Goal: Task Accomplishment & Management: Manage account settings

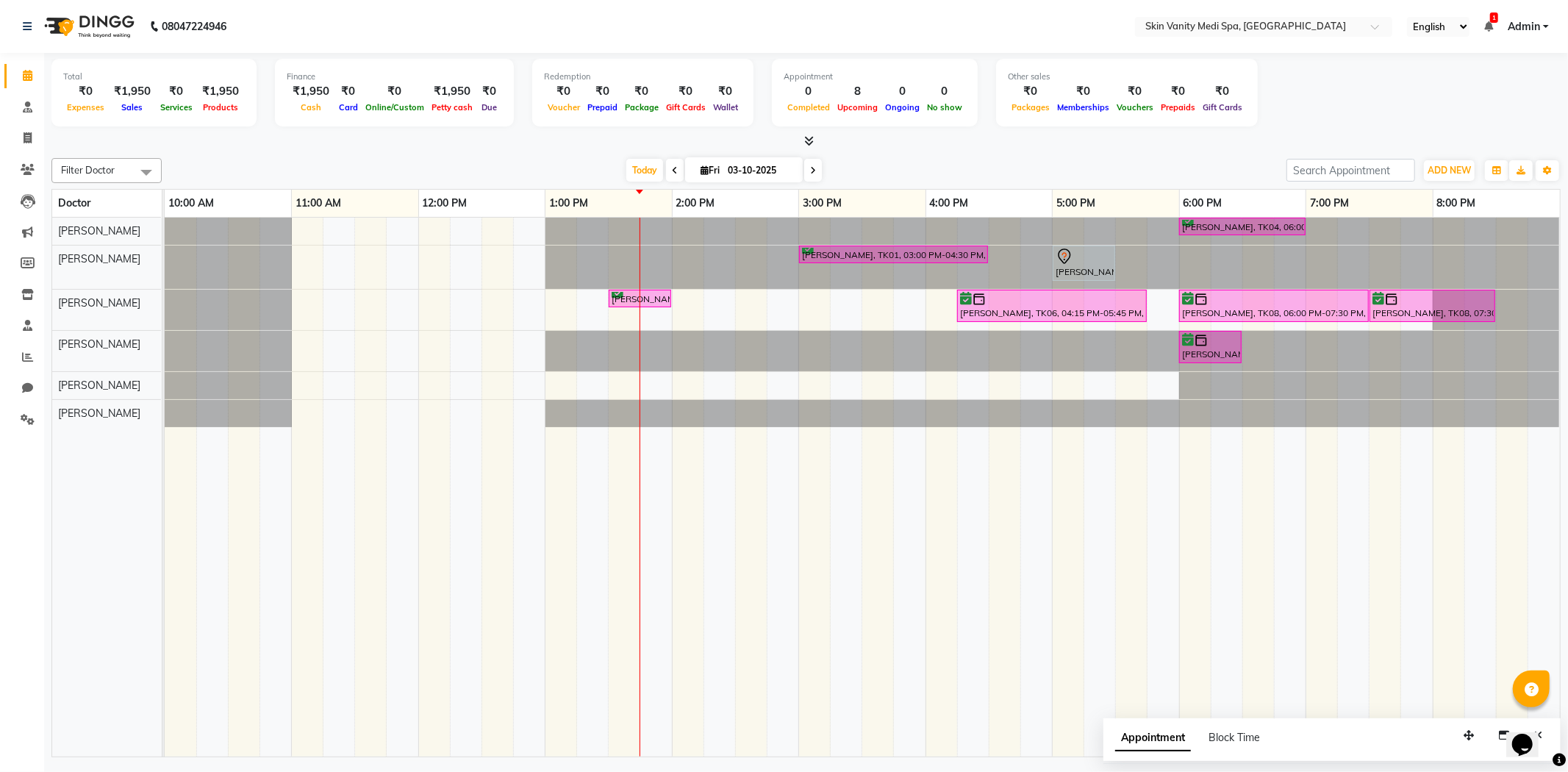
click at [709, 175] on span "[DATE]" at bounding box center [744, 170] width 118 height 25
click at [723, 167] on input "03-10-2025" at bounding box center [760, 170] width 74 height 22
select select "10"
select select "2025"
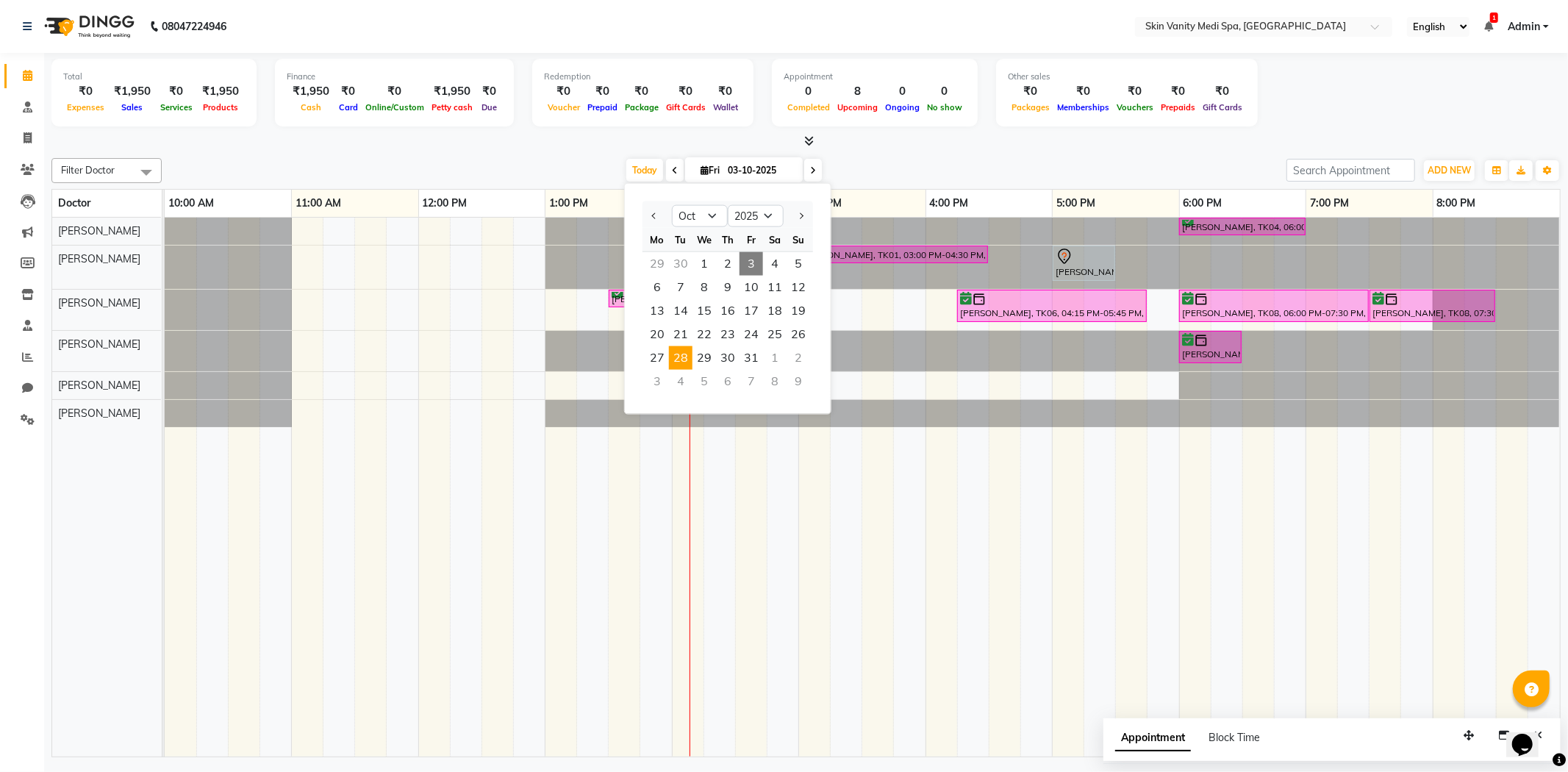
click at [676, 352] on span "28" at bounding box center [680, 358] width 24 height 24
type input "[DATE]"
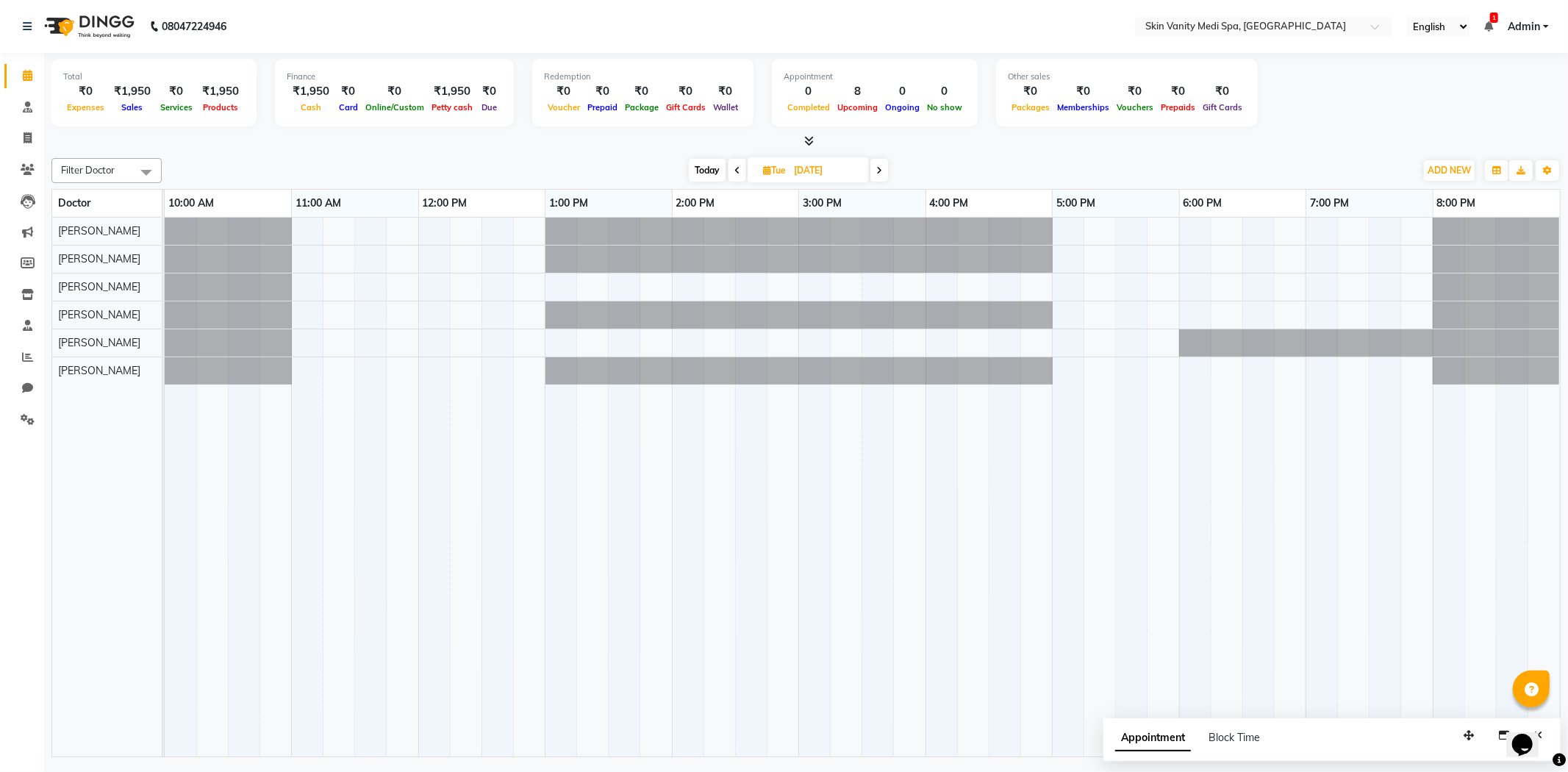
click at [557, 280] on div at bounding box center [862, 487] width 1395 height 540
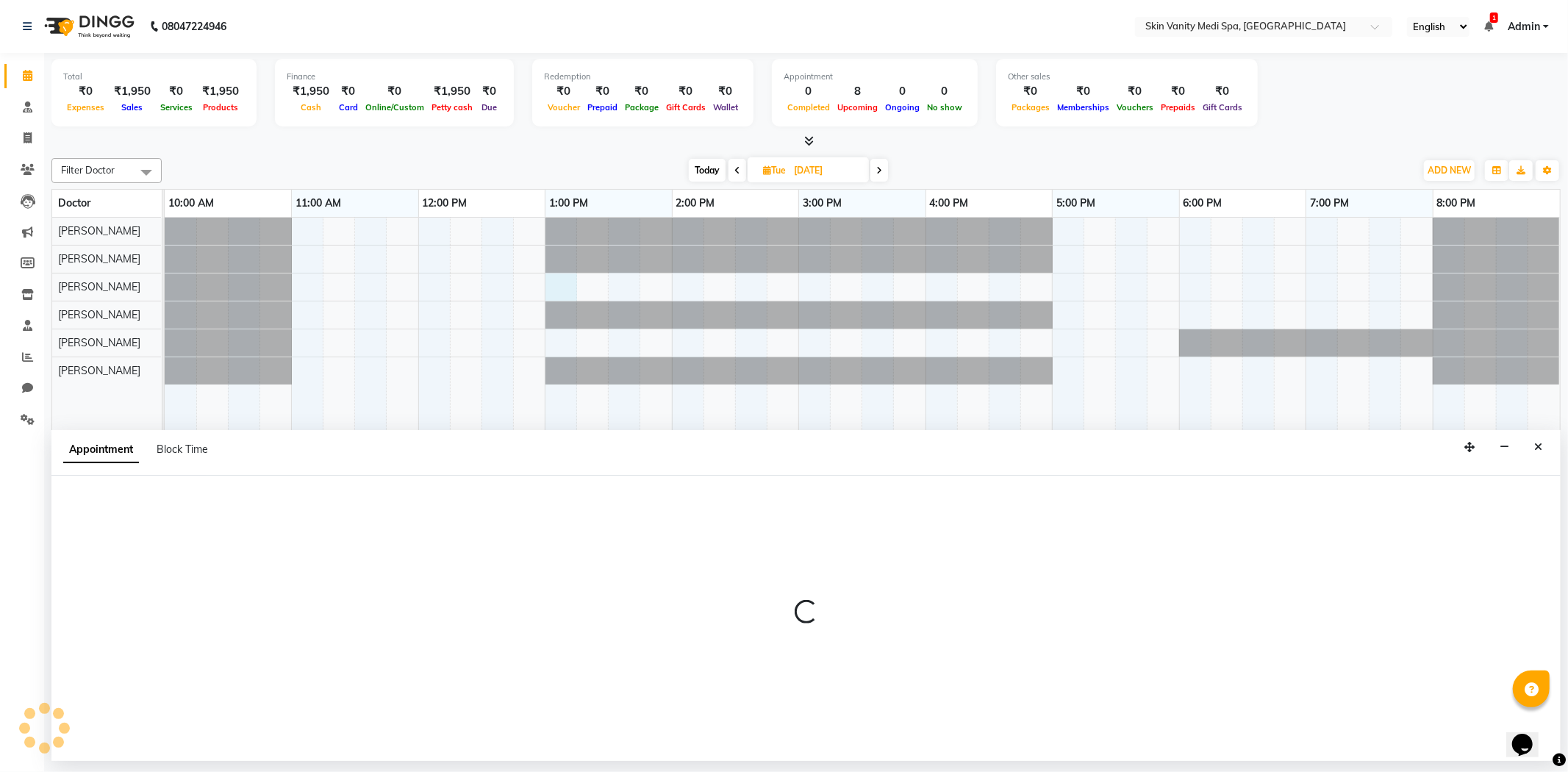
select select "70348"
select select "tentative"
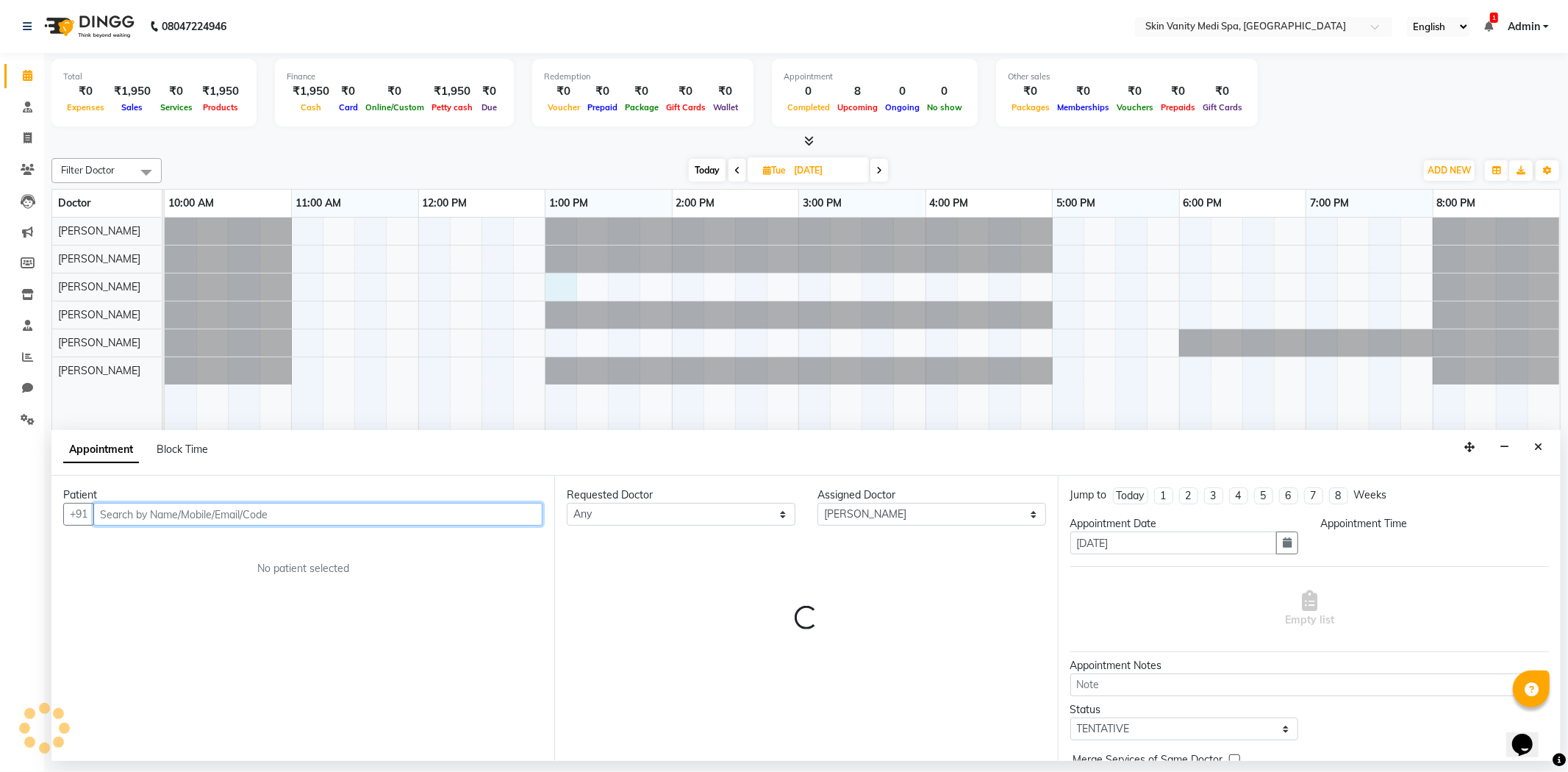
select select "780"
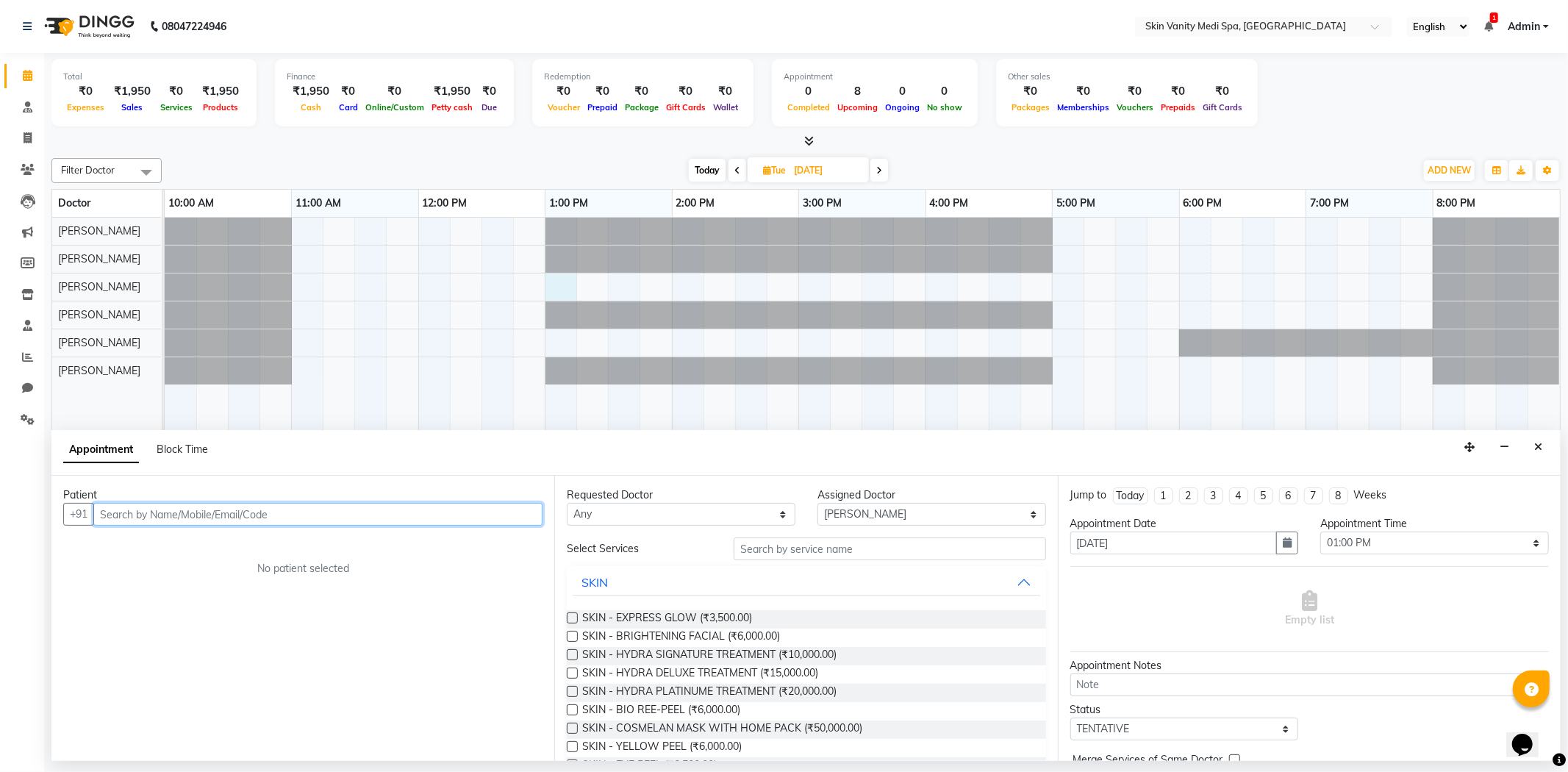
drag, startPoint x: 170, startPoint y: 508, endPoint x: 164, endPoint y: 476, distance: 32.6
click at [170, 505] on input "text" at bounding box center [318, 514] width 449 height 23
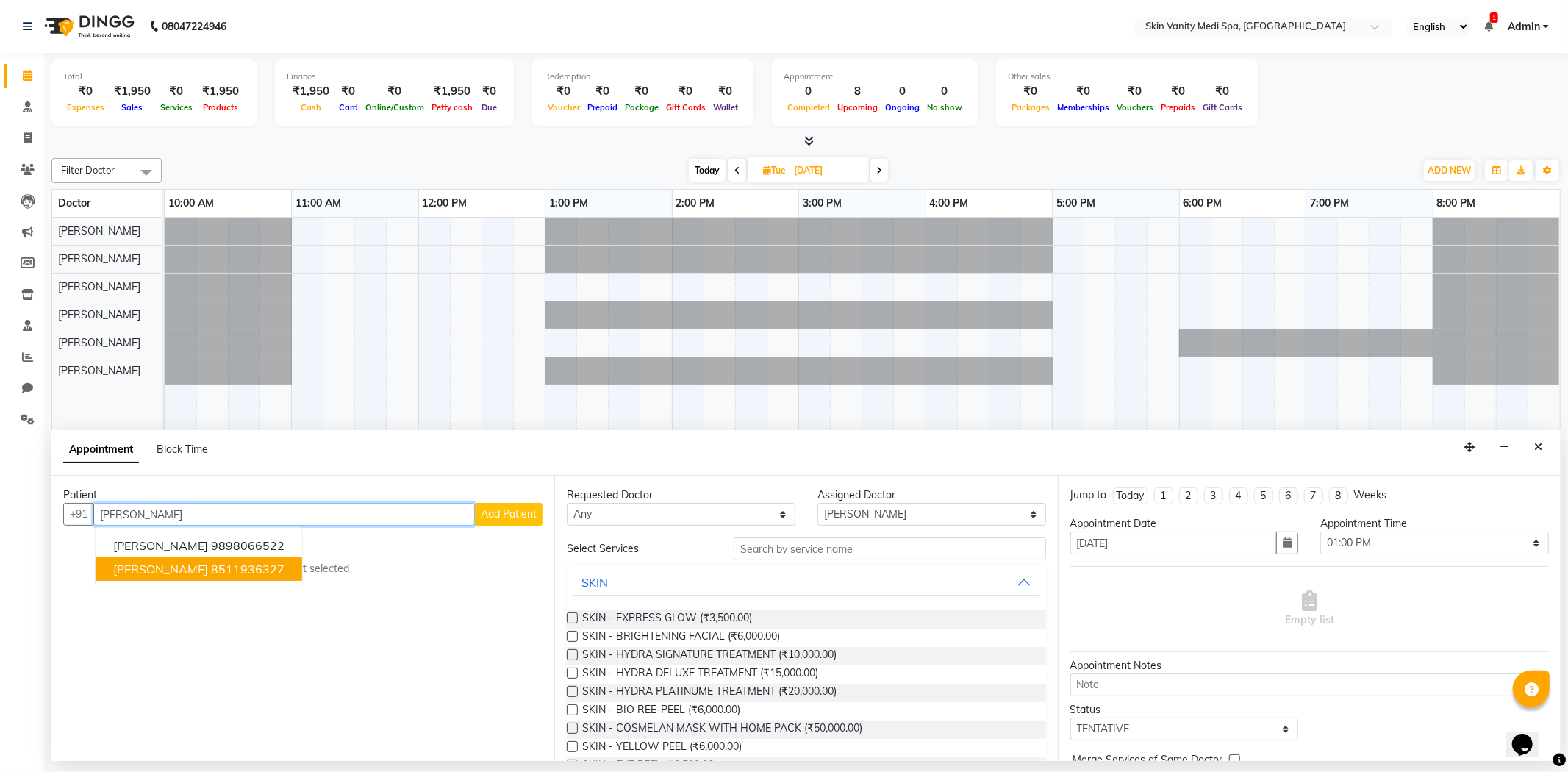
click at [192, 574] on button "[PERSON_NAME] 8511936327" at bounding box center [199, 569] width 206 height 24
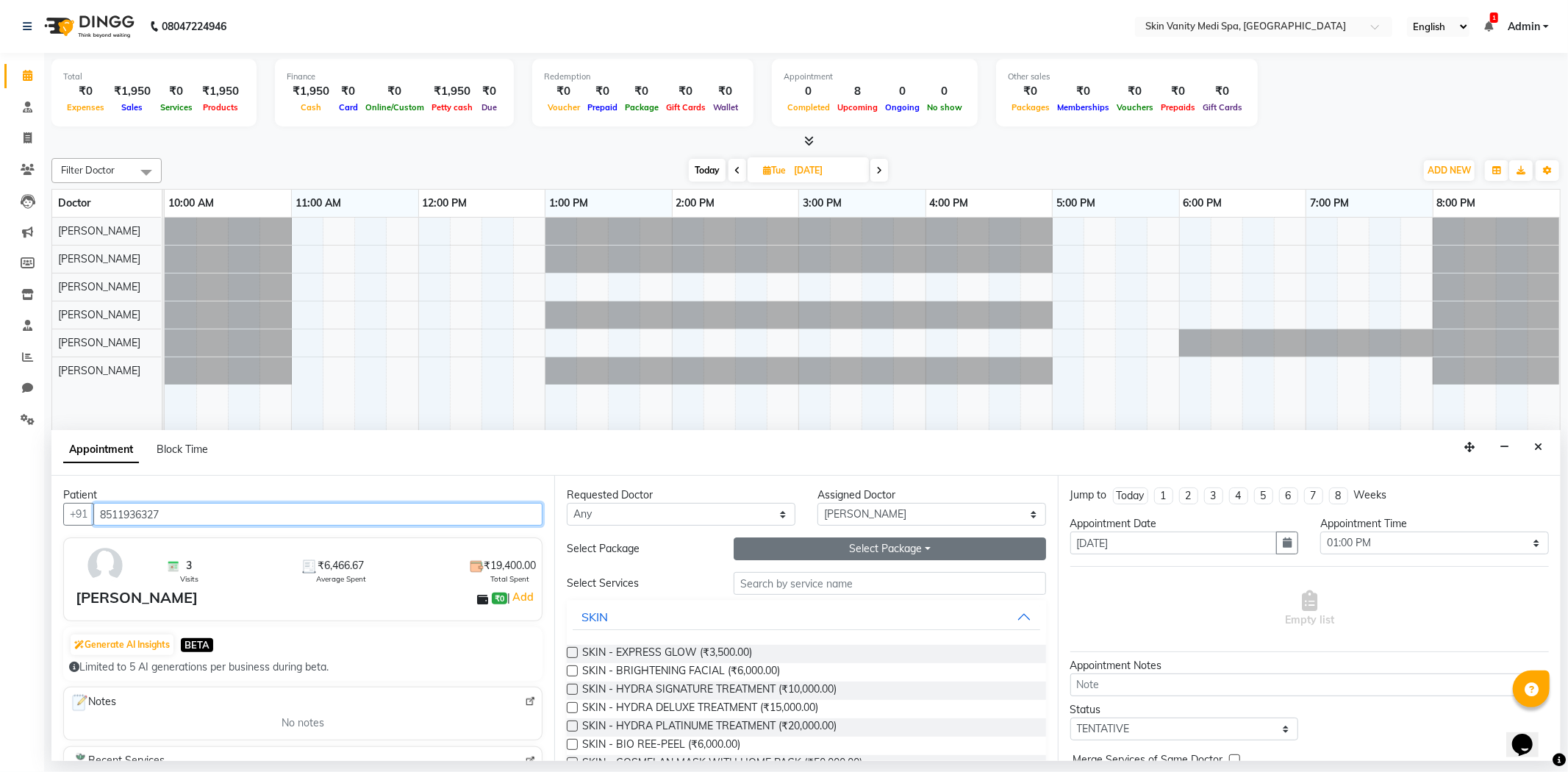
type input "8511936327"
click at [753, 553] on button "Select Package Toggle Dropdown" at bounding box center [889, 549] width 312 height 23
click at [766, 585] on li "LASER - FULL BIKINI (2 SESSIONS)" at bounding box center [840, 579] width 212 height 21
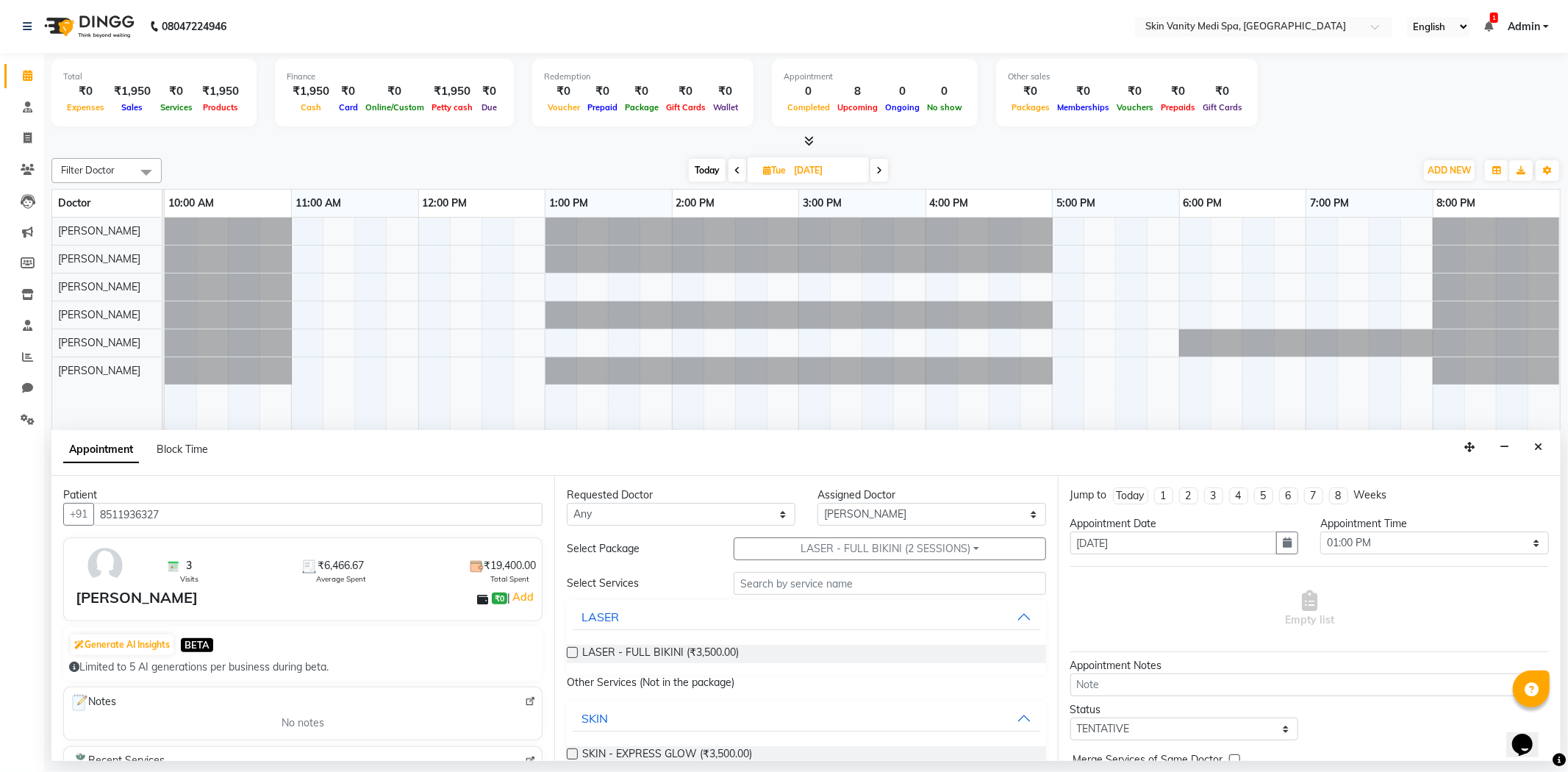
click at [566, 650] on div "Requested Doctor Any [PERSON_NAME] [PERSON_NAME] EMAA [PERSON_NAME] [PERSON_NAM…" at bounding box center [806, 618] width 503 height 285
click at [574, 653] on label at bounding box center [572, 652] width 11 height 11
click at [574, 653] on input "checkbox" at bounding box center [571, 653] width 10 height 10
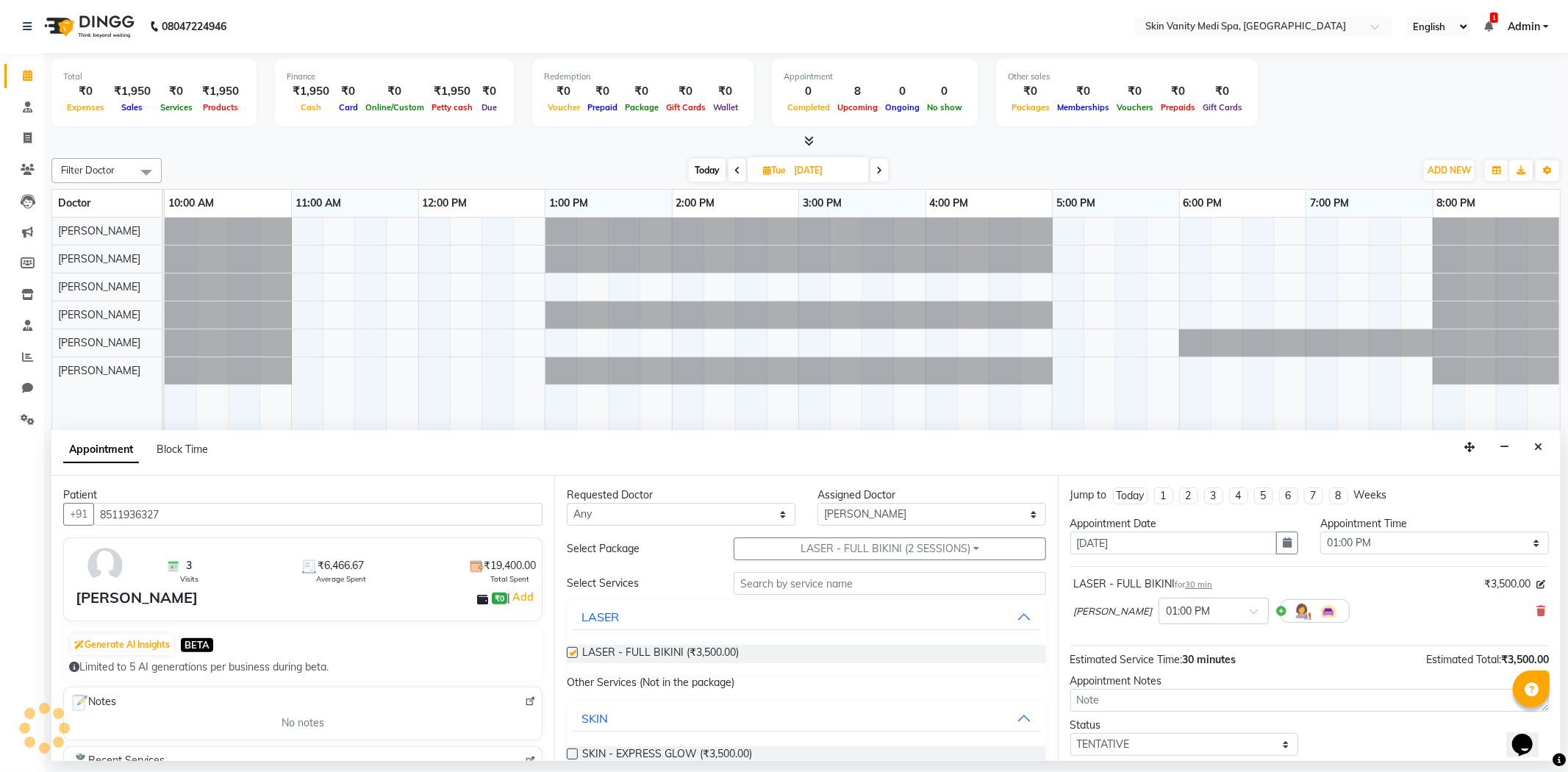
checkbox input "false"
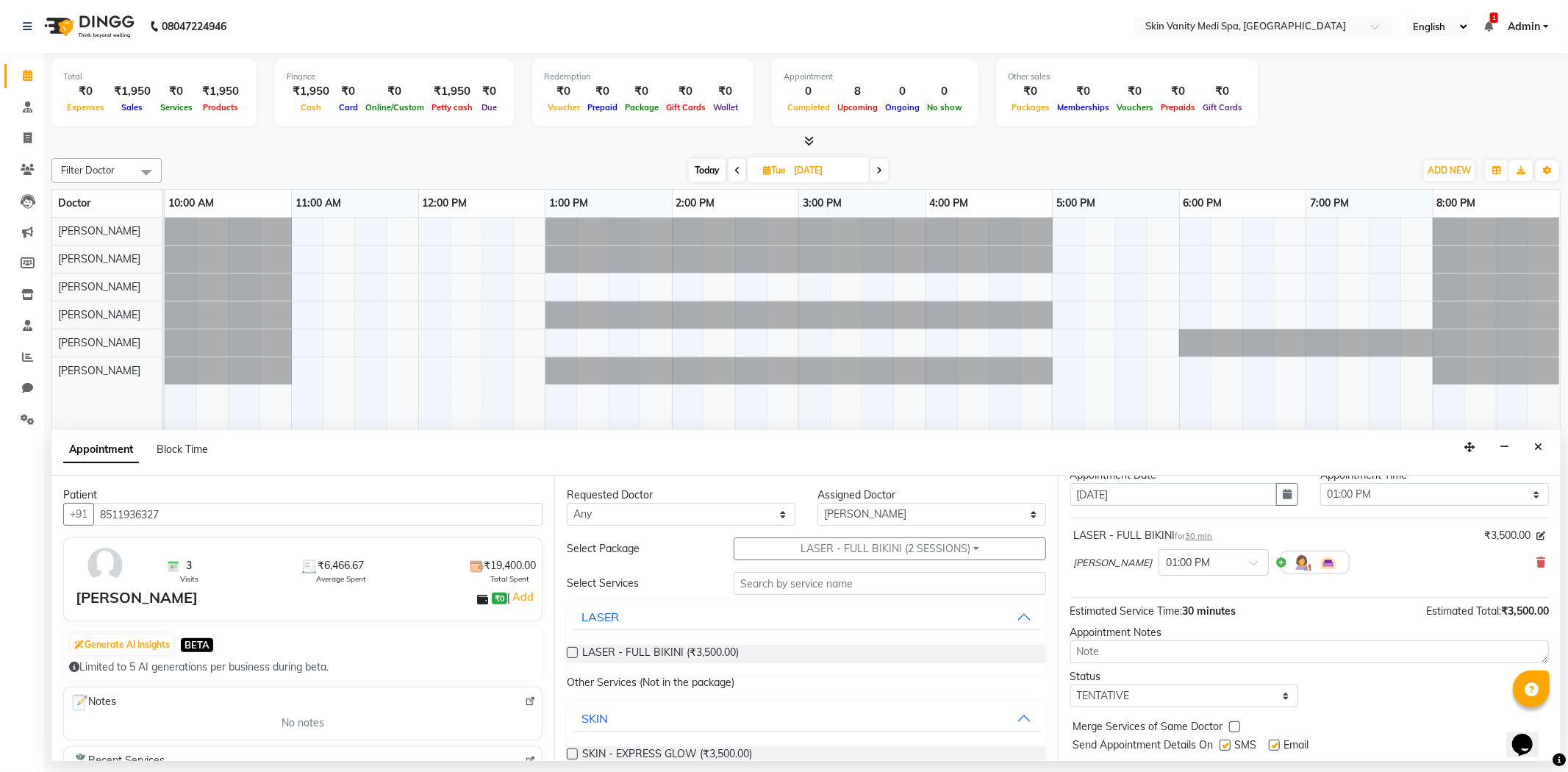
scroll to position [88, 0]
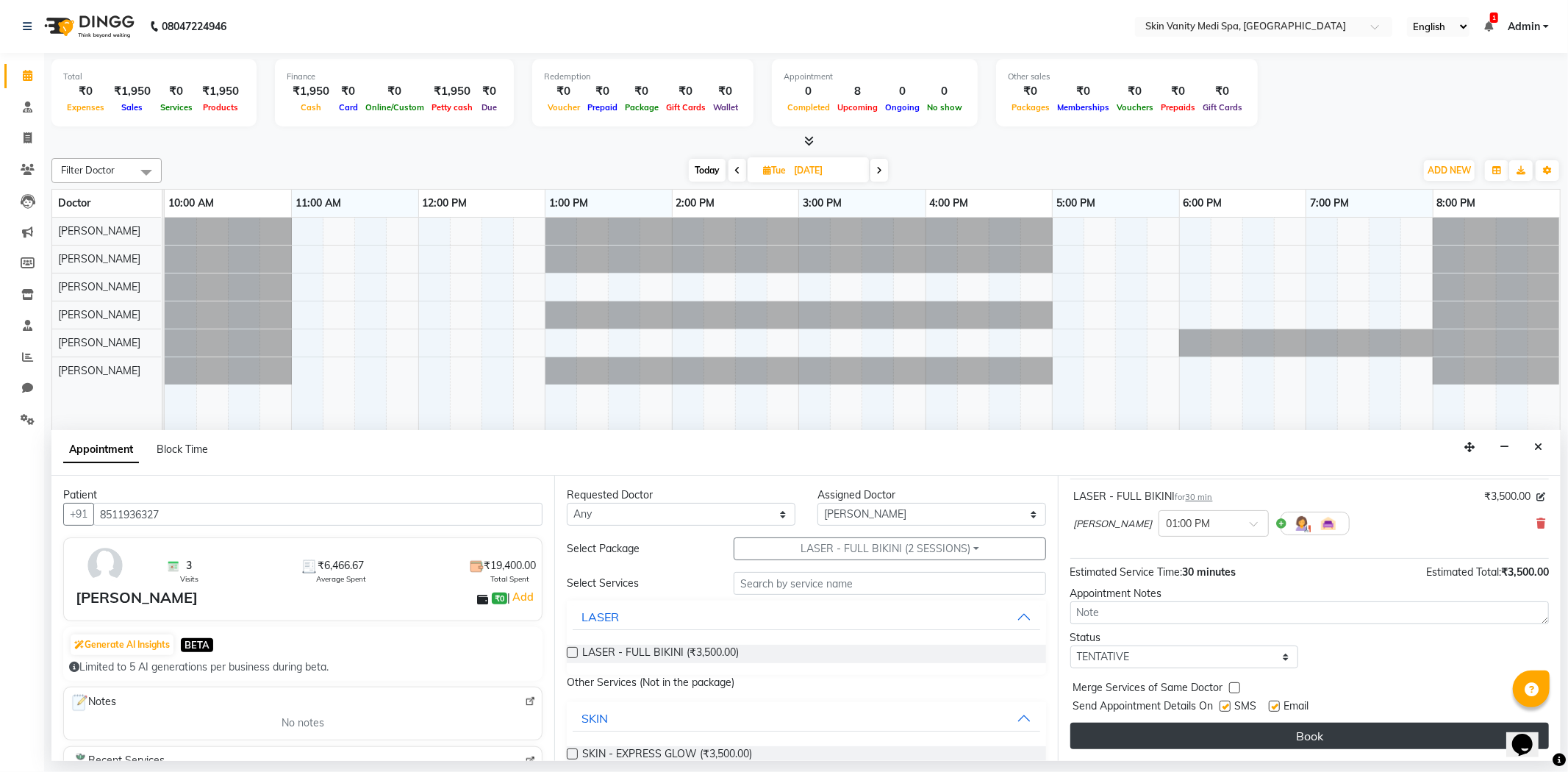
click at [1221, 729] on button "Book" at bounding box center [1309, 736] width 478 height 27
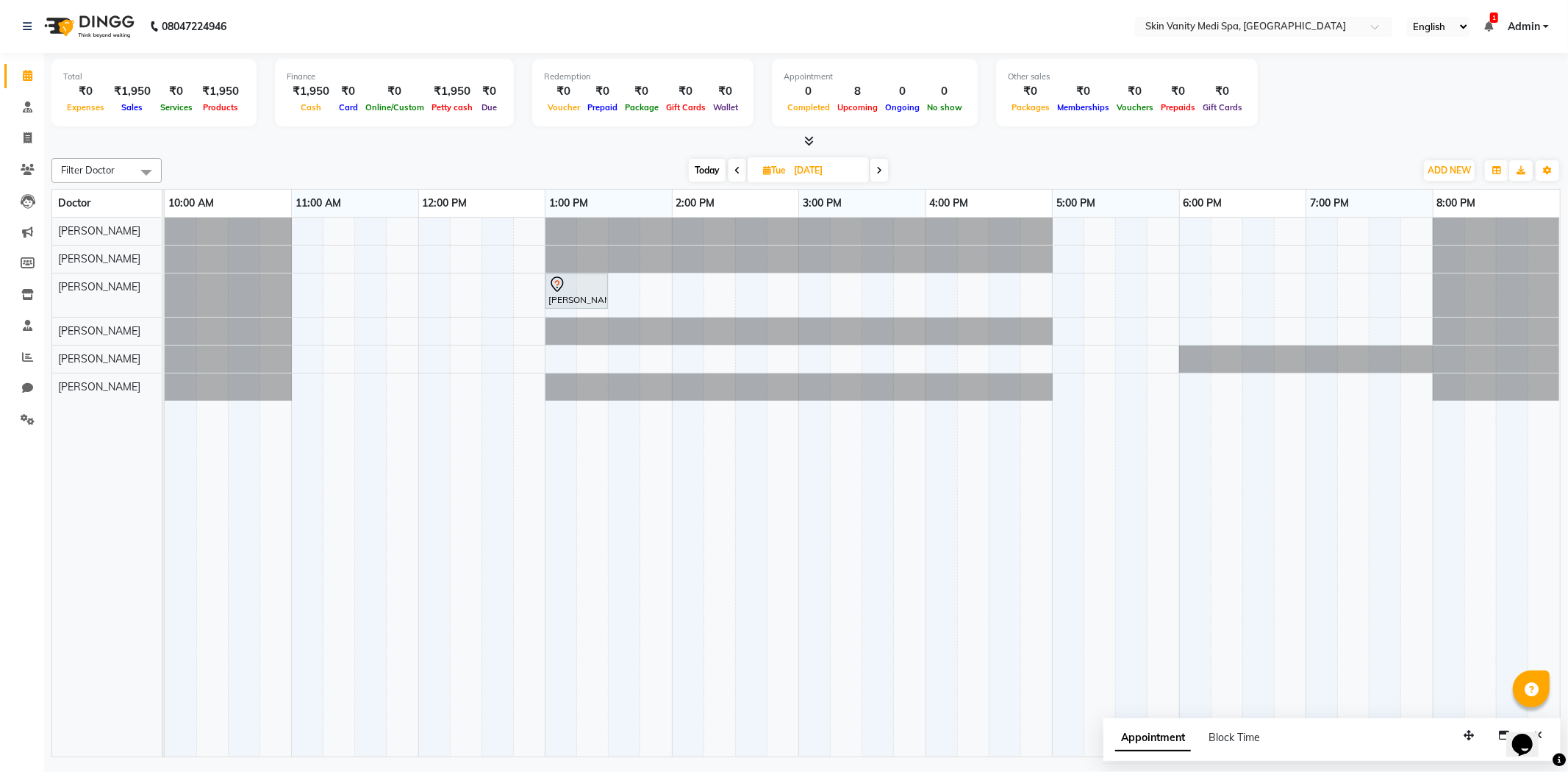
click at [822, 181] on div "Filter Doctor Select All [PERSON_NAME] [PERSON_NAME] EMAA [PERSON_NAME] [PERSON…" at bounding box center [806, 170] width 1509 height 25
click at [822, 171] on input "[DATE]" at bounding box center [826, 170] width 74 height 22
select select "10"
select select "2025"
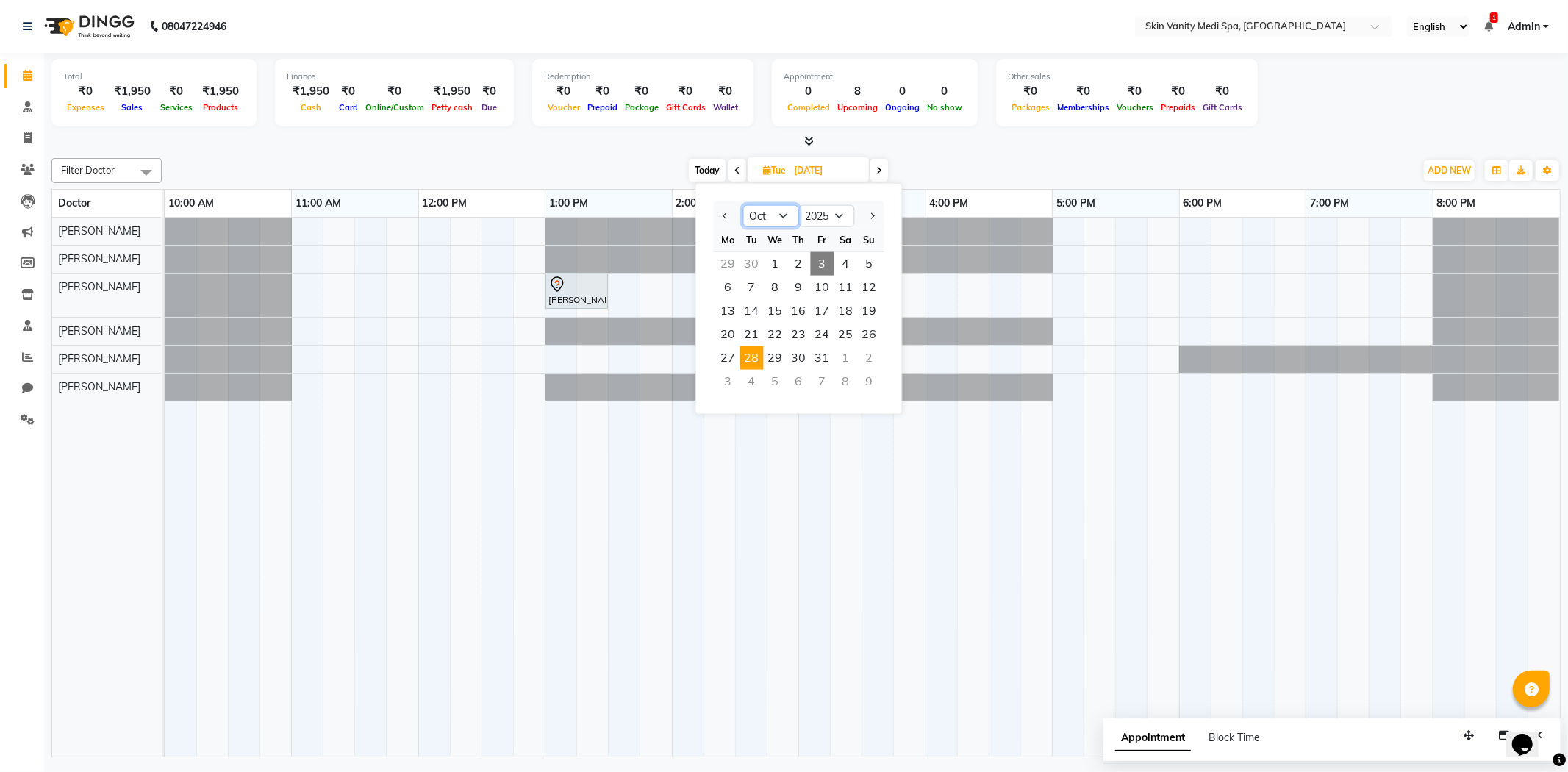
click at [774, 215] on select "Jan Feb Mar Apr May Jun [DATE] Aug Sep Oct Nov Dec" at bounding box center [771, 216] width 56 height 22
select select "11"
click at [743, 205] on select "Jan Feb Mar Apr May Jun [DATE] Aug Sep Oct Nov Dec" at bounding box center [771, 216] width 56 height 22
click at [842, 307] on span "15" at bounding box center [846, 311] width 24 height 24
type input "[DATE]"
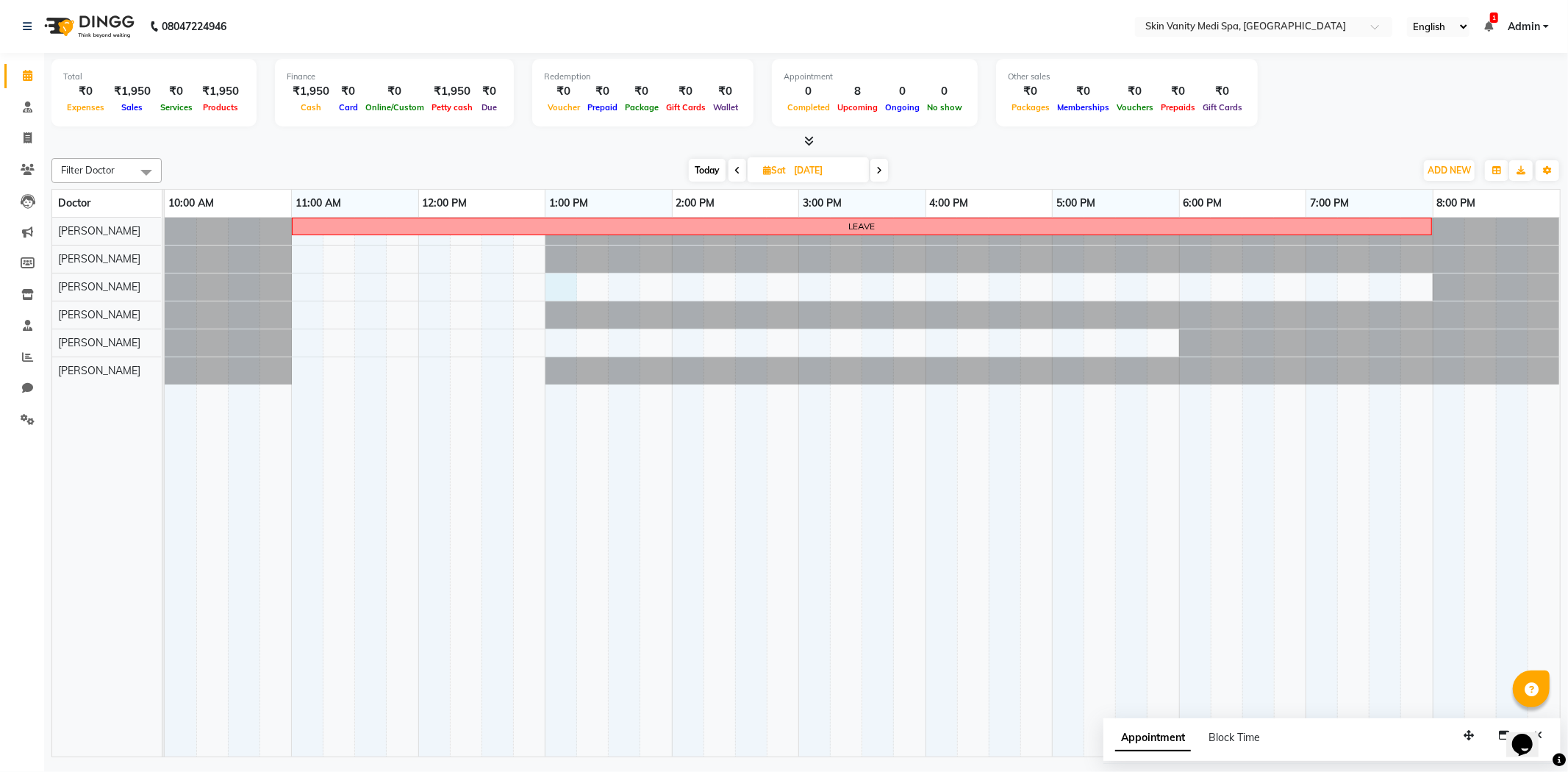
click at [556, 282] on div "LEAVE" at bounding box center [862, 487] width 1395 height 540
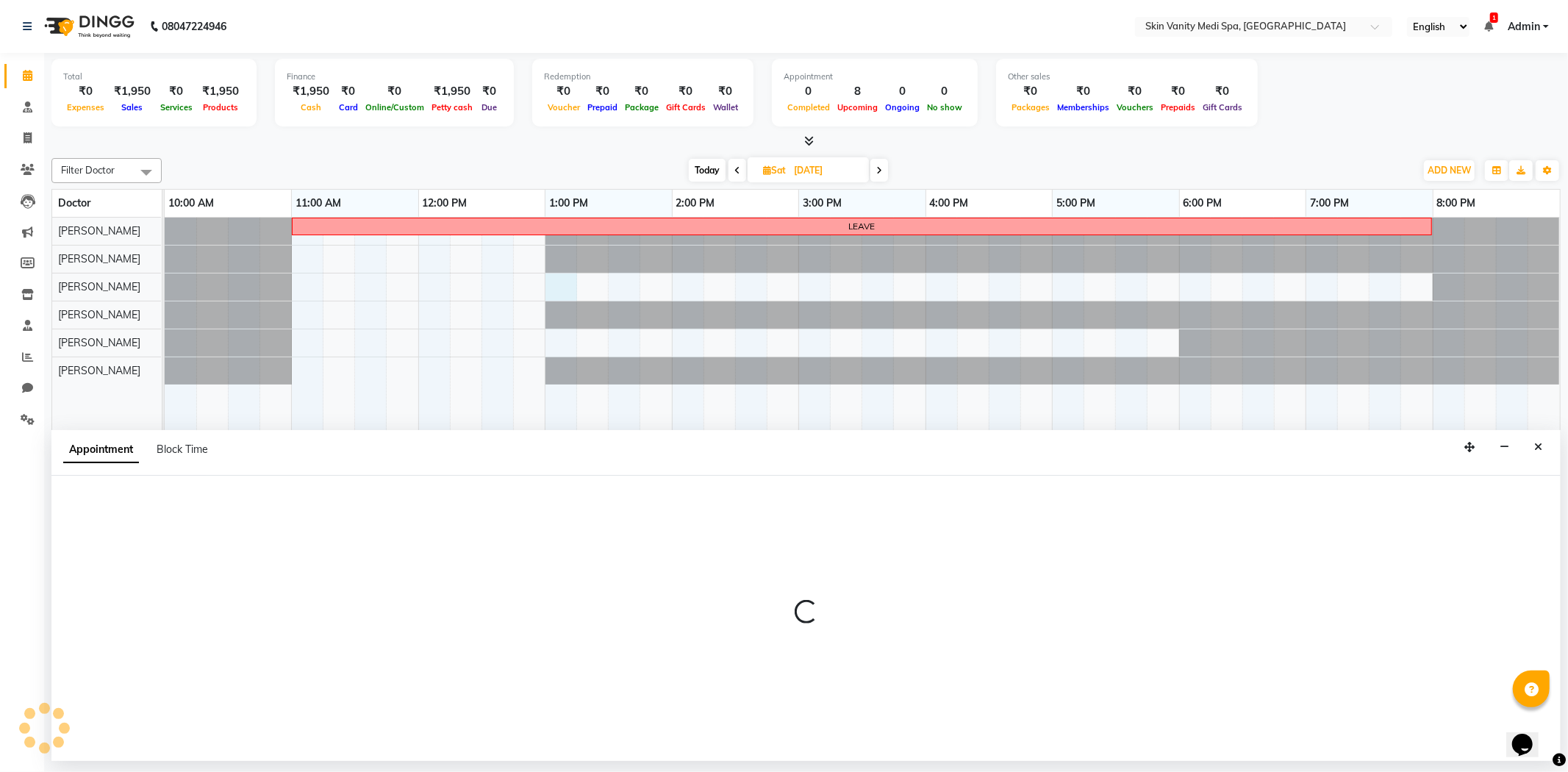
select select "70348"
select select "780"
select select "tentative"
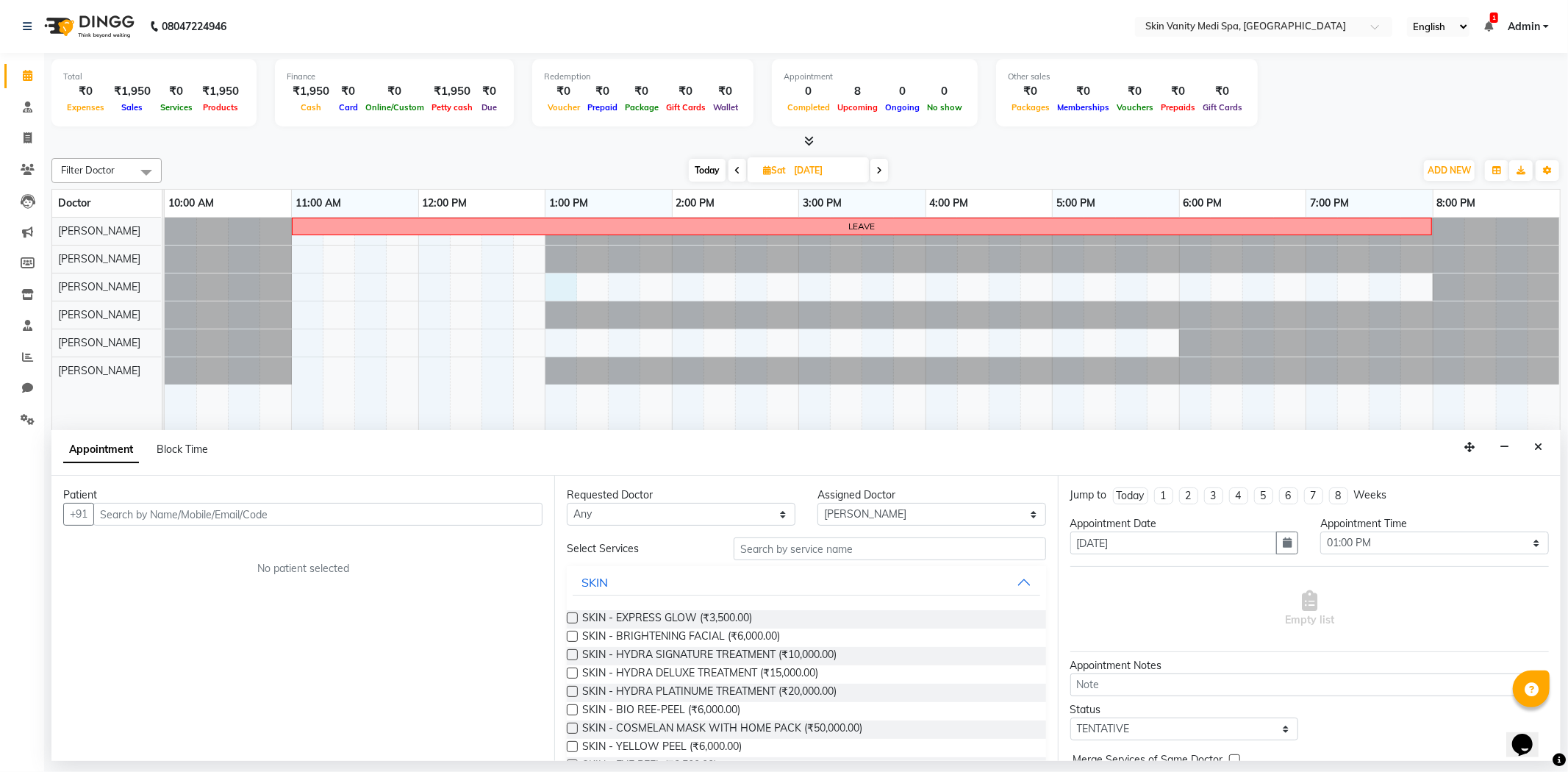
click at [195, 503] on input "text" at bounding box center [318, 514] width 449 height 23
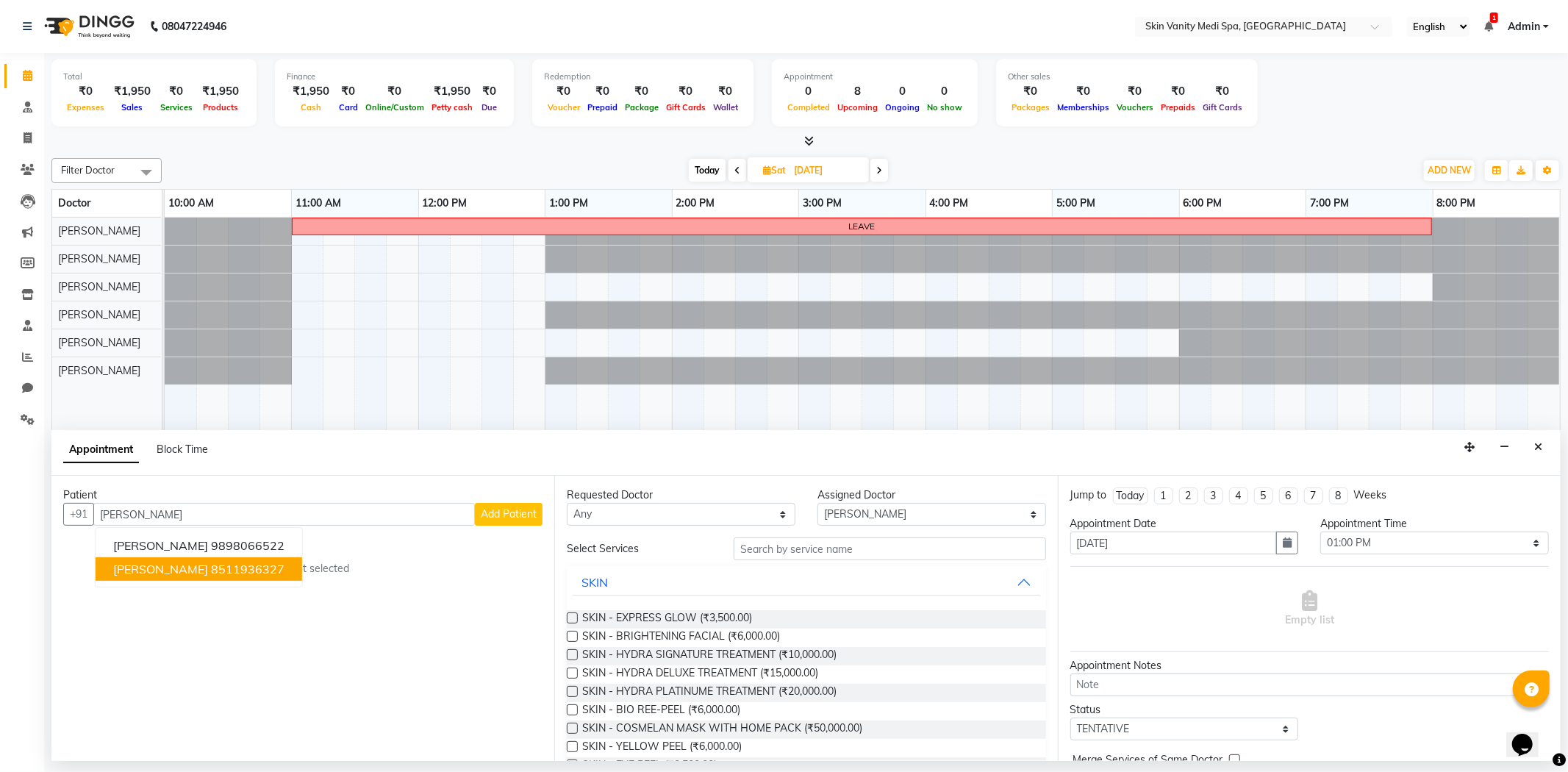
click at [211, 567] on ngb-highlight "8511936327" at bounding box center [248, 569] width 74 height 15
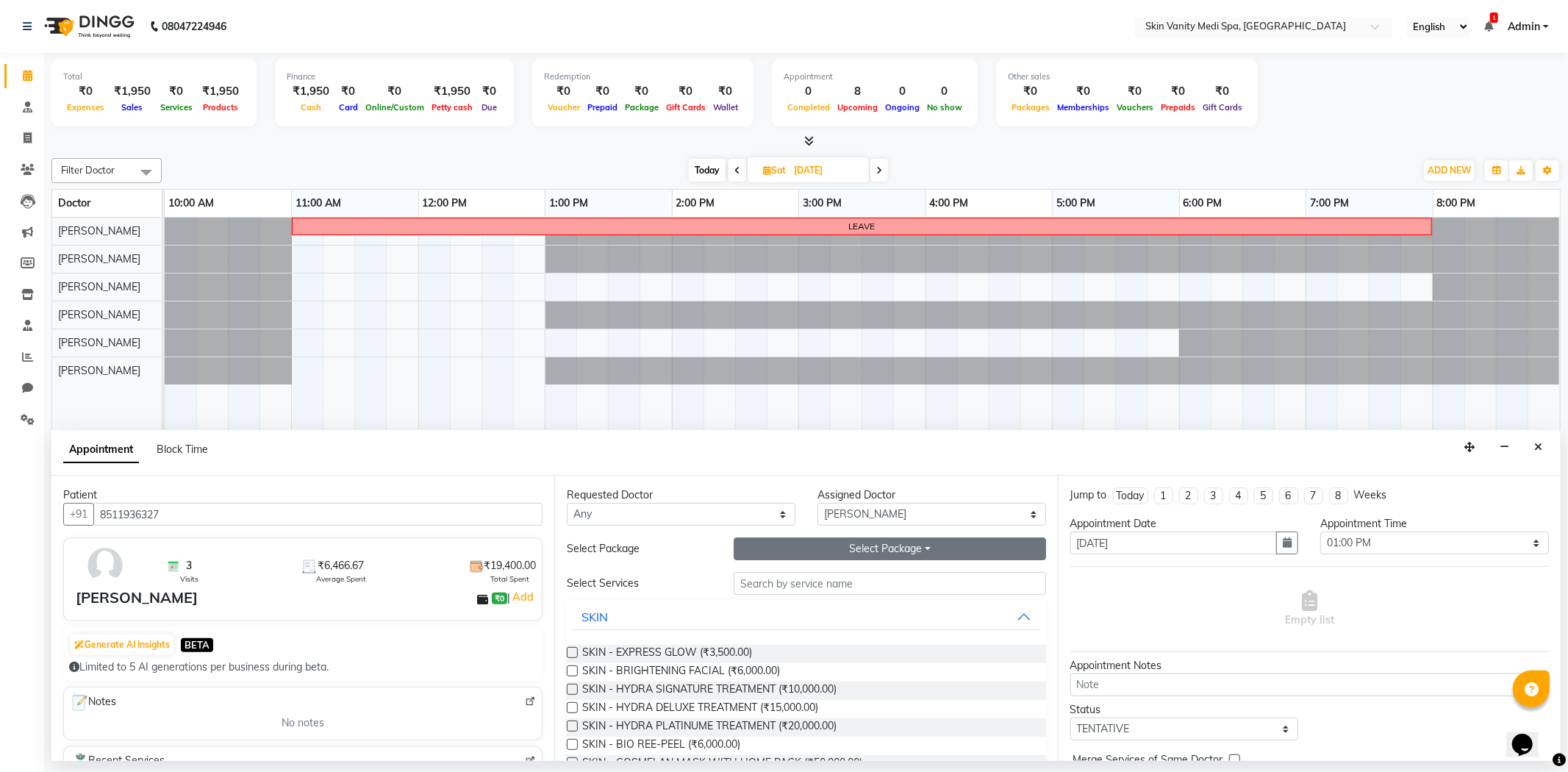
type input "8511936327"
click at [854, 554] on button "Select Package Toggle Dropdown" at bounding box center [889, 549] width 312 height 23
click at [834, 577] on li "LASER - FULL BIKINI (2 SESSIONS)" at bounding box center [840, 579] width 212 height 21
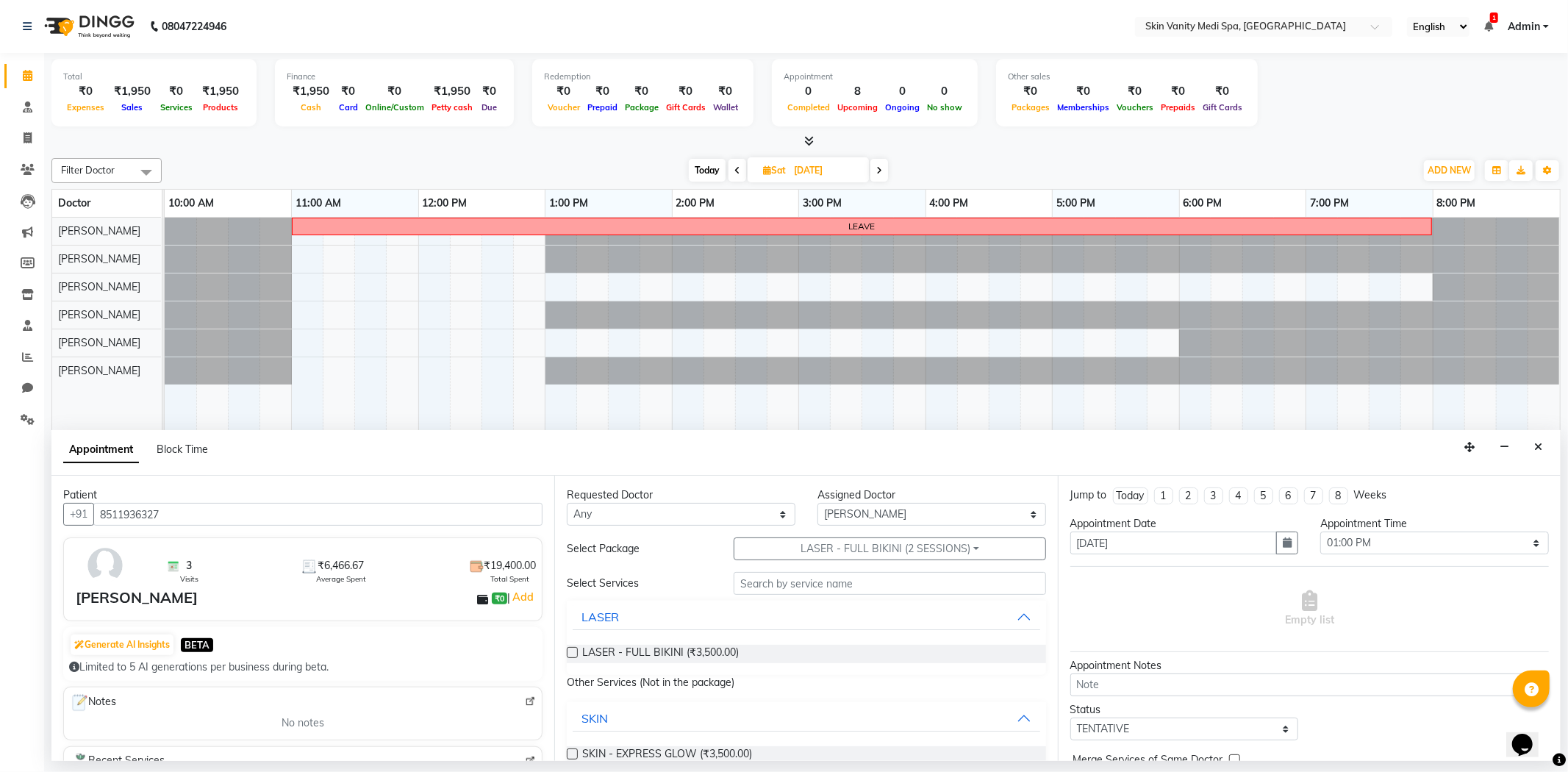
click at [574, 650] on label at bounding box center [572, 652] width 11 height 11
click at [574, 650] on input "checkbox" at bounding box center [571, 653] width 10 height 10
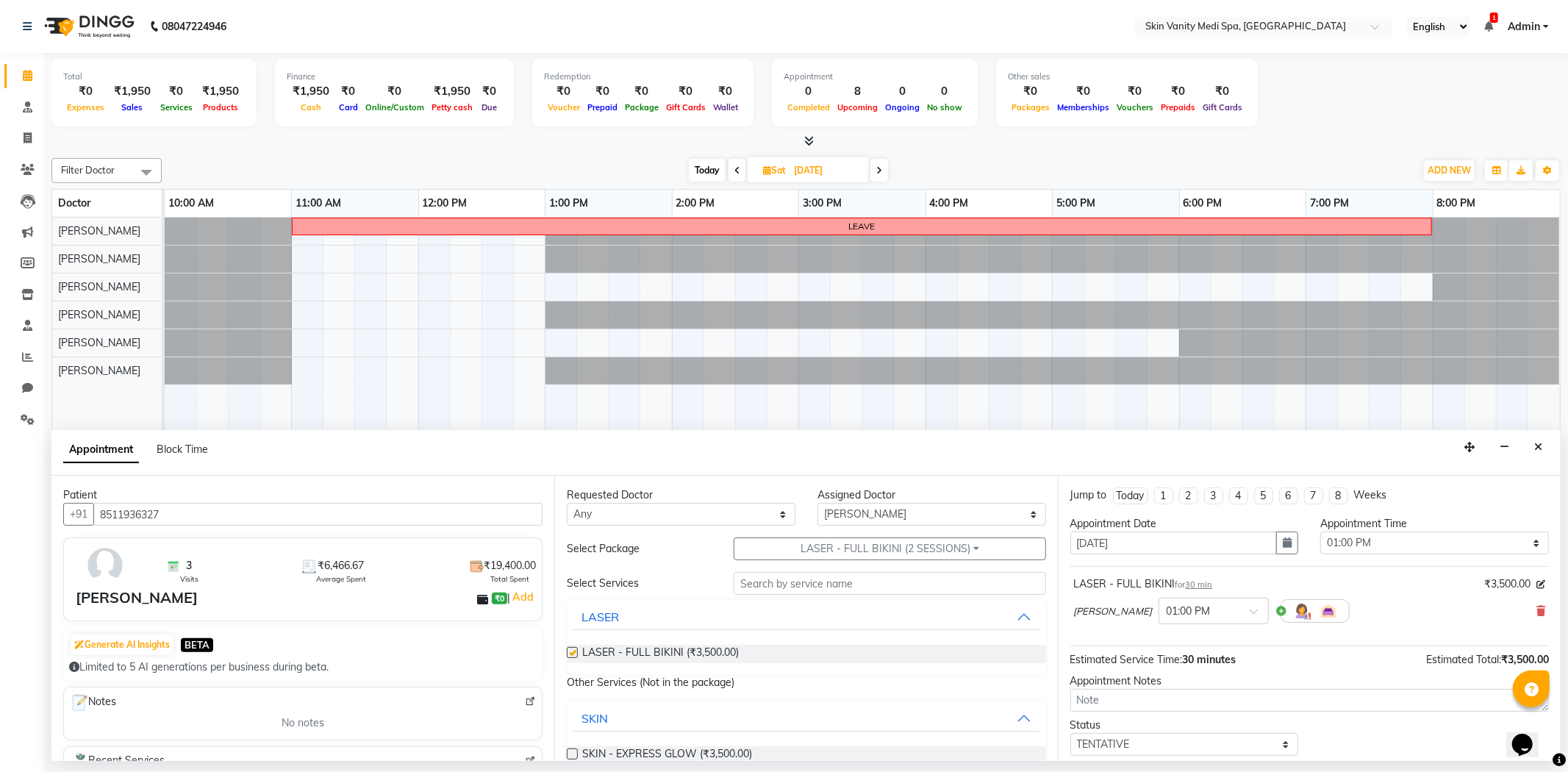
checkbox input "false"
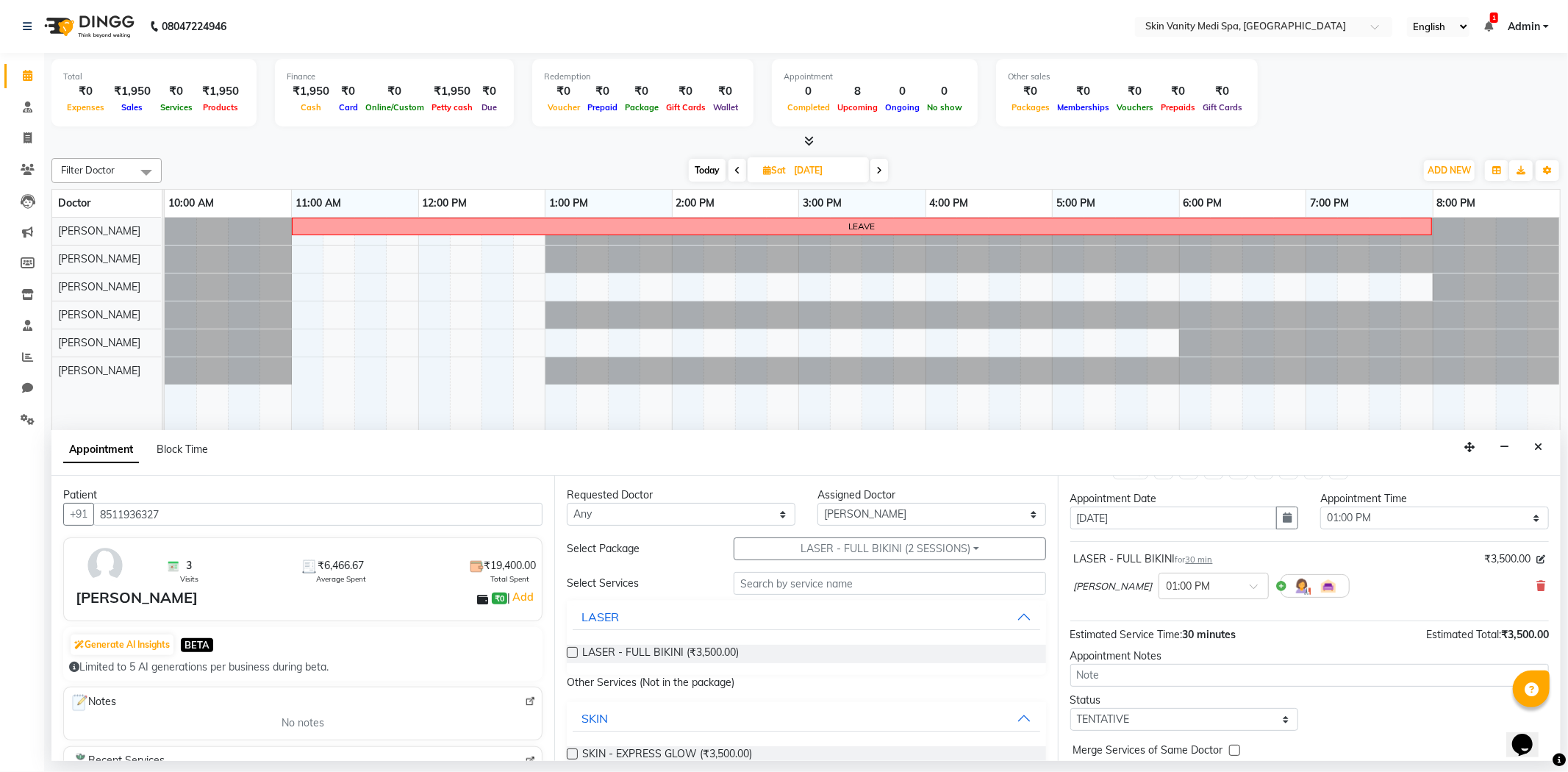
scroll to position [82, 0]
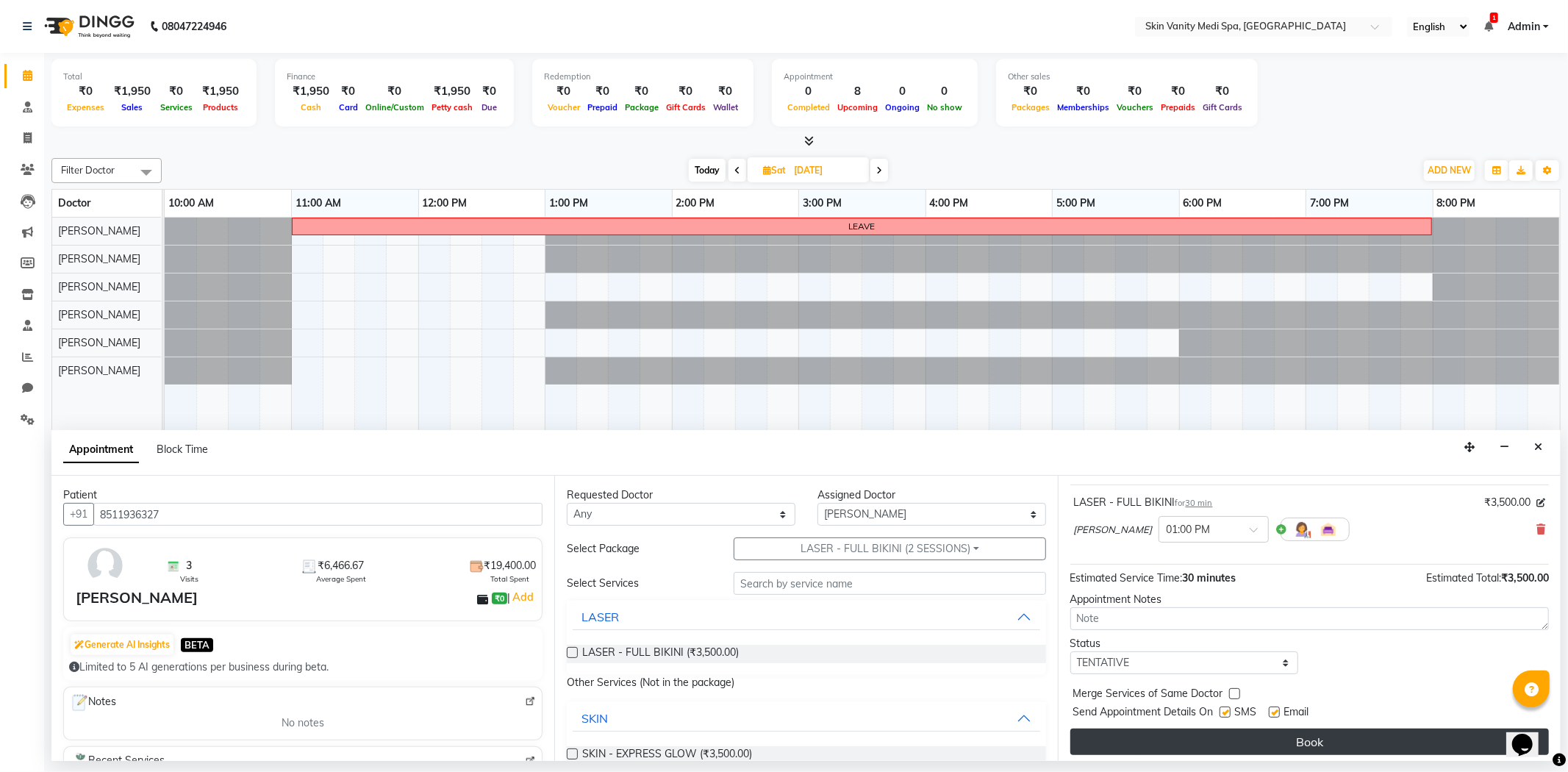
click at [1215, 743] on button "Book" at bounding box center [1309, 742] width 478 height 27
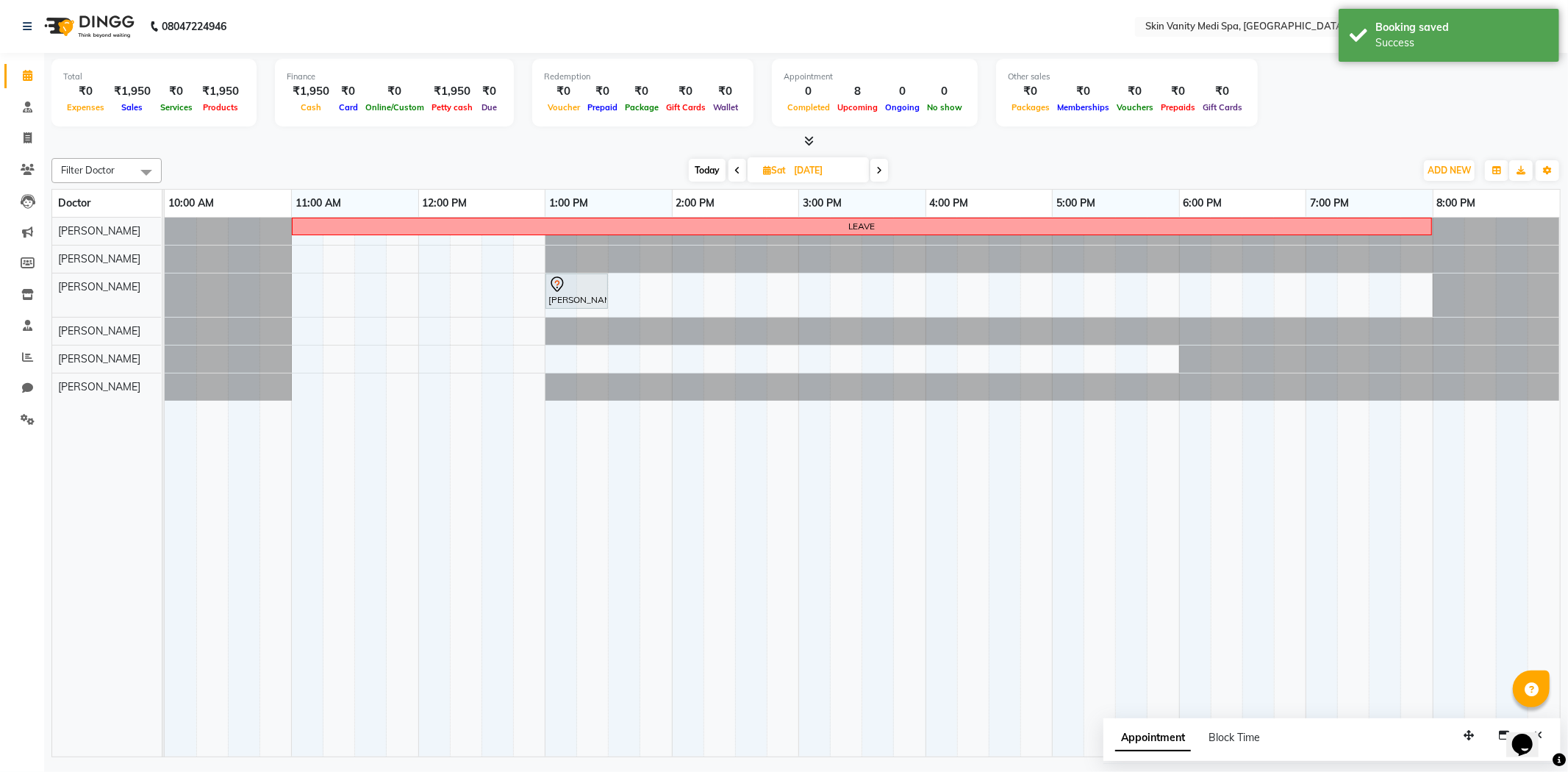
click at [702, 173] on span "Today" at bounding box center [707, 170] width 37 height 23
type input "03-10-2025"
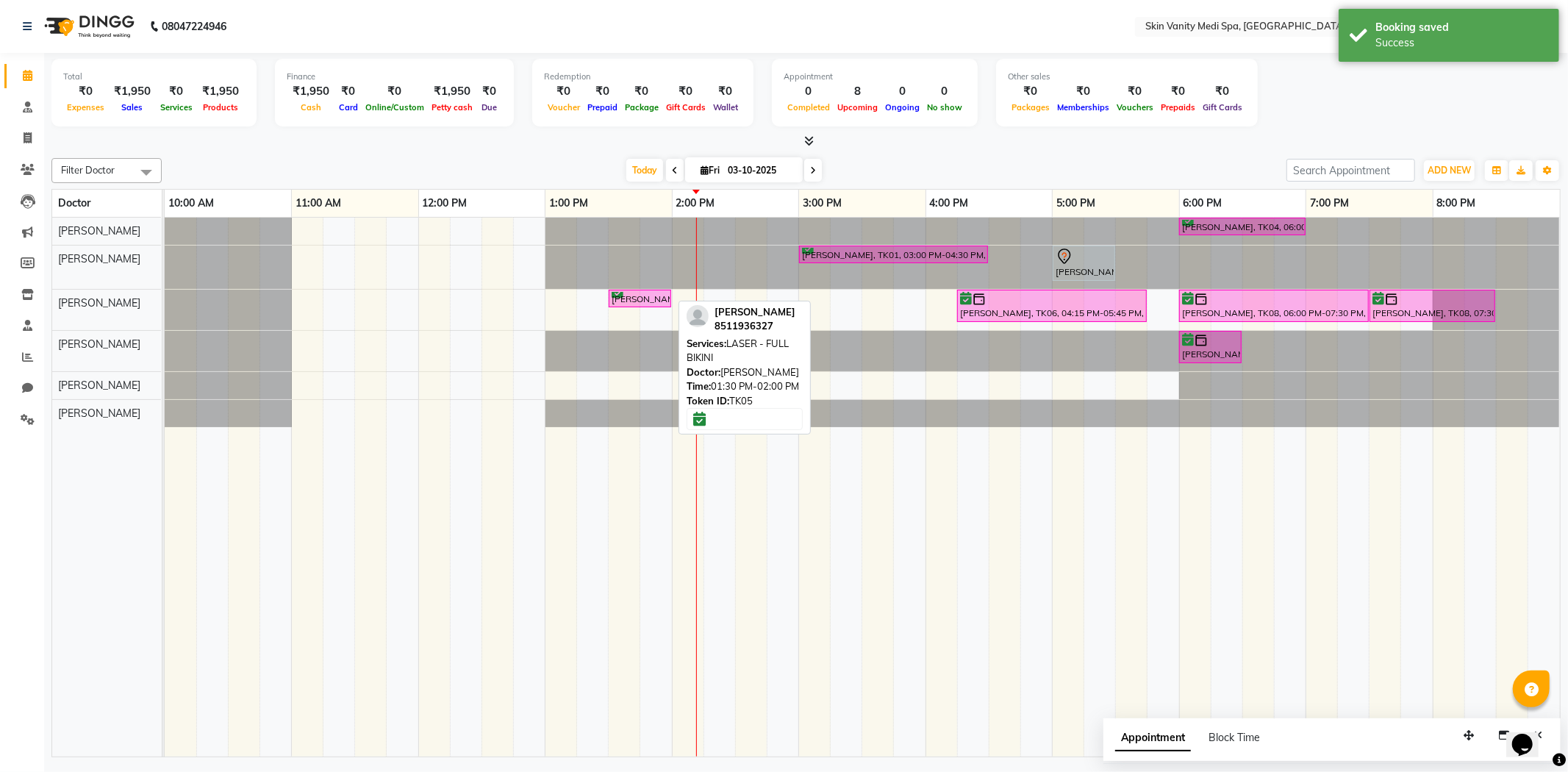
click at [645, 296] on div "[PERSON_NAME], TK05, 01:30 PM-02:00 PM, LASER - FULL BIKINI" at bounding box center [640, 299] width 60 height 14
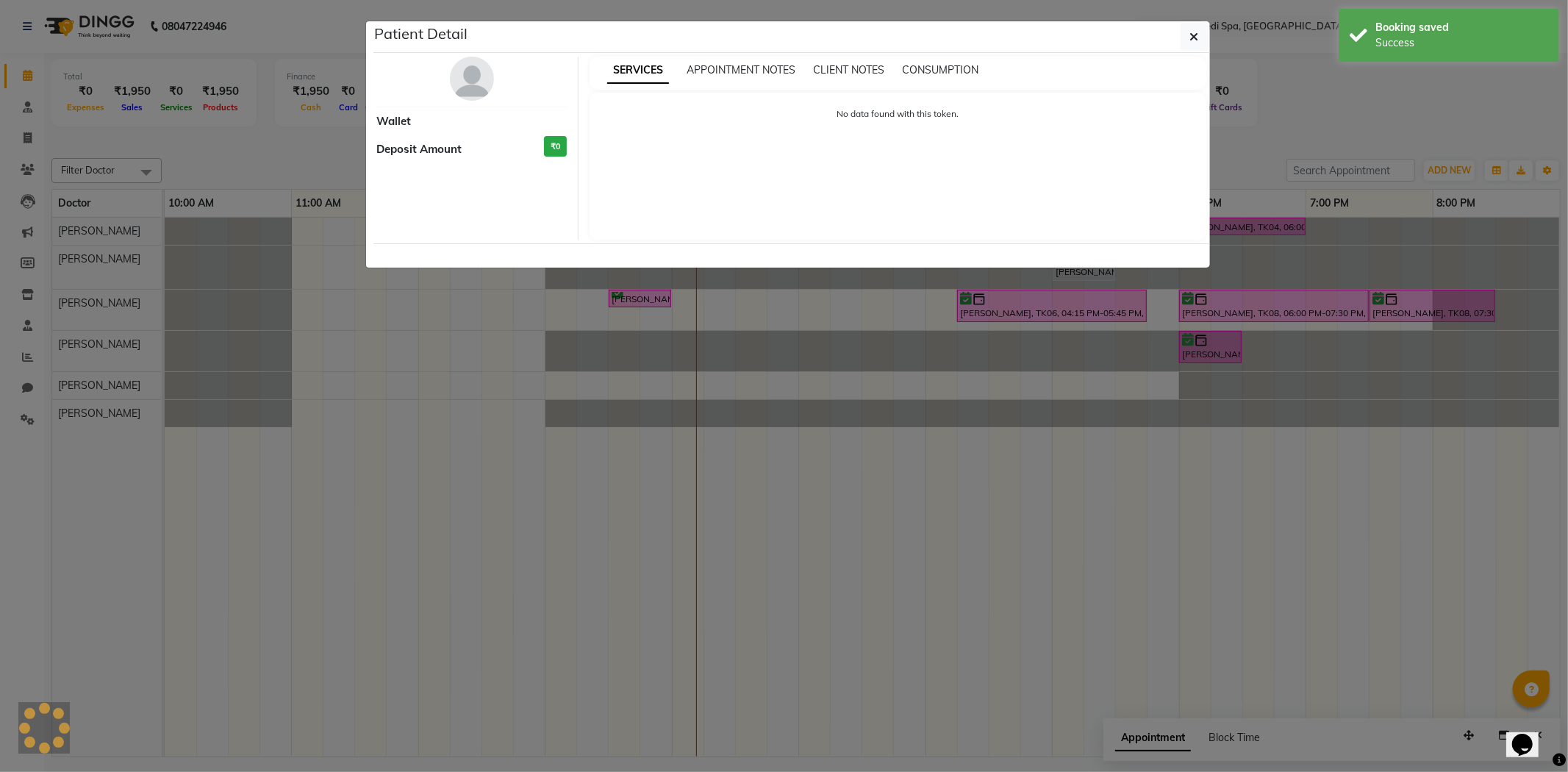
select select "6"
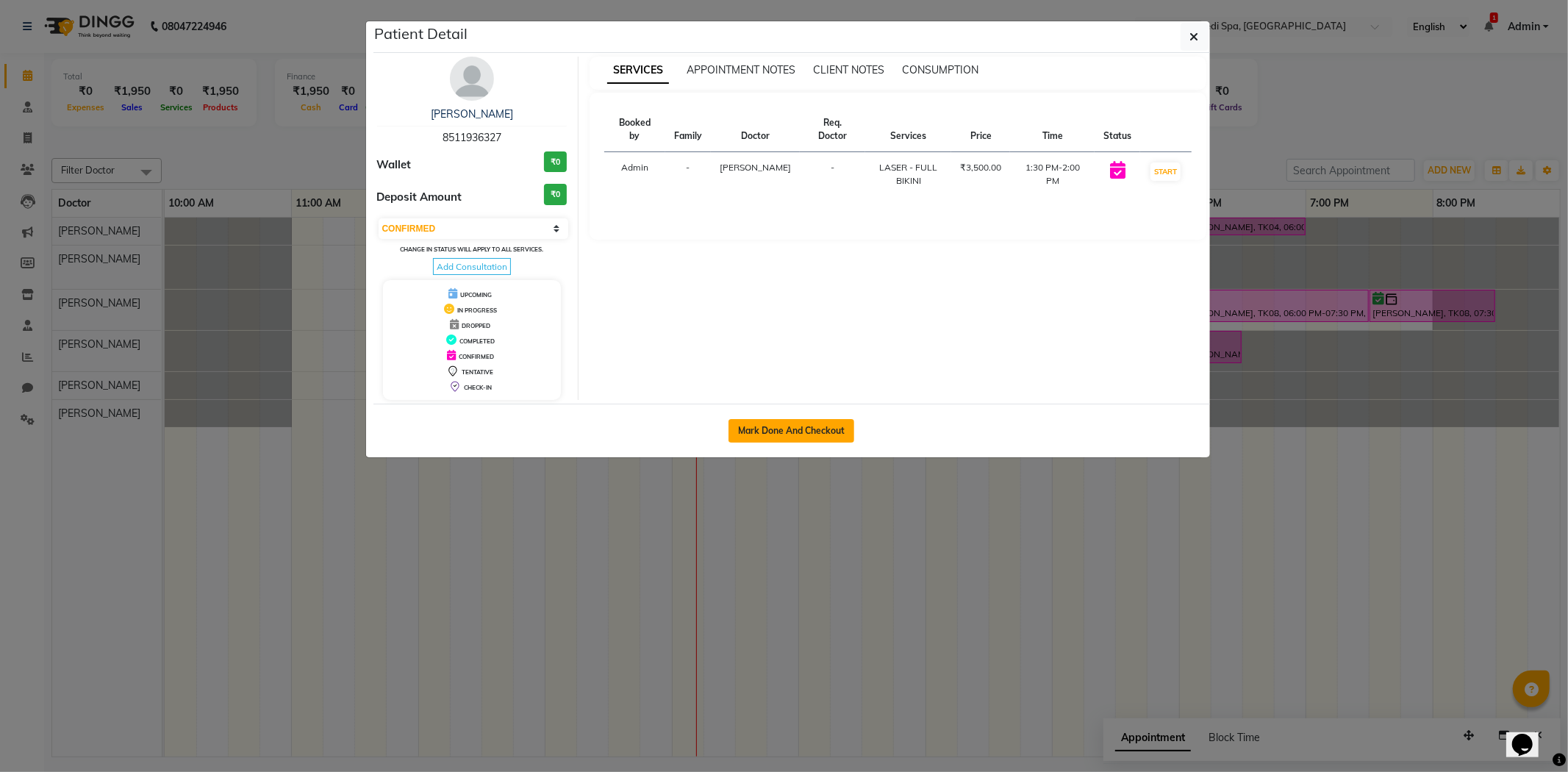
click at [775, 434] on button "Mark Done And Checkout" at bounding box center [791, 431] width 125 height 24
select select "service"
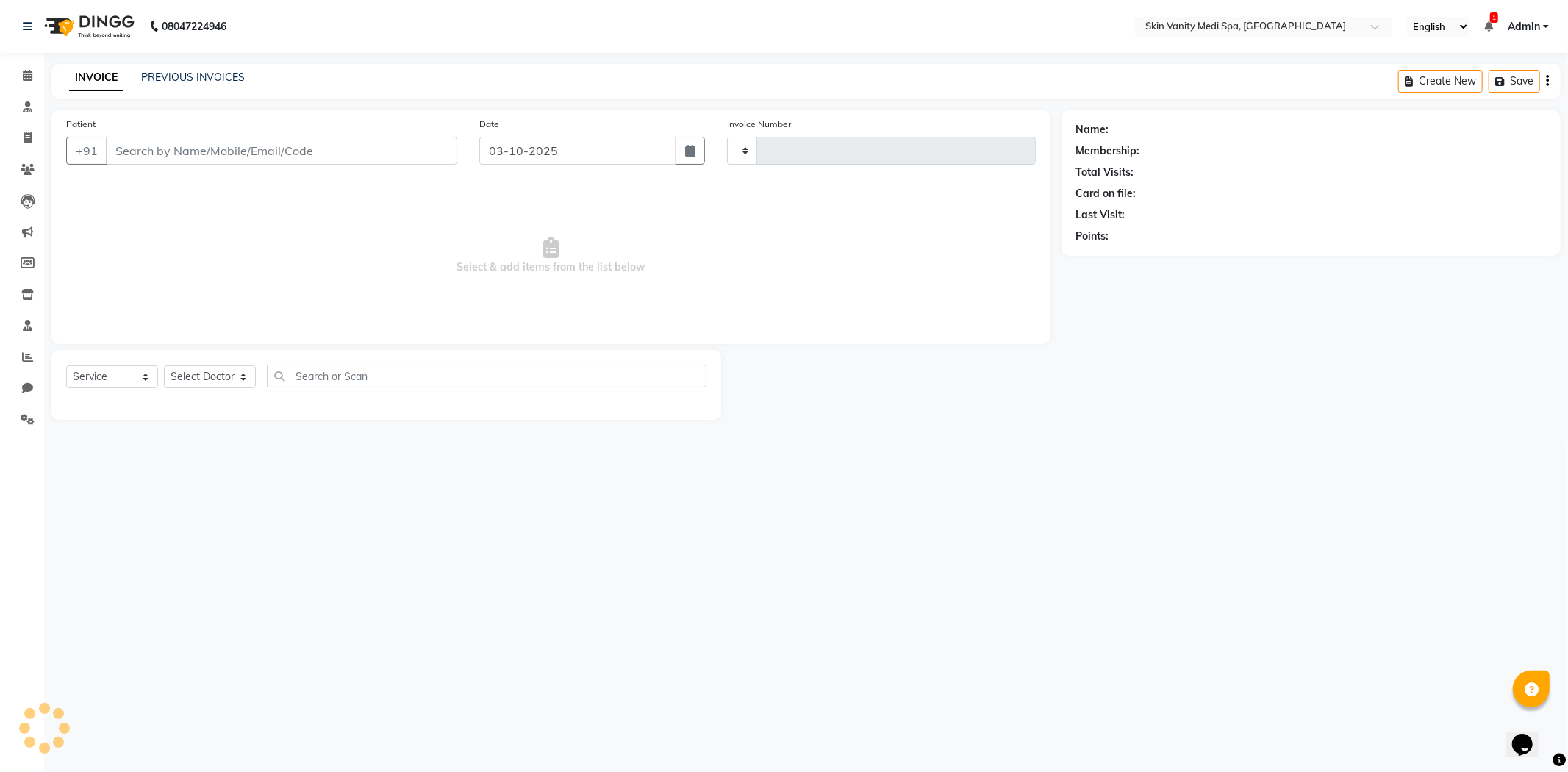
type input "0852"
select select "7826"
type input "8511936327"
select select "70348"
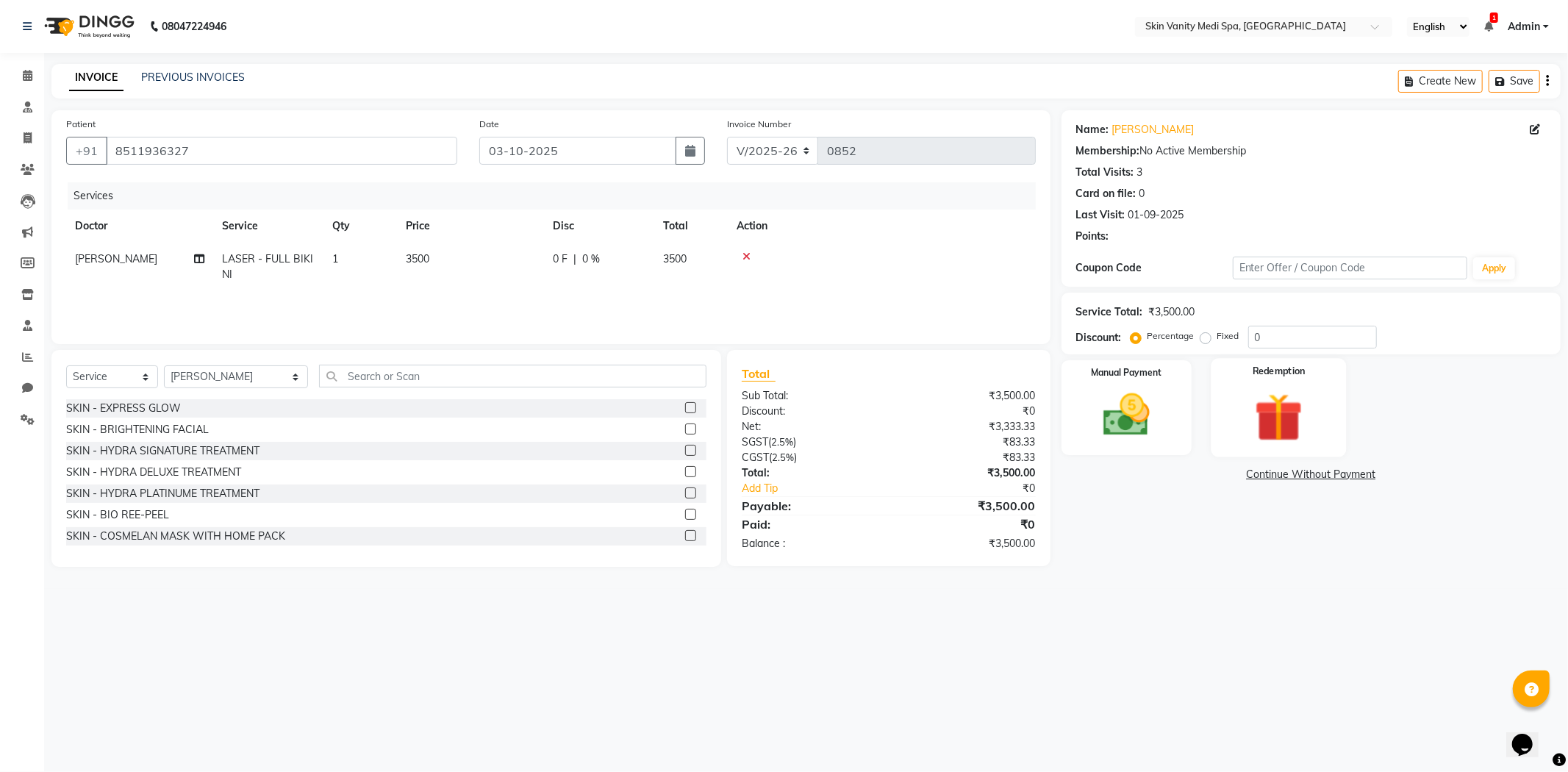
click at [1280, 415] on img at bounding box center [1278, 417] width 79 height 60
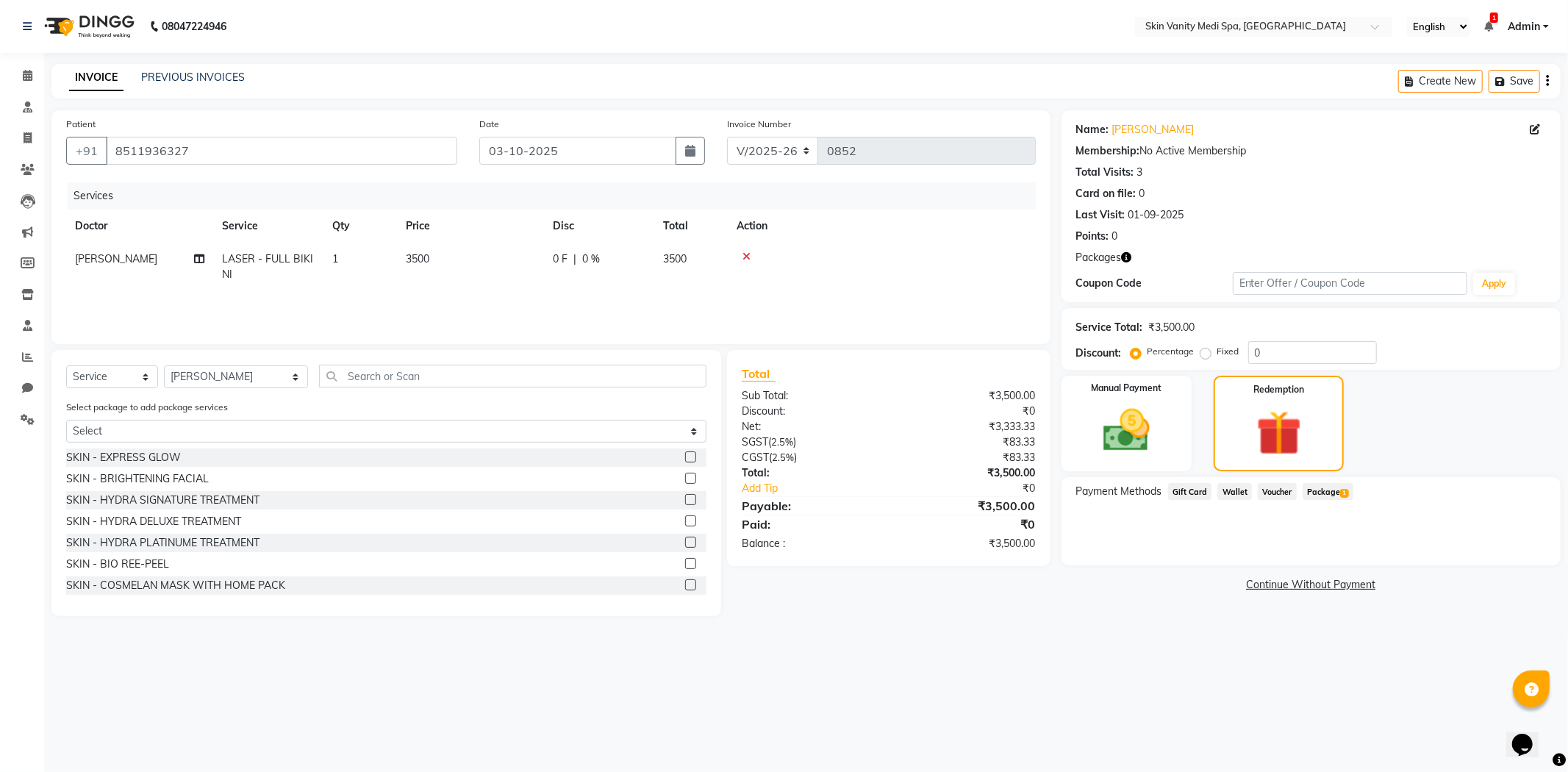
click at [1327, 495] on span "Package 1" at bounding box center [1328, 491] width 51 height 17
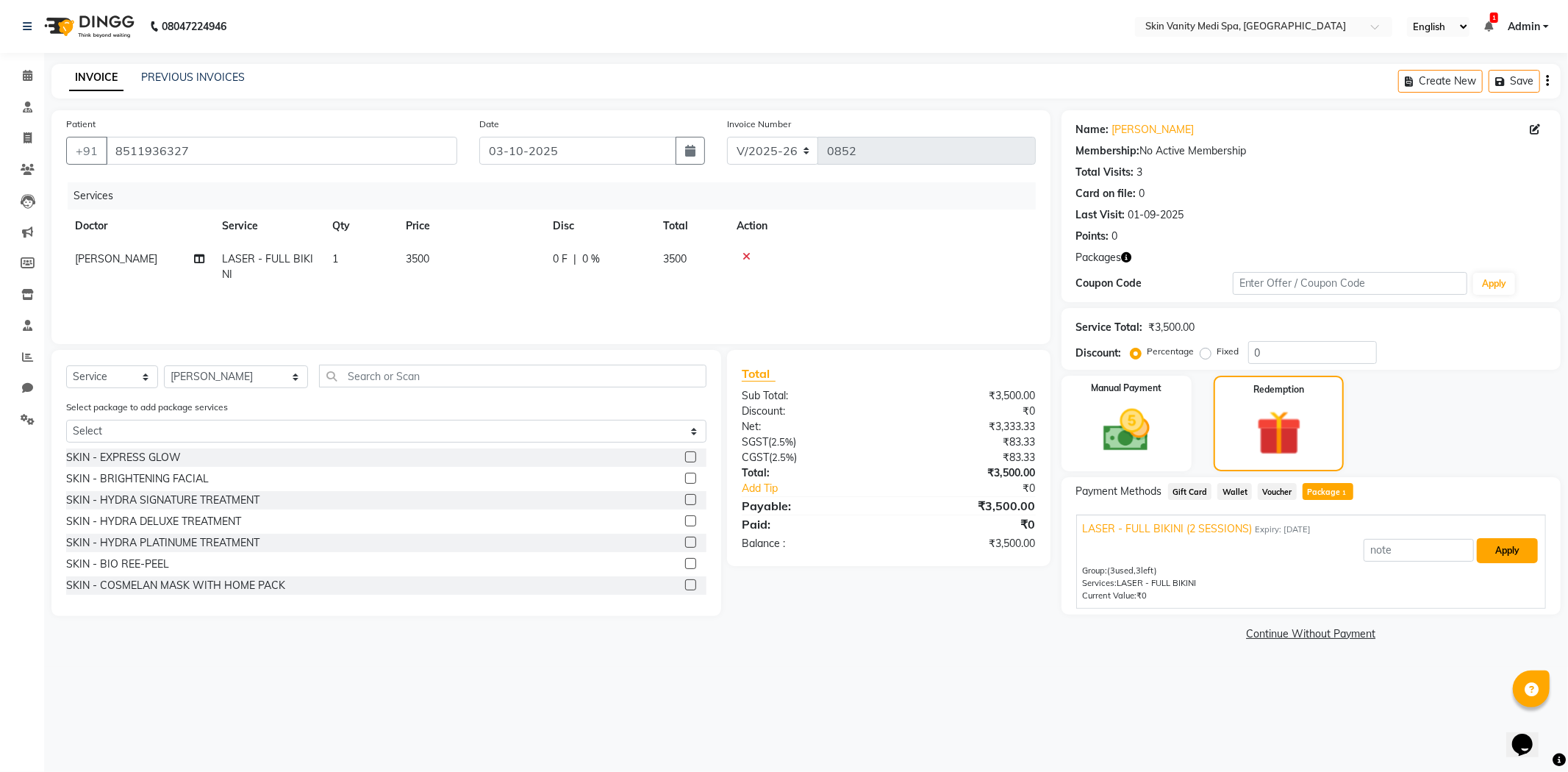
click at [1498, 549] on button "Apply" at bounding box center [1507, 551] width 61 height 25
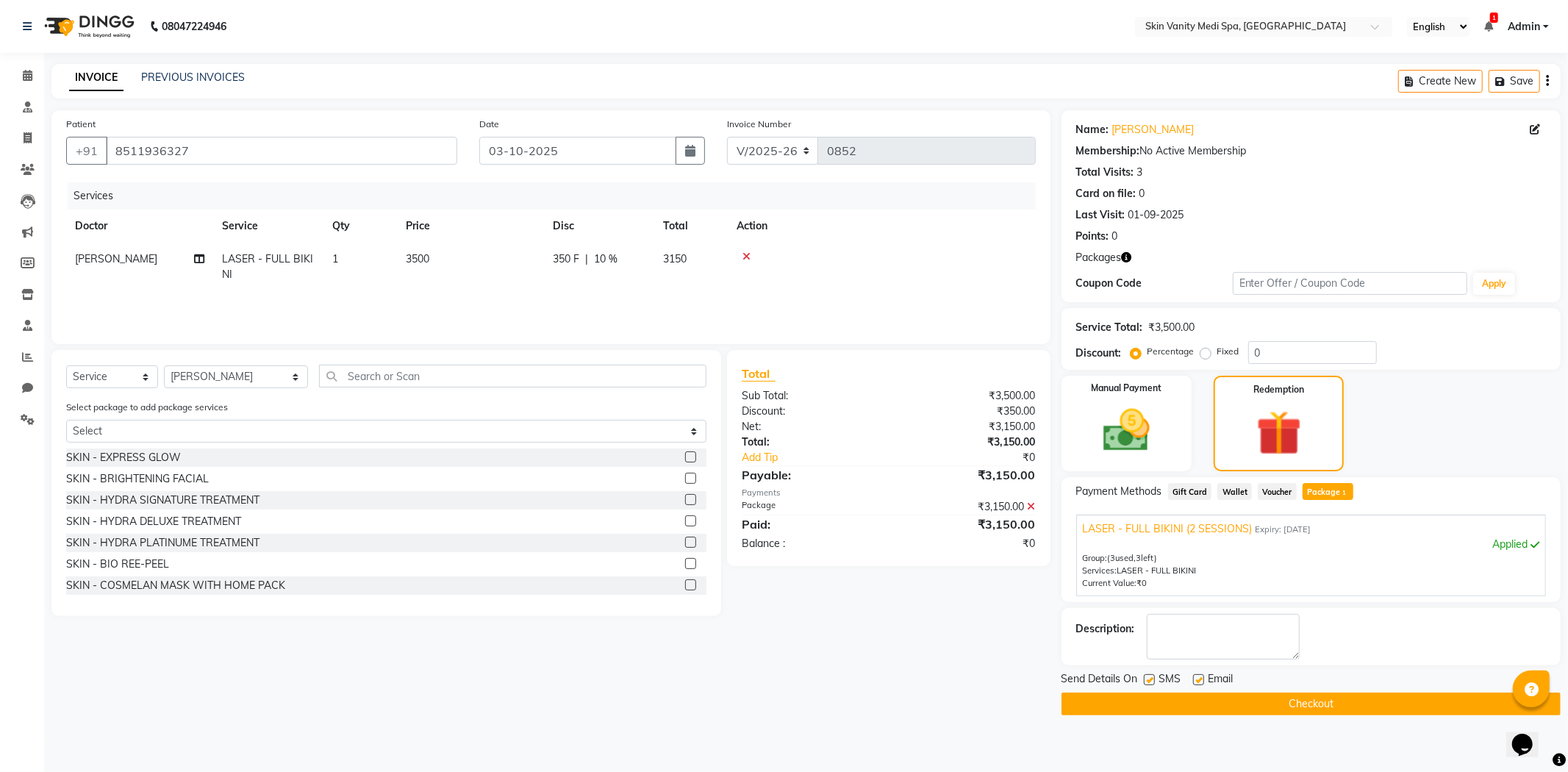
click at [1209, 706] on button "Checkout" at bounding box center [1311, 703] width 499 height 23
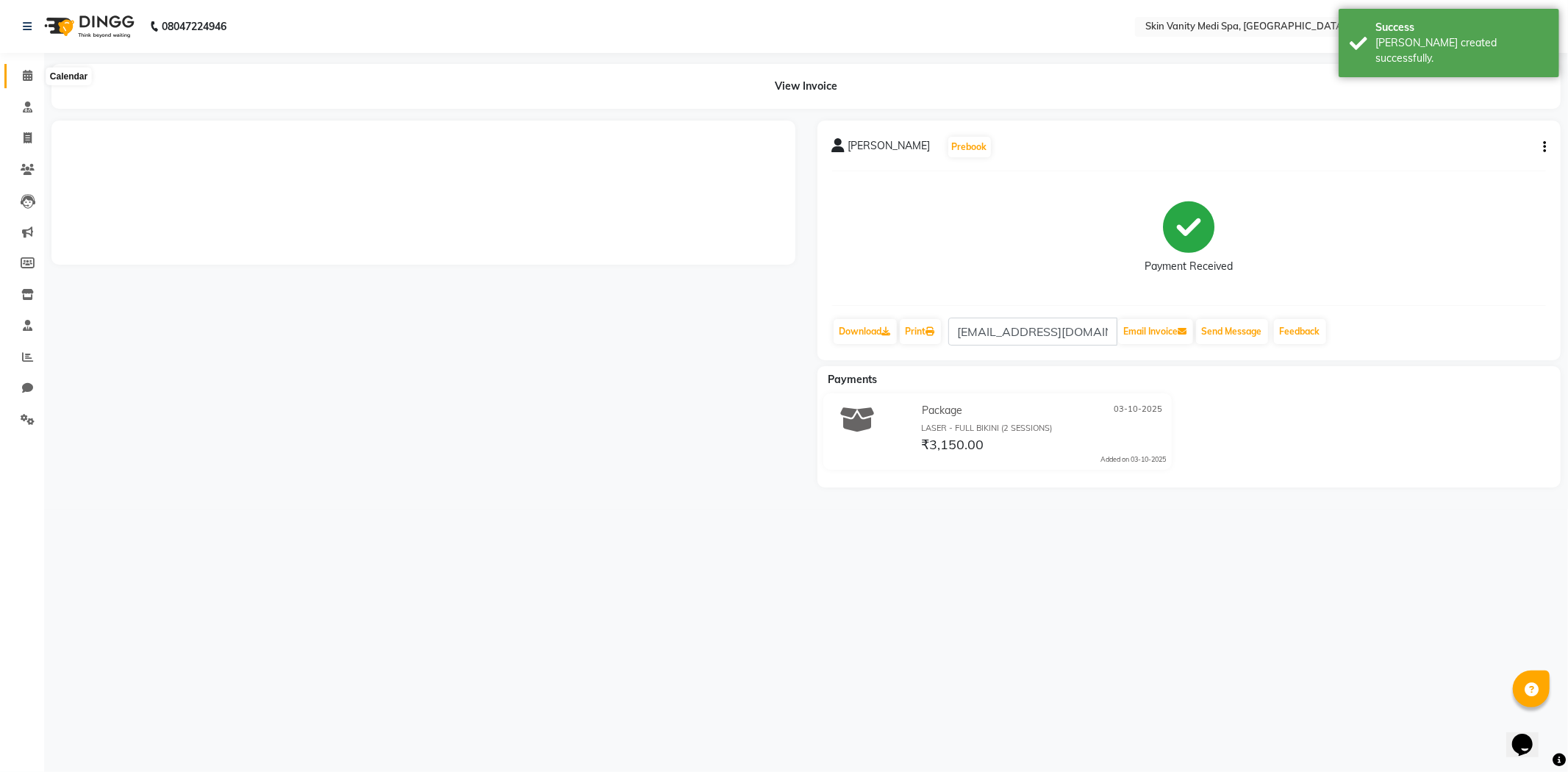
drag, startPoint x: 29, startPoint y: 69, endPoint x: 55, endPoint y: 69, distance: 26.0
click at [31, 70] on span at bounding box center [27, 76] width 26 height 17
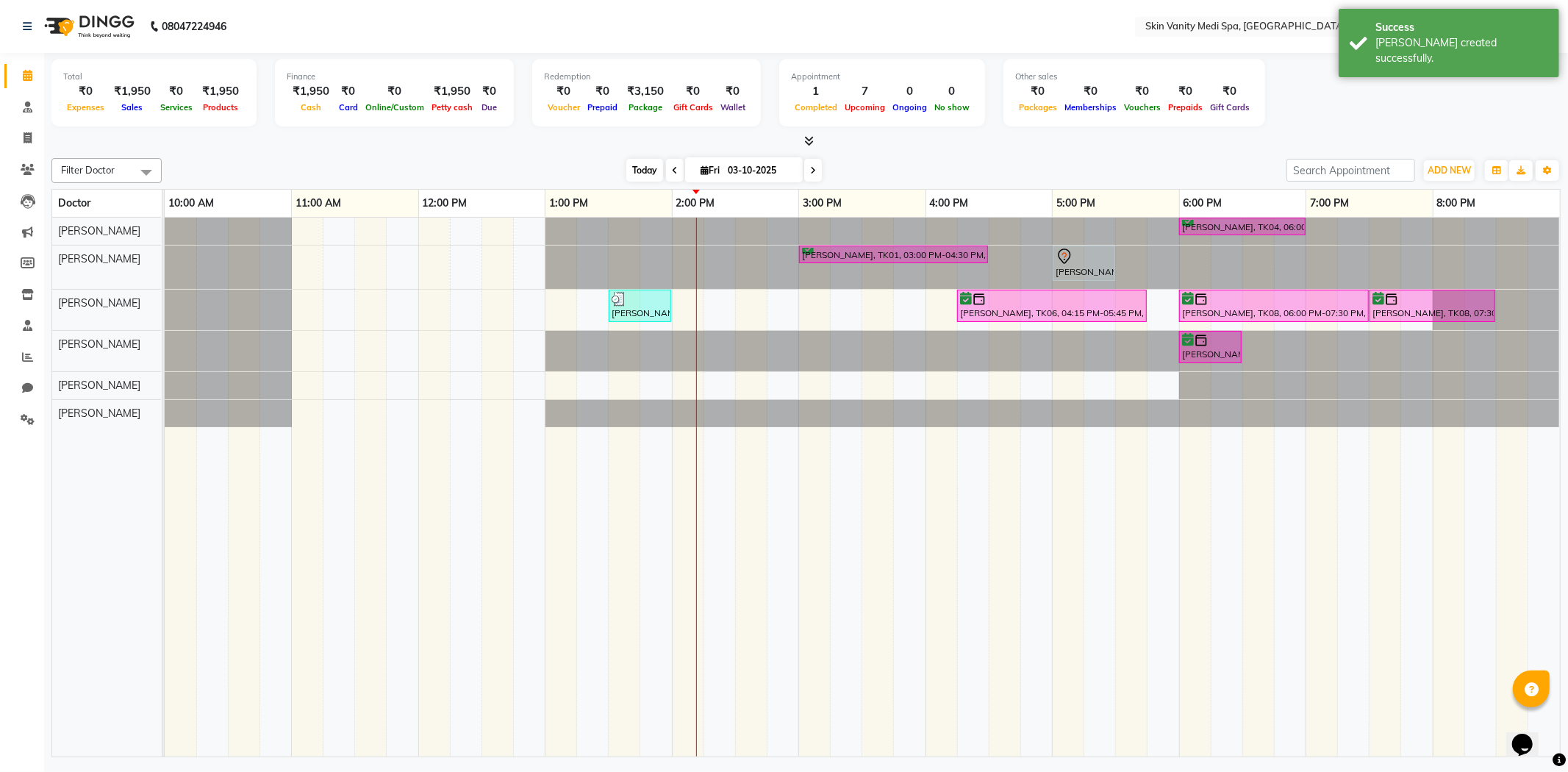
click at [626, 167] on span "Today" at bounding box center [644, 170] width 37 height 23
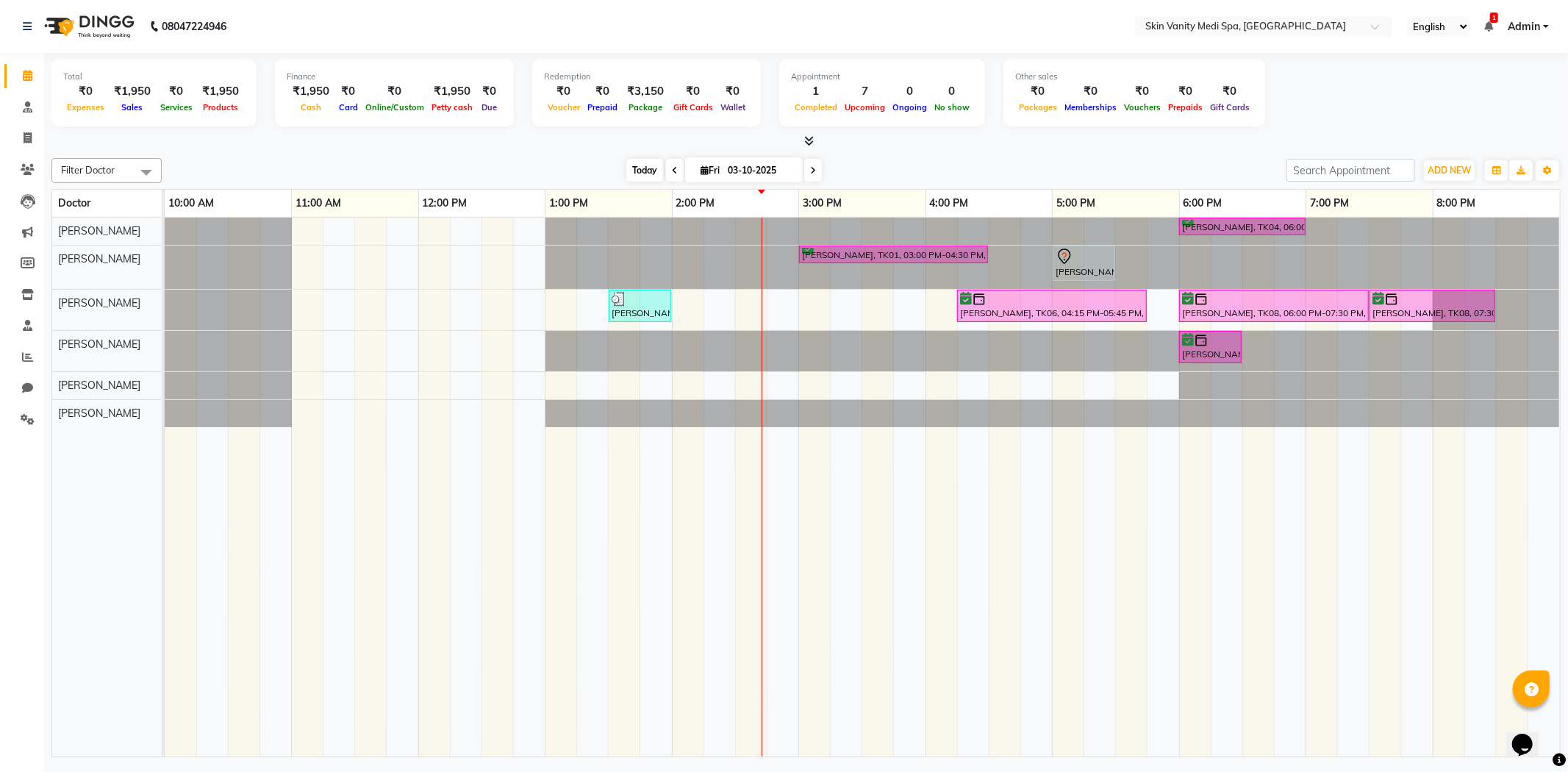
click at [630, 170] on span "Today" at bounding box center [644, 170] width 37 height 23
click at [788, 176] on input "03-10-2025" at bounding box center [760, 170] width 74 height 22
select select "10"
select select "2025"
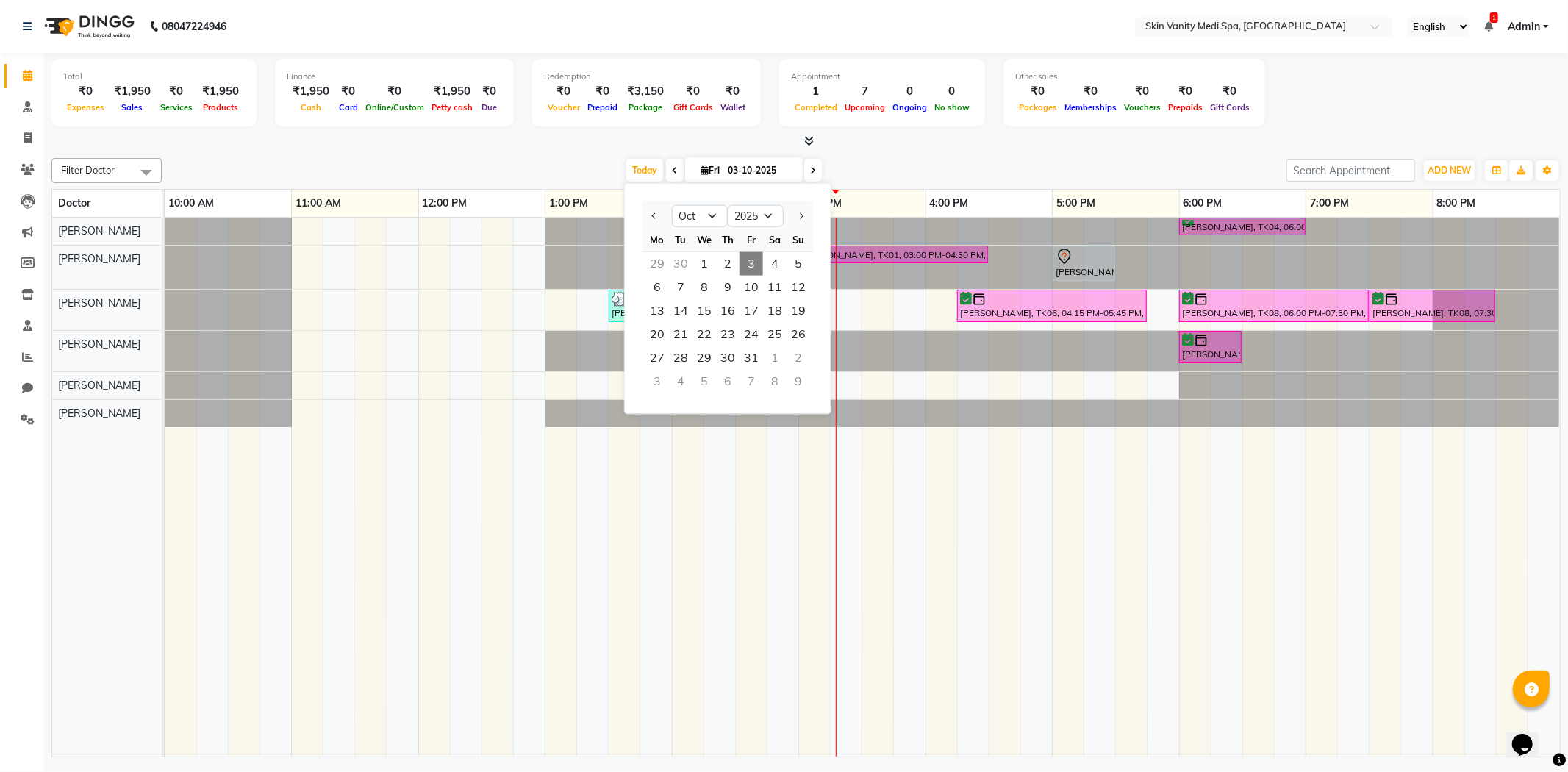
click at [805, 162] on span at bounding box center [813, 170] width 18 height 23
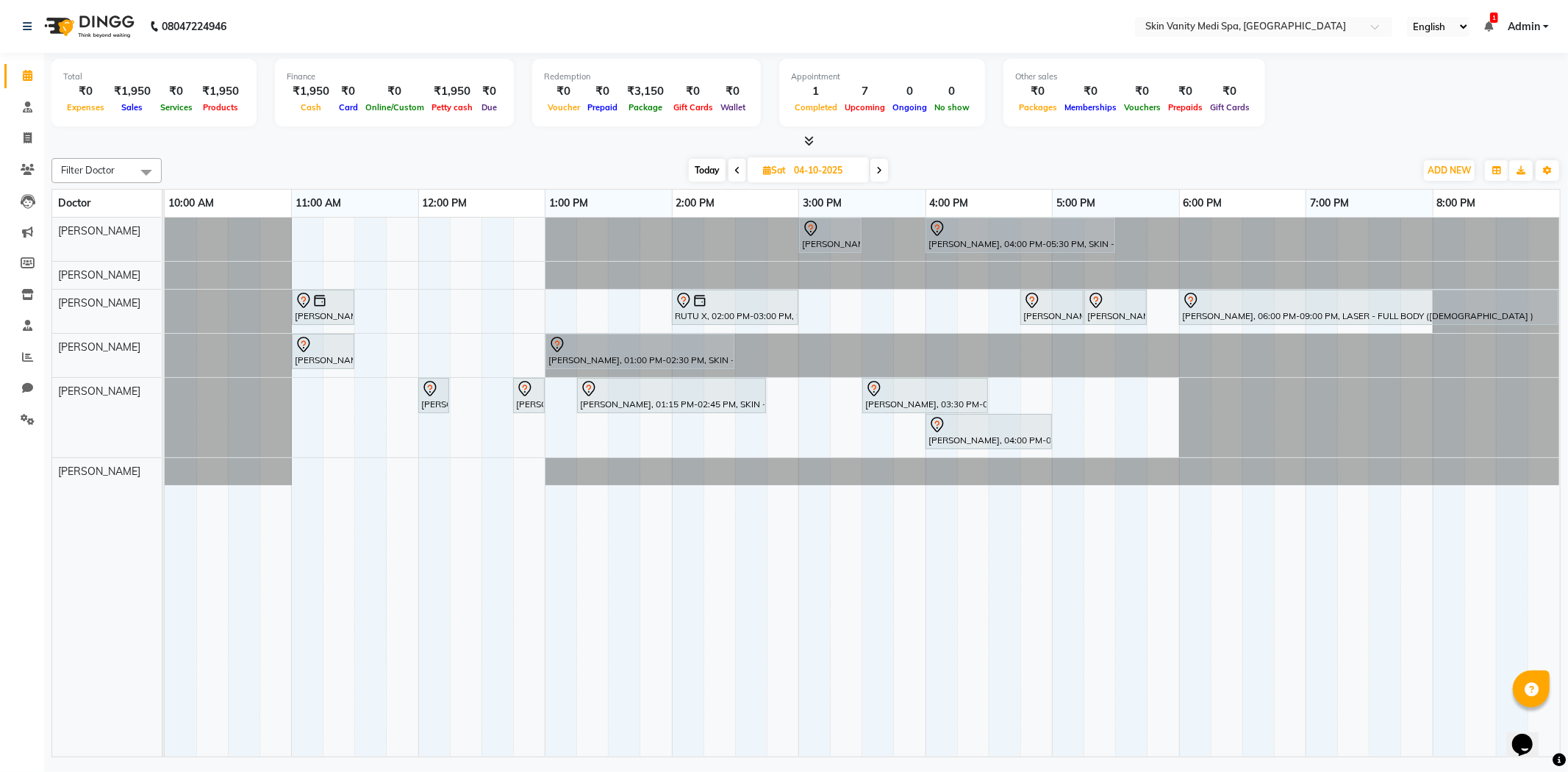
click at [885, 164] on span at bounding box center [879, 170] width 18 height 23
type input "05-10-2025"
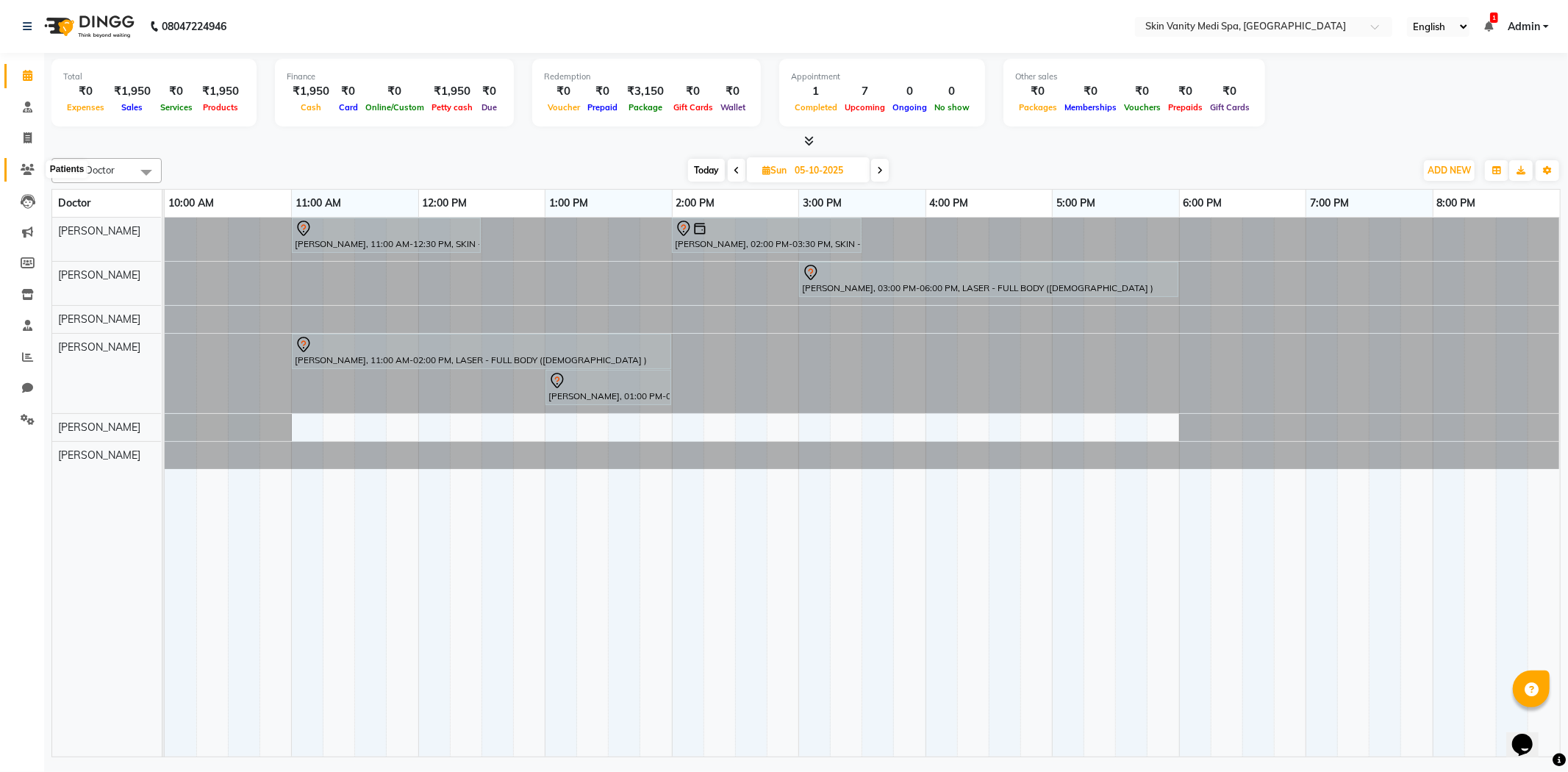
click at [26, 164] on icon at bounding box center [27, 169] width 14 height 11
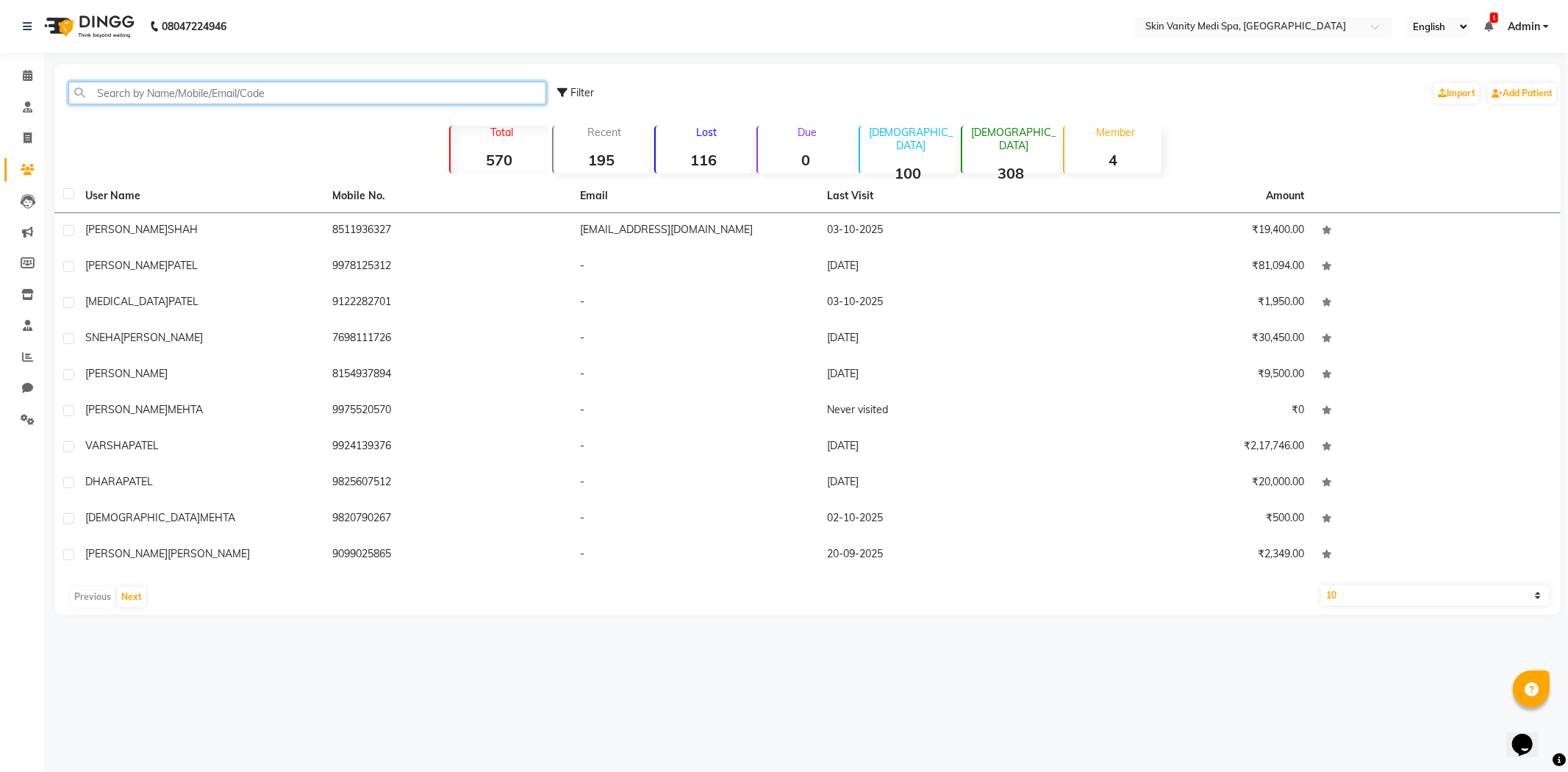
click at [126, 94] on input "text" at bounding box center [307, 93] width 478 height 23
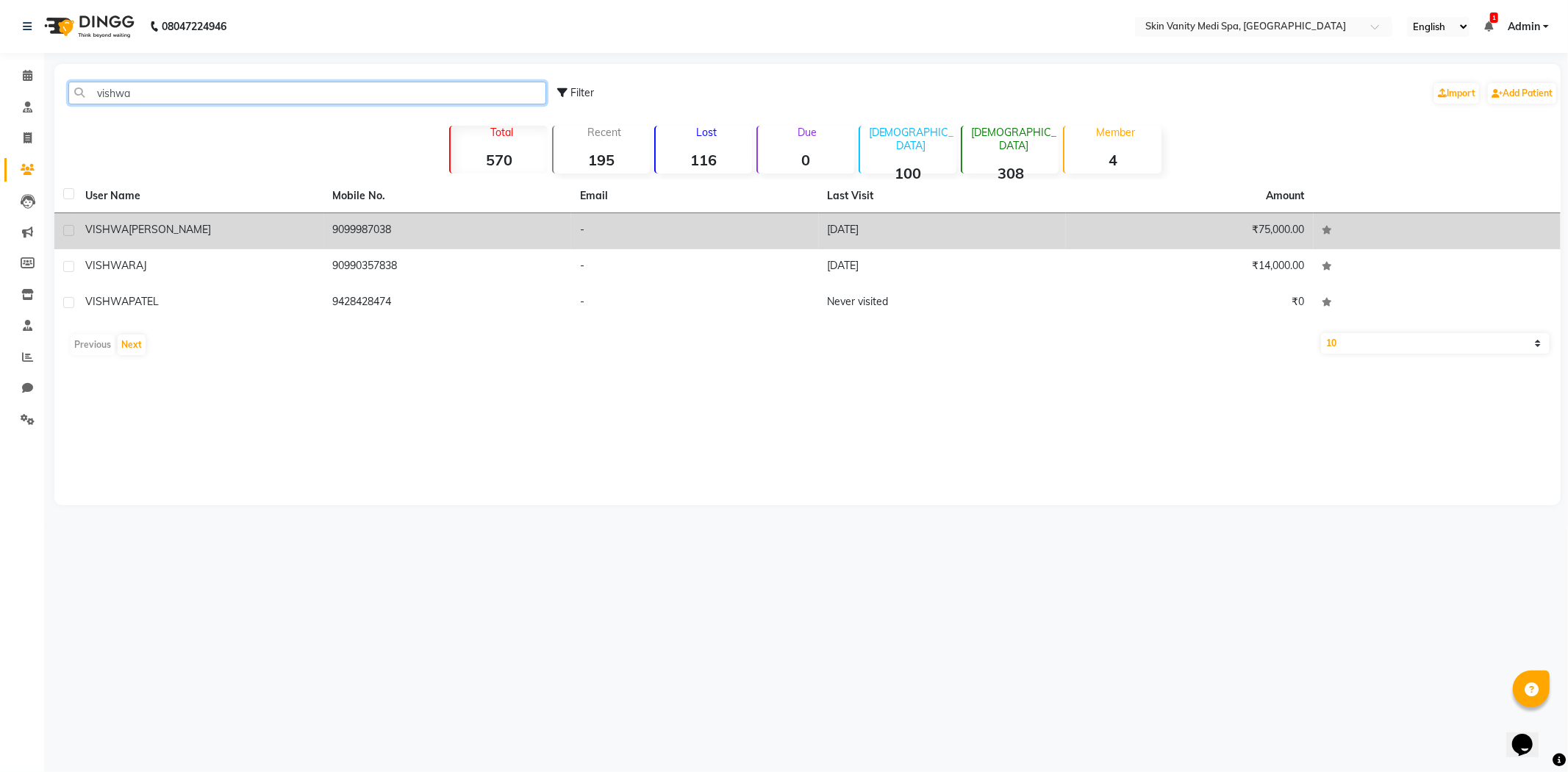
type input "vishwa"
click at [330, 226] on td "9099987038" at bounding box center [448, 231] width 248 height 36
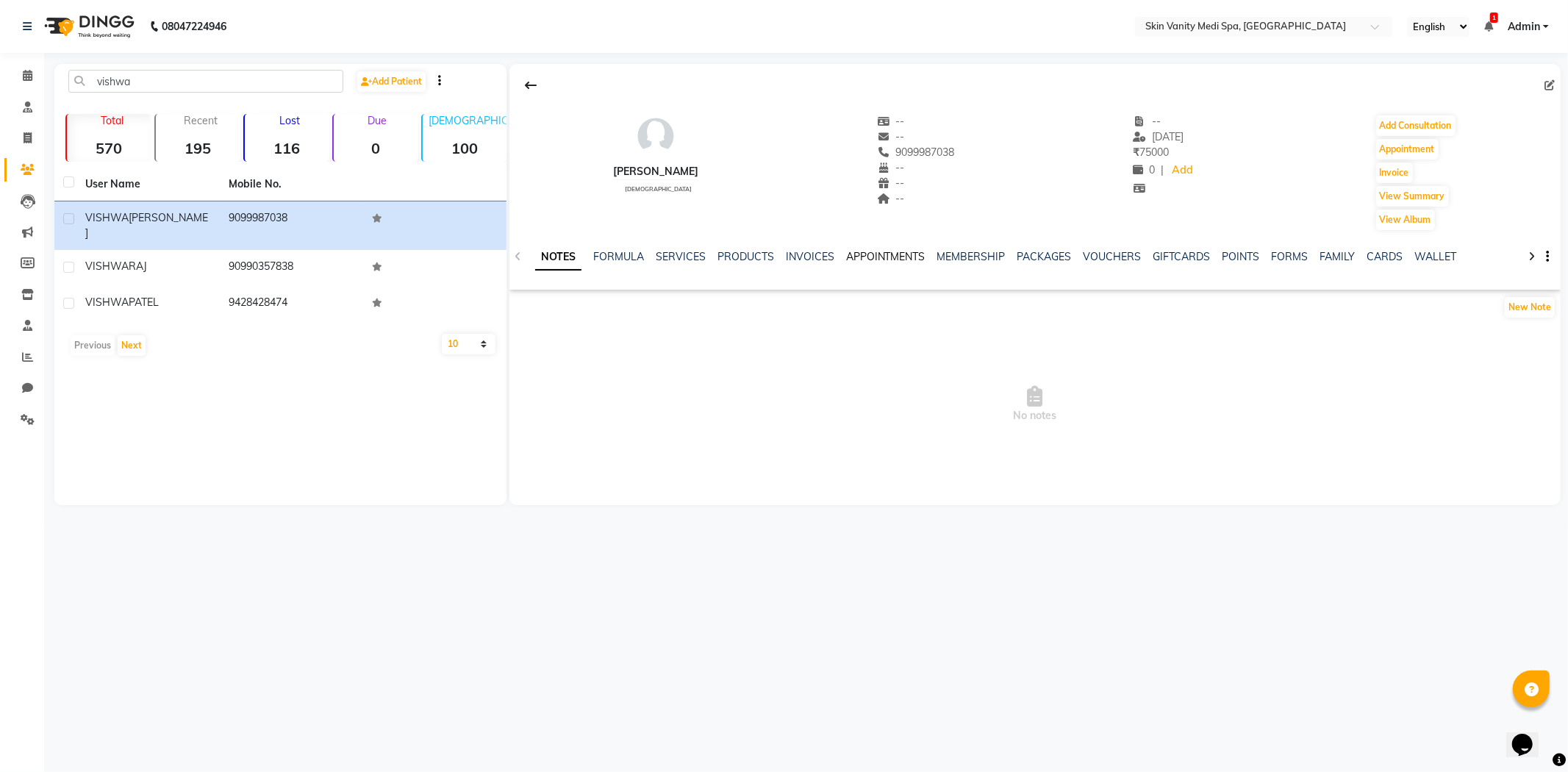
click at [856, 254] on link "APPOINTMENTS" at bounding box center [886, 257] width 80 height 13
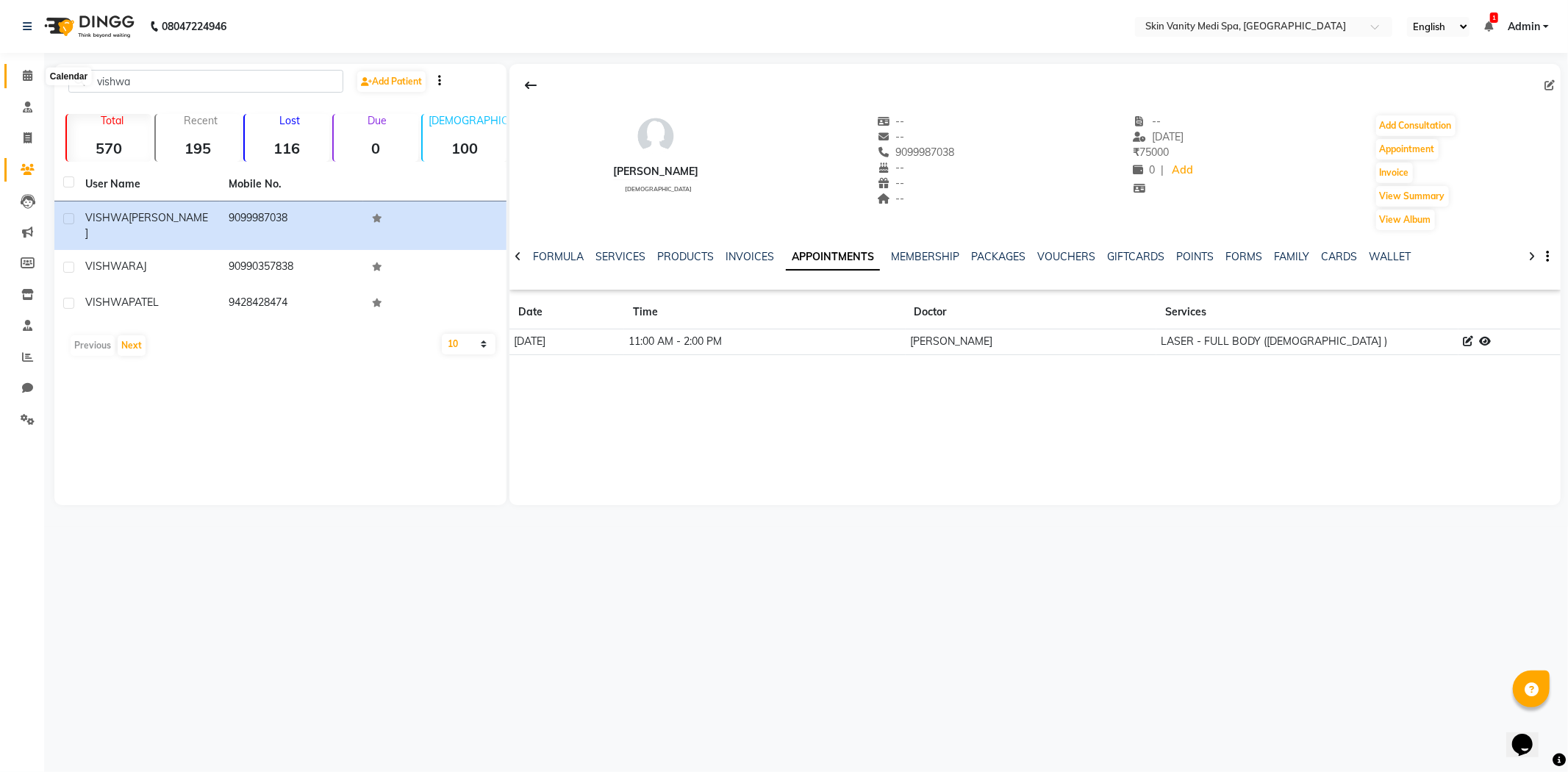
click at [32, 71] on span at bounding box center [27, 76] width 26 height 17
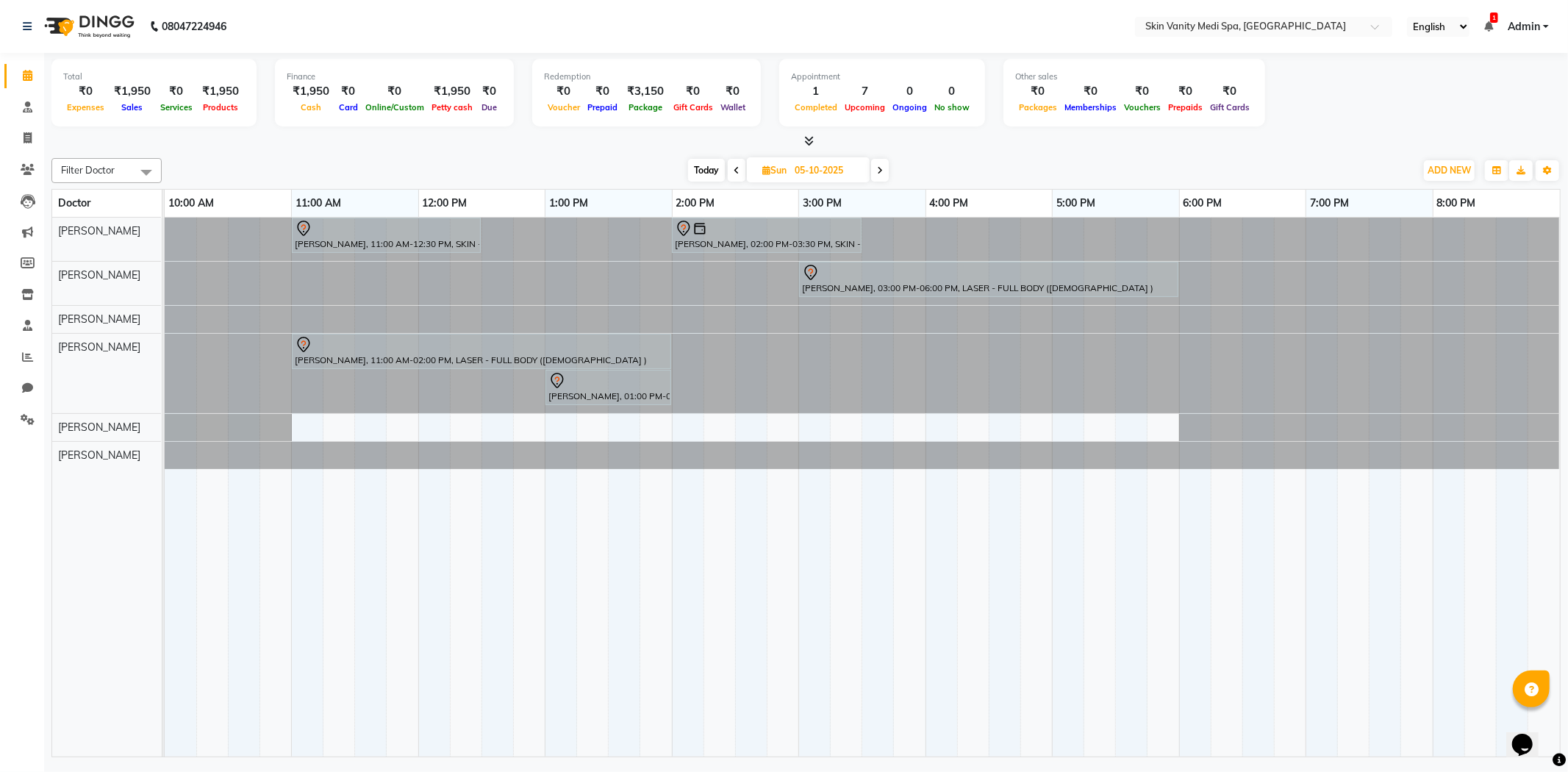
click at [762, 167] on icon at bounding box center [766, 170] width 8 height 10
select select "10"
select select "2025"
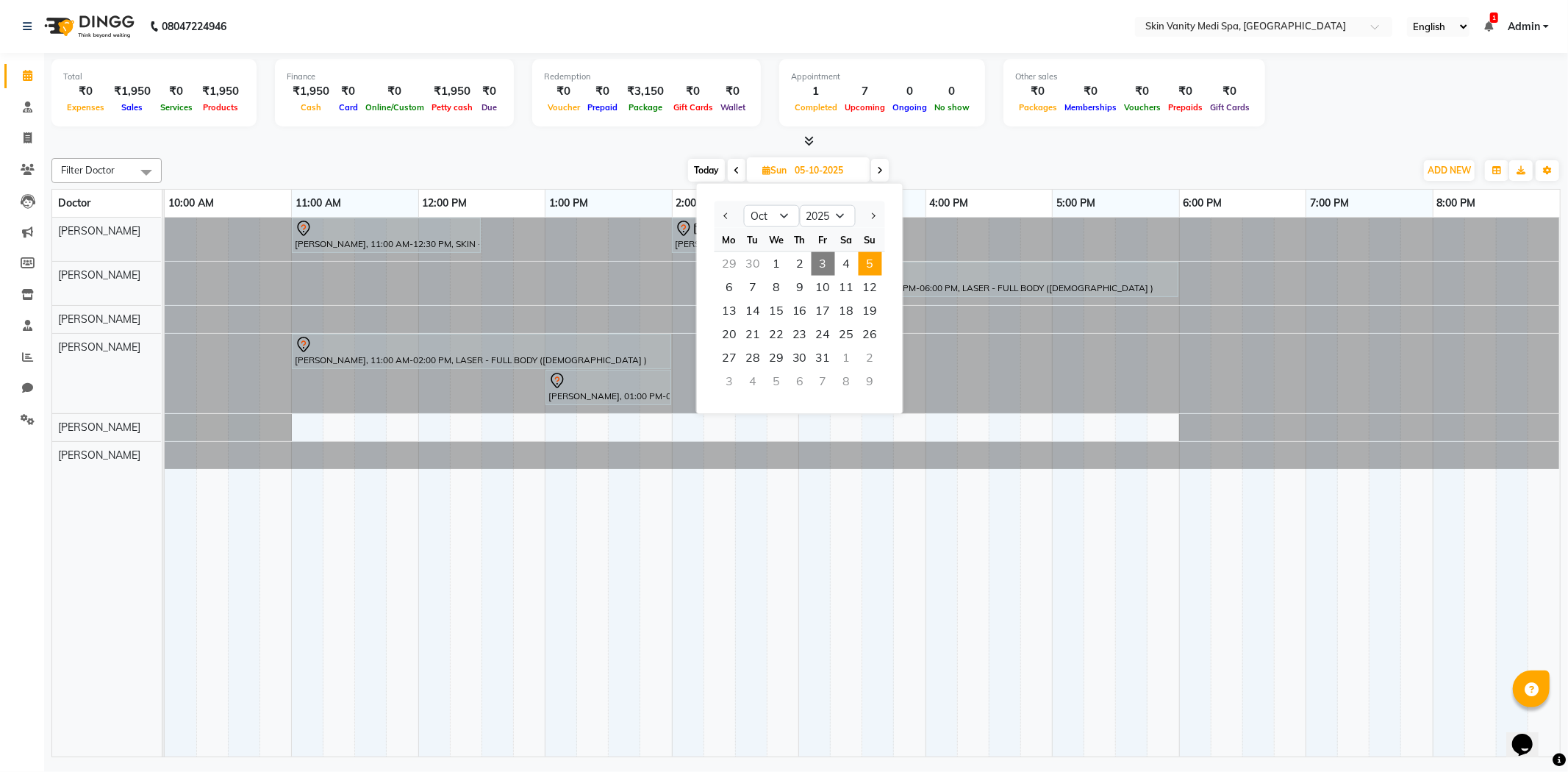
click at [826, 262] on span "3" at bounding box center [823, 264] width 24 height 24
type input "03-10-2025"
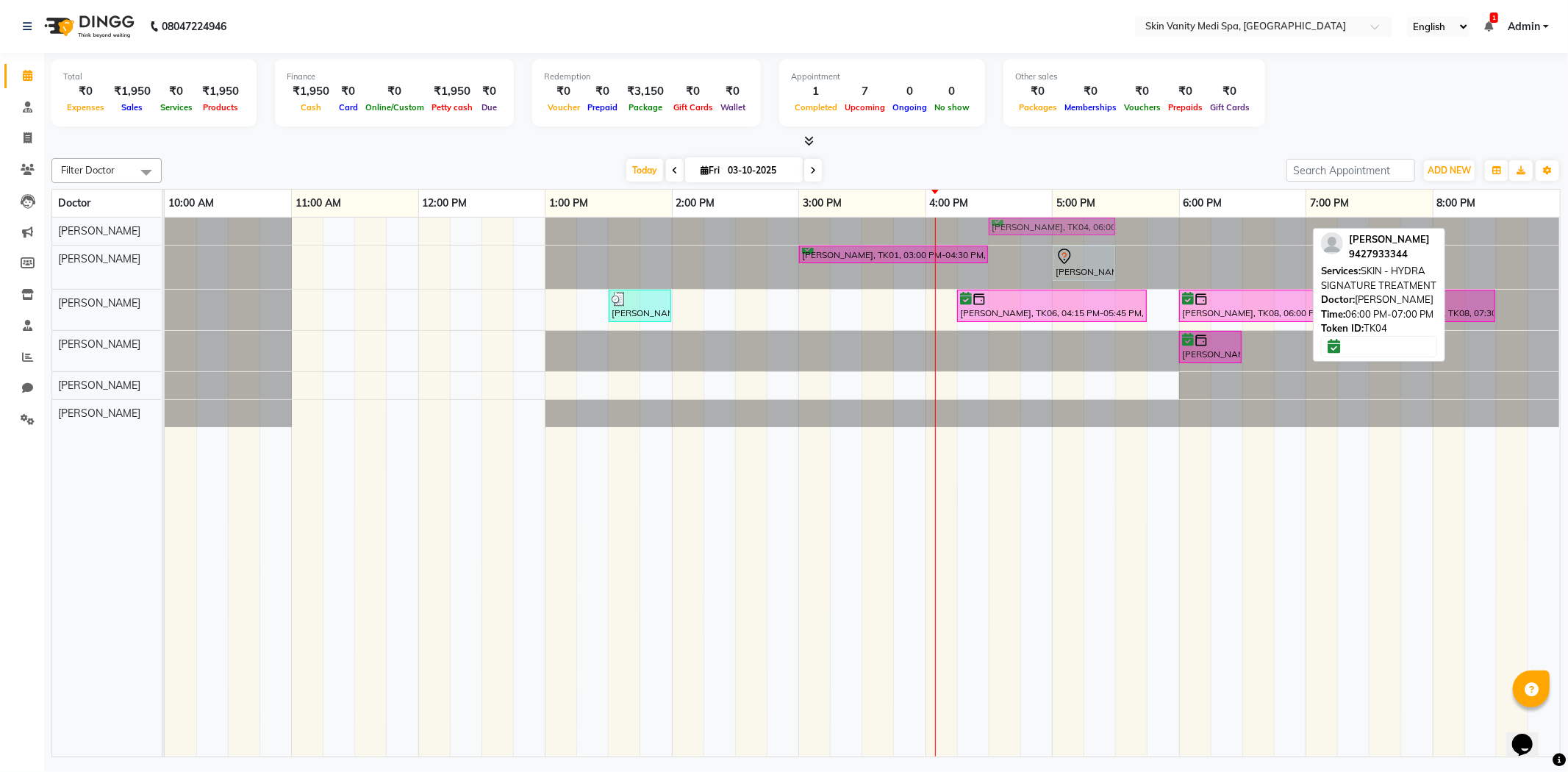
drag, startPoint x: 1242, startPoint y: 221, endPoint x: 1051, endPoint y: 229, distance: 191.2
click at [164, 229] on div "[PERSON_NAME], TK04, 06:00 PM-07:00 PM, SKIN - HYDRA SIGNATURE TREATMENT [PERSO…" at bounding box center [164, 231] width 0 height 27
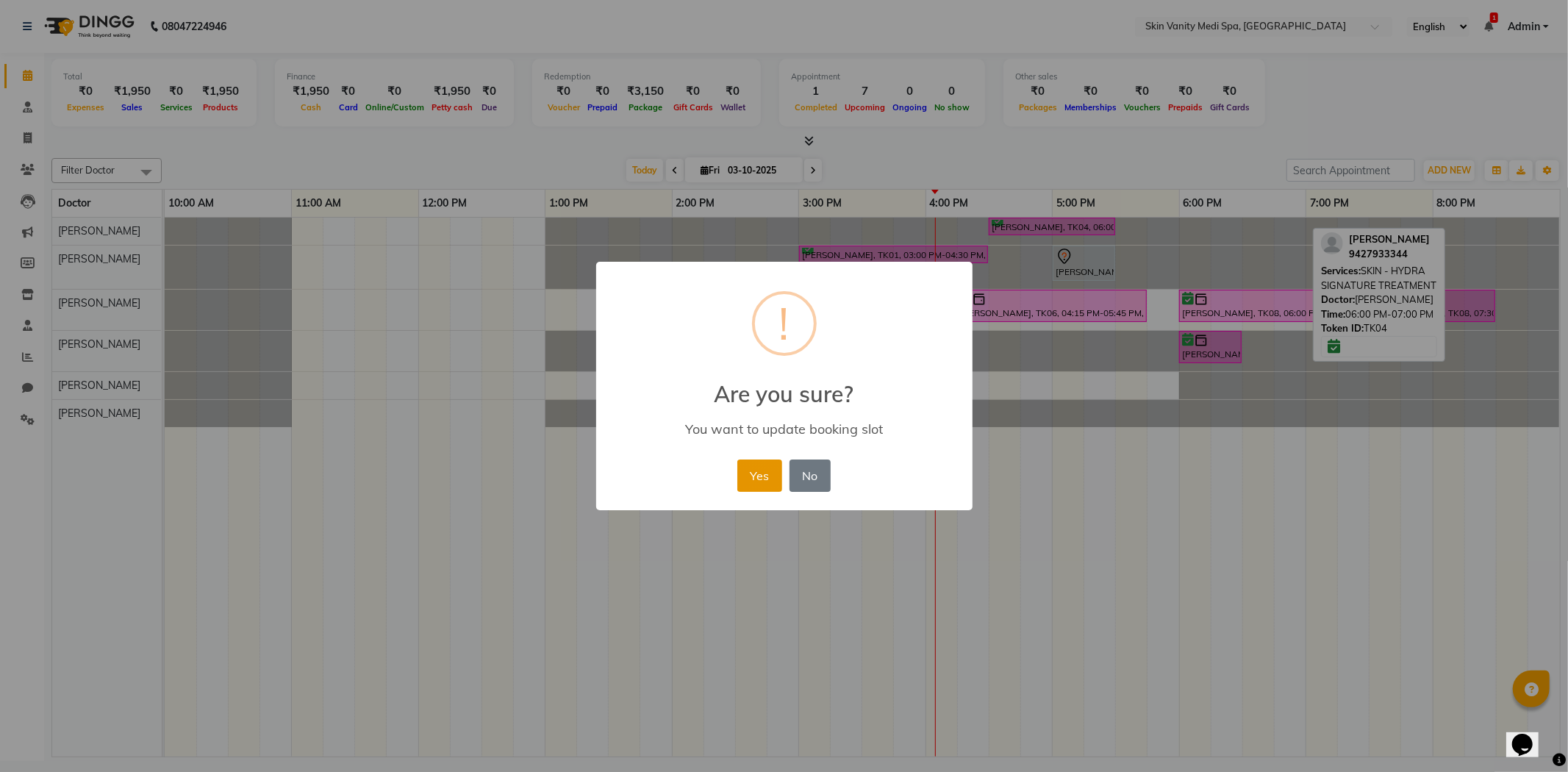
click at [741, 465] on button "Yes" at bounding box center [759, 476] width 45 height 32
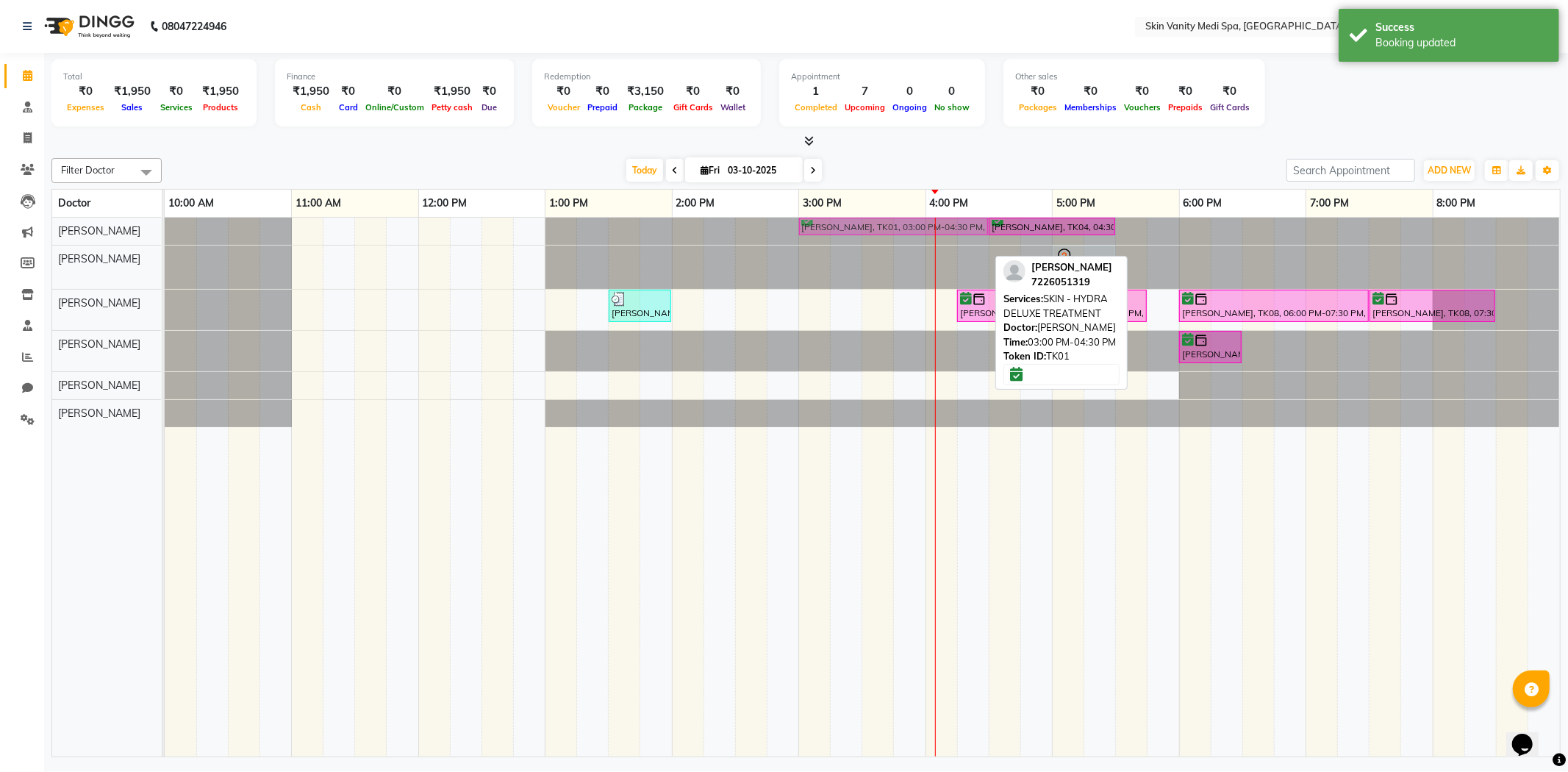
drag, startPoint x: 858, startPoint y: 254, endPoint x: 858, endPoint y: 237, distance: 17.0
click at [858, 237] on tbody "[PERSON_NAME], TK04, 04:30 PM-05:30 PM, SKIN - HYDRA SIGNATURE TREATMENT [PERSO…" at bounding box center [862, 322] width 1395 height 209
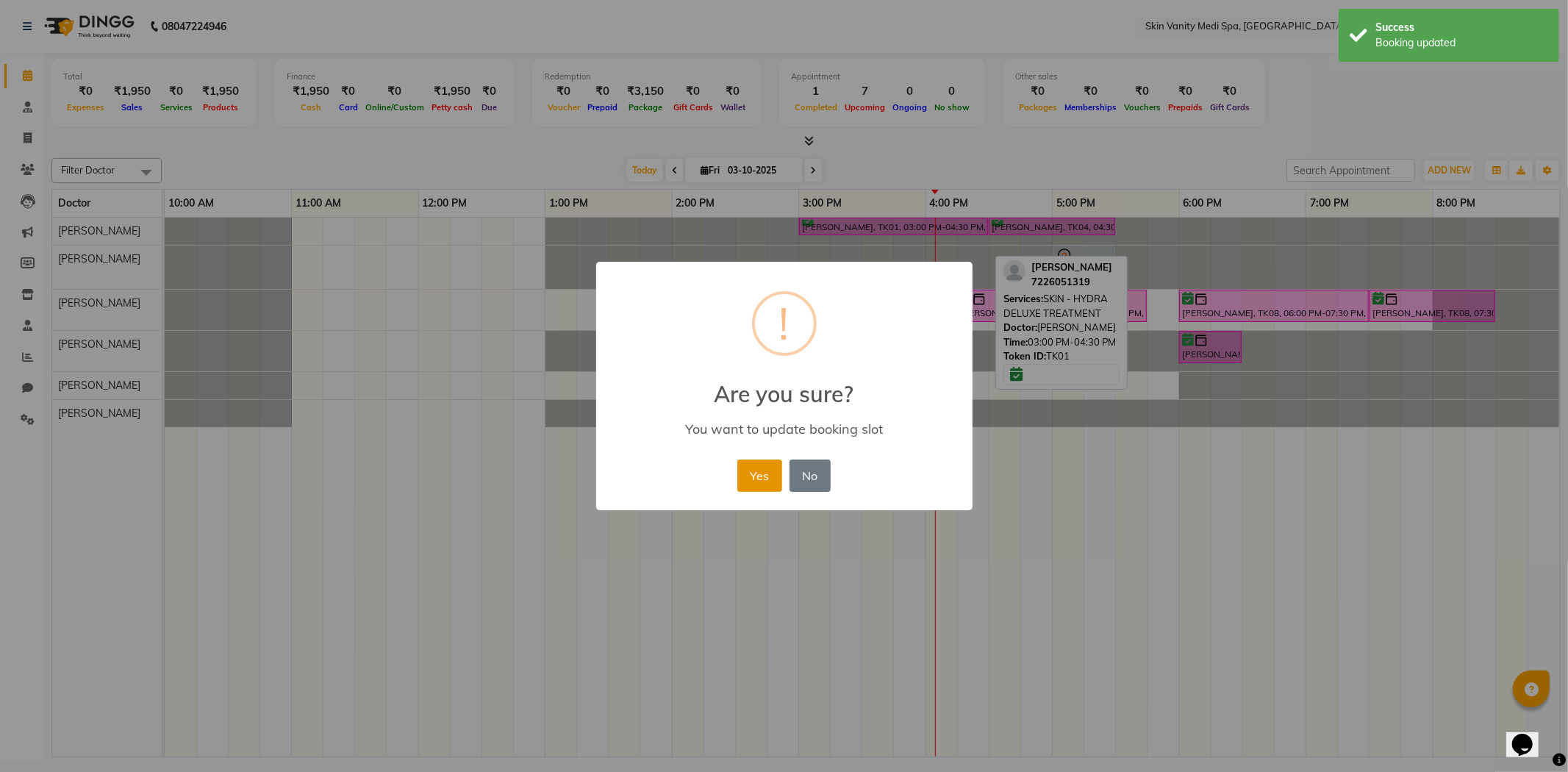
click at [759, 483] on button "Yes" at bounding box center [759, 476] width 45 height 32
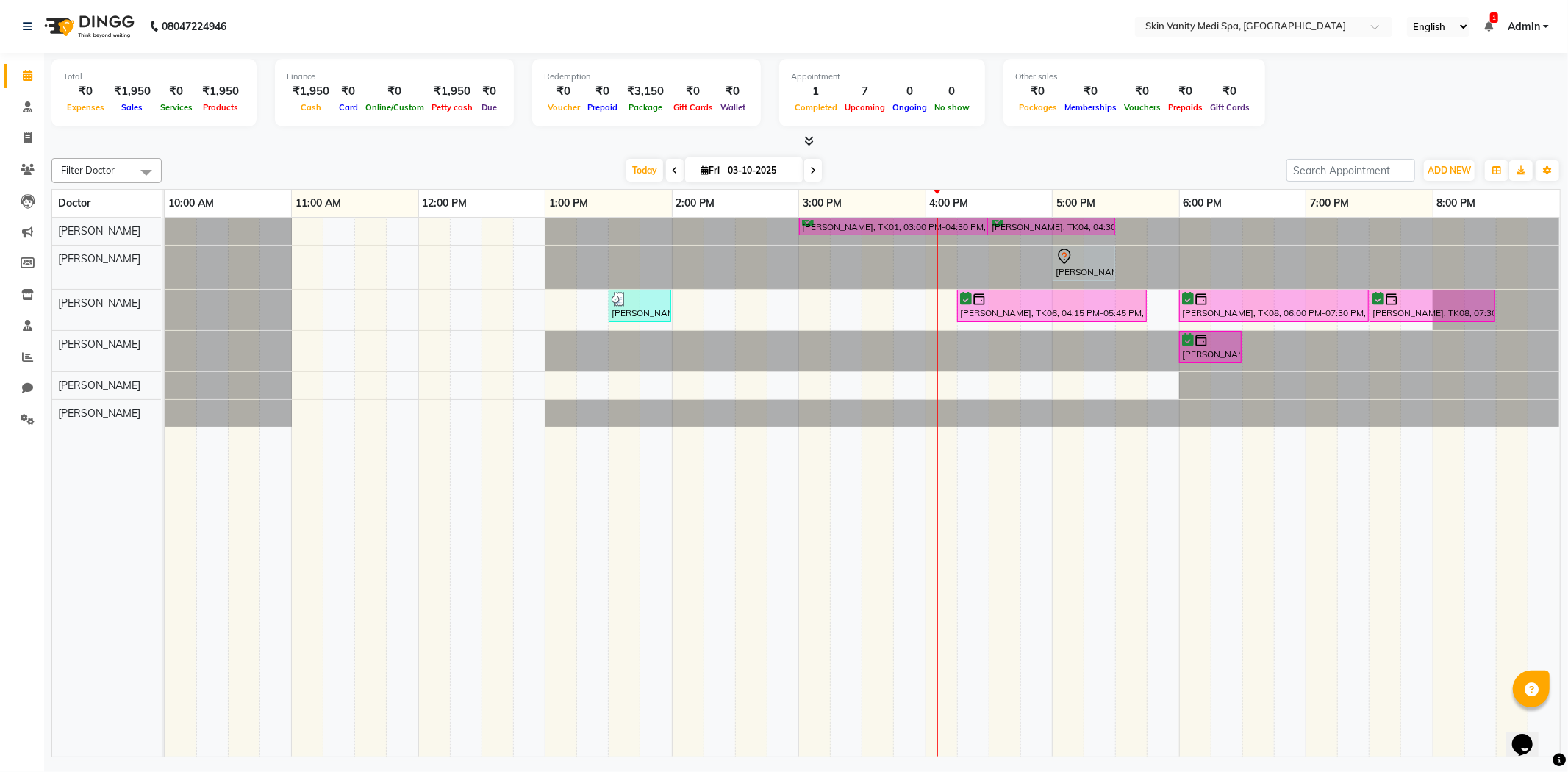
click at [844, 161] on div "[DATE] [DATE]" at bounding box center [723, 170] width 1109 height 22
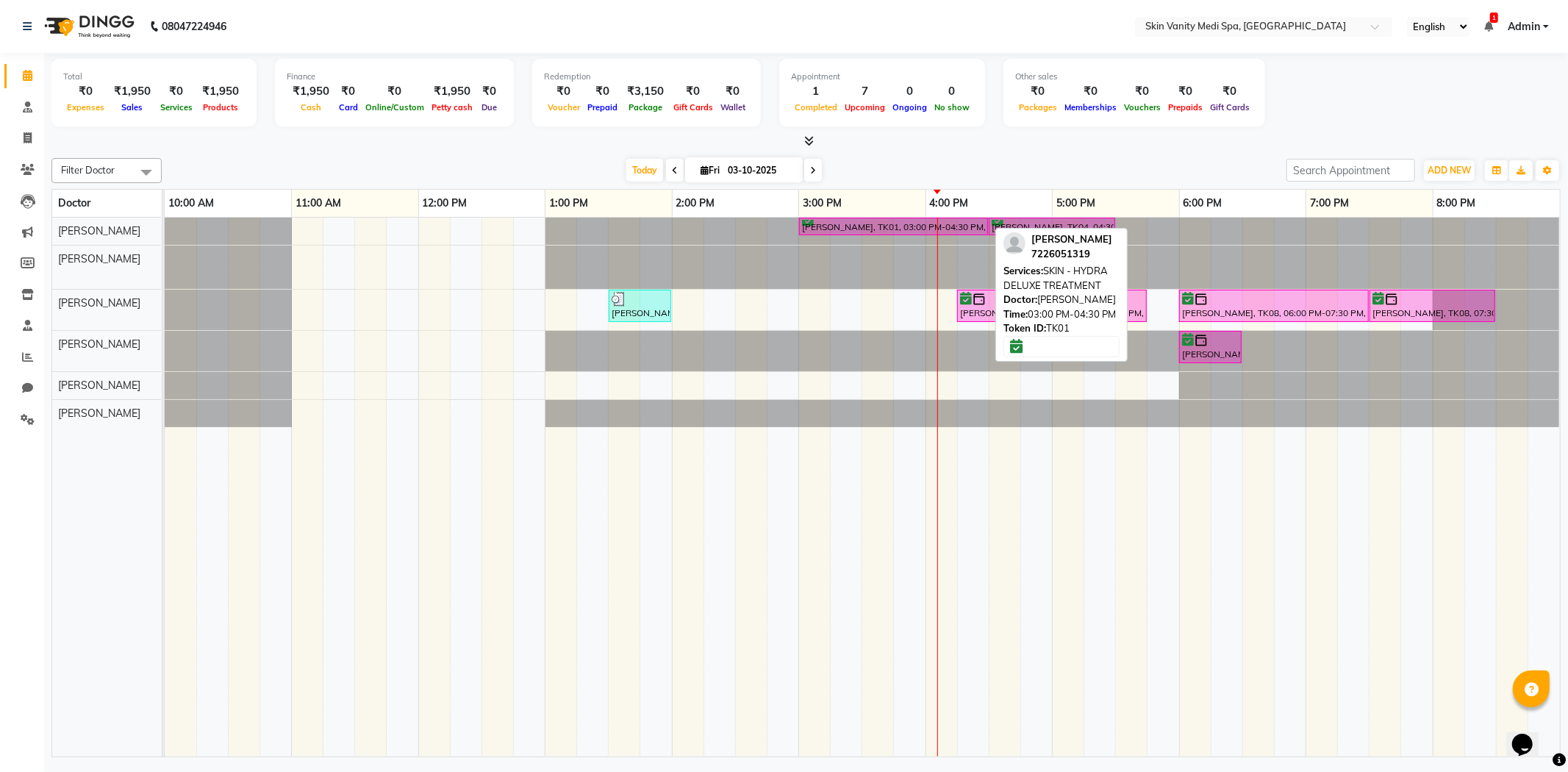
click at [879, 221] on div "[PERSON_NAME], TK01, 03:00 PM-04:30 PM, SKIN - HYDRA DELUXE TREATMENT" at bounding box center [893, 226] width 186 height 14
click at [835, 216] on div "3:00 PM" at bounding box center [862, 203] width 126 height 27
click at [812, 226] on div "[PERSON_NAME], TK01, 03:00 PM-04:30 PM, SKIN - HYDRA DELUXE TREATMENT" at bounding box center [893, 226] width 186 height 14
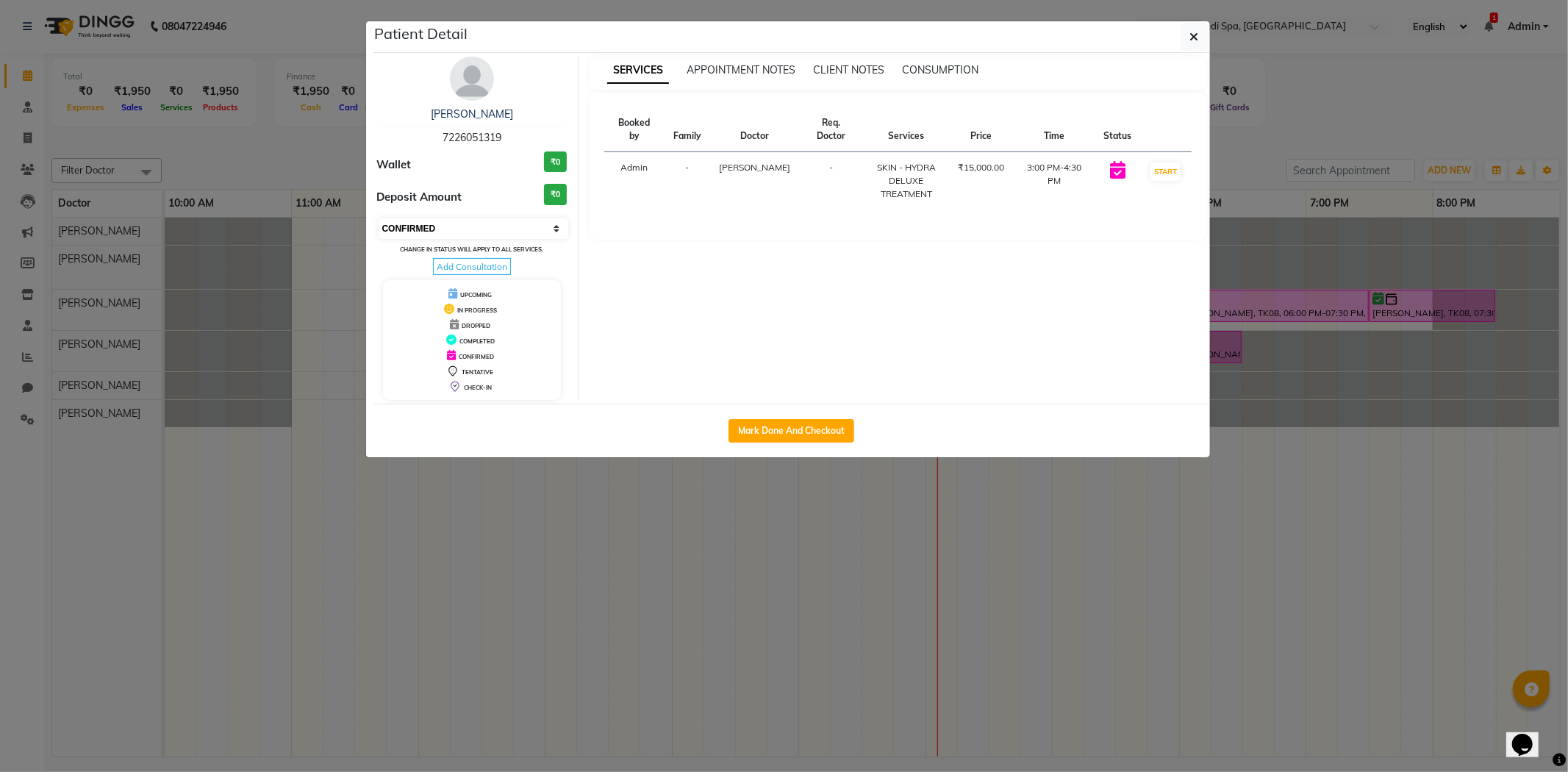
click at [495, 229] on select "Select IN SERVICE CONFIRMED TENTATIVE CHECK IN MARK DONE DROPPED UPCOMING" at bounding box center [473, 229] width 190 height 21
select select "1"
click at [378, 218] on select "Select IN SERVICE CONFIRMED TENTATIVE CHECK IN MARK DONE DROPPED UPCOMING" at bounding box center [473, 229] width 190 height 21
click at [1183, 40] on button "button" at bounding box center [1194, 37] width 28 height 28
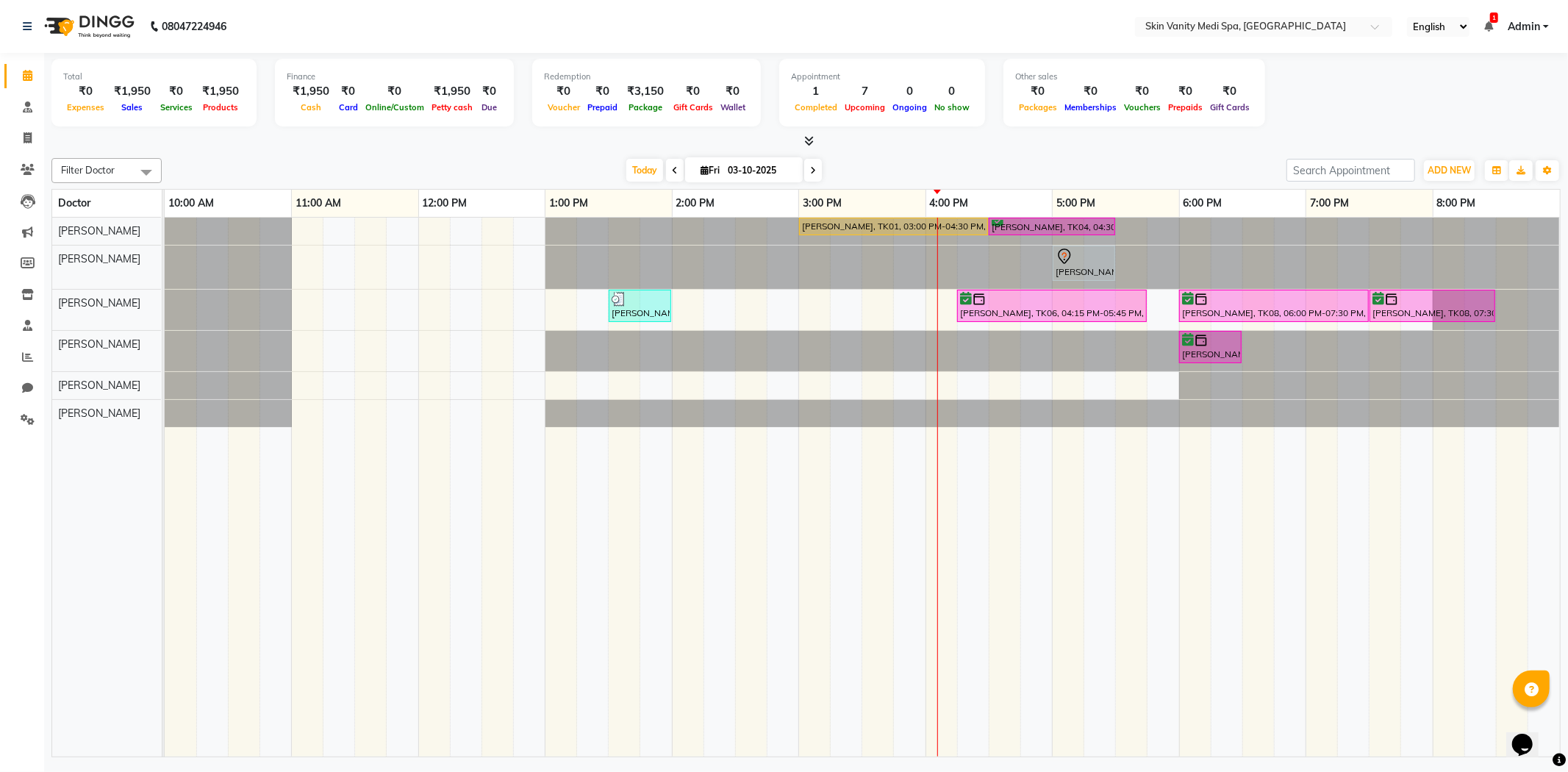
click at [813, 172] on span at bounding box center [813, 170] width 18 height 23
type input "04-10-2025"
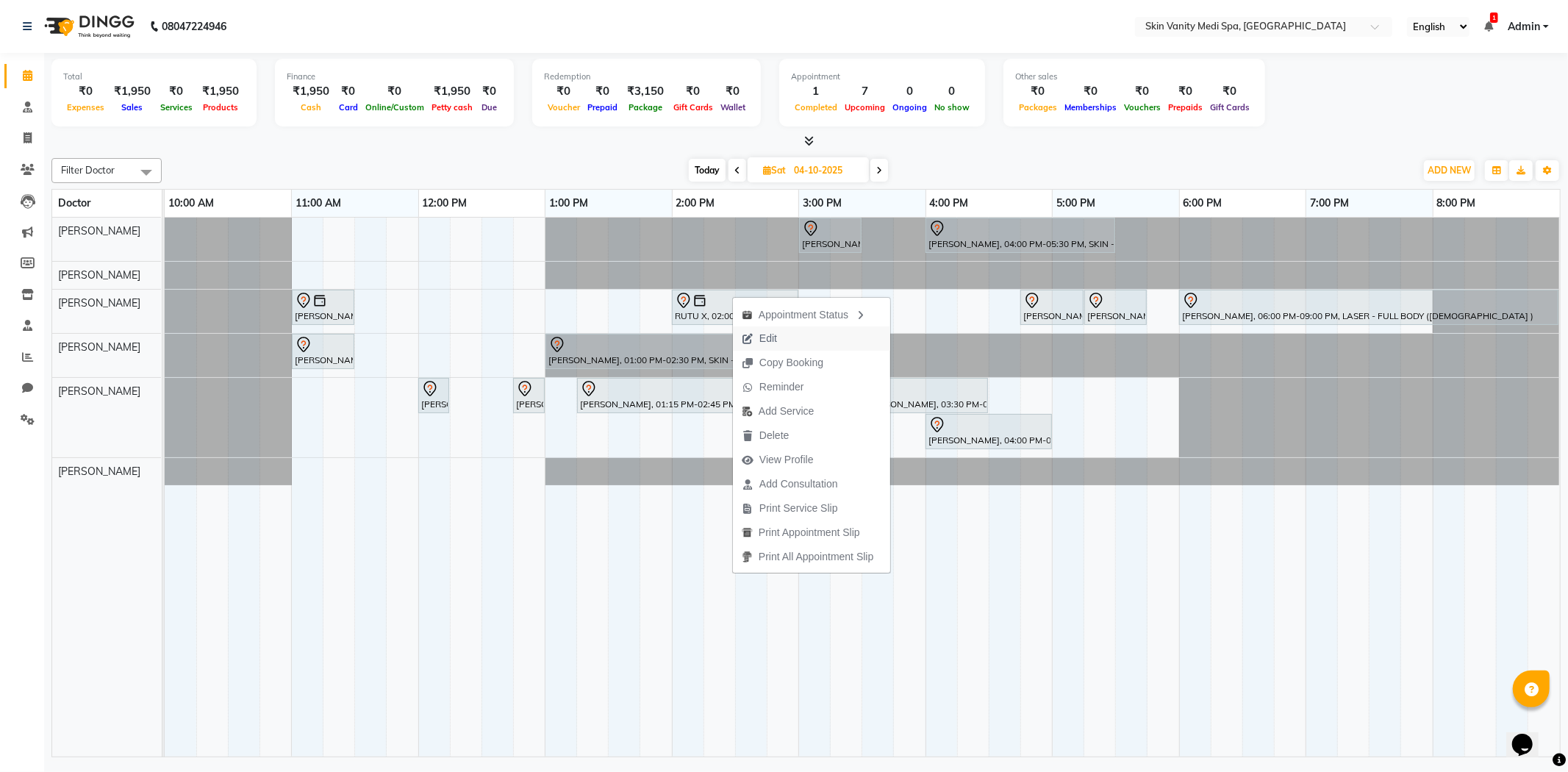
click at [773, 336] on span "Edit" at bounding box center [768, 338] width 18 height 15
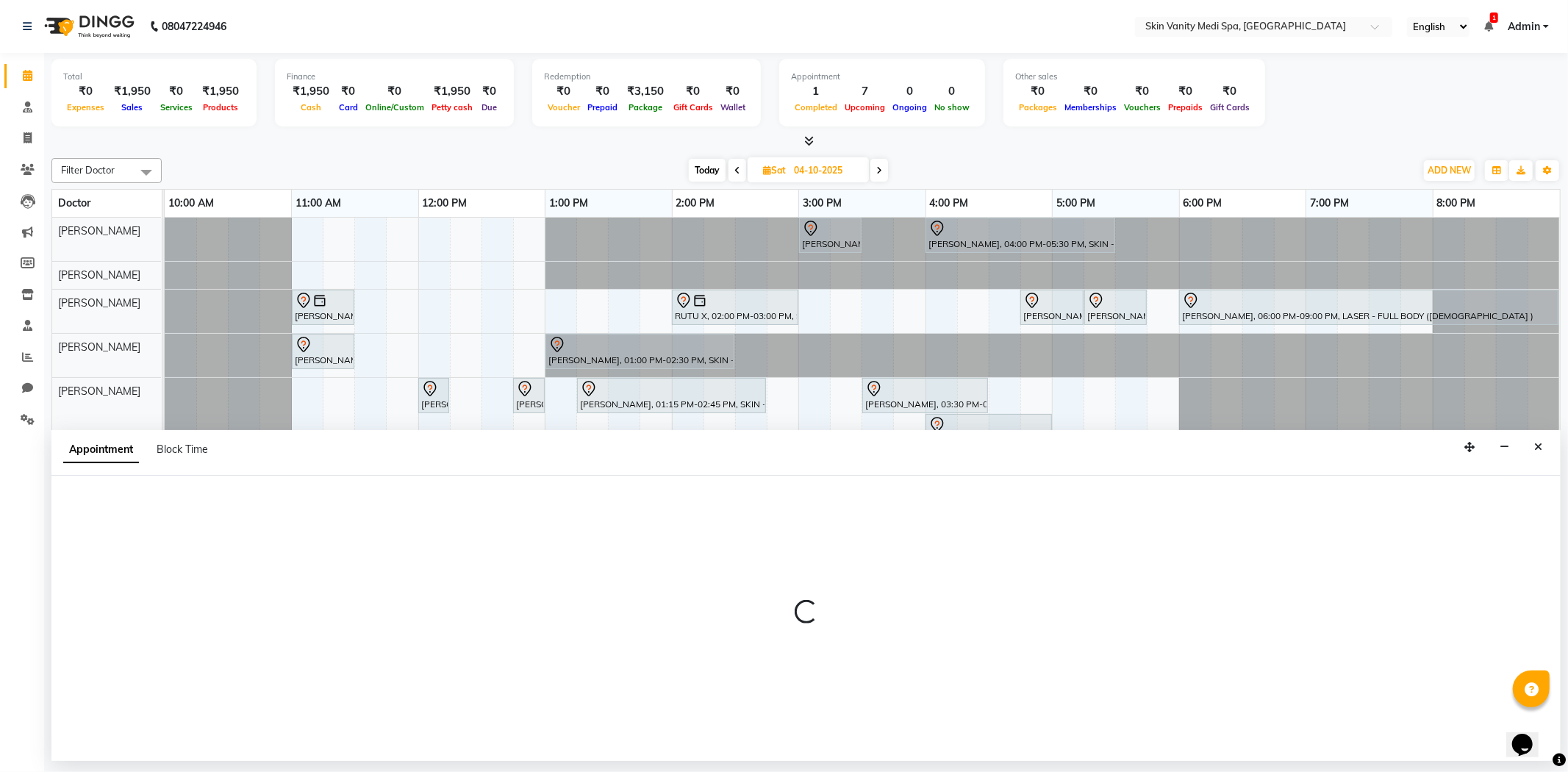
select select "tentative"
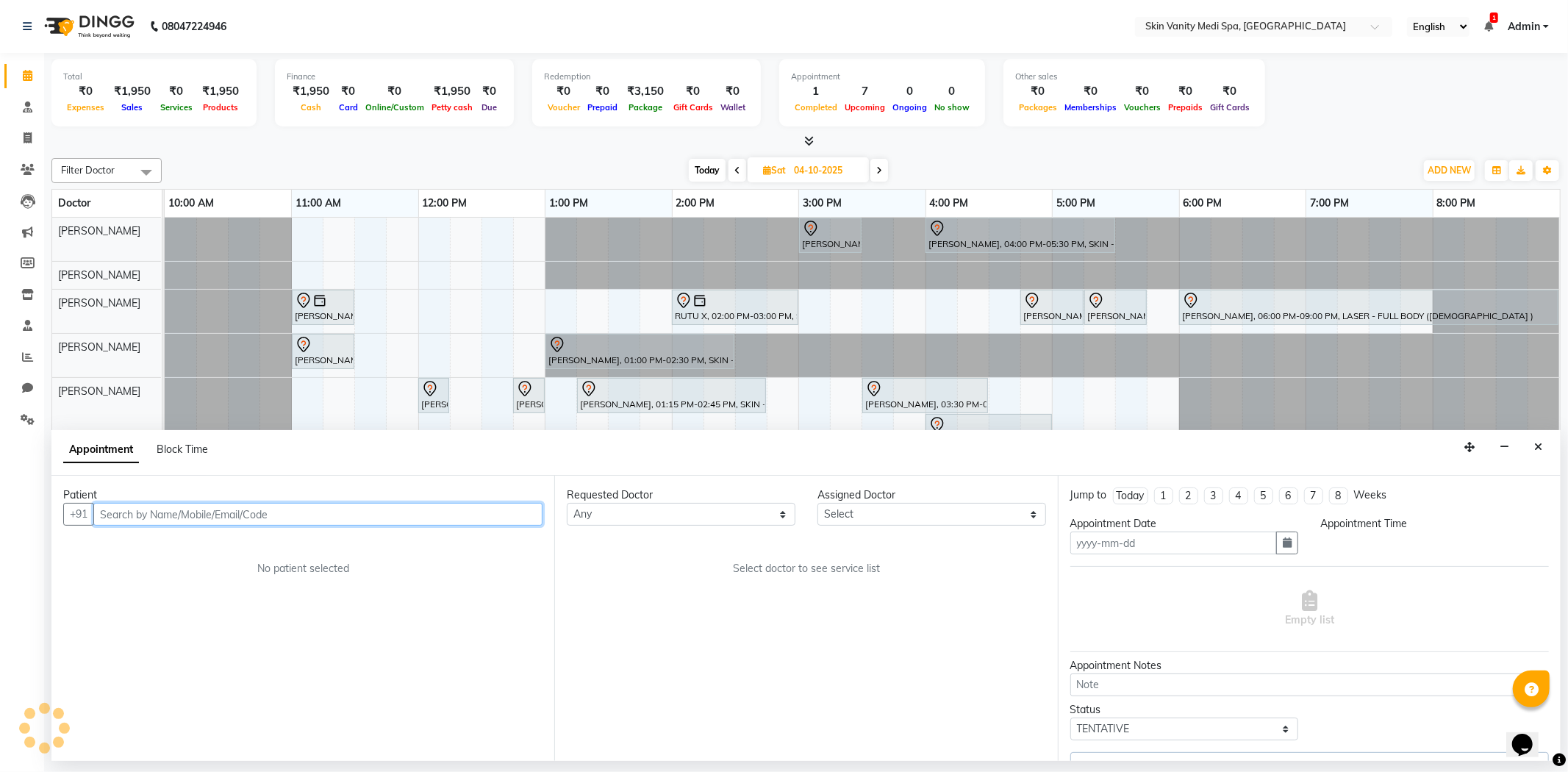
type input "04-10-2025"
select select "840"
select select "70348"
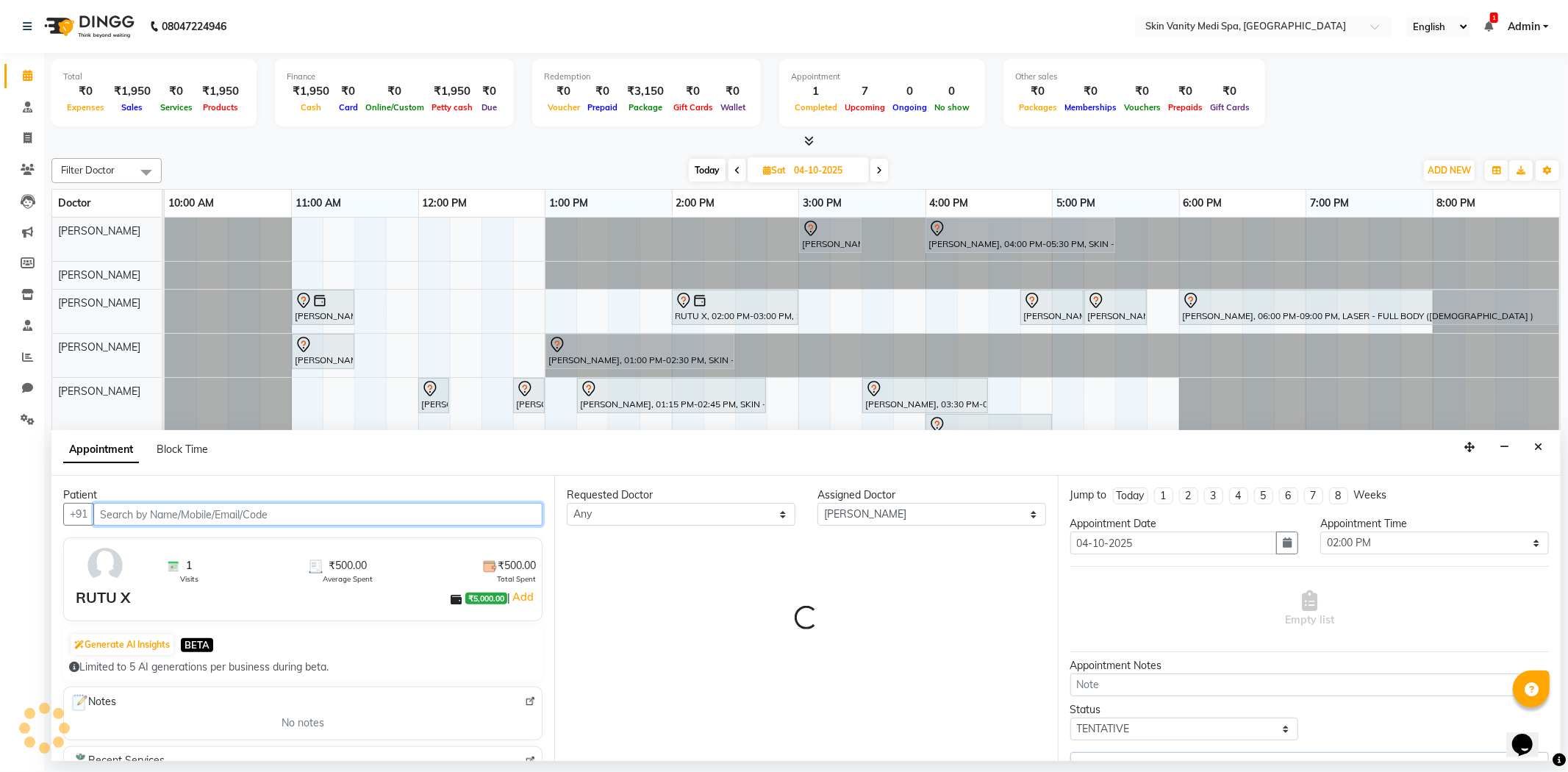
select select "3954"
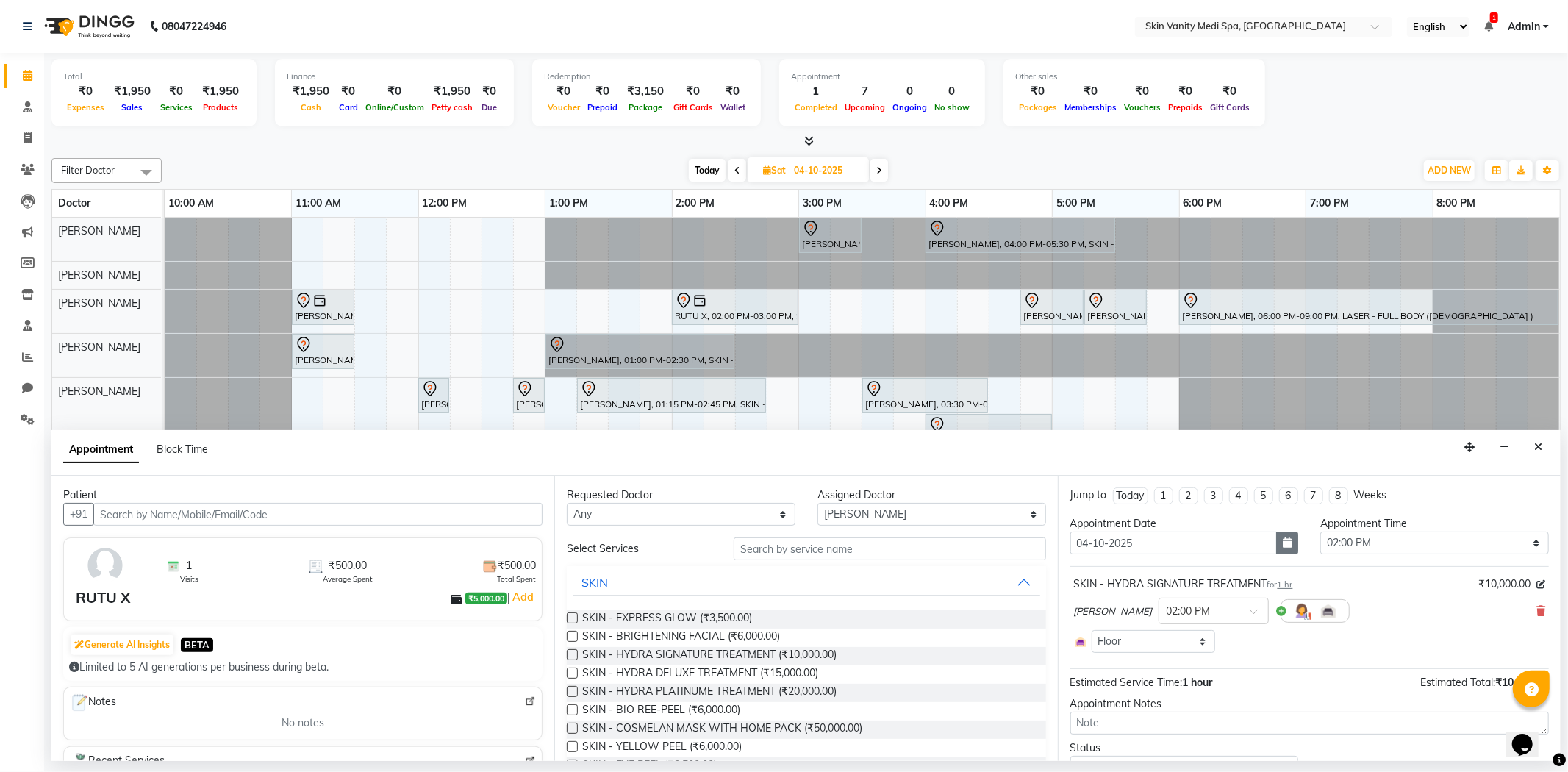
click at [1283, 538] on icon "button" at bounding box center [1287, 543] width 9 height 10
click at [1173, 641] on div "10" at bounding box center [1180, 643] width 24 height 24
type input "[DATE]"
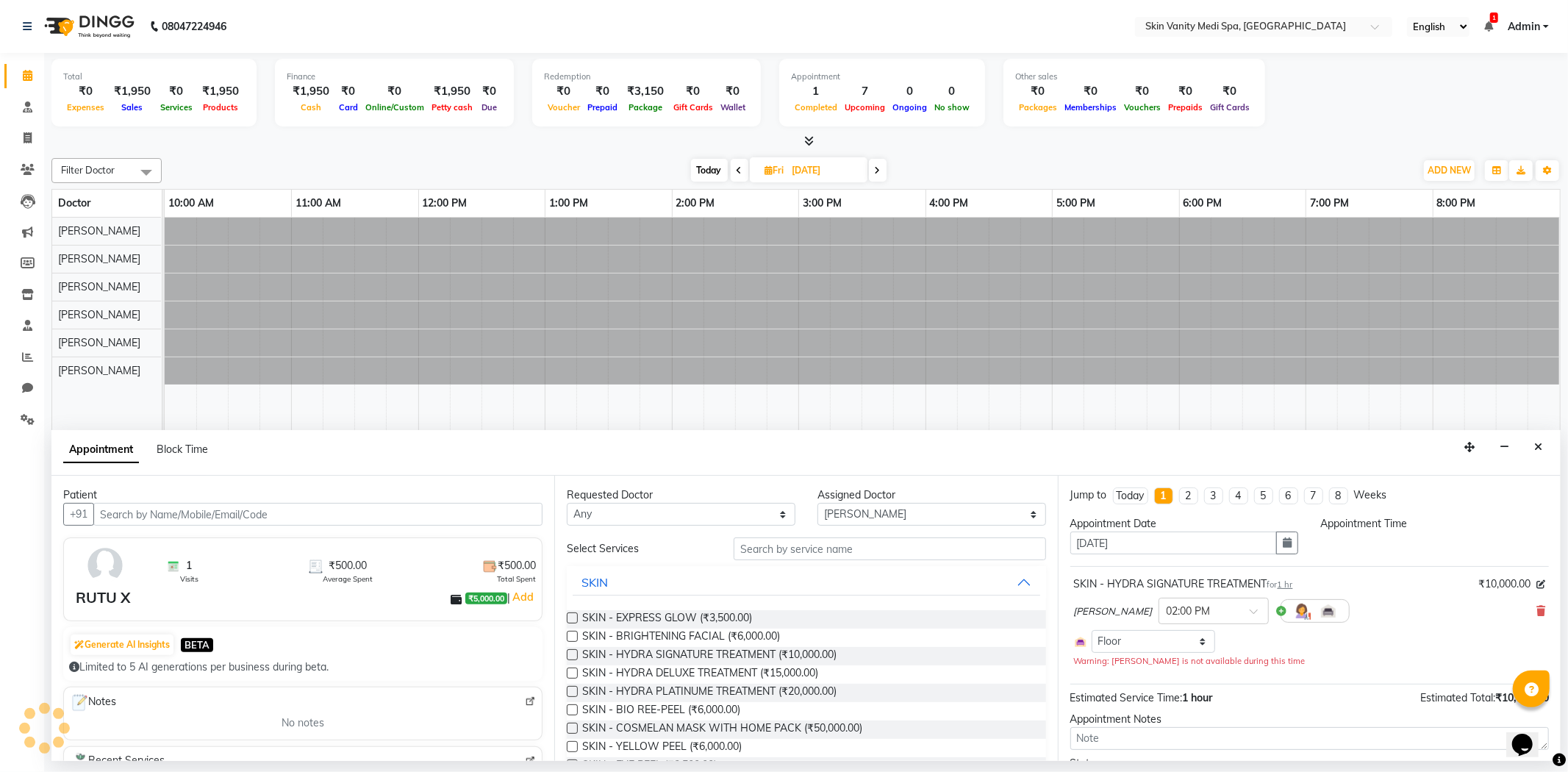
select select "840"
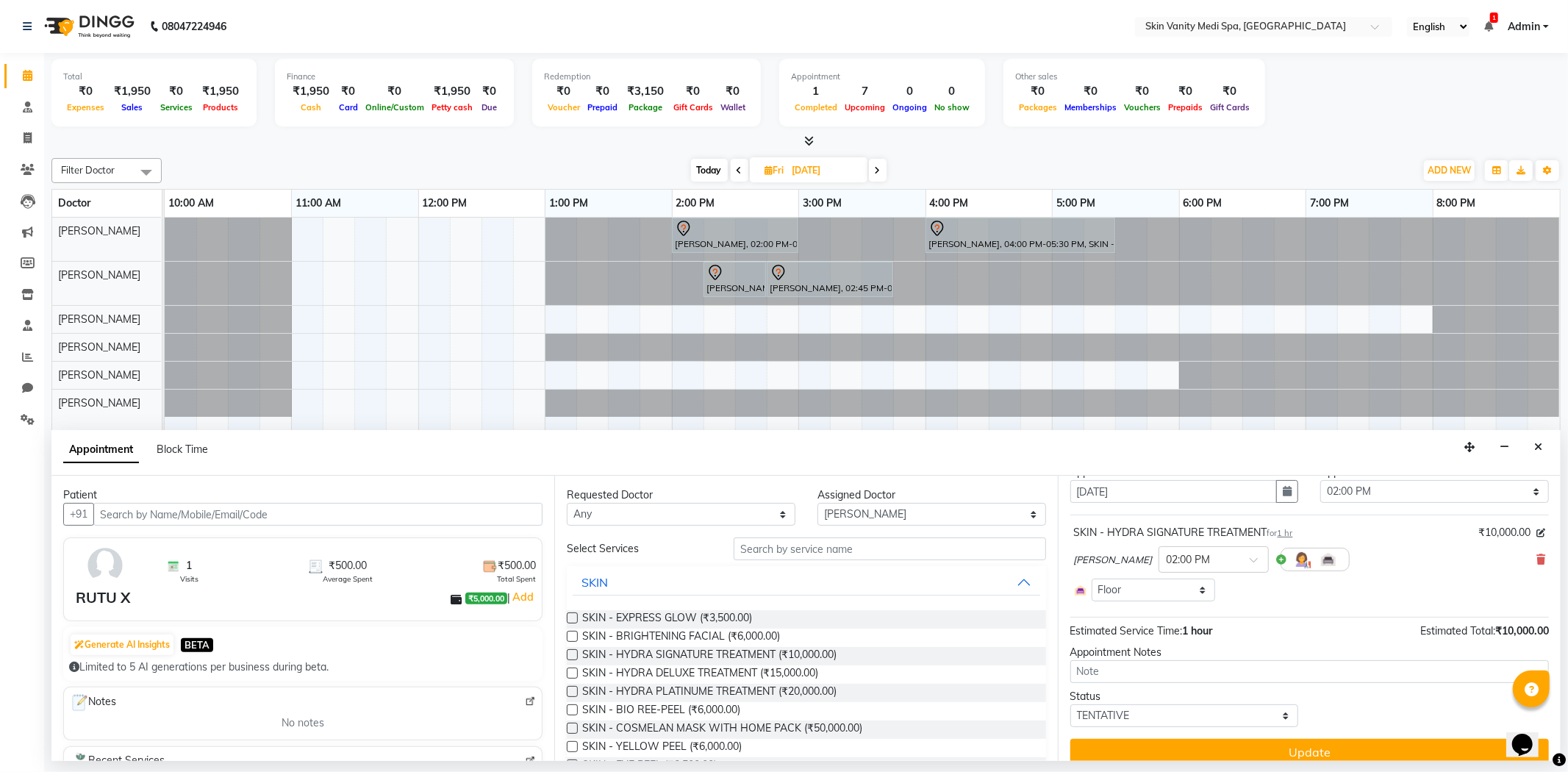
scroll to position [69, 0]
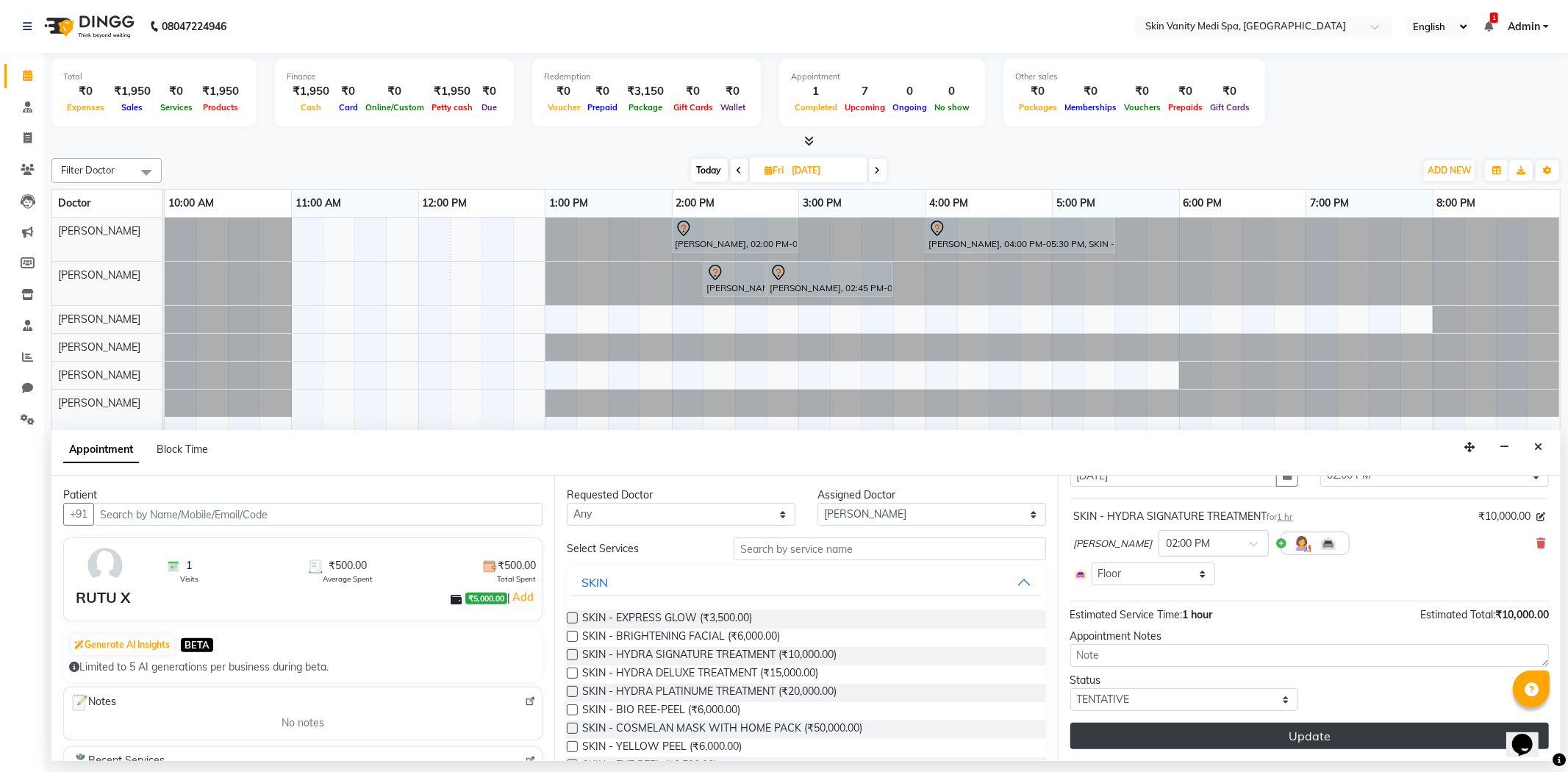
click at [1206, 728] on button "Update" at bounding box center [1309, 736] width 478 height 27
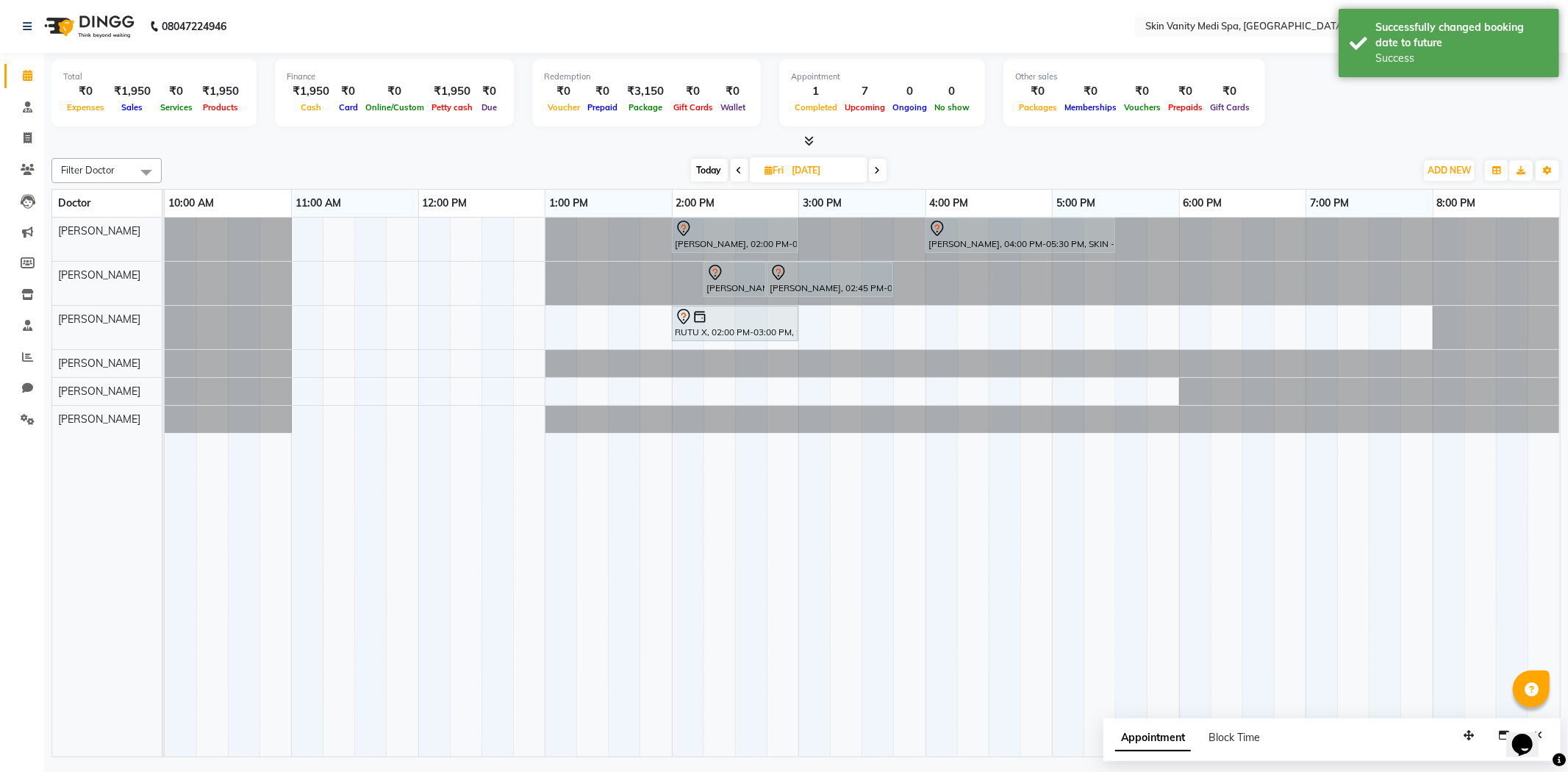
click at [711, 178] on span "Today" at bounding box center [709, 170] width 37 height 23
type input "03-10-2025"
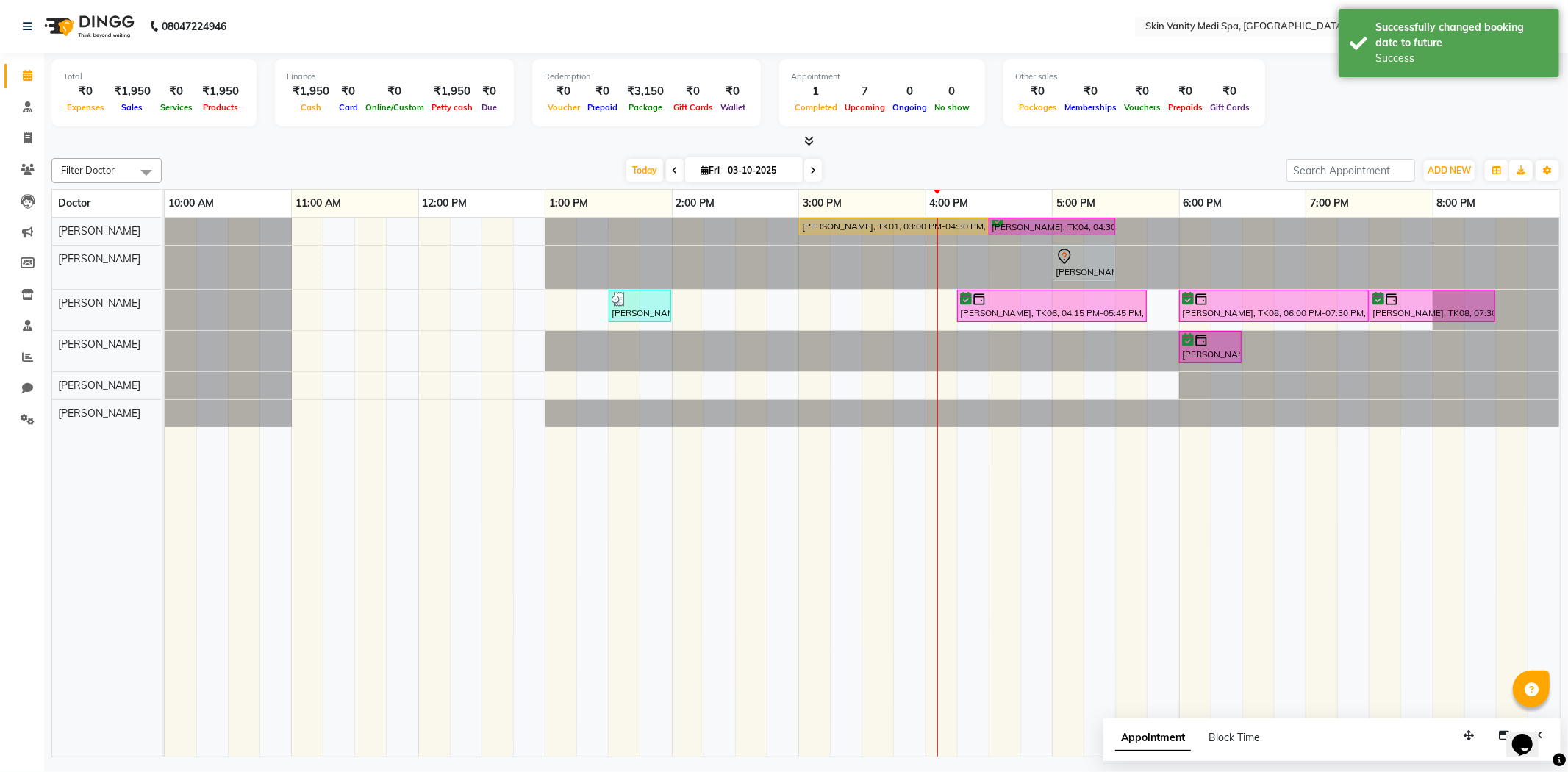
click at [758, 171] on input "03-10-2025" at bounding box center [760, 170] width 74 height 22
select select "10"
select select "2025"
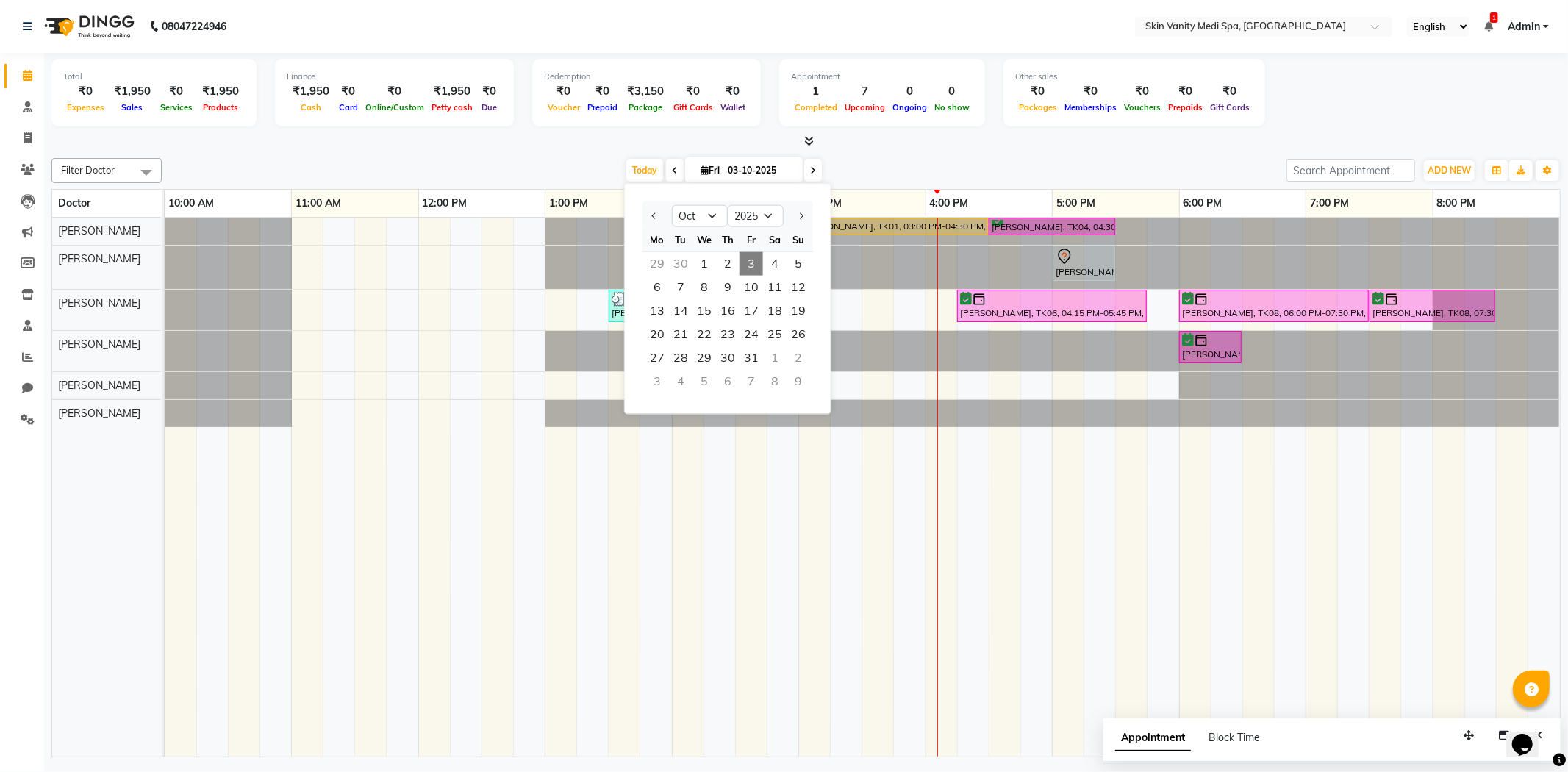
click at [810, 167] on icon at bounding box center [813, 170] width 6 height 9
type input "04-10-2025"
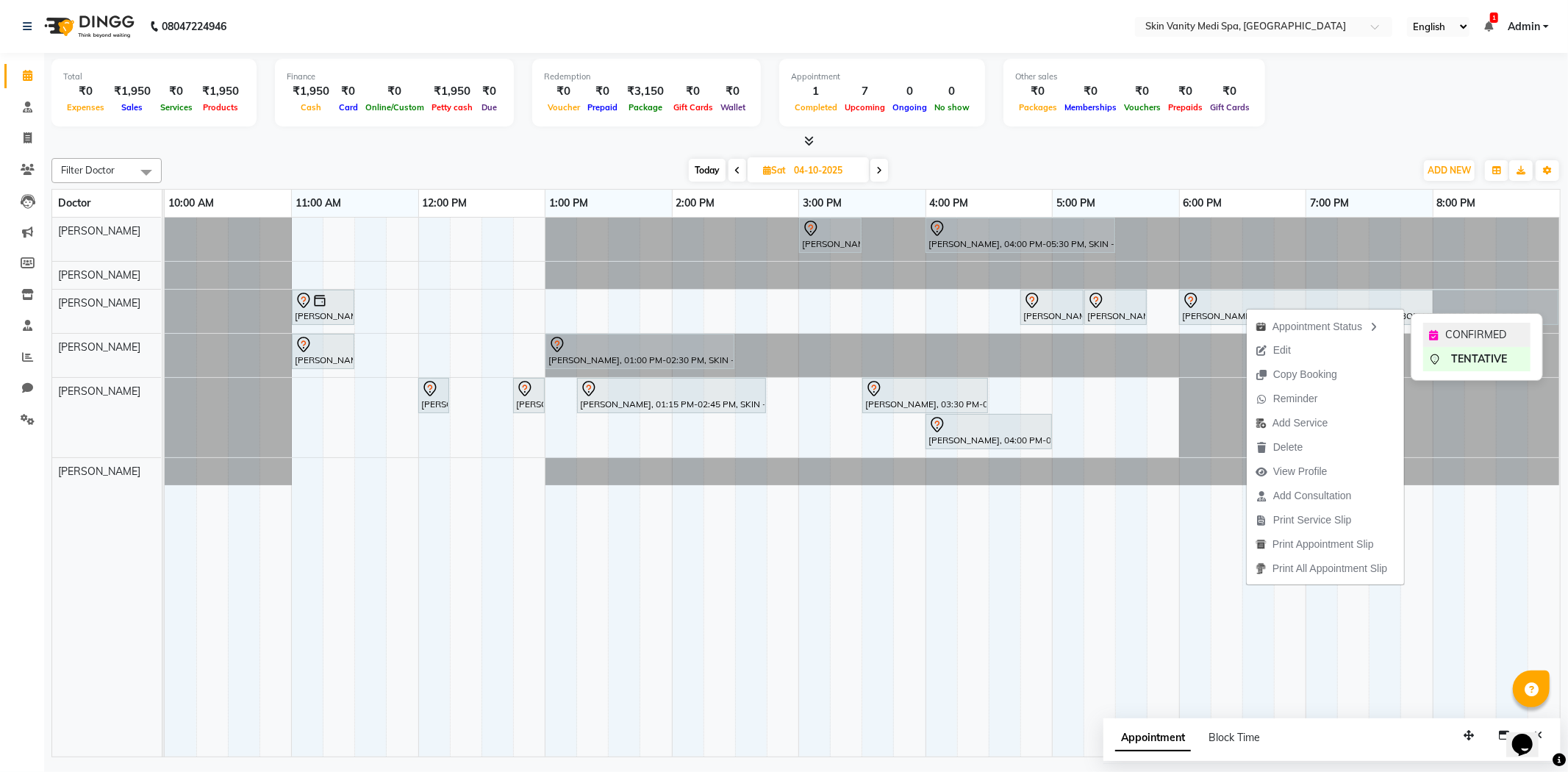
click at [1475, 336] on span "CONFIRMED" at bounding box center [1475, 335] width 61 height 15
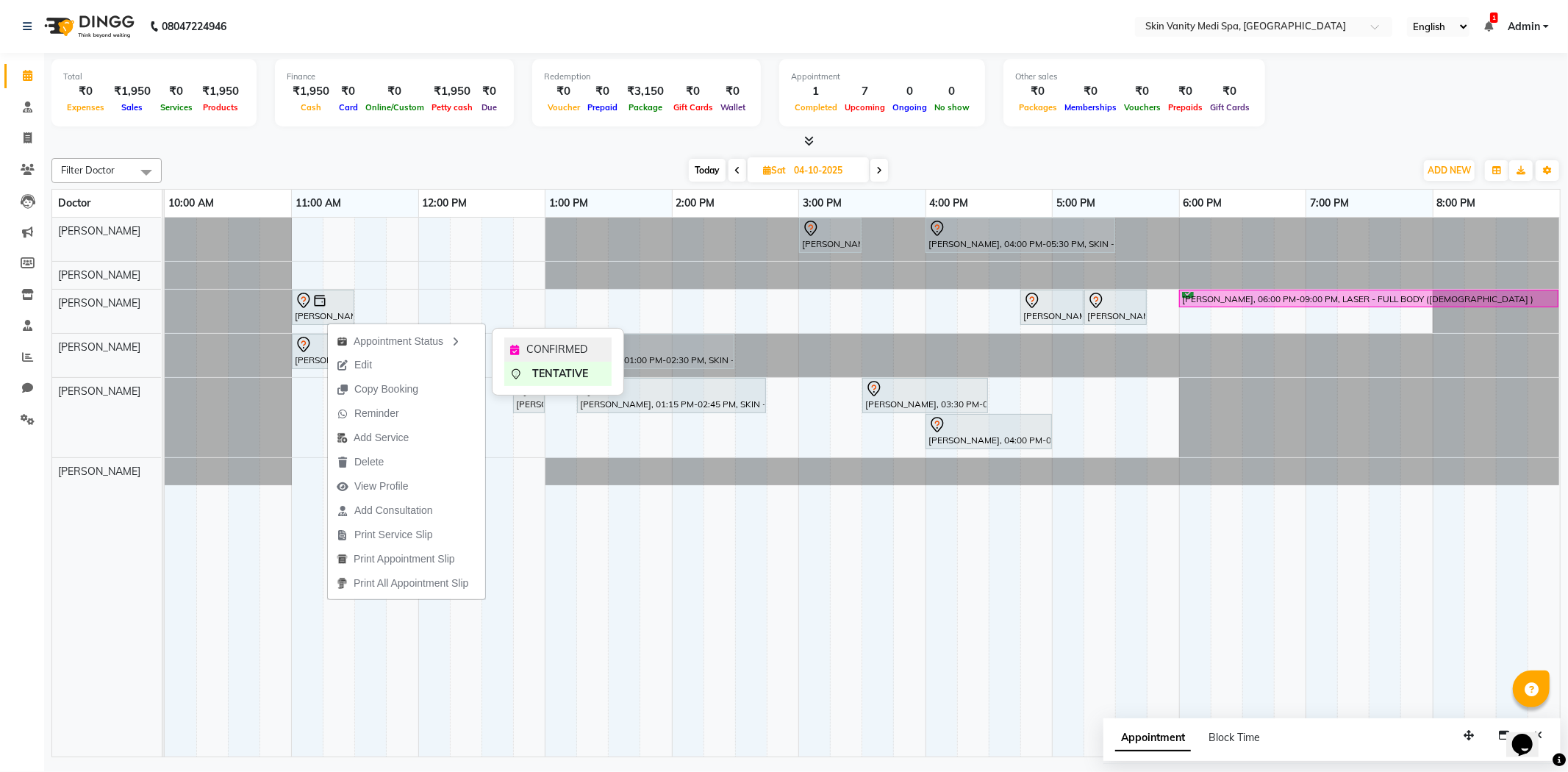
click at [518, 339] on div "CONFIRMED" at bounding box center [558, 350] width 108 height 24
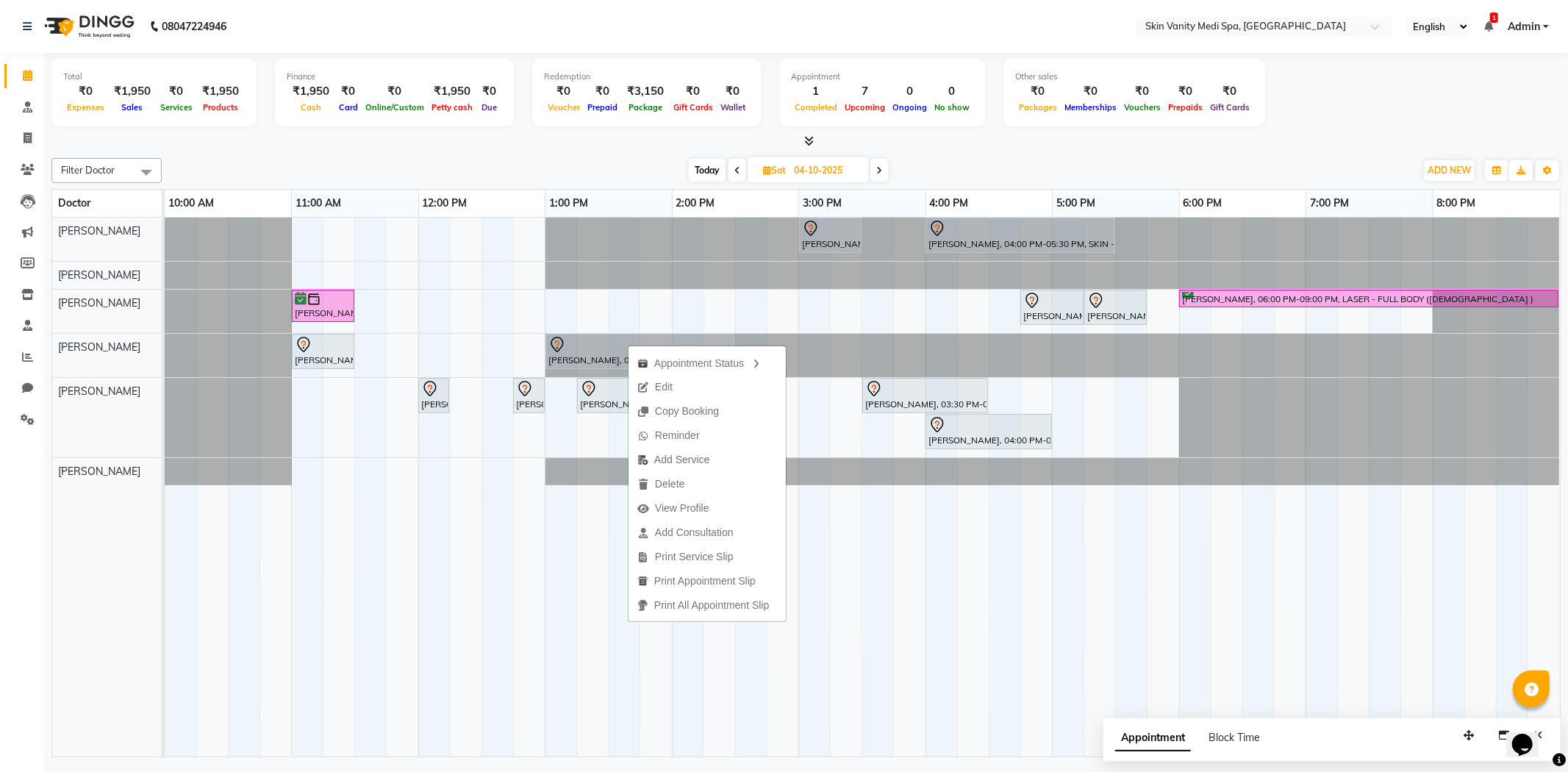
click at [582, 154] on div "Filter Doctor Select All [PERSON_NAME] [PERSON_NAME] EMAA [PERSON_NAME] [PERSON…" at bounding box center [806, 454] width 1509 height 605
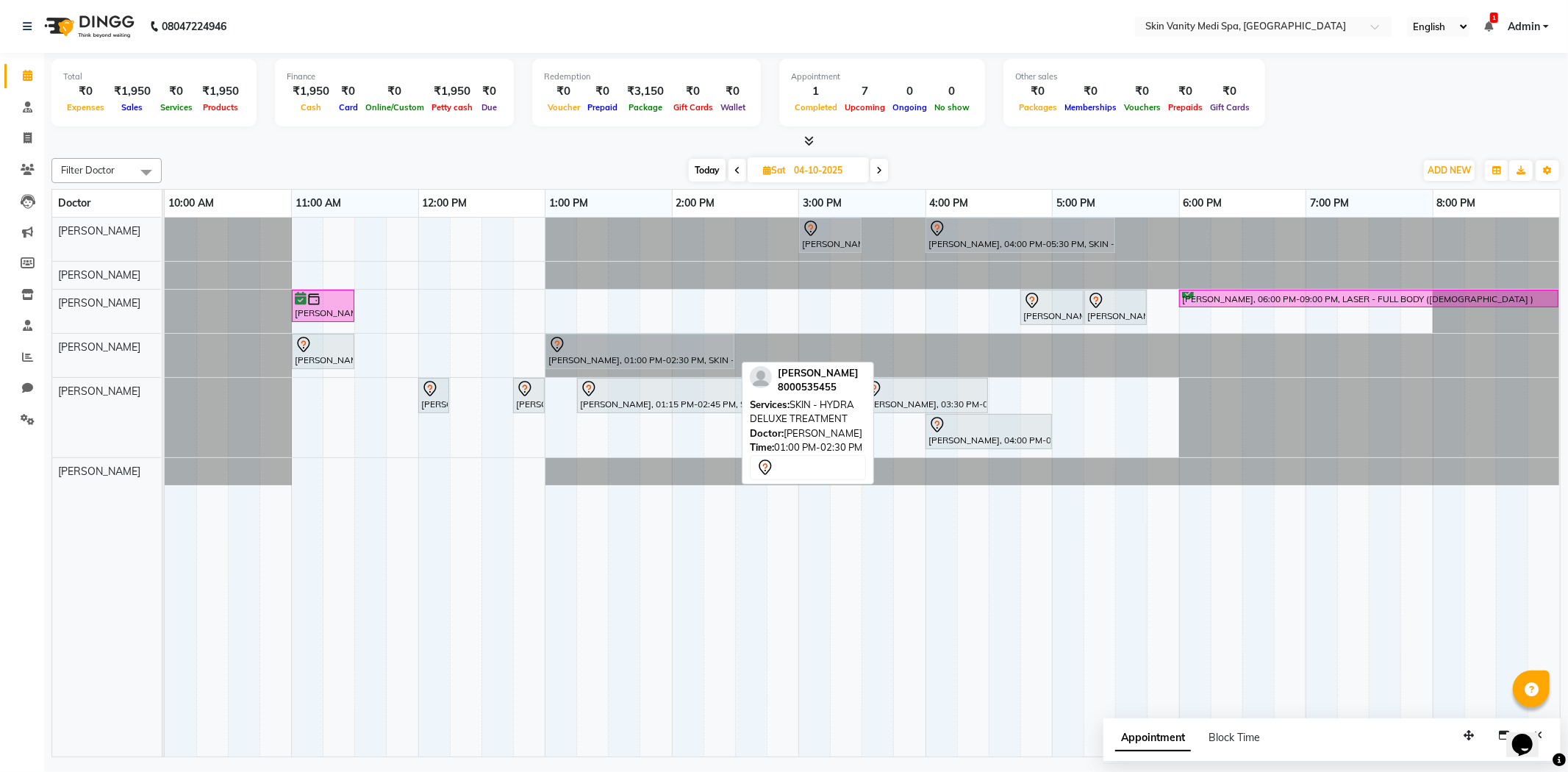
click at [588, 342] on div at bounding box center [640, 345] width 183 height 18
select select "7"
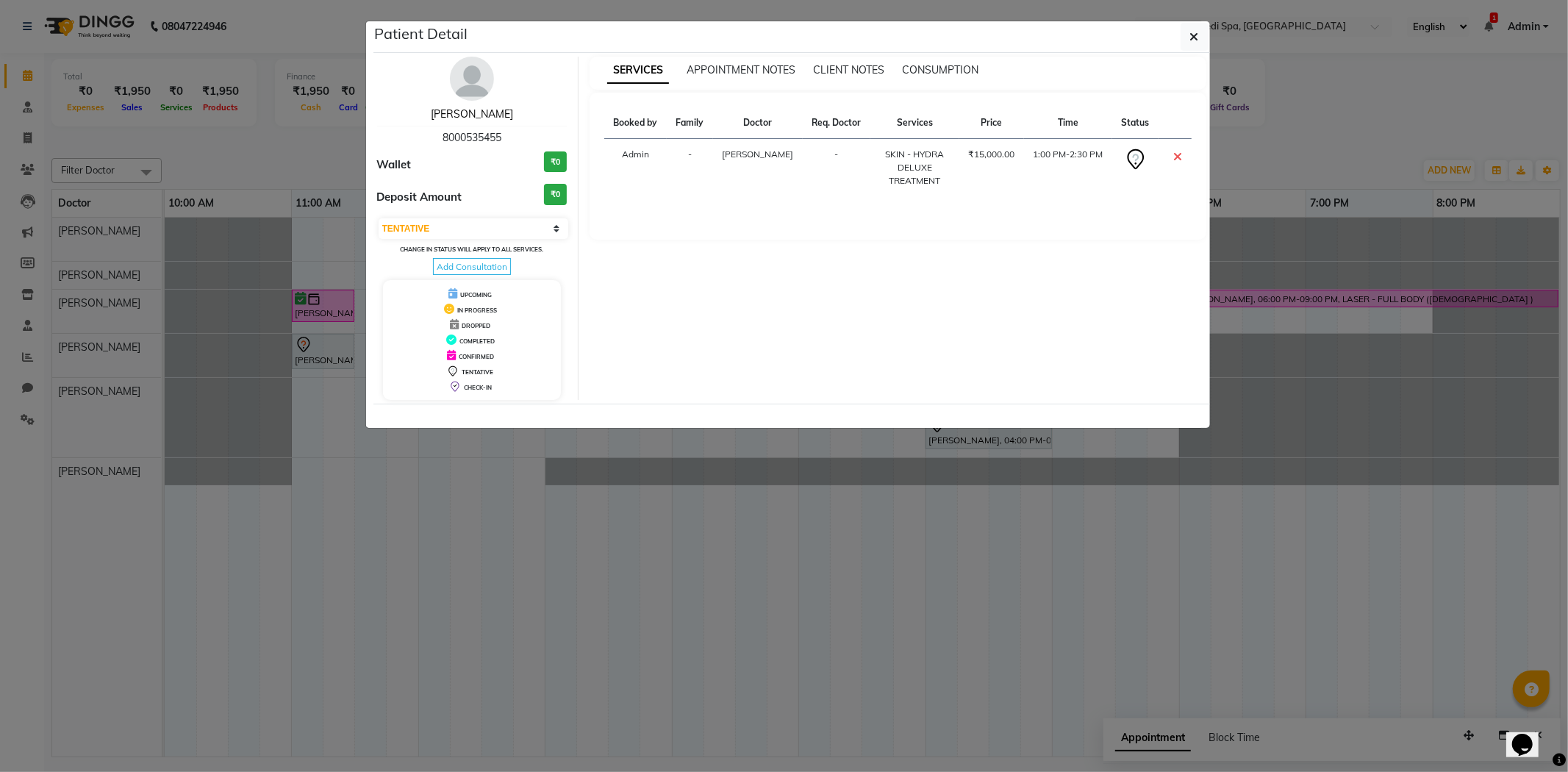
click at [465, 113] on link "[PERSON_NAME]" at bounding box center [472, 114] width 83 height 13
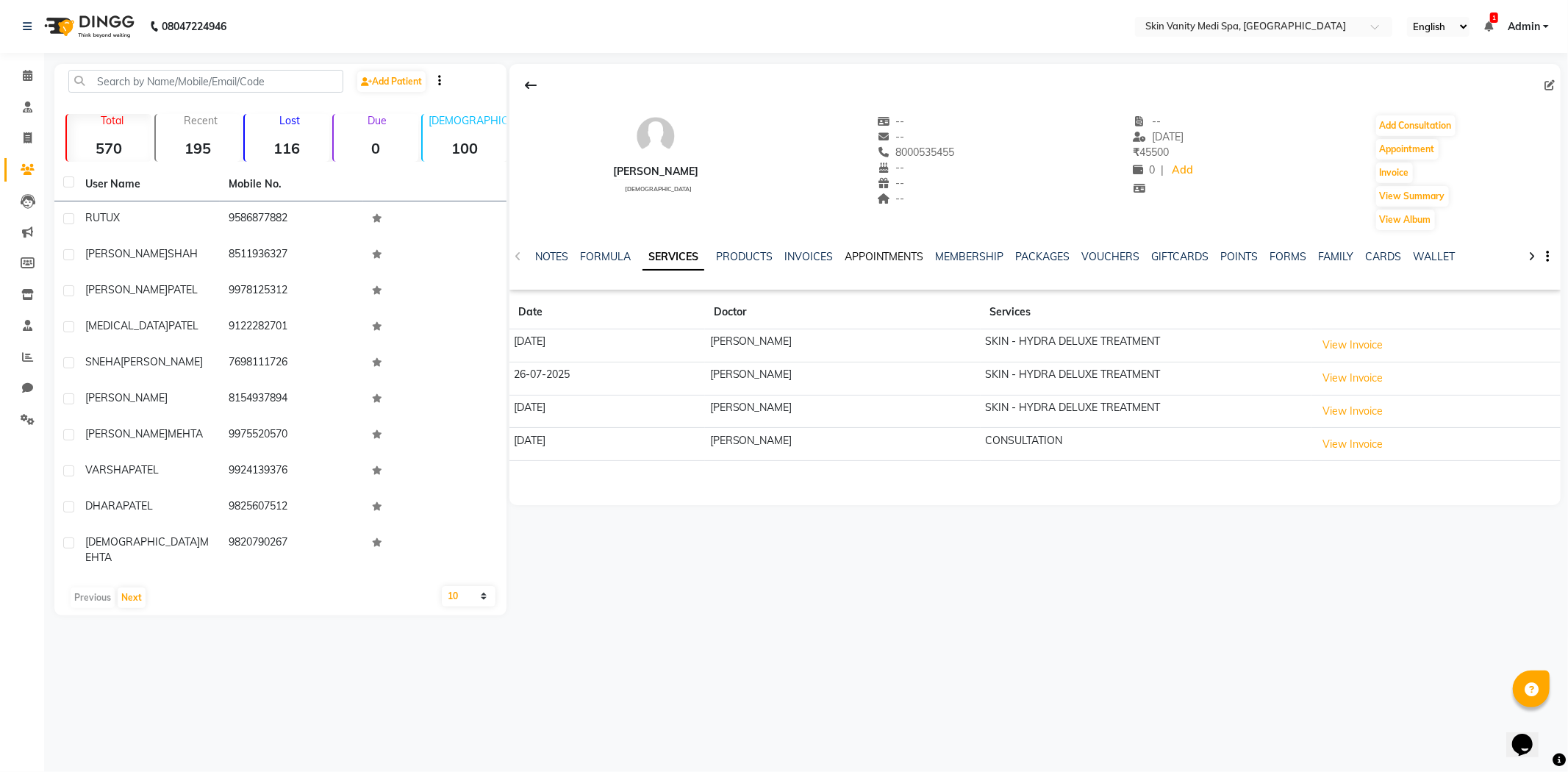
click at [846, 254] on link "APPOINTMENTS" at bounding box center [885, 257] width 80 height 13
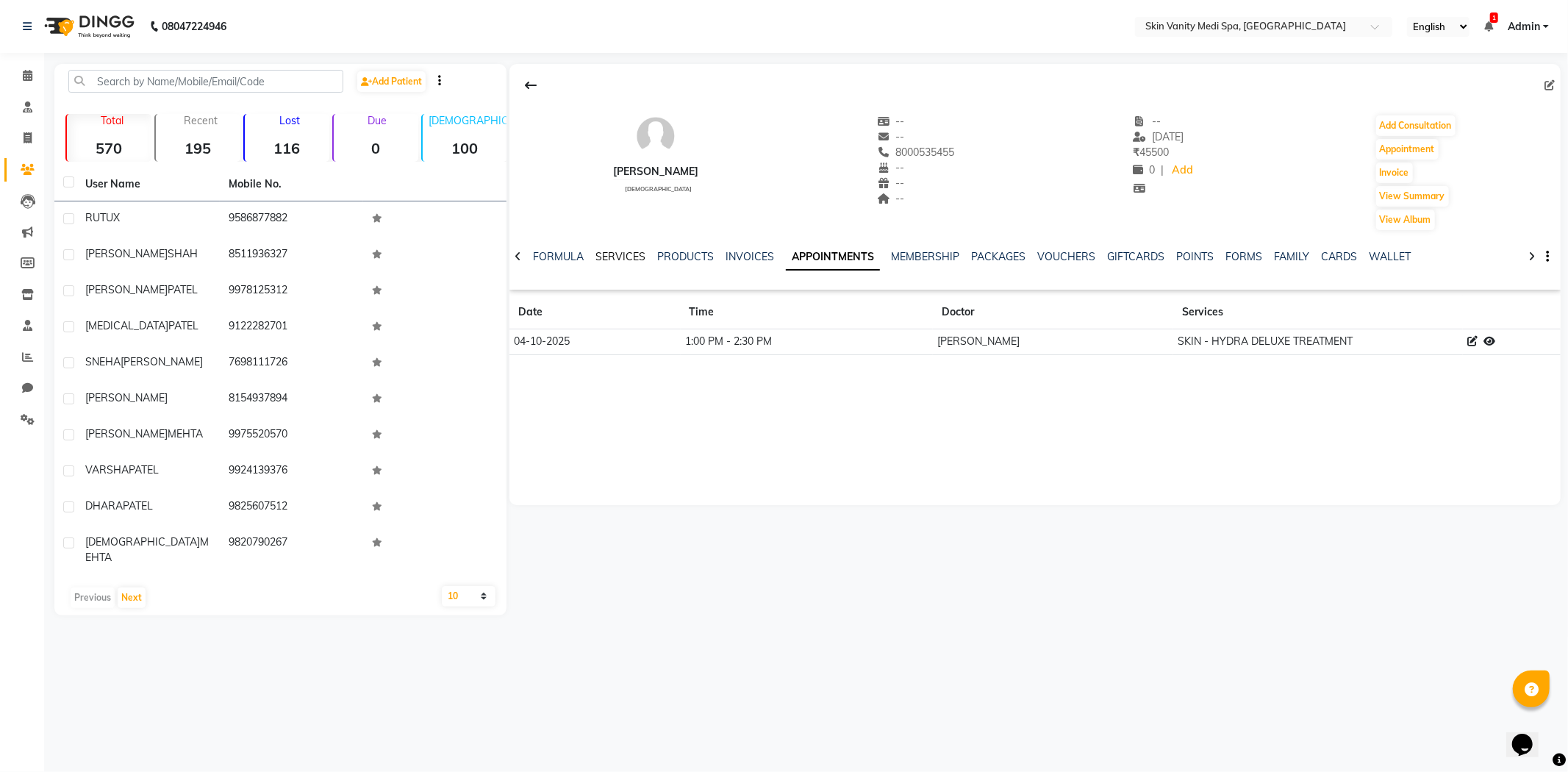
click at [604, 253] on link "SERVICES" at bounding box center [621, 257] width 50 height 13
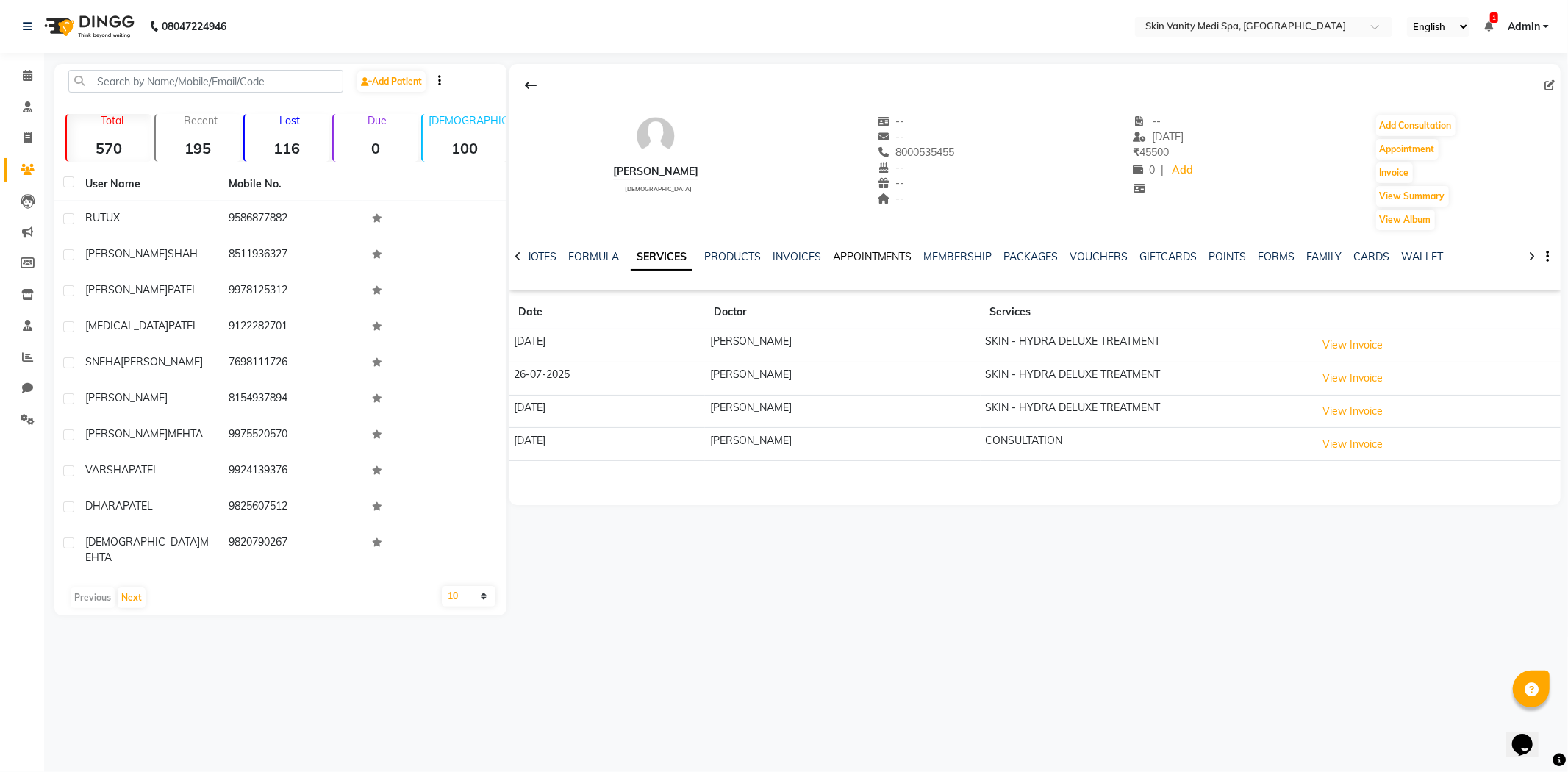
click at [869, 254] on link "APPOINTMENTS" at bounding box center [873, 257] width 80 height 13
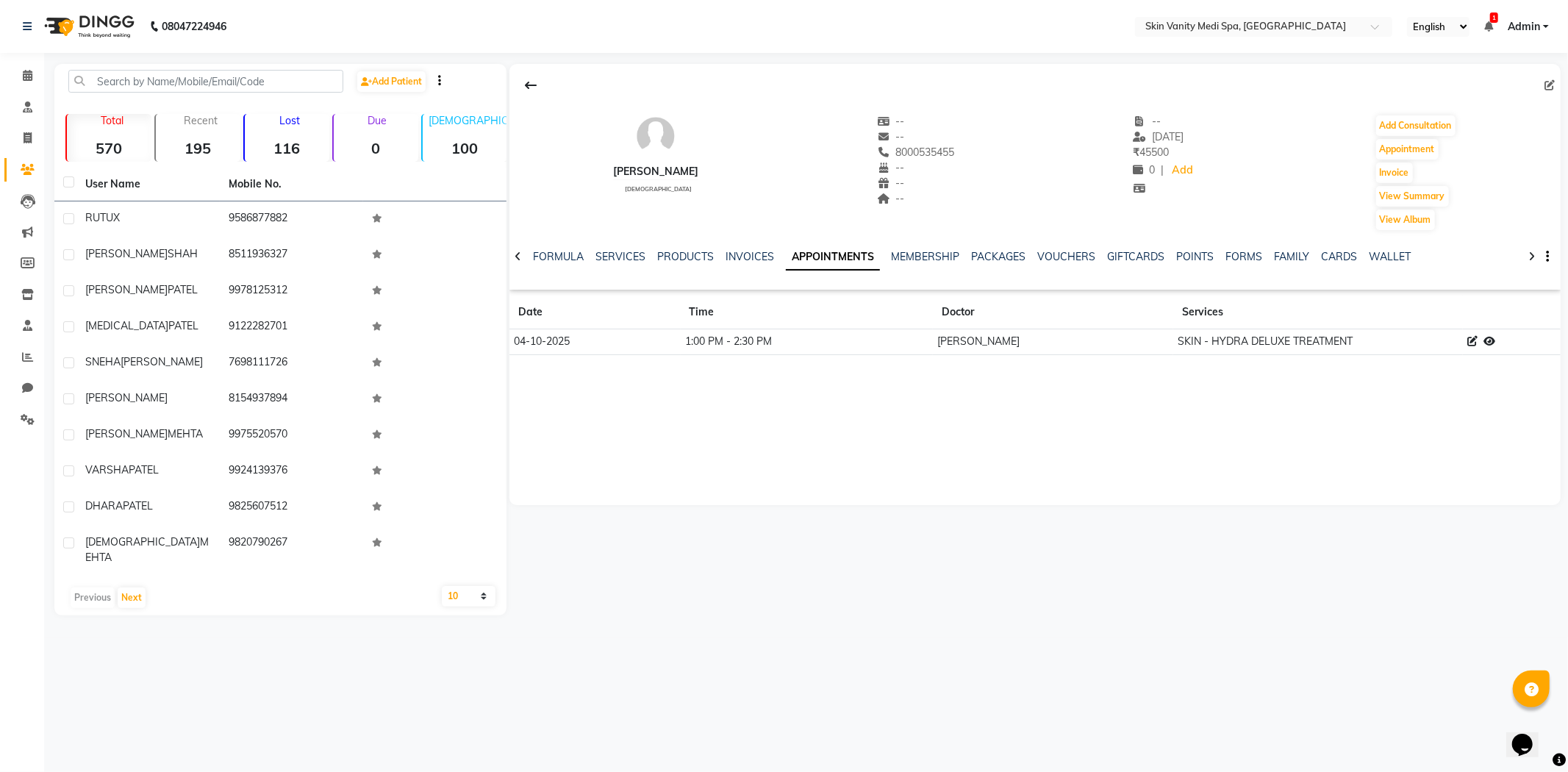
click at [721, 397] on div "[PERSON_NAME] [DEMOGRAPHIC_DATA] -- -- 8000535455 -- -- -- -- [DATE] ₹ 45500 0 …" at bounding box center [1035, 285] width 1051 height 441
click at [25, 76] on icon at bounding box center [27, 75] width 10 height 11
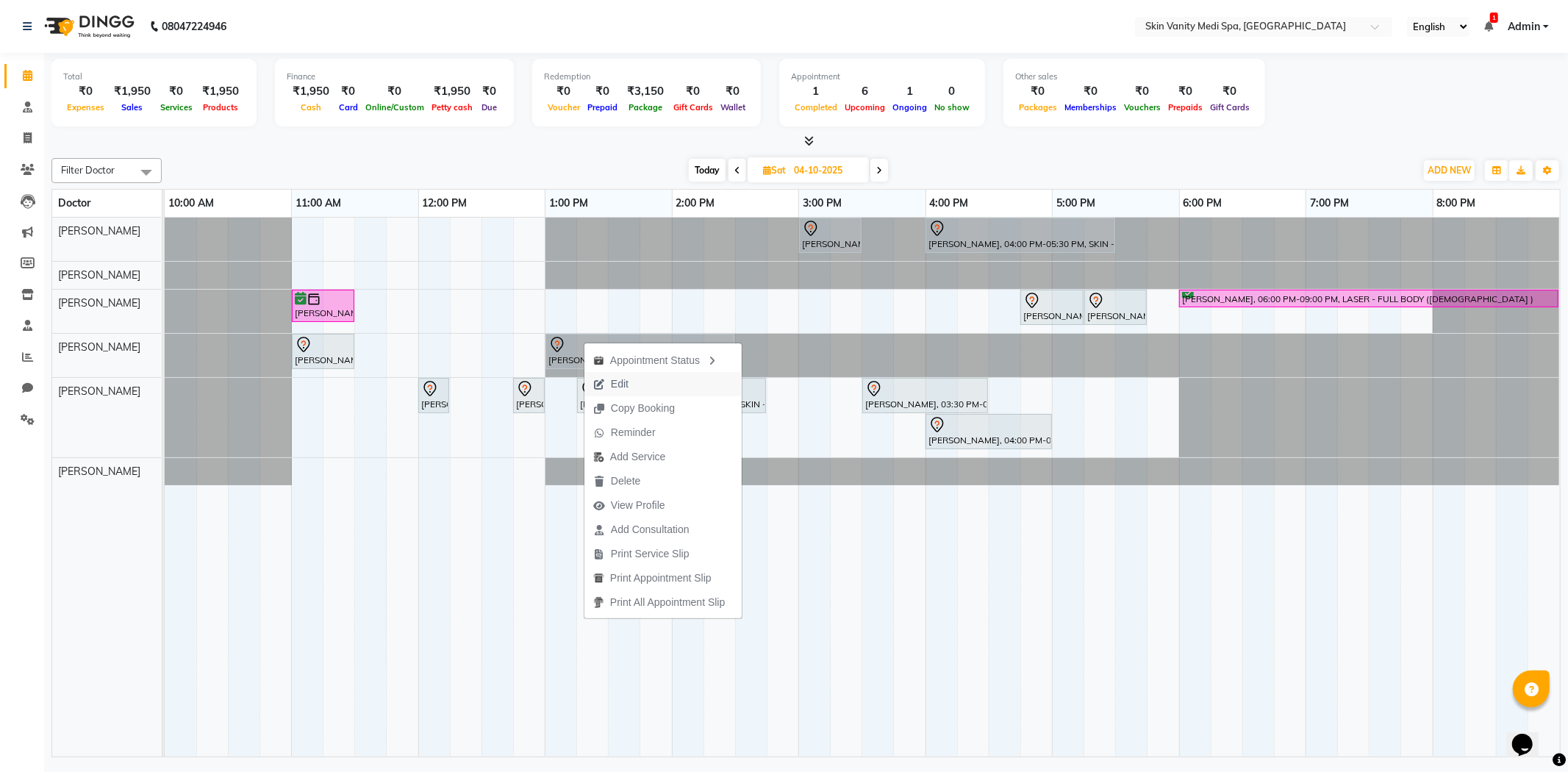
click at [604, 379] on icon "button" at bounding box center [599, 384] width 12 height 10
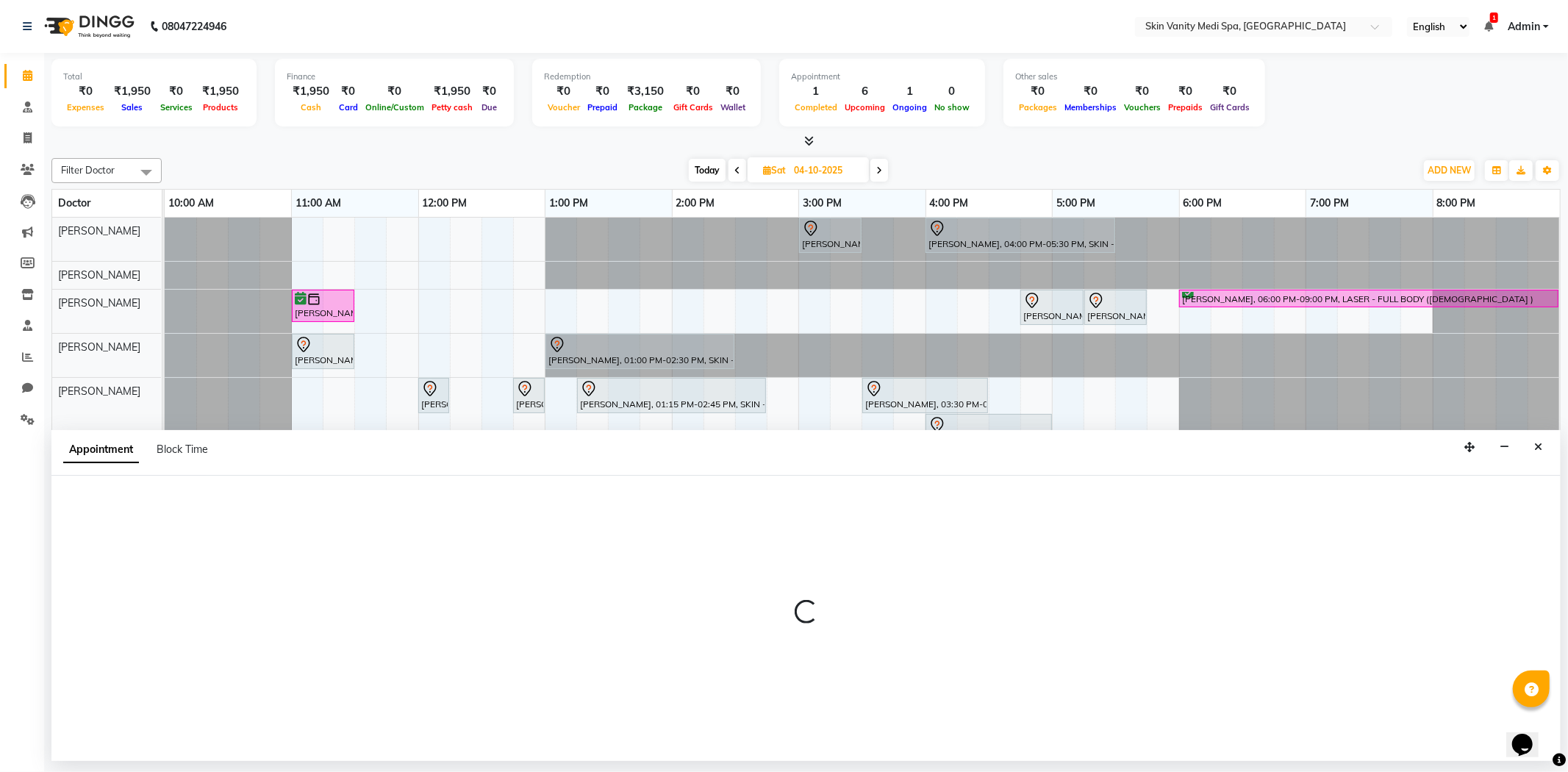
select select "tentative"
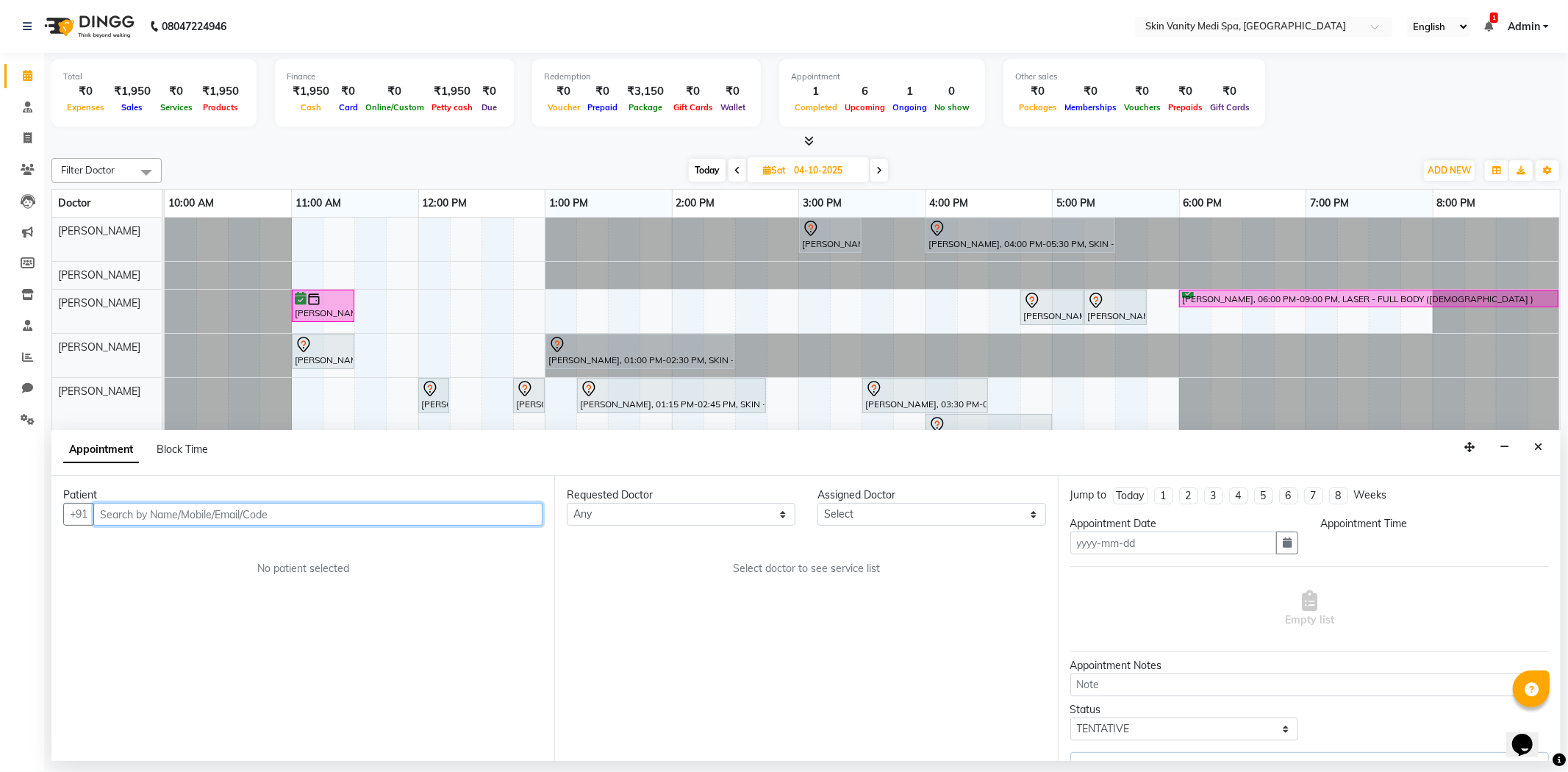
type input "04-10-2025"
select select "780"
select select "70349"
select select "3954"
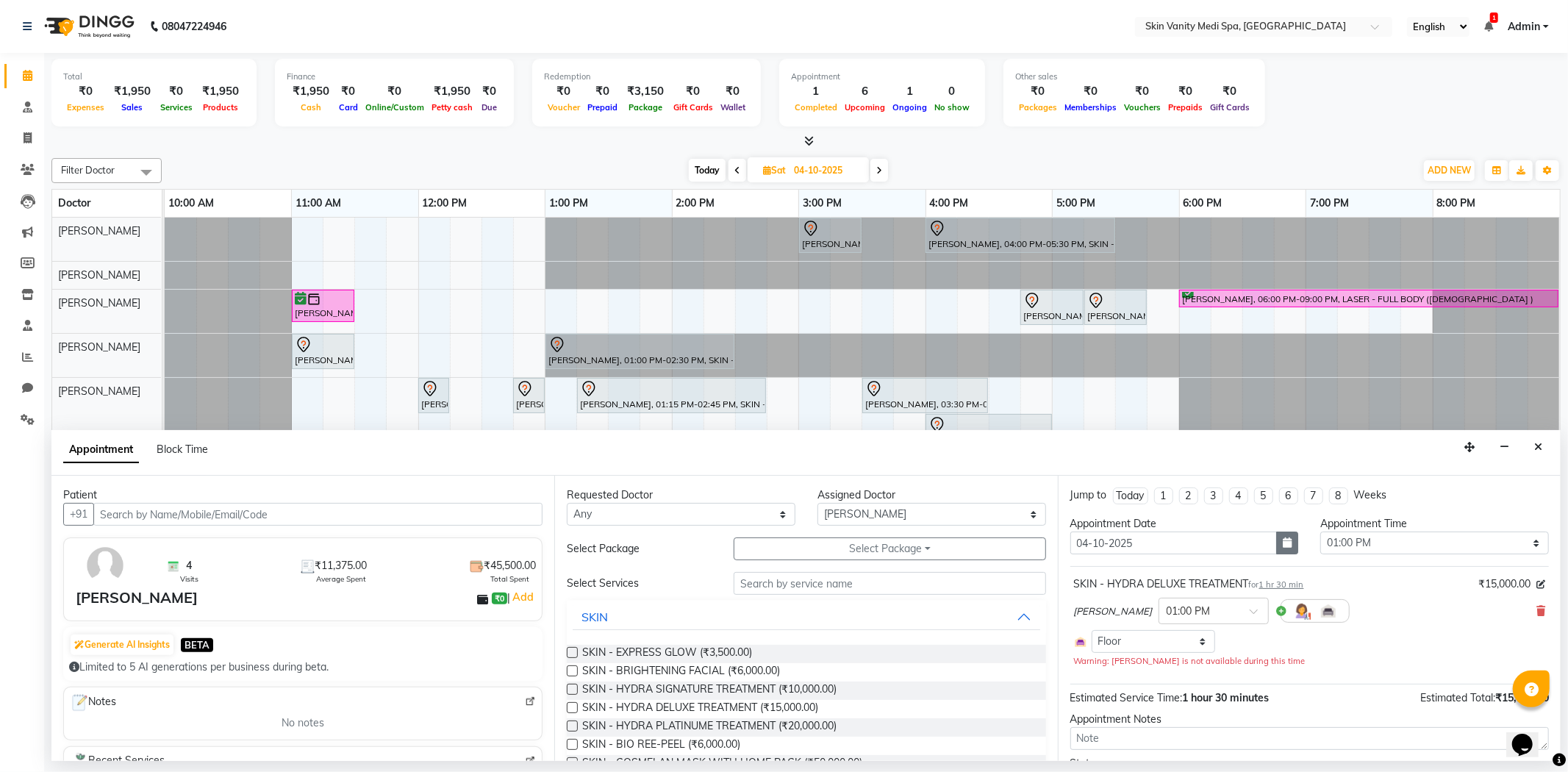
click at [1284, 540] on icon "button" at bounding box center [1287, 543] width 9 height 10
click at [1111, 637] on div "7" at bounding box center [1109, 643] width 24 height 24
type input "[DATE]"
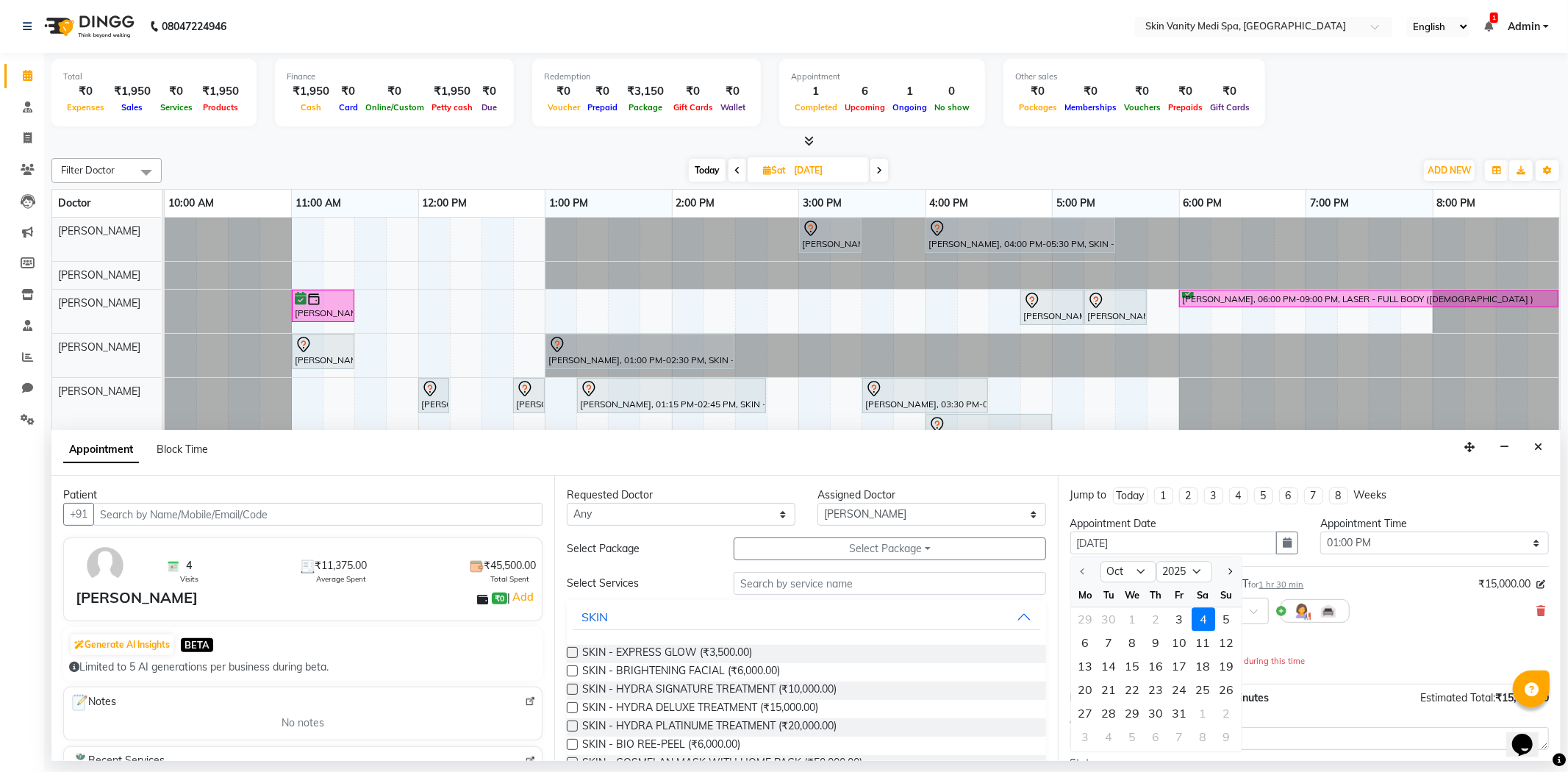
select select "780"
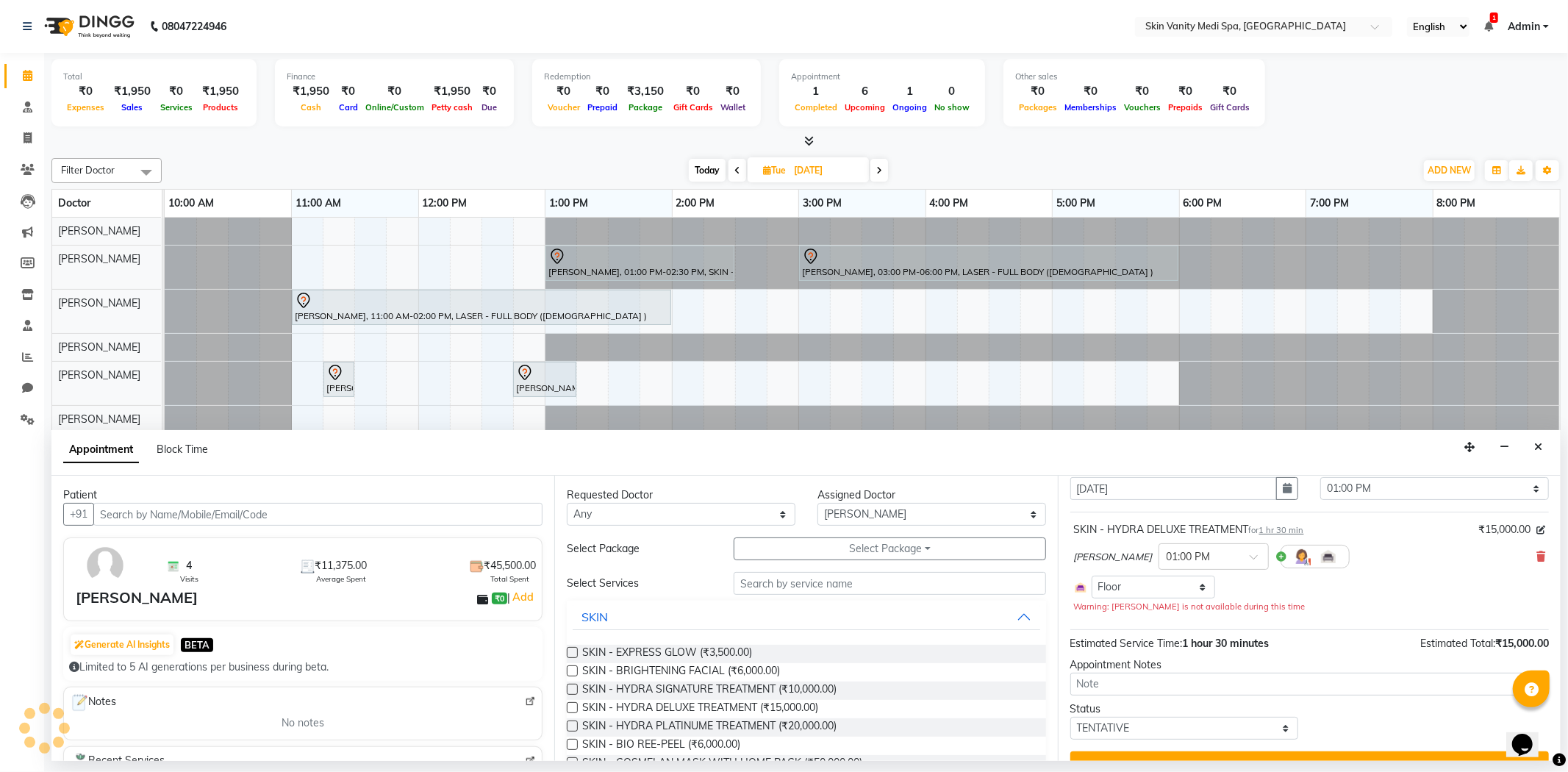
scroll to position [83, 0]
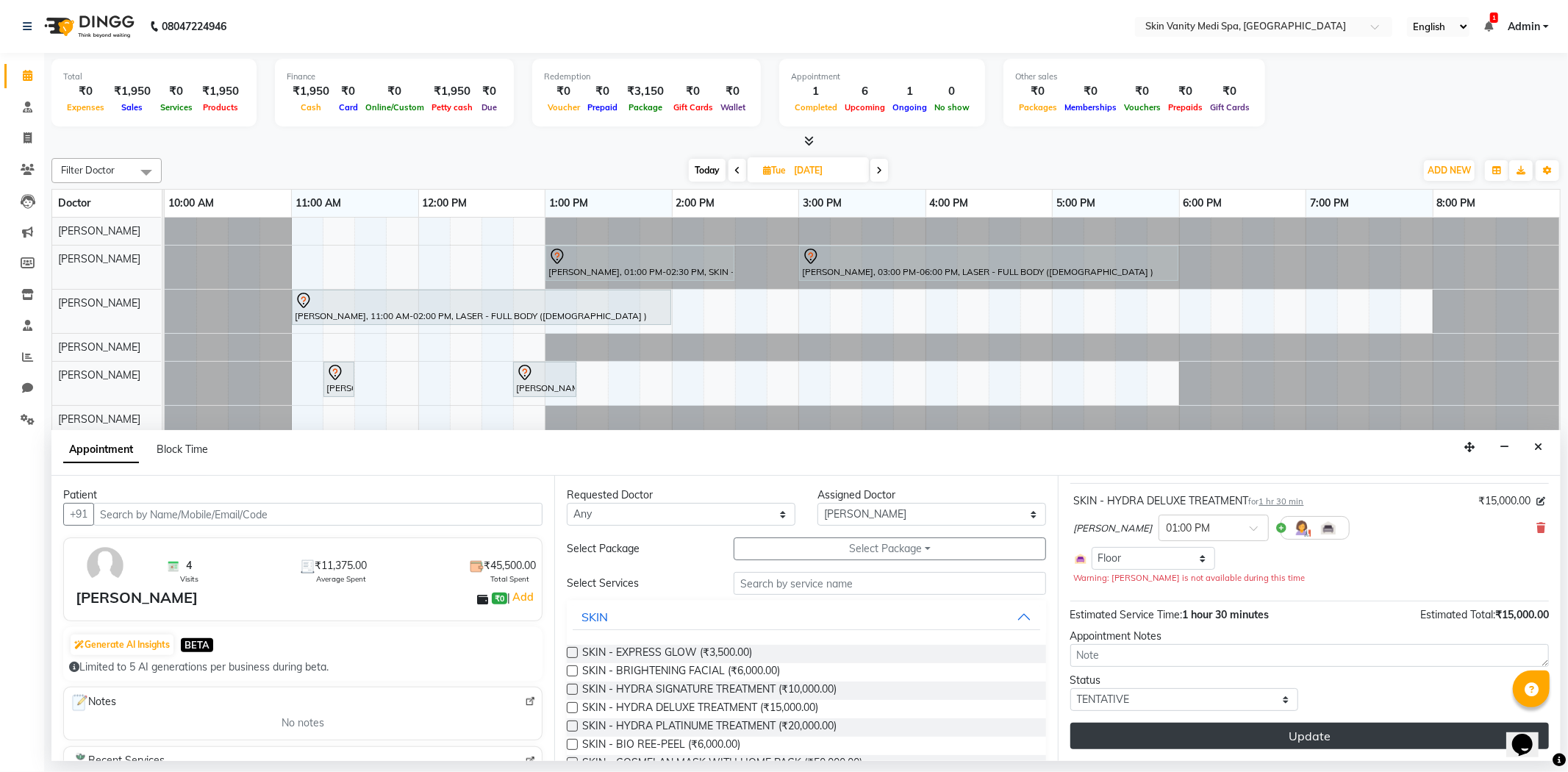
click at [1165, 731] on button "Update" at bounding box center [1309, 736] width 478 height 27
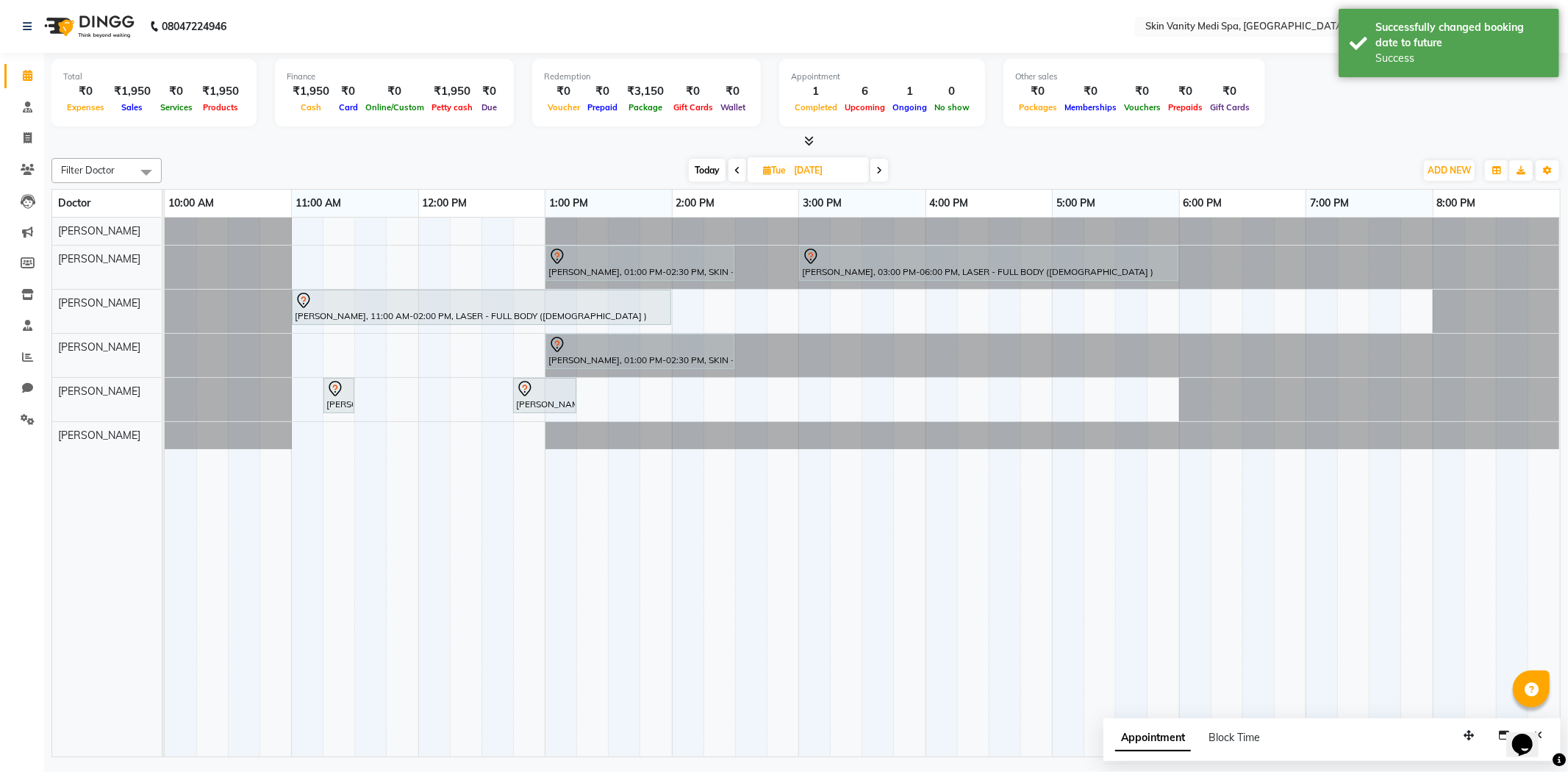
click at [704, 167] on span "Today" at bounding box center [707, 170] width 37 height 23
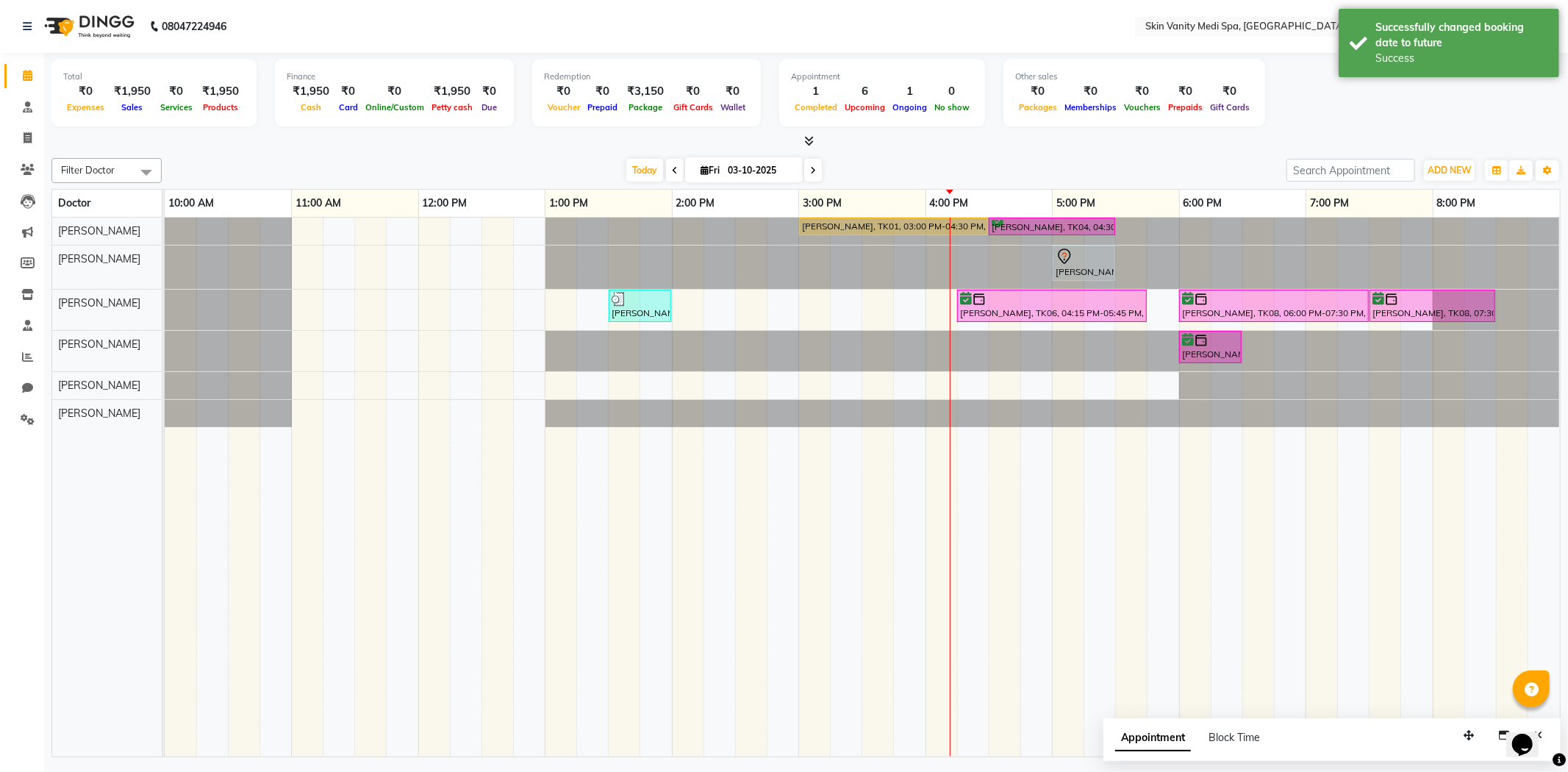
click at [811, 170] on icon at bounding box center [813, 170] width 6 height 9
type input "04-10-2025"
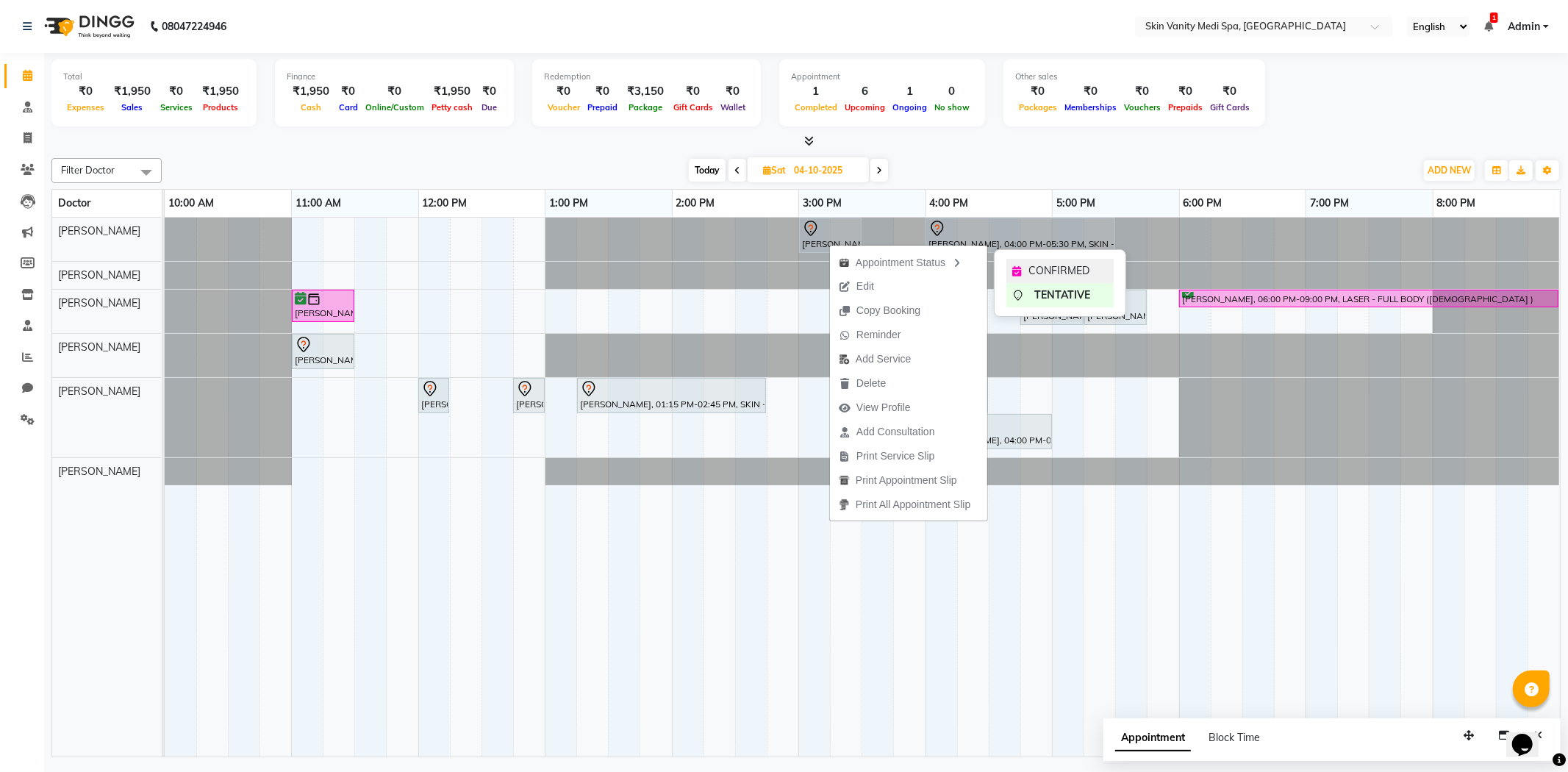
click at [1011, 265] on div "CONFIRMED" at bounding box center [1060, 271] width 108 height 24
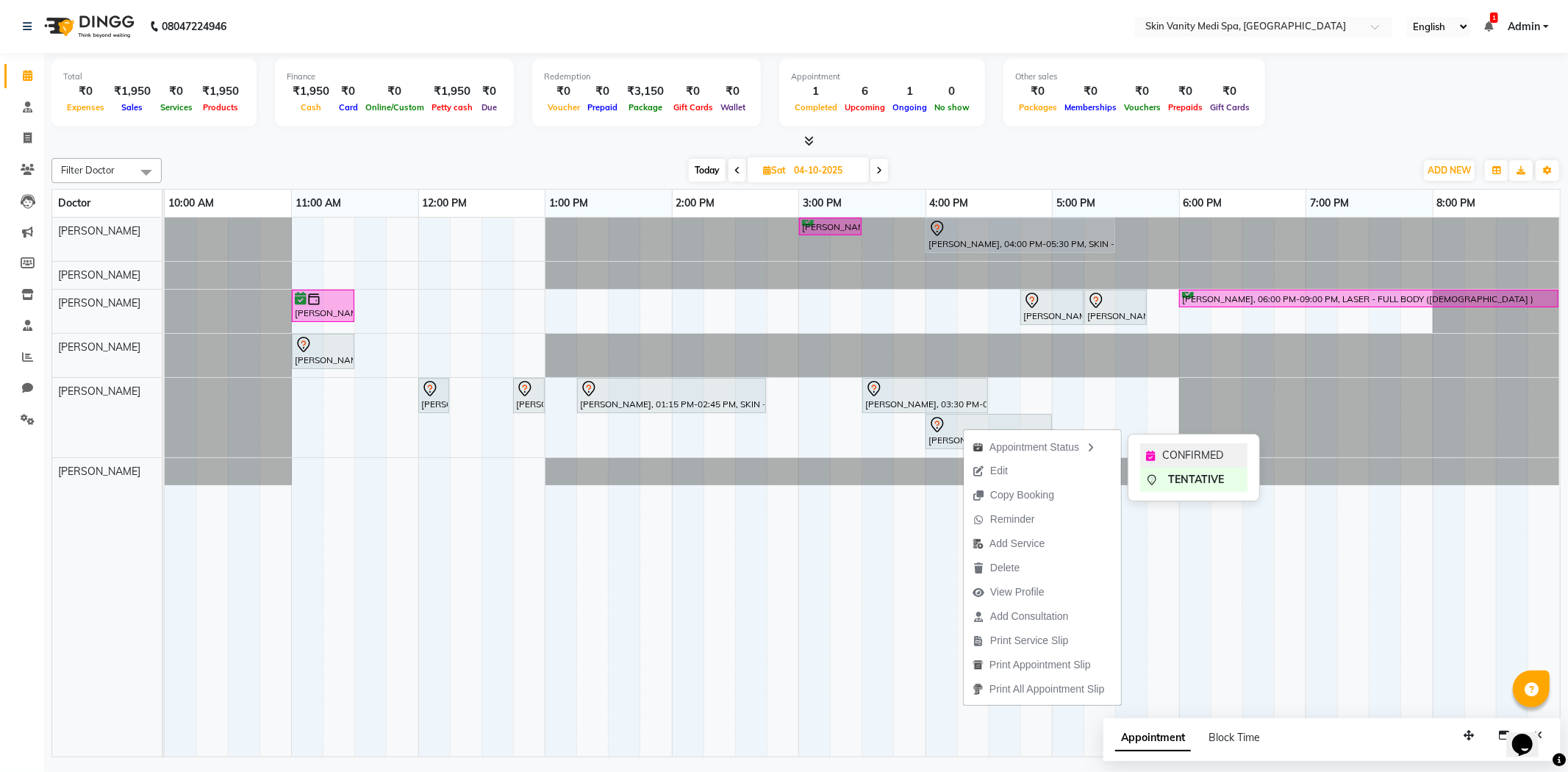
click at [1167, 445] on div "CONFIRMED" at bounding box center [1194, 455] width 108 height 24
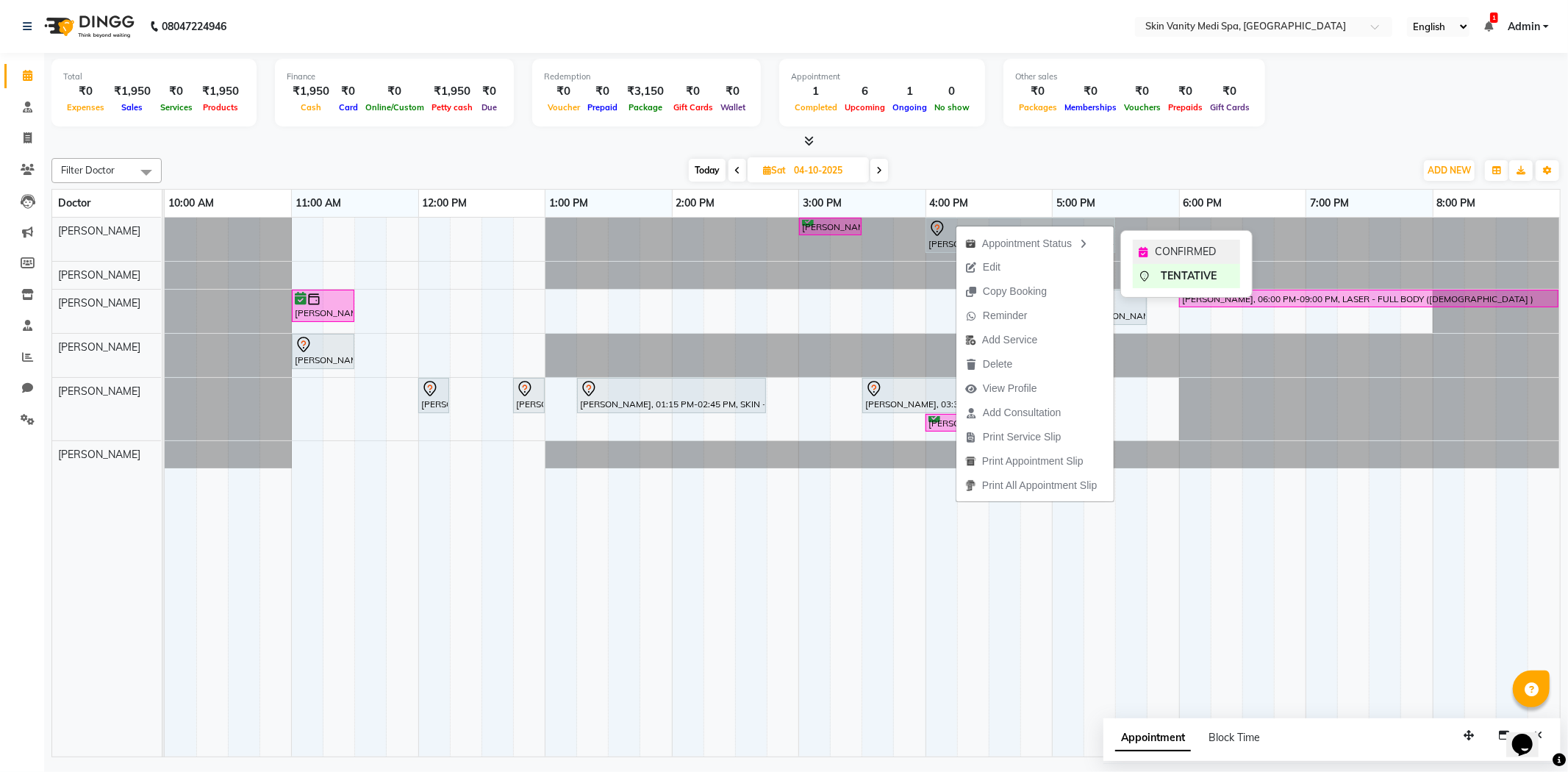
click at [1143, 244] on div "CONFIRMED" at bounding box center [1186, 251] width 108 height 24
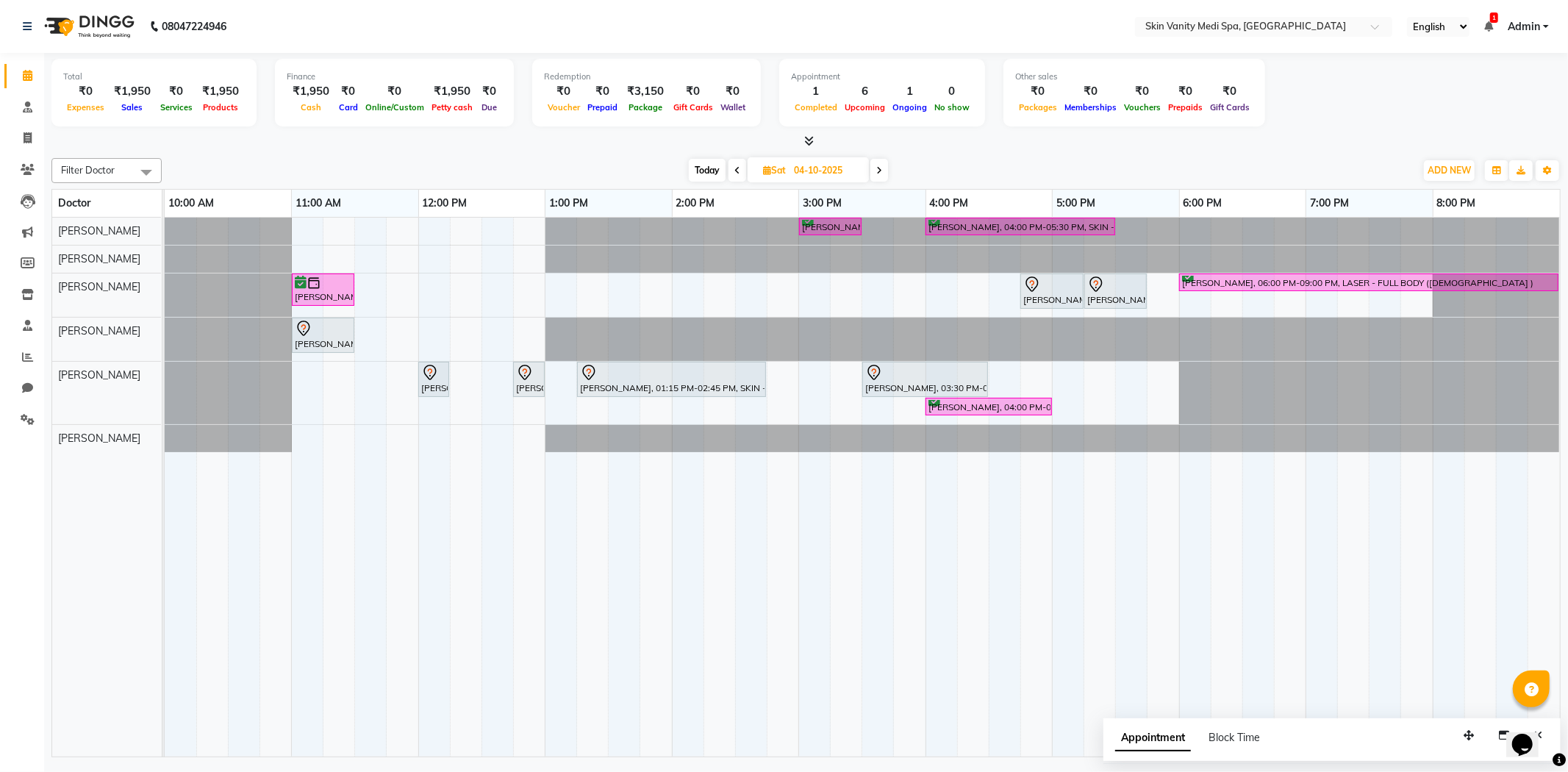
click at [847, 170] on input "04-10-2025" at bounding box center [826, 170] width 74 height 22
select select "10"
select select "2025"
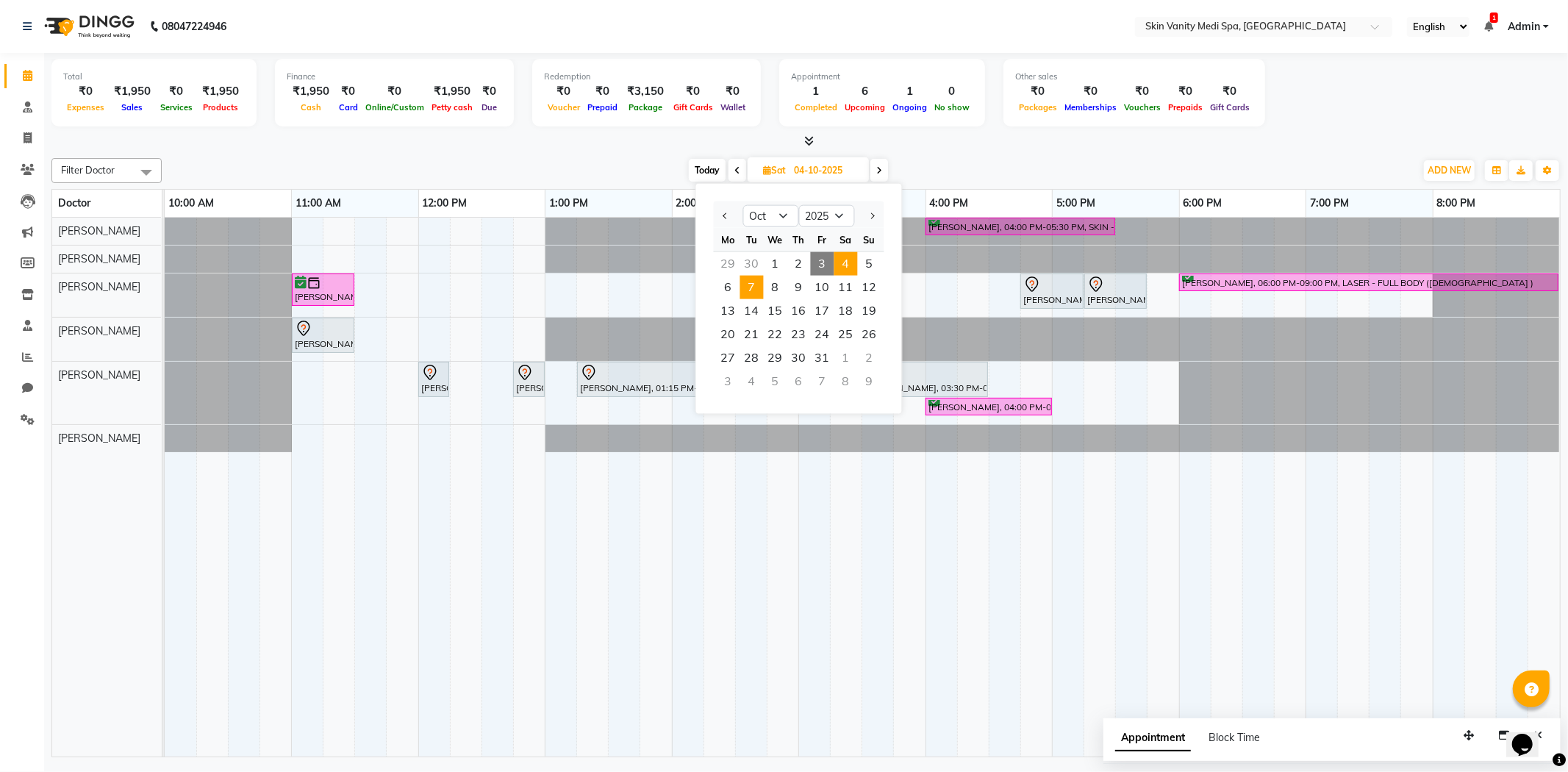
click at [753, 279] on span "7" at bounding box center [752, 288] width 24 height 24
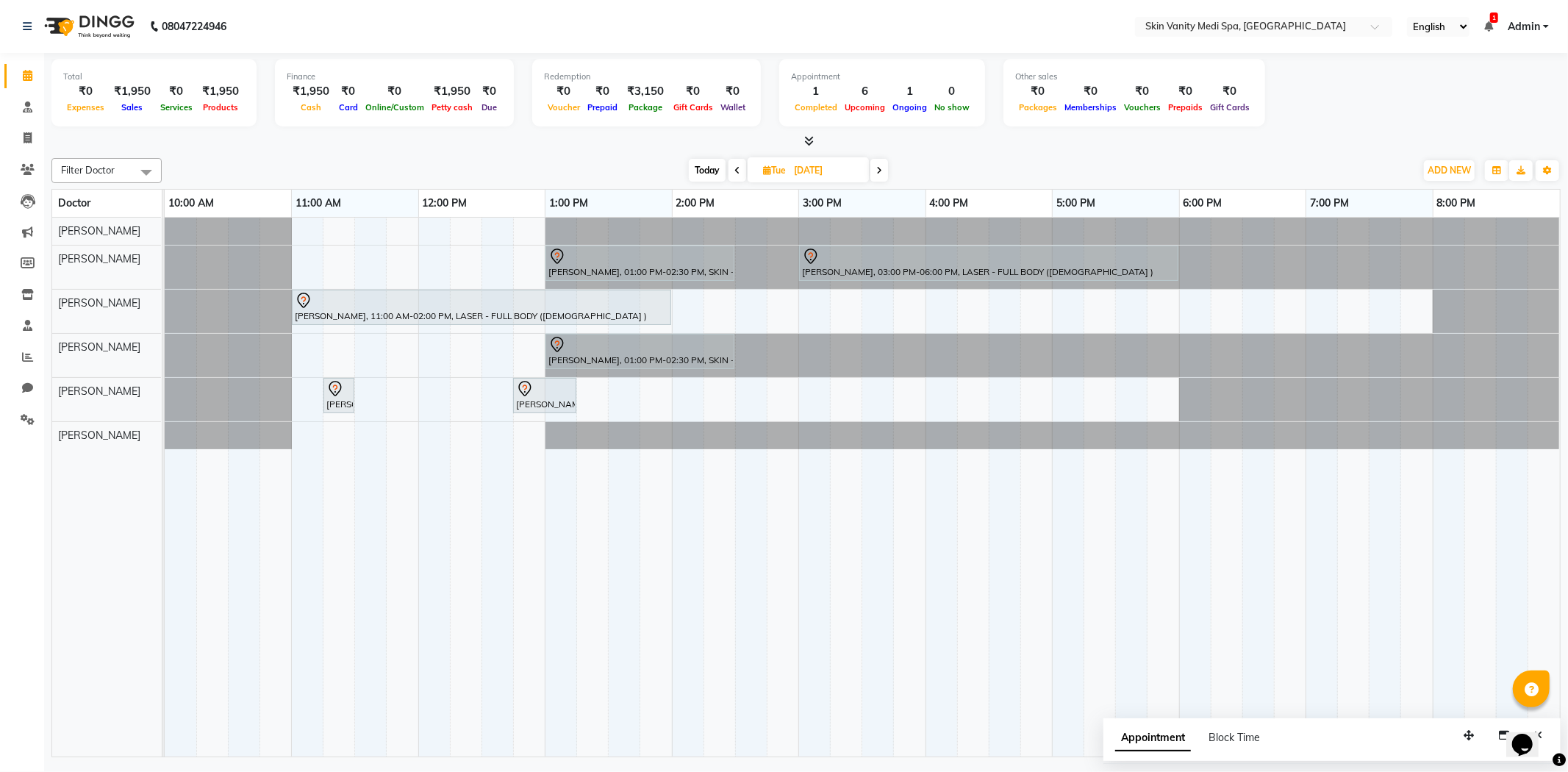
click at [705, 167] on span "Today" at bounding box center [707, 170] width 37 height 23
type input "03-10-2025"
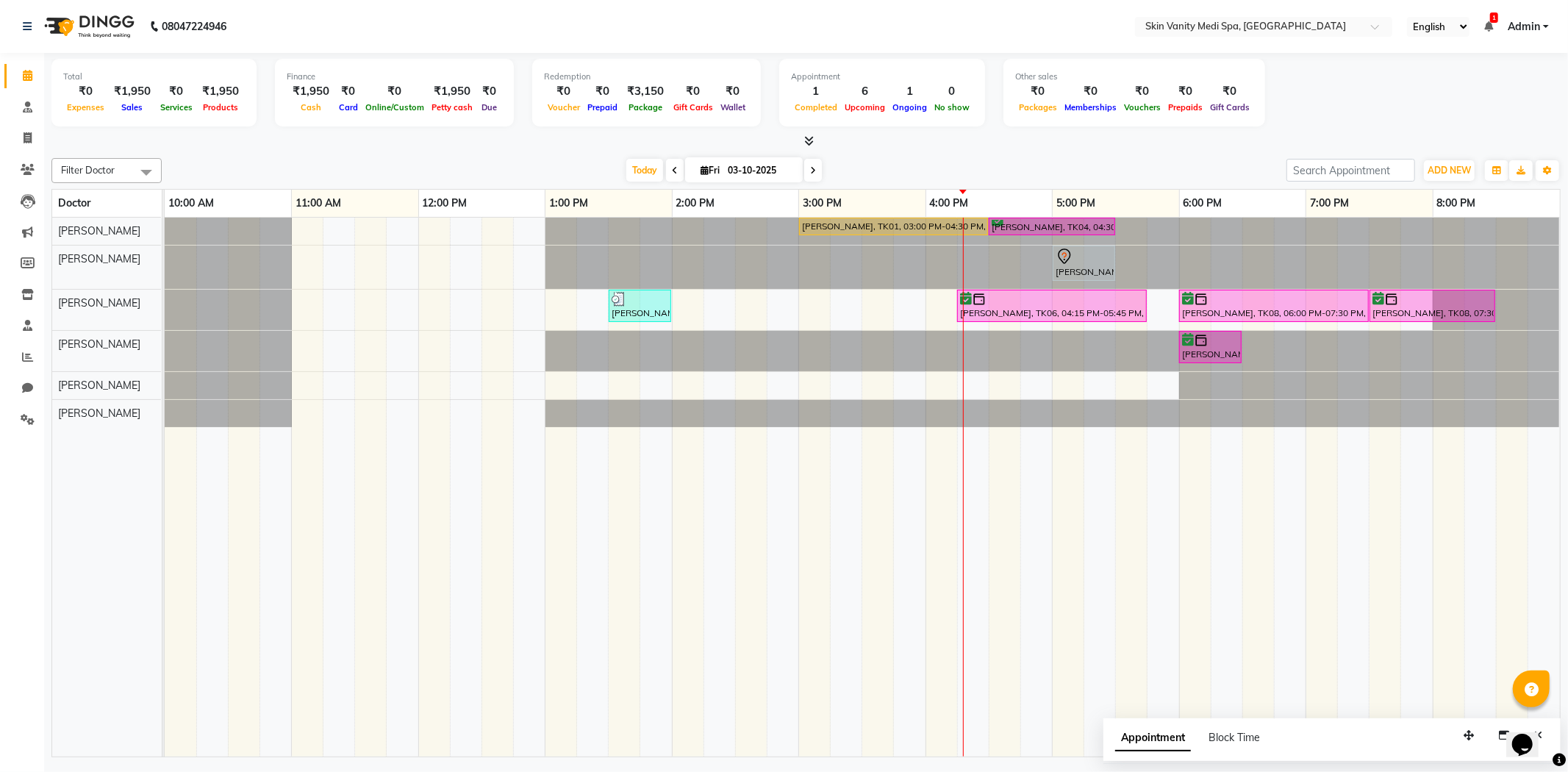
click at [783, 170] on input "03-10-2025" at bounding box center [760, 170] width 74 height 22
select select "10"
select select "2025"
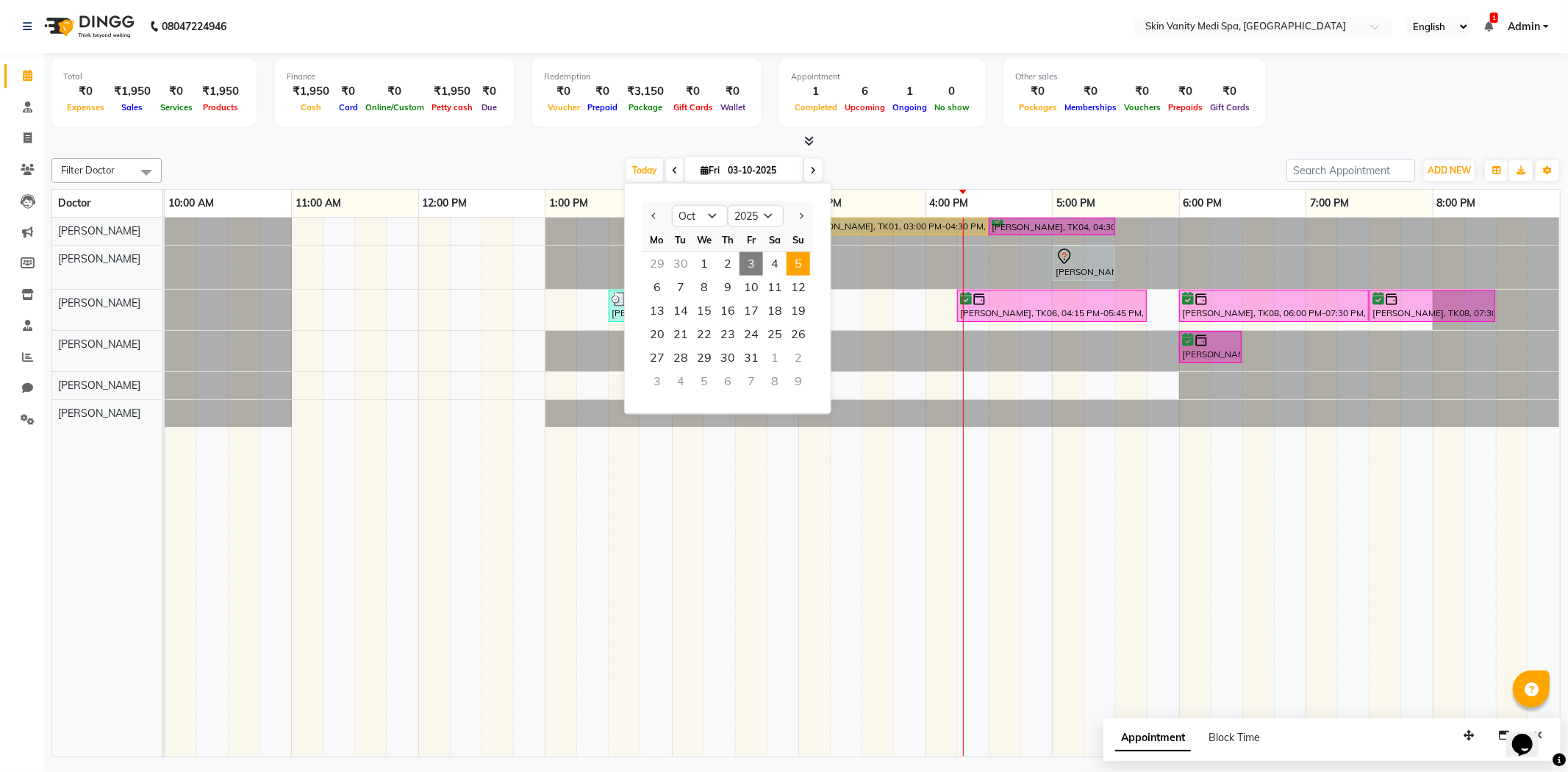
click at [792, 257] on span "5" at bounding box center [798, 264] width 24 height 24
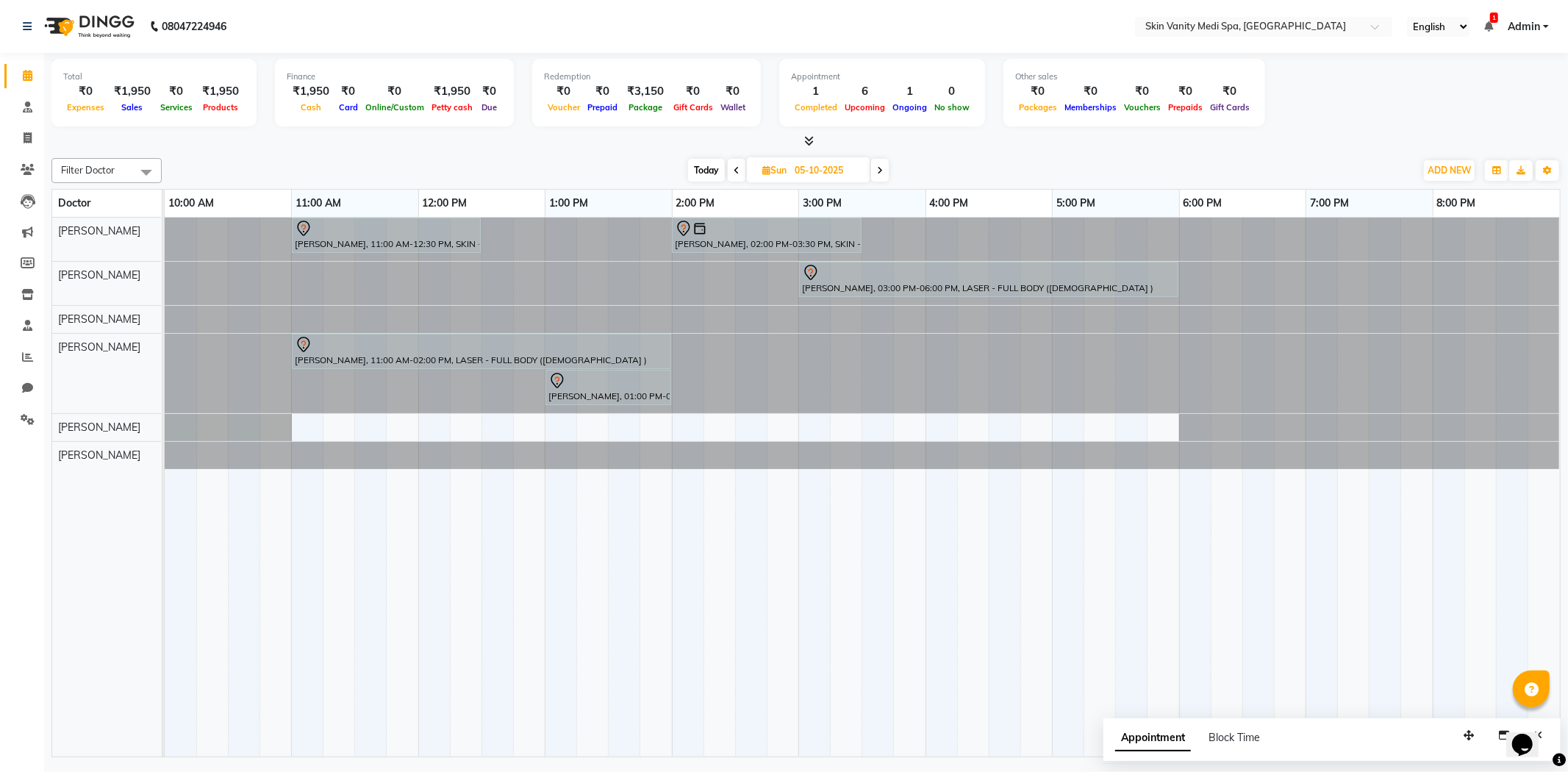
click at [699, 160] on span "Today" at bounding box center [706, 170] width 37 height 23
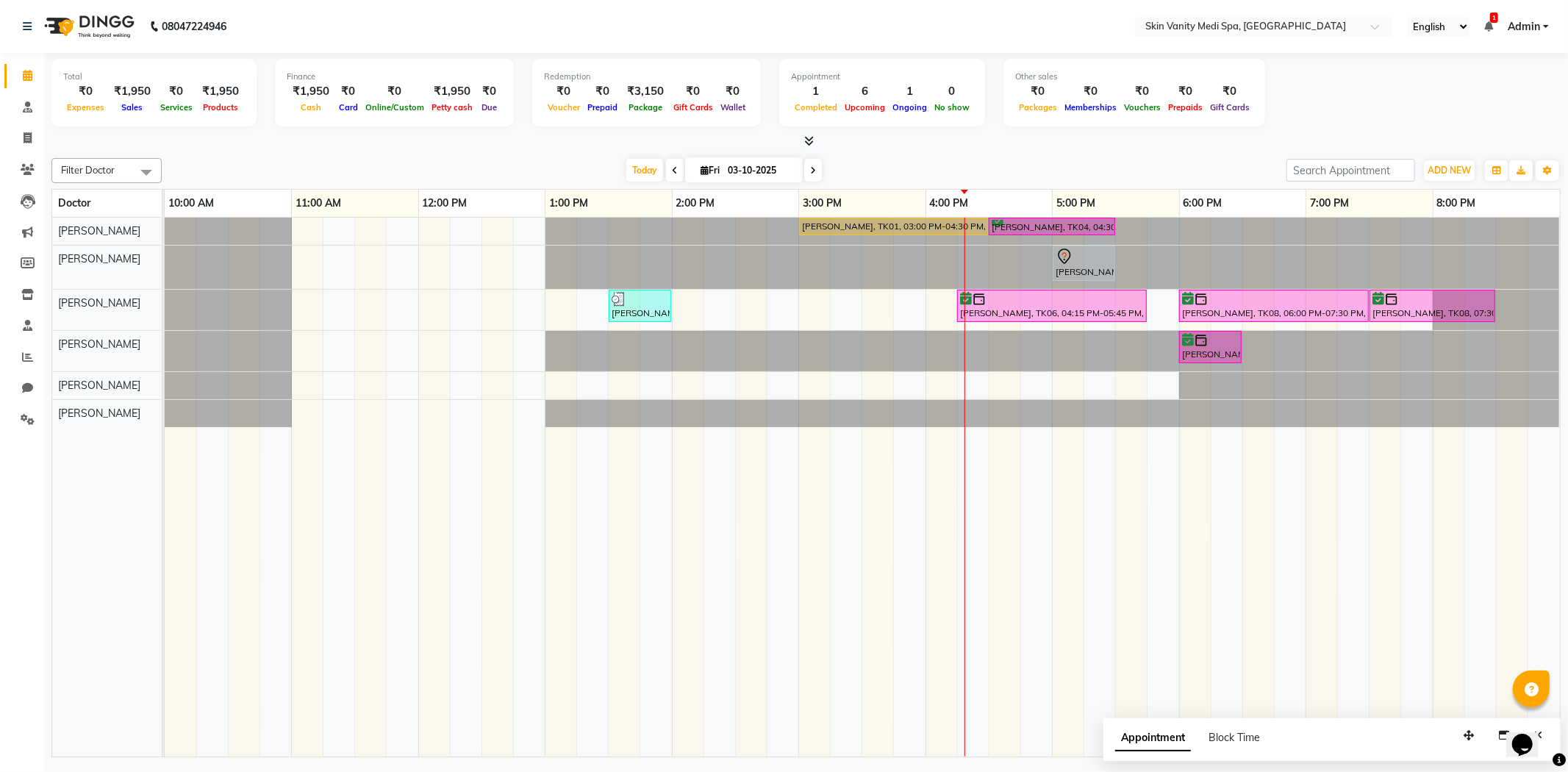
click at [811, 169] on icon at bounding box center [813, 170] width 6 height 9
type input "04-10-2025"
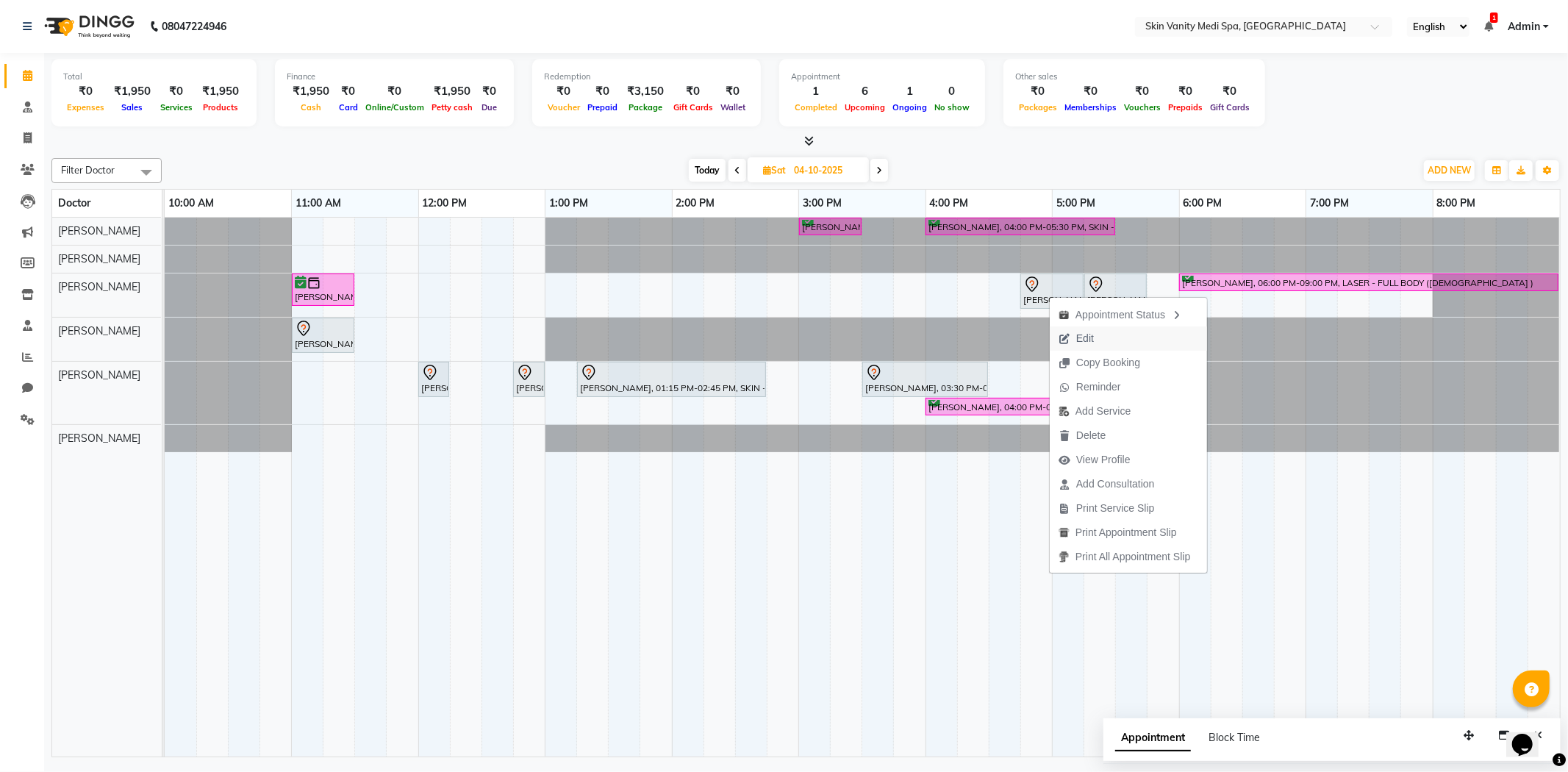
click at [1084, 344] on span "Edit" at bounding box center [1085, 338] width 18 height 15
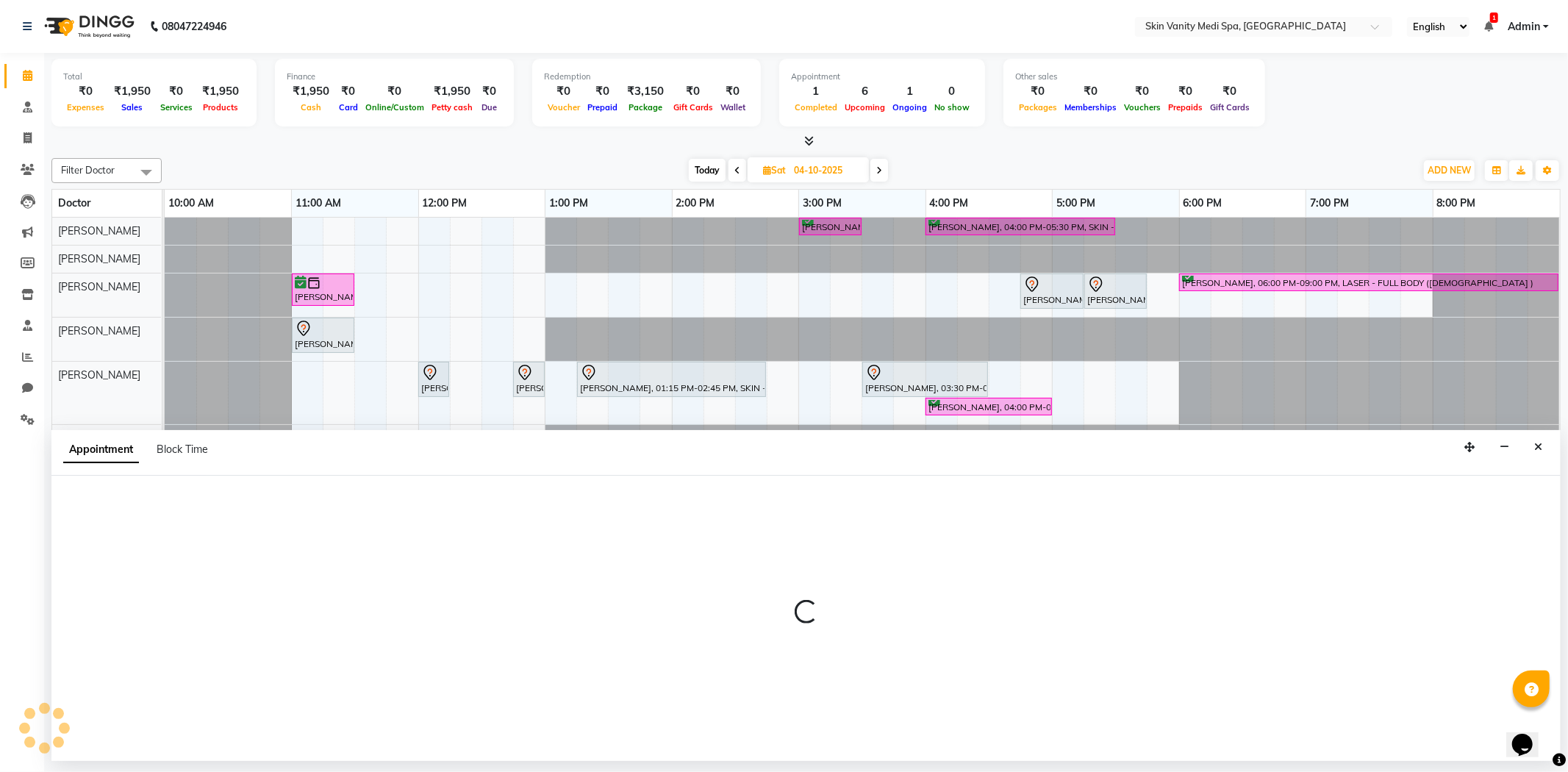
select select "tentative"
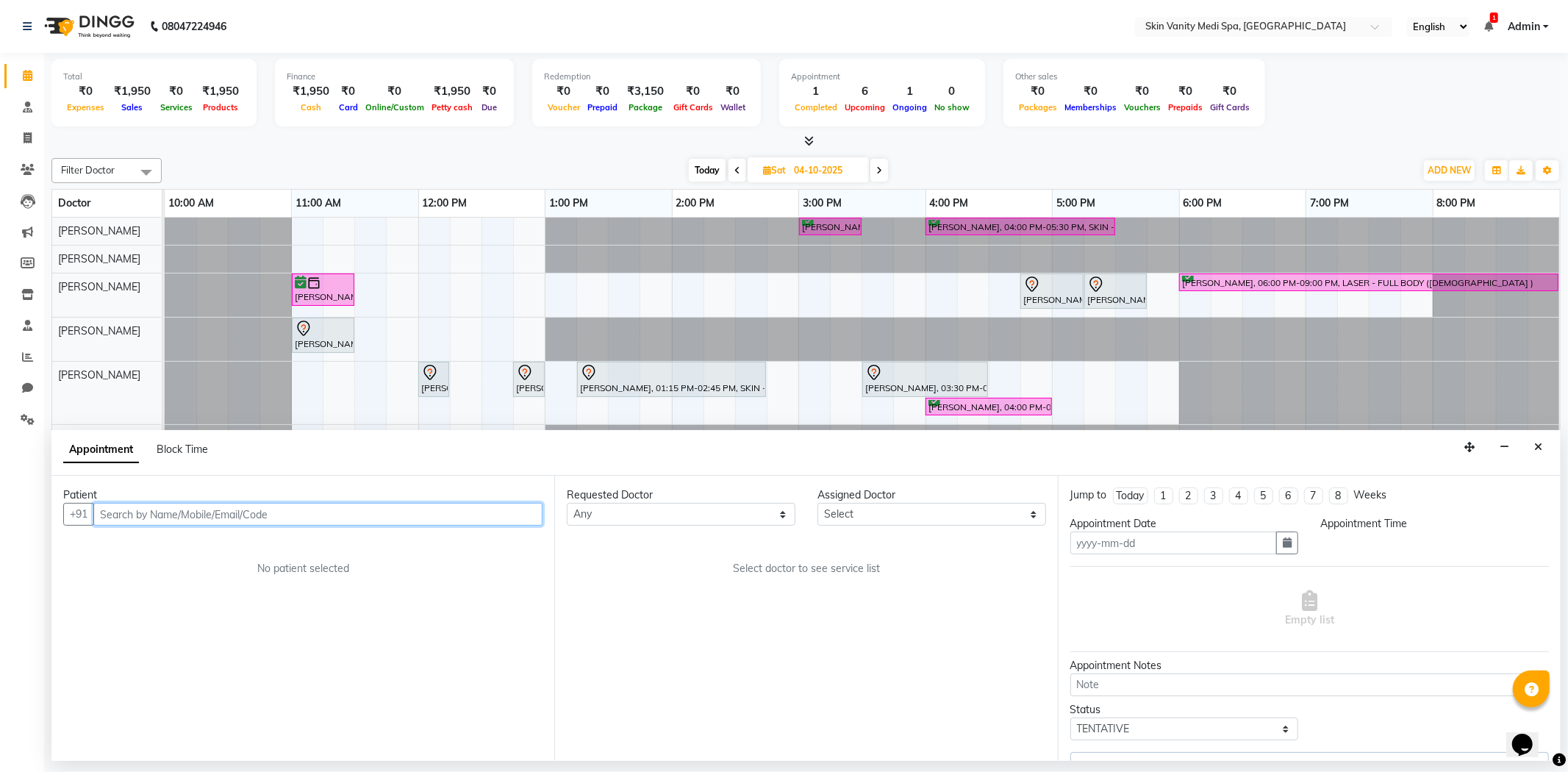
type input "04-10-2025"
select select "1005"
select select "70348"
select select "3954"
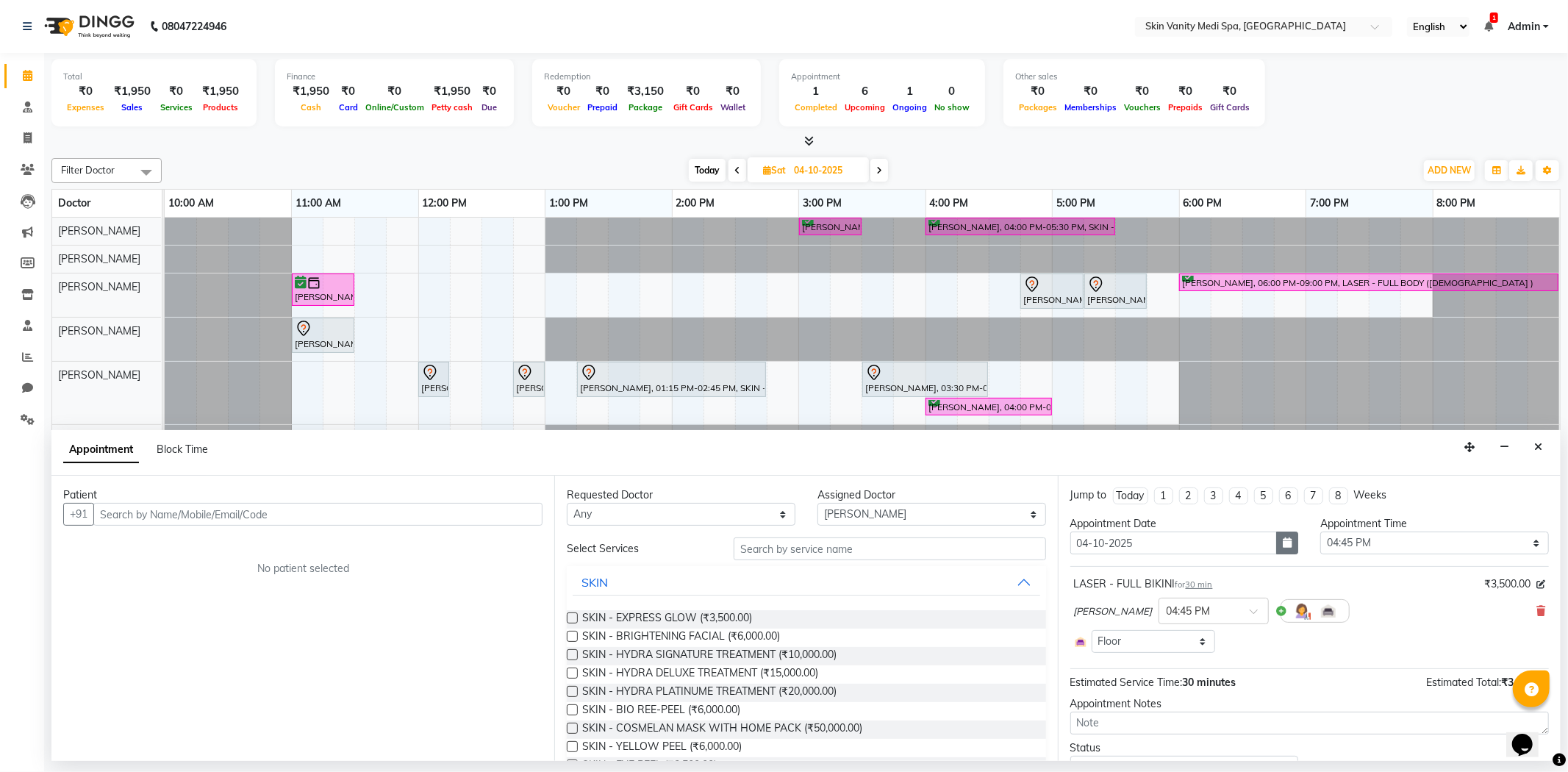
click at [1283, 540] on icon "button" at bounding box center [1287, 543] width 9 height 10
select select "3954"
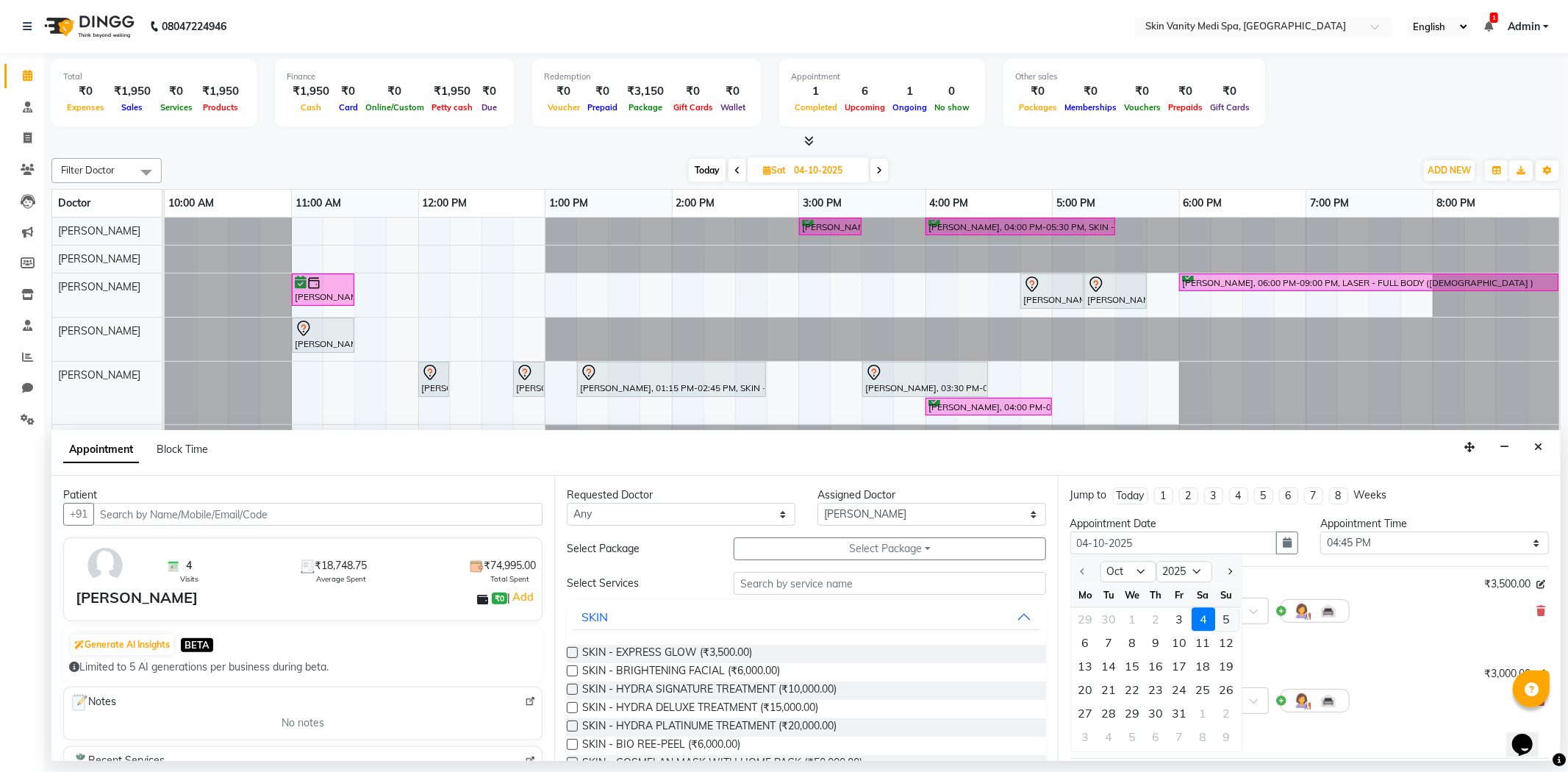
click at [1227, 622] on div "5" at bounding box center [1227, 620] width 24 height 24
type input "05-10-2025"
select select "1005"
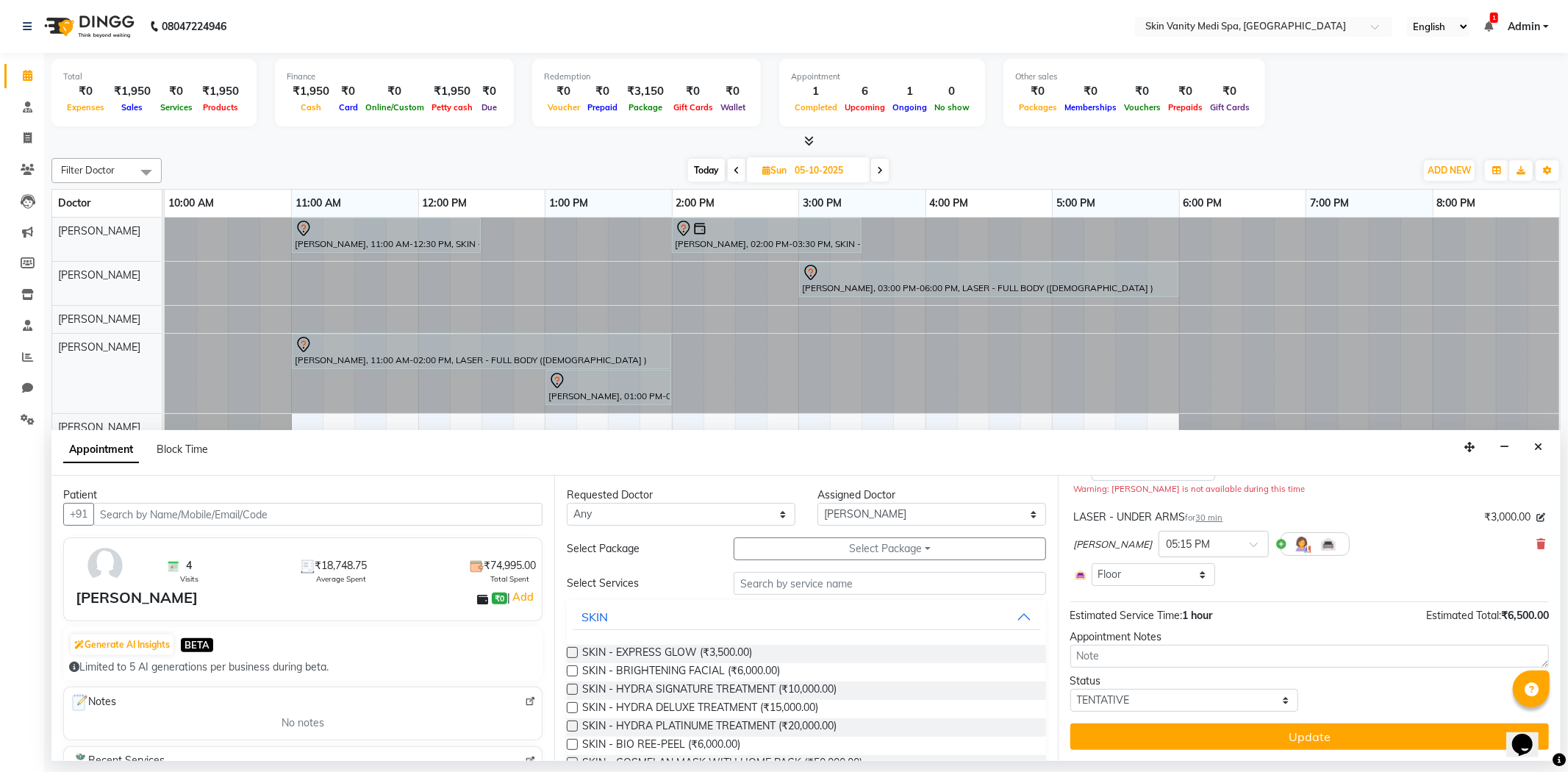
scroll to position [173, 0]
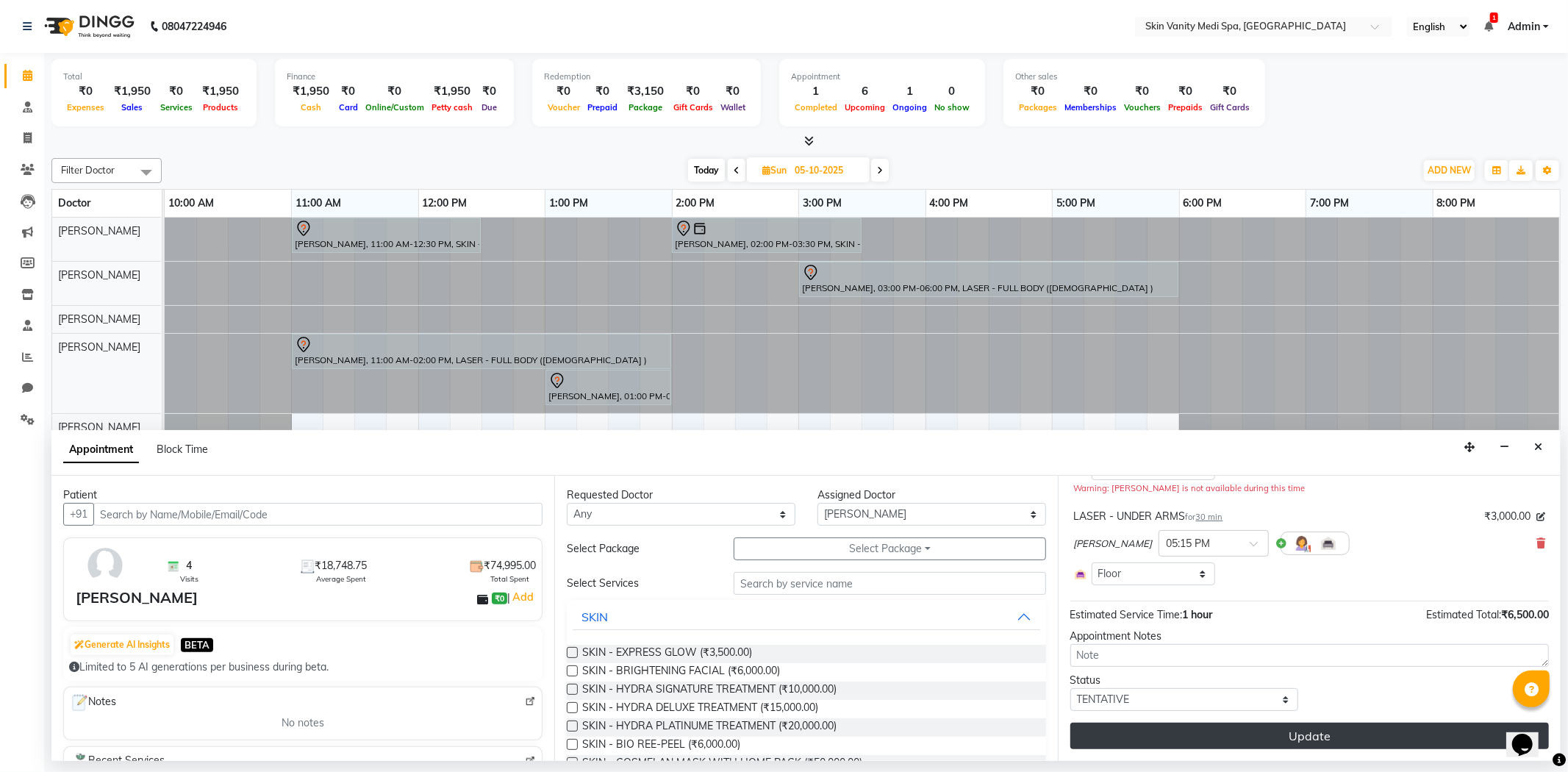
click at [1258, 736] on button "Update" at bounding box center [1309, 736] width 478 height 27
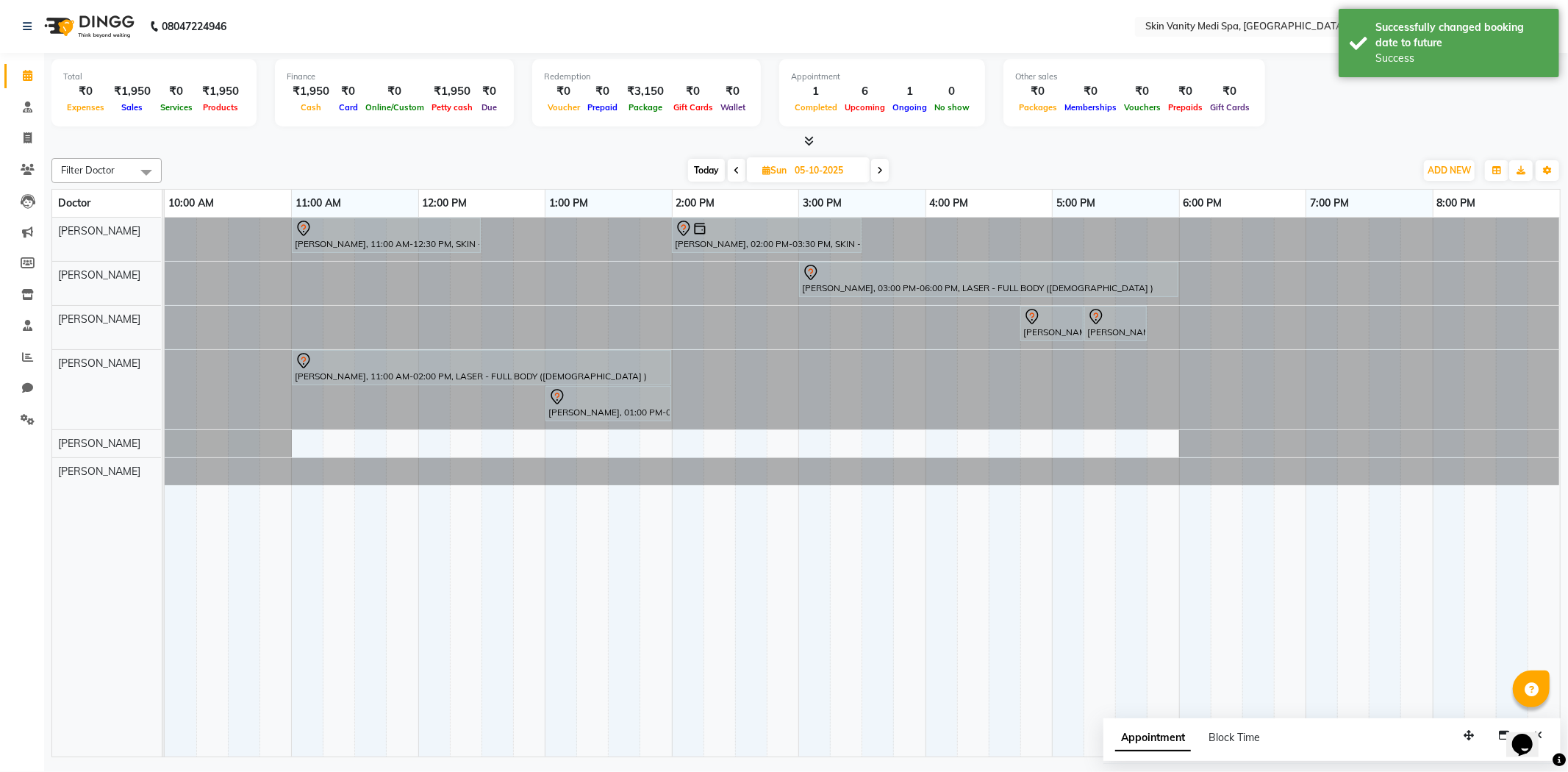
click at [703, 164] on span "Today" at bounding box center [706, 170] width 37 height 23
type input "03-10-2025"
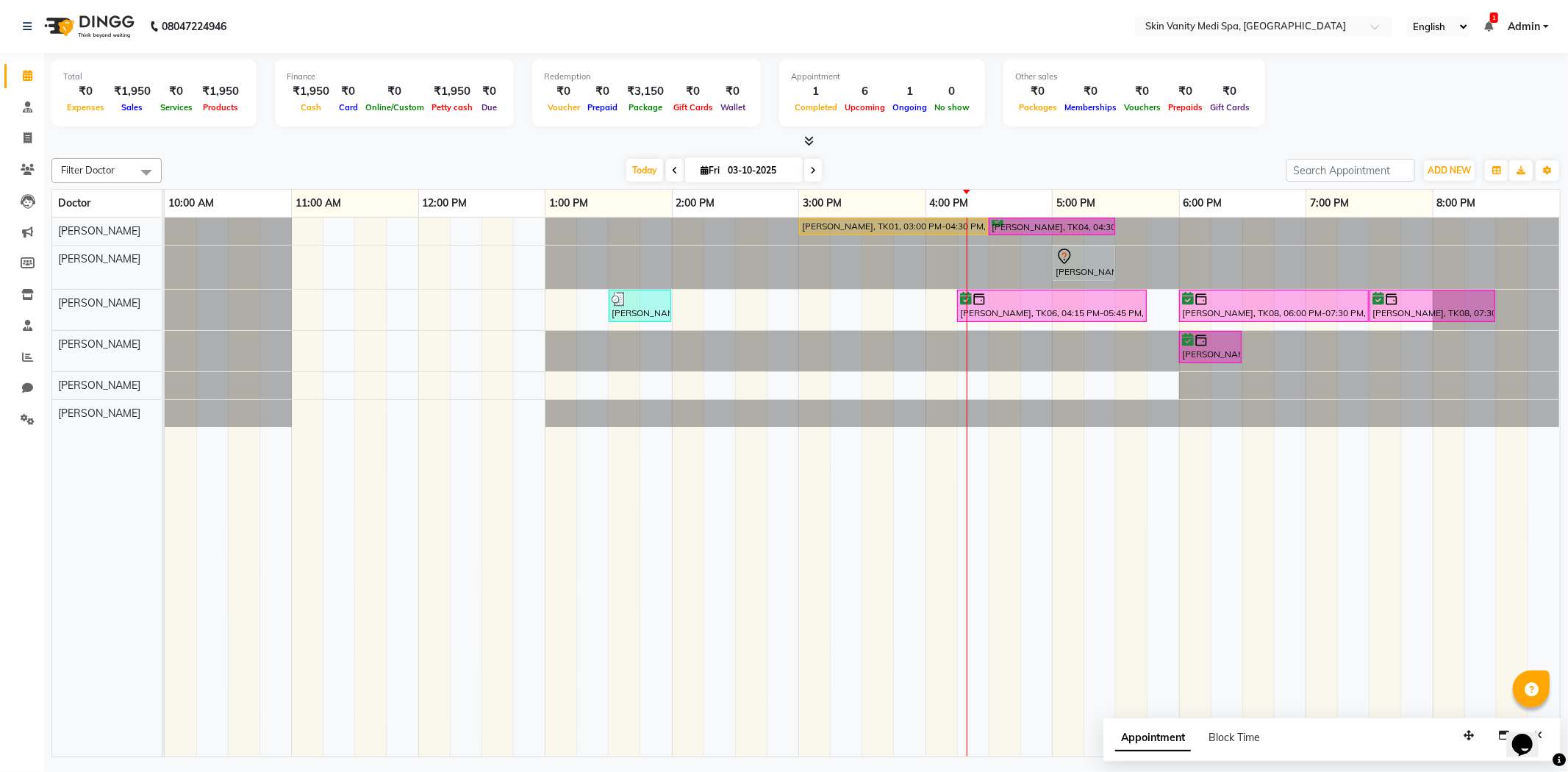
click at [841, 167] on div "[DATE] [DATE]" at bounding box center [723, 170] width 1109 height 22
click at [21, 171] on icon at bounding box center [27, 169] width 14 height 11
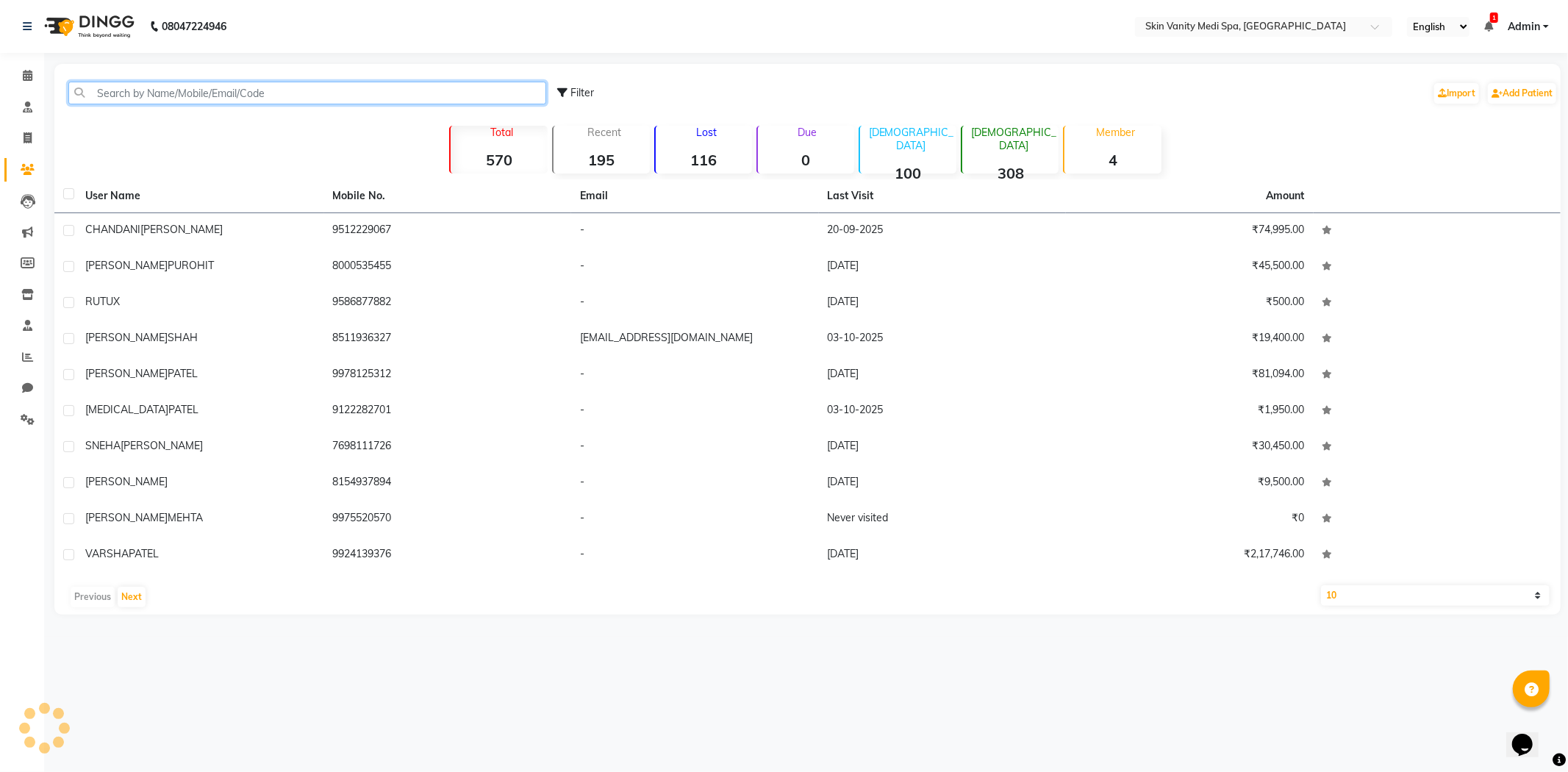
click at [147, 94] on input "text" at bounding box center [307, 93] width 478 height 23
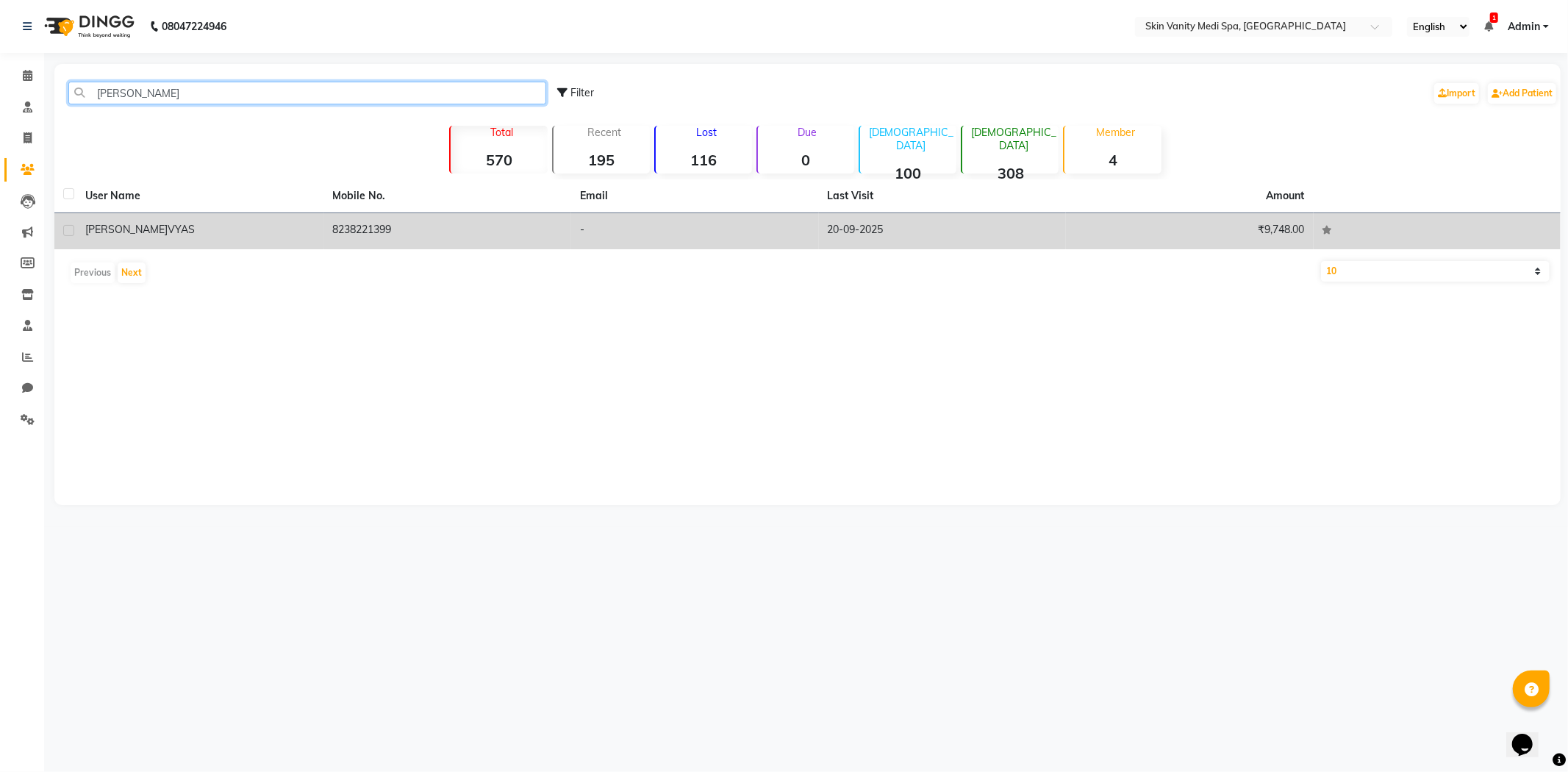
type input "[PERSON_NAME]"
click at [279, 234] on div "[PERSON_NAME]" at bounding box center [201, 229] width 230 height 15
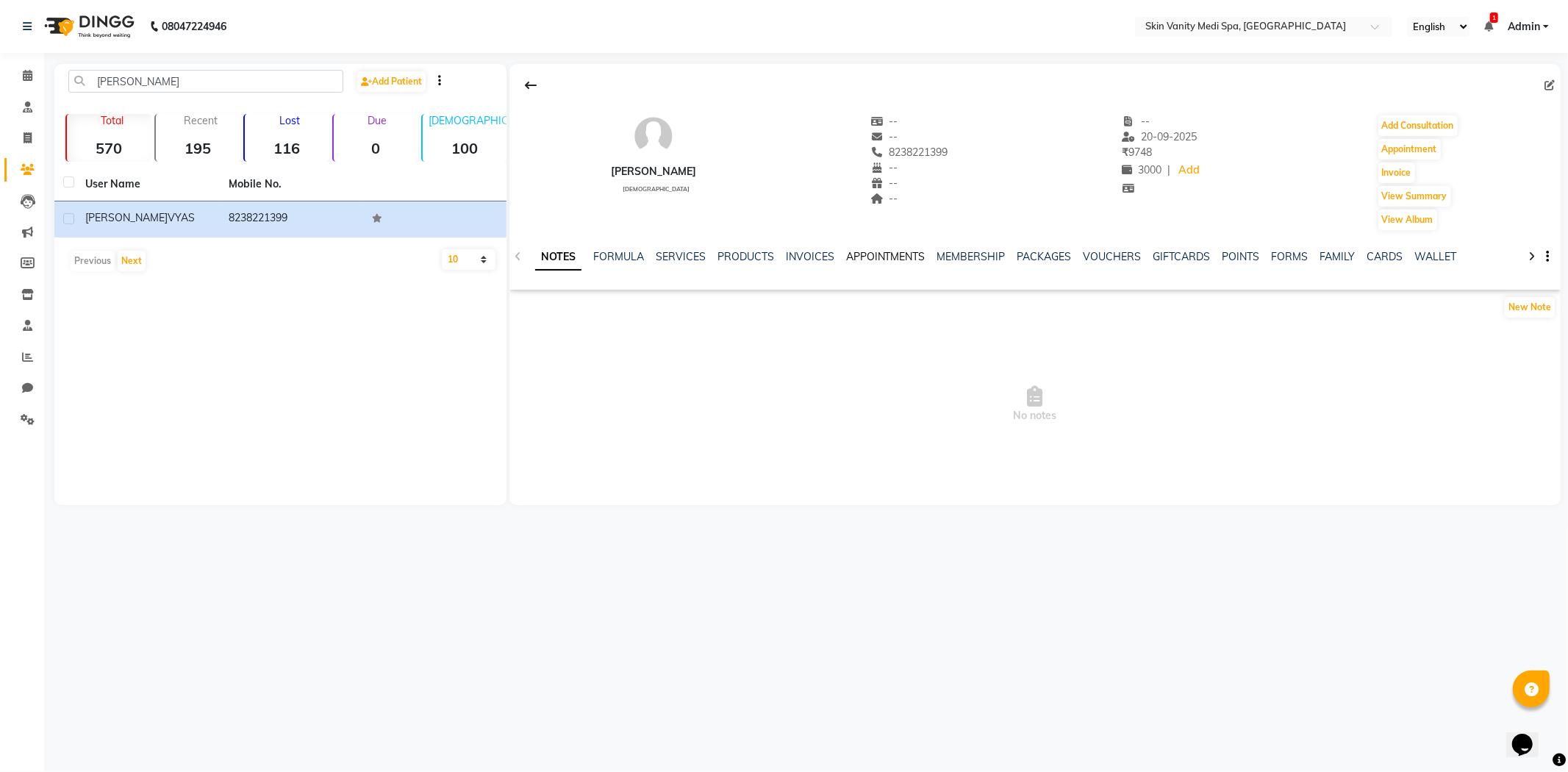
click at [899, 254] on link "APPOINTMENTS" at bounding box center [886, 257] width 80 height 13
click at [33, 74] on span at bounding box center [27, 76] width 26 height 17
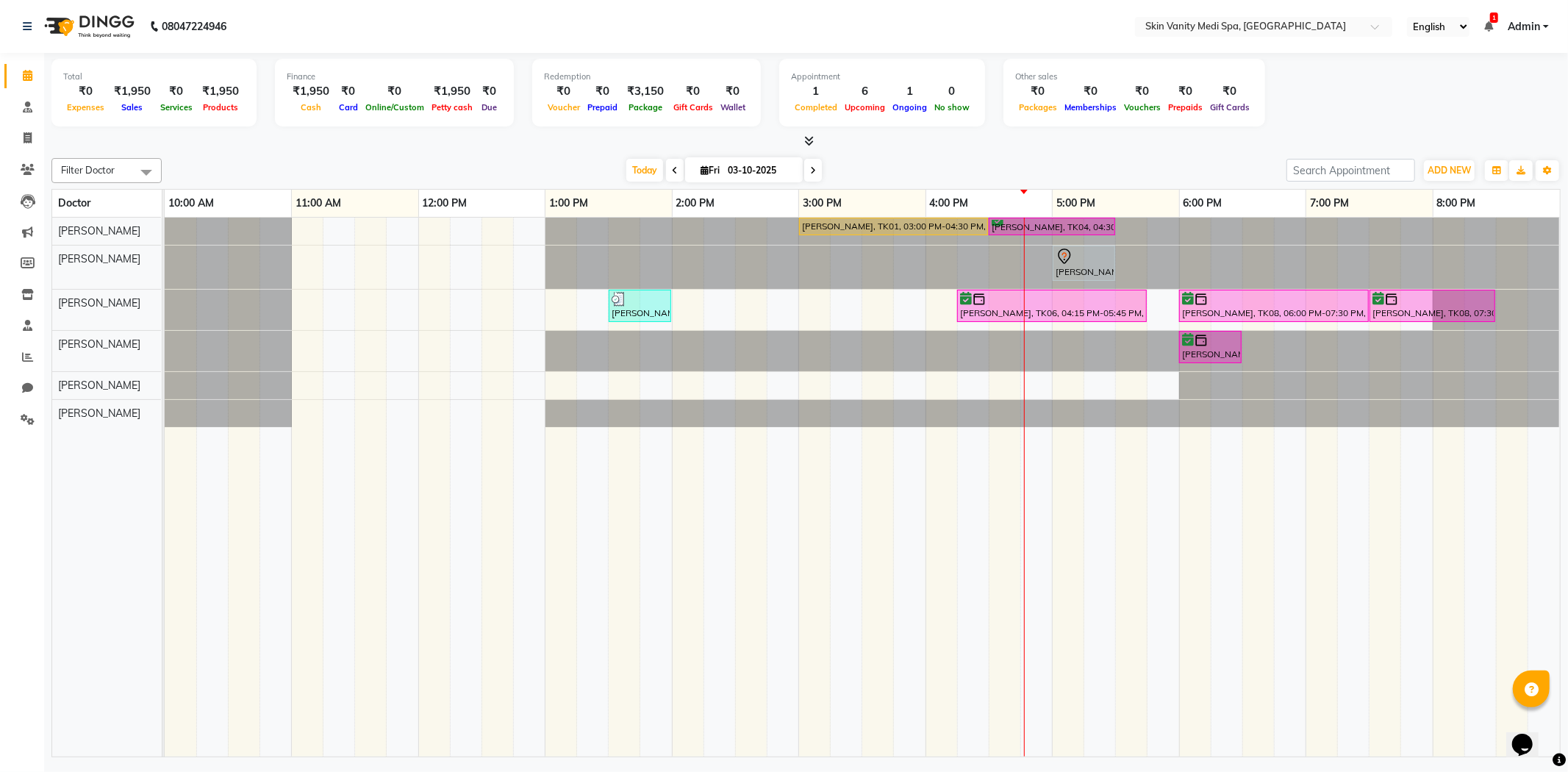
click at [24, 156] on li "Patients" at bounding box center [22, 170] width 44 height 32
click at [24, 161] on span at bounding box center [27, 170] width 26 height 17
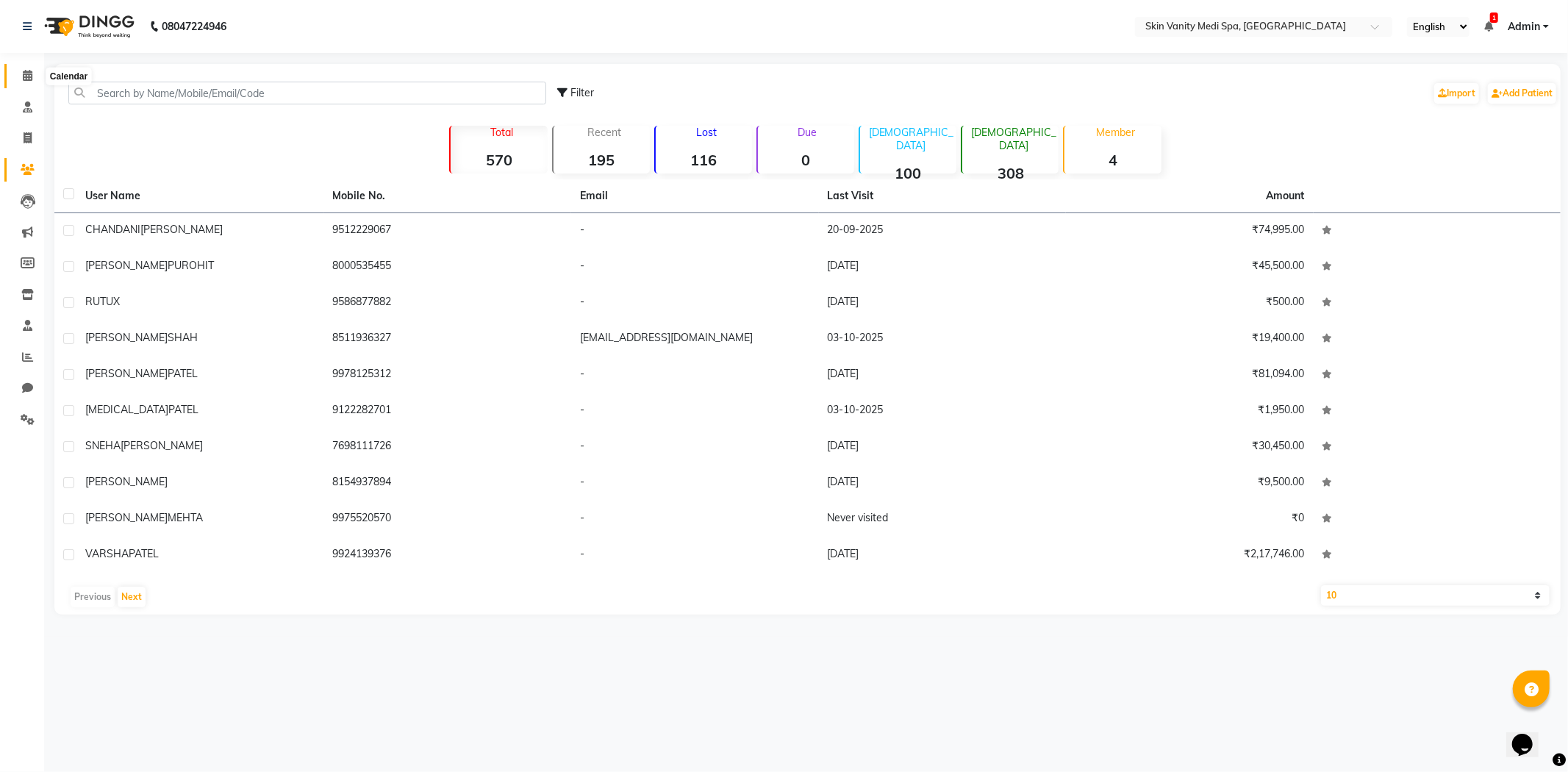
click at [34, 72] on span at bounding box center [27, 76] width 26 height 17
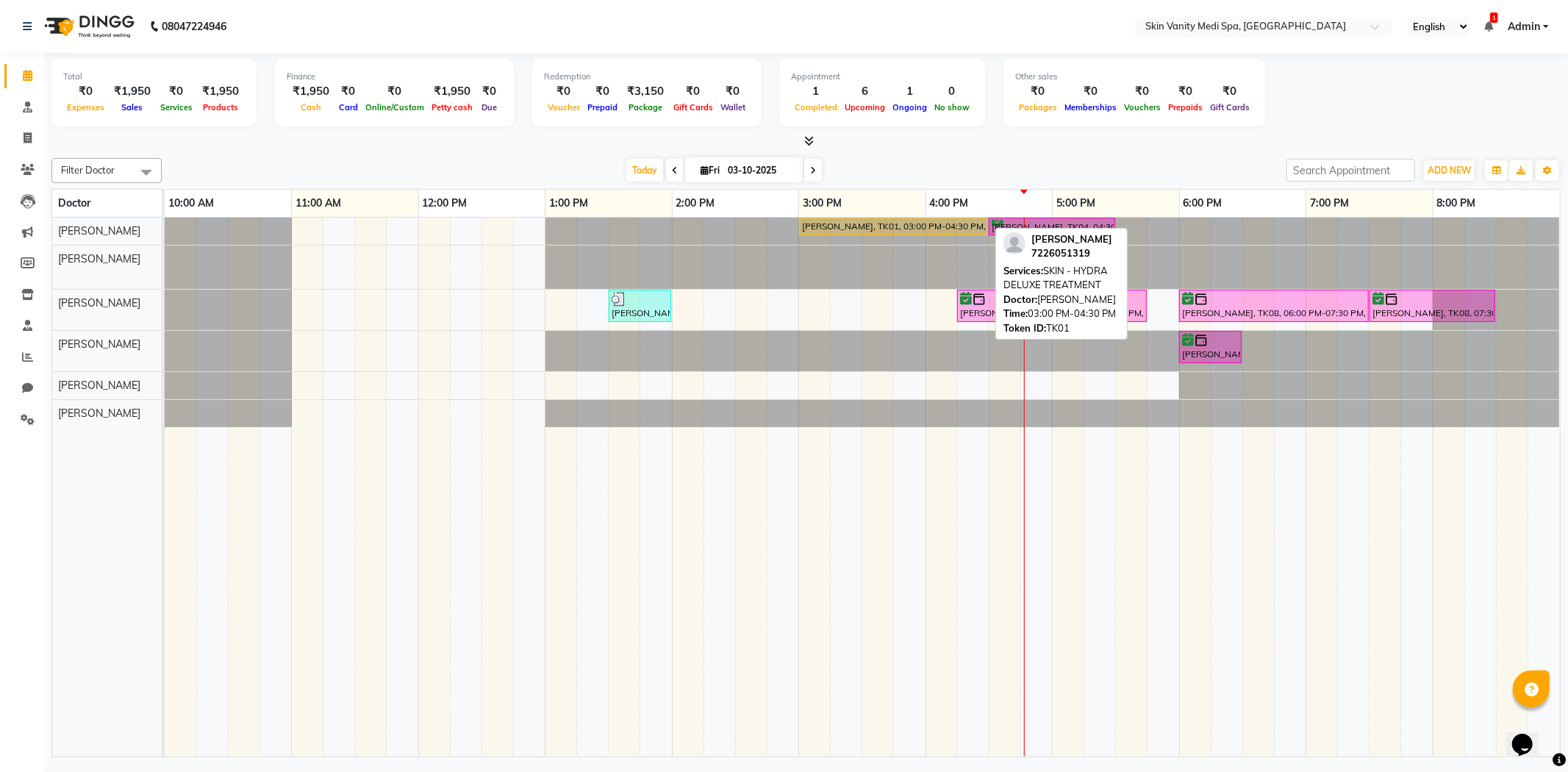
click at [821, 228] on div "[PERSON_NAME], TK01, 03:00 PM-04:30 PM, SKIN - HYDRA DELUXE TREATMENT" at bounding box center [893, 226] width 186 height 13
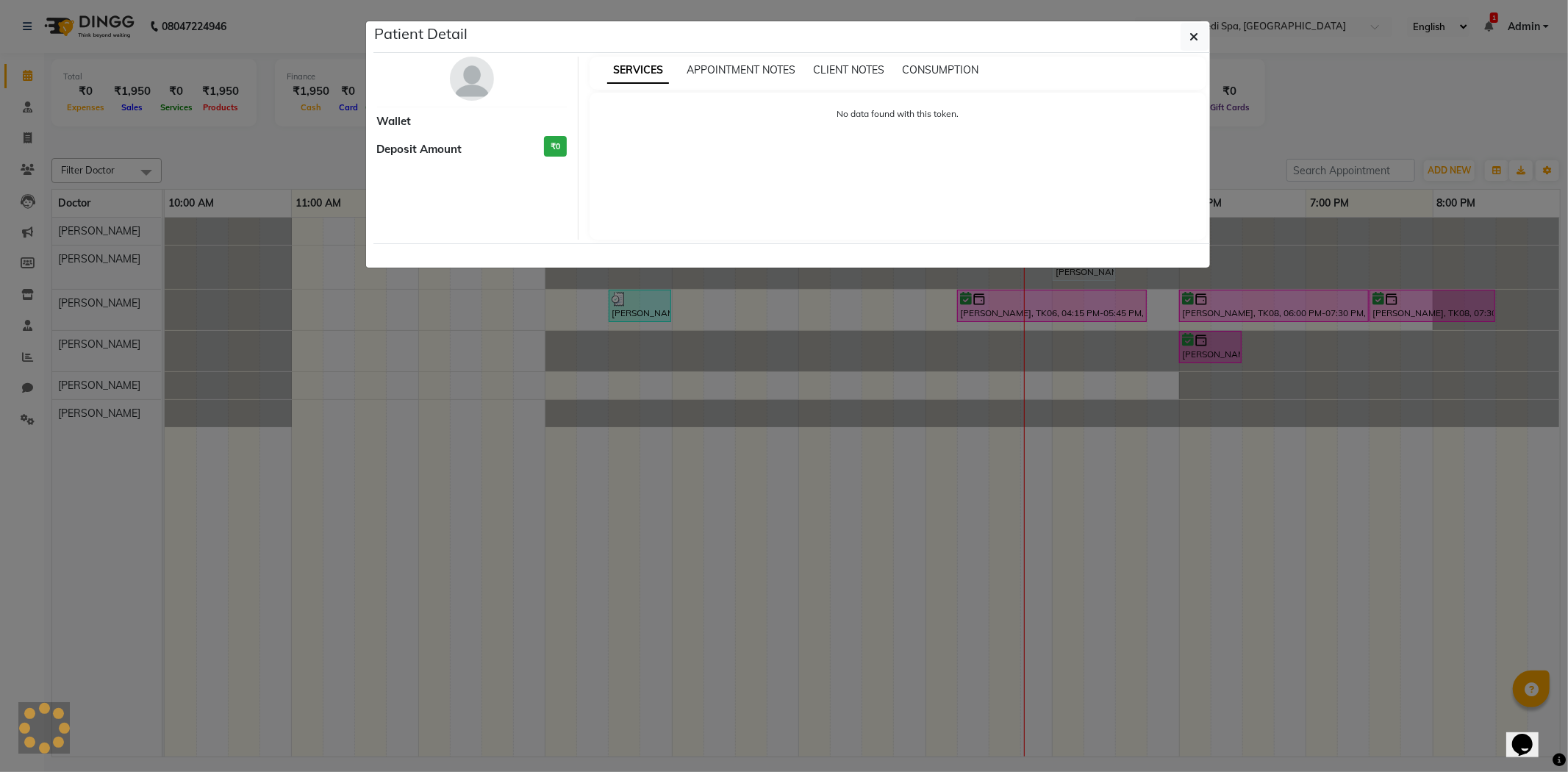
select select "1"
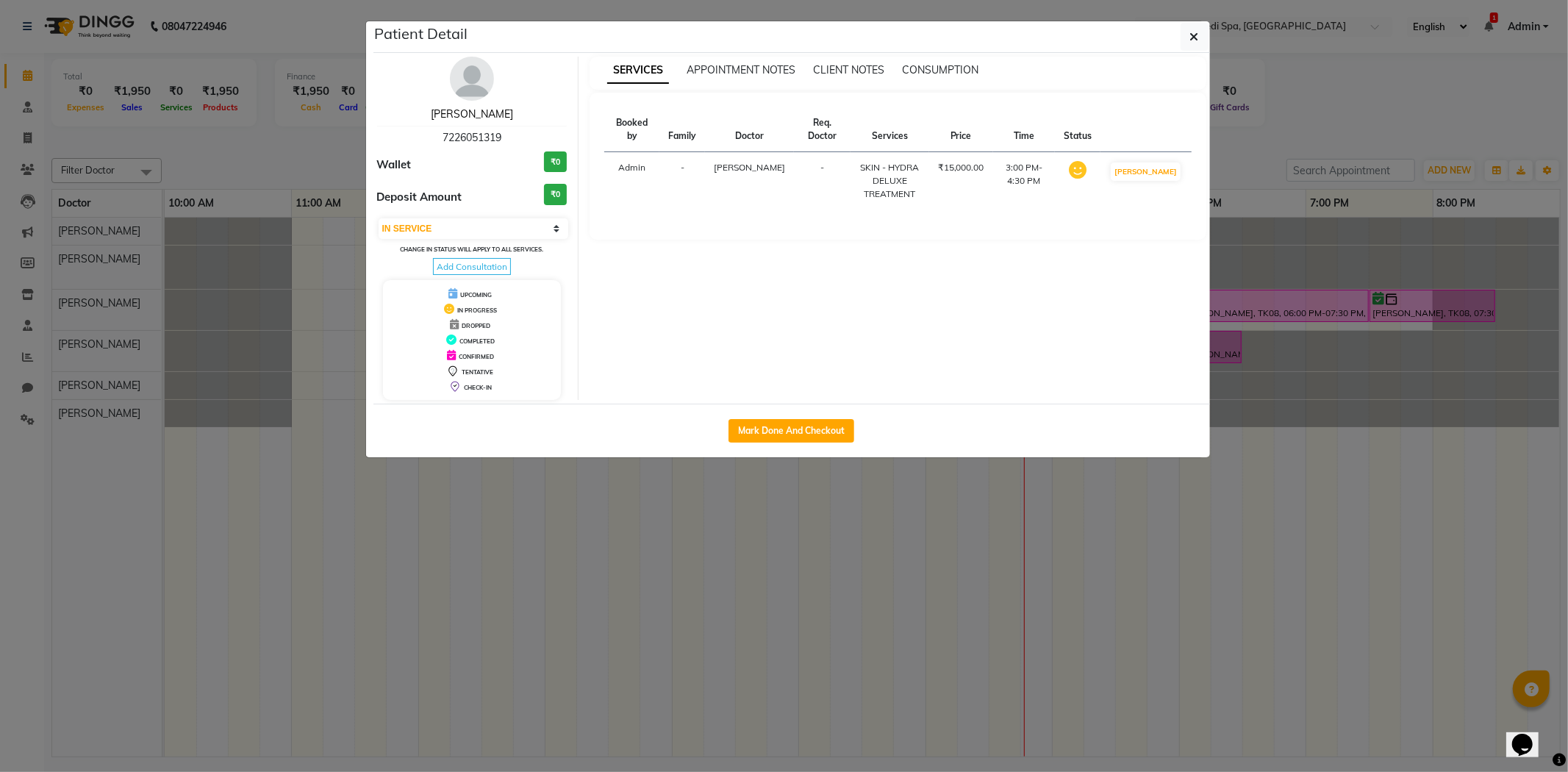
click at [464, 113] on link "[PERSON_NAME]" at bounding box center [472, 114] width 83 height 13
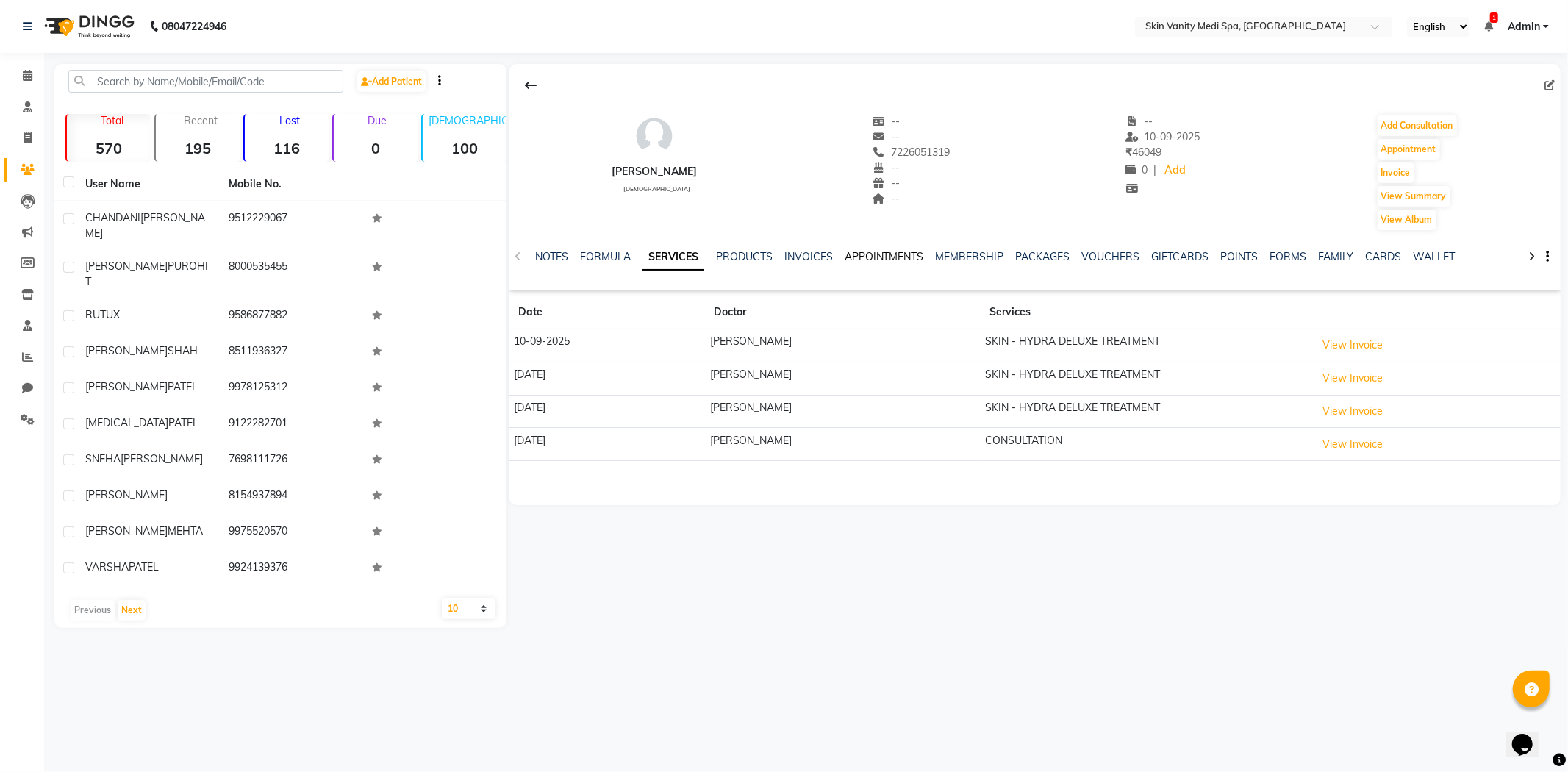
click at [885, 253] on link "APPOINTMENTS" at bounding box center [885, 257] width 80 height 13
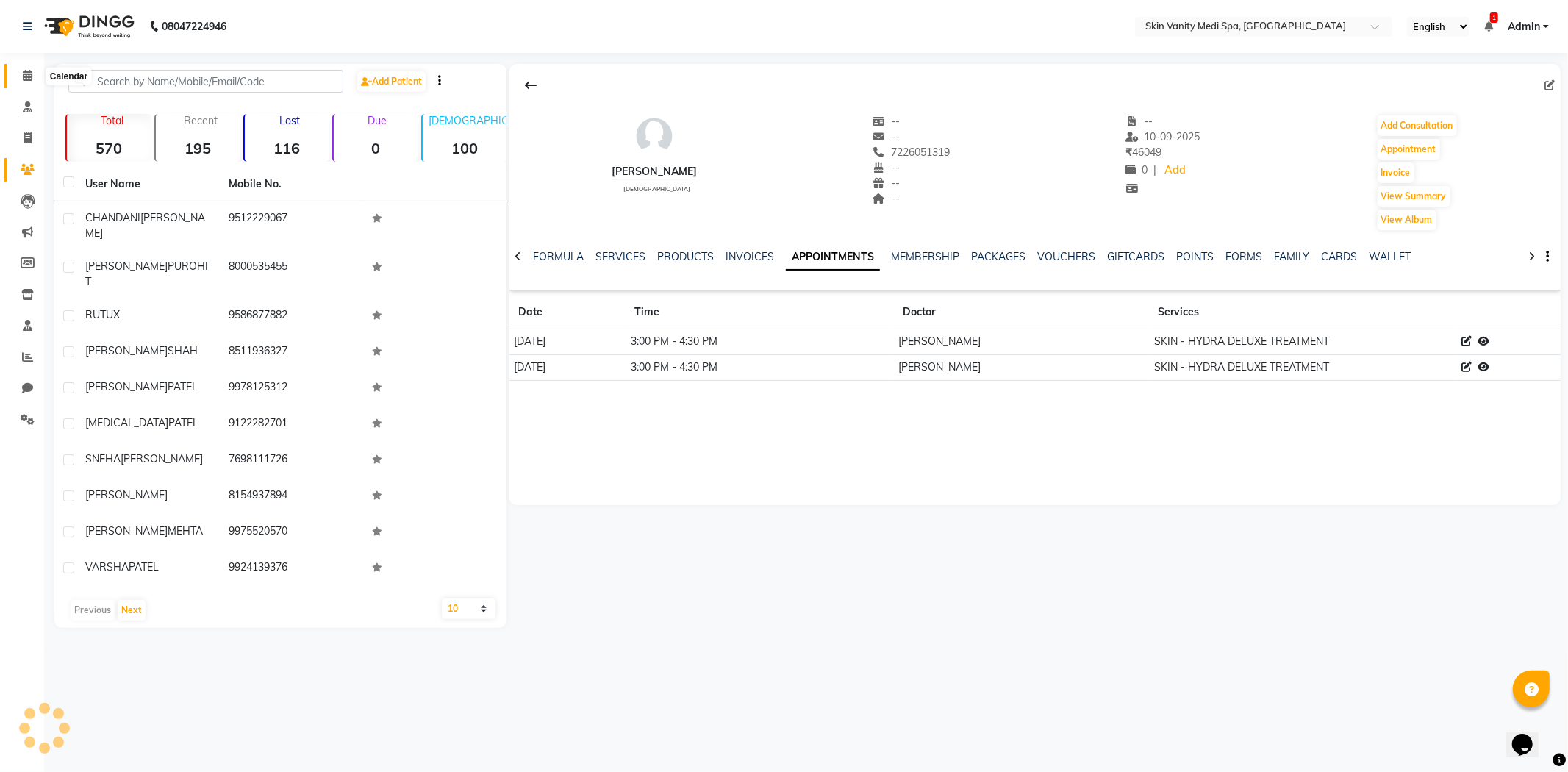
click at [27, 75] on icon at bounding box center [27, 75] width 10 height 11
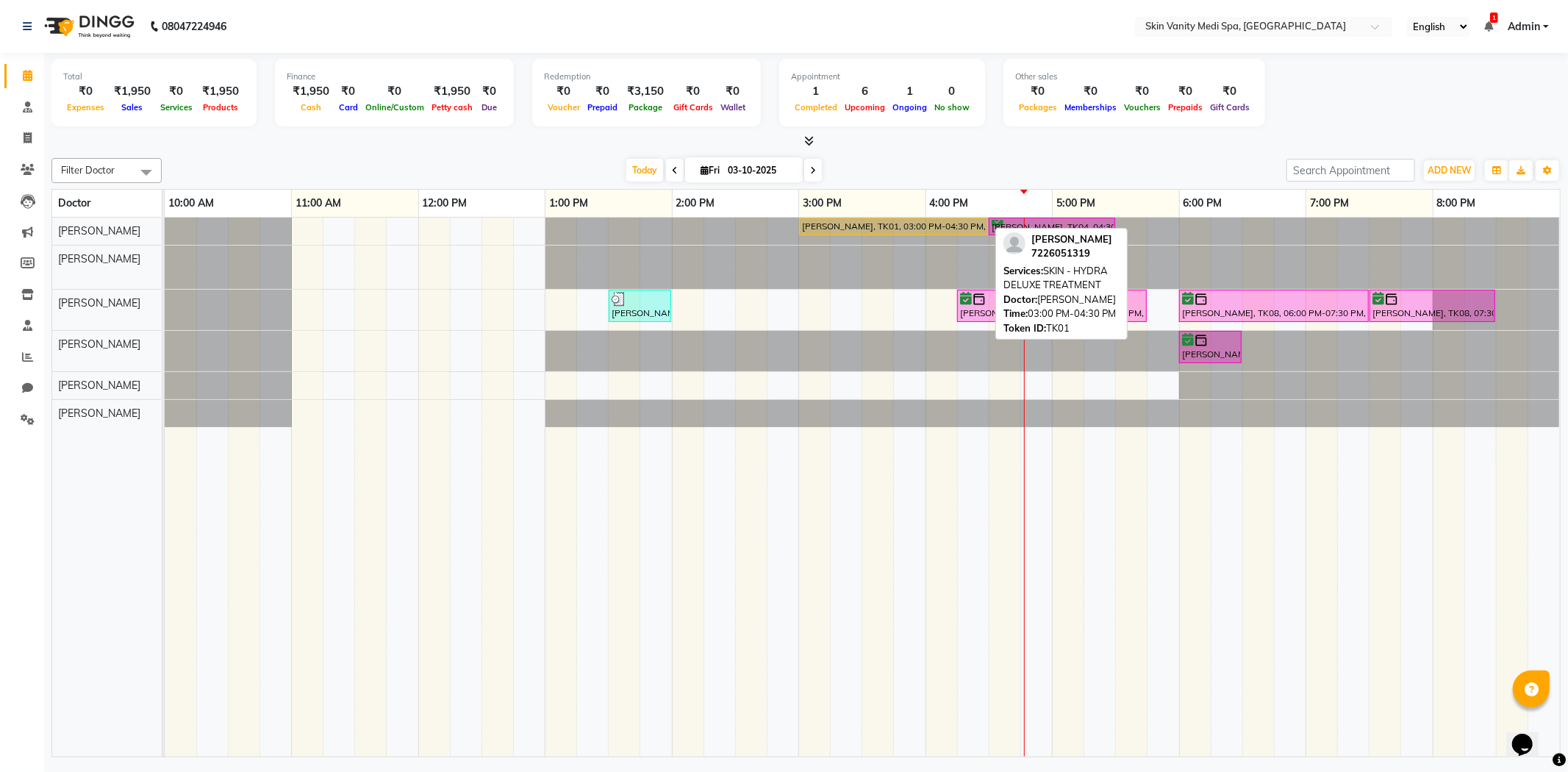
click at [896, 221] on div "[PERSON_NAME], TK01, 03:00 PM-04:30 PM, SKIN - HYDRA DELUXE TREATMENT" at bounding box center [893, 226] width 186 height 13
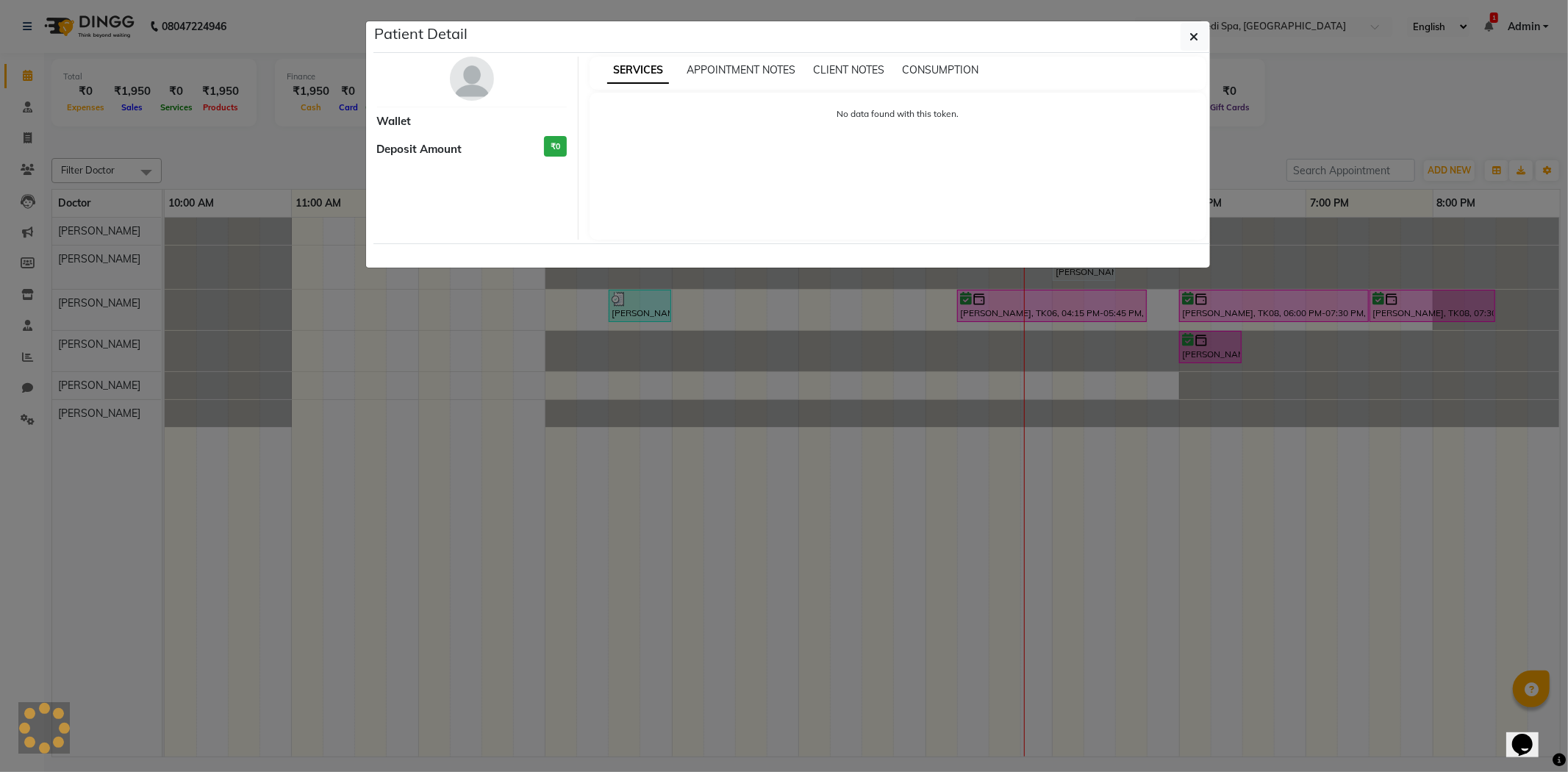
select select "1"
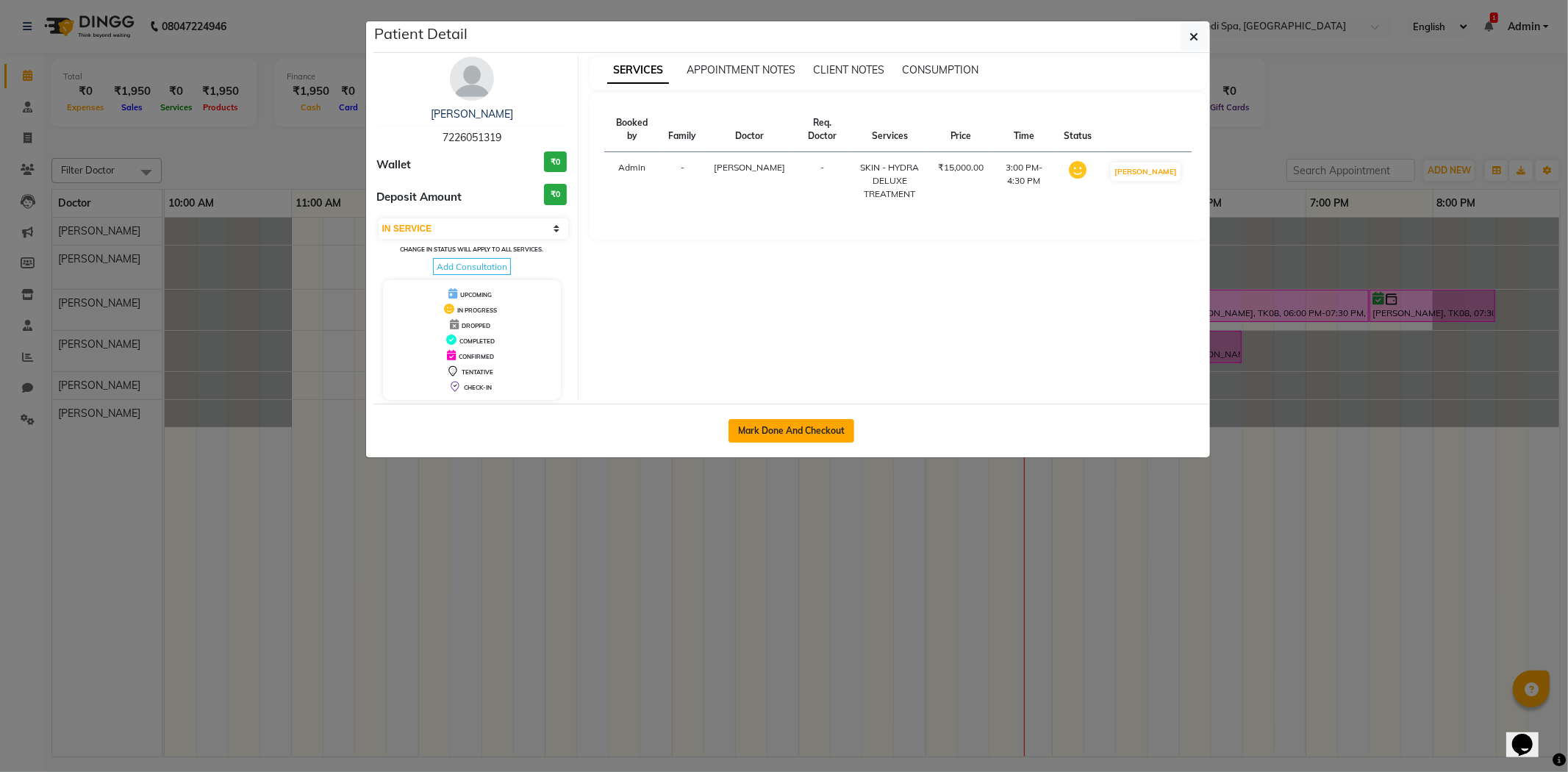
click at [819, 425] on button "Mark Done And Checkout" at bounding box center [791, 431] width 125 height 24
select select "service"
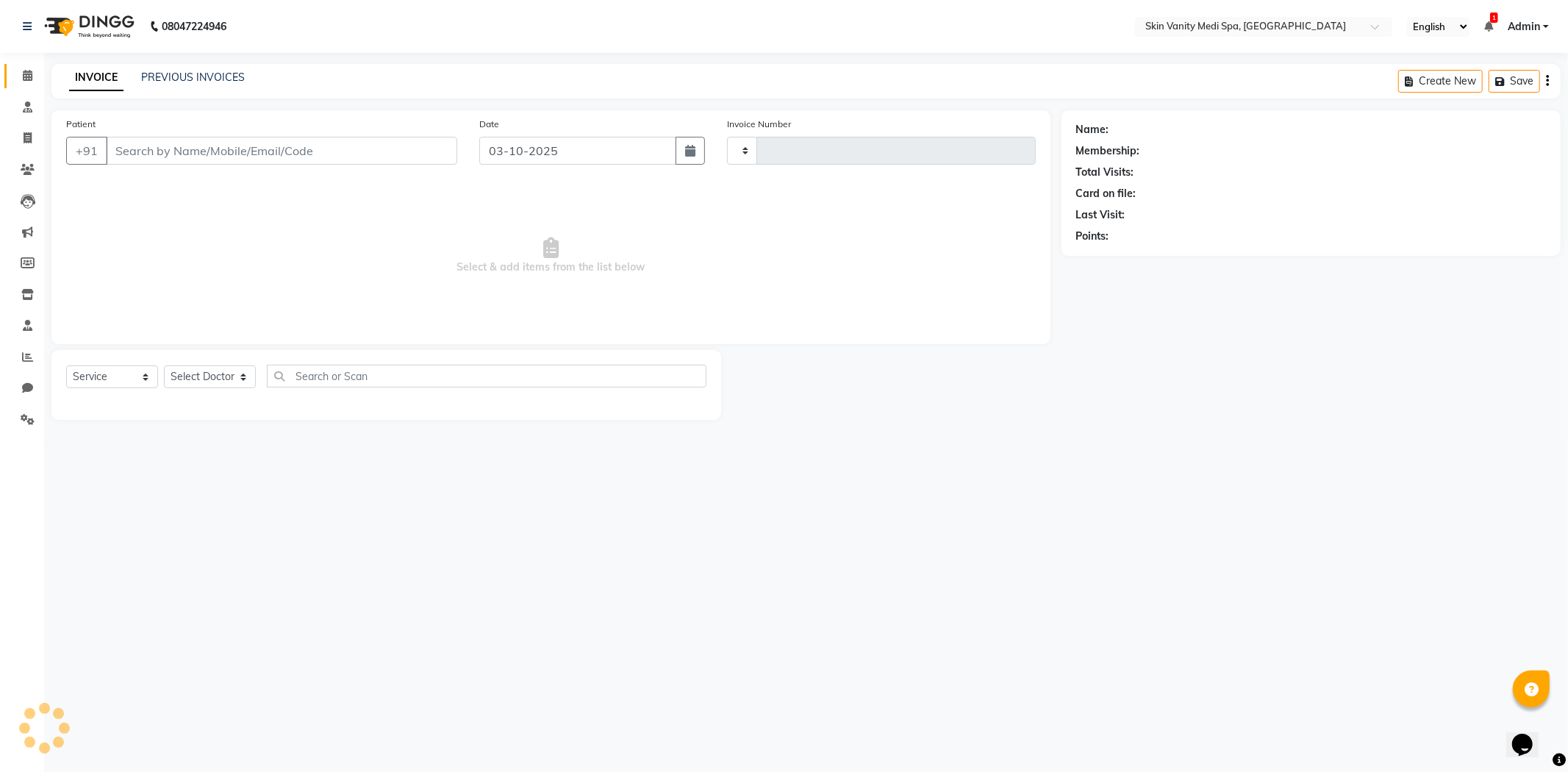
type input "0853"
select select "7826"
type input "7226051319"
select select "70346"
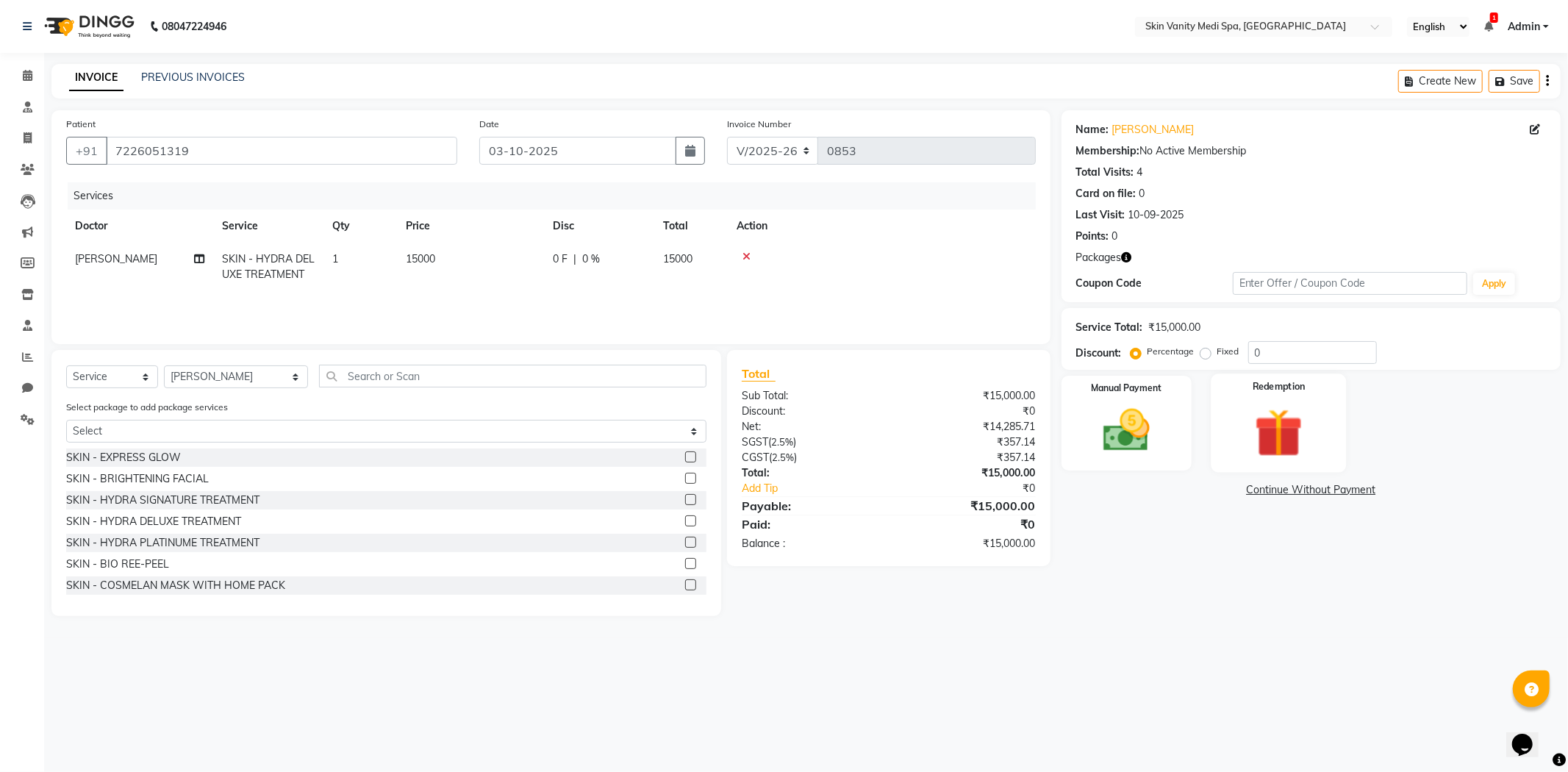
click at [1277, 443] on img at bounding box center [1278, 433] width 79 height 60
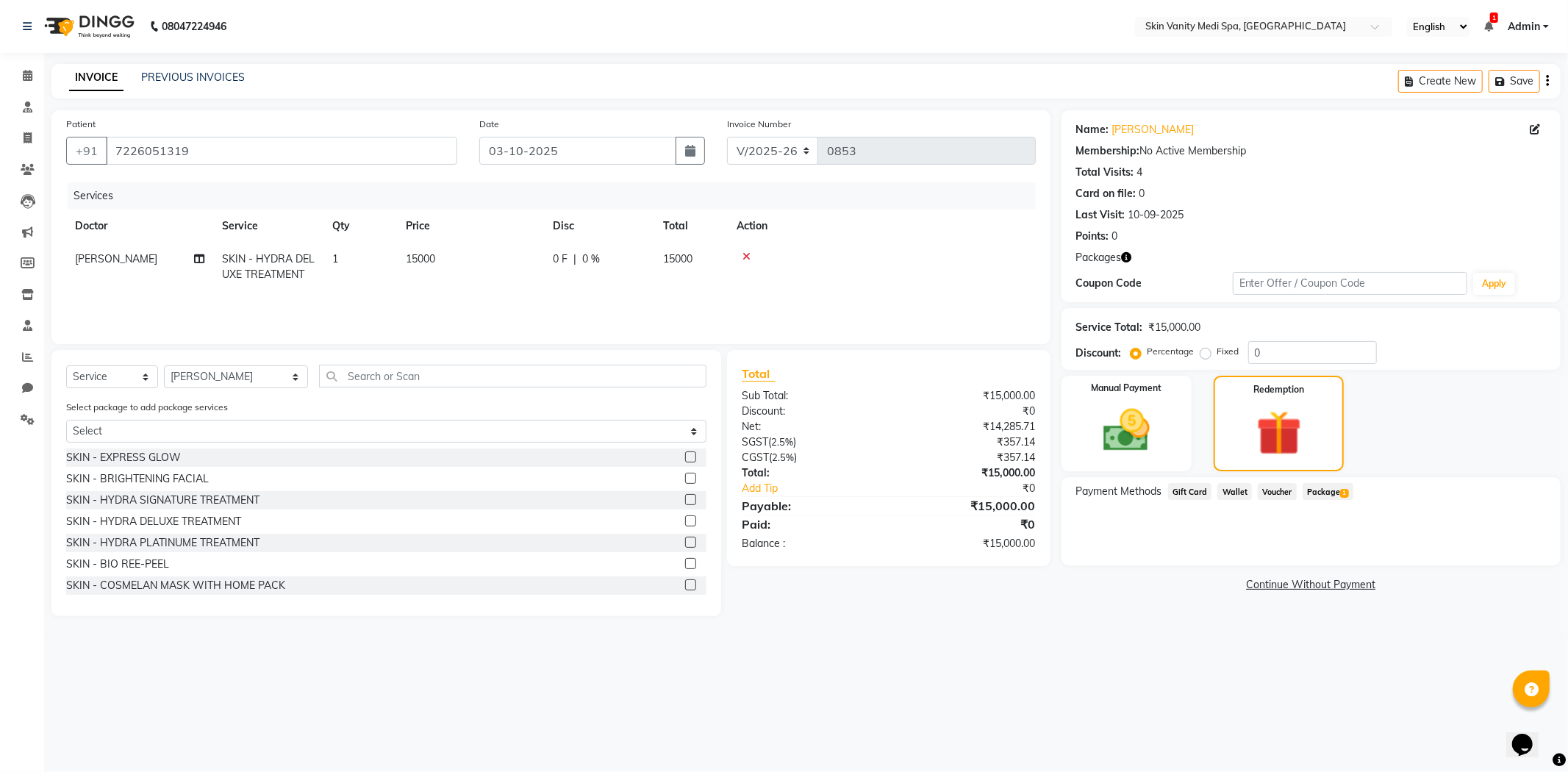
click at [1335, 486] on span "Package 1" at bounding box center [1328, 491] width 51 height 17
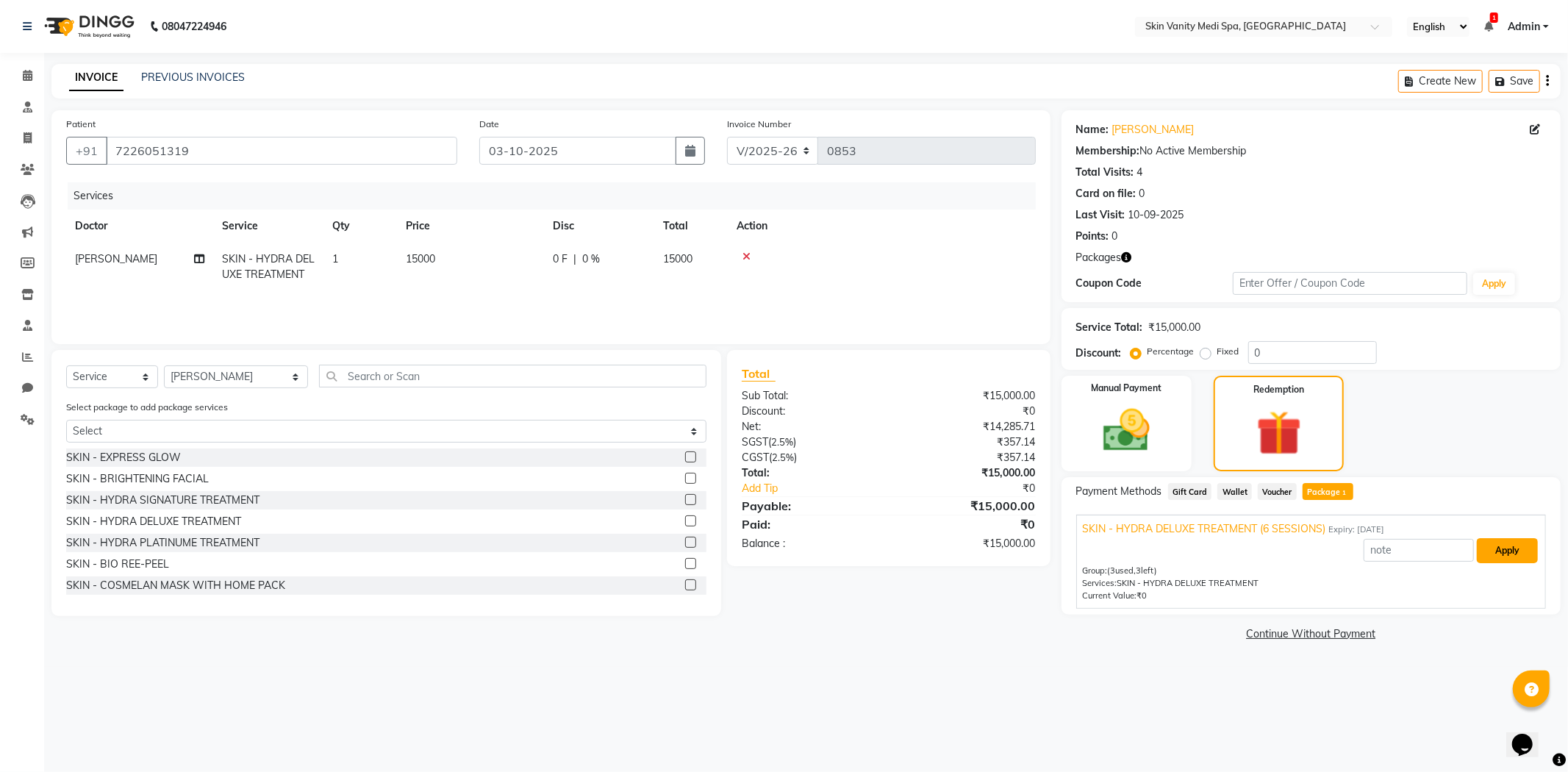
click at [1512, 552] on button "Apply" at bounding box center [1507, 551] width 61 height 25
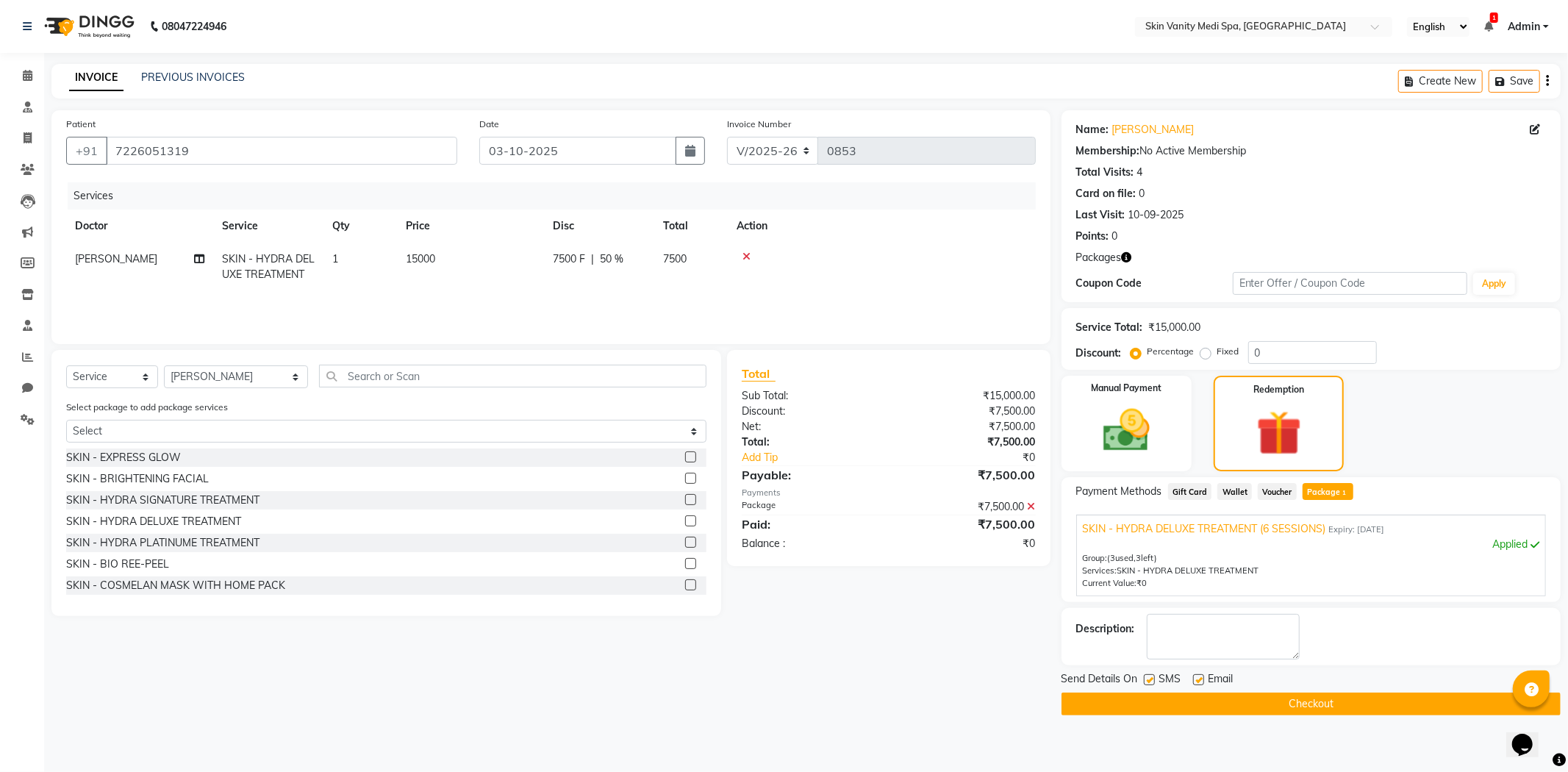
click at [1201, 701] on button "Checkout" at bounding box center [1311, 703] width 499 height 23
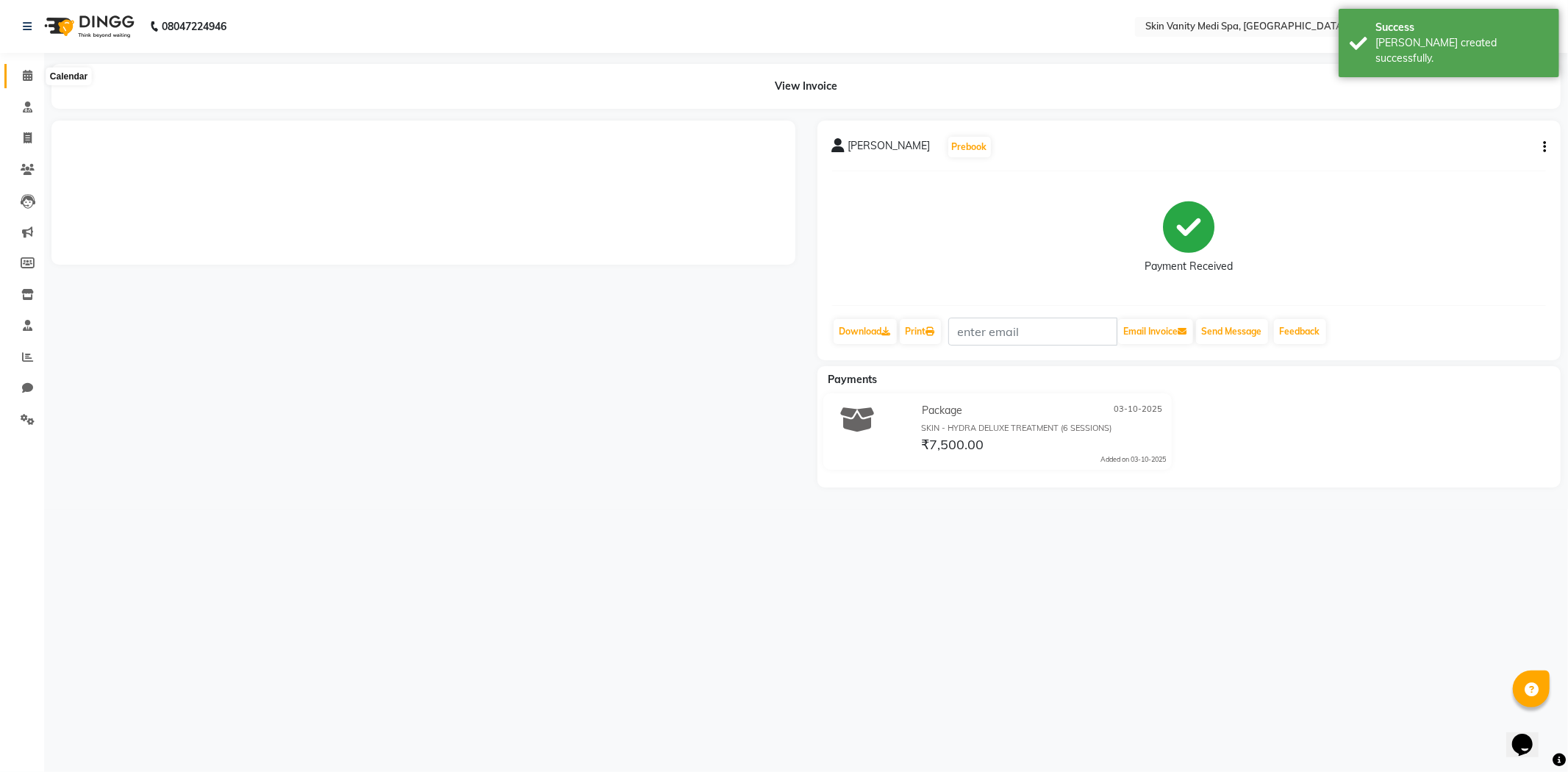
click at [27, 75] on icon at bounding box center [27, 75] width 10 height 11
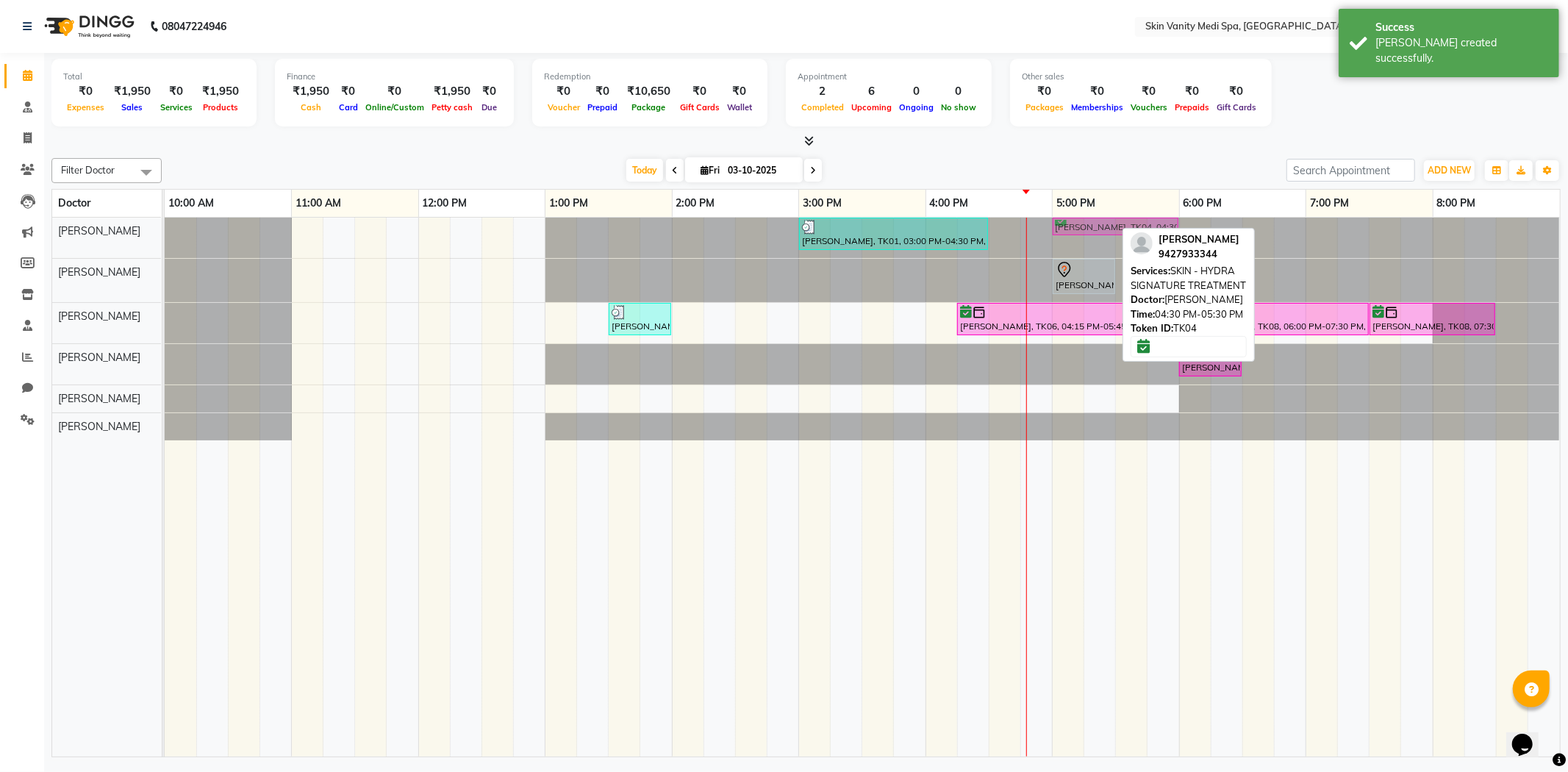
drag, startPoint x: 1051, startPoint y: 223, endPoint x: 1100, endPoint y: 223, distance: 49.0
click at [164, 223] on div "[PERSON_NAME], TK01, 03:00 PM-04:30 PM, SKIN - HYDRA DELUXE TREATMENT [PERSON_N…" at bounding box center [164, 237] width 0 height 41
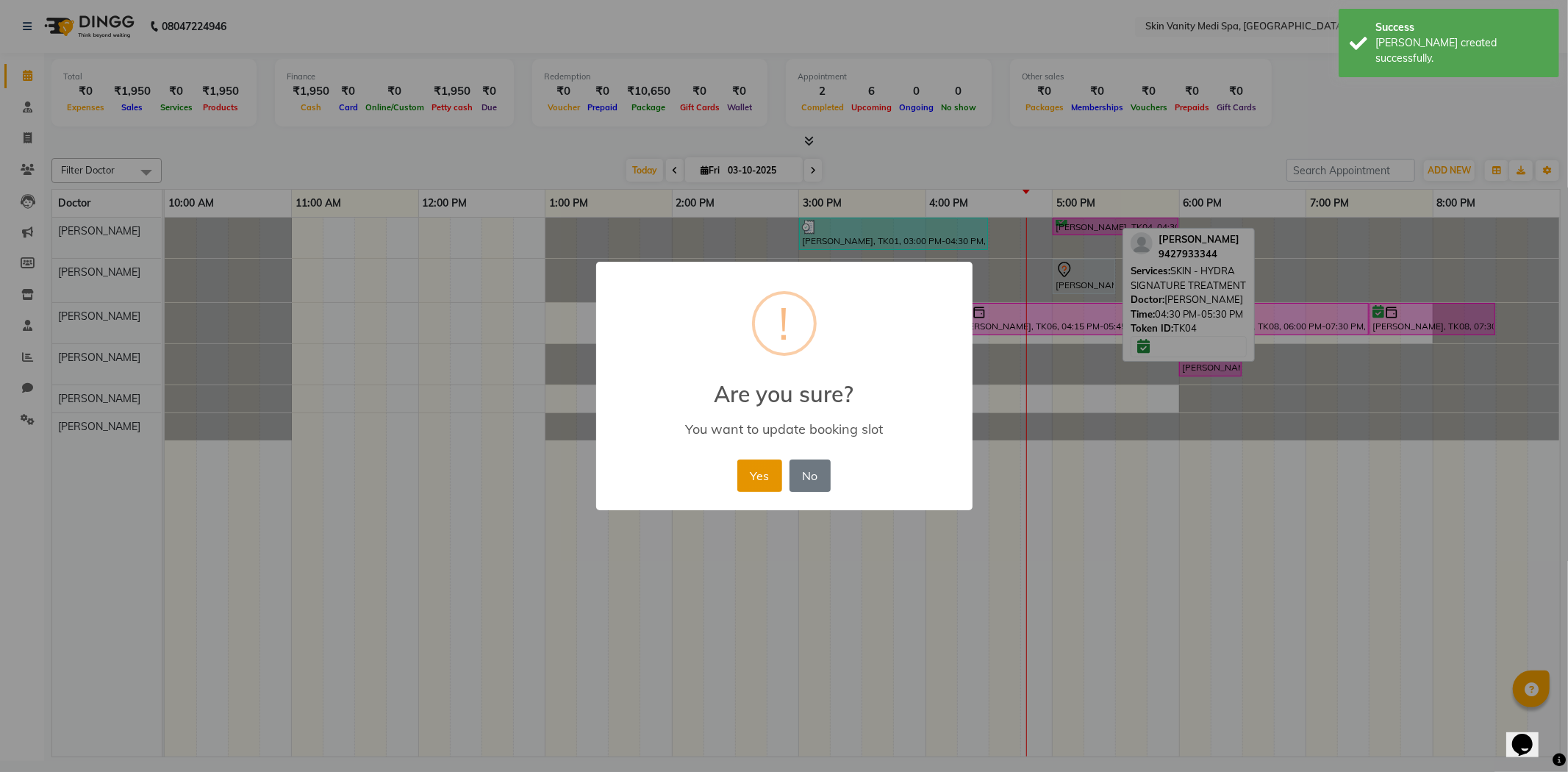
click at [768, 478] on button "Yes" at bounding box center [759, 476] width 45 height 32
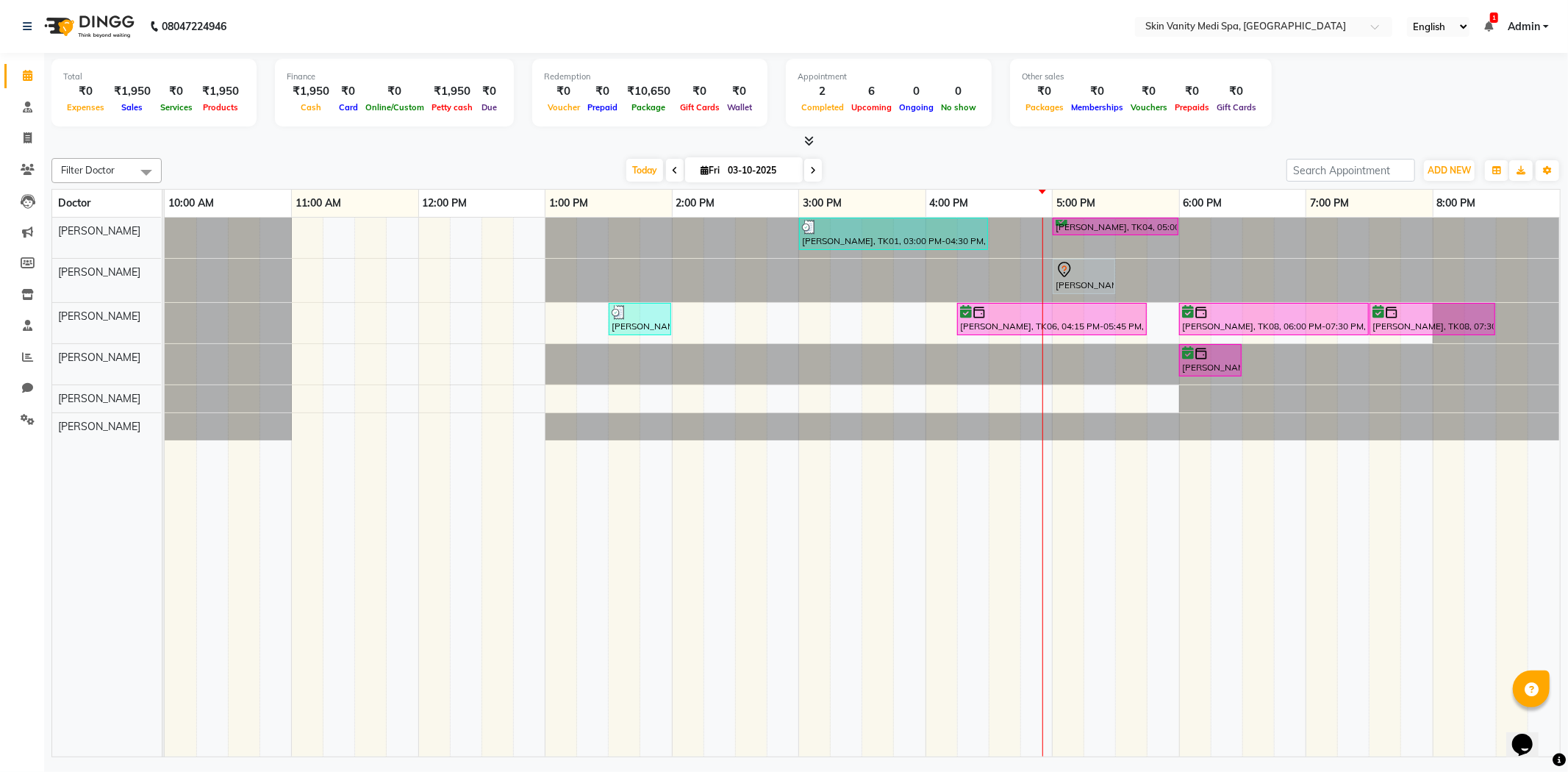
click at [812, 170] on span at bounding box center [813, 170] width 18 height 23
type input "04-10-2025"
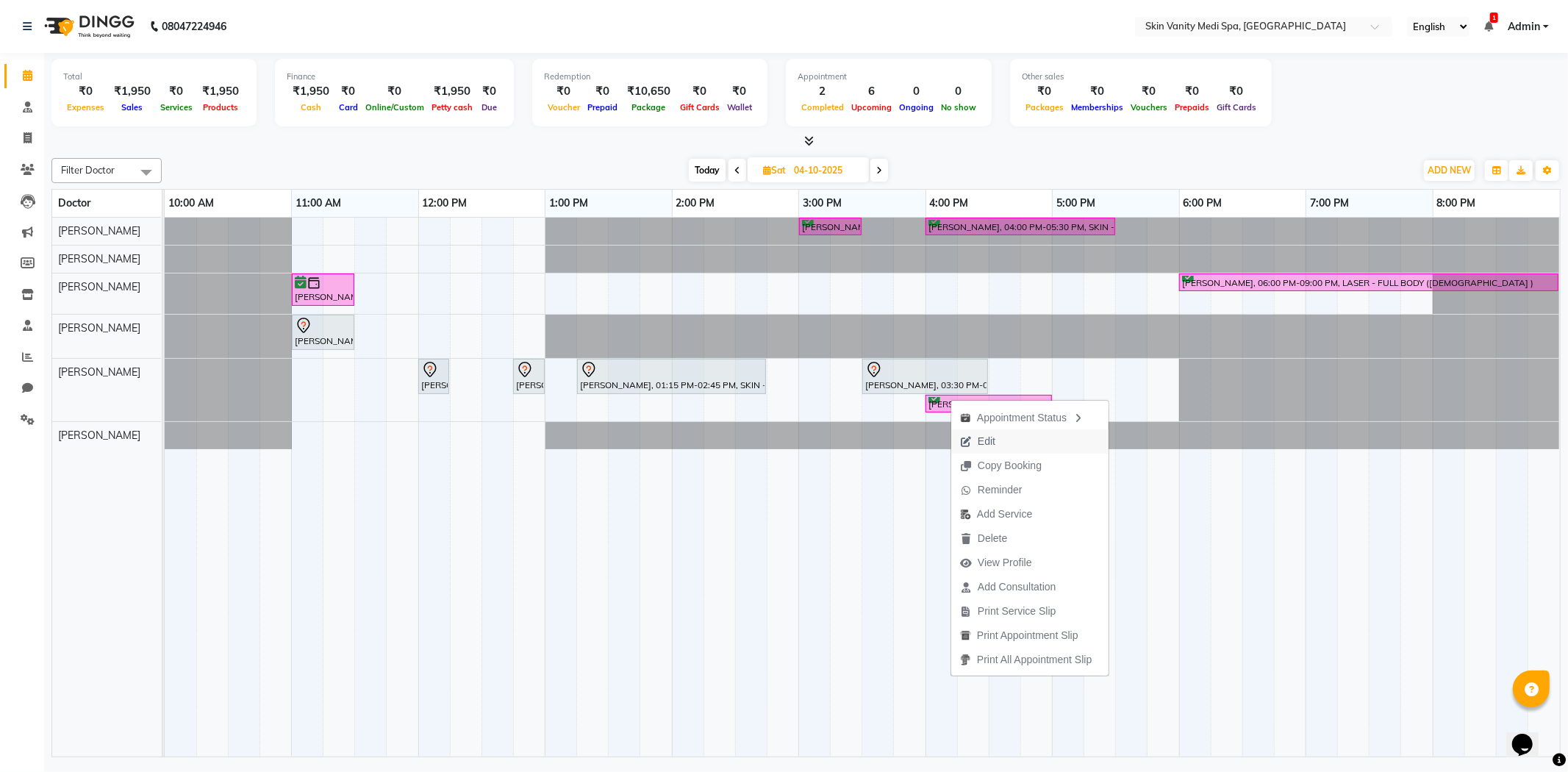
click at [997, 441] on span "Edit" at bounding box center [978, 441] width 53 height 24
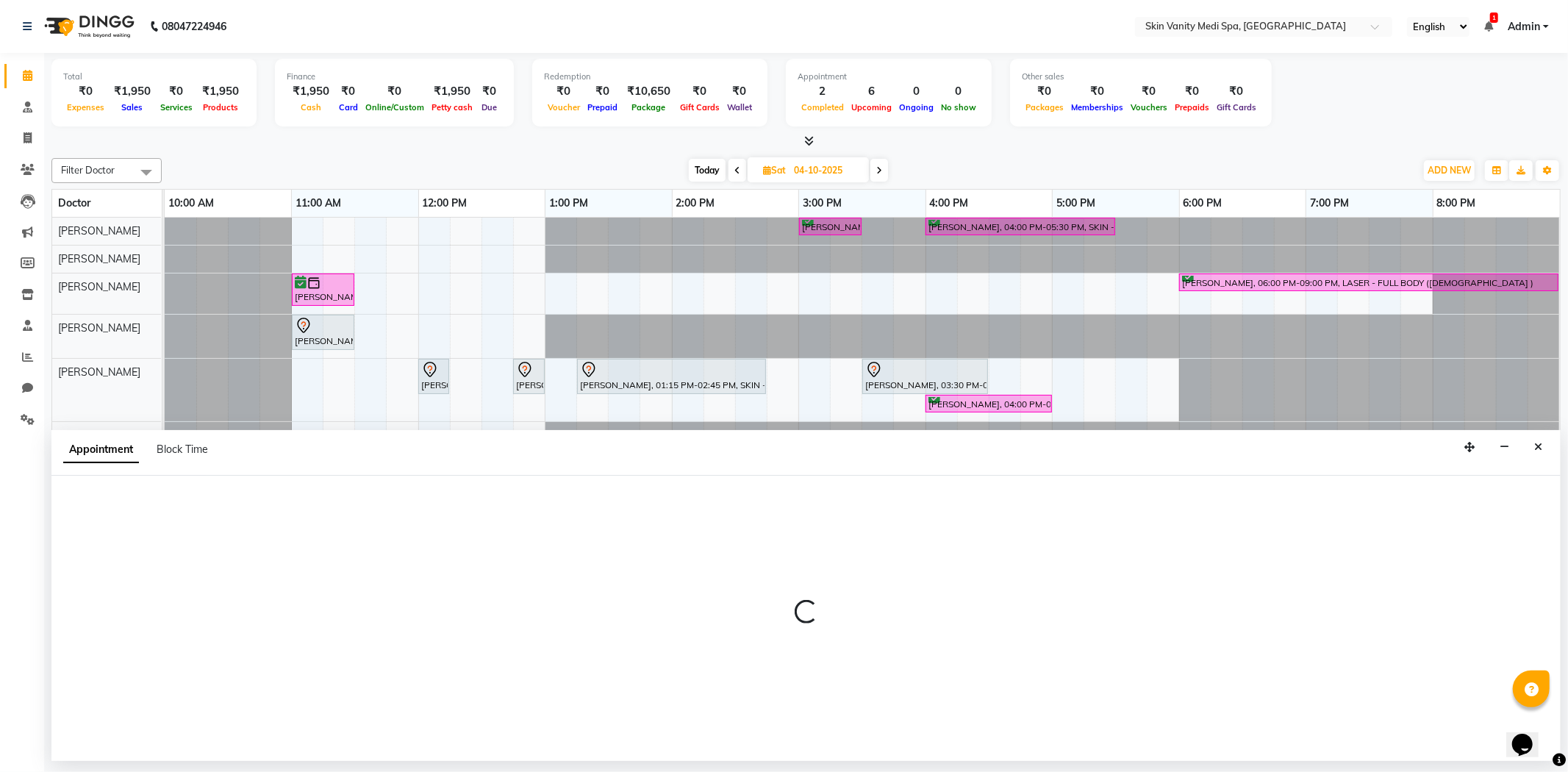
select select "tentative"
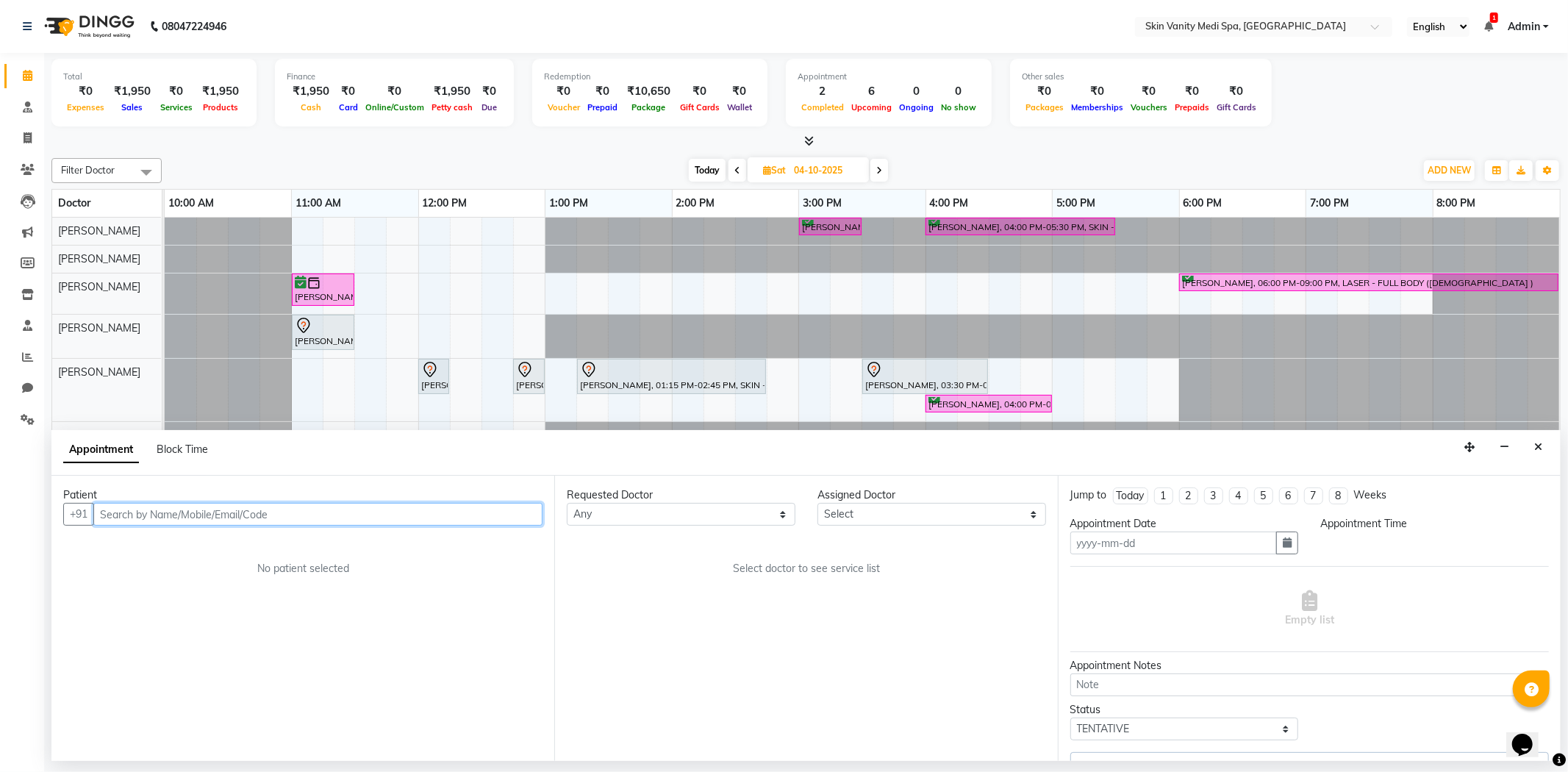
type input "04-10-2025"
select select "confirm booking"
select select "960"
select select "70351"
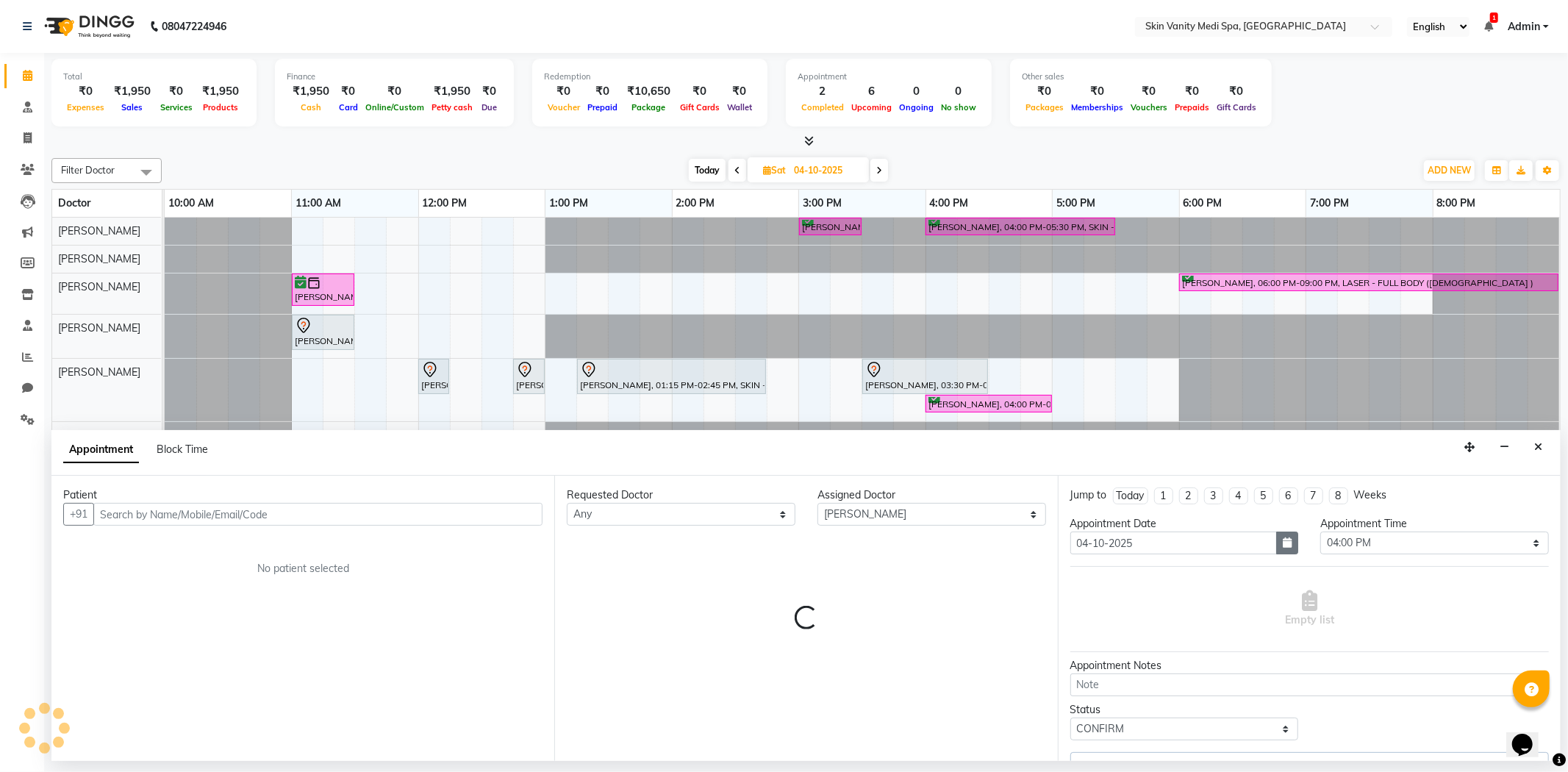
click at [1289, 549] on button "button" at bounding box center [1287, 543] width 22 height 23
select select "3954"
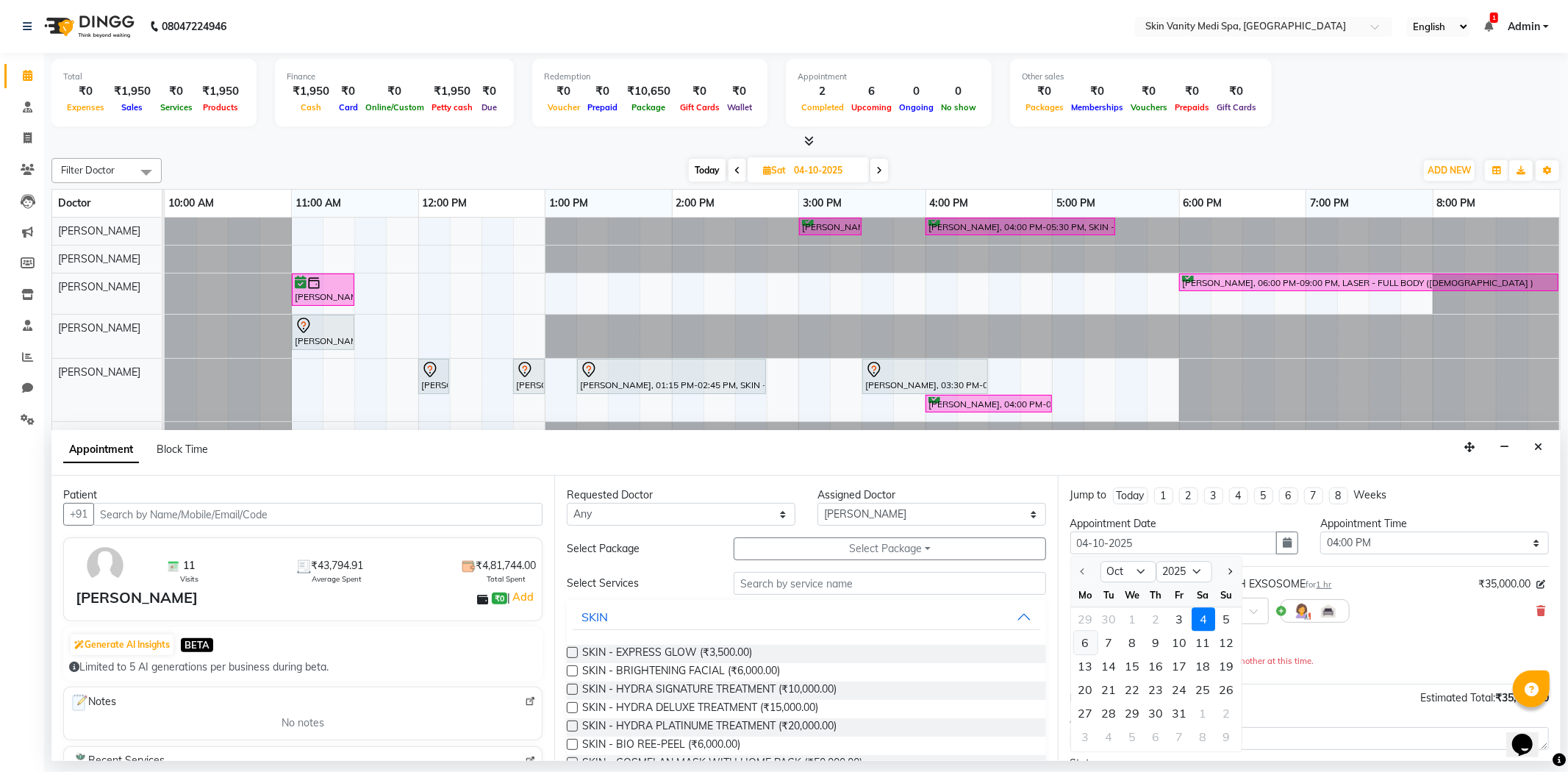
click at [1085, 643] on div "6" at bounding box center [1086, 643] width 24 height 24
type input "[DATE]"
select select "960"
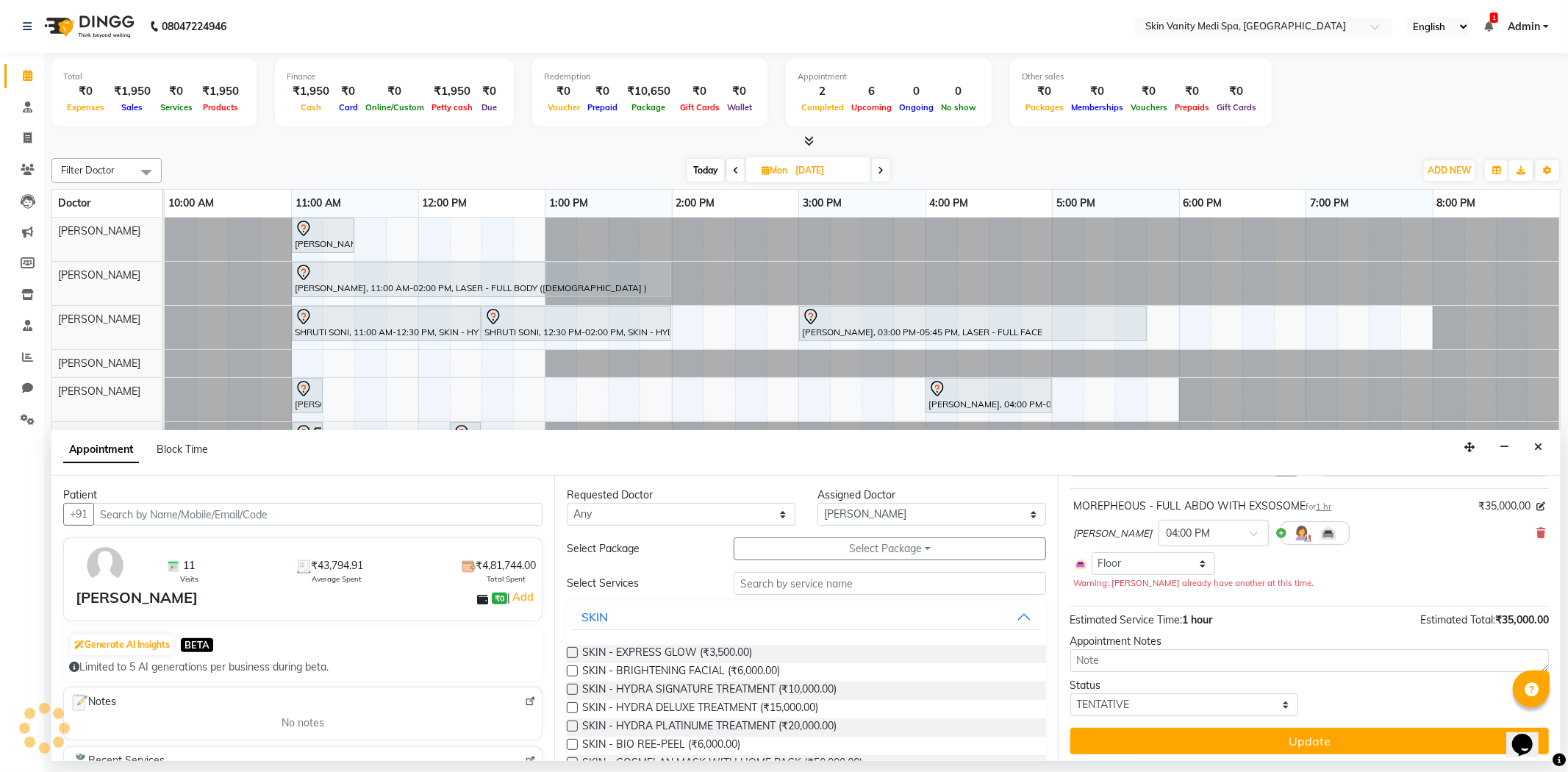
scroll to position [83, 0]
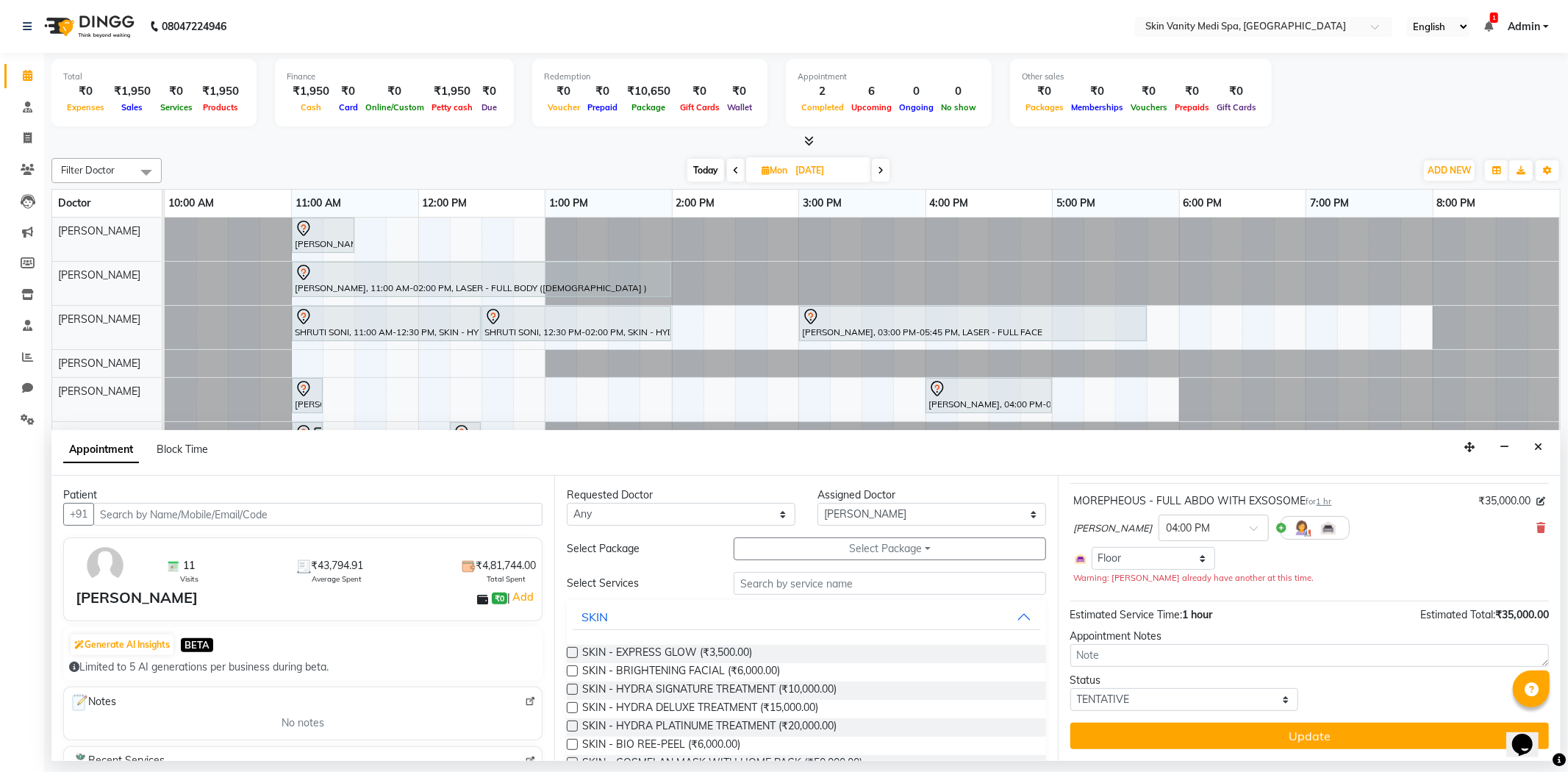
click at [1302, 734] on button "Update" at bounding box center [1309, 736] width 478 height 27
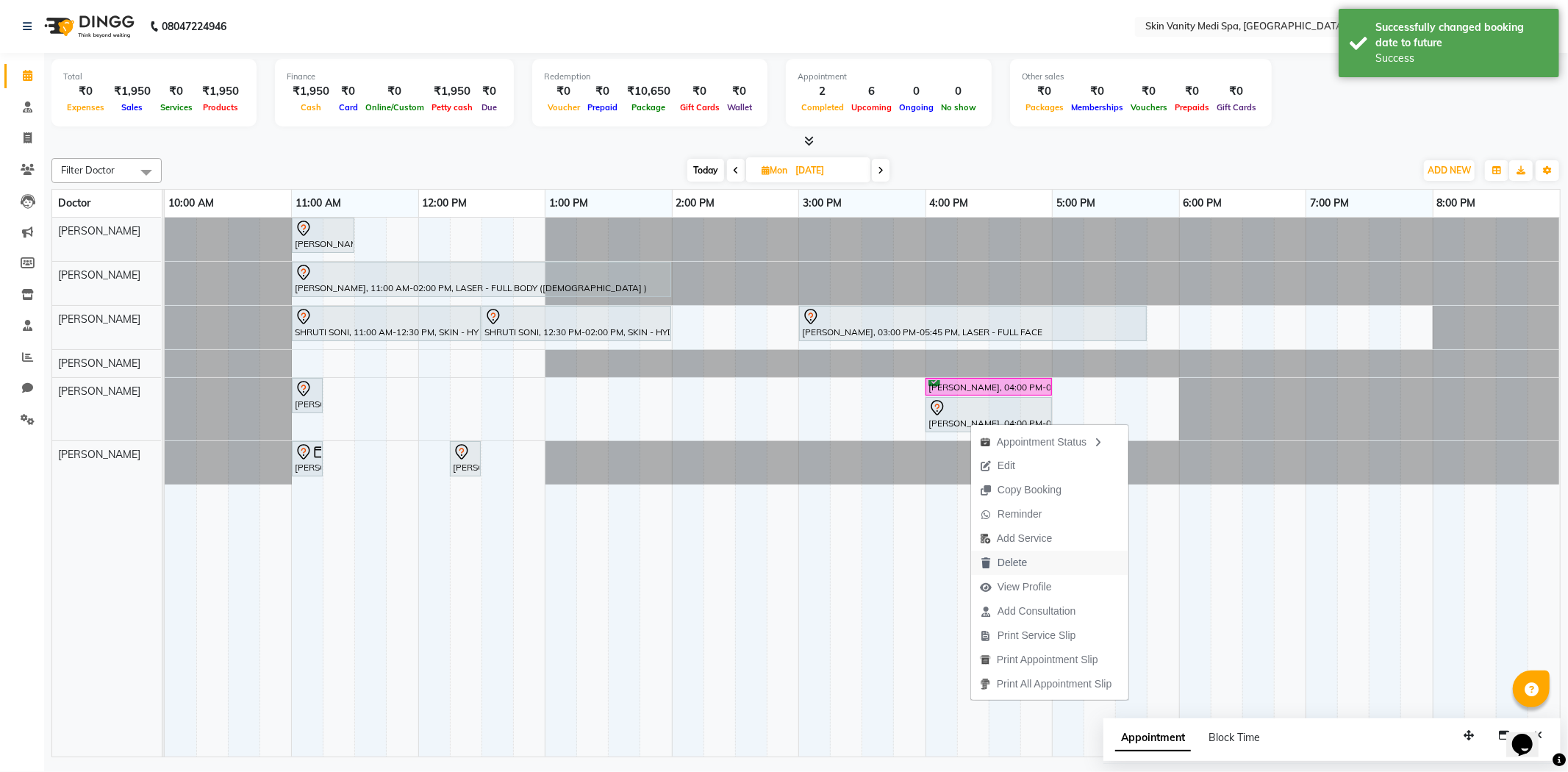
click at [1024, 565] on span "Delete" at bounding box center [1012, 563] width 29 height 15
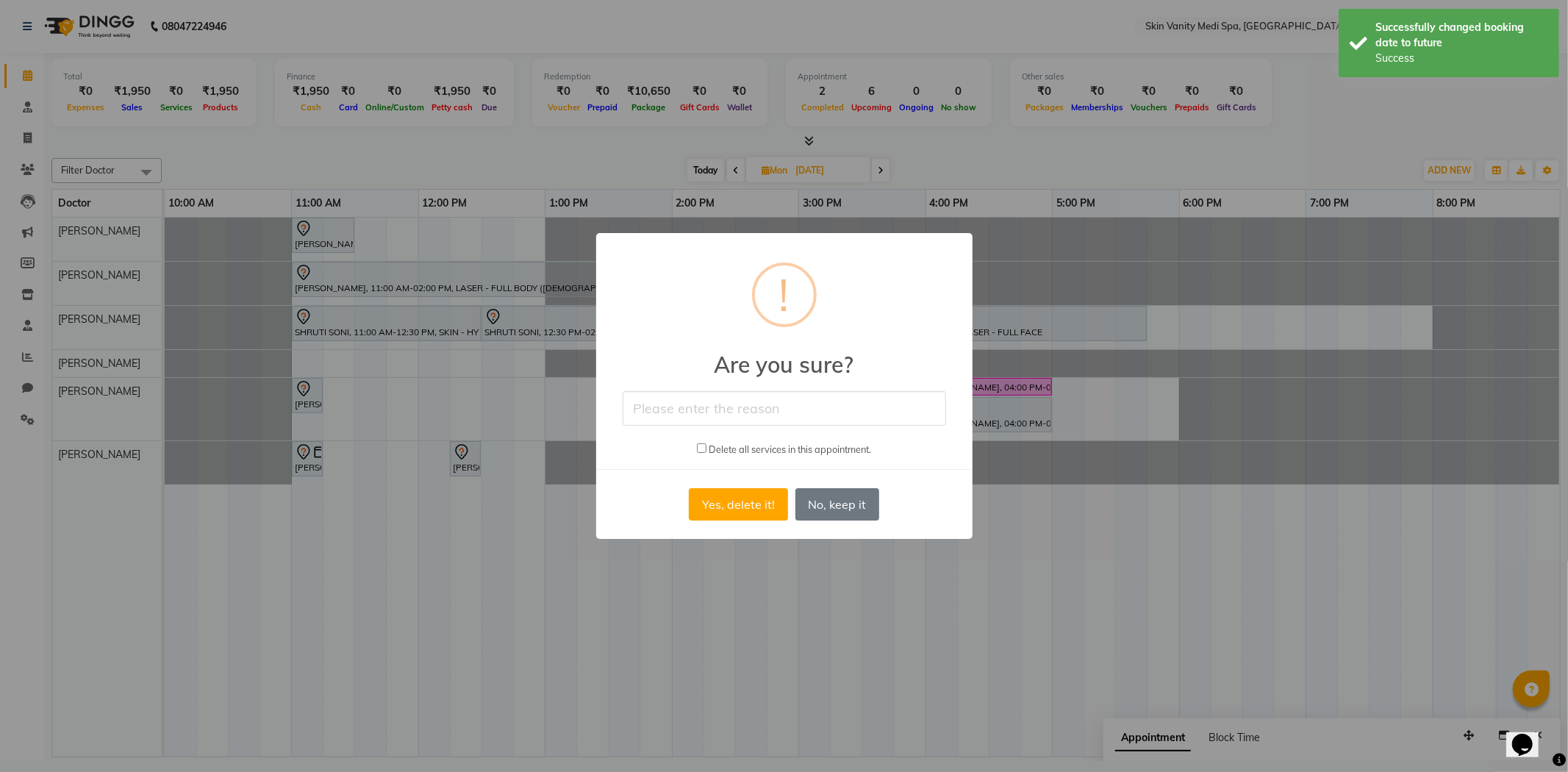
click at [649, 403] on input "text" at bounding box center [784, 408] width 324 height 35
type input "MJ"
click at [742, 510] on button "Yes, delete it!" at bounding box center [738, 504] width 99 height 32
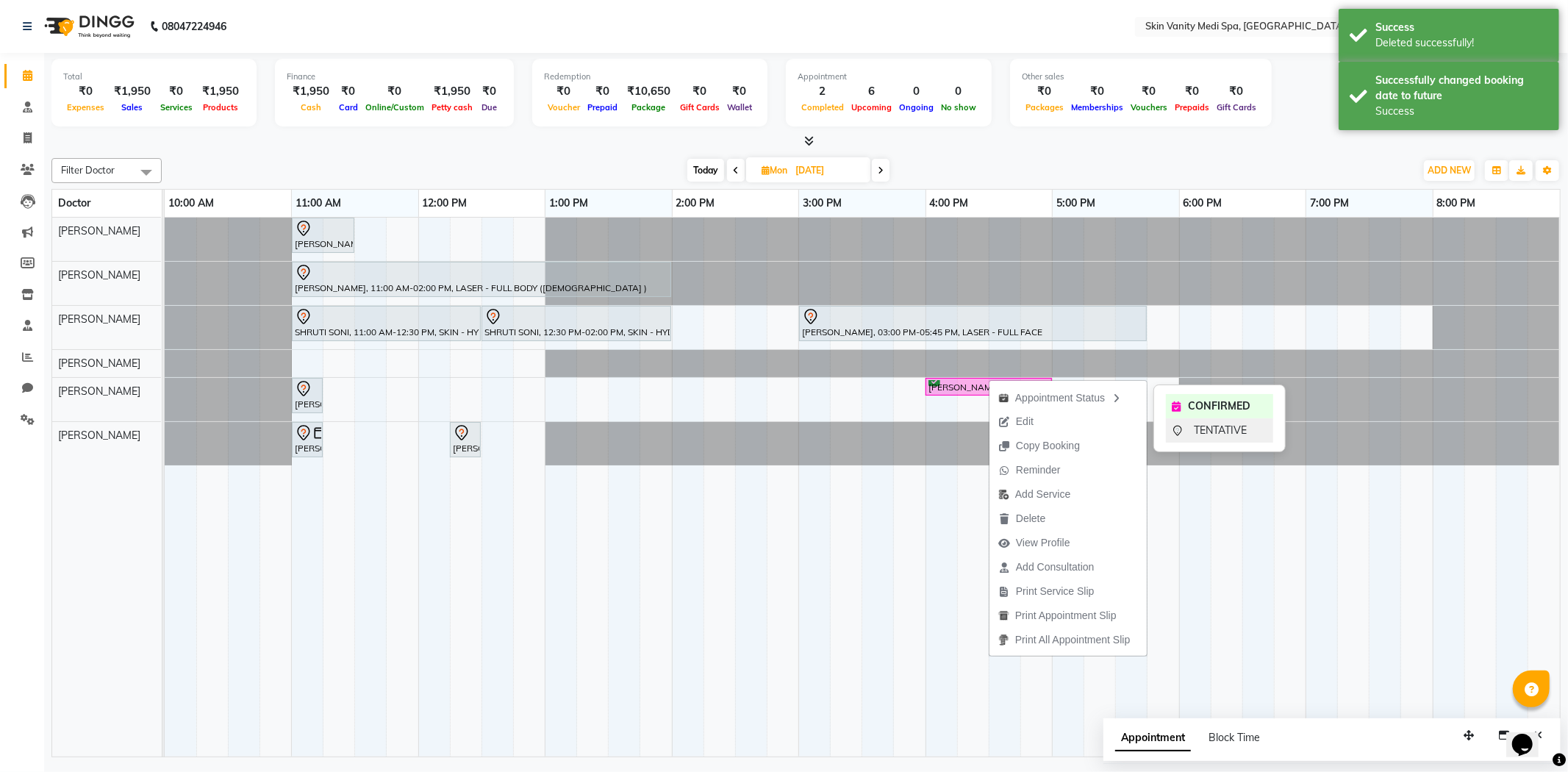
click at [1220, 431] on span "TENTATIVE" at bounding box center [1220, 430] width 53 height 15
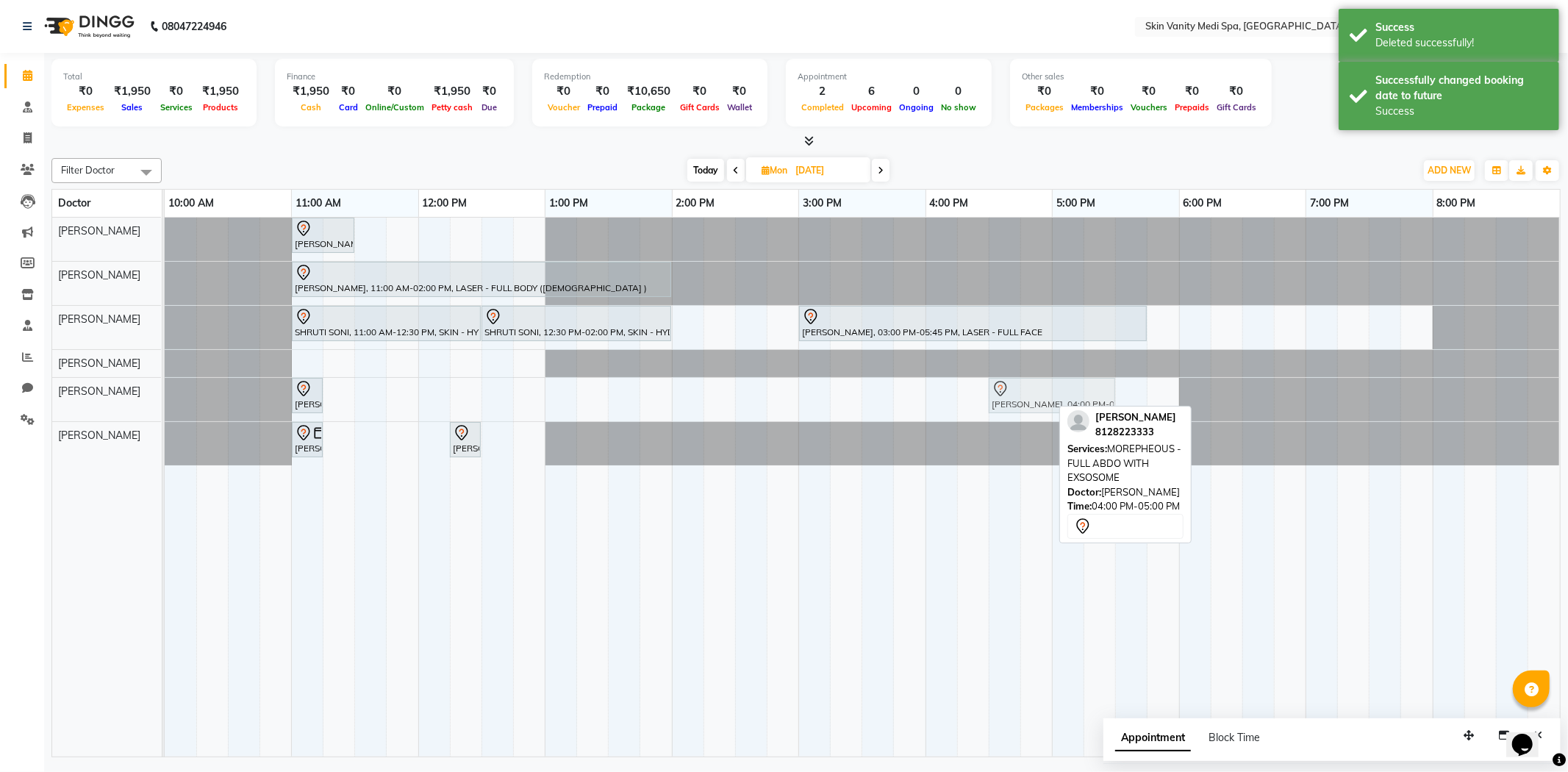
drag, startPoint x: 964, startPoint y: 402, endPoint x: 1024, endPoint y: 397, distance: 60.2
click at [164, 397] on div "[PERSON_NAME], 11:00 AM-11:15 AM, CONSULTATION [PERSON_NAME], 04:00 PM-05:00 PM…" at bounding box center [164, 399] width 0 height 44
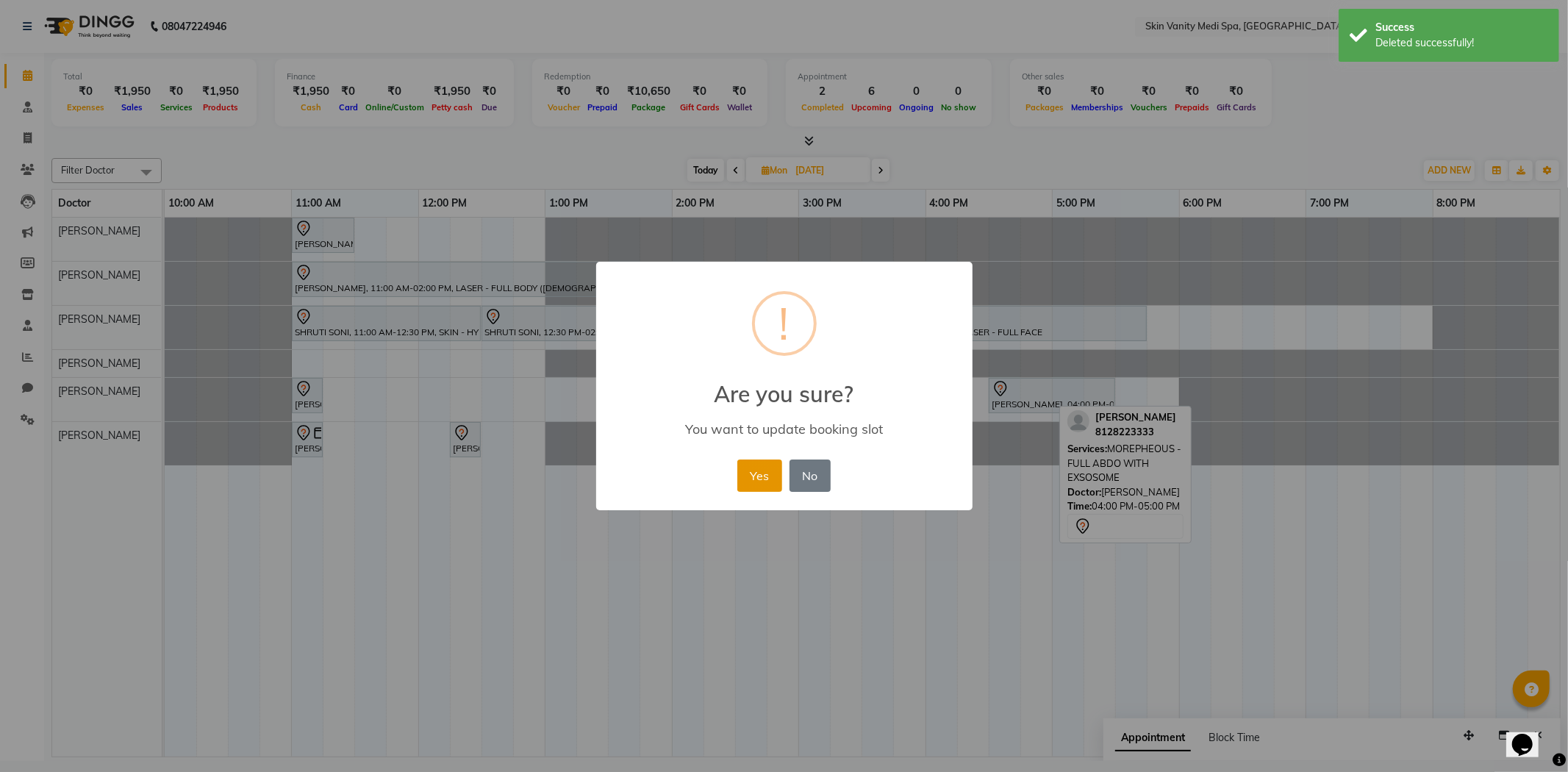
click at [765, 474] on button "Yes" at bounding box center [759, 476] width 45 height 32
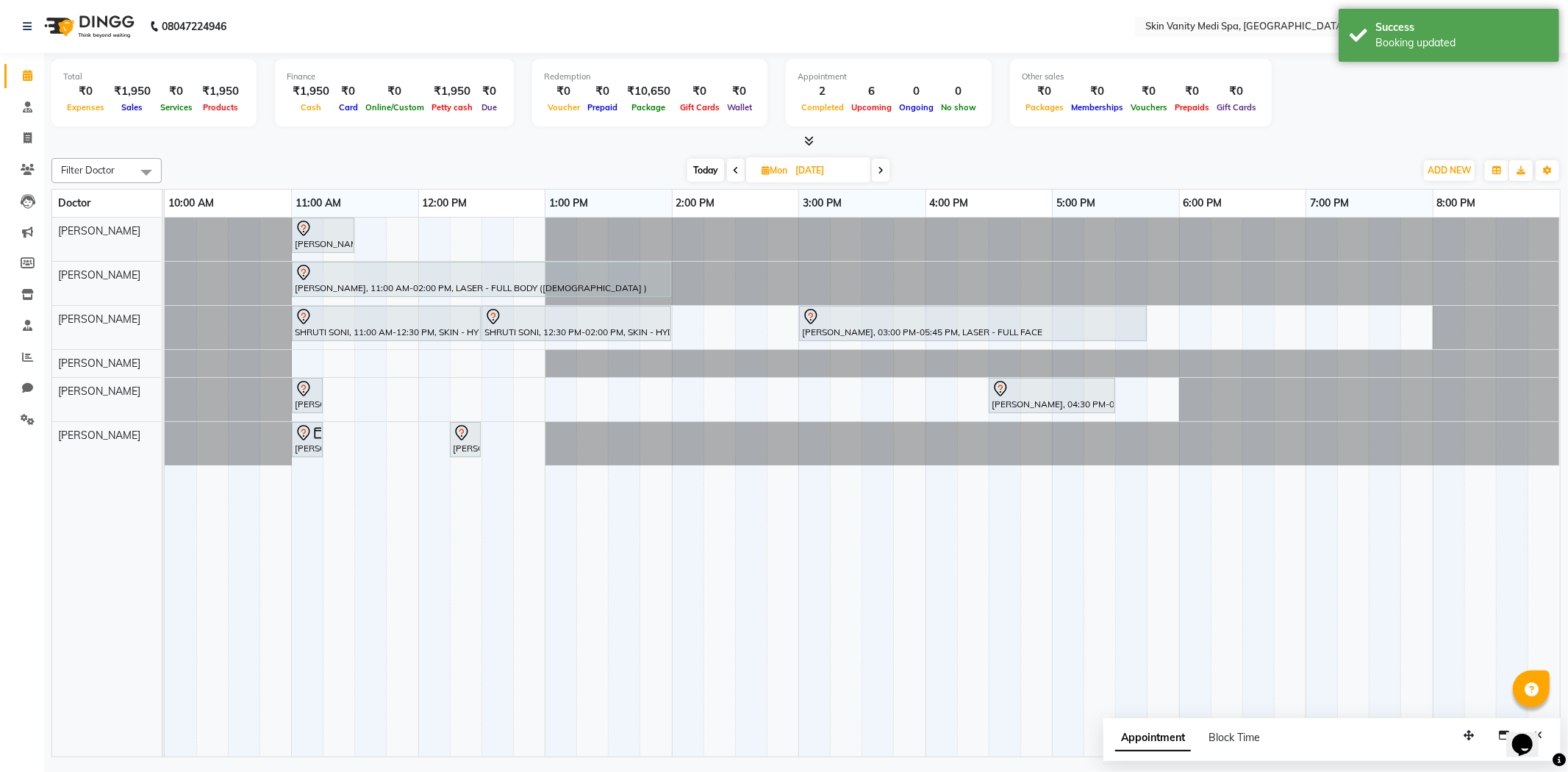
click at [689, 165] on span "Today" at bounding box center [705, 170] width 37 height 23
type input "03-10-2025"
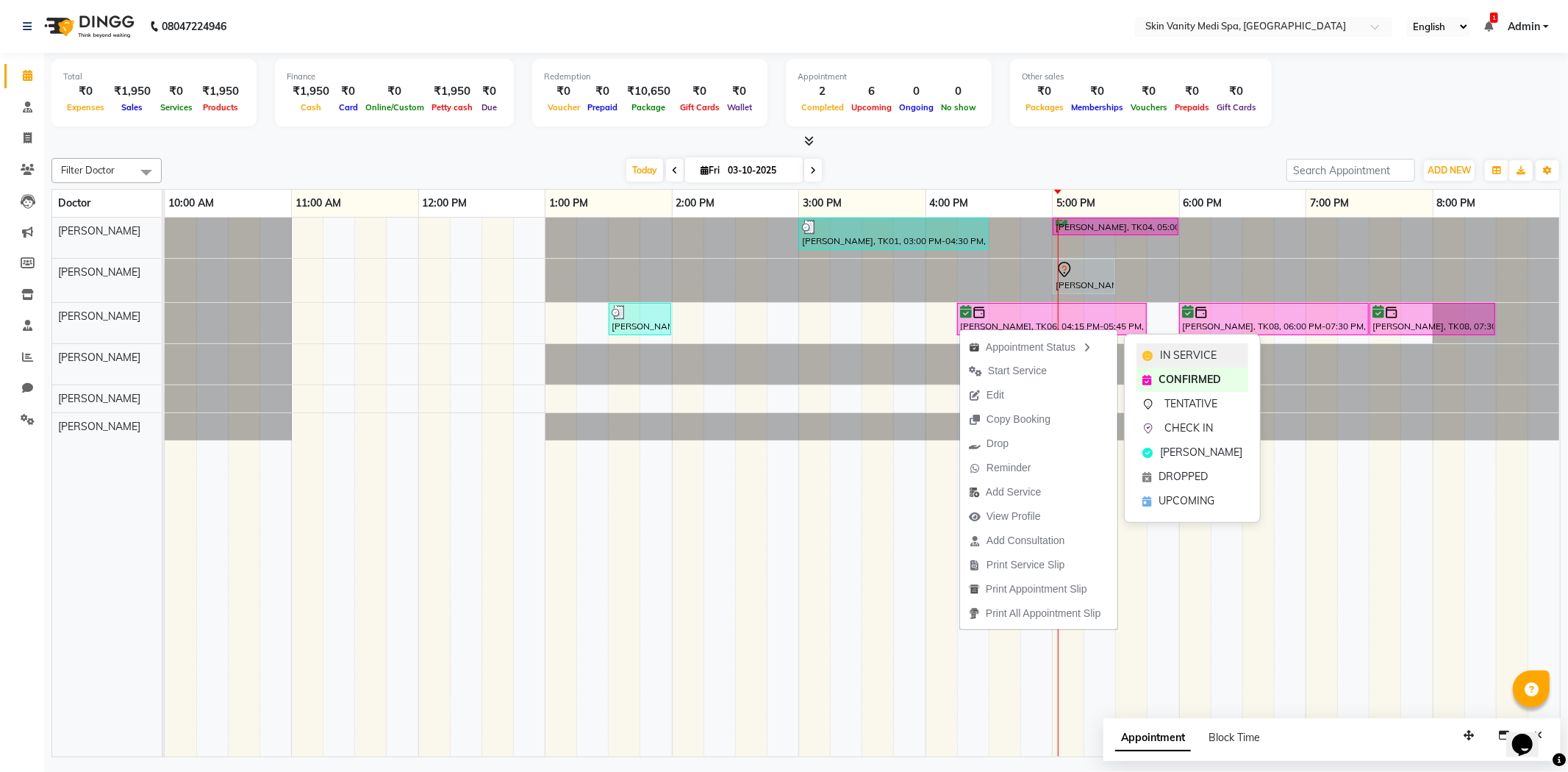
click at [1194, 348] on span "IN SERVICE" at bounding box center [1188, 355] width 57 height 15
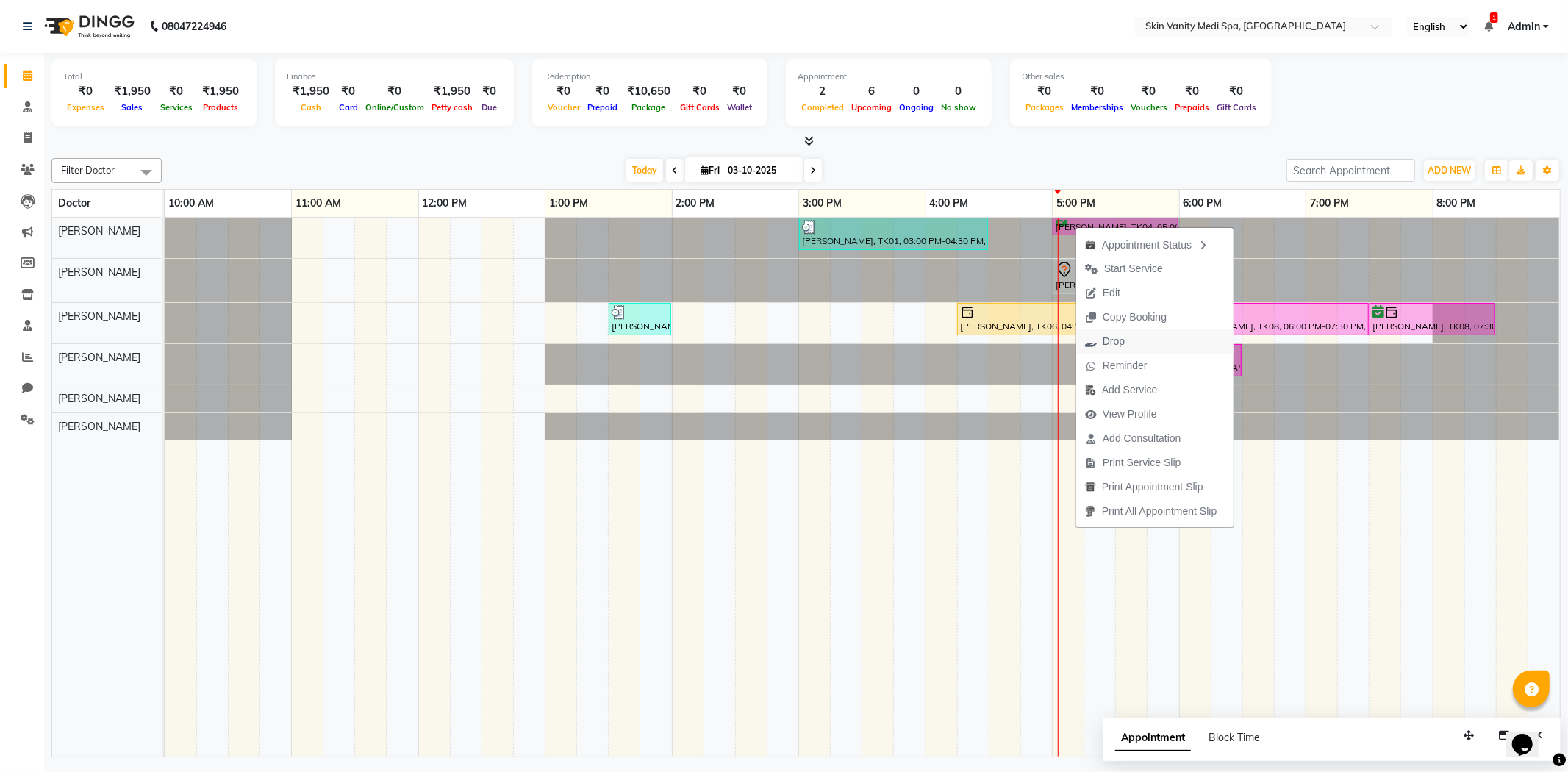
click at [1121, 339] on span "Drop" at bounding box center [1113, 341] width 22 height 15
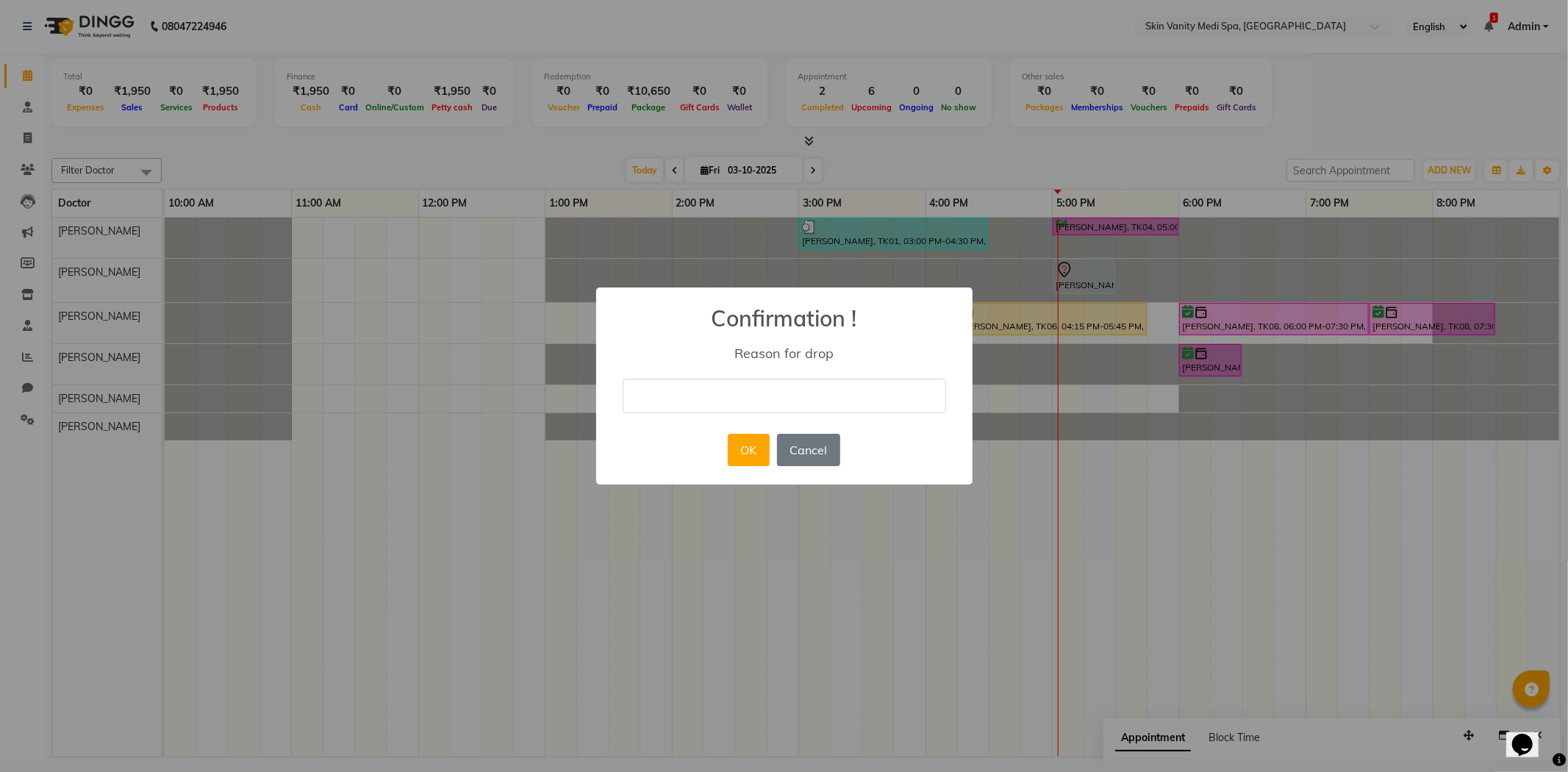
click at [671, 394] on input "text" at bounding box center [784, 395] width 324 height 35
click at [1163, 250] on div "× Confirmation ! Reason for drop OK No Cancel" at bounding box center [784, 386] width 1568 height 772
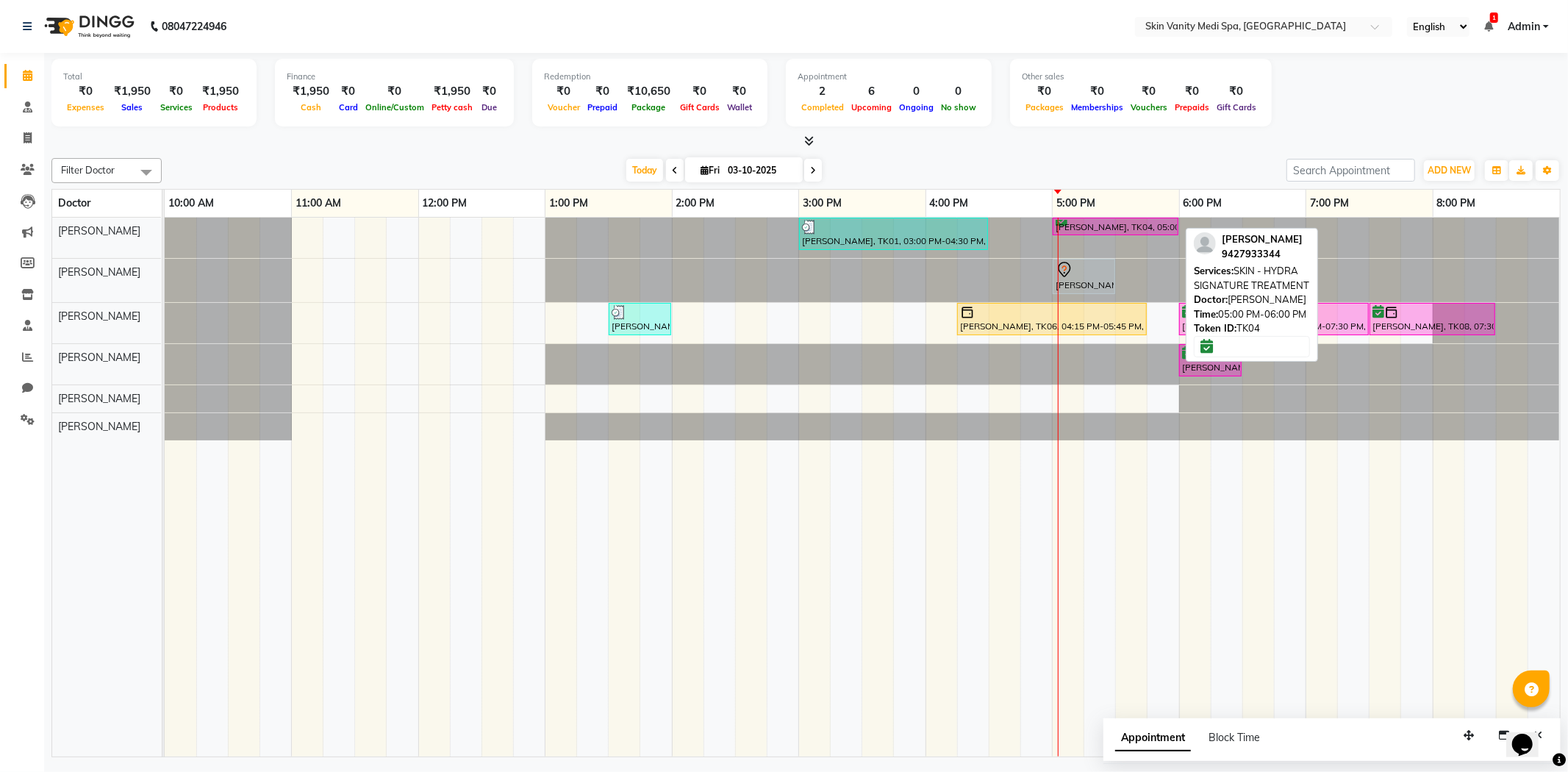
click at [1123, 232] on div "[PERSON_NAME], TK04, 05:00 PM-06:00 PM, SKIN - HYDRA SIGNATURE TREATMENT" at bounding box center [1115, 226] width 122 height 14
click at [1127, 221] on div "[PERSON_NAME], TK04, 05:00 PM-06:00 PM, SKIN - HYDRA SIGNATURE TREATMENT" at bounding box center [1115, 226] width 122 height 14
select select "6"
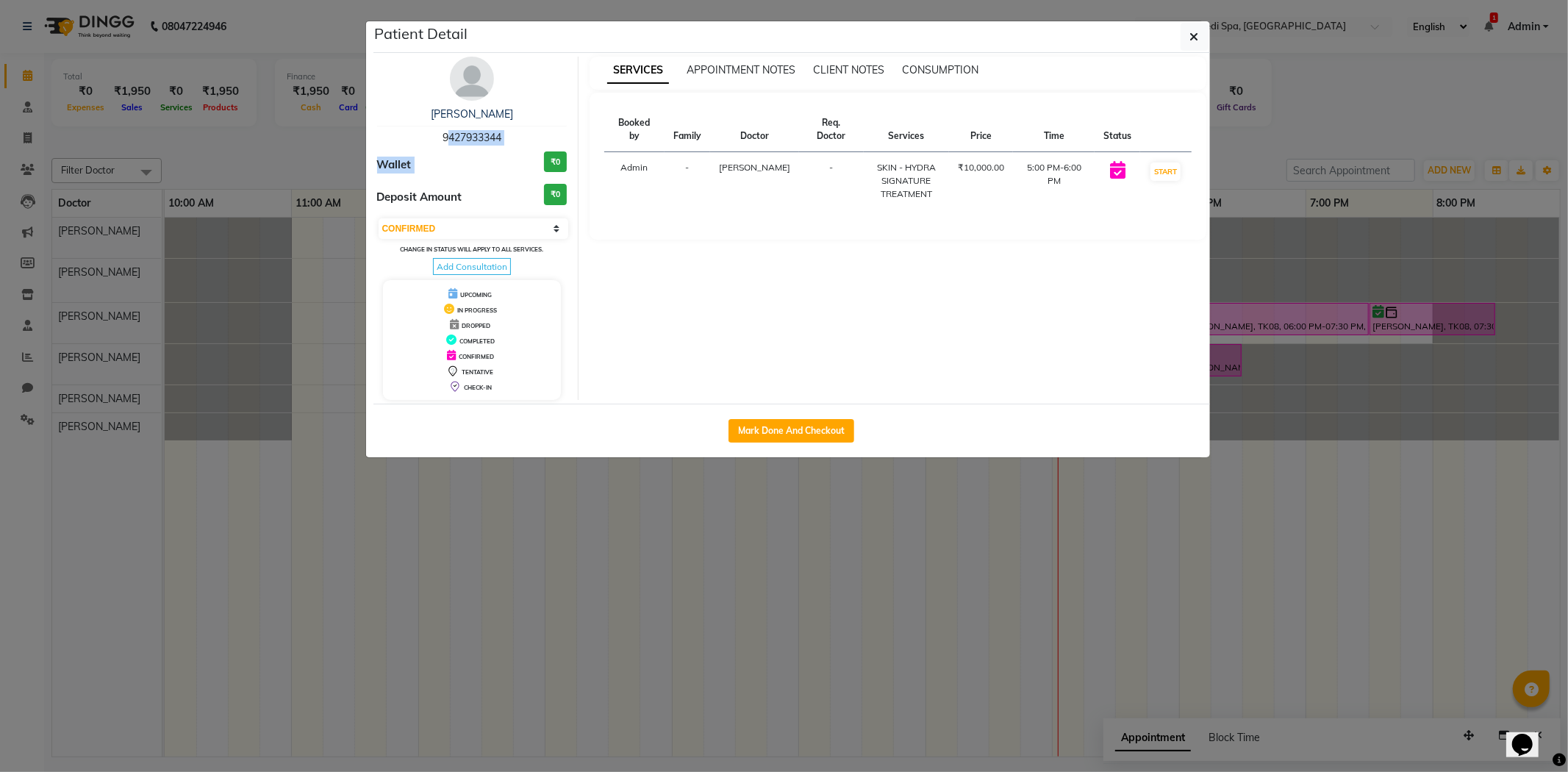
drag, startPoint x: 439, startPoint y: 139, endPoint x: 495, endPoint y: 147, distance: 56.6
click at [495, 147] on div "[PERSON_NAME] 9427933344 Wallet ₹0 Deposit Amount ₹0 Select IN SERVICE CONFIRME…" at bounding box center [473, 229] width 213 height 344
click at [494, 141] on span "9427933344" at bounding box center [472, 137] width 59 height 13
click at [484, 166] on div "Wallet ₹0" at bounding box center [472, 164] width 190 height 27
drag, startPoint x: 437, startPoint y: 136, endPoint x: 508, endPoint y: 138, distance: 71.0
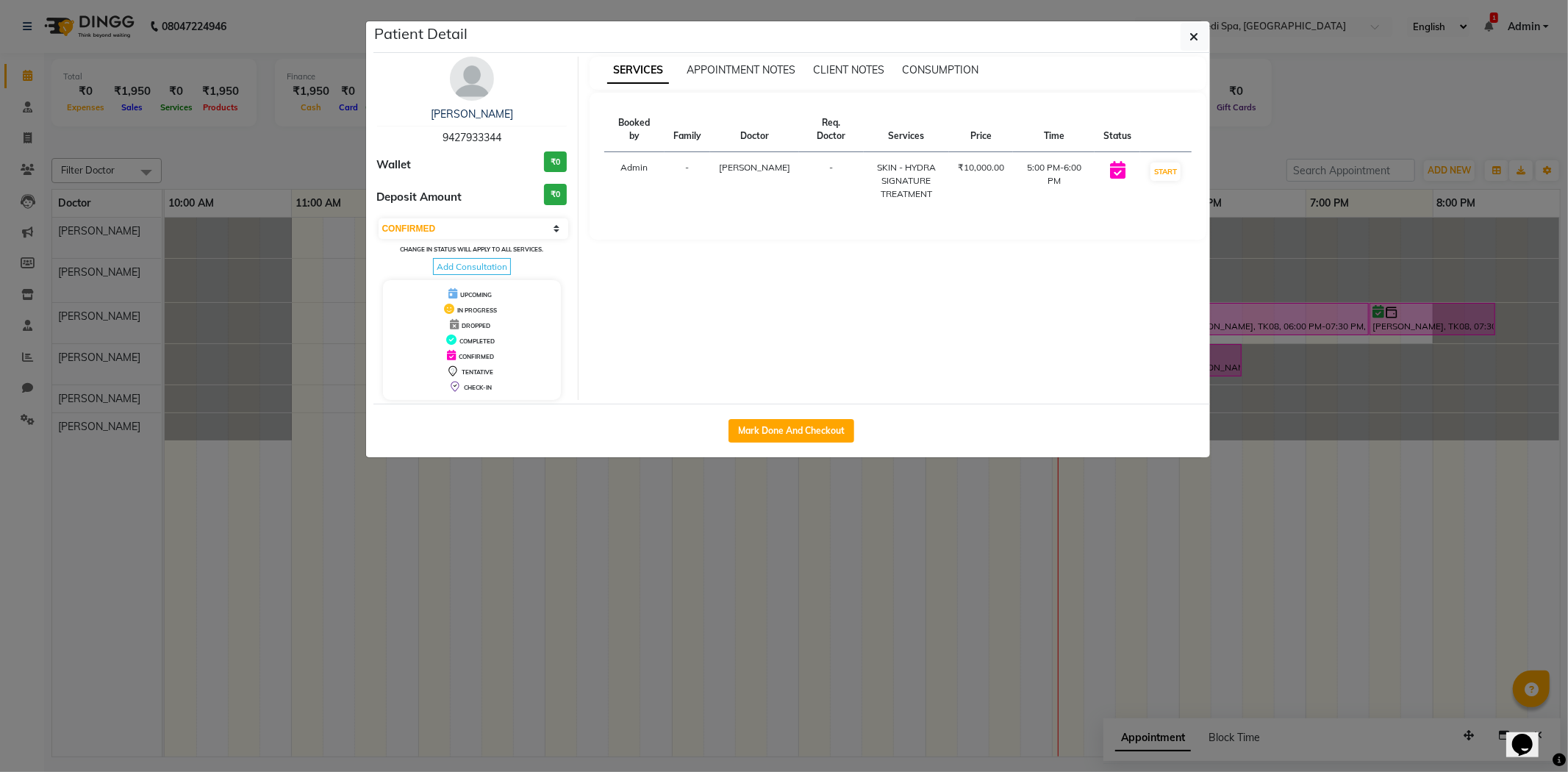
click at [508, 138] on div "[PERSON_NAME] 9427933344" at bounding box center [472, 126] width 190 height 39
copy span "9427933344"
click at [1188, 37] on button "button" at bounding box center [1194, 37] width 28 height 28
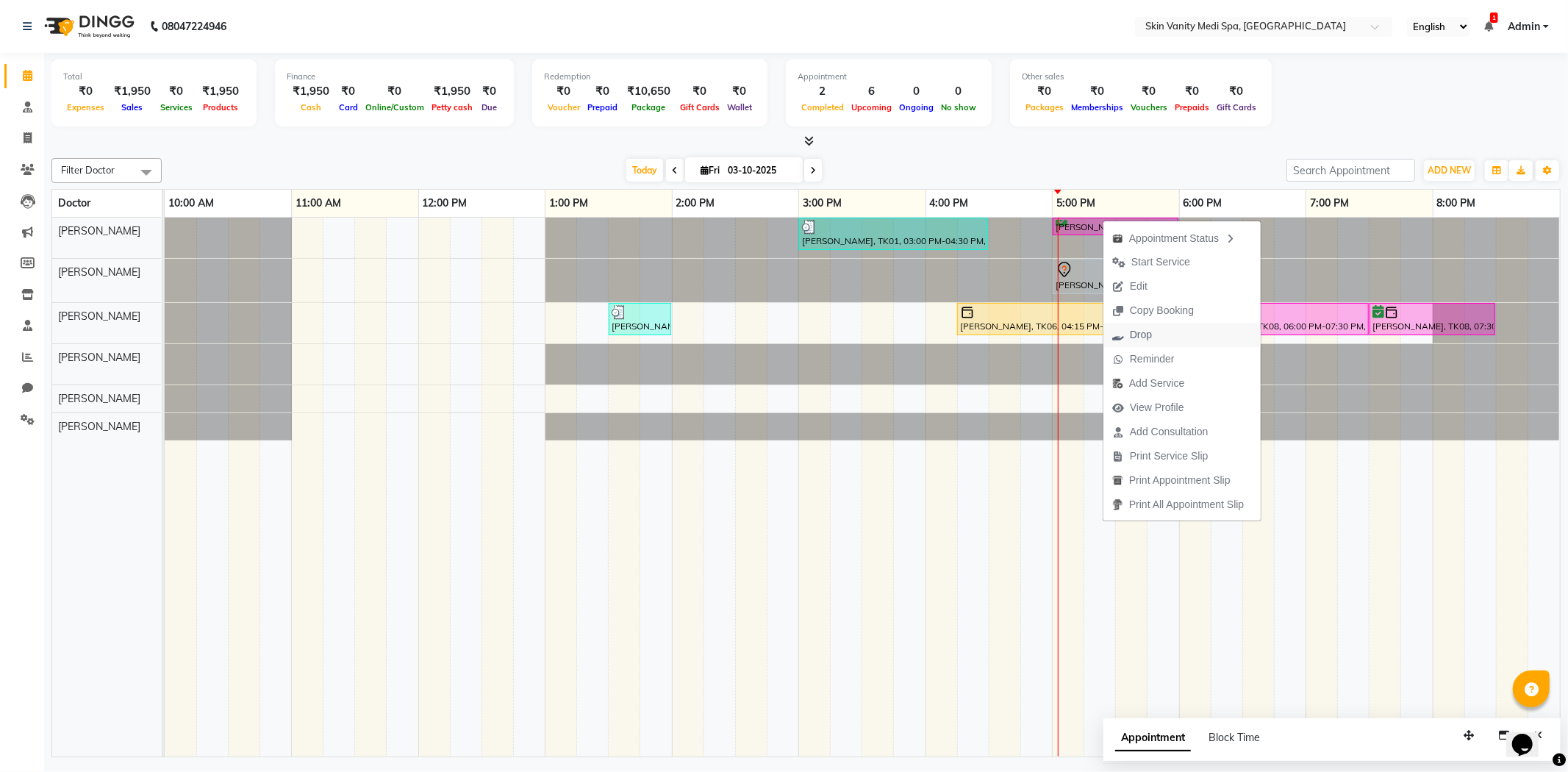
click at [1146, 336] on span "Drop" at bounding box center [1140, 335] width 22 height 15
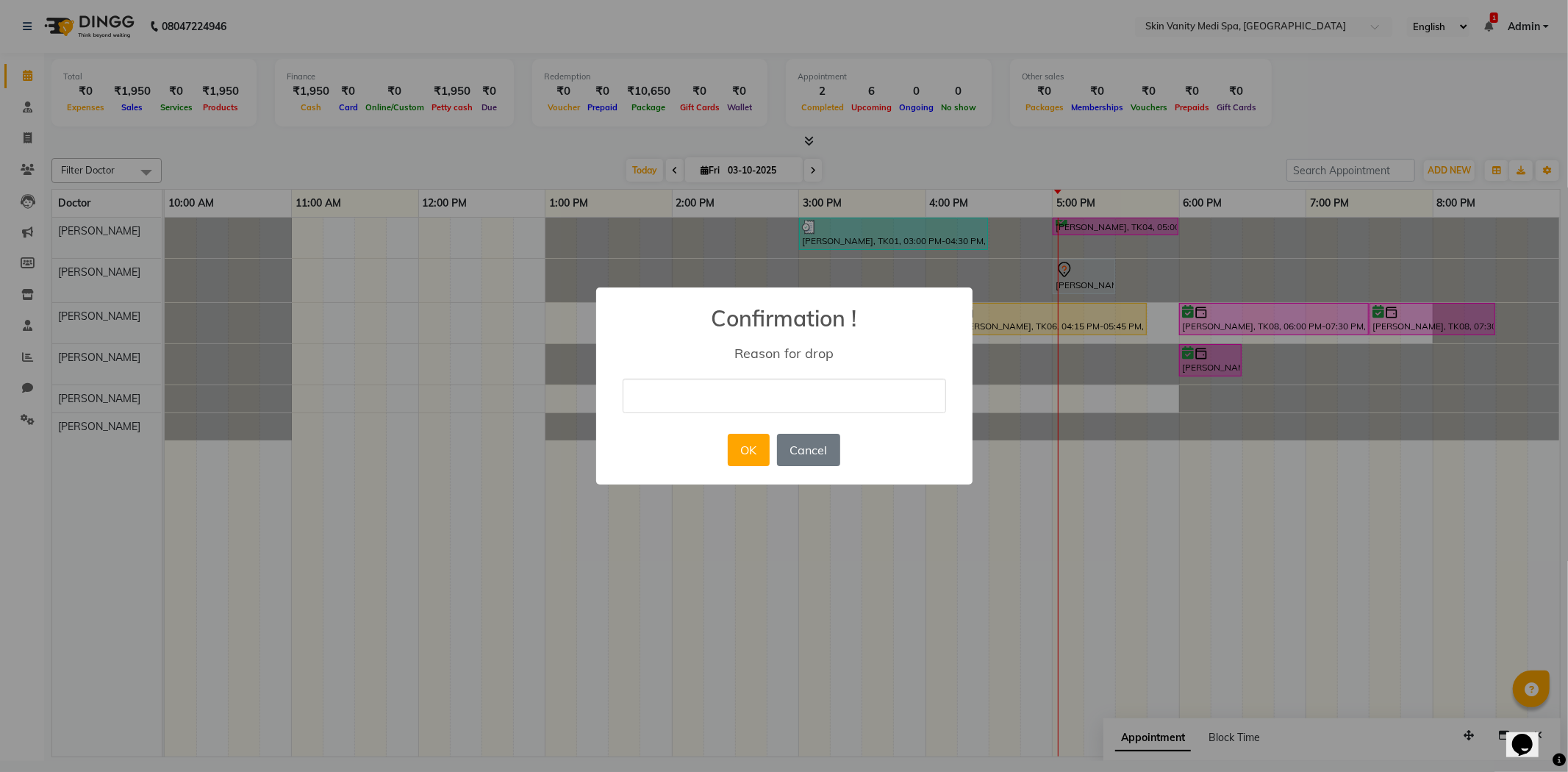
click at [762, 399] on input "text" at bounding box center [784, 395] width 324 height 35
type input "MJ"
click at [734, 460] on button "OK" at bounding box center [748, 450] width 42 height 32
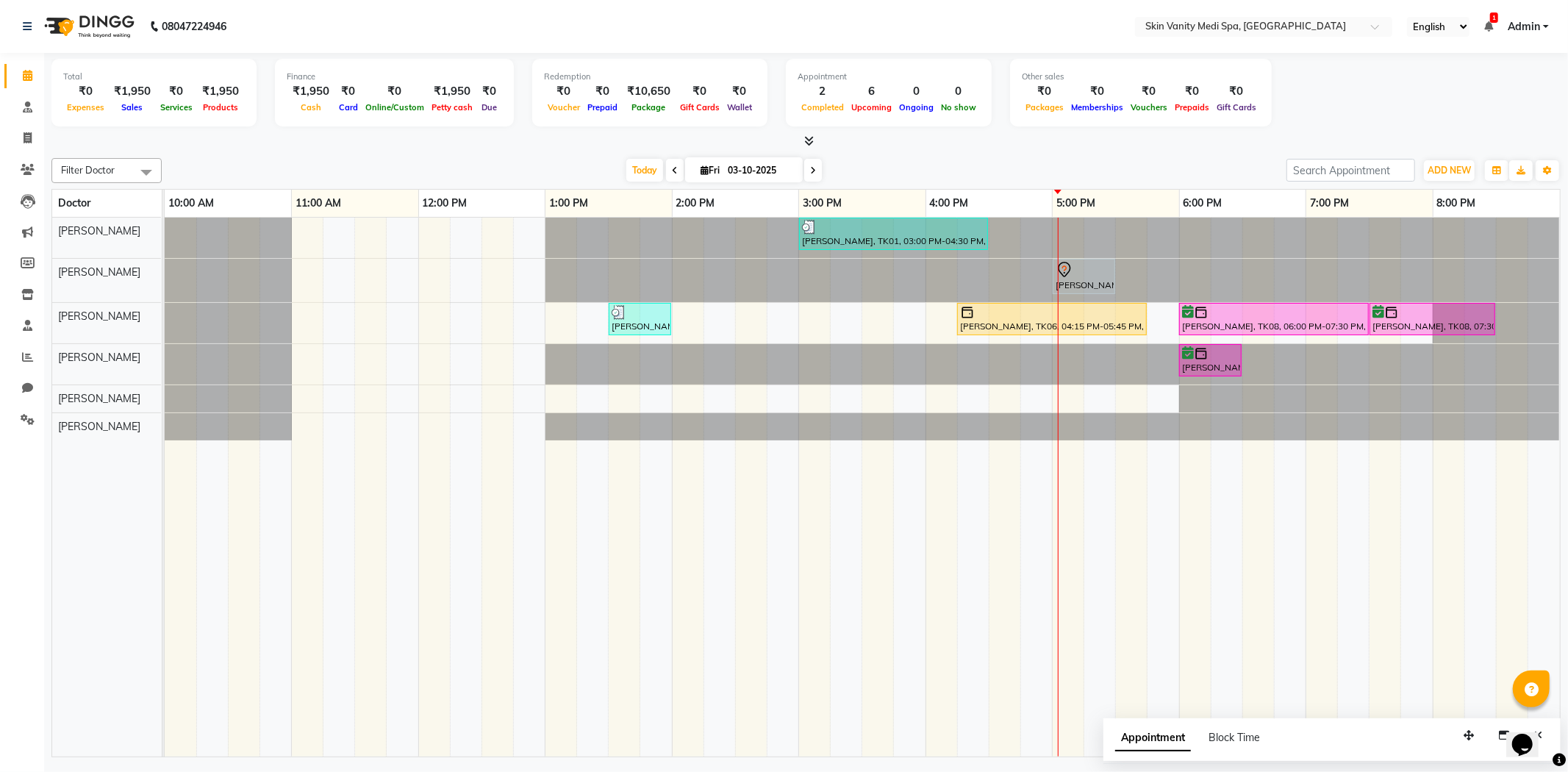
click at [164, 349] on div at bounding box center [164, 364] width 0 height 41
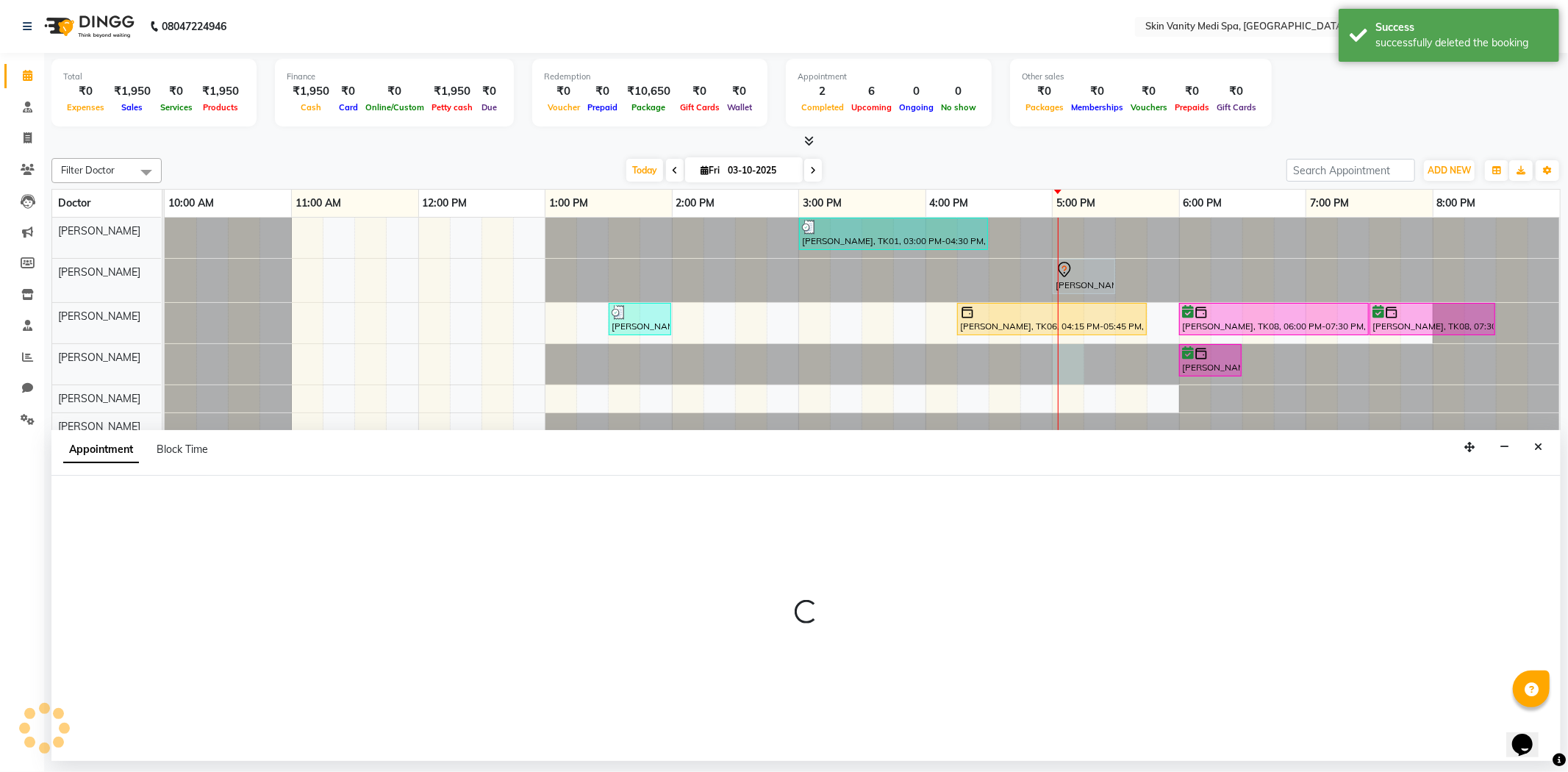
select select "70349"
select select "tentative"
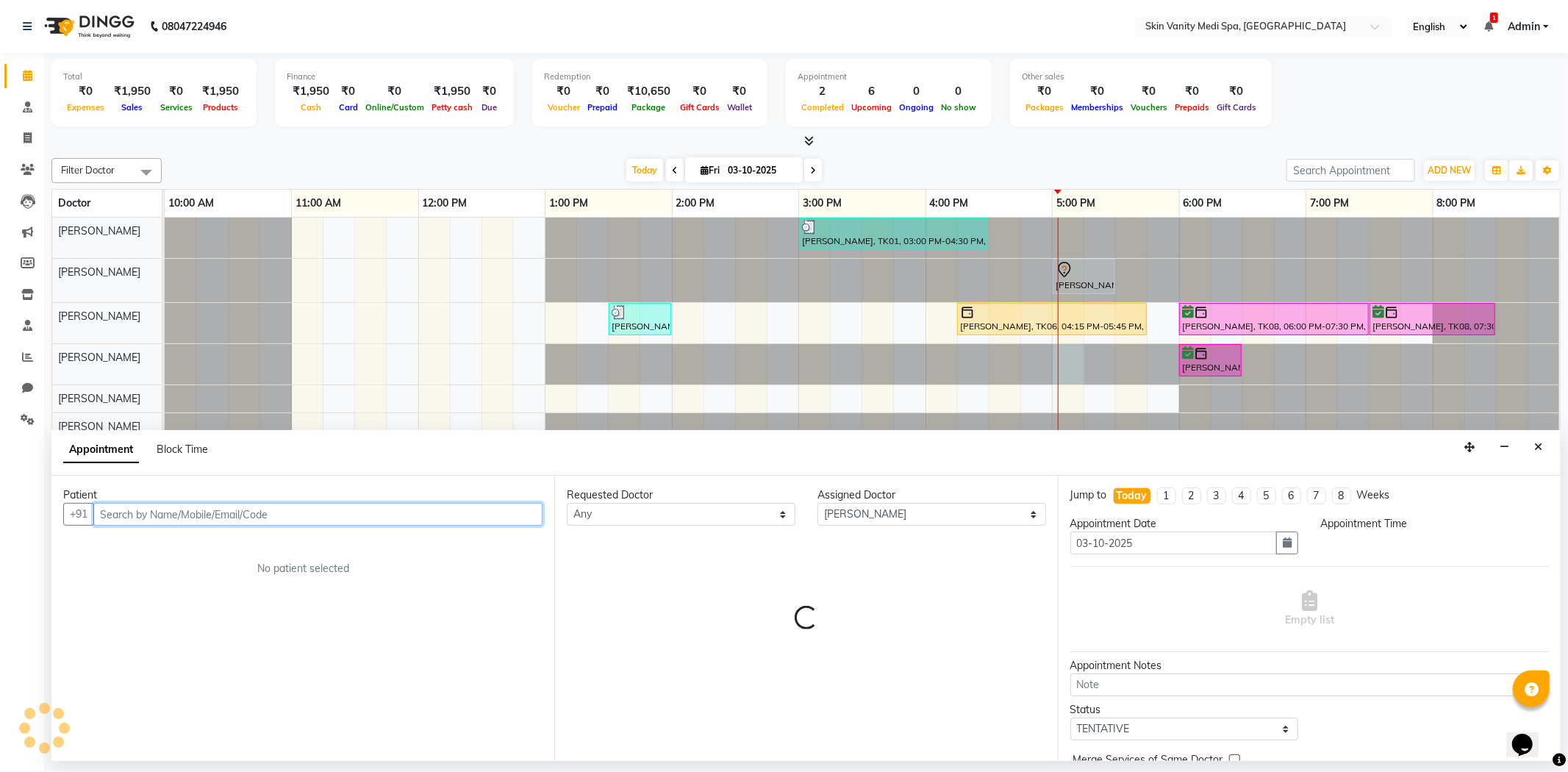
select select "1020"
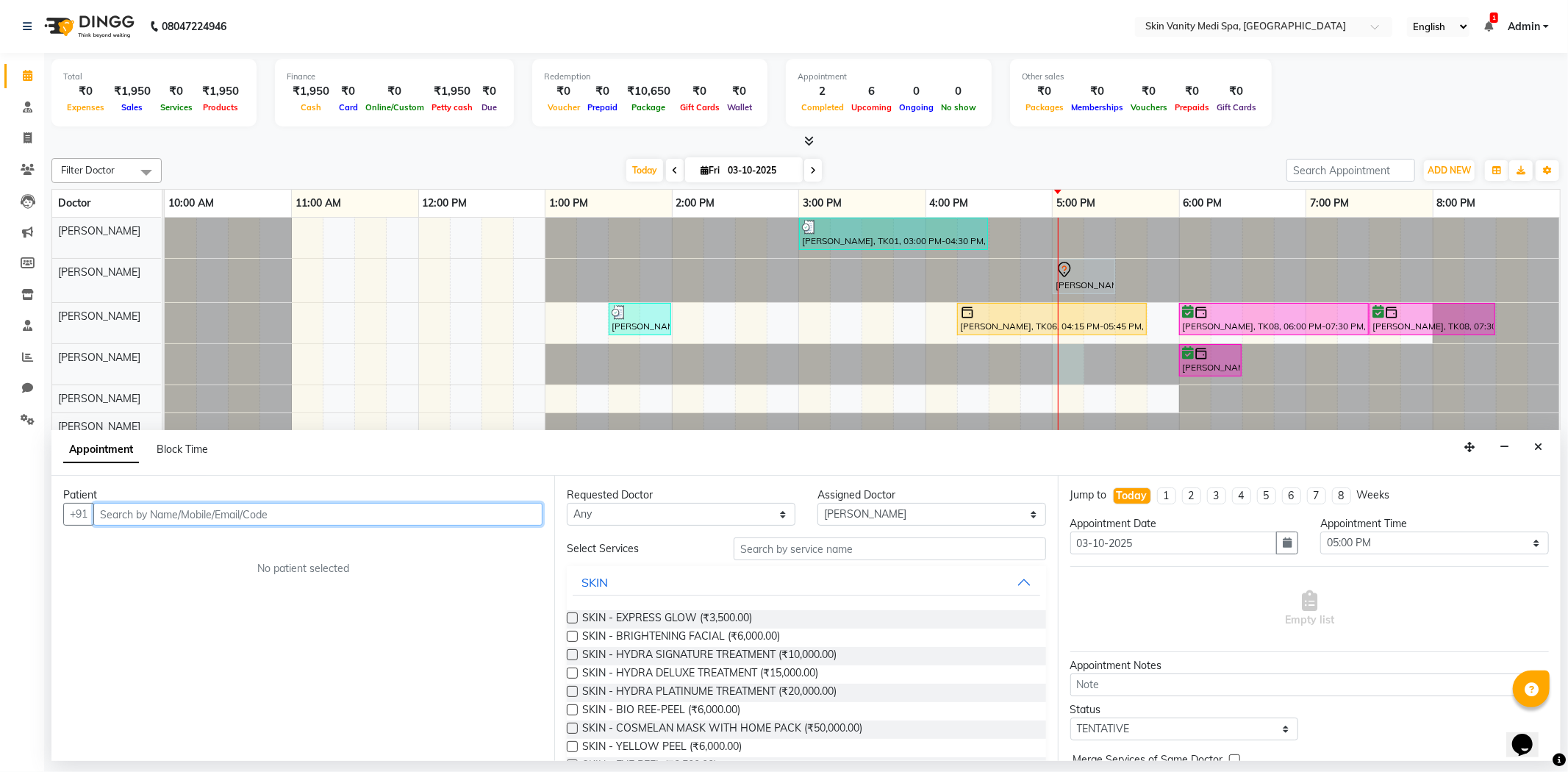
click at [302, 520] on input "text" at bounding box center [318, 514] width 449 height 23
paste input "9427933344"
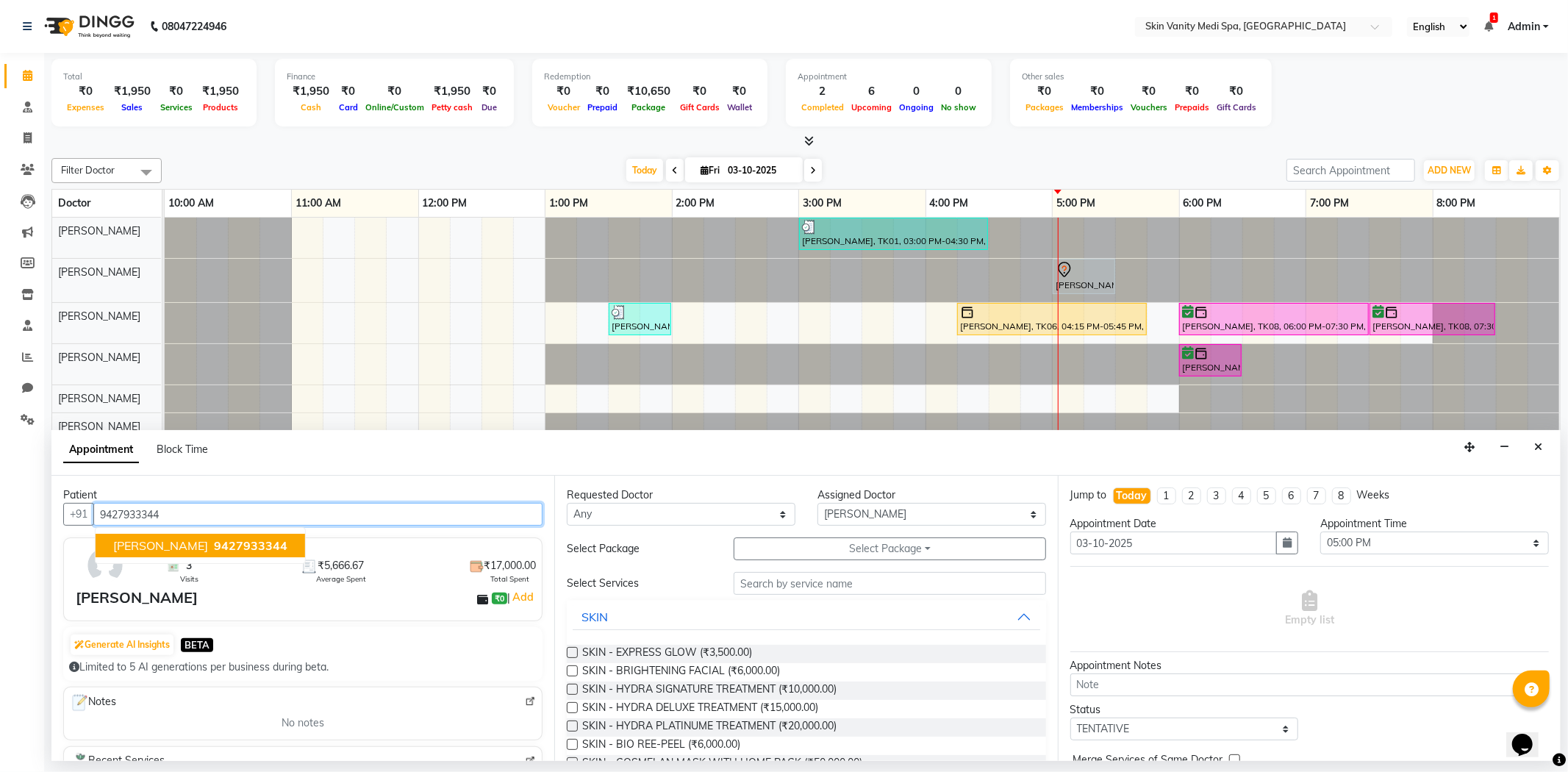
click at [245, 539] on span "9427933344" at bounding box center [251, 546] width 74 height 15
type input "9427933344"
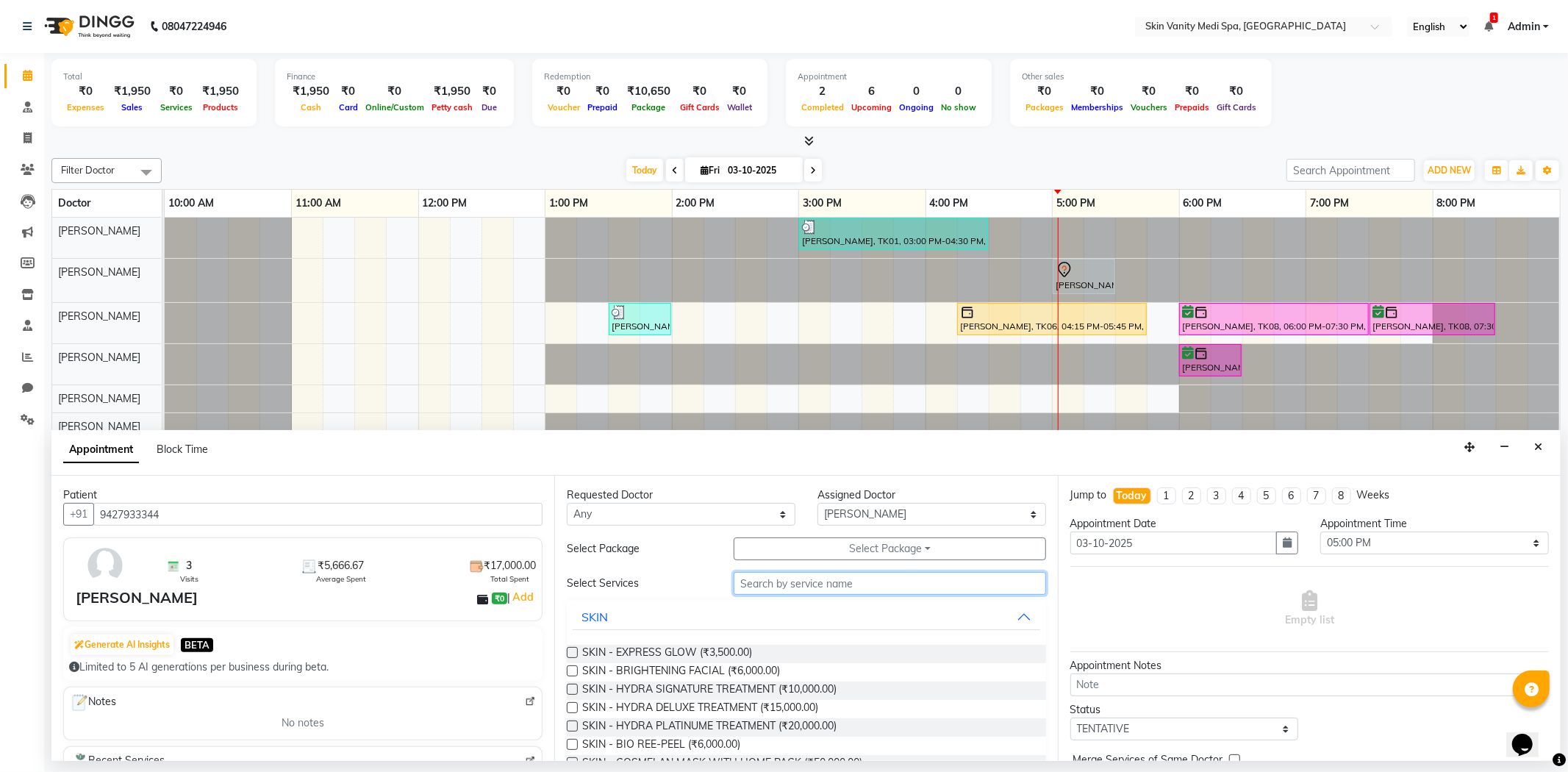
click at [806, 591] on input "text" at bounding box center [889, 583] width 312 height 23
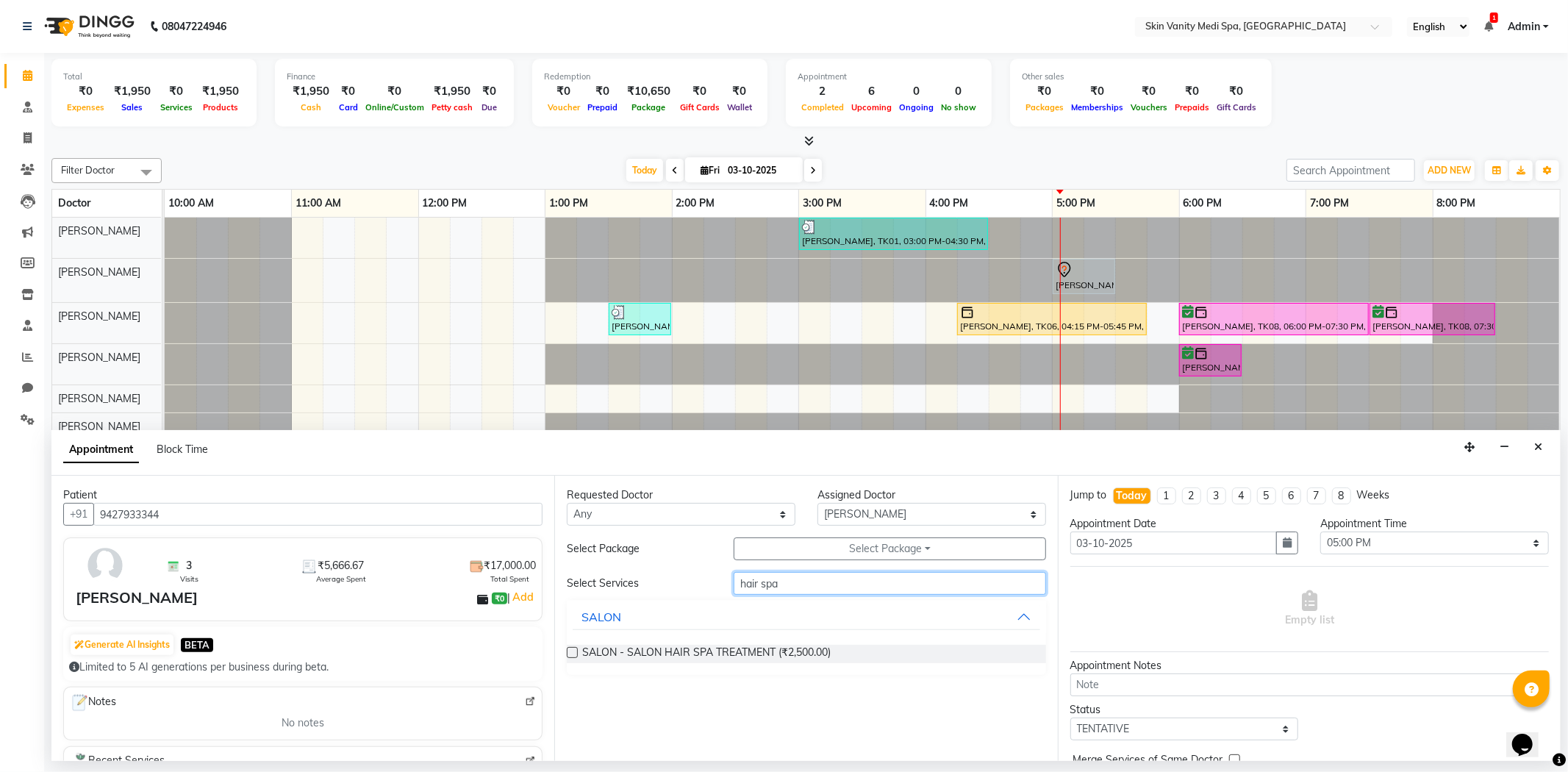
type input "hair spa"
click at [575, 650] on label at bounding box center [572, 652] width 11 height 11
click at [575, 650] on input "checkbox" at bounding box center [571, 653] width 10 height 10
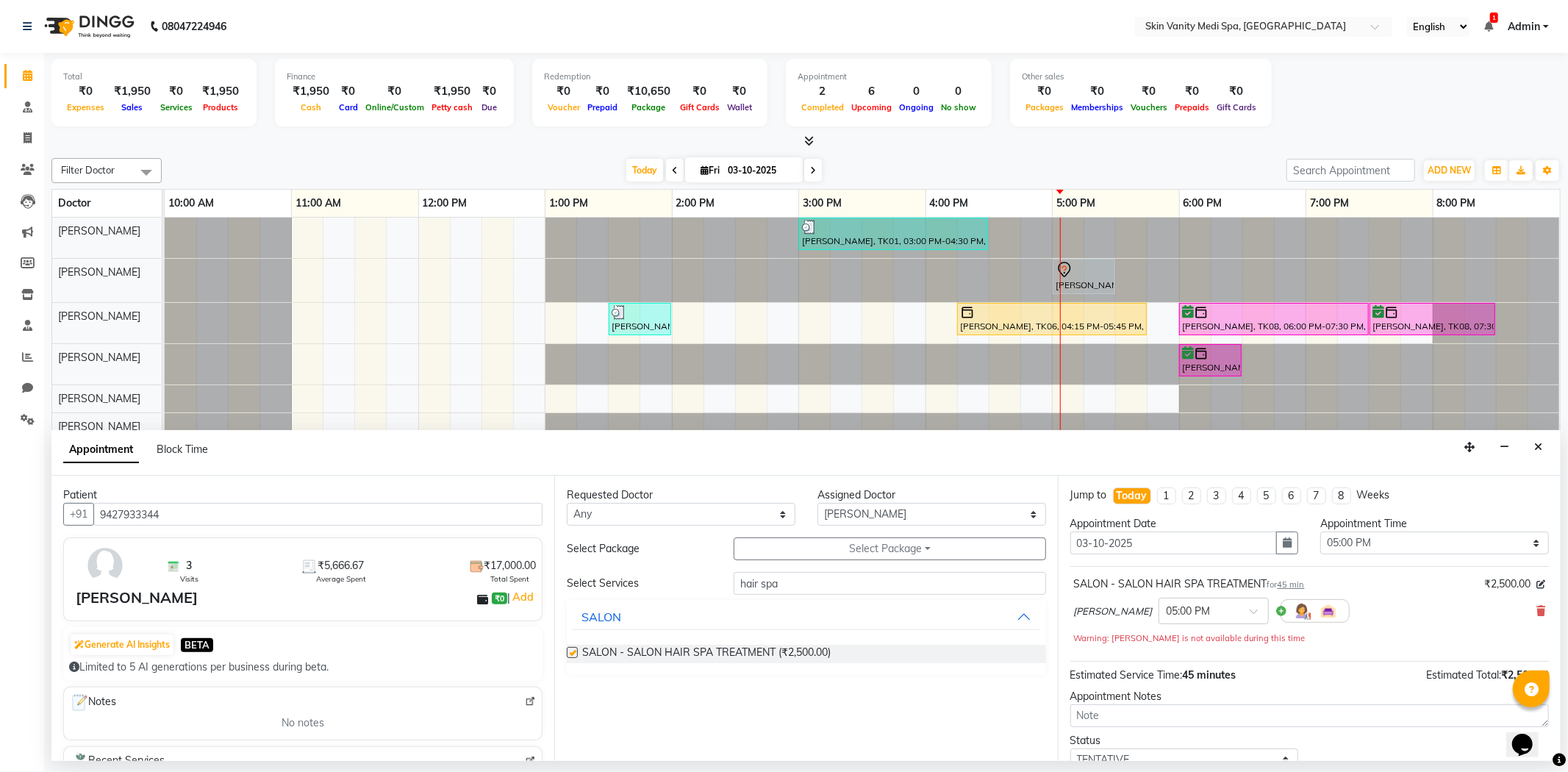
checkbox input "false"
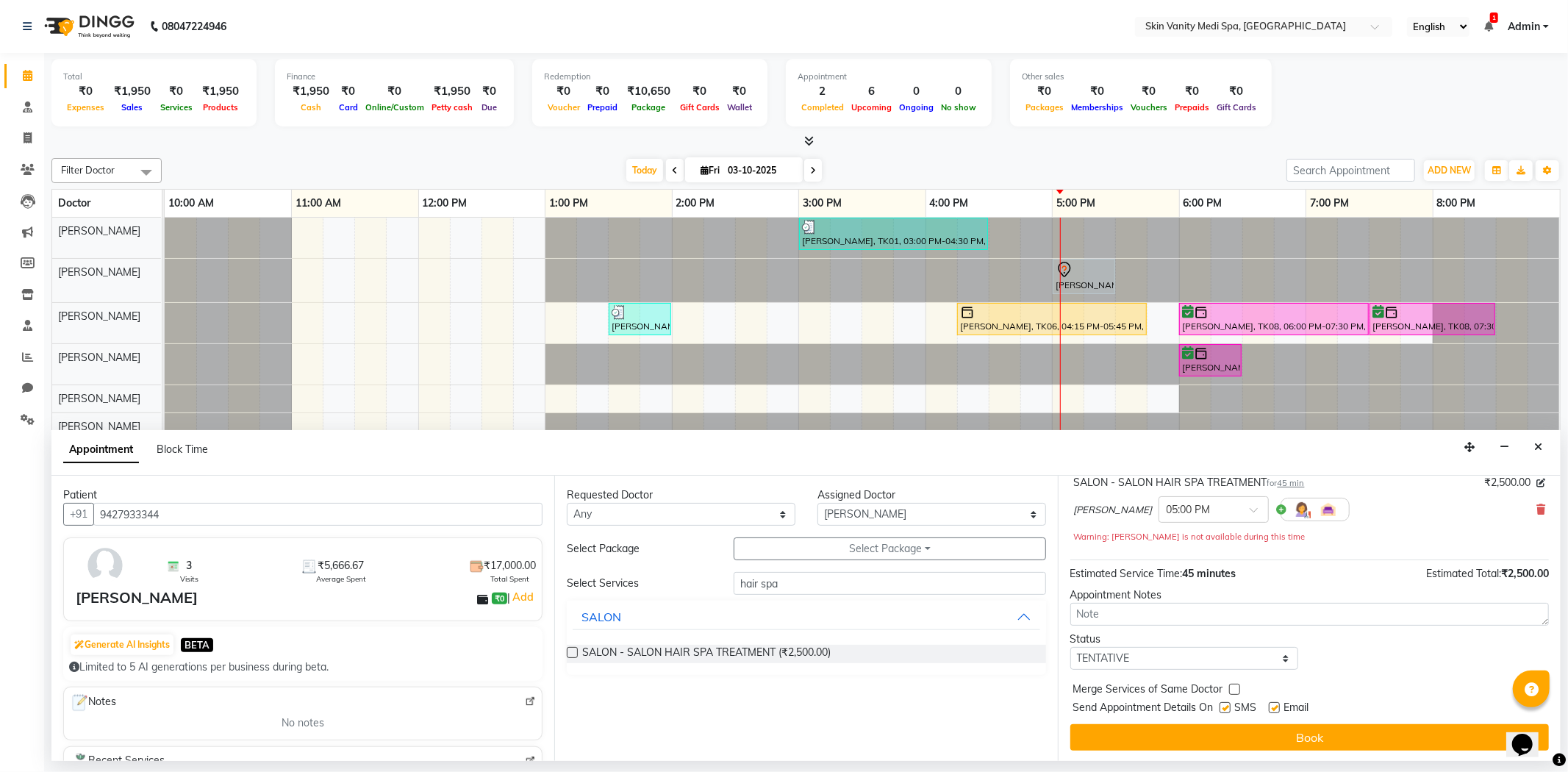
scroll to position [104, 0]
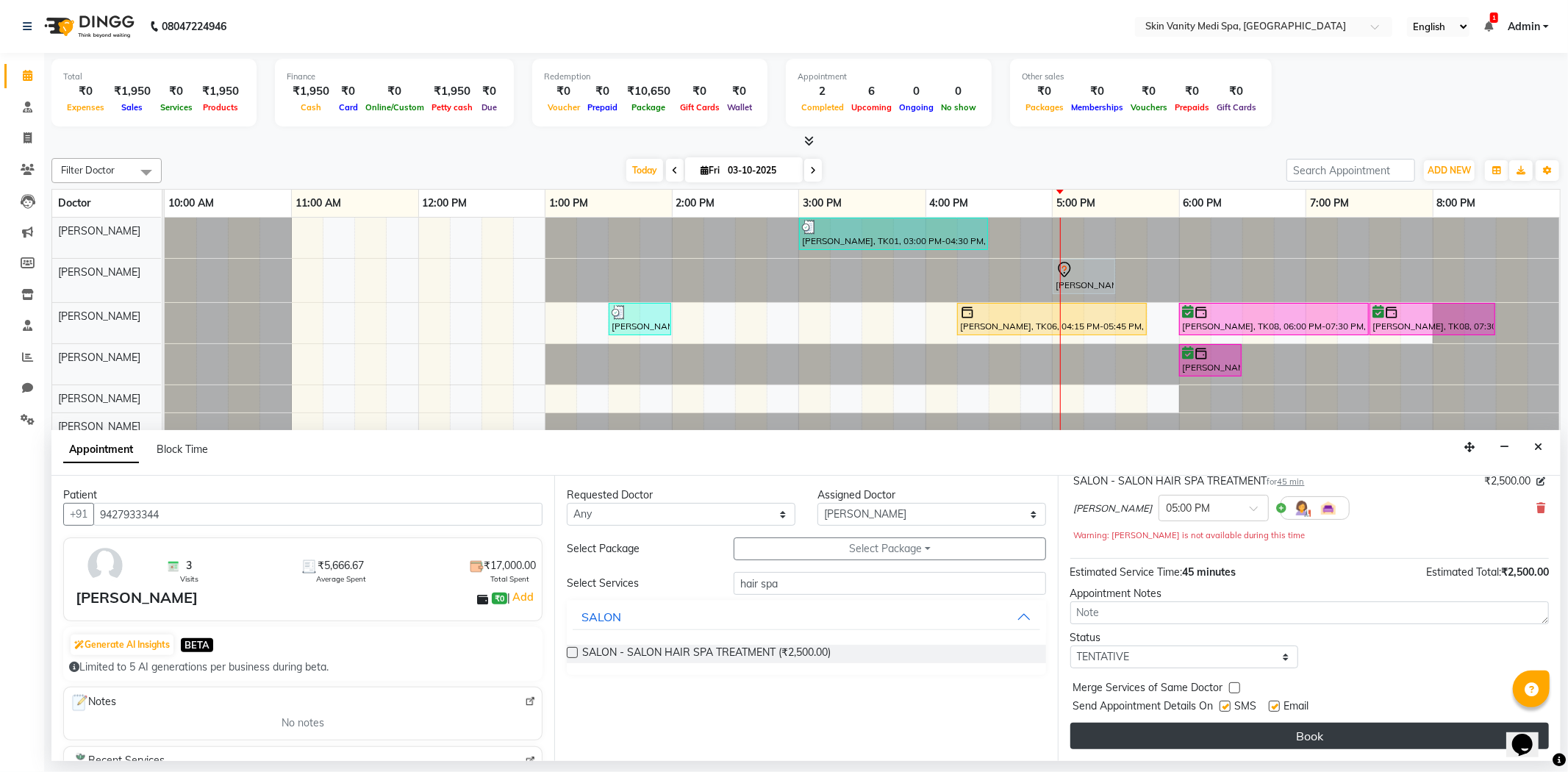
click at [1215, 730] on button "Book" at bounding box center [1309, 736] width 478 height 27
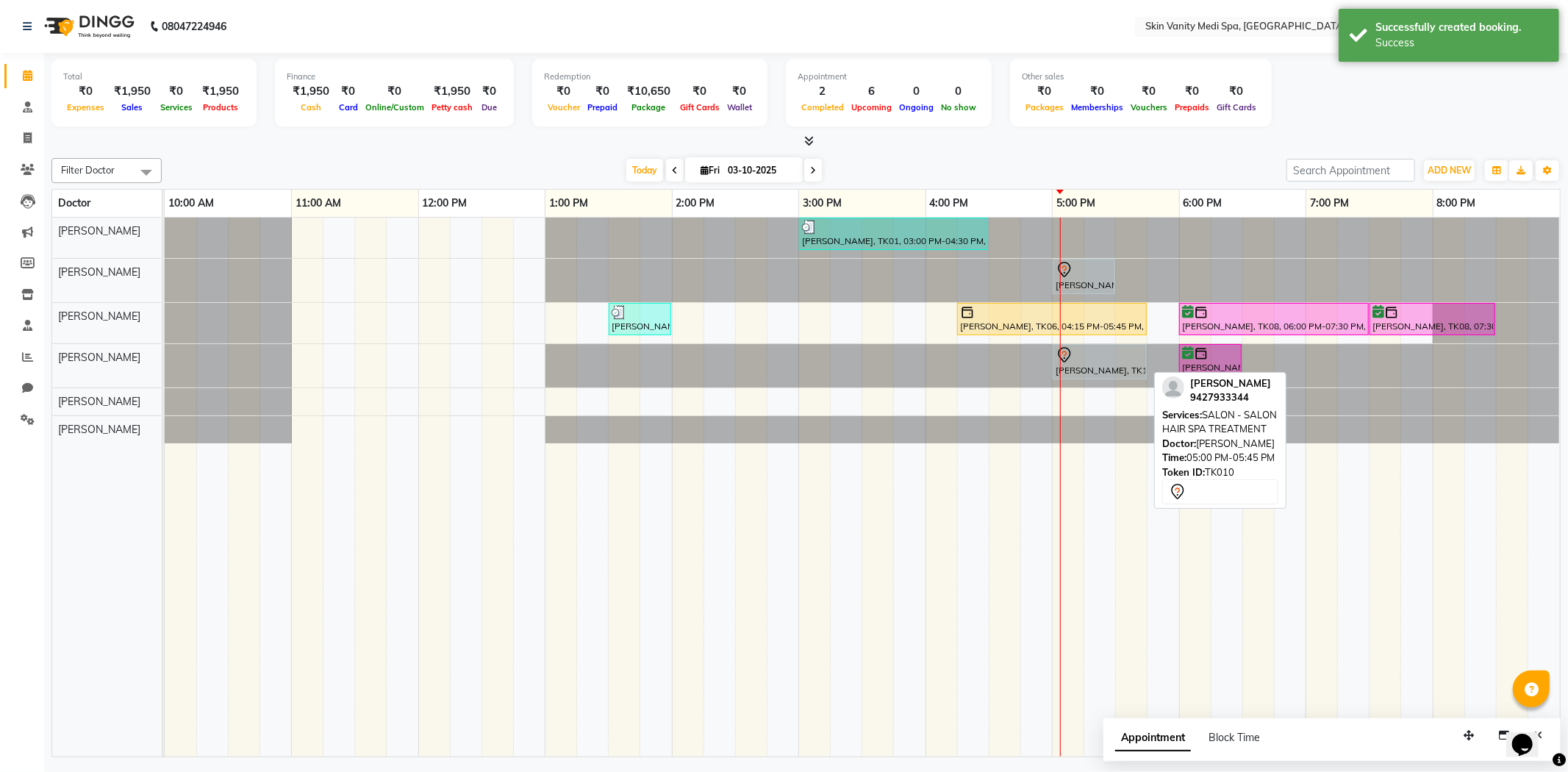
click at [1102, 363] on div at bounding box center [1100, 355] width 88 height 18
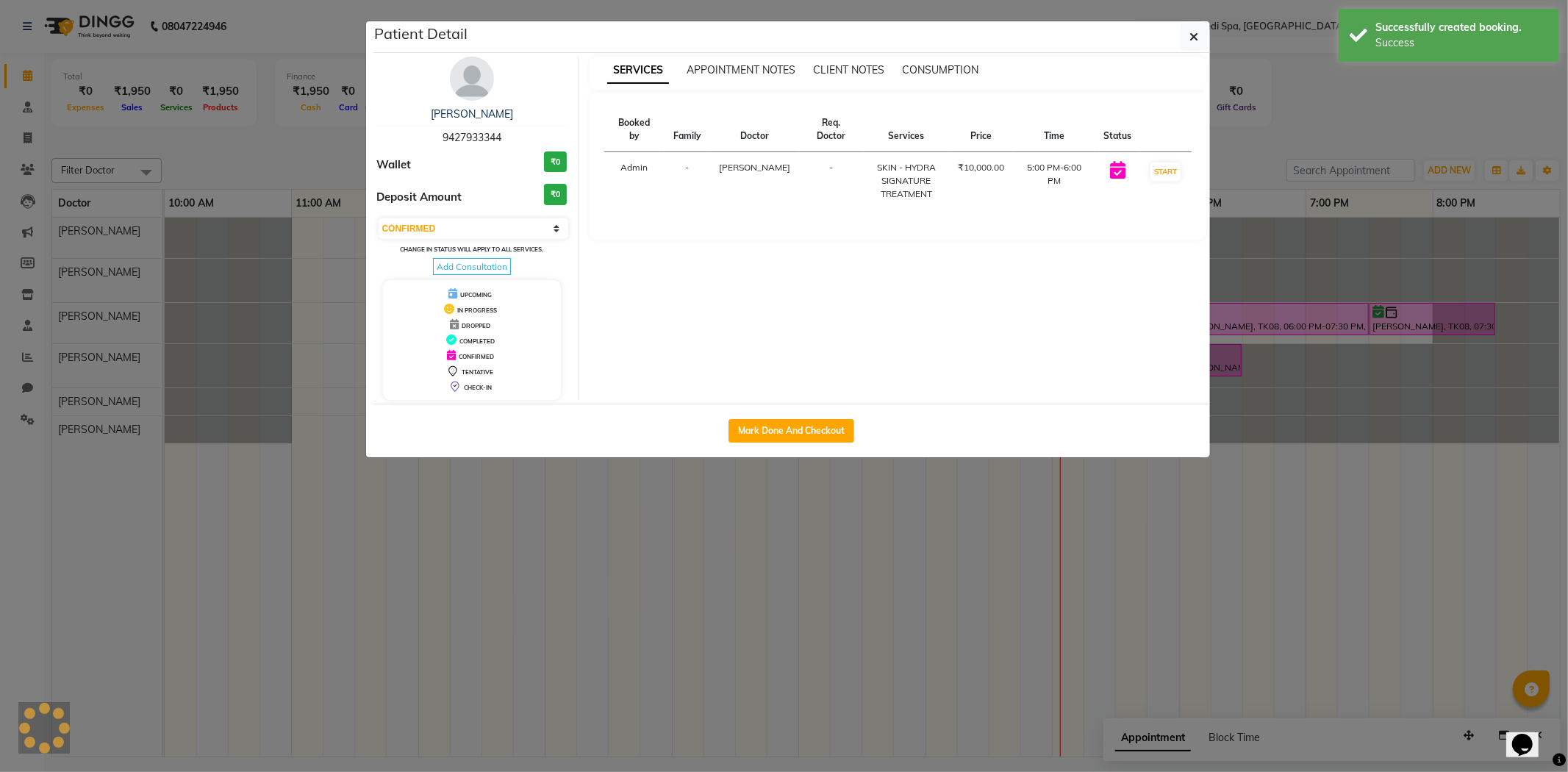
select select "7"
click at [816, 426] on button "Mark Done And Checkout" at bounding box center [791, 431] width 125 height 24
select select "service"
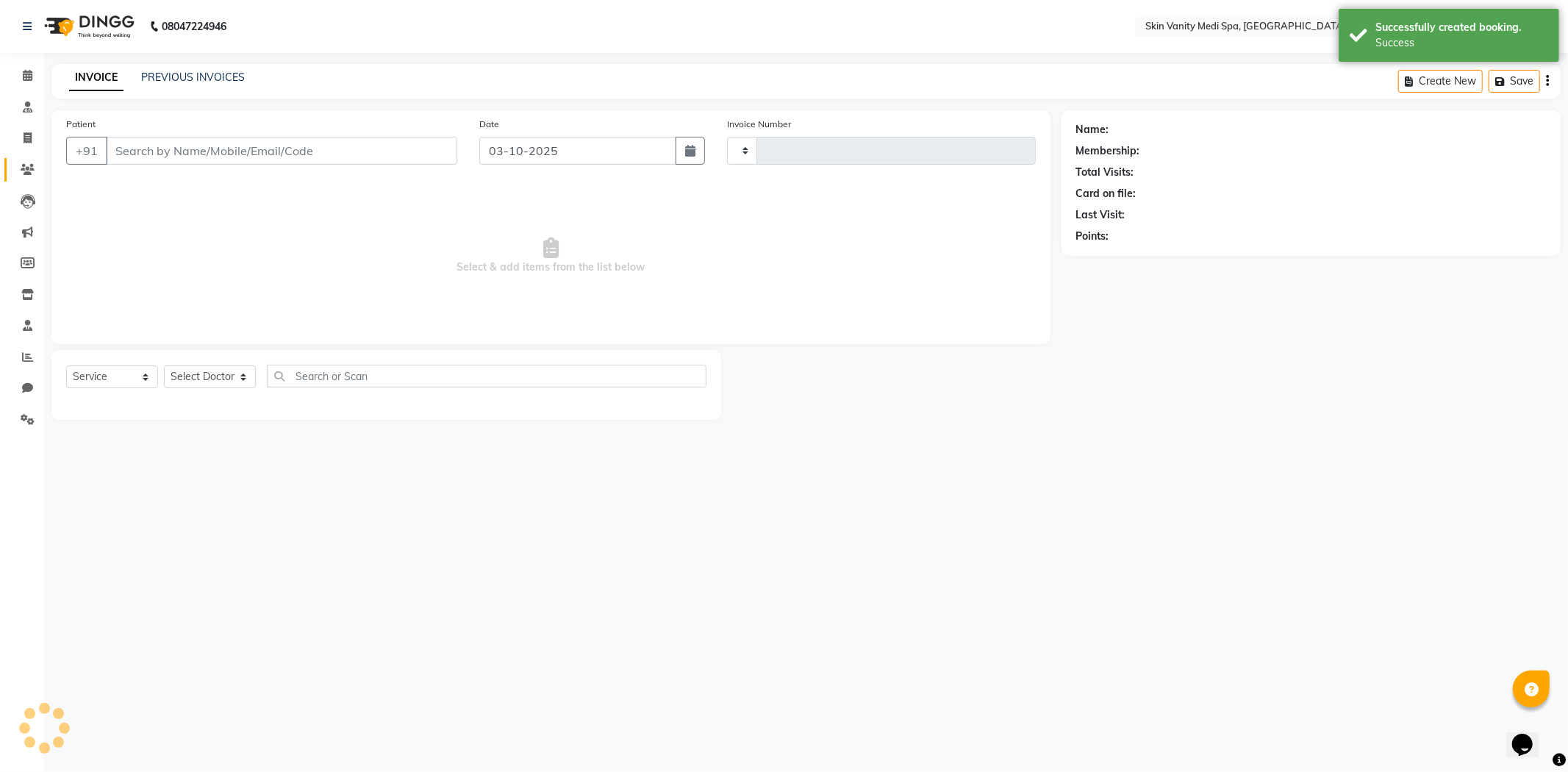
type input "0854"
select select "7826"
type input "9427933344"
select select "70349"
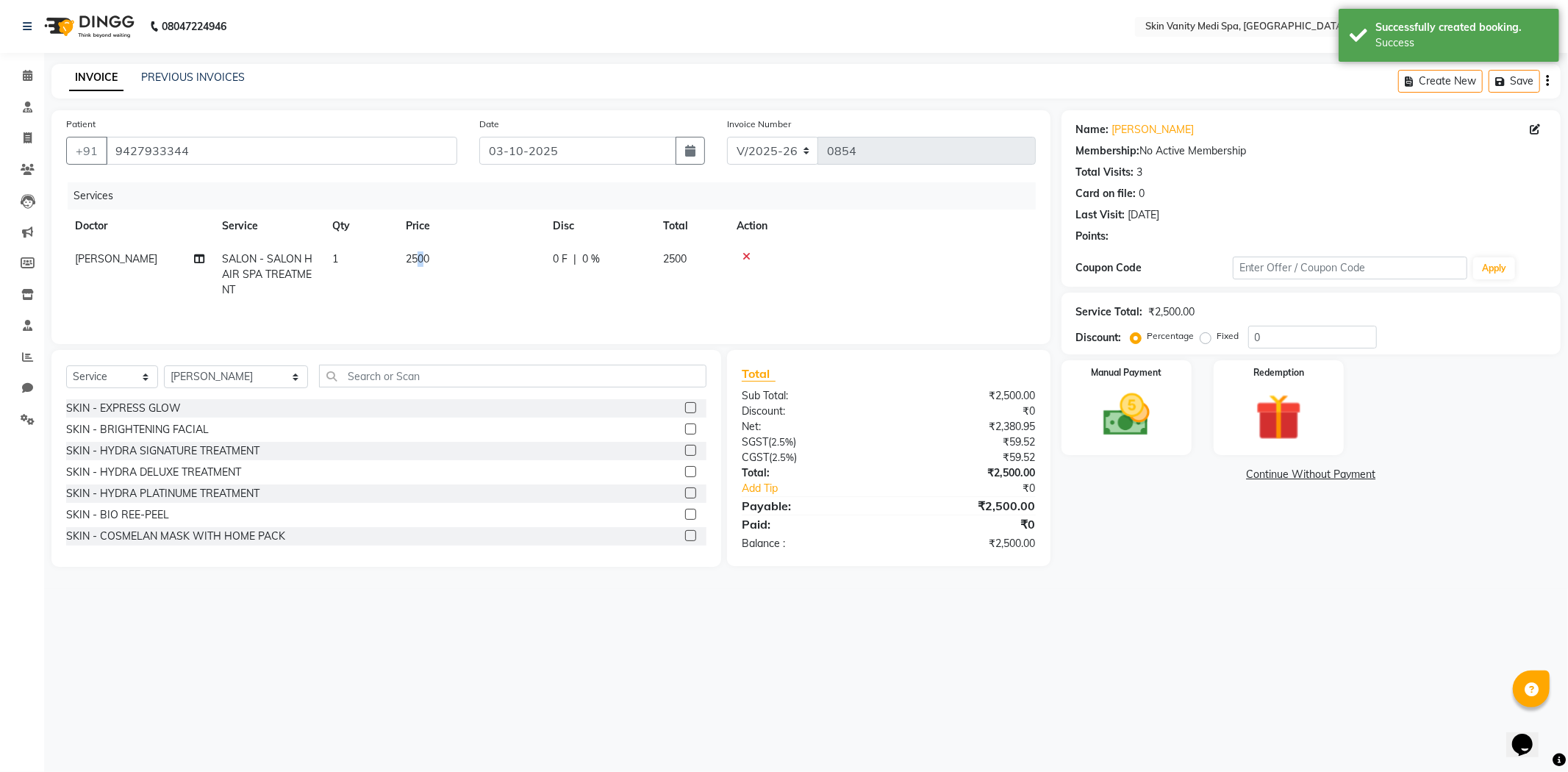
click at [421, 251] on td "2500" at bounding box center [470, 274] width 147 height 64
select select "70349"
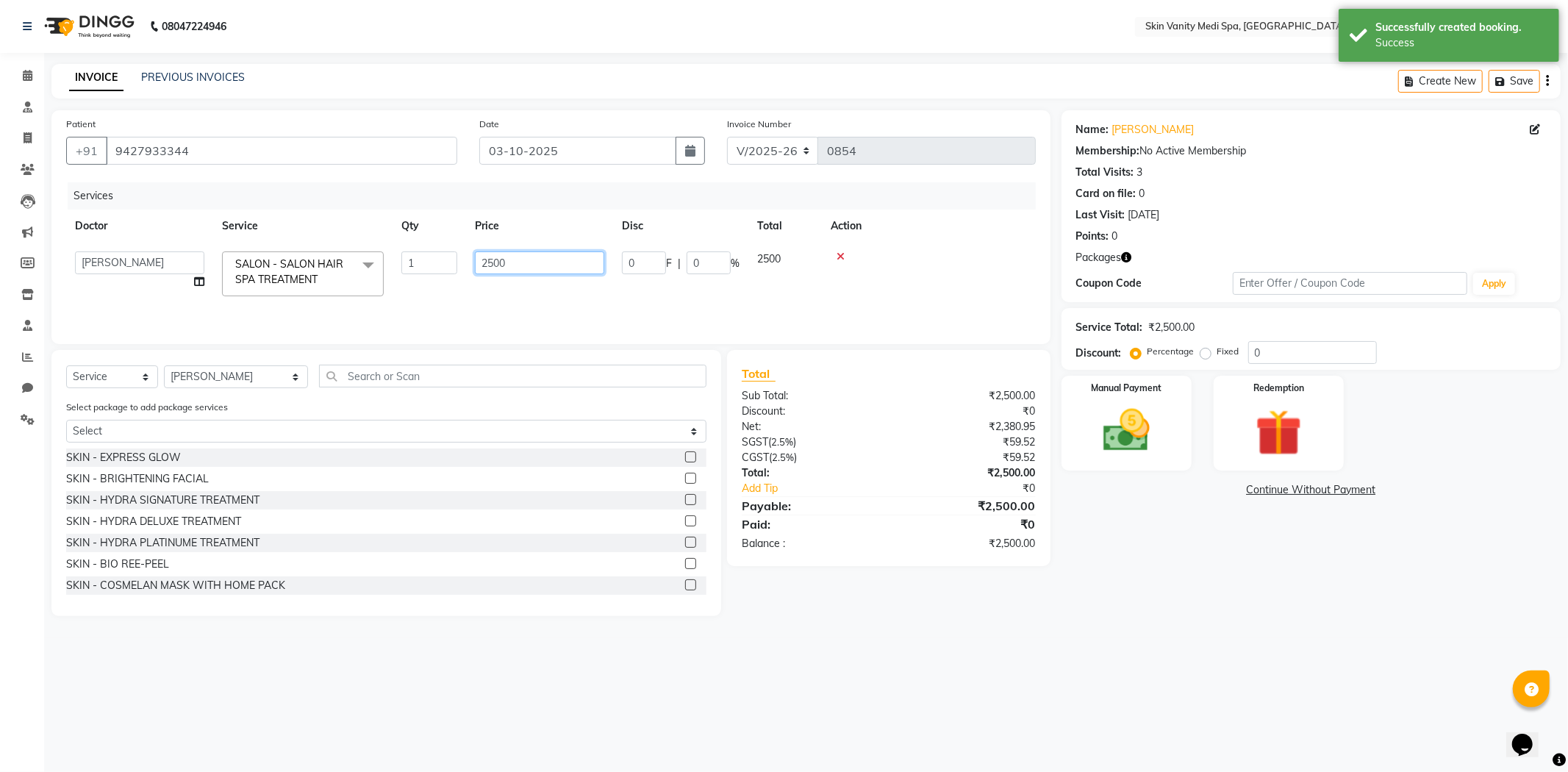
click at [504, 260] on input "2500" at bounding box center [539, 262] width 129 height 23
type input "2"
type input "1920"
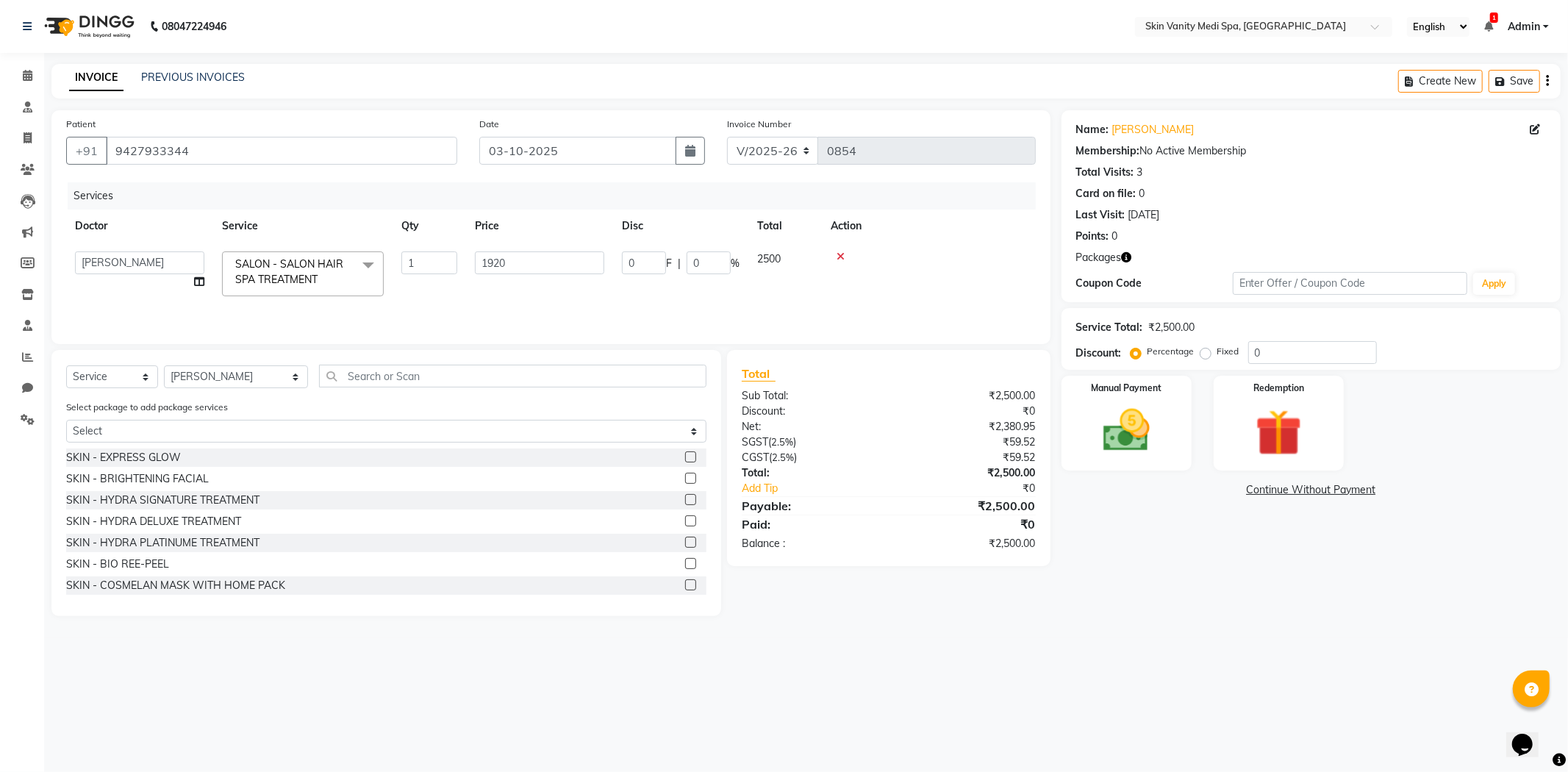
click at [510, 291] on td "1920" at bounding box center [539, 274] width 147 height 63
select select "70349"
click at [1105, 445] on img at bounding box center [1126, 431] width 79 height 56
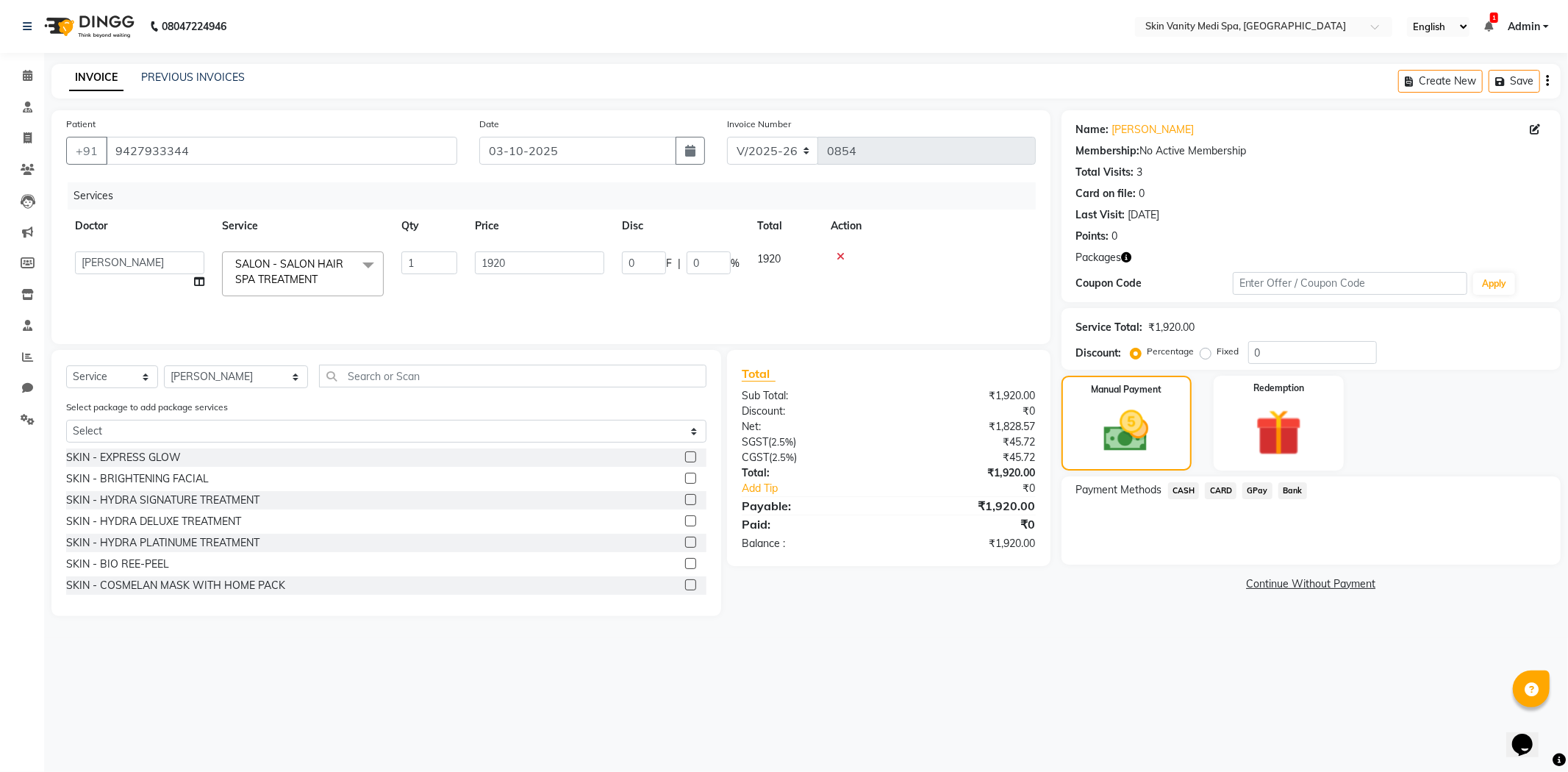
click at [1260, 493] on span "GPay" at bounding box center [1257, 490] width 30 height 17
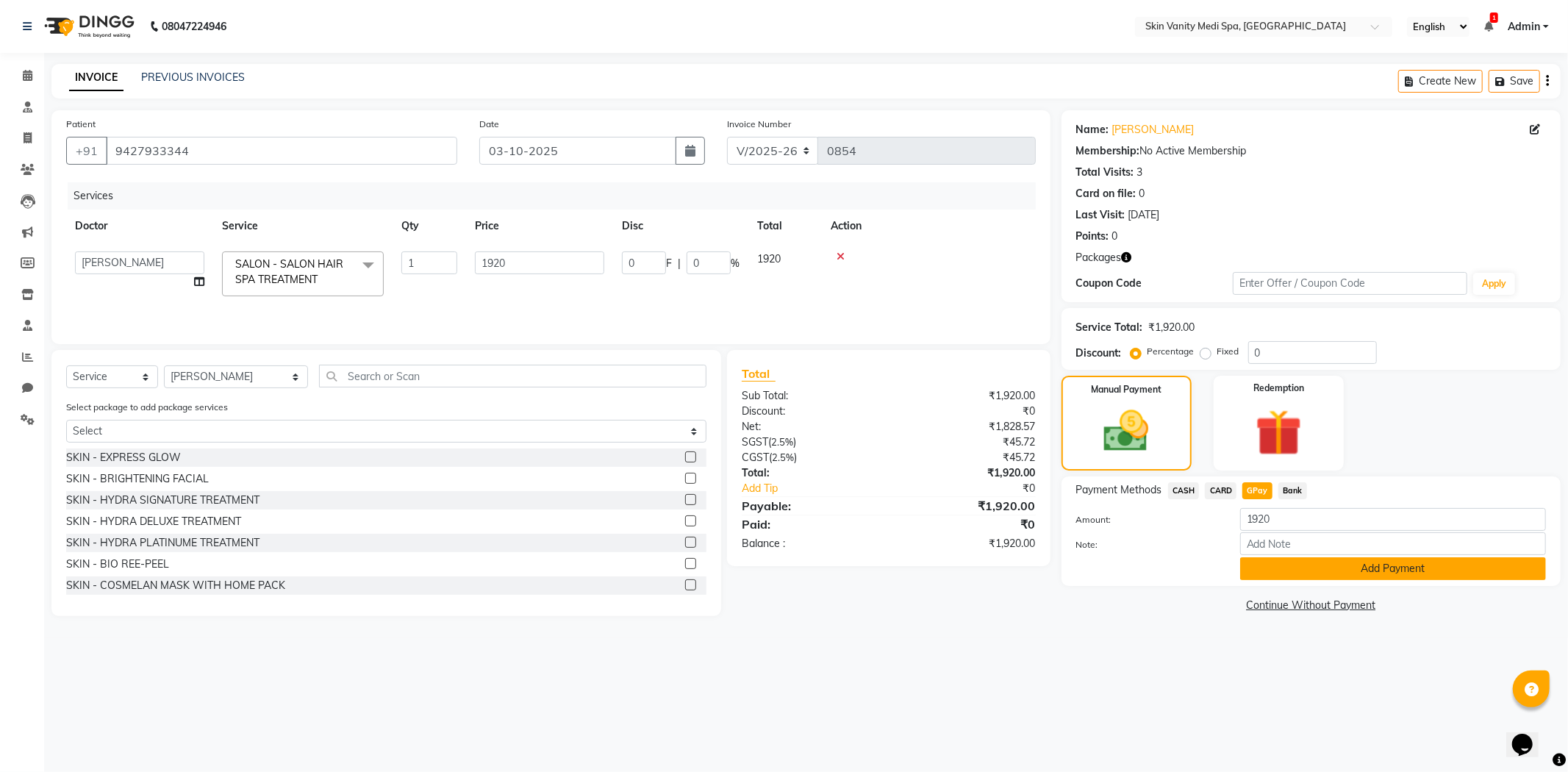
click at [1280, 566] on button "Add Payment" at bounding box center [1393, 568] width 306 height 23
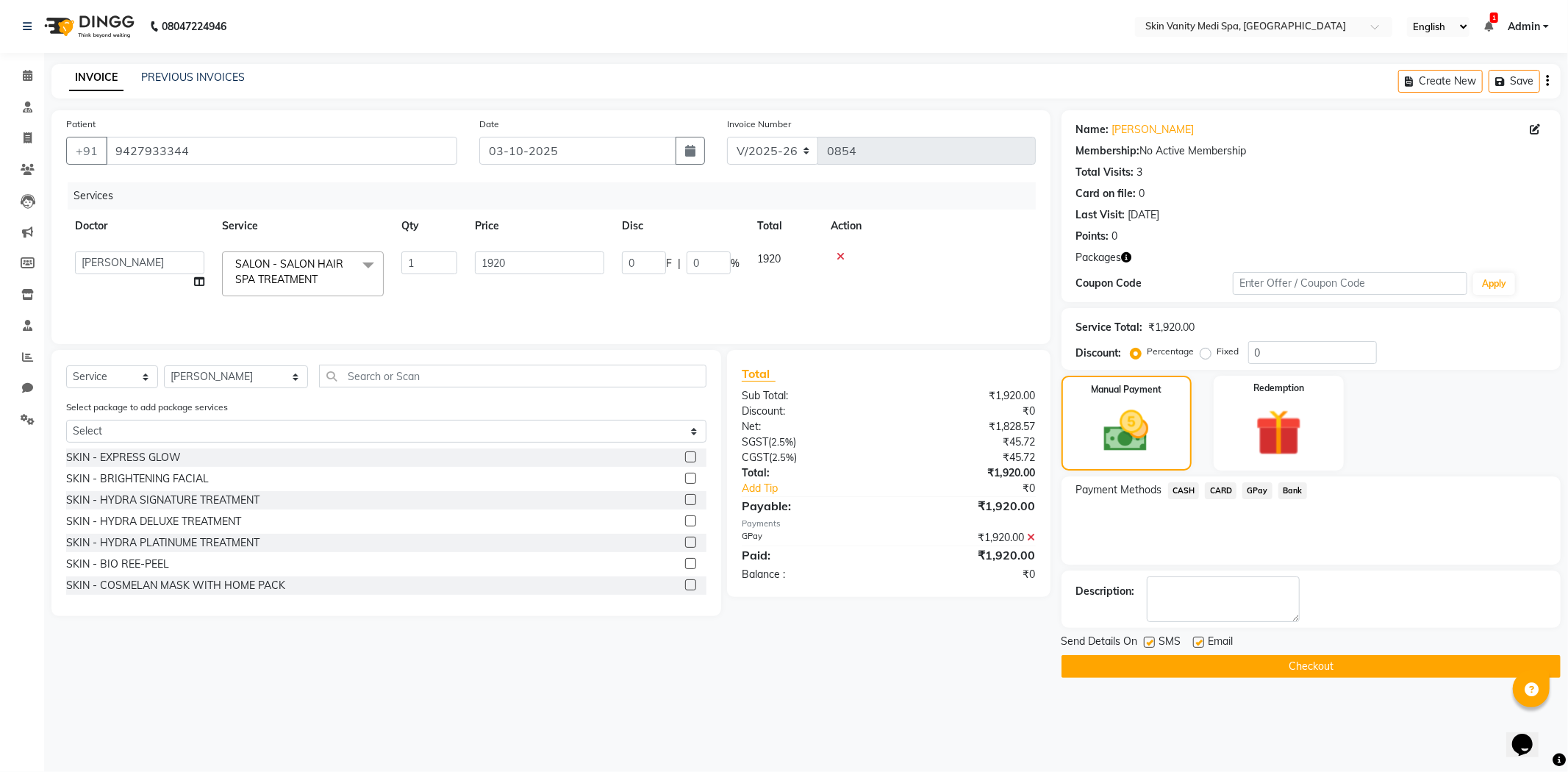
click at [1198, 669] on button "Checkout" at bounding box center [1311, 666] width 499 height 23
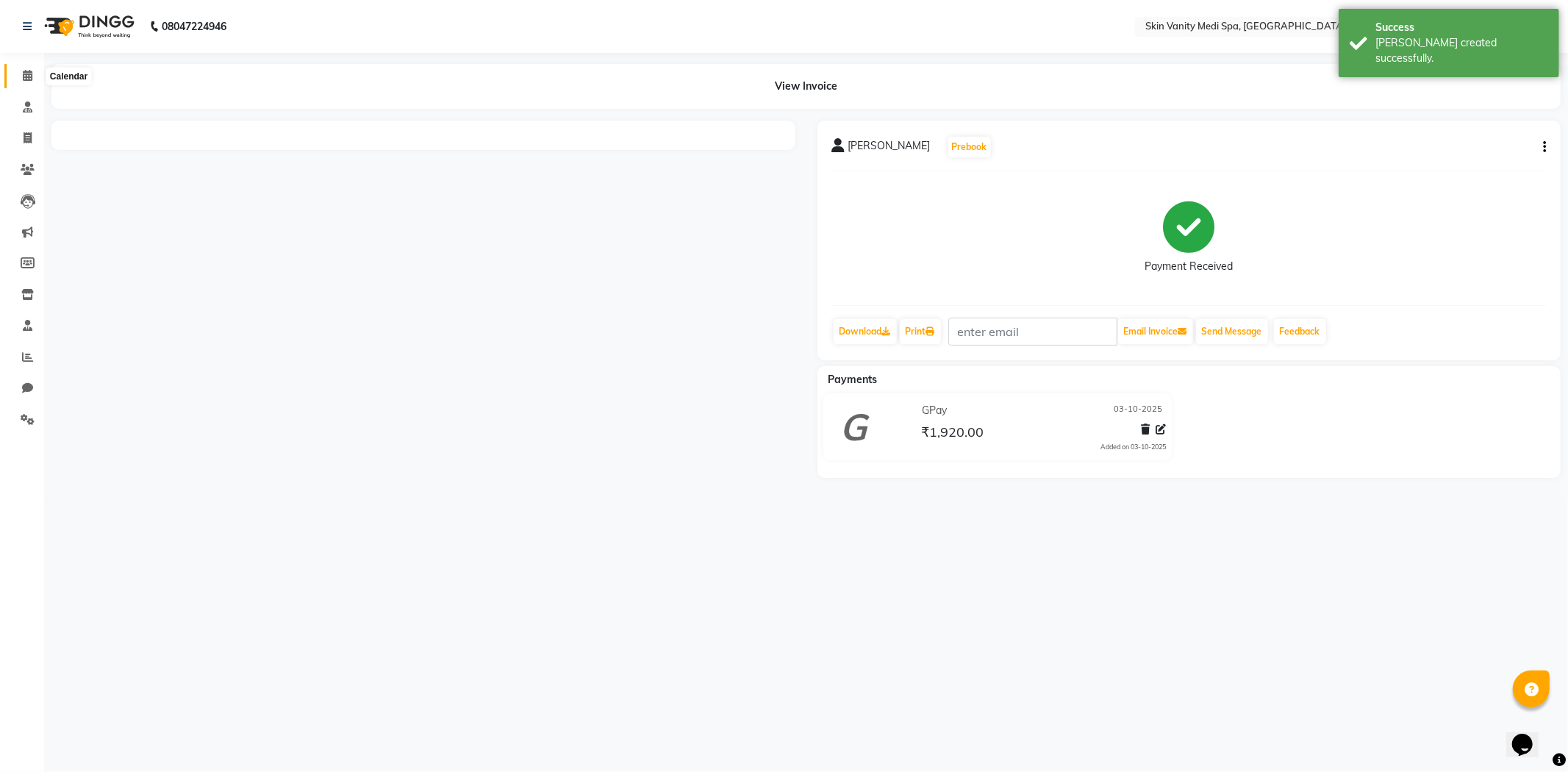
click at [29, 69] on span at bounding box center [27, 76] width 26 height 17
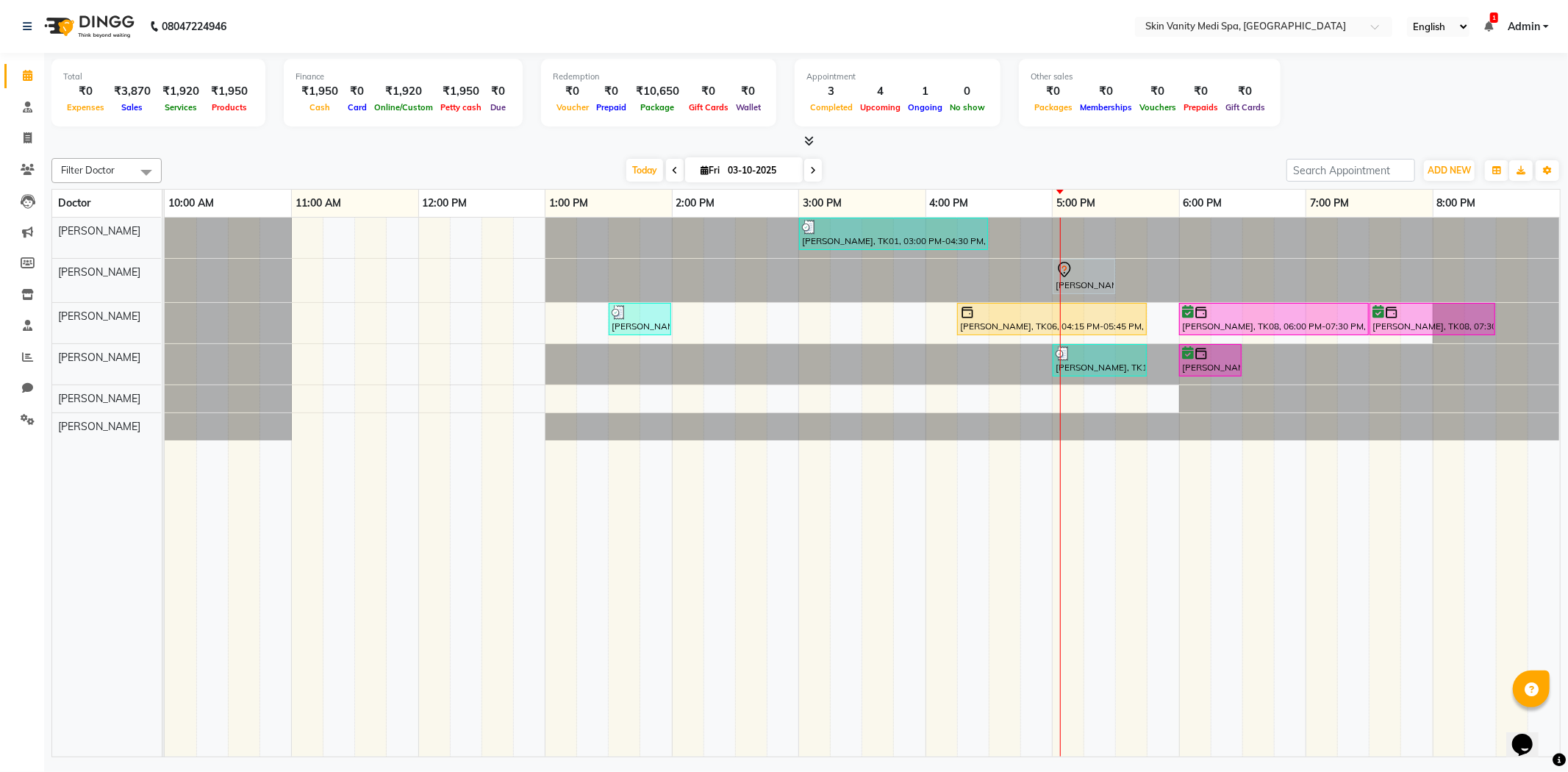
click at [718, 167] on span "Fri" at bounding box center [710, 170] width 27 height 11
select select "10"
select select "2025"
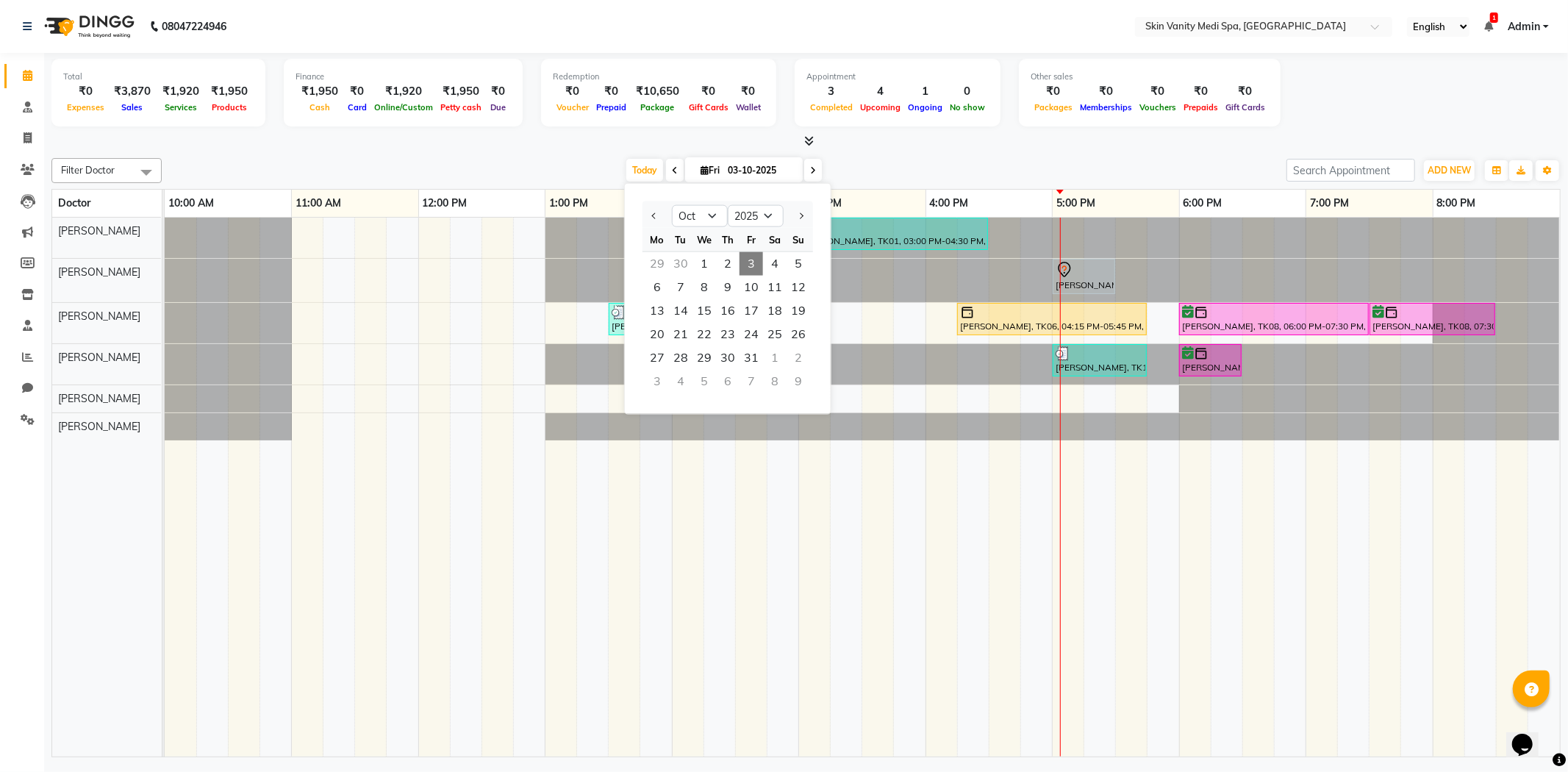
click at [543, 152] on div "Filter Doctor Select All [PERSON_NAME] [PERSON_NAME] EMAA [PERSON_NAME] [PERSON…" at bounding box center [806, 454] width 1509 height 605
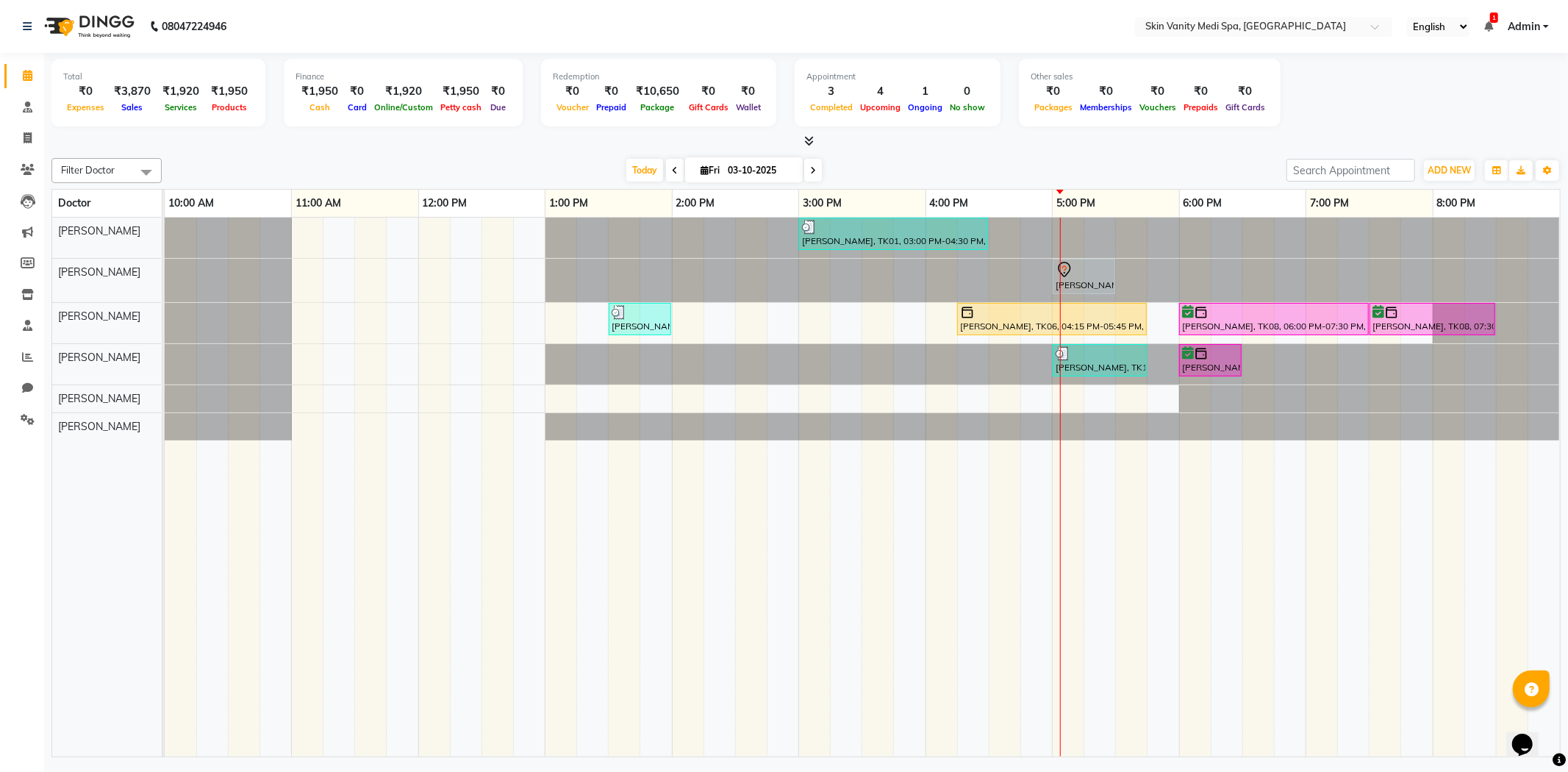
click at [731, 170] on input "03-10-2025" at bounding box center [760, 170] width 74 height 22
select select "10"
select select "2025"
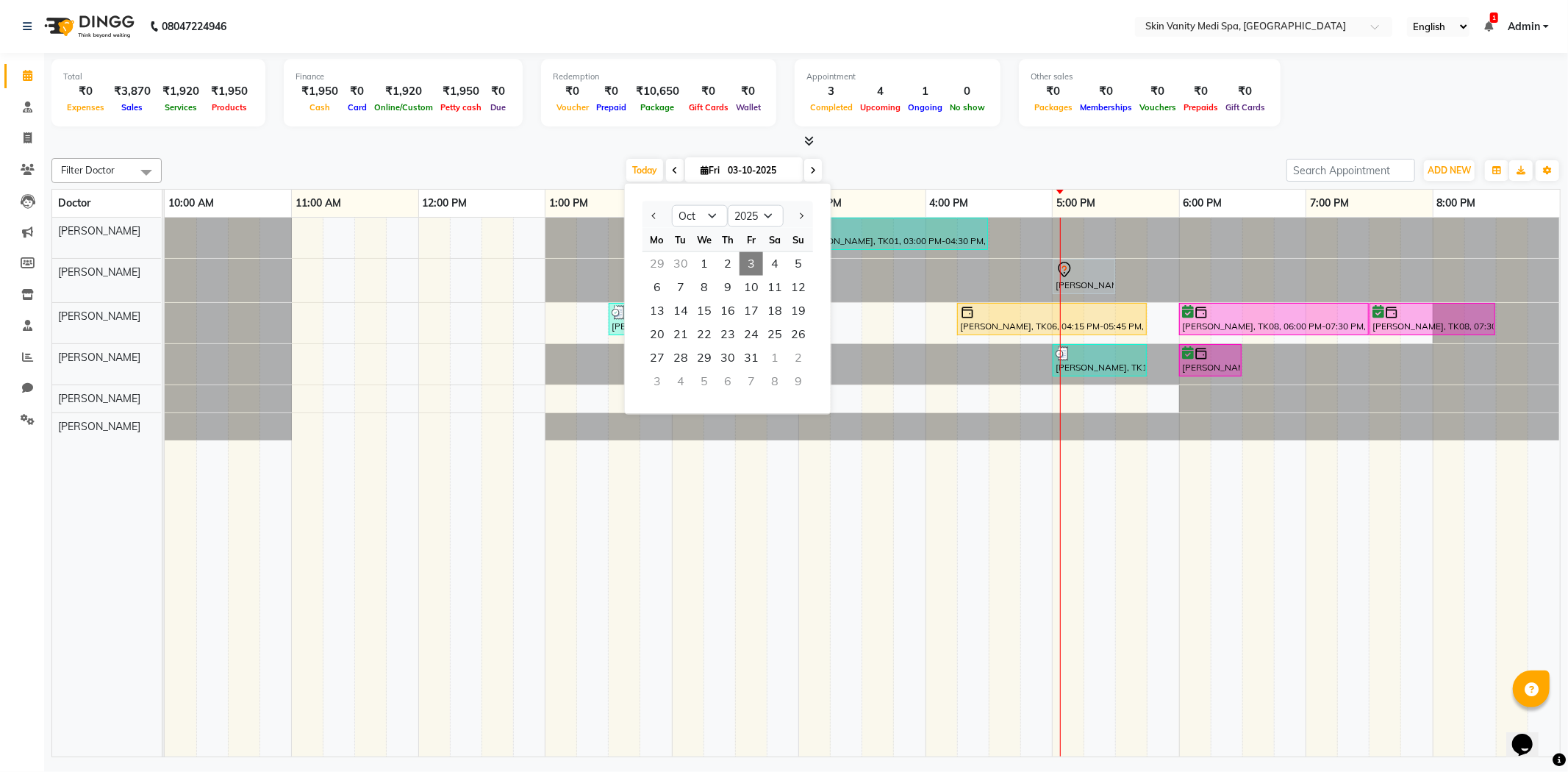
click at [863, 145] on div at bounding box center [806, 141] width 1509 height 15
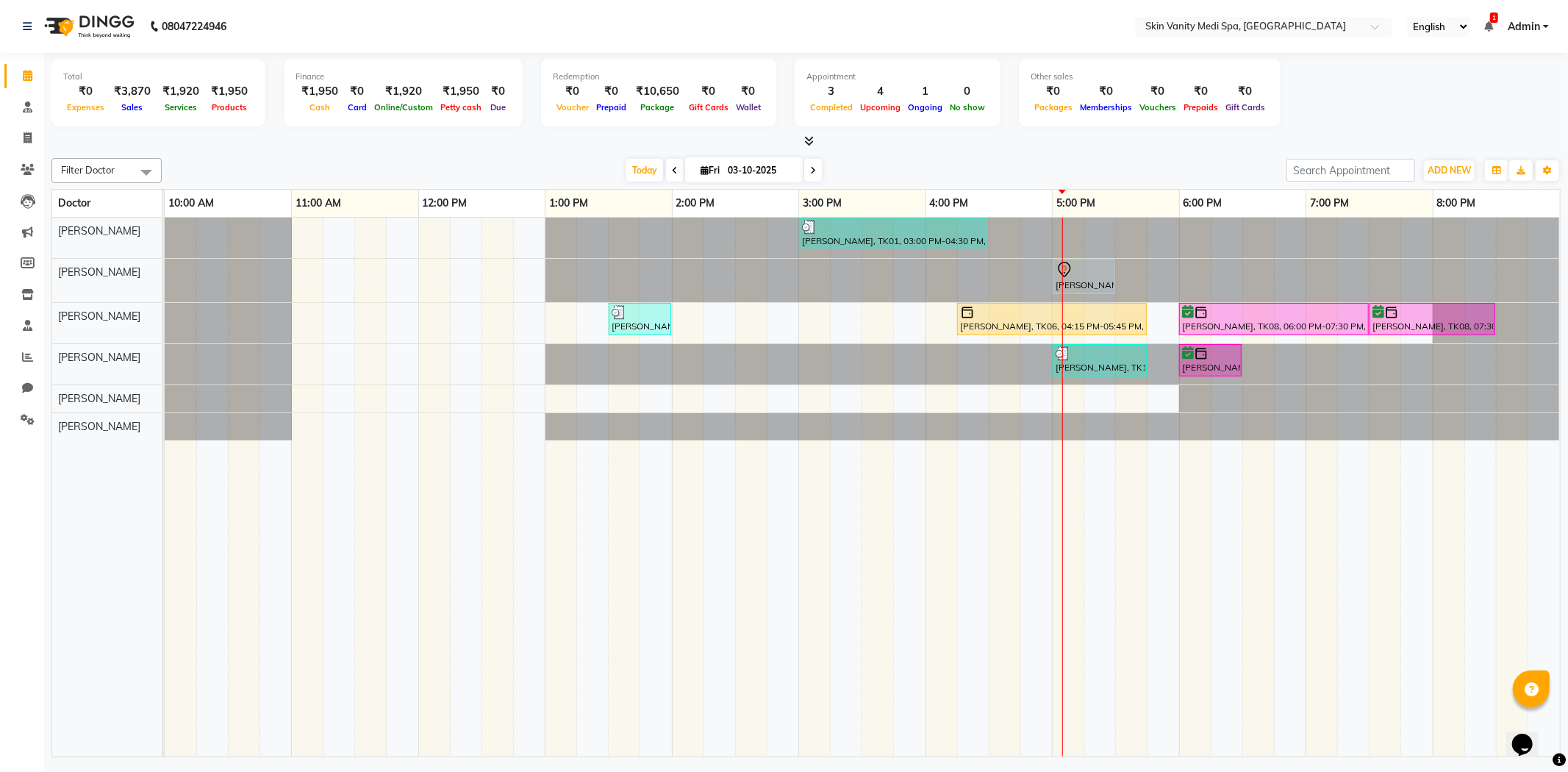
click at [804, 166] on span at bounding box center [813, 170] width 18 height 23
type input "04-10-2025"
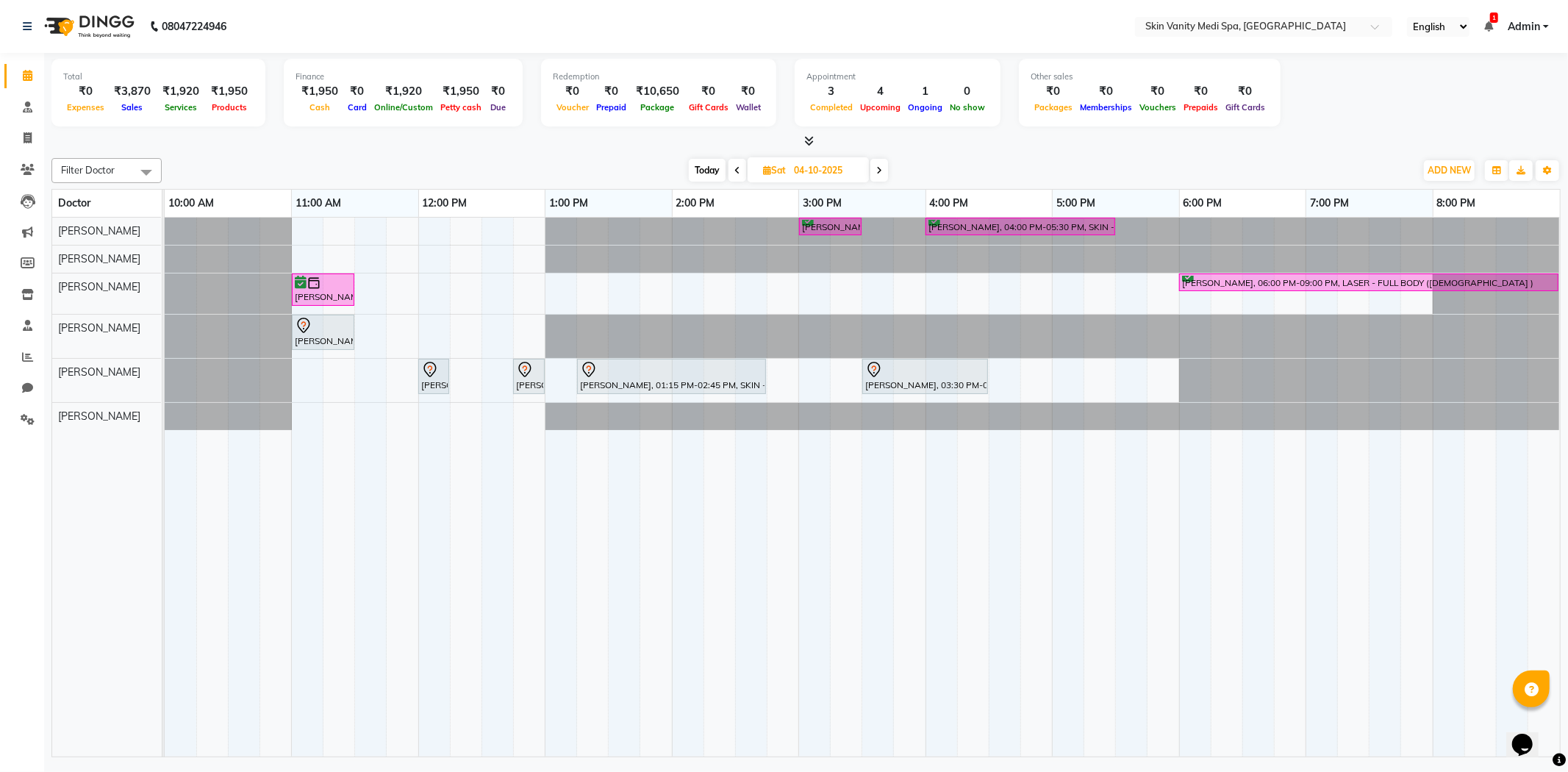
click at [815, 173] on input "04-10-2025" at bounding box center [826, 170] width 74 height 22
select select "10"
select select "2025"
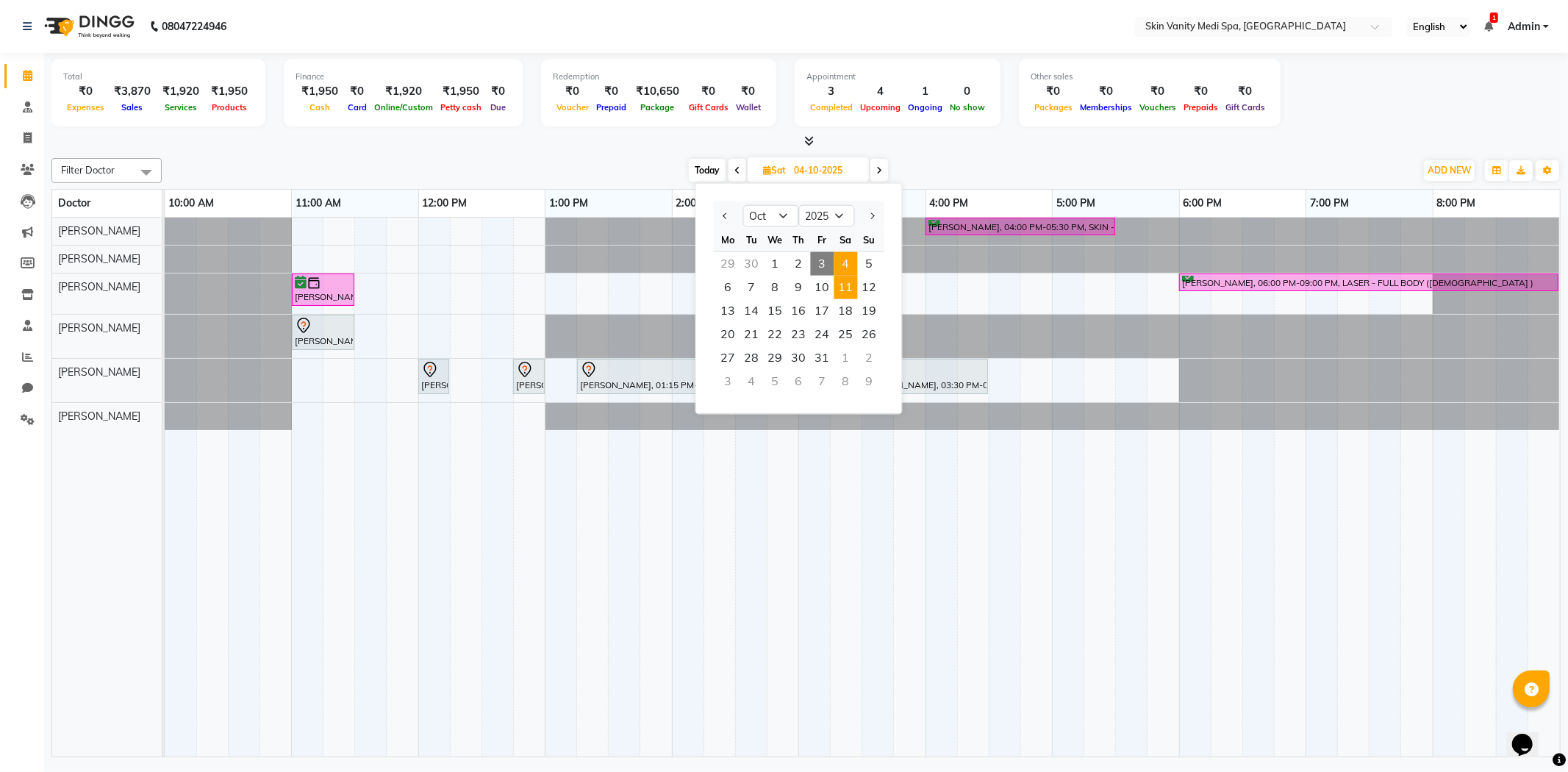
click at [849, 288] on span "11" at bounding box center [846, 288] width 24 height 24
type input "[DATE]"
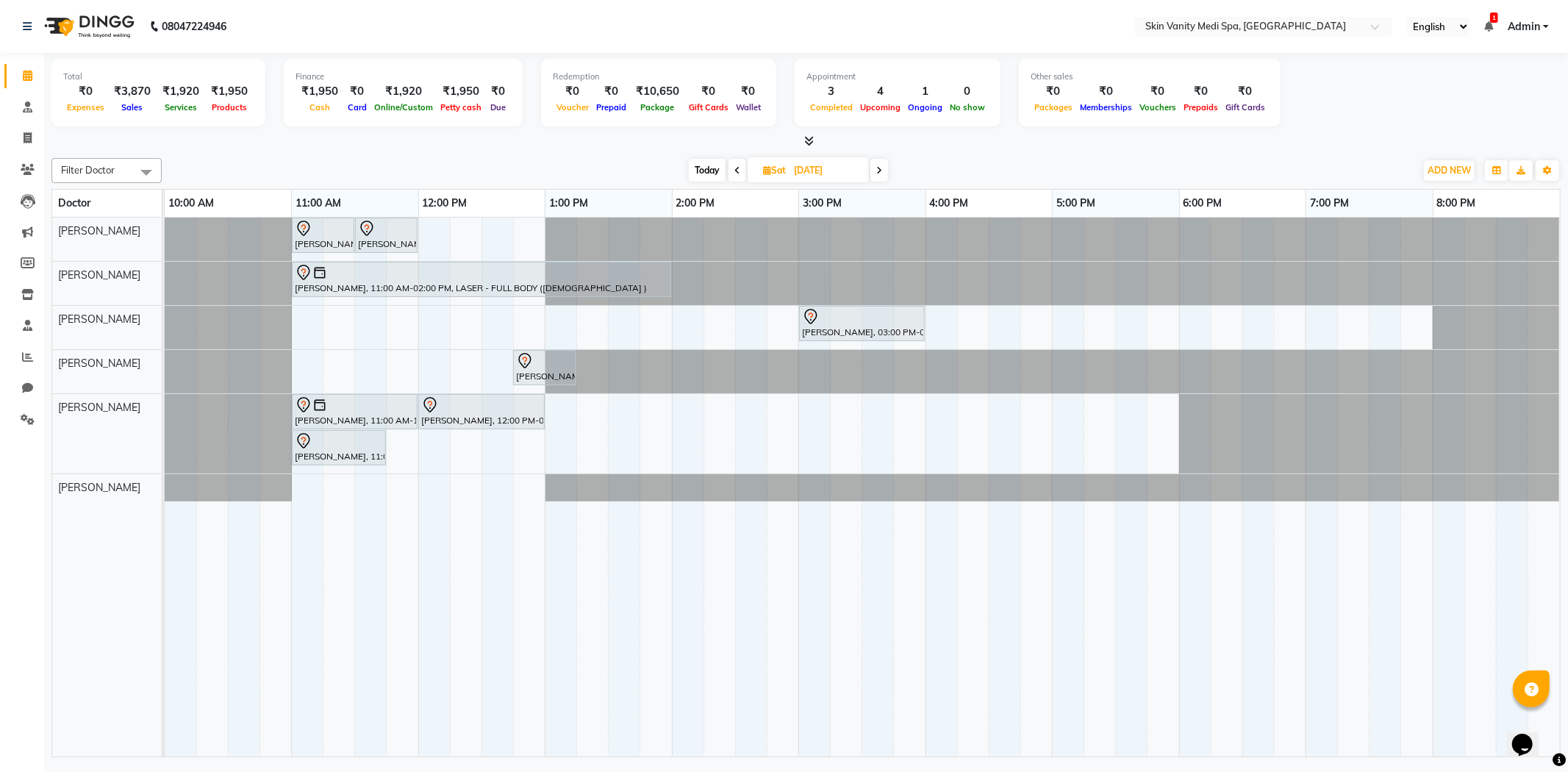
click at [164, 282] on div at bounding box center [164, 283] width 0 height 44
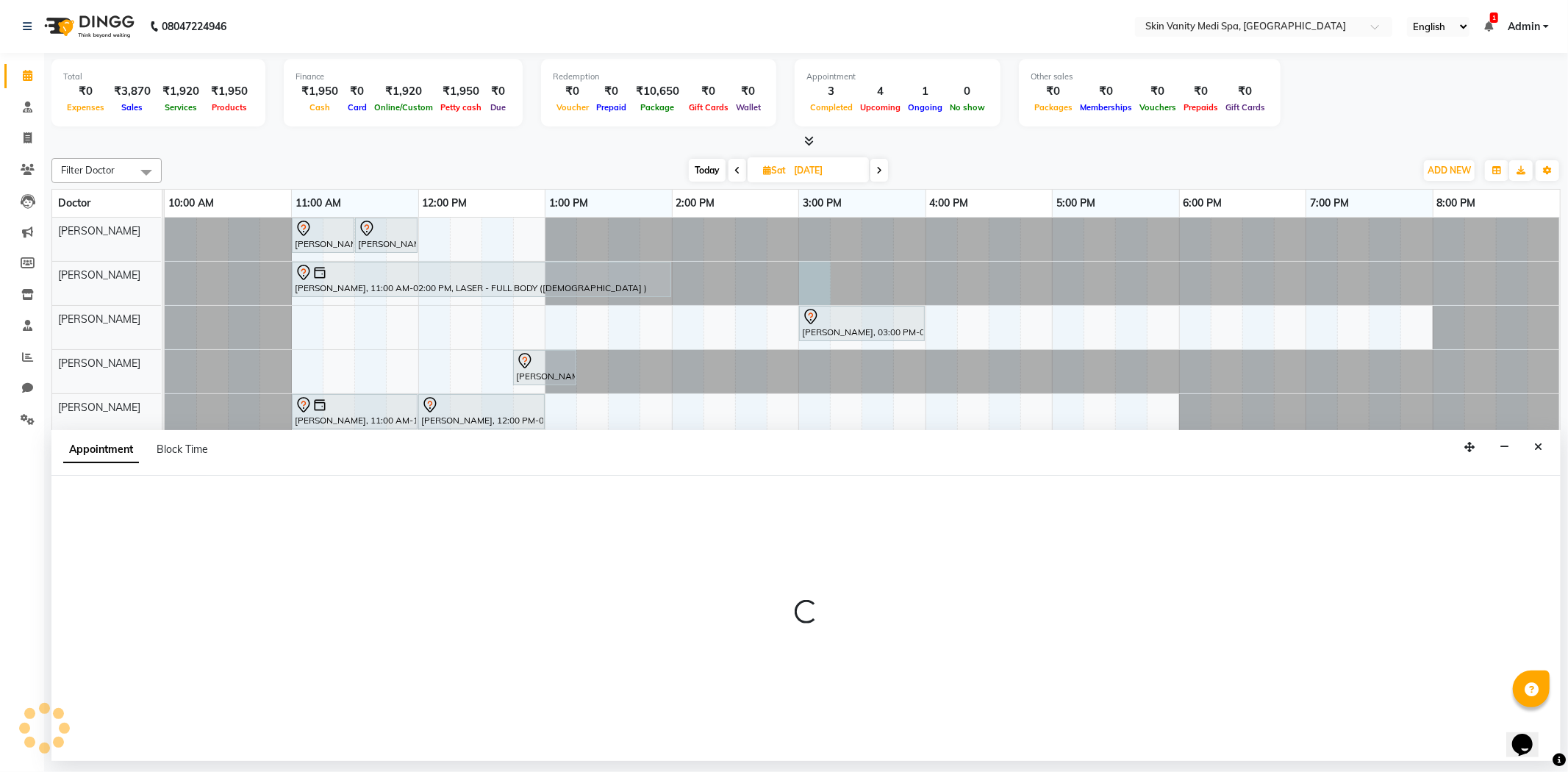
select select "70347"
select select "900"
select select "tentative"
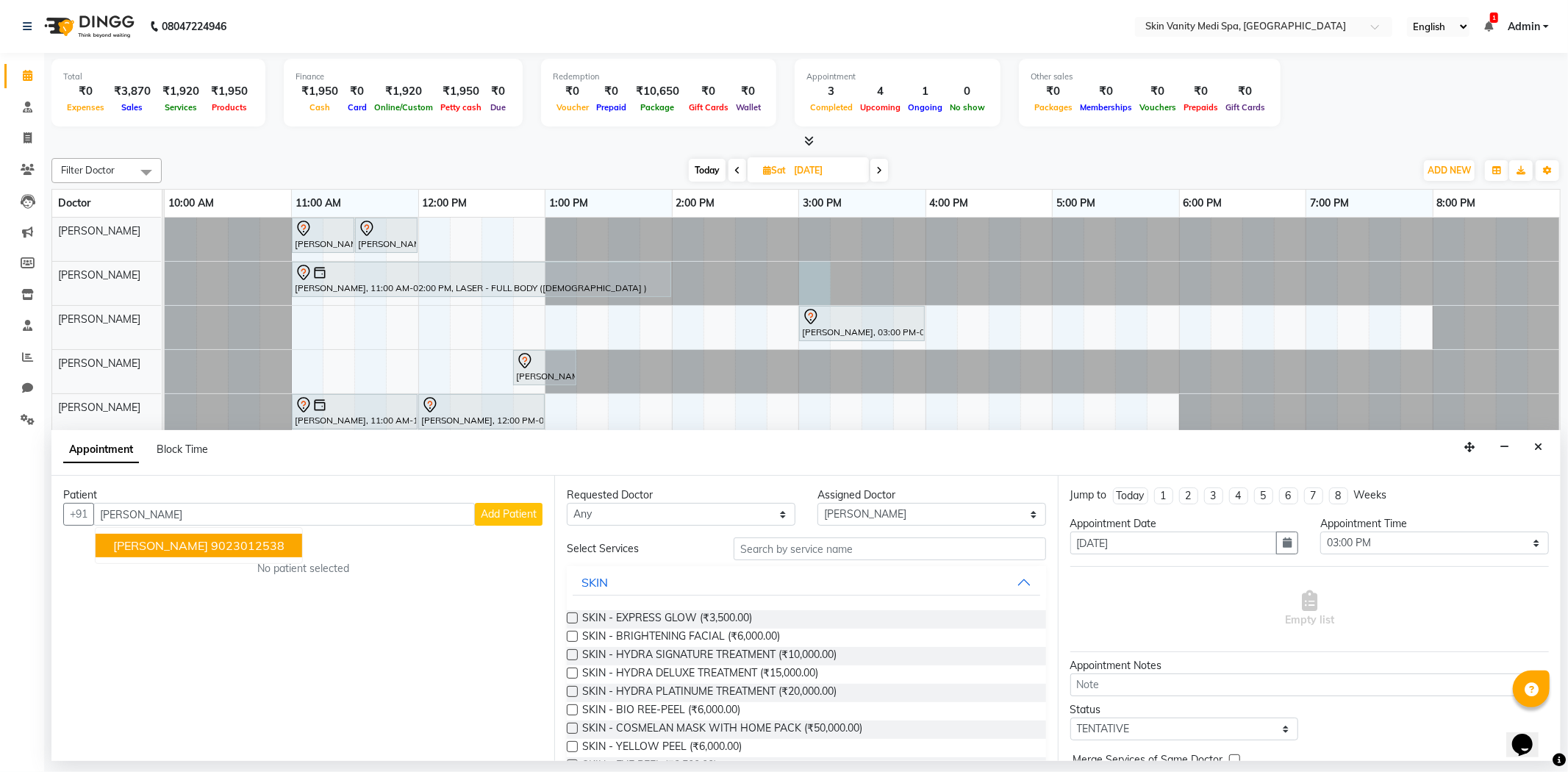
click at [208, 543] on span "[PERSON_NAME]" at bounding box center [161, 546] width 95 height 15
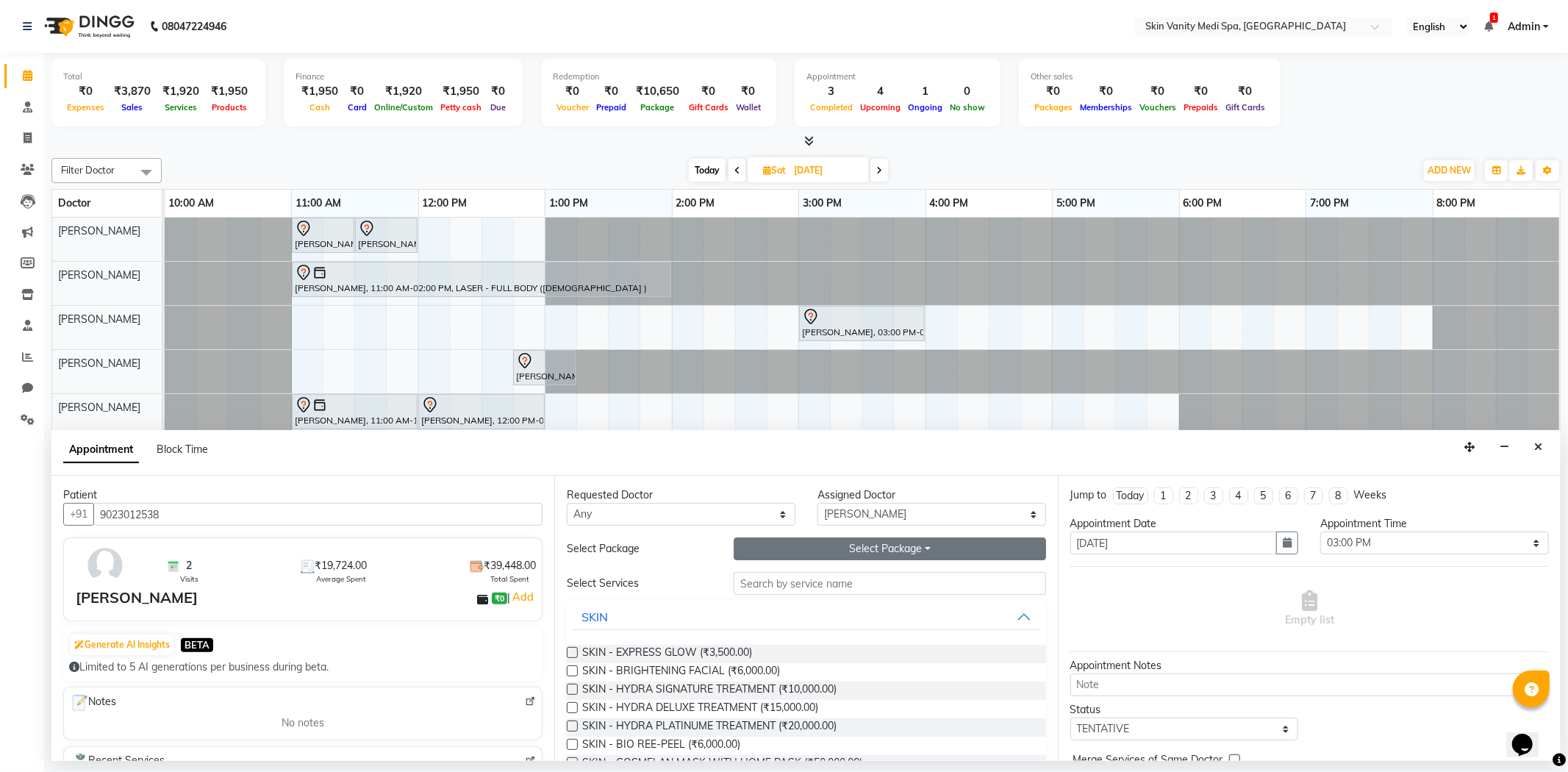
type input "9023012538"
click at [781, 552] on button "Select Package Toggle Dropdown" at bounding box center [889, 549] width 312 height 23
click at [787, 599] on li "SKIN - HYDRA SIGNATURE (6 SESSIONS)" at bounding box center [884, 600] width 300 height 21
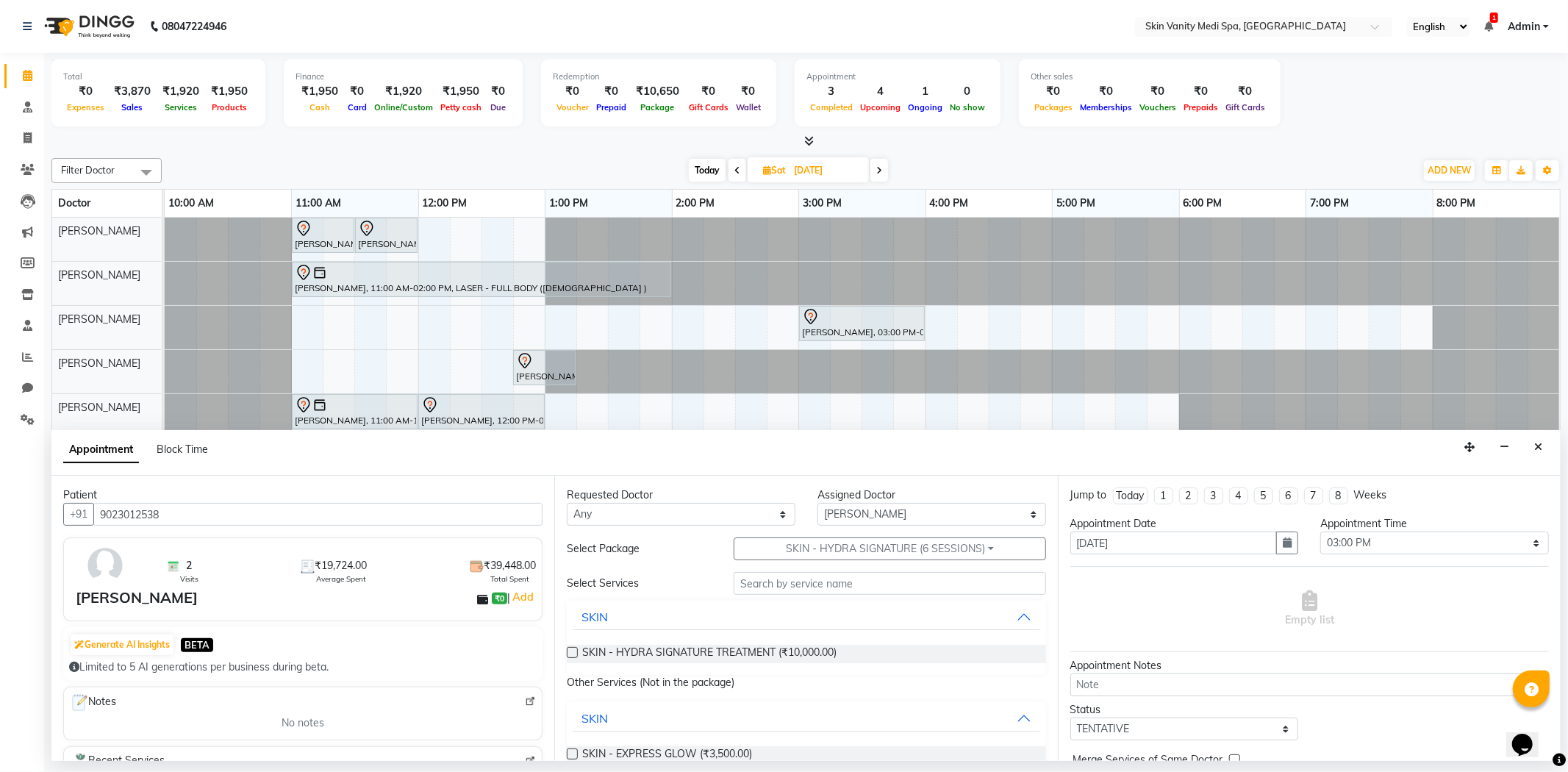
click at [581, 649] on div "SKIN - HYDRA SIGNATURE TREATMENT (₹10,000.00)" at bounding box center [806, 653] width 478 height 18
click at [575, 650] on label at bounding box center [572, 652] width 11 height 11
click at [575, 650] on input "checkbox" at bounding box center [571, 653] width 10 height 10
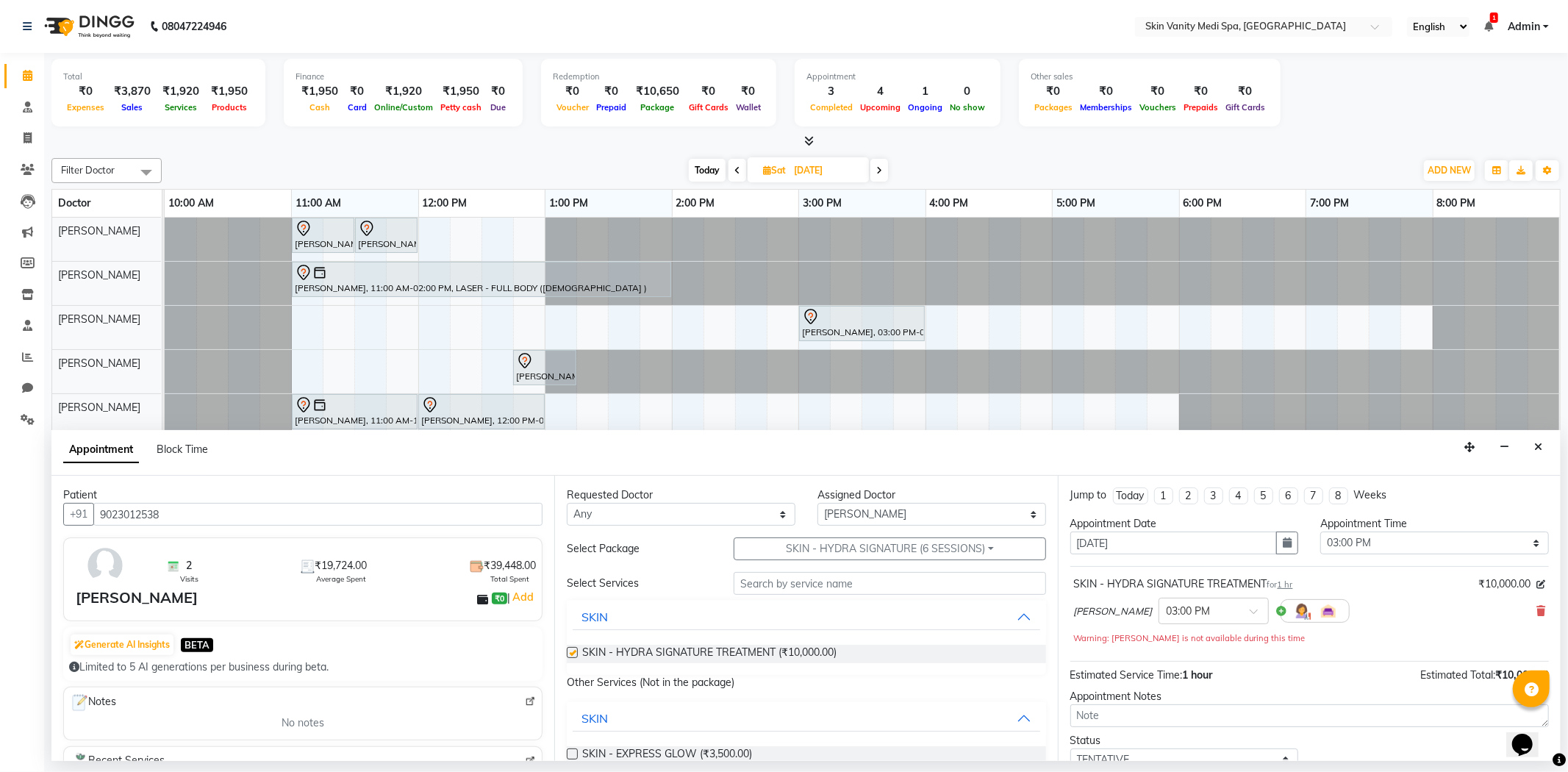
checkbox input "false"
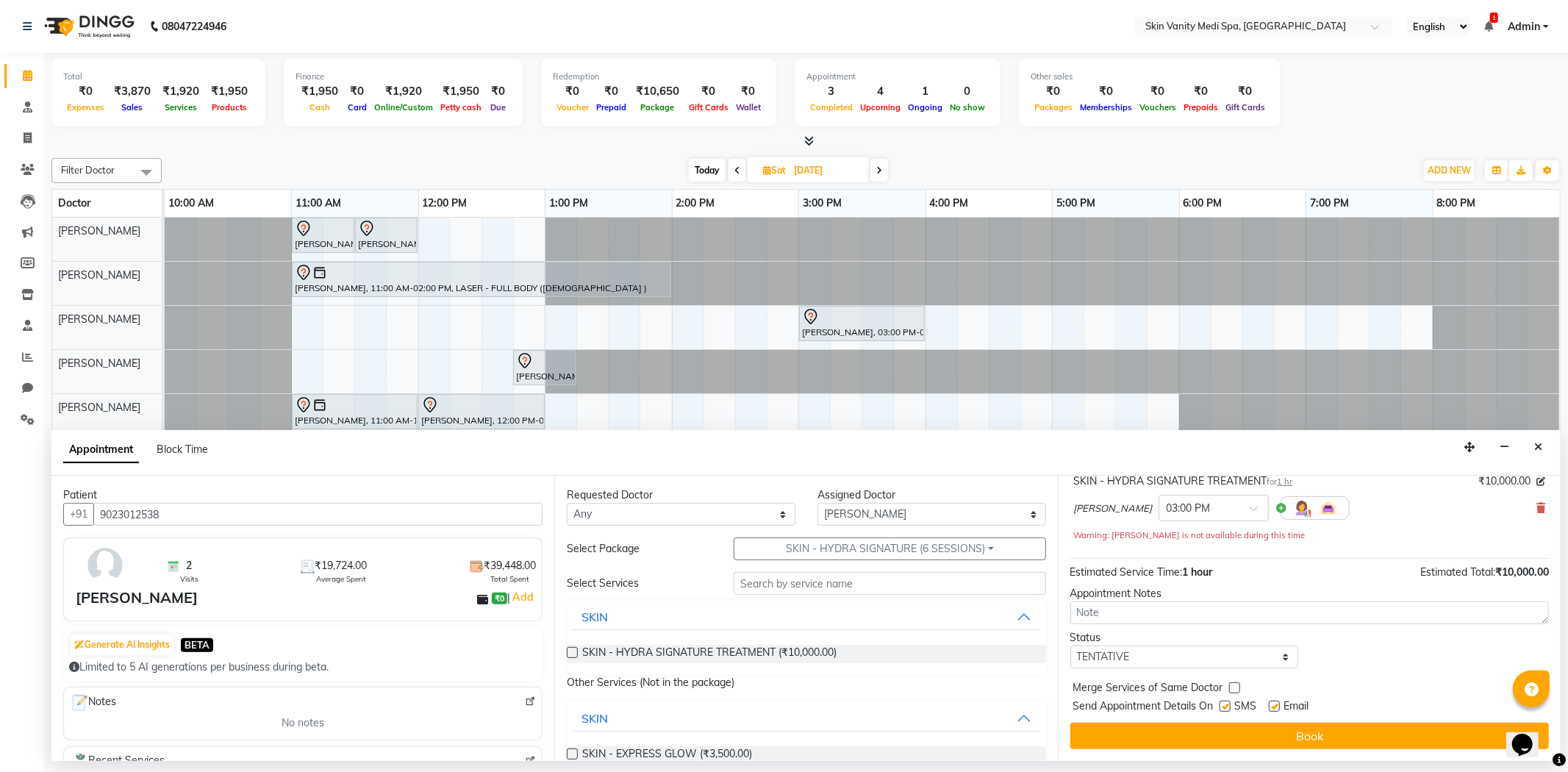
scroll to position [104, 0]
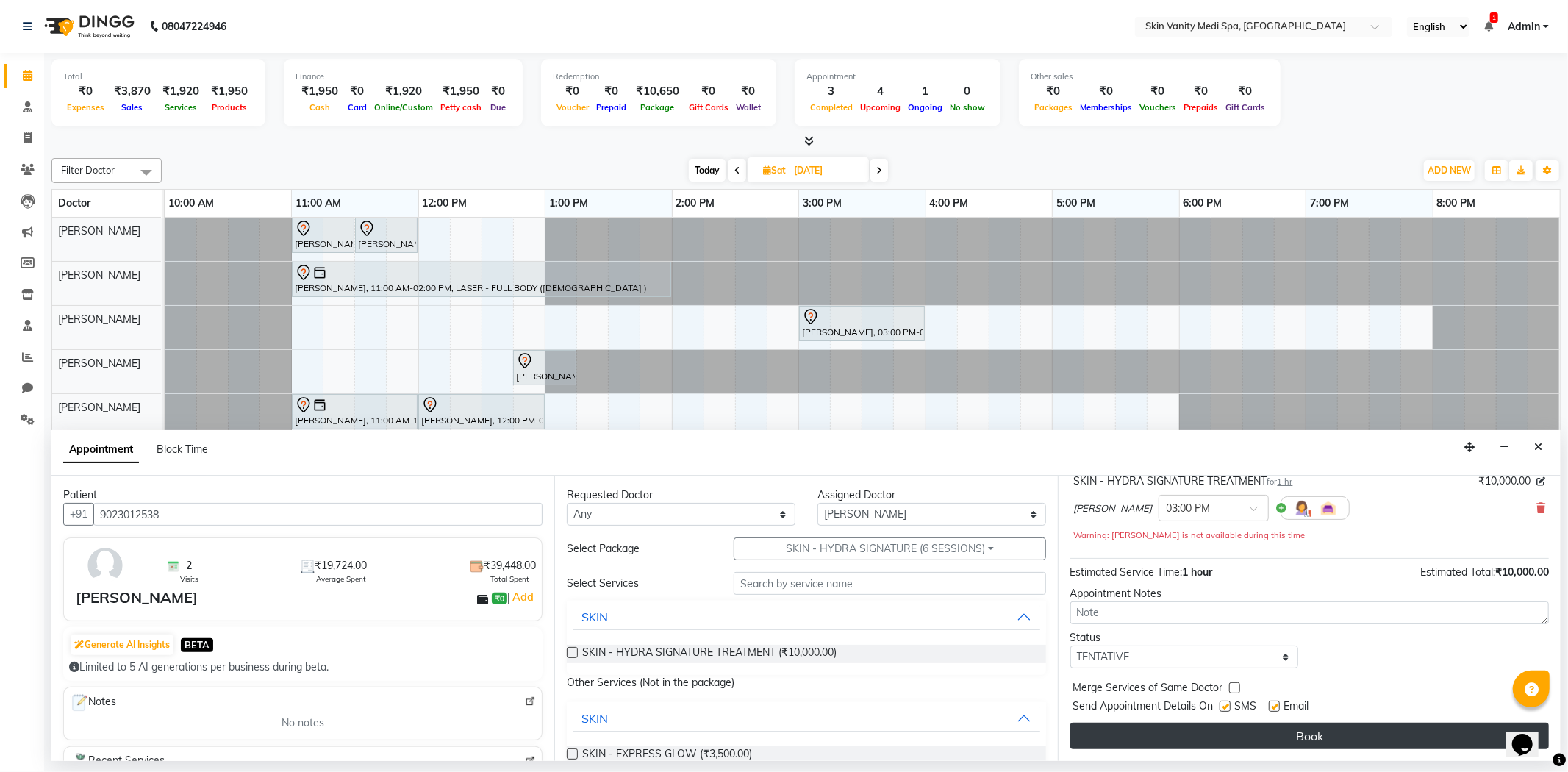
click at [1325, 728] on button "Book" at bounding box center [1309, 736] width 478 height 27
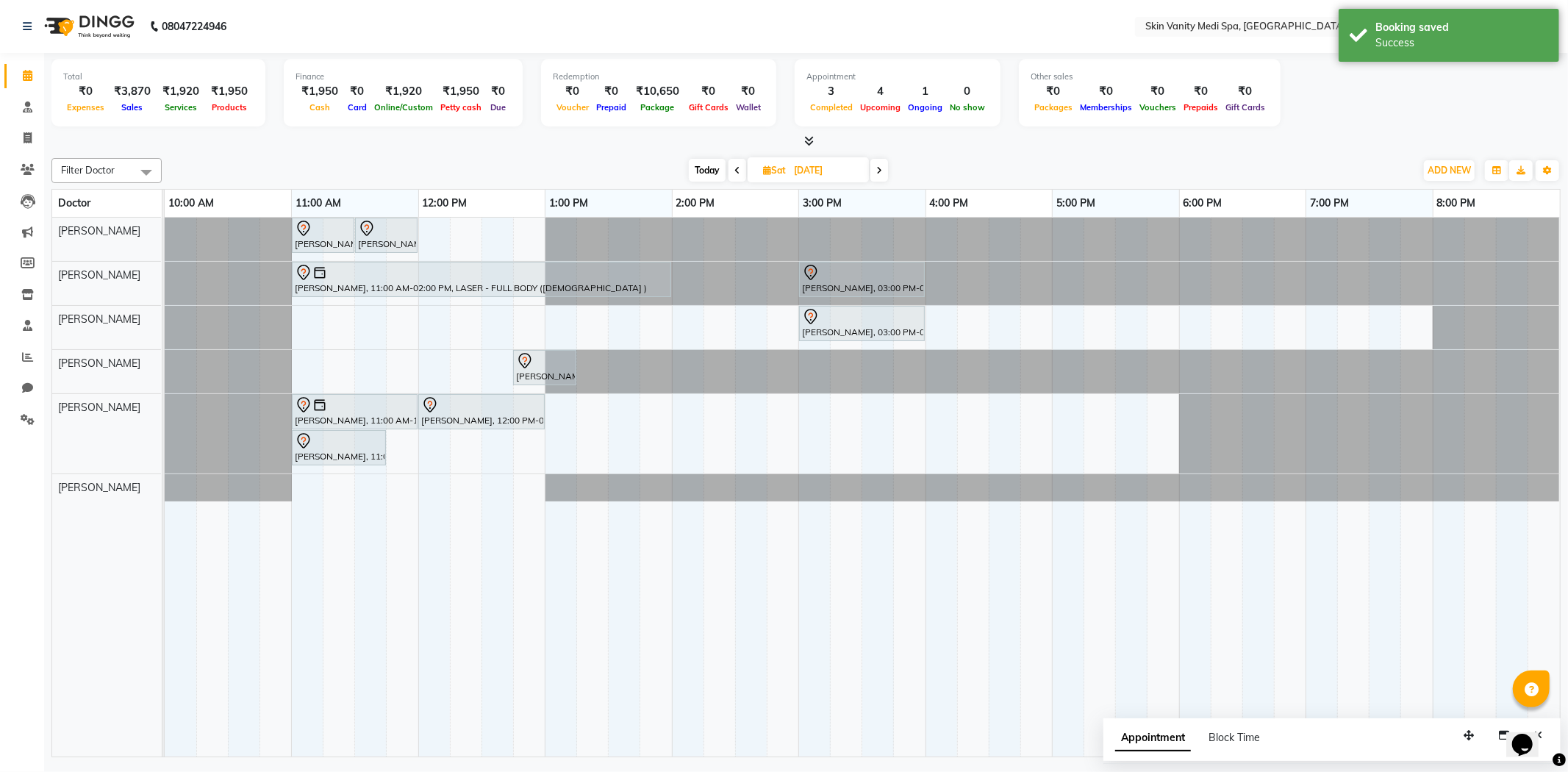
click at [705, 167] on span "Today" at bounding box center [707, 170] width 37 height 23
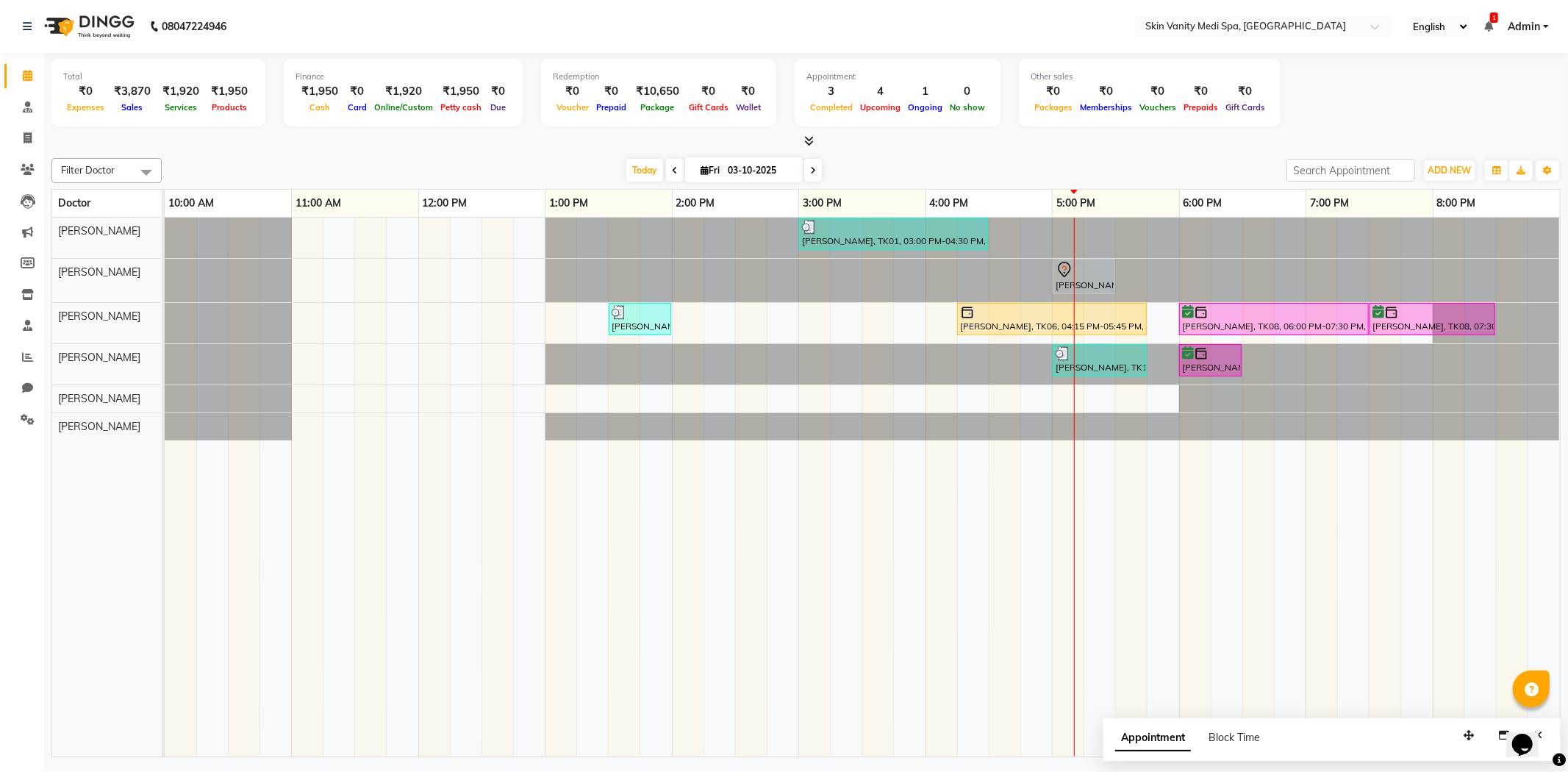
click at [813, 172] on span at bounding box center [813, 170] width 18 height 23
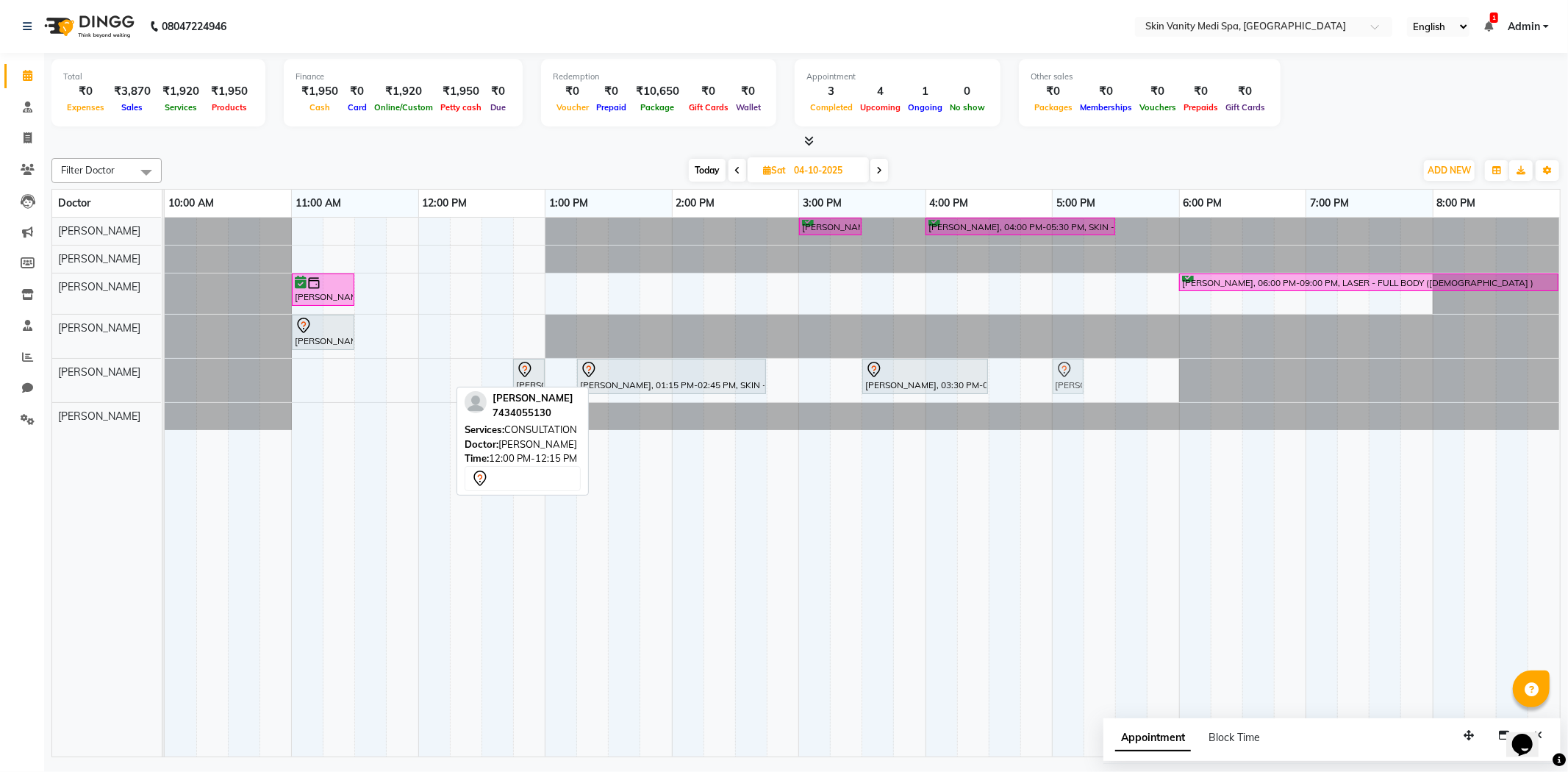
drag, startPoint x: 433, startPoint y: 378, endPoint x: 1071, endPoint y: 368, distance: 638.1
click at [164, 368] on div "[PERSON_NAME], 12:00 PM-12:15 PM, CONSULTATION [PERSON_NAME], 12:45 PM-01:00 PM…" at bounding box center [164, 380] width 0 height 44
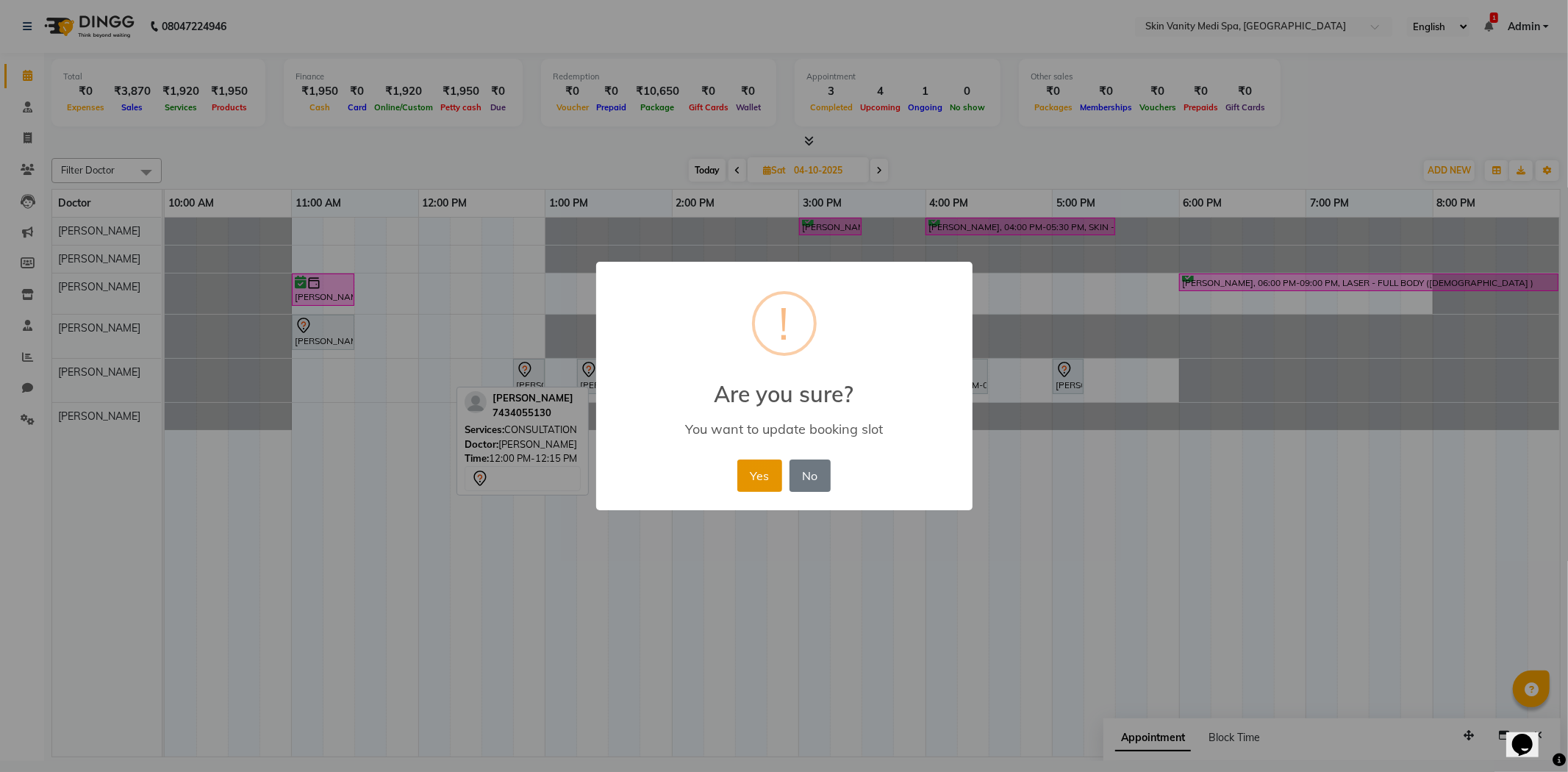
click at [757, 479] on button "Yes" at bounding box center [759, 476] width 45 height 32
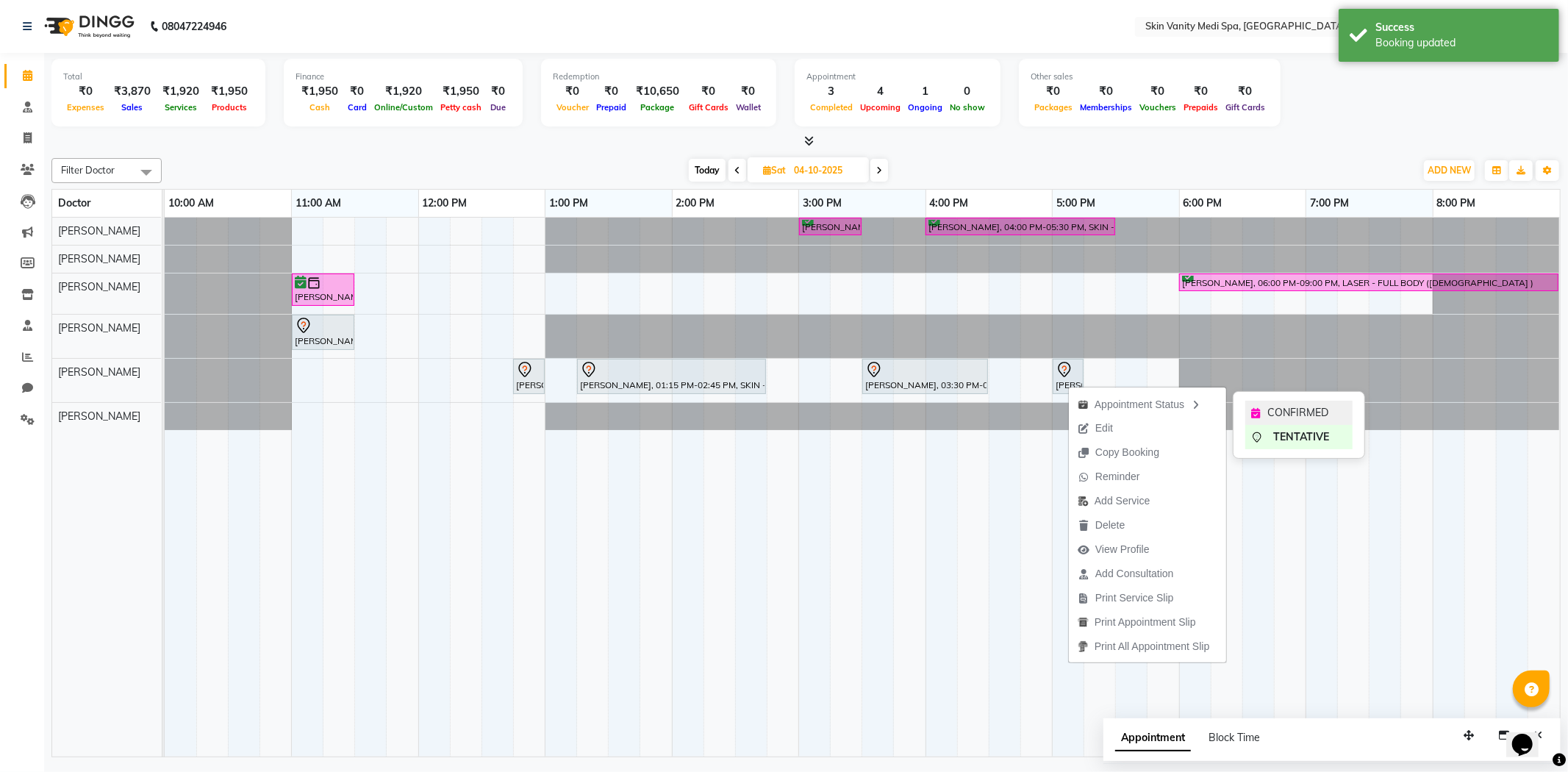
click at [1297, 408] on span "CONFIRMED" at bounding box center [1297, 412] width 61 height 15
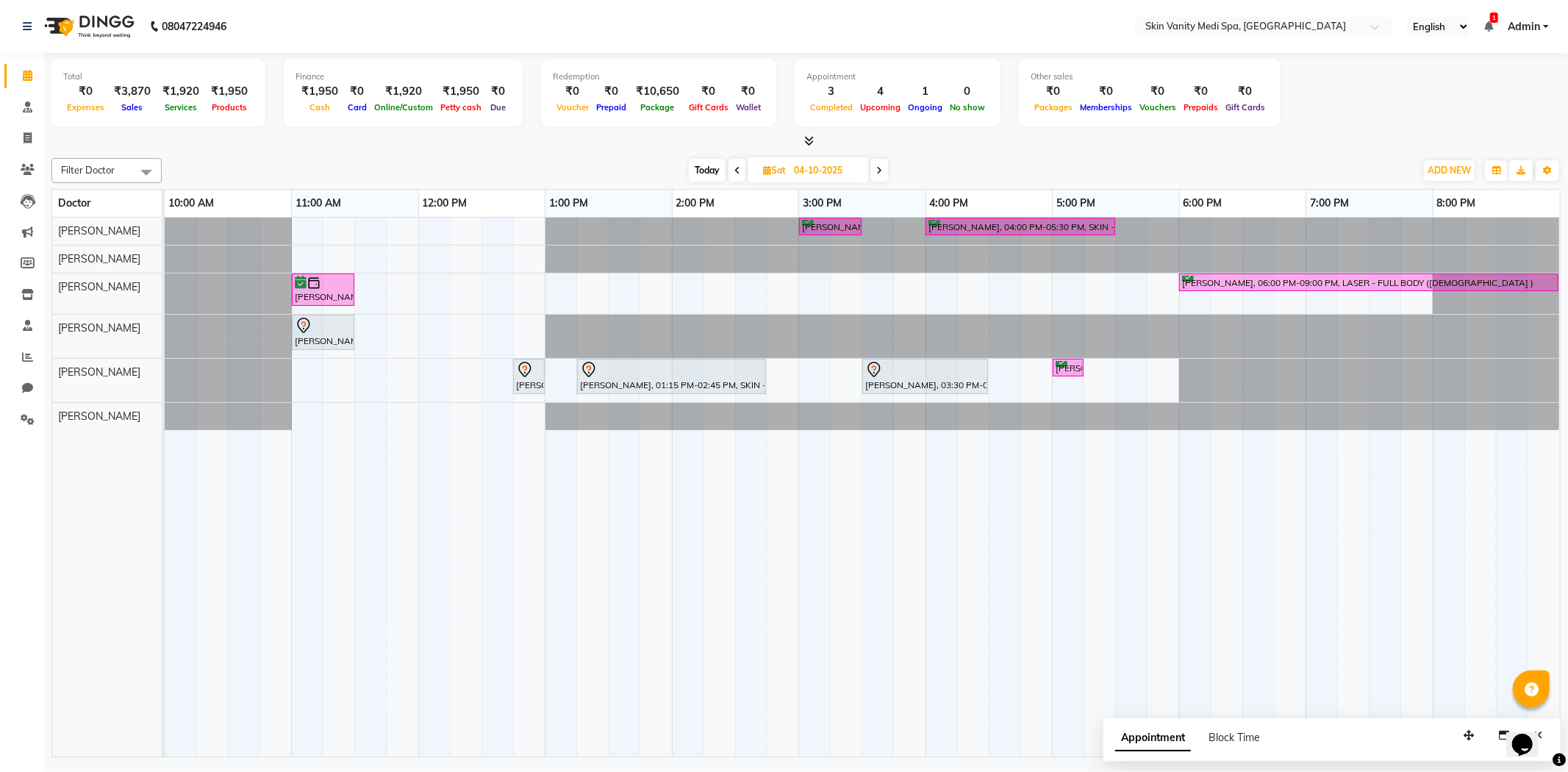
click at [700, 170] on span "Today" at bounding box center [707, 170] width 37 height 23
type input "03-10-2025"
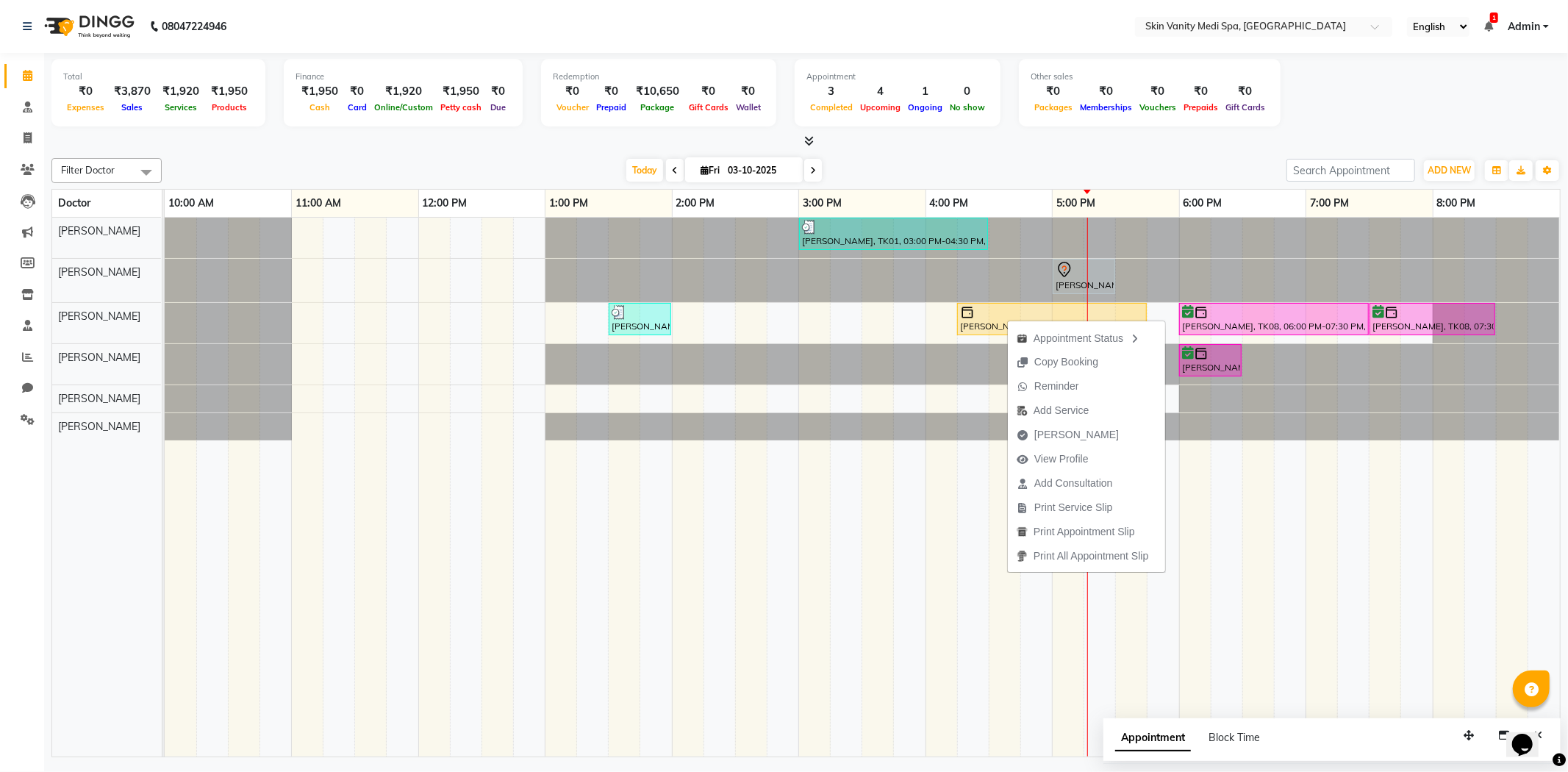
click at [976, 154] on div "Filter Doctor Select All [PERSON_NAME] [PERSON_NAME] EMAA [PERSON_NAME] [PERSON…" at bounding box center [806, 454] width 1509 height 605
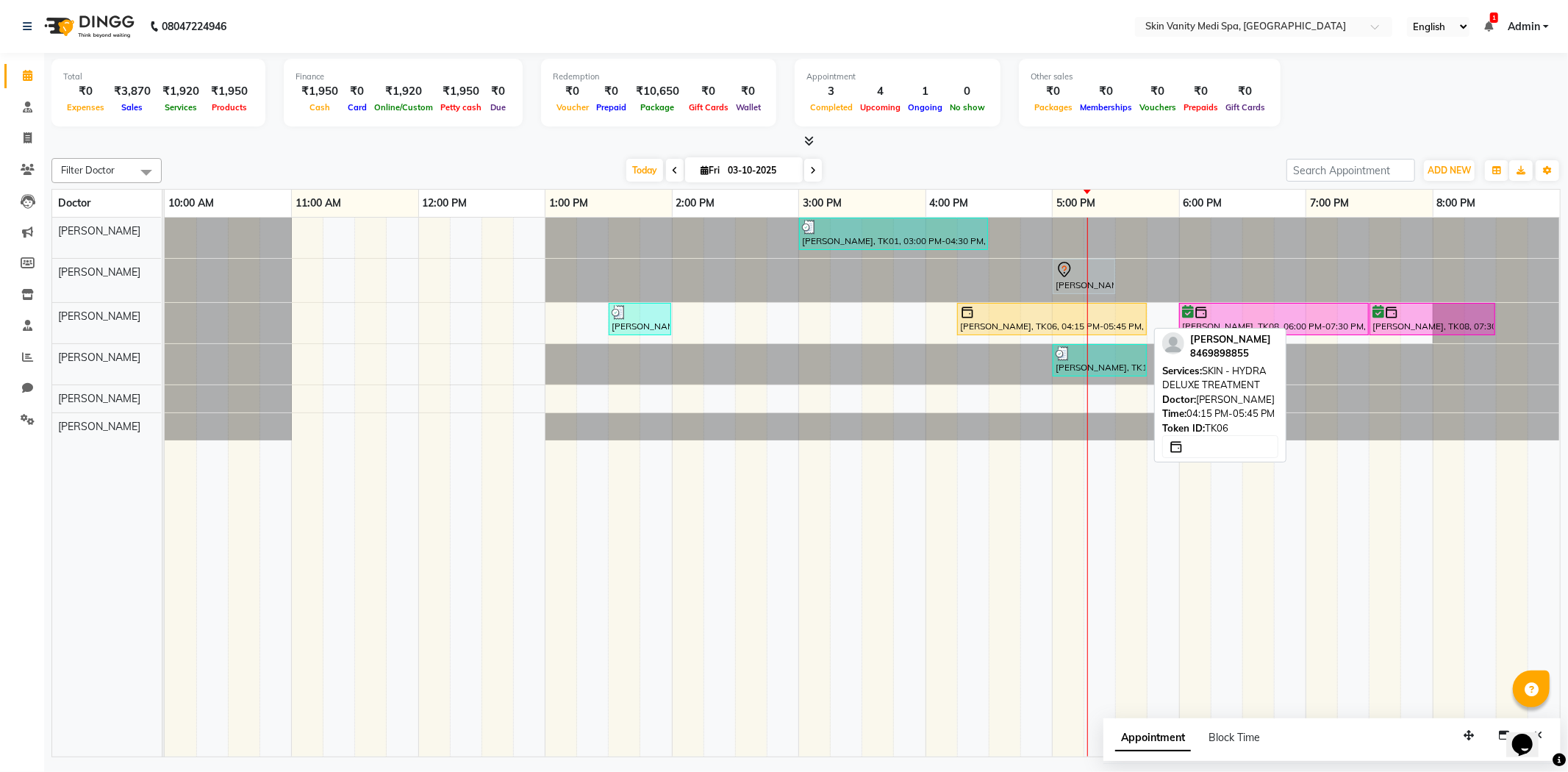
click at [1000, 324] on div "[PERSON_NAME], TK06, 04:15 PM-05:45 PM, SKIN - HYDRA DELUXE TREATMENT" at bounding box center [1051, 319] width 187 height 28
click at [997, 324] on div "[PERSON_NAME], TK06, 04:15 PM-05:45 PM, SKIN - HYDRA DELUXE TREATMENT" at bounding box center [1051, 319] width 187 height 28
select select "1"
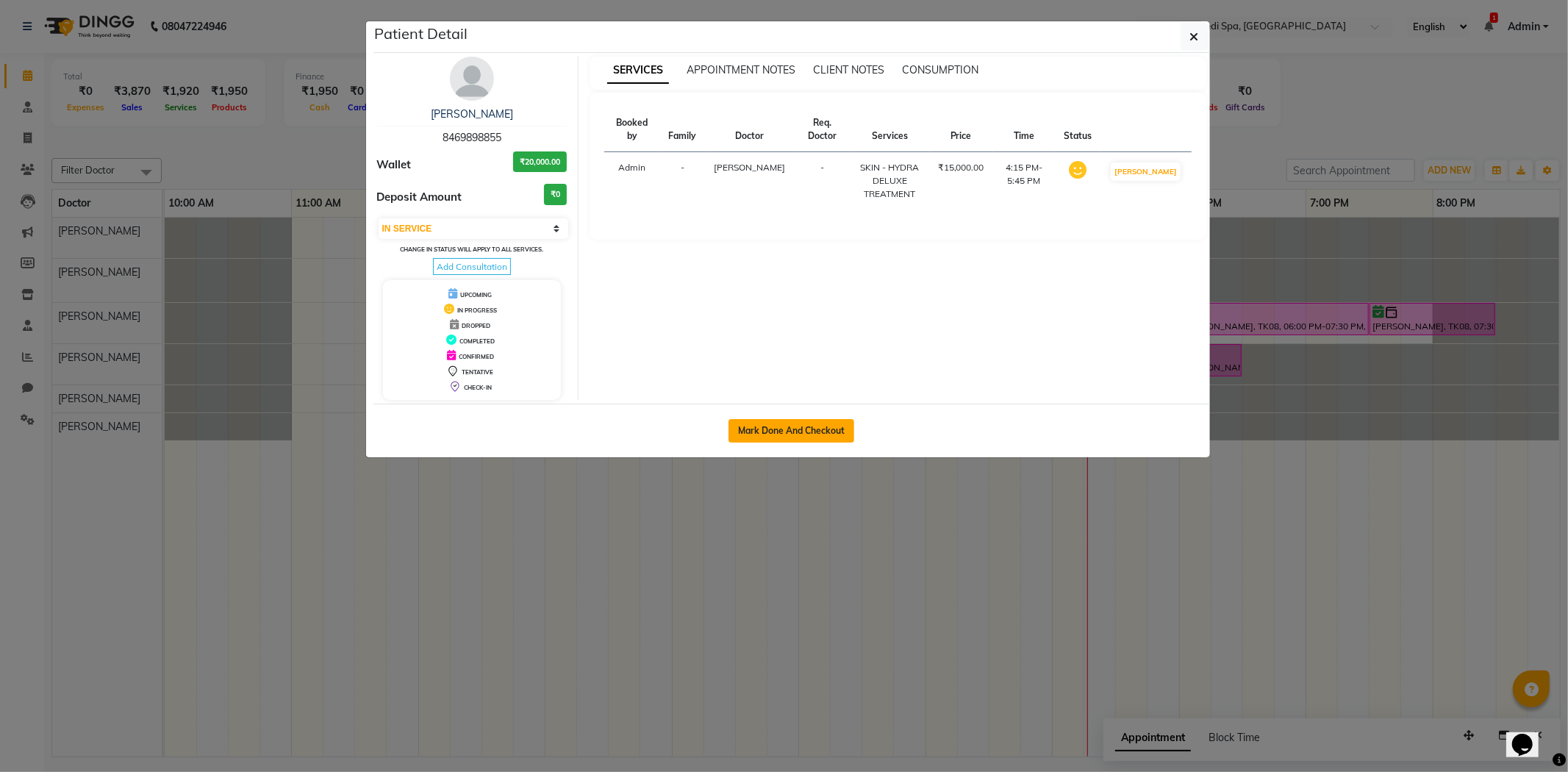
click at [743, 428] on button "Mark Done And Checkout" at bounding box center [791, 431] width 125 height 24
select select "service"
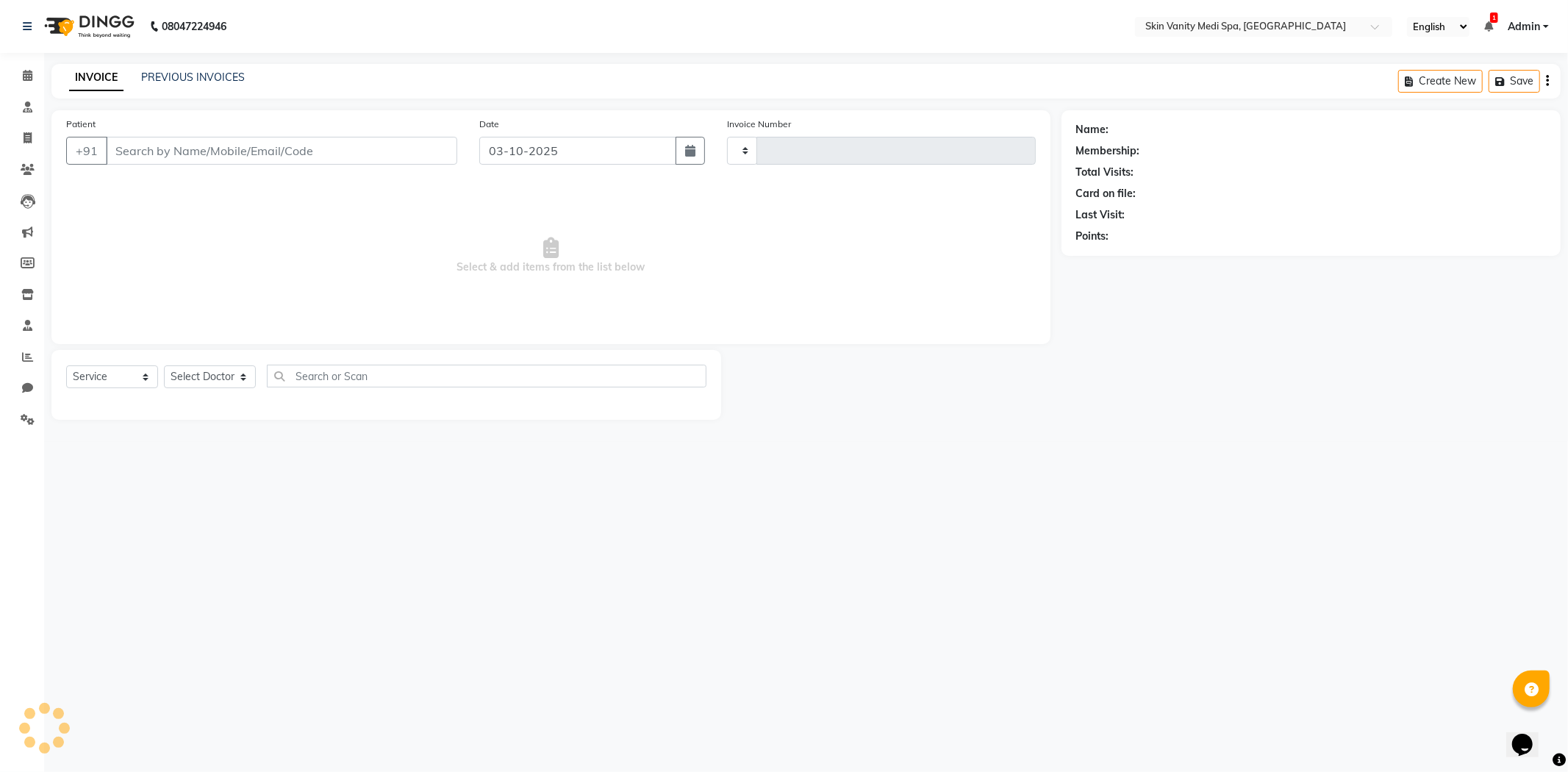
type input "0855"
select select "7826"
type input "8469898855"
select select "70348"
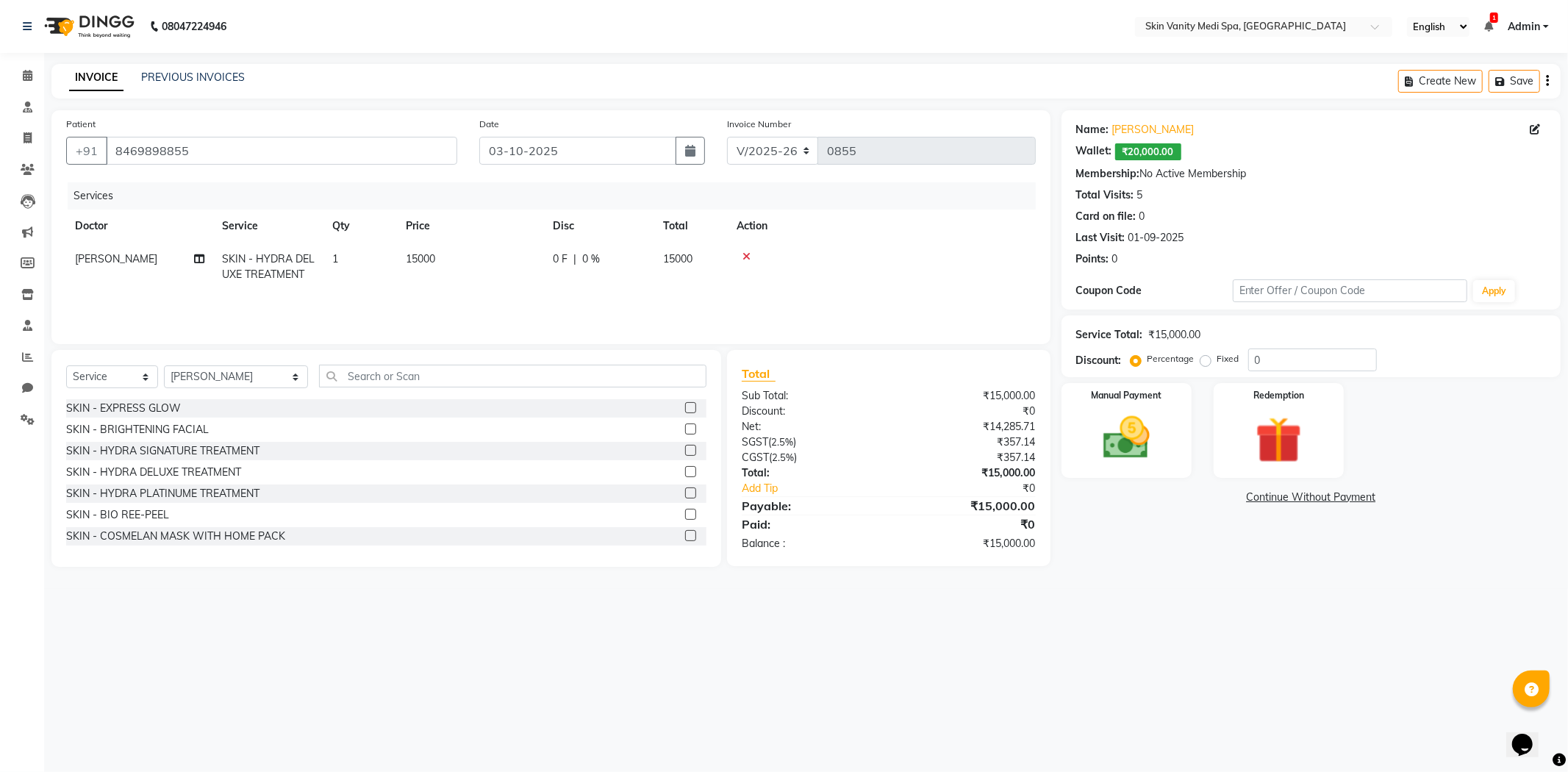
click at [410, 260] on span "15000" at bounding box center [420, 259] width 29 height 13
click at [518, 258] on input "15000" at bounding box center [539, 262] width 129 height 23
type input "1"
type input "7500"
click at [1303, 416] on img at bounding box center [1278, 440] width 79 height 60
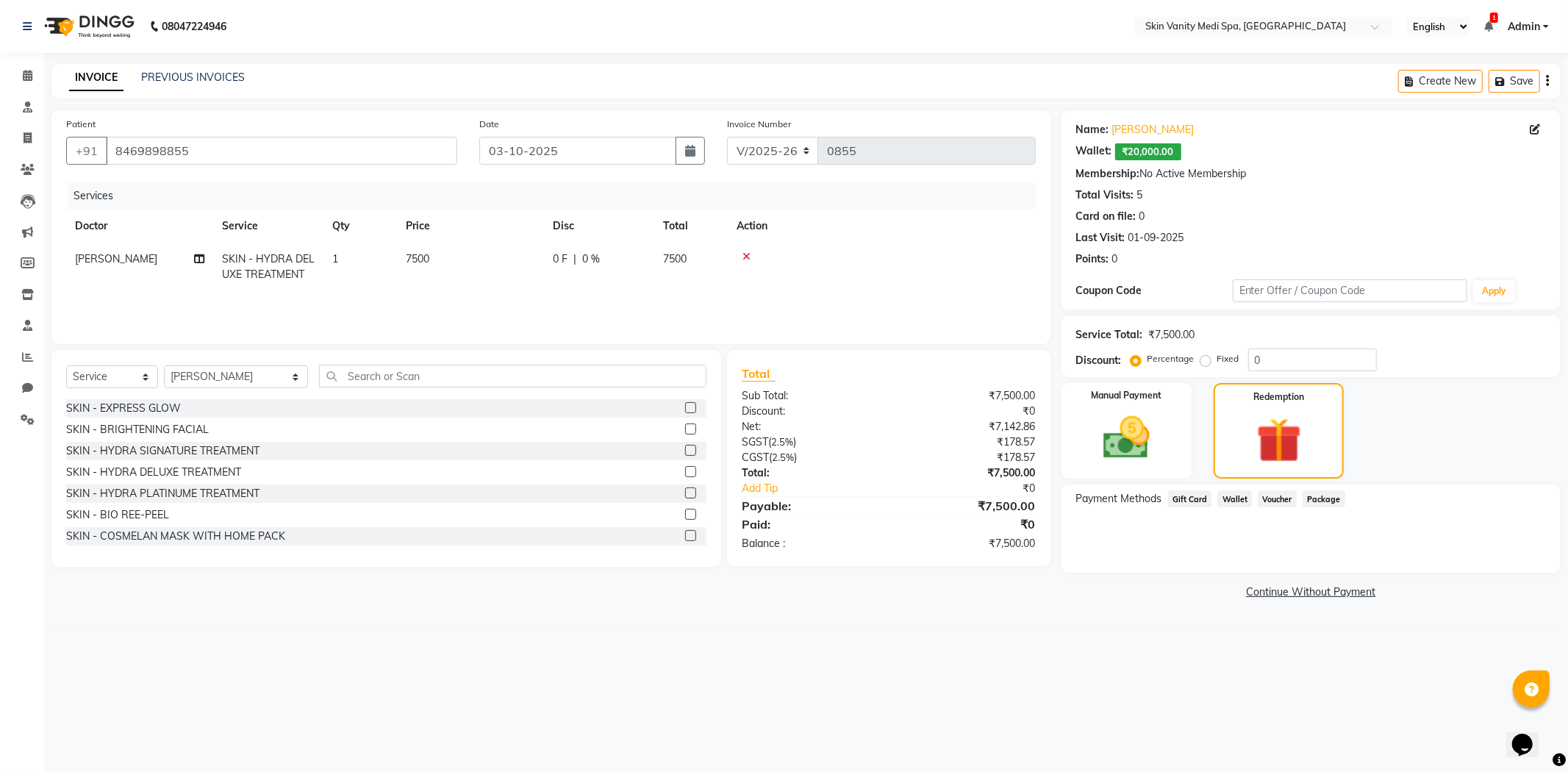
click at [1233, 496] on span "Wallet" at bounding box center [1234, 498] width 35 height 17
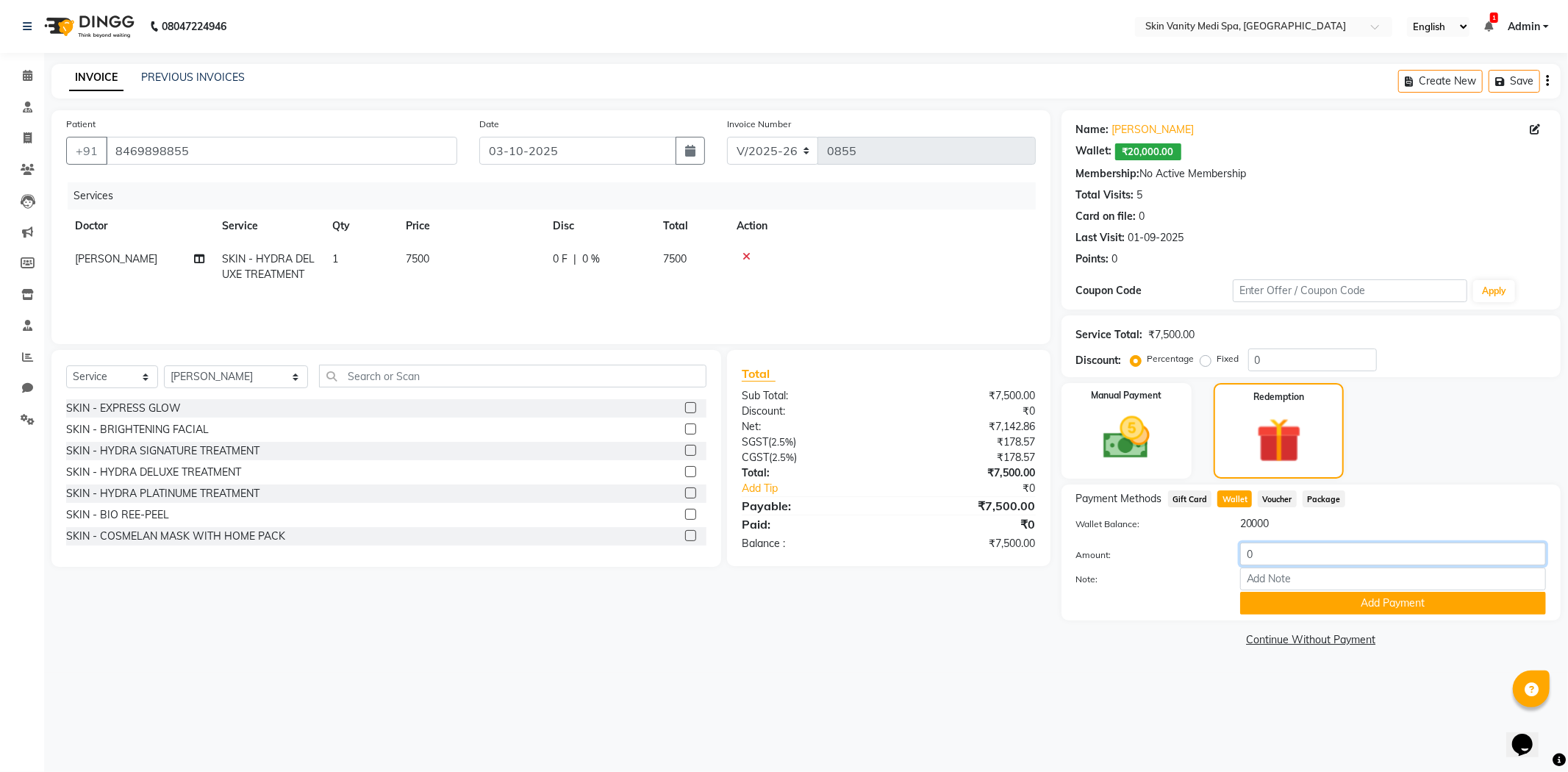
click at [1258, 562] on input "0" at bounding box center [1393, 554] width 306 height 23
type input "7500"
click at [1289, 604] on button "Add Payment" at bounding box center [1393, 603] width 306 height 23
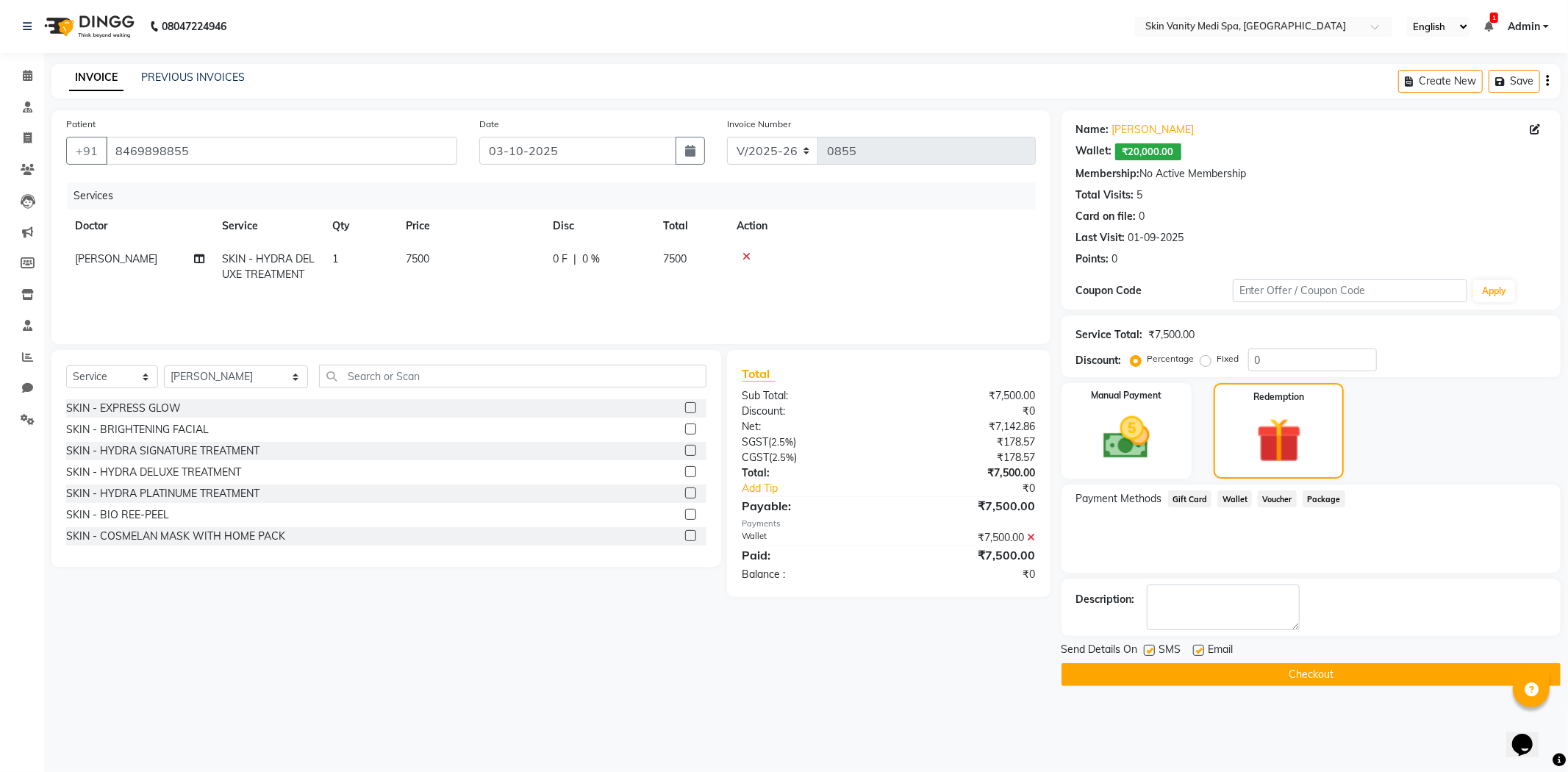
click at [1203, 678] on button "Checkout" at bounding box center [1311, 674] width 499 height 23
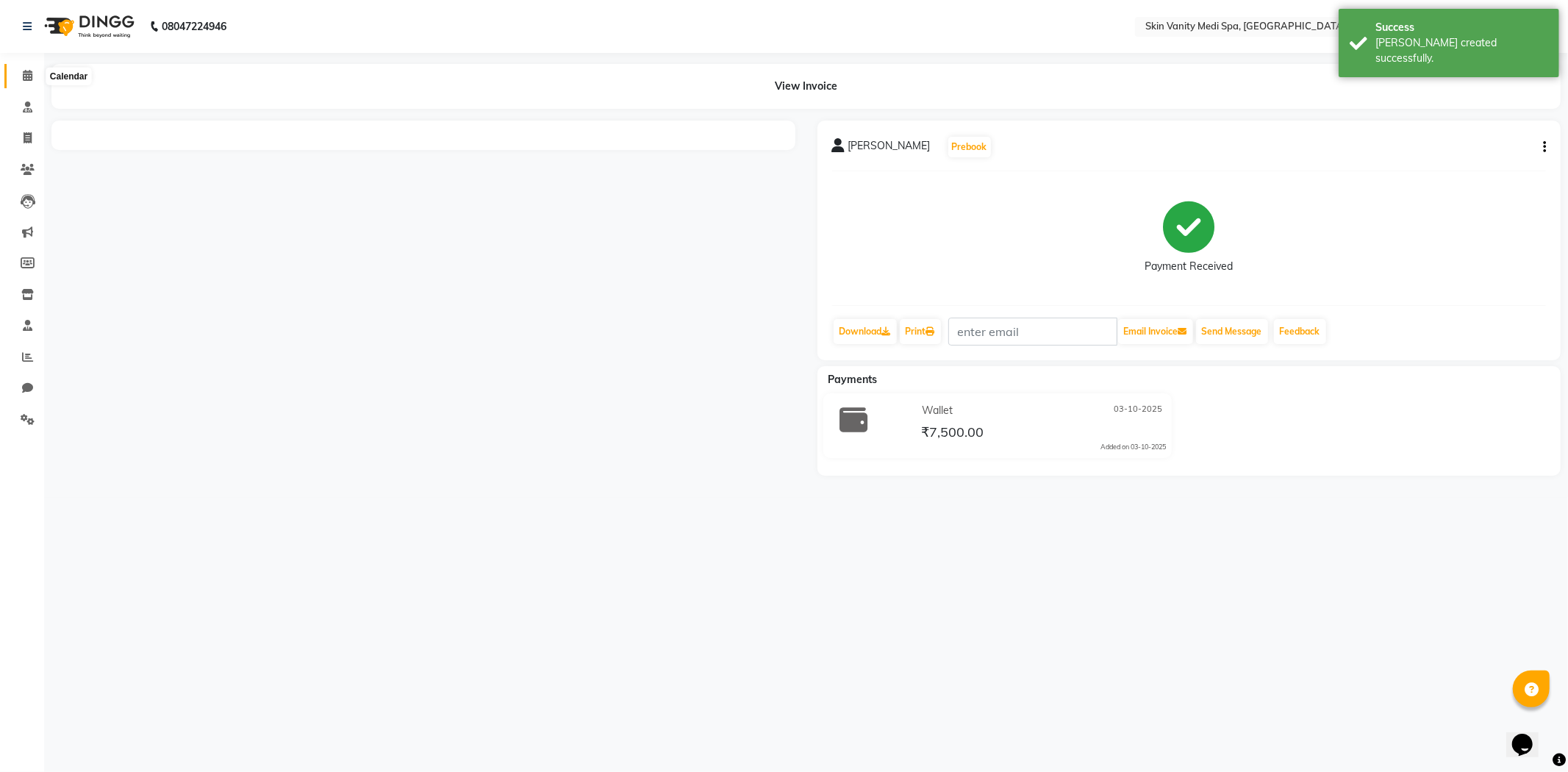
click at [29, 81] on icon at bounding box center [27, 75] width 10 height 11
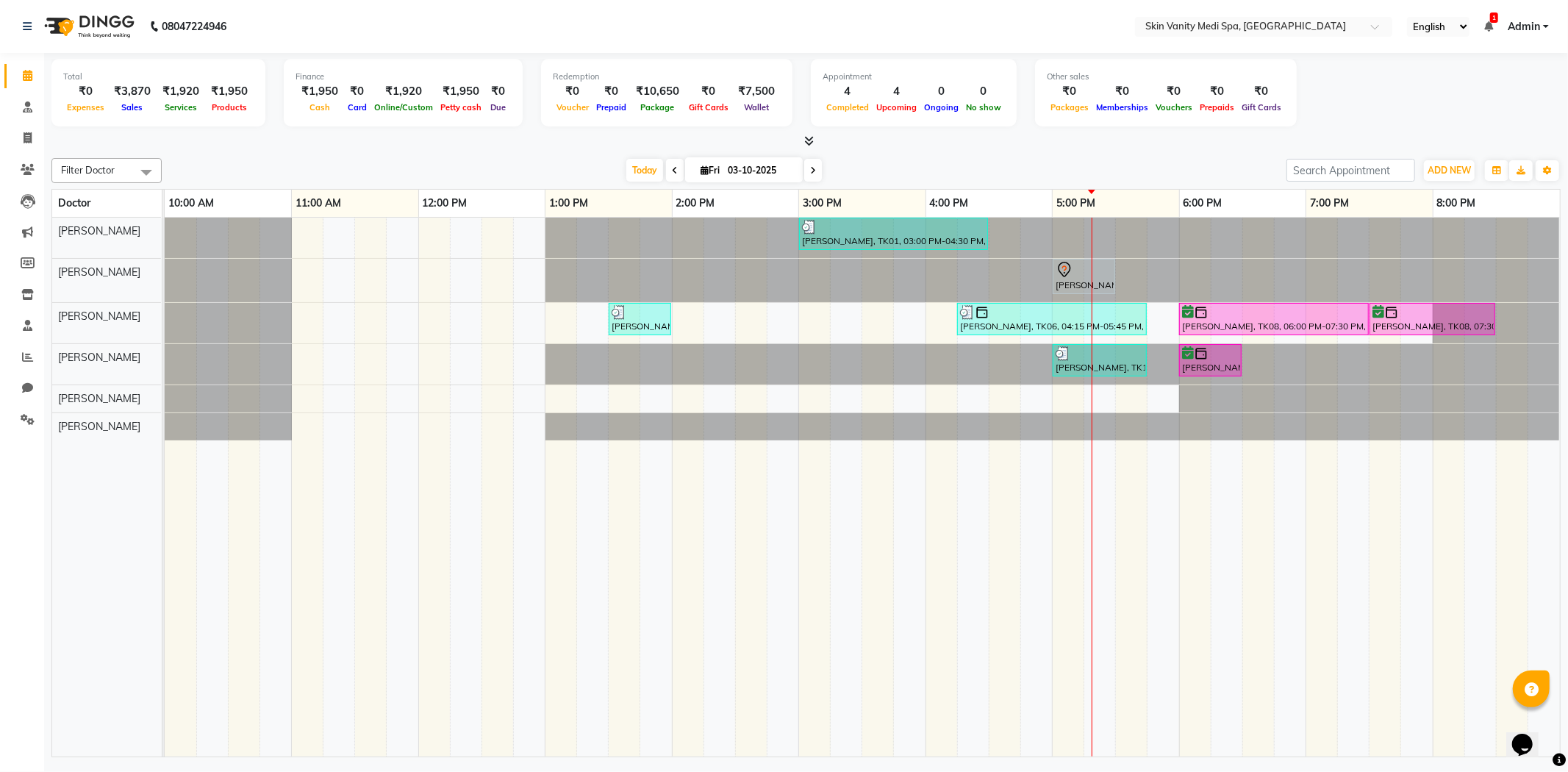
click at [810, 171] on icon at bounding box center [813, 170] width 6 height 9
type input "04-10-2025"
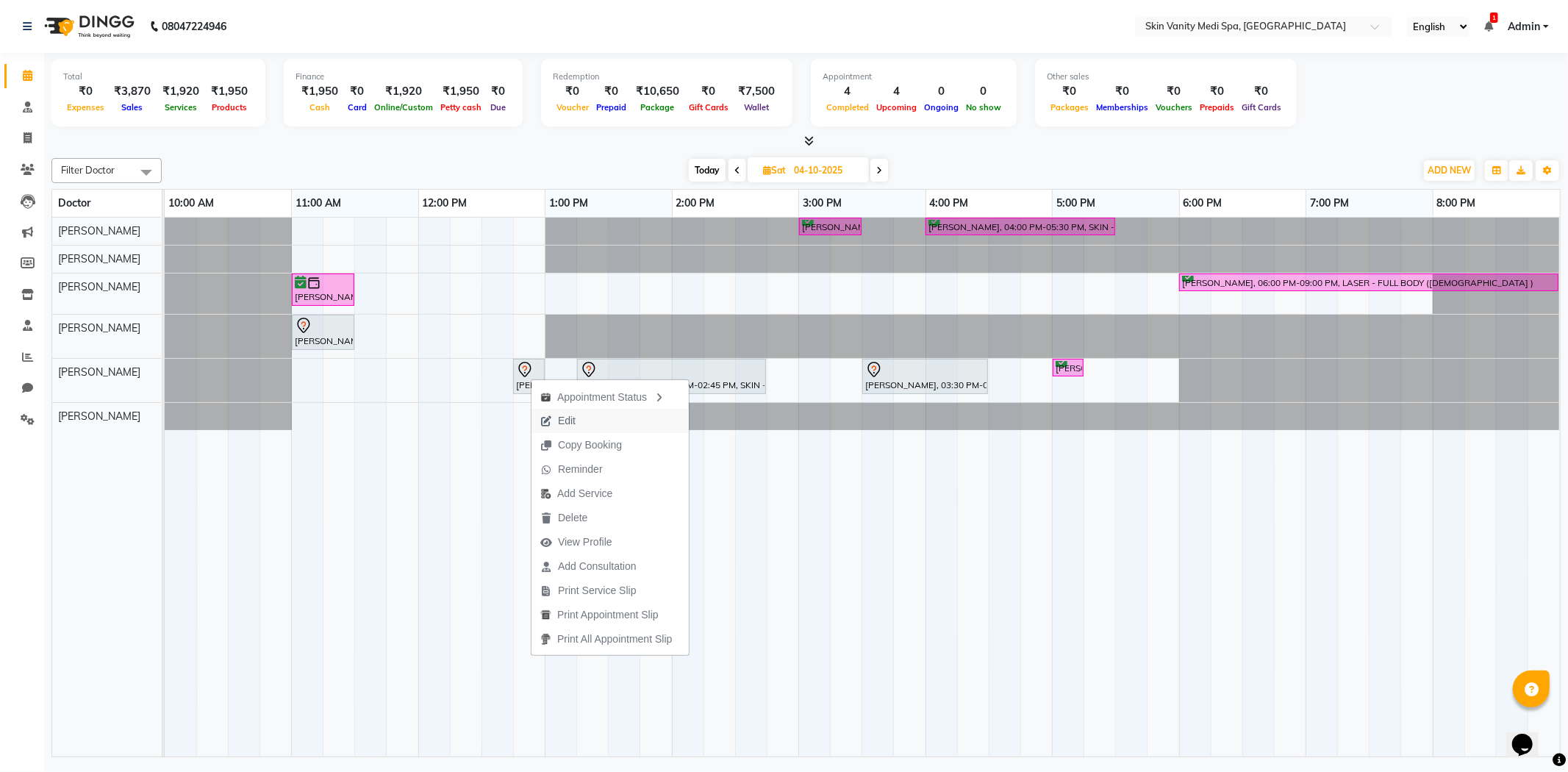
click at [583, 417] on span "Edit" at bounding box center [558, 420] width 53 height 24
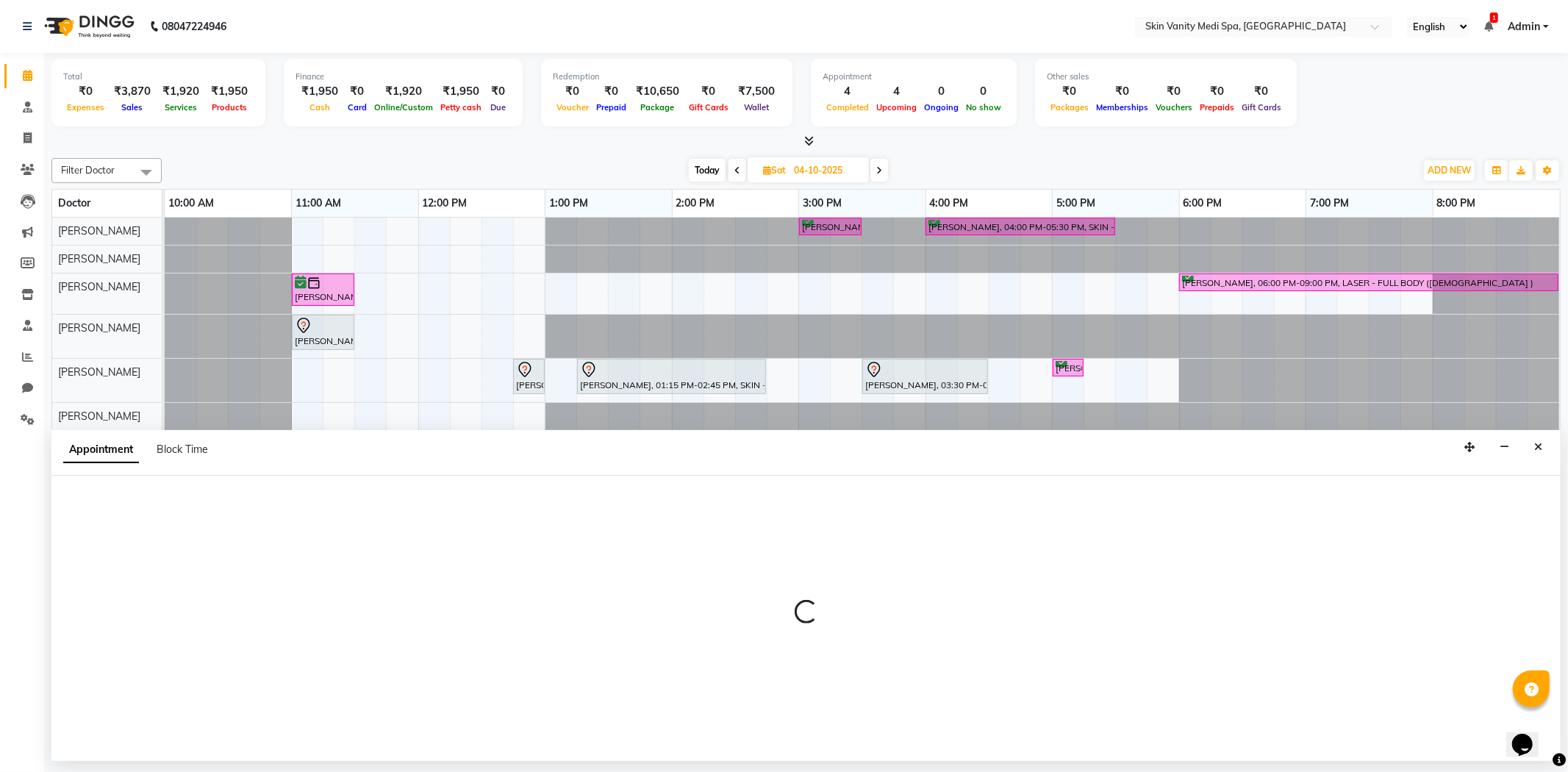
select select "tentative"
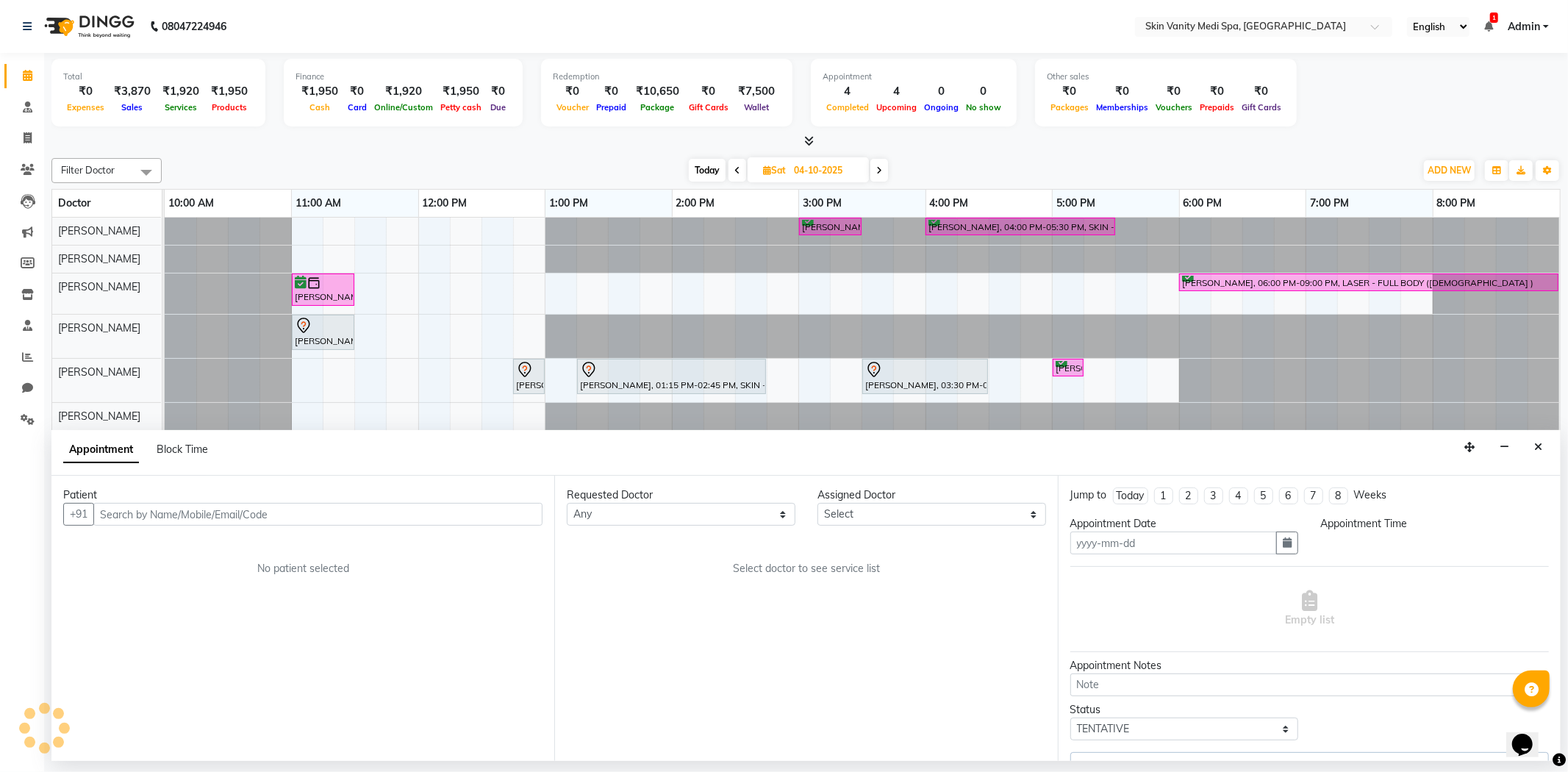
type input "04-10-2025"
select select "70351"
select select "765"
select select "3954"
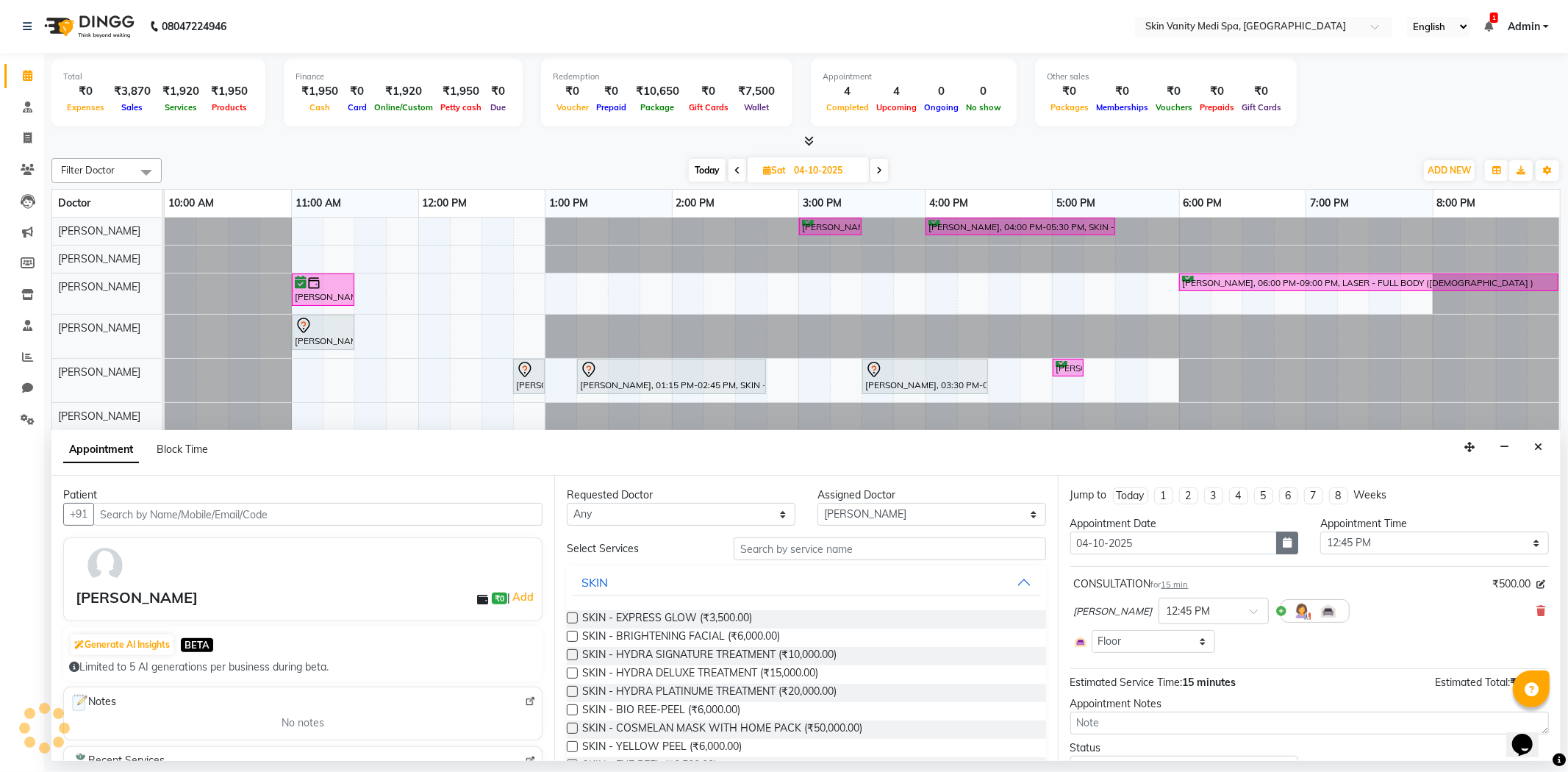
click at [1287, 537] on button "button" at bounding box center [1287, 543] width 22 height 23
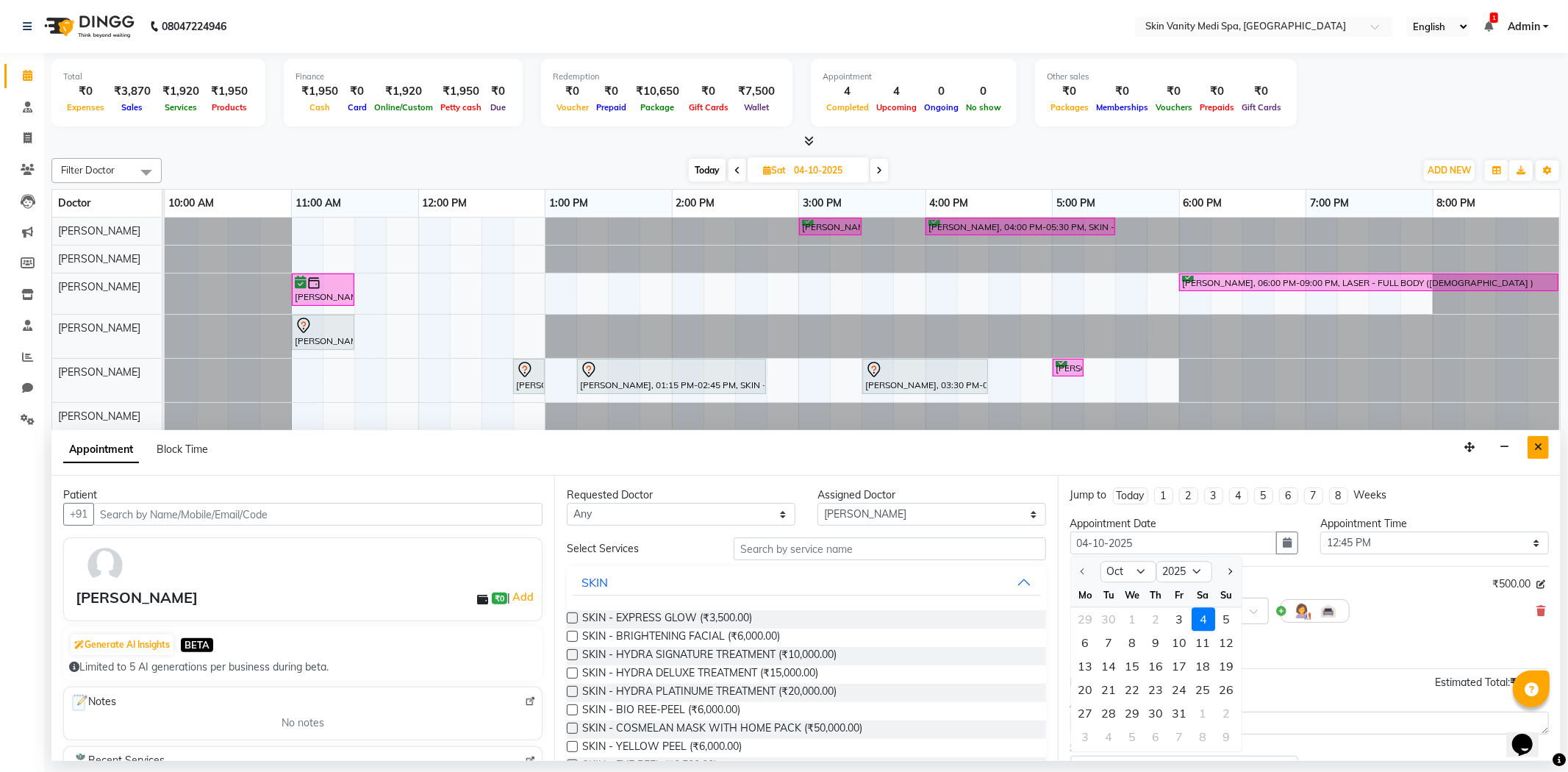
click at [1541, 443] on icon "Close" at bounding box center [1538, 447] width 8 height 10
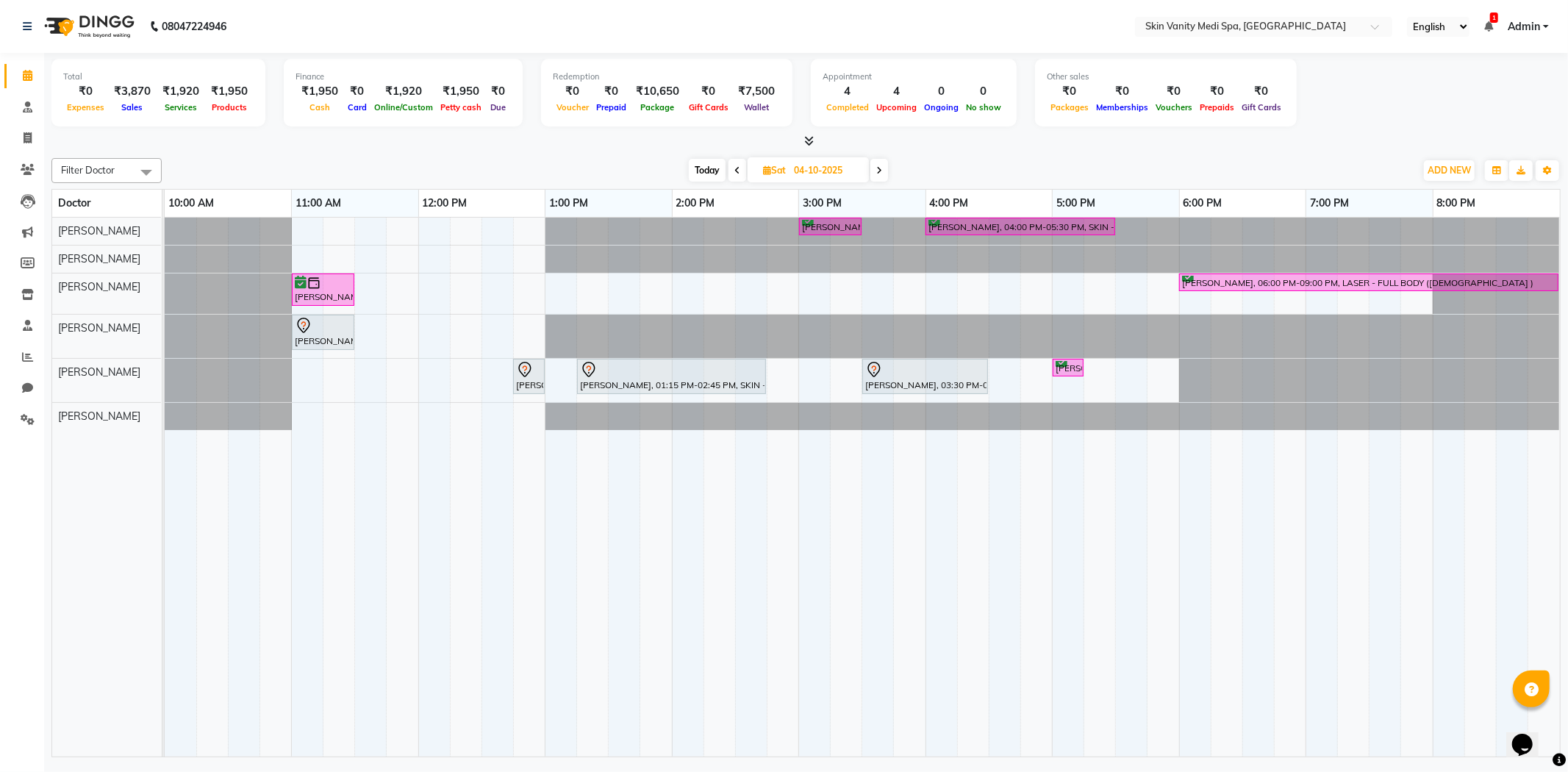
click at [613, 167] on div "[DATE] [DATE]" at bounding box center [788, 170] width 1238 height 22
click at [709, 167] on span "Today" at bounding box center [707, 170] width 37 height 23
type input "03-10-2025"
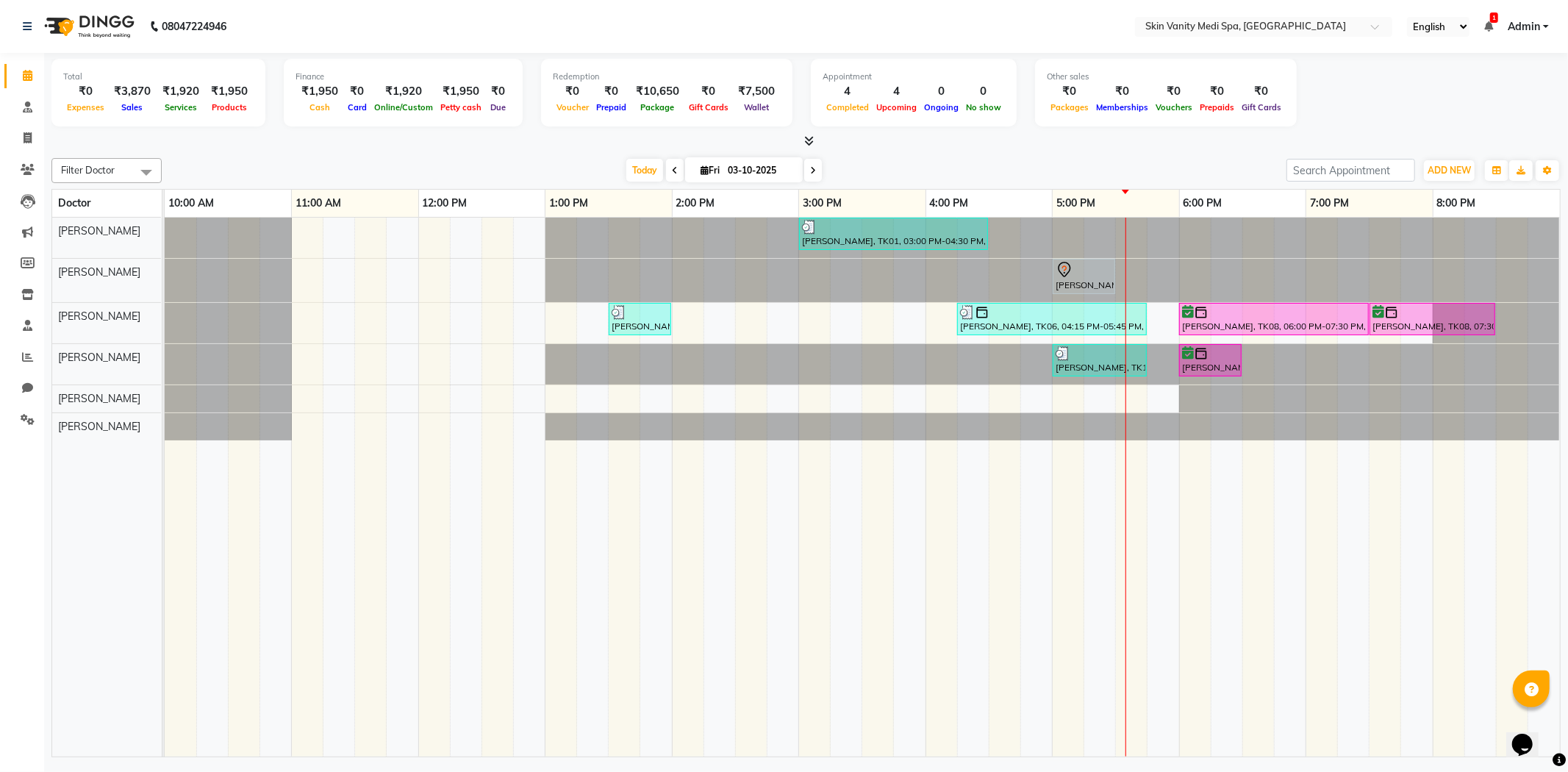
click at [714, 167] on span "Fri" at bounding box center [710, 170] width 27 height 11
select select "10"
select select "2025"
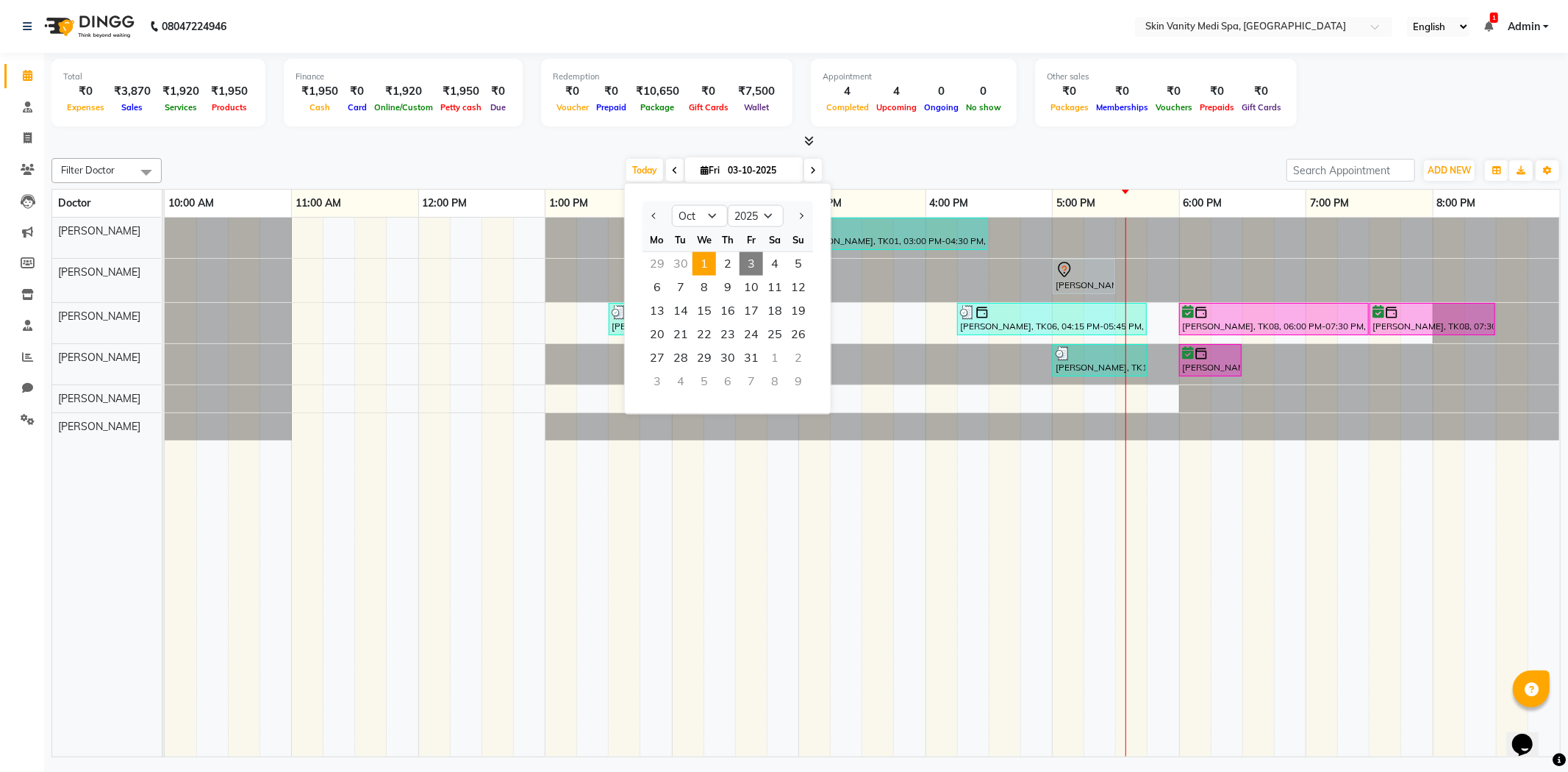
click at [709, 260] on span "1" at bounding box center [704, 264] width 24 height 24
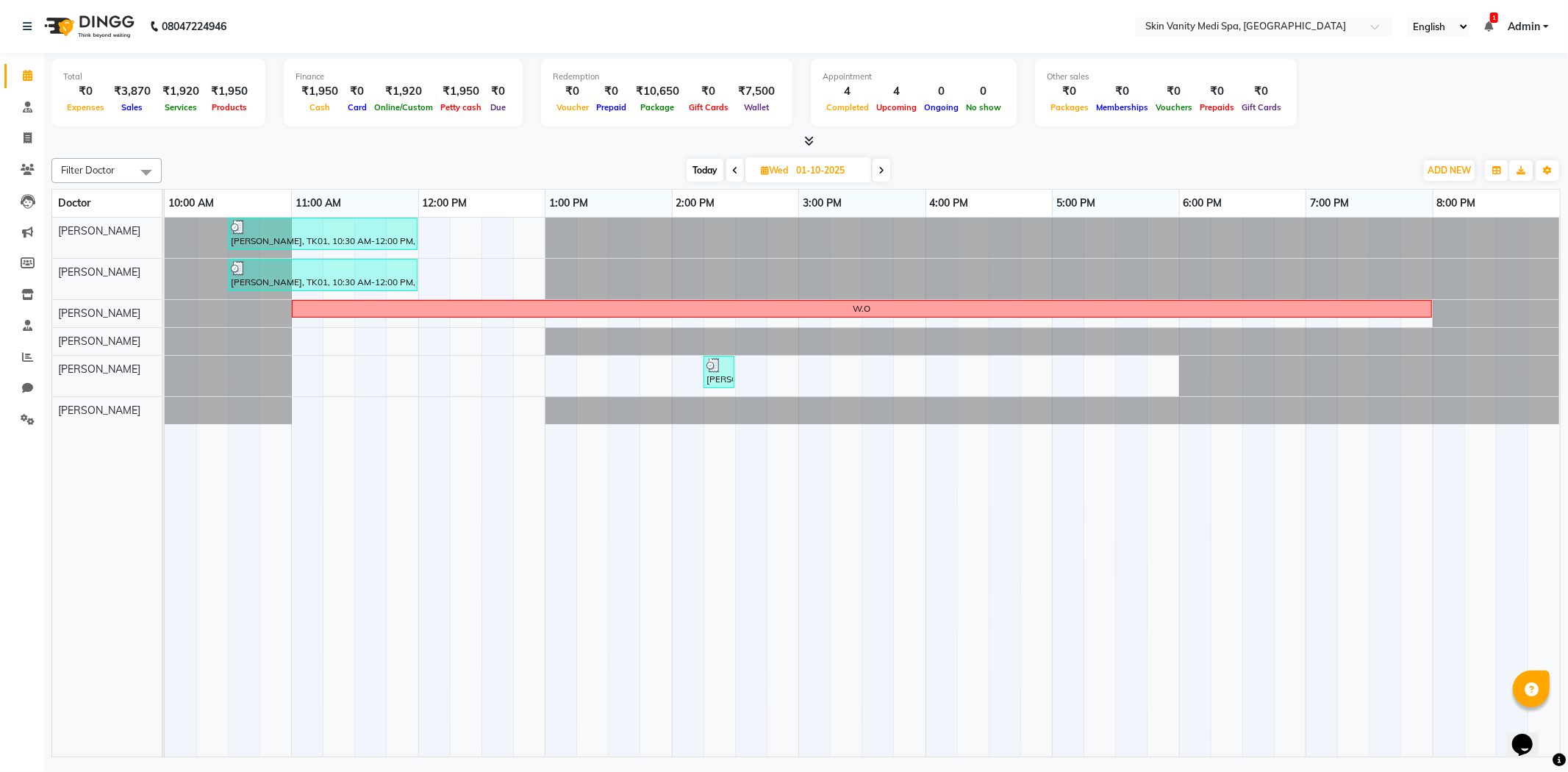
click at [872, 174] on div "[DATE] [DATE]" at bounding box center [788, 170] width 206 height 22
click at [880, 172] on icon at bounding box center [881, 170] width 6 height 9
type input "02-10-2025"
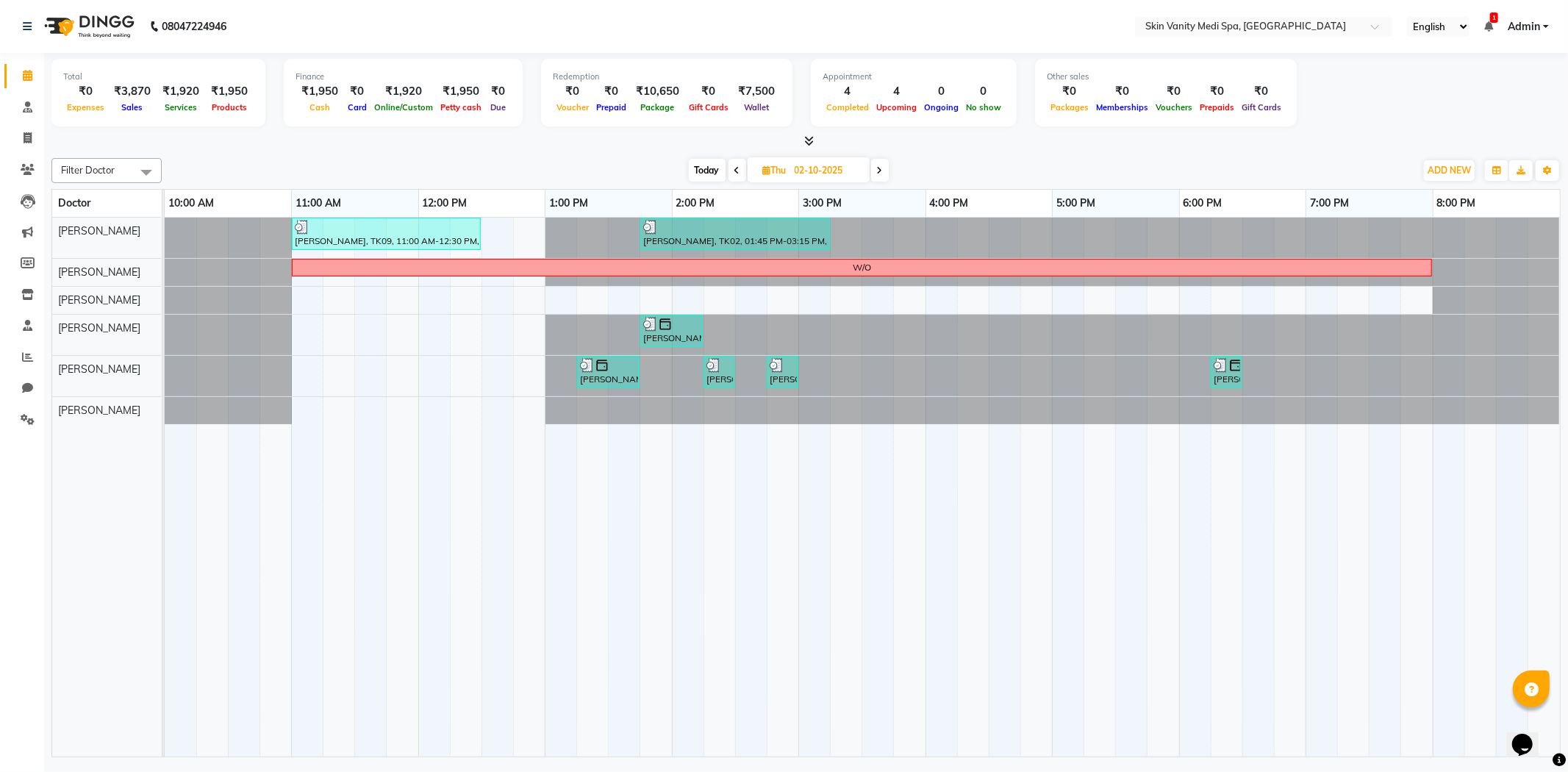
click at [770, 172] on span "Thu" at bounding box center [775, 170] width 31 height 11
select select "10"
select select "2025"
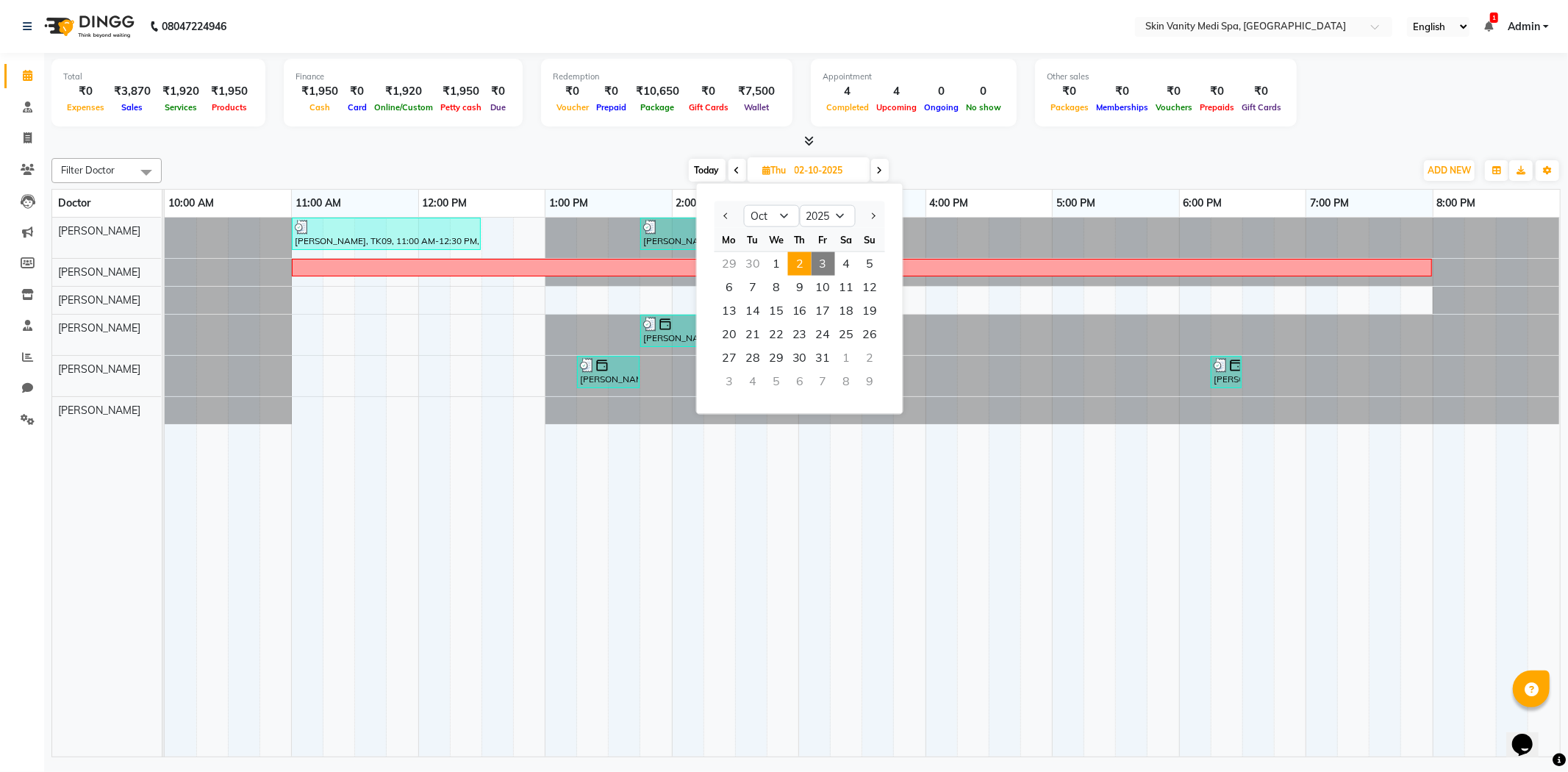
click at [822, 261] on span "3" at bounding box center [823, 264] width 24 height 24
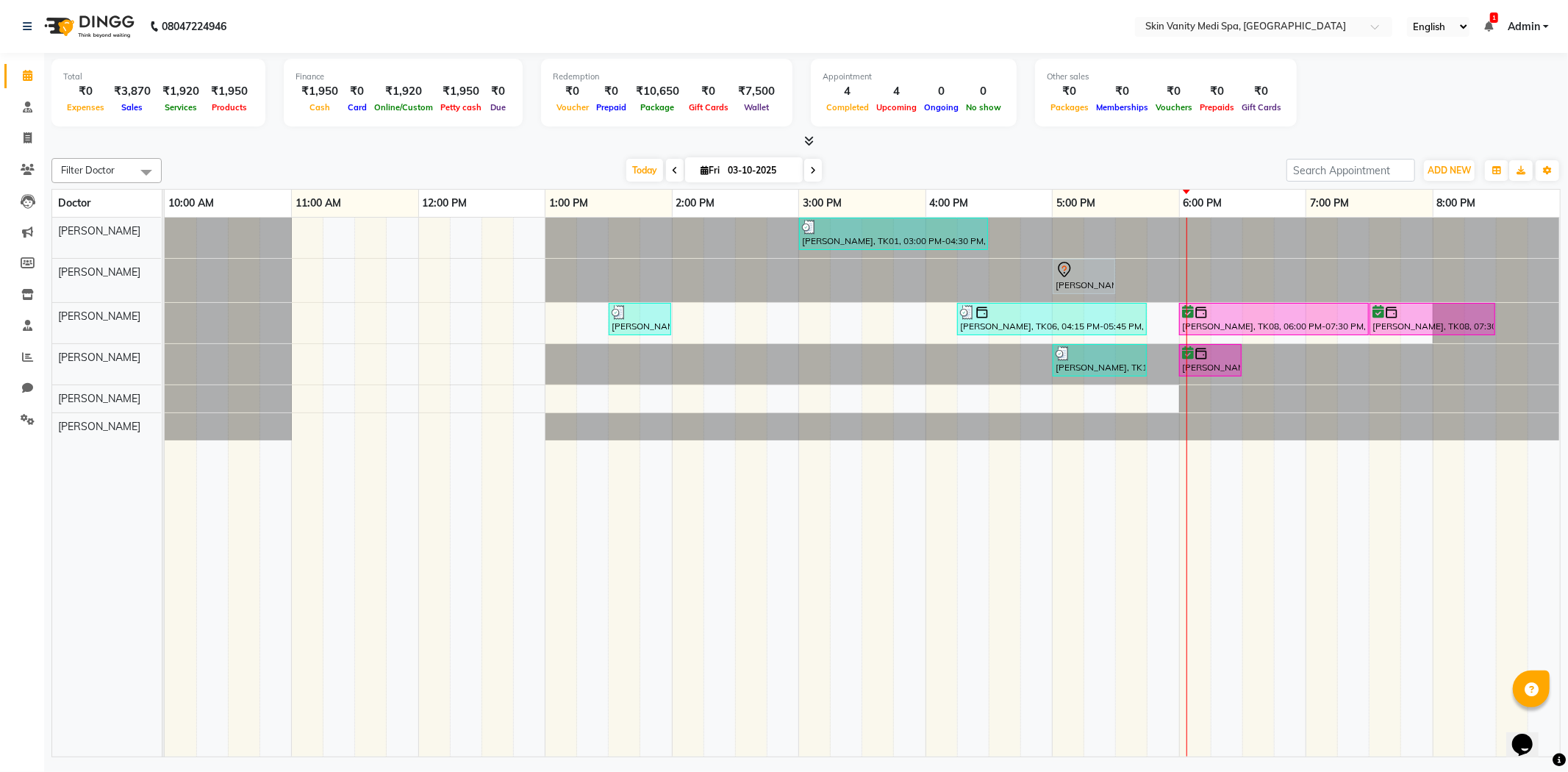
click at [812, 174] on span at bounding box center [813, 170] width 18 height 23
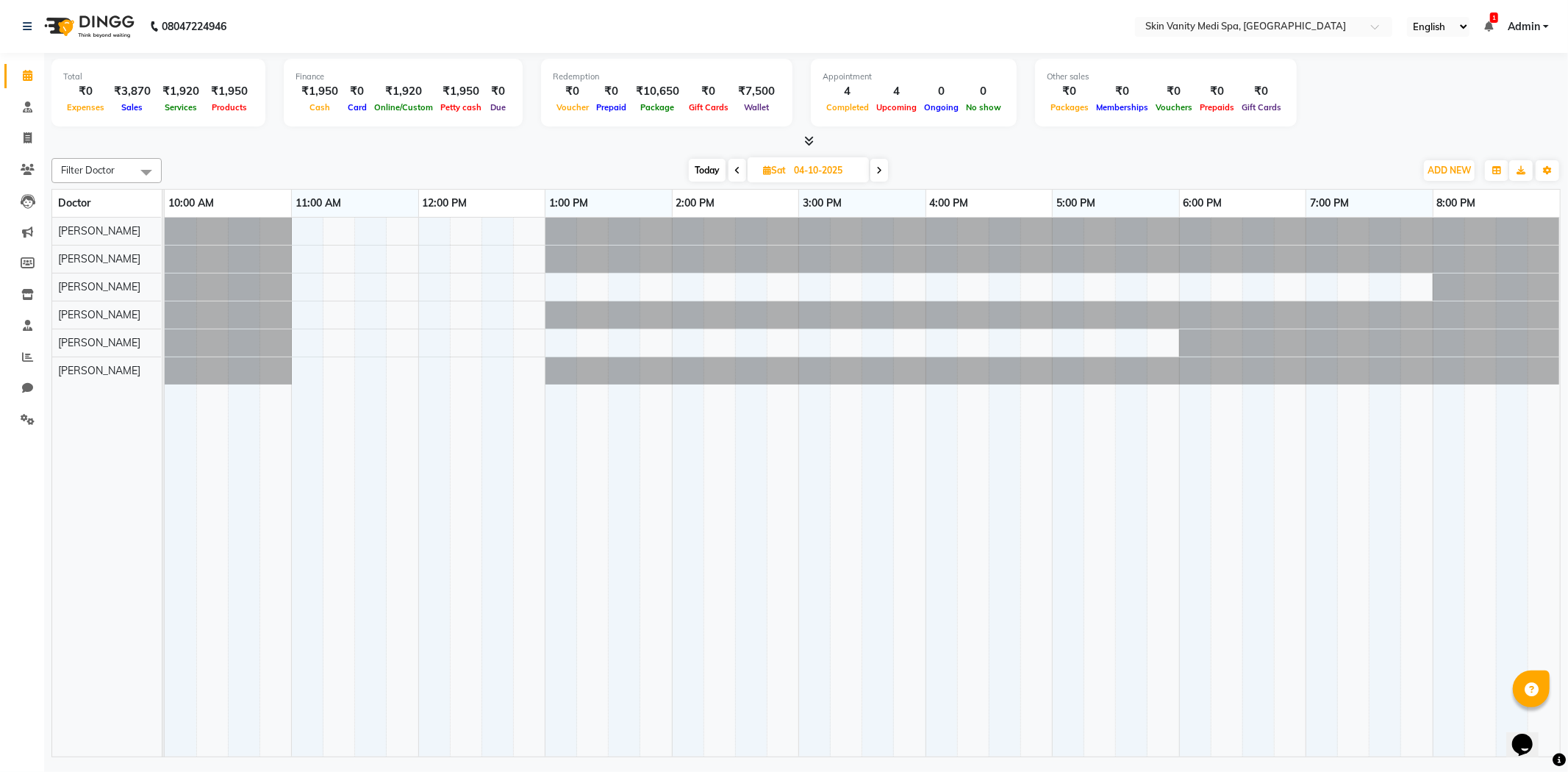
click at [701, 165] on span "Today" at bounding box center [707, 170] width 37 height 23
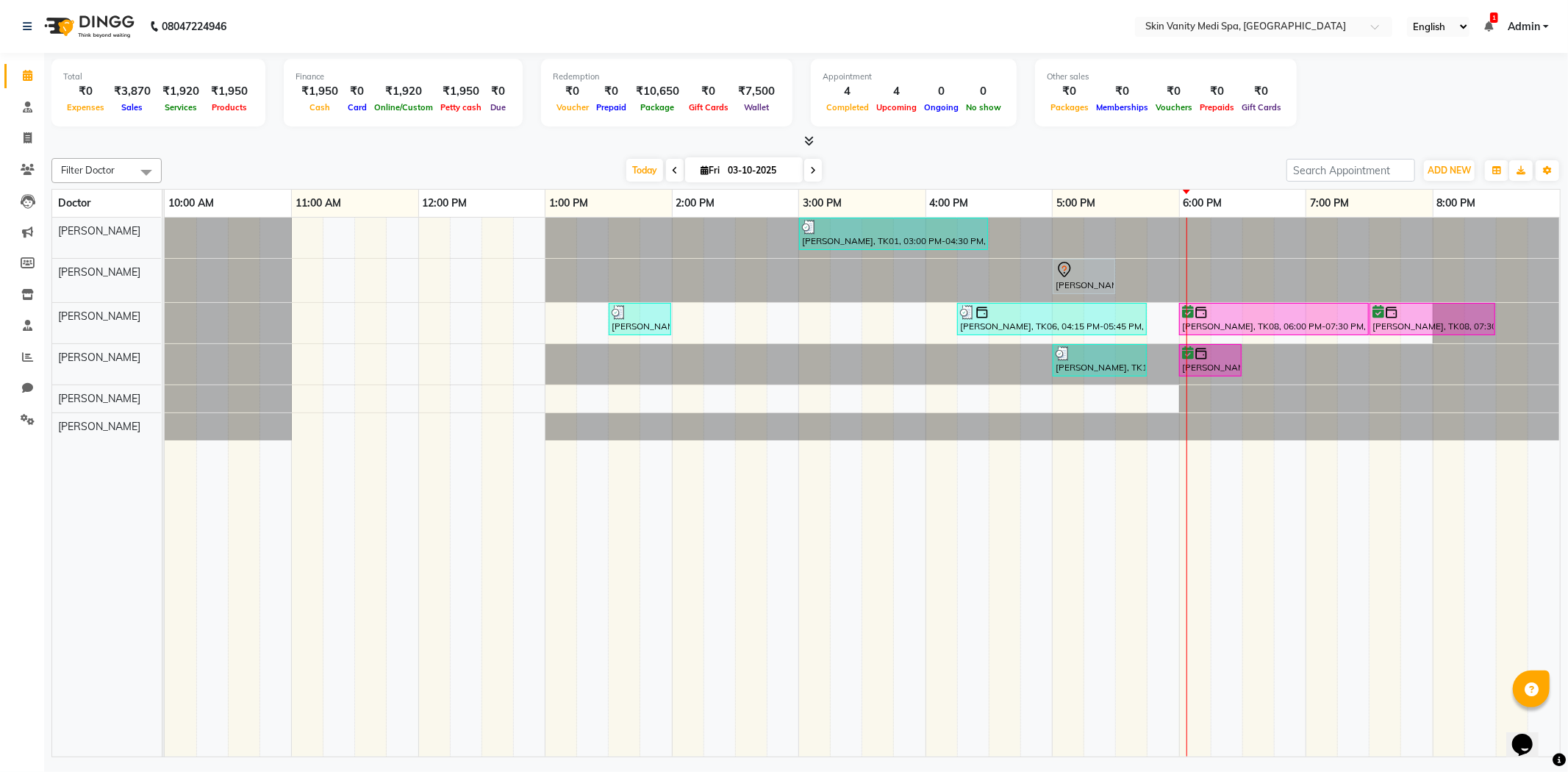
click at [806, 166] on span at bounding box center [813, 170] width 18 height 23
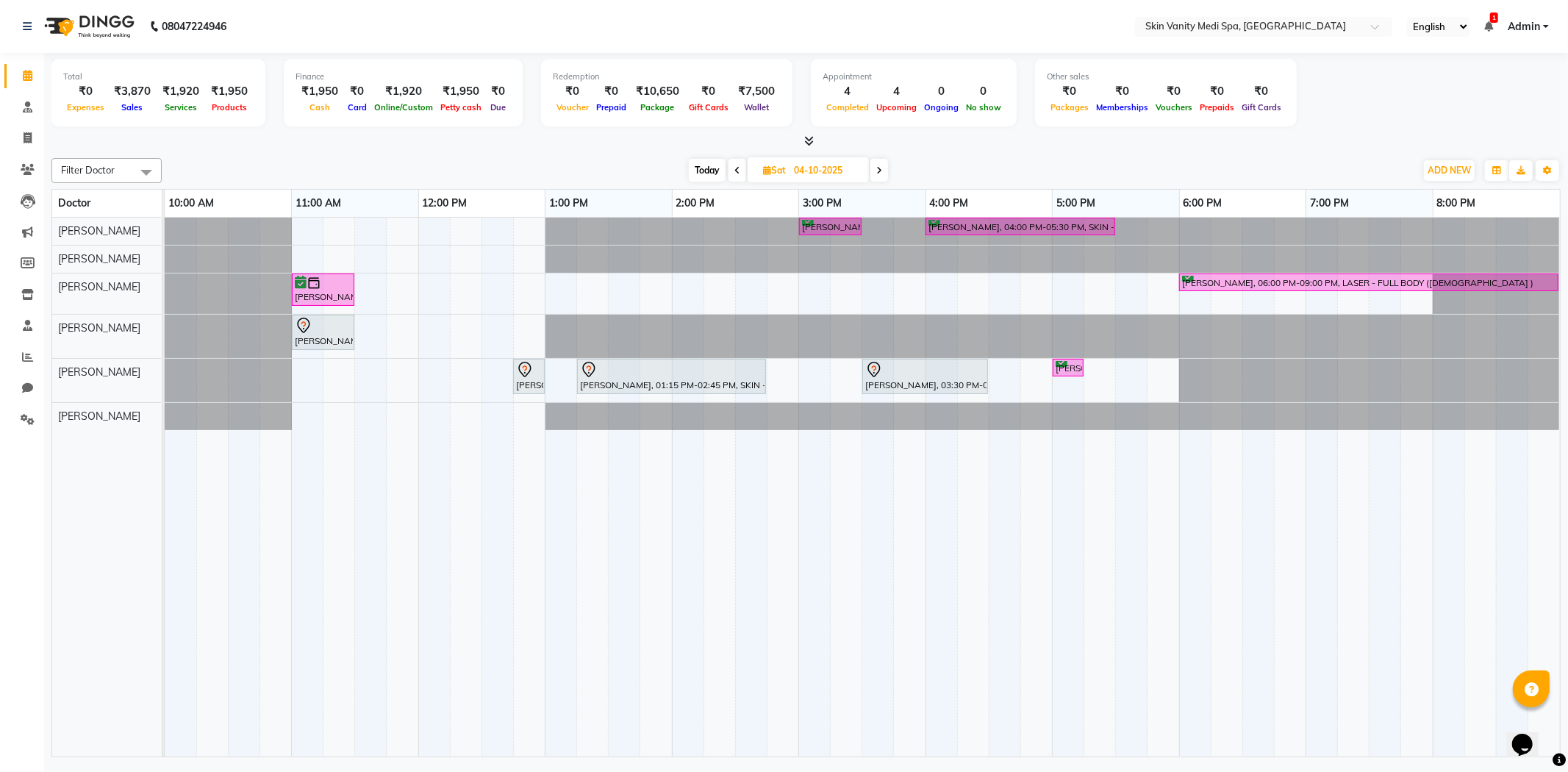
click at [709, 169] on span "Today" at bounding box center [707, 170] width 37 height 23
type input "03-10-2025"
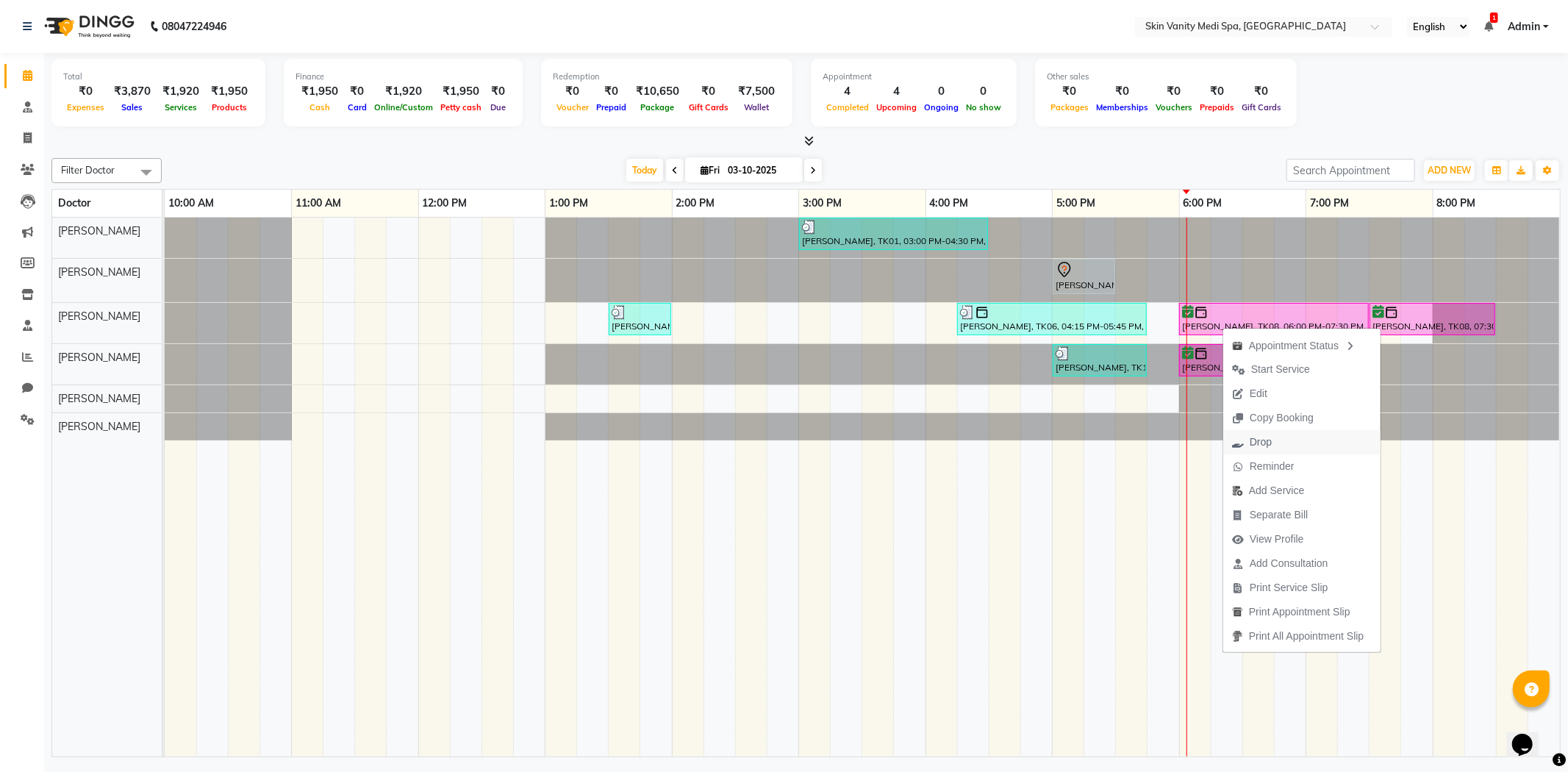
click at [1272, 439] on span "Drop" at bounding box center [1252, 442] width 58 height 24
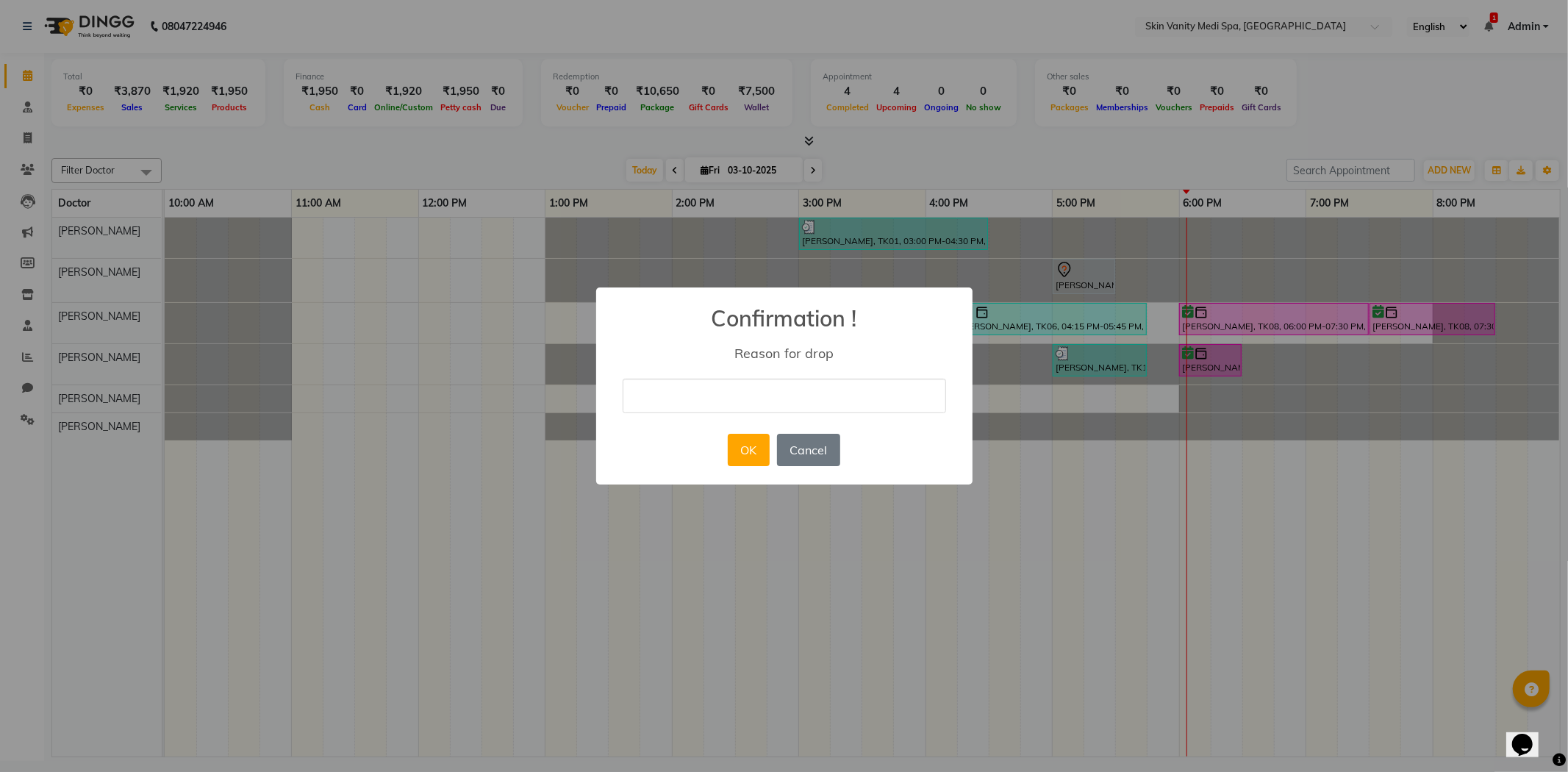
click at [736, 401] on input "text" at bounding box center [784, 395] width 324 height 35
type input "MJ"
click at [752, 451] on button "OK" at bounding box center [748, 450] width 42 height 32
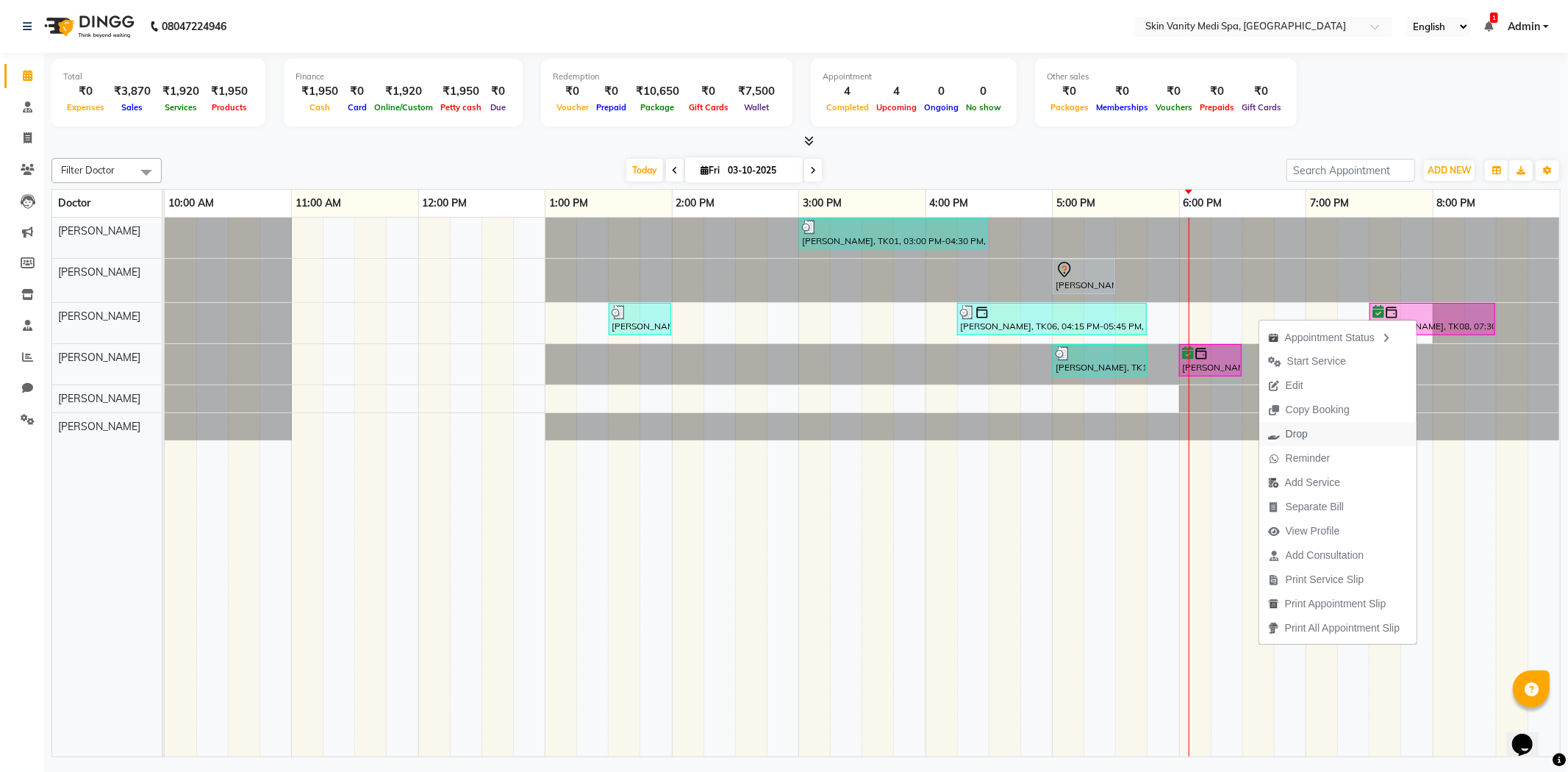
click at [1292, 431] on span "Drop" at bounding box center [1297, 434] width 22 height 15
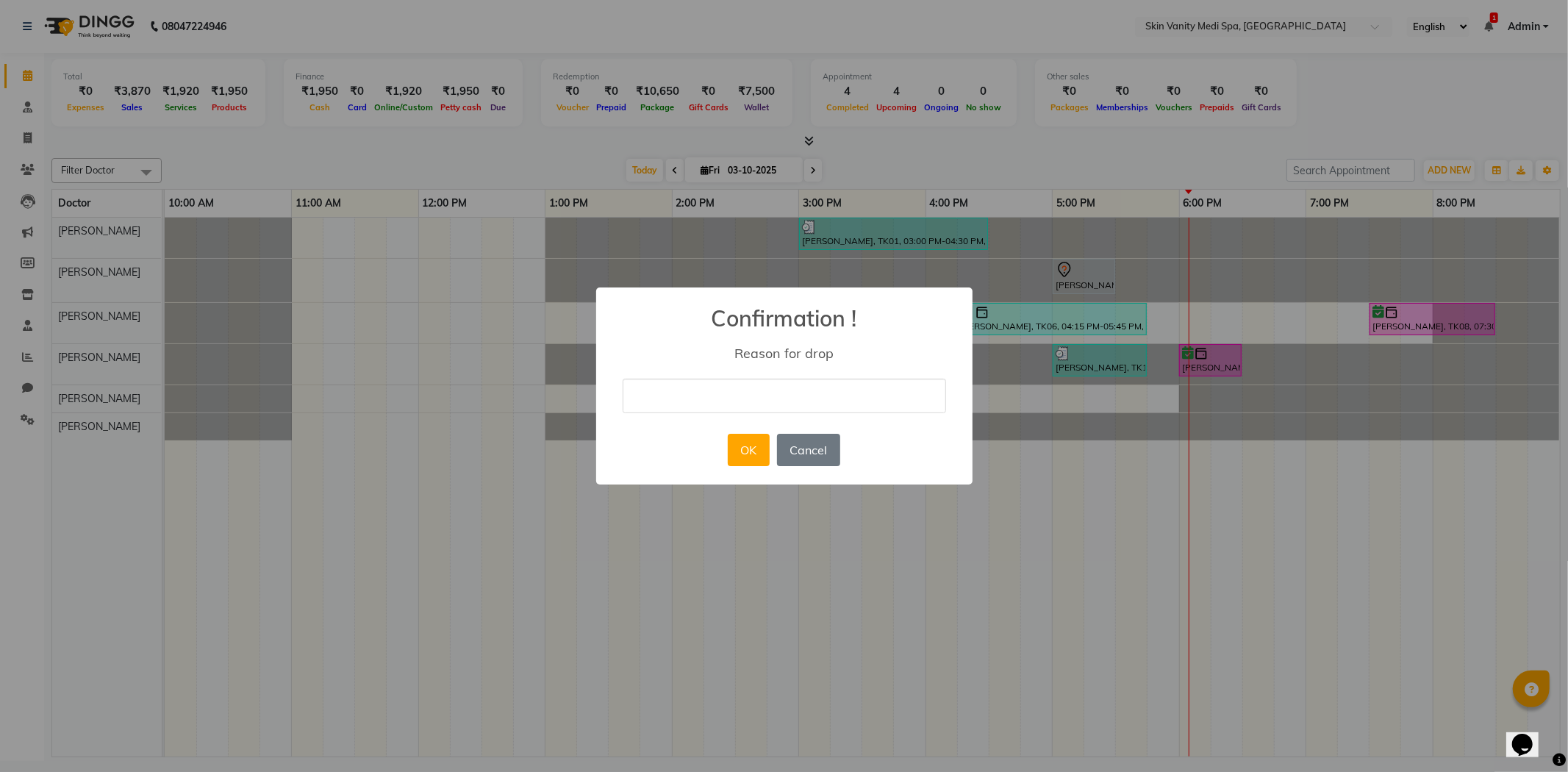
click at [708, 408] on input "text" at bounding box center [784, 395] width 324 height 35
type input "MJ"
click at [745, 456] on button "OK" at bounding box center [748, 450] width 42 height 32
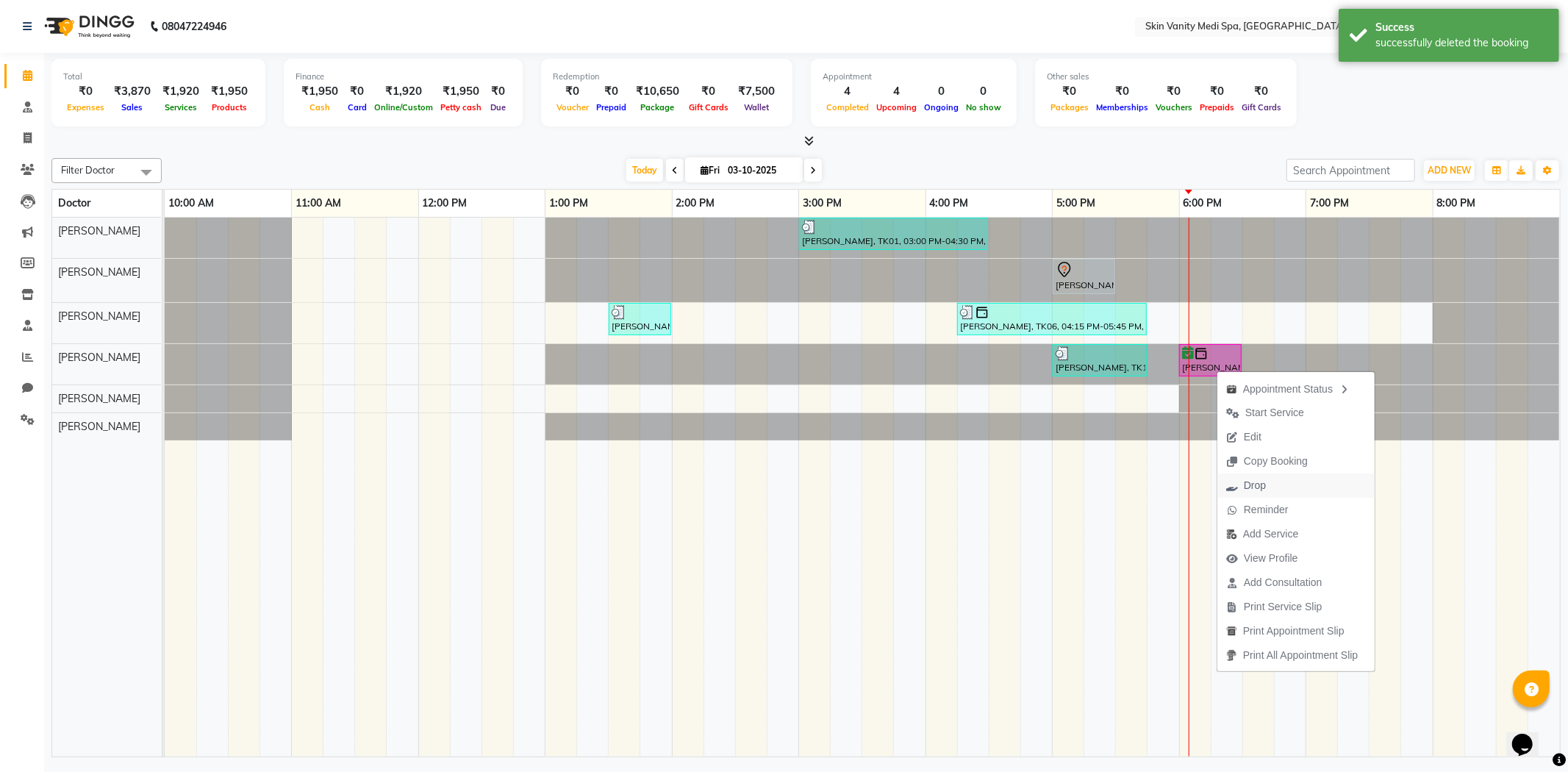
click at [1263, 479] on span "Drop" at bounding box center [1255, 485] width 22 height 15
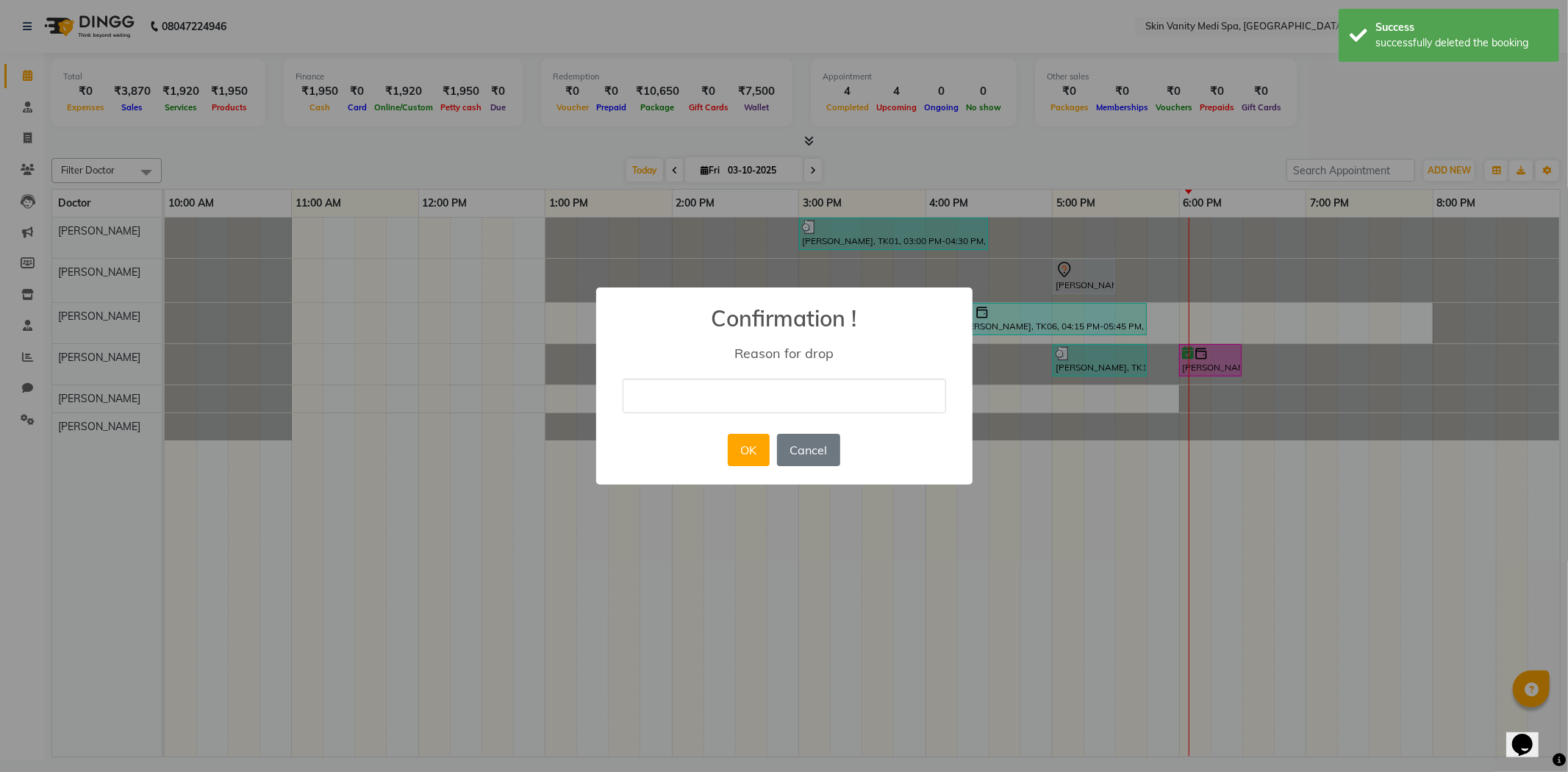
click at [629, 394] on input "text" at bounding box center [784, 395] width 324 height 35
type input "MJ"
click at [750, 454] on button "OK" at bounding box center [748, 450] width 42 height 32
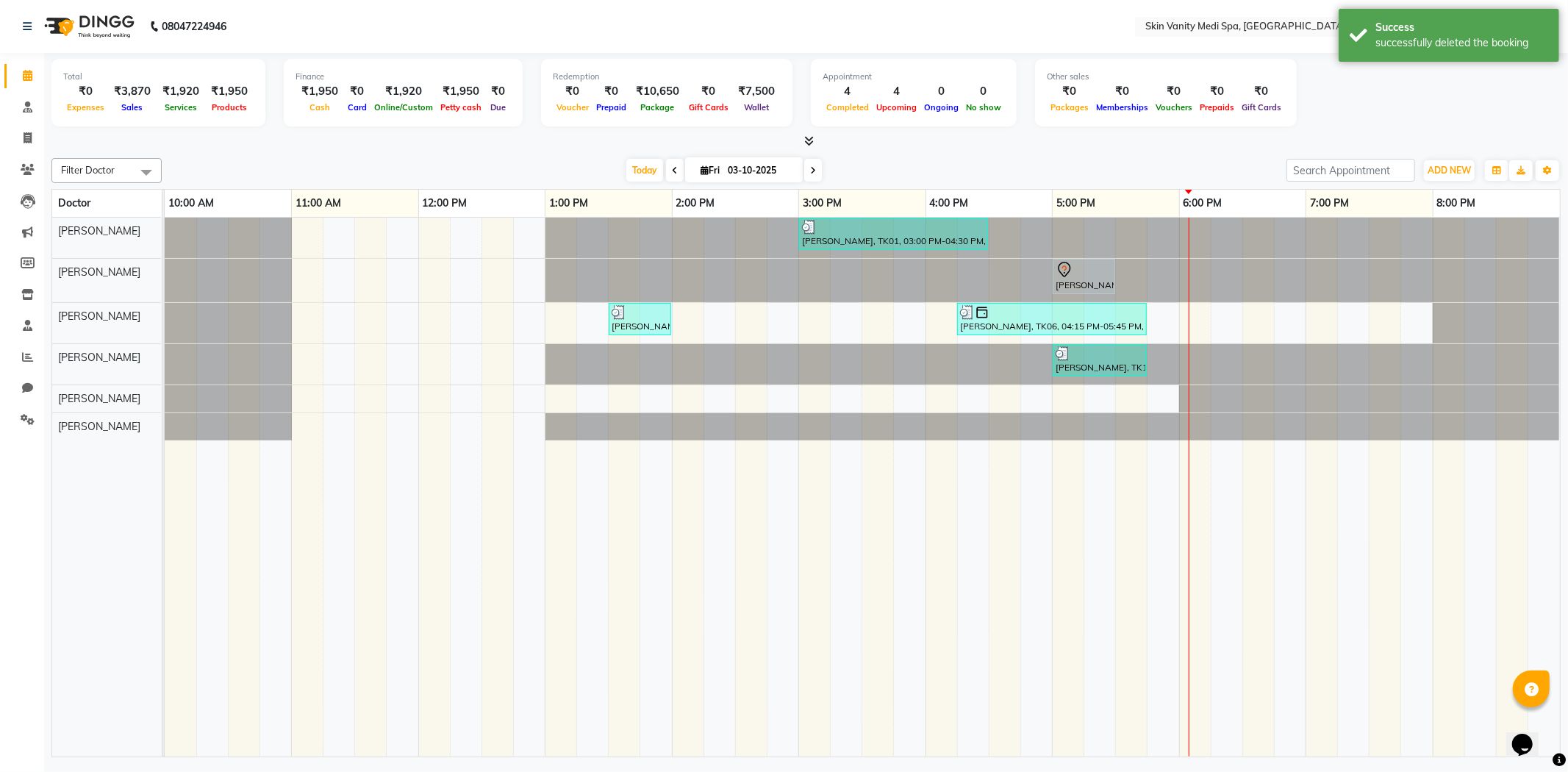
click at [812, 167] on span at bounding box center [813, 170] width 18 height 23
type input "04-10-2025"
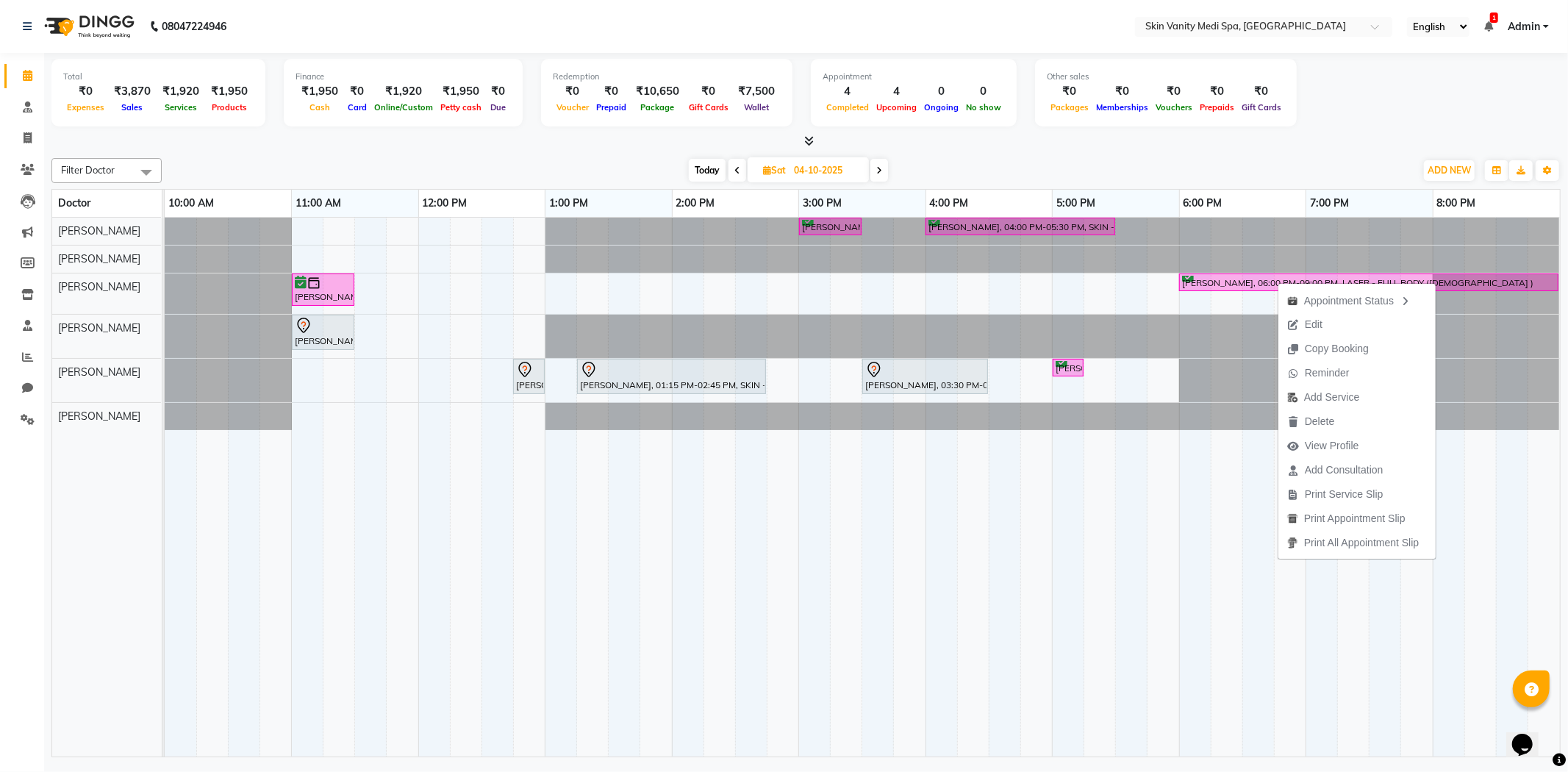
click at [965, 159] on div "[DATE] [DATE]" at bounding box center [788, 170] width 1238 height 22
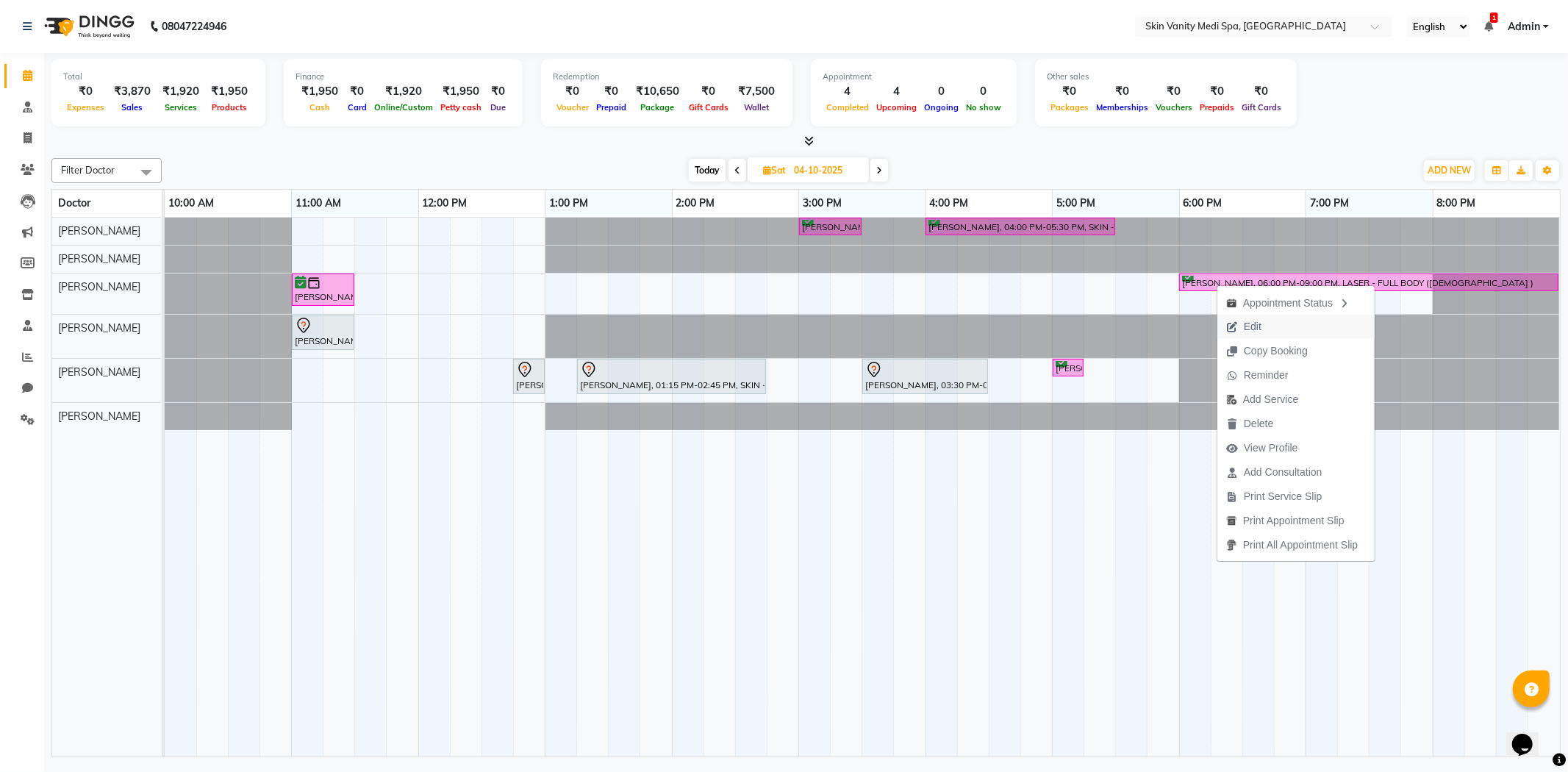
click at [1252, 321] on span "Edit" at bounding box center [1252, 327] width 18 height 15
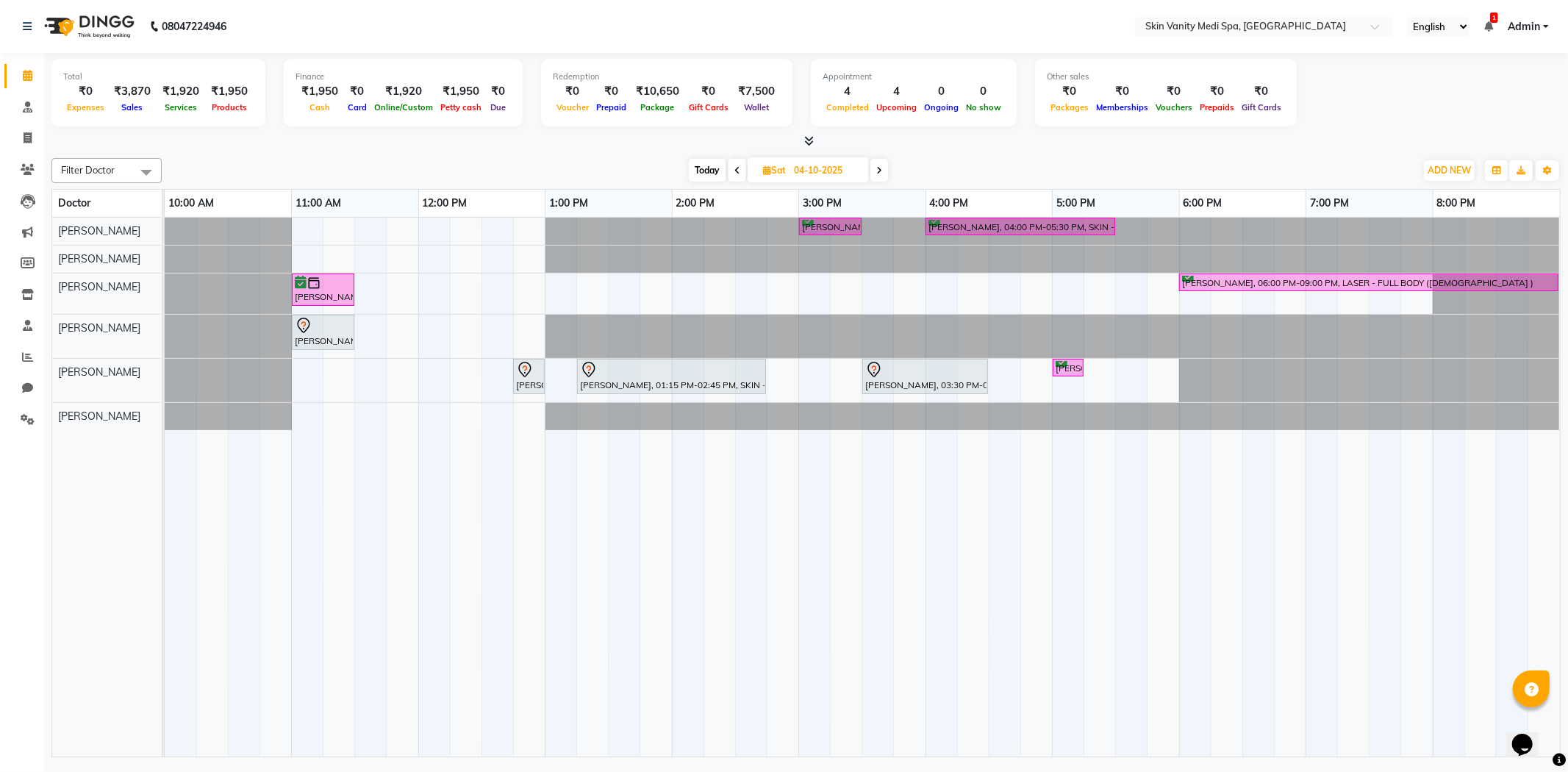
select select "tentative"
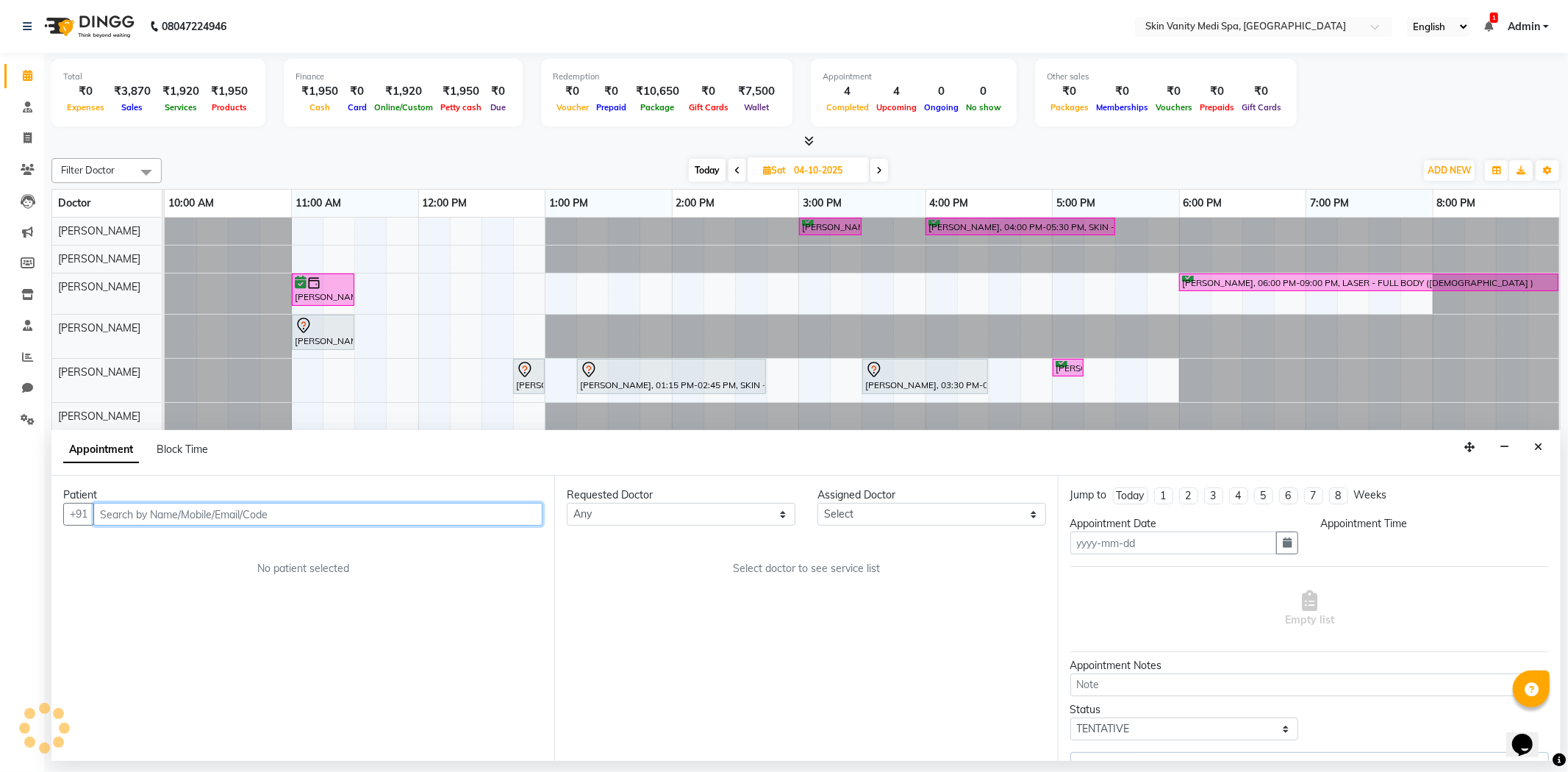
type input "04-10-2025"
select select "confirm booking"
select select "1080"
select select "70348"
select select "3954"
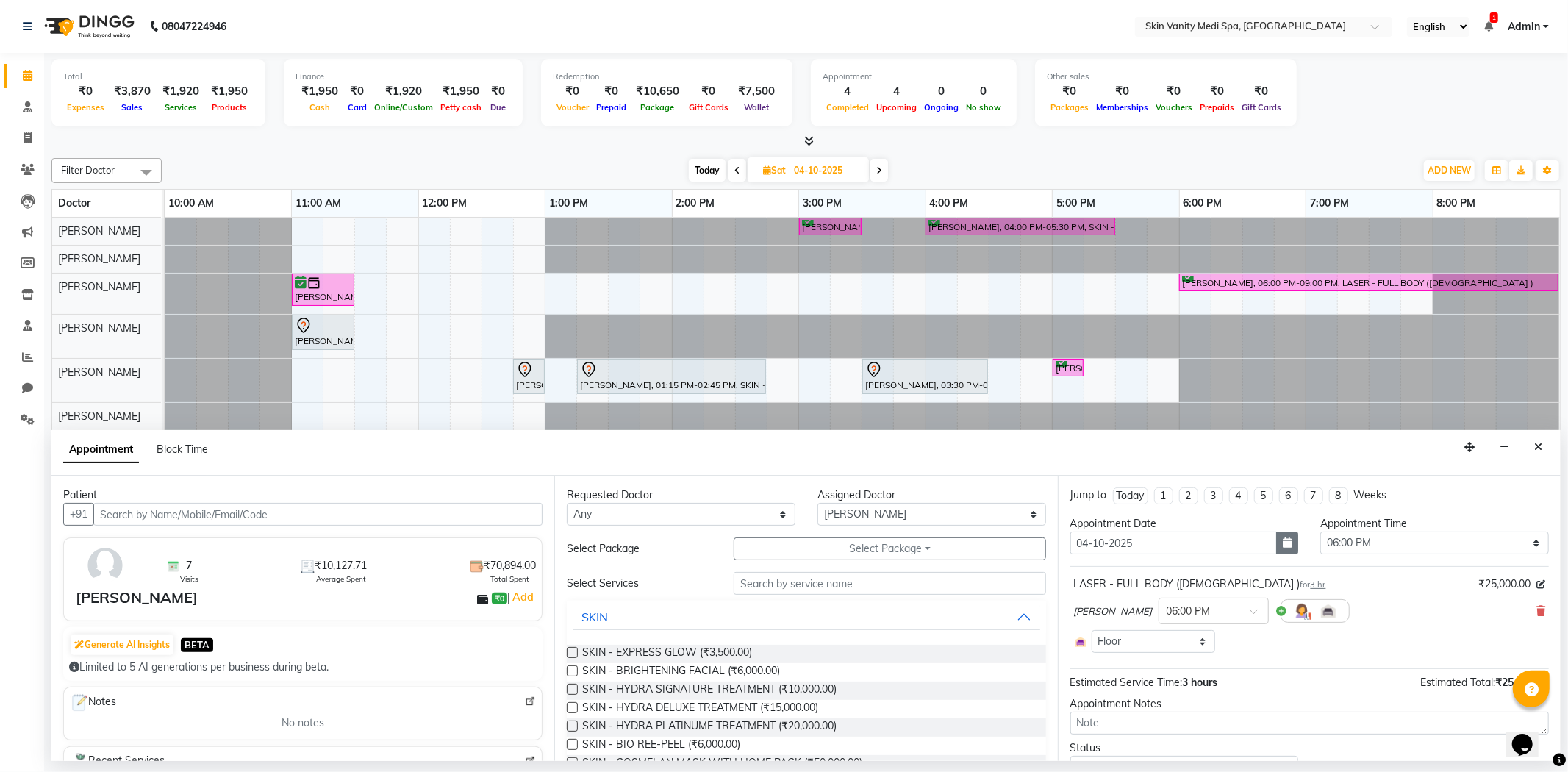
click at [1283, 548] on icon "button" at bounding box center [1287, 543] width 9 height 10
click at [1184, 613] on div "3" at bounding box center [1180, 620] width 24 height 24
type input "03-10-2025"
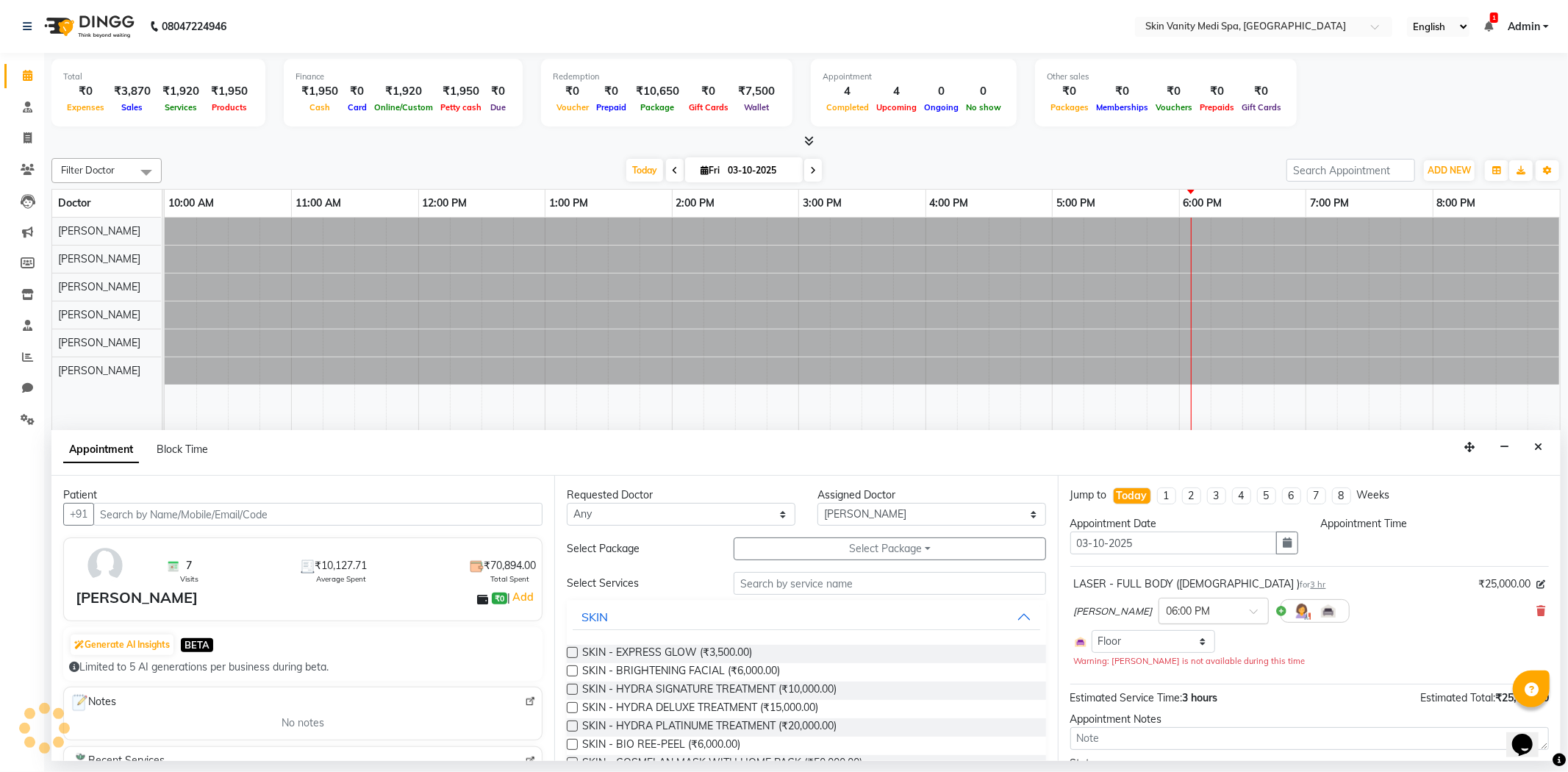
select select "1080"
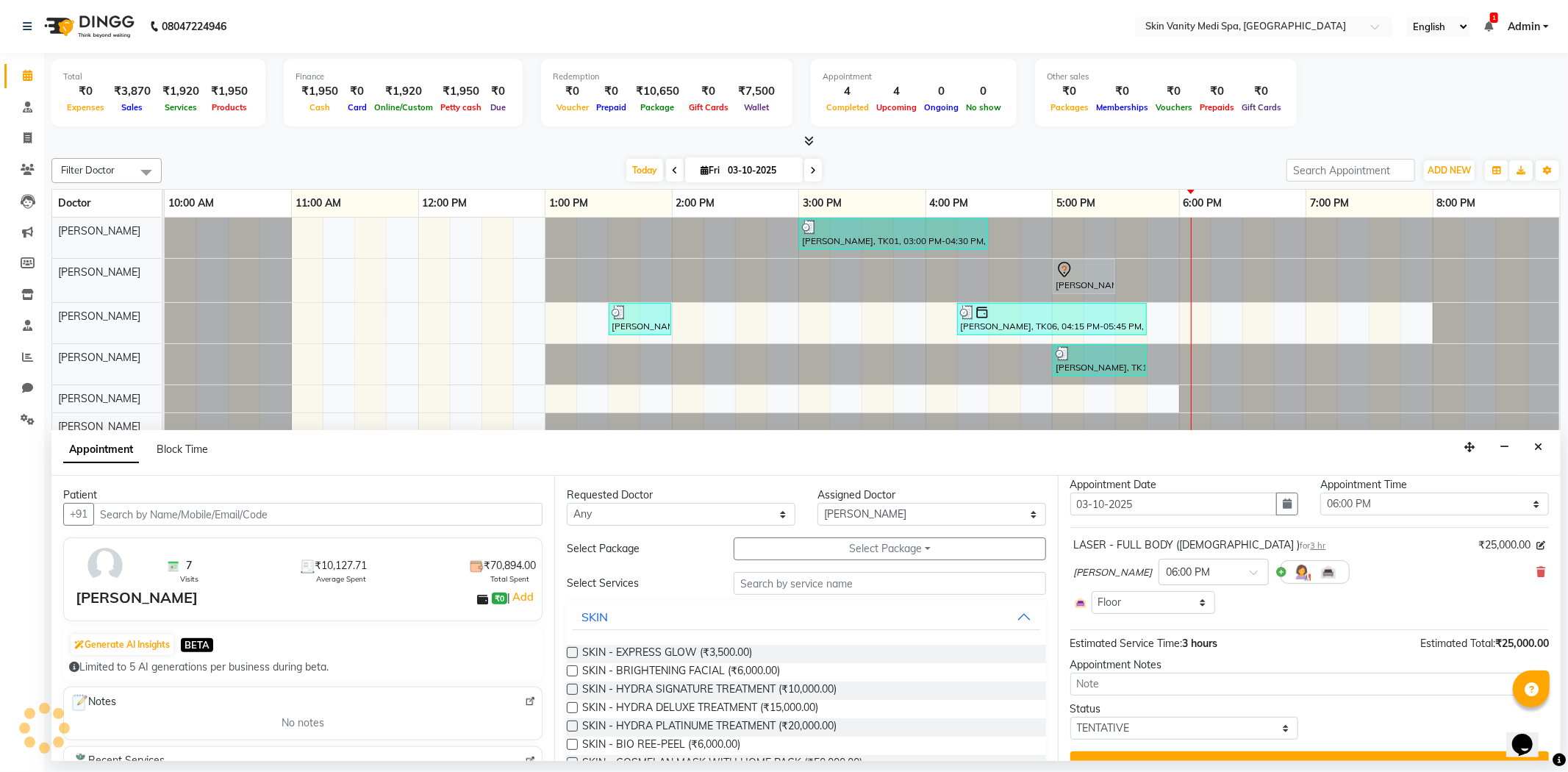
scroll to position [69, 0]
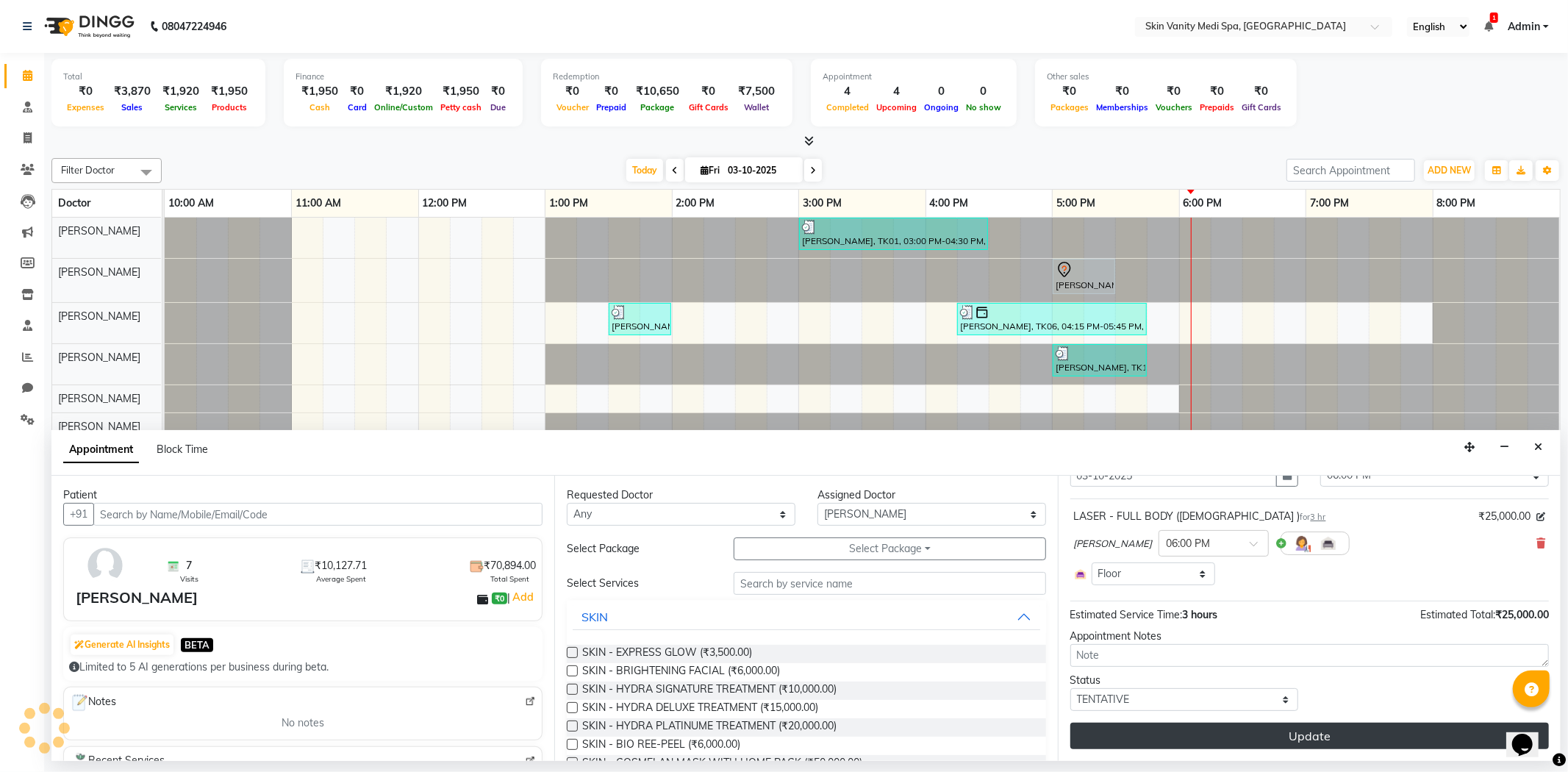
click at [1257, 731] on button "Update" at bounding box center [1309, 736] width 478 height 27
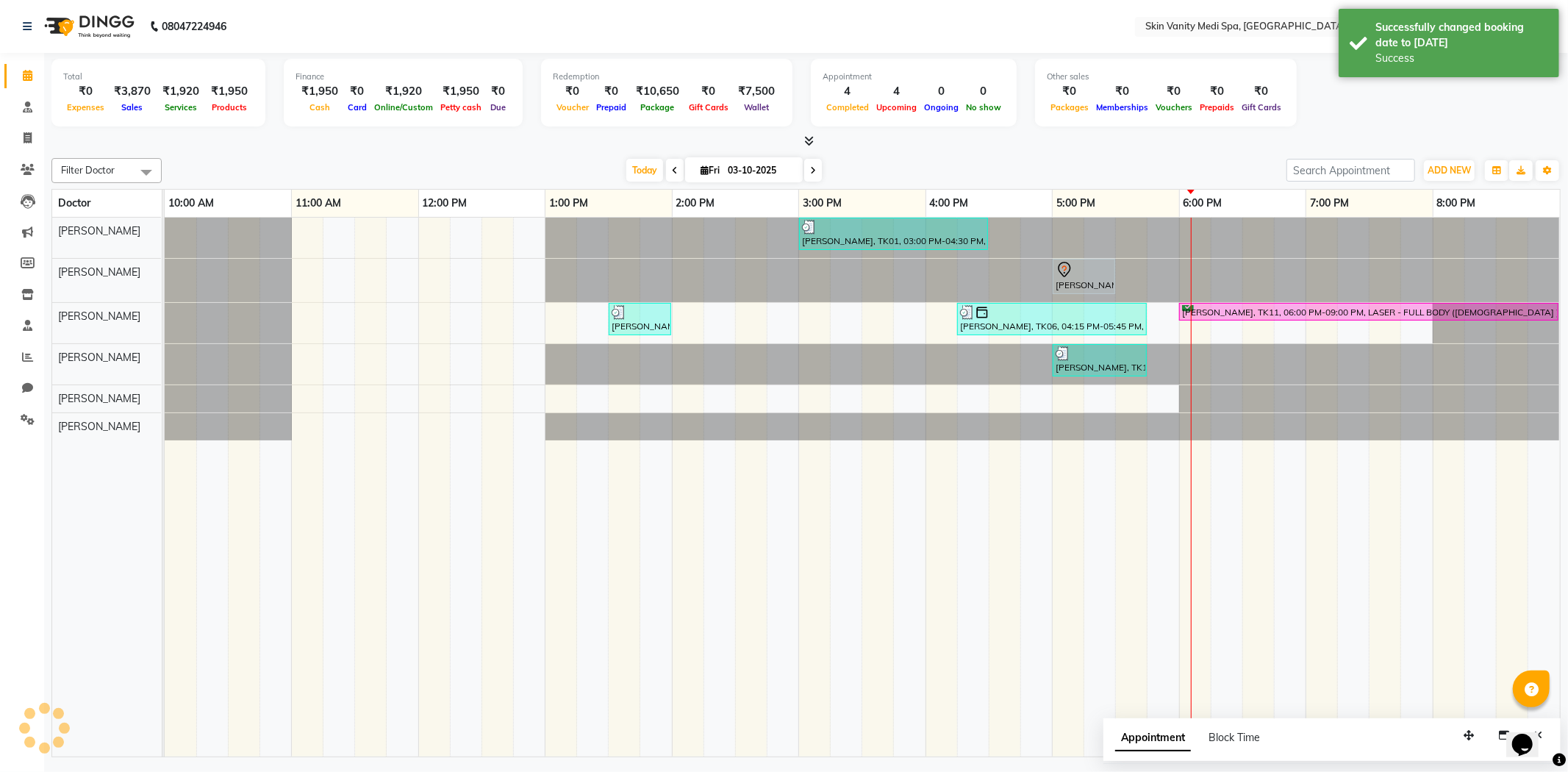
click at [164, 226] on div at bounding box center [164, 237] width 0 height 41
select select "70346"
select select "tentative"
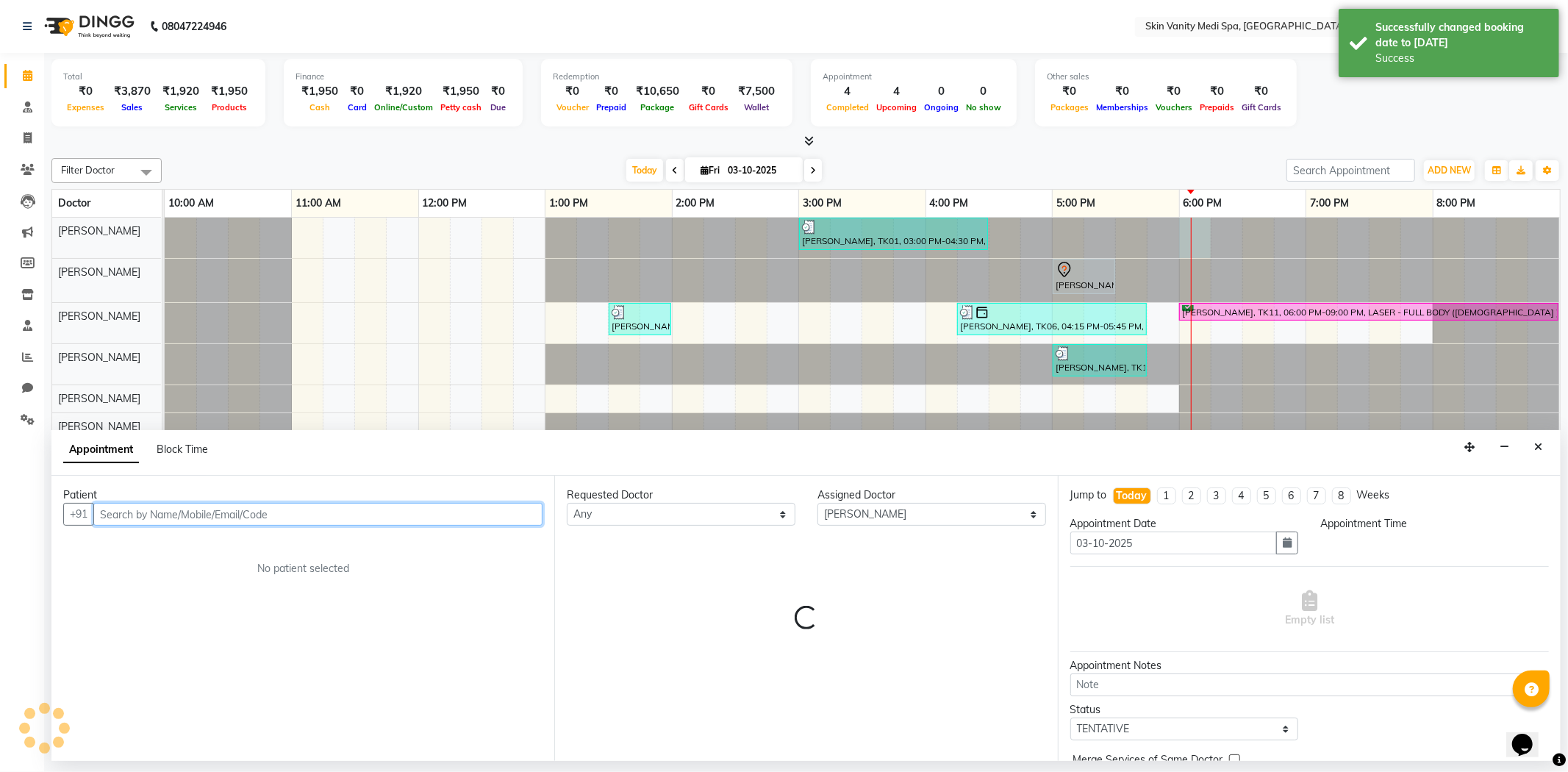
select select "1080"
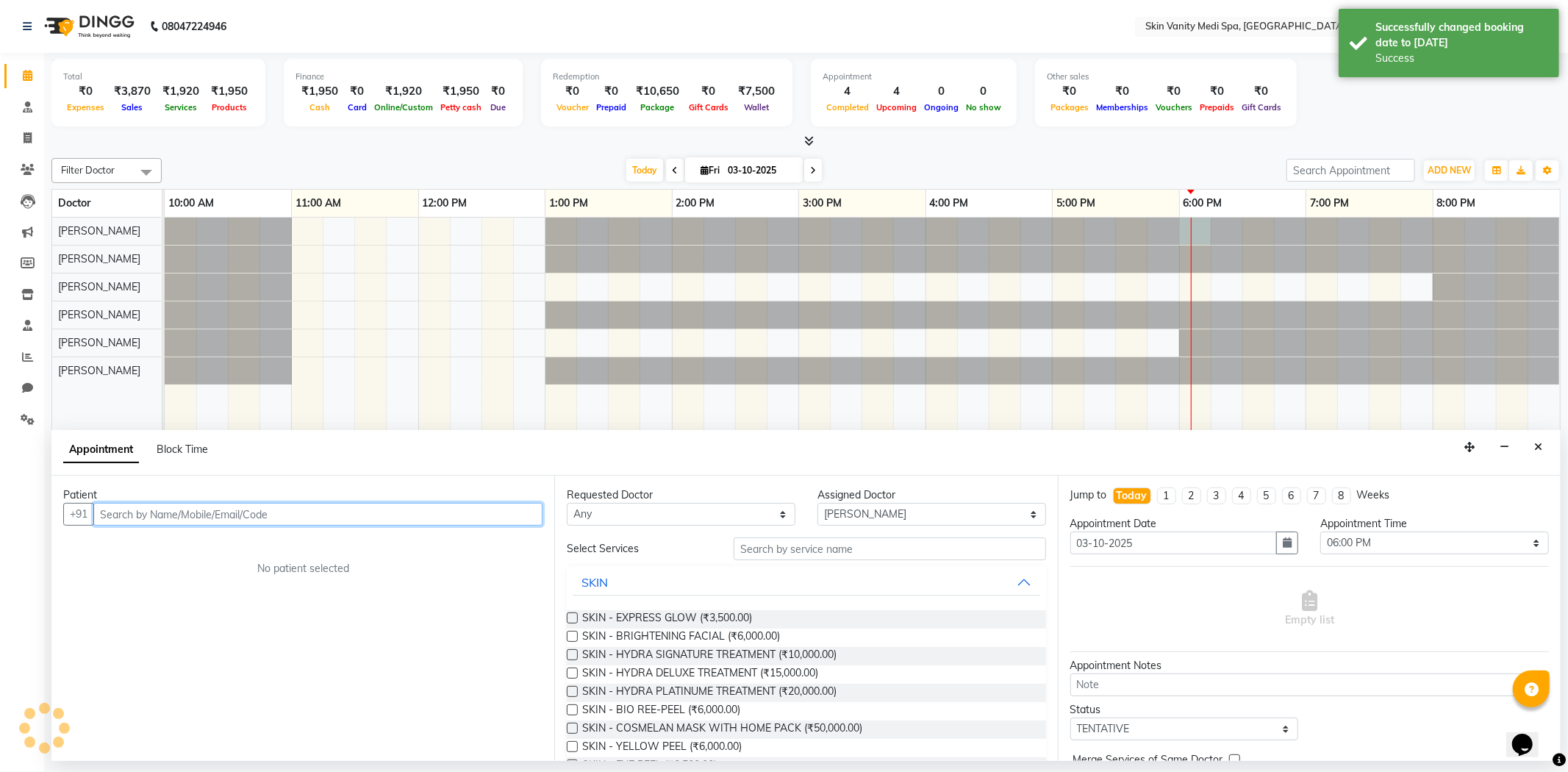
click at [268, 516] on input "text" at bounding box center [318, 514] width 449 height 23
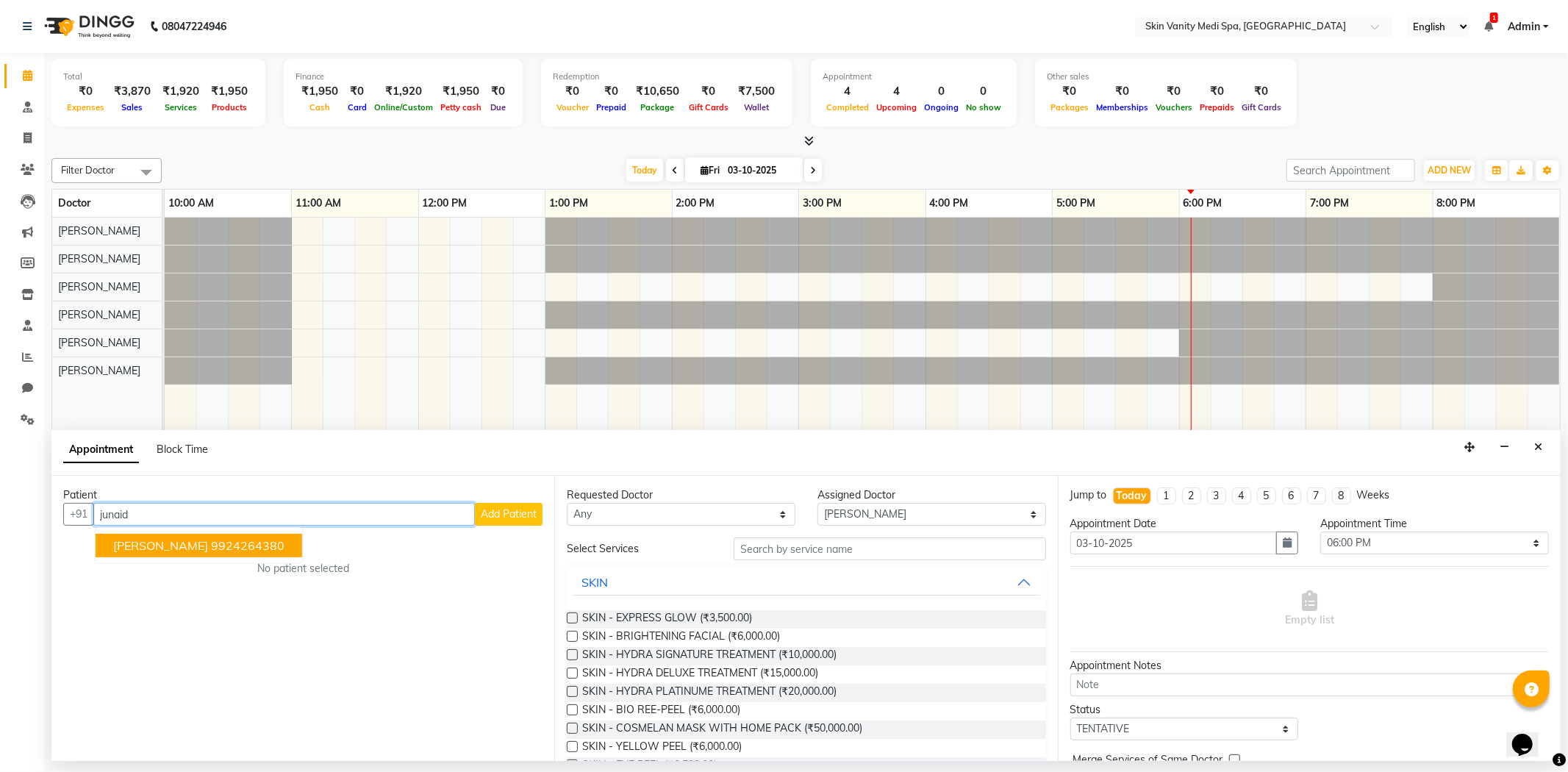
click at [231, 547] on ngb-highlight "9924264380" at bounding box center [248, 546] width 74 height 15
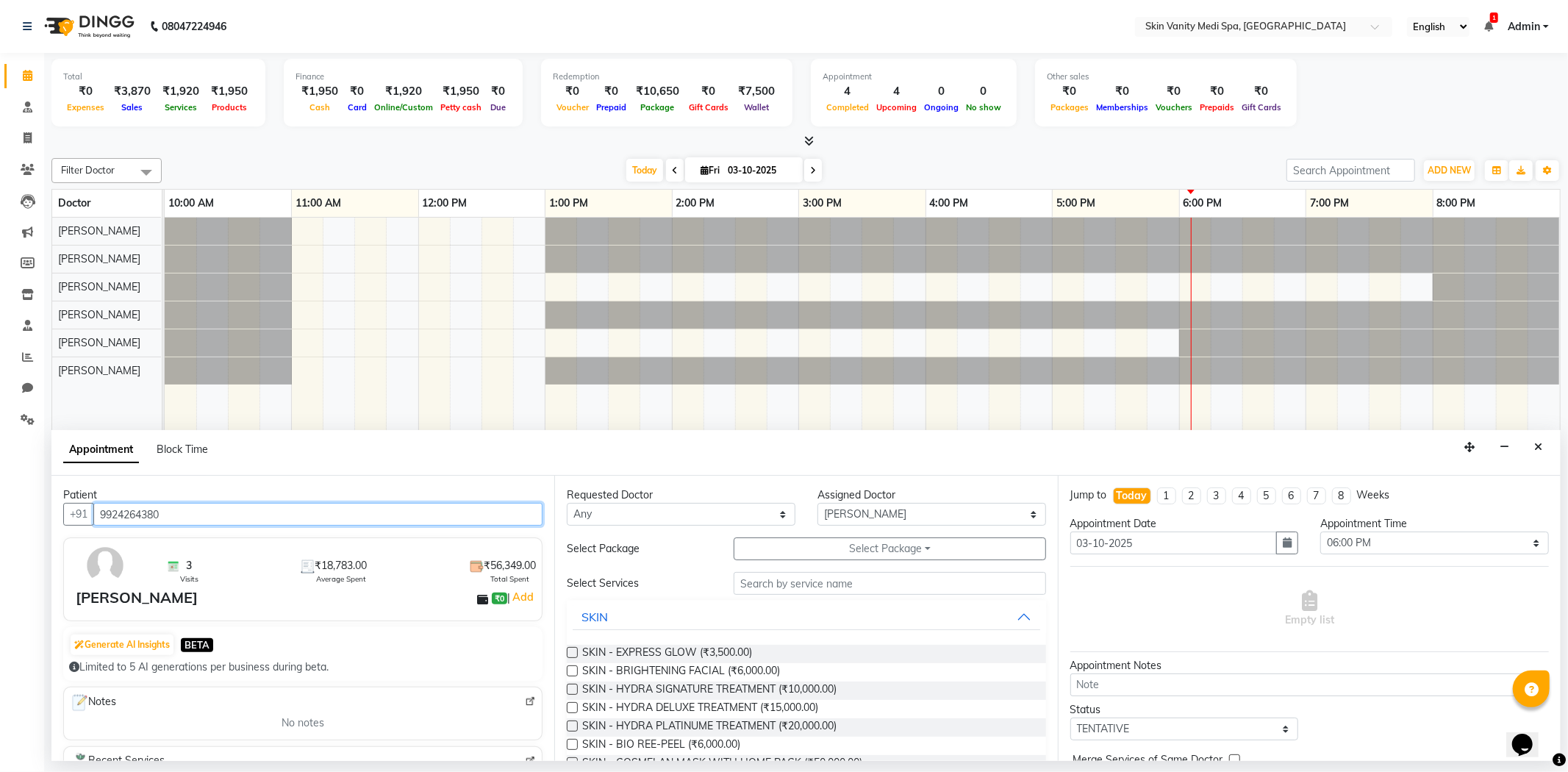
type input "9924264380"
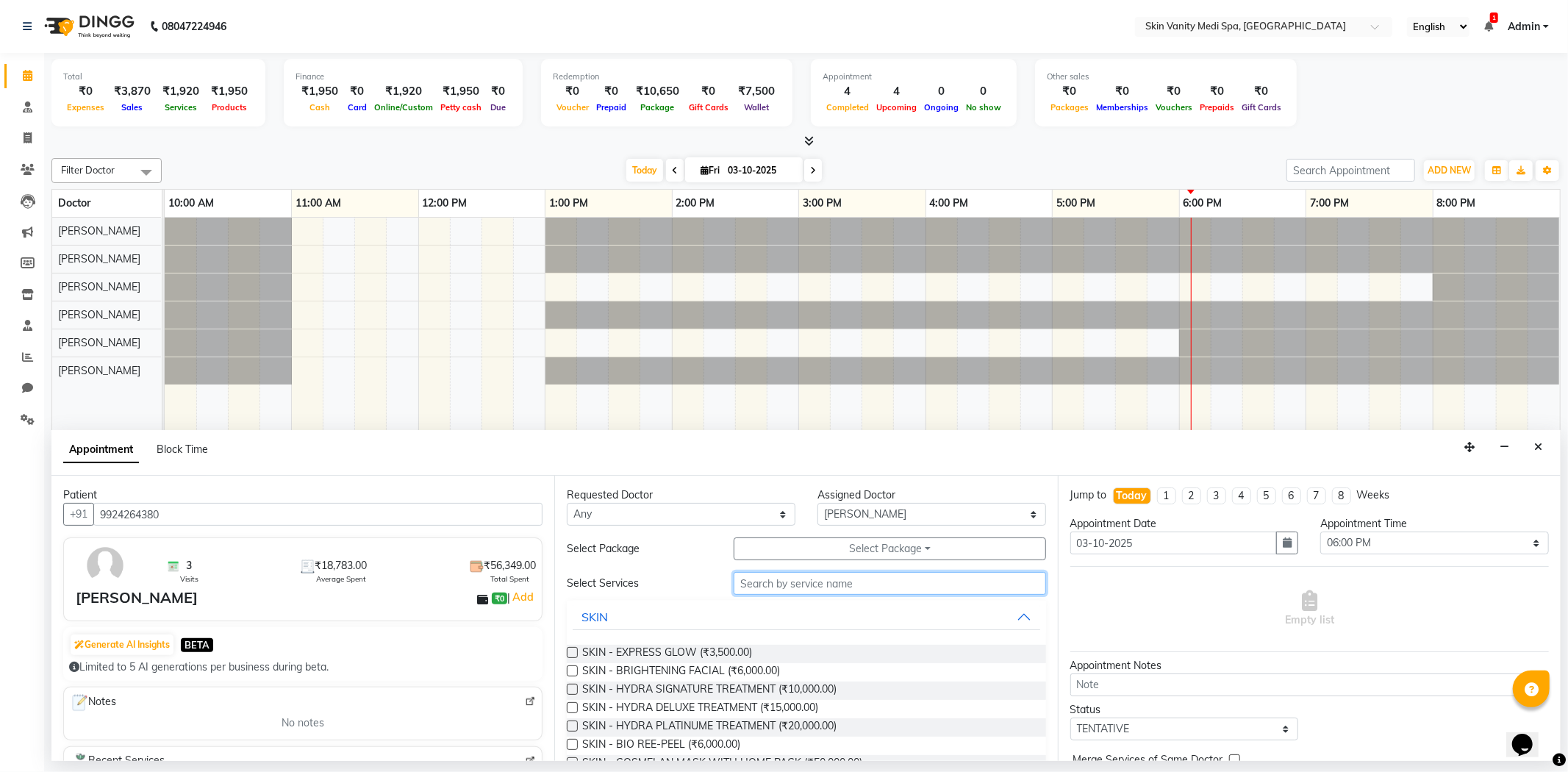
click at [797, 574] on input "text" at bounding box center [889, 583] width 312 height 23
type input "peel"
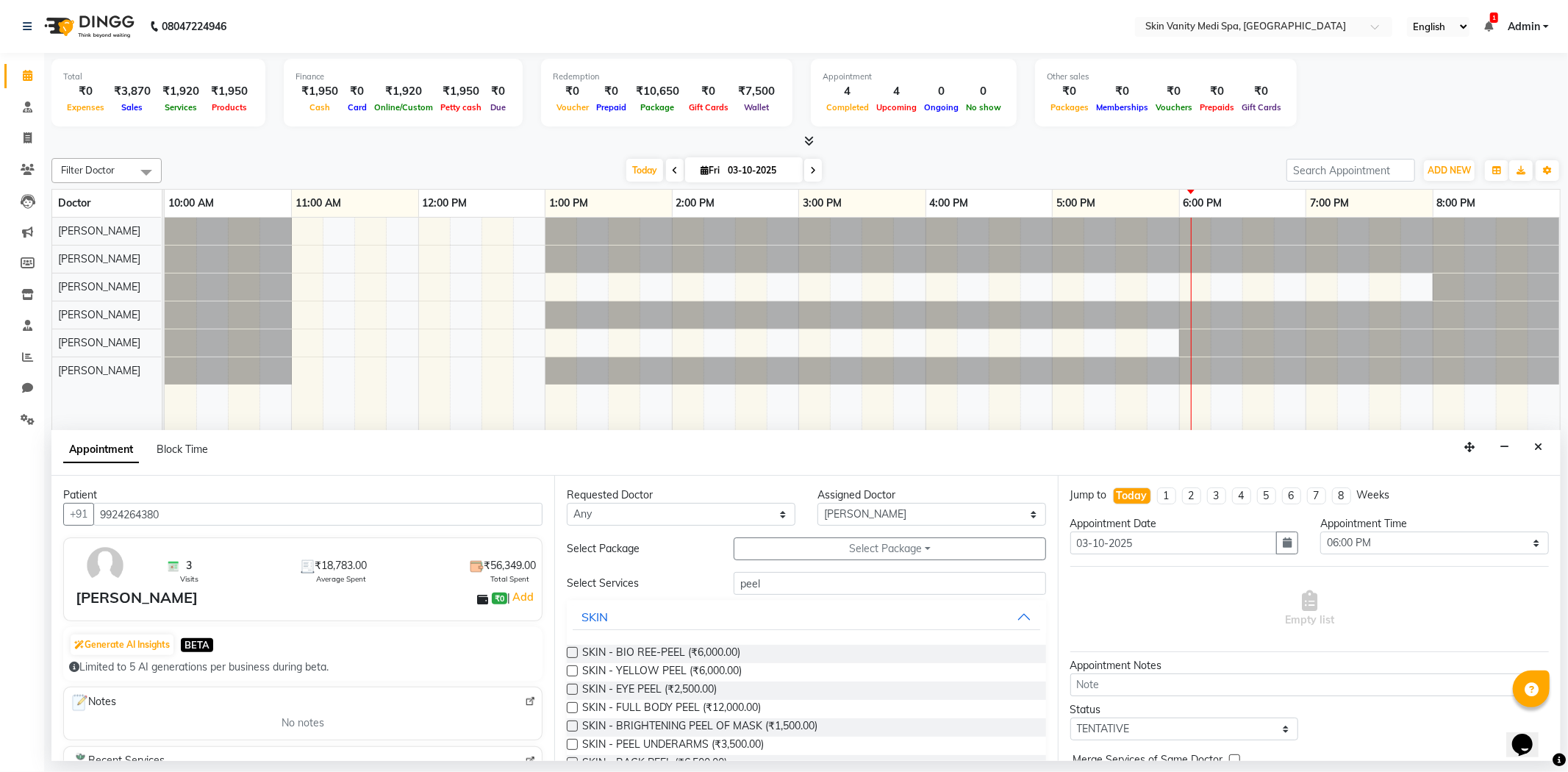
click at [571, 669] on label at bounding box center [572, 670] width 11 height 11
click at [571, 669] on input "checkbox" at bounding box center [571, 672] width 10 height 10
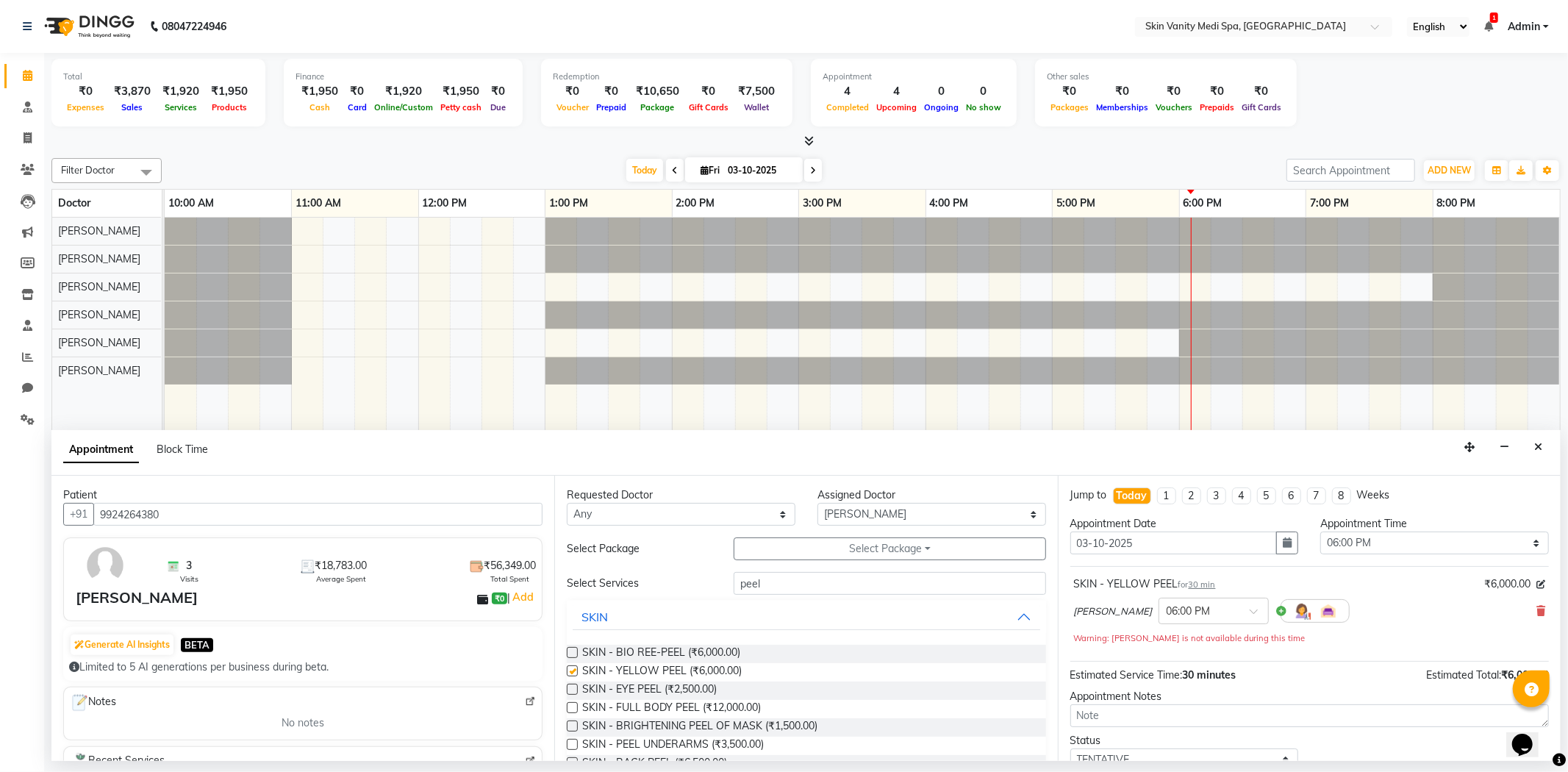
checkbox input "false"
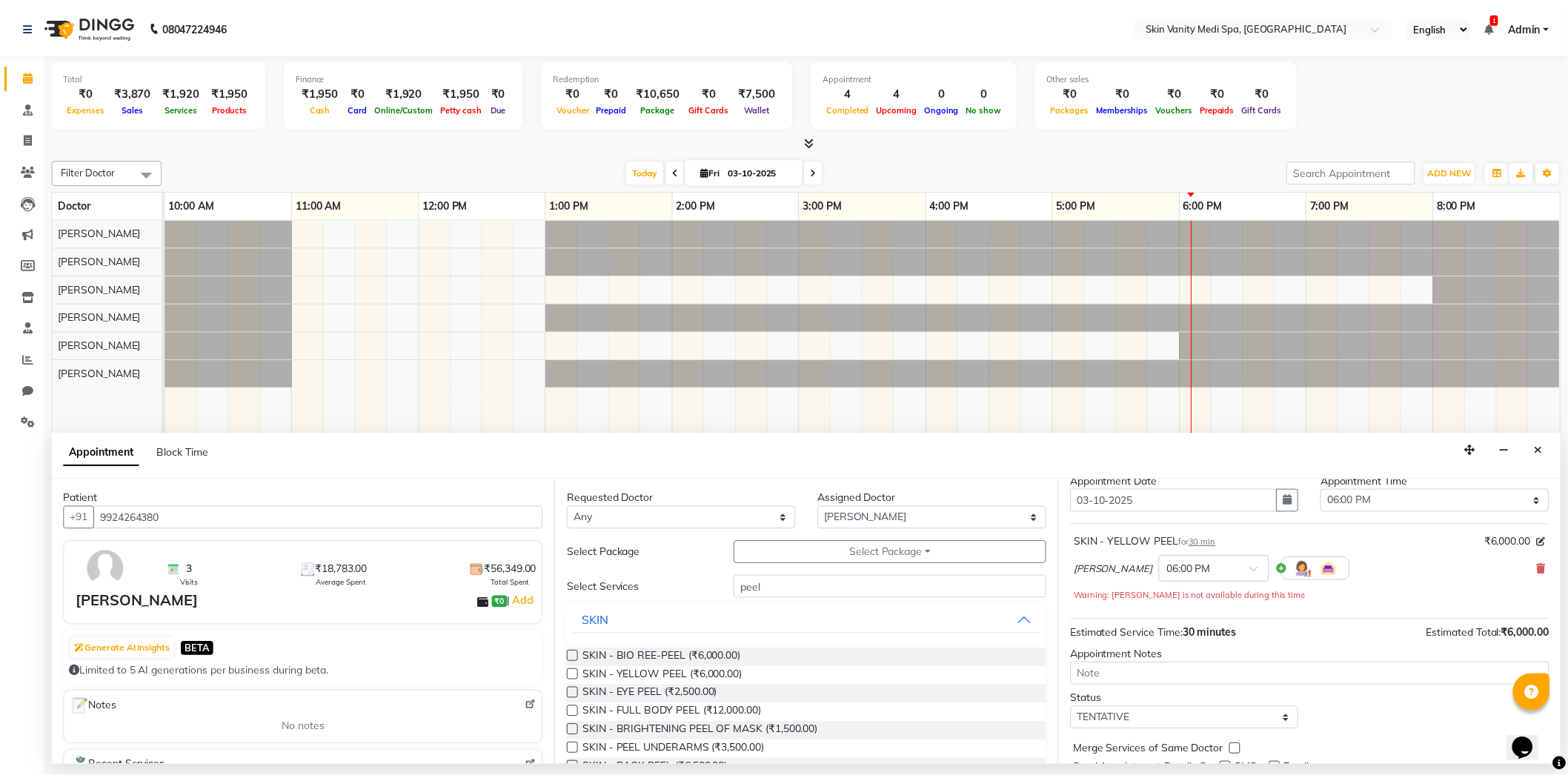
scroll to position [105, 0]
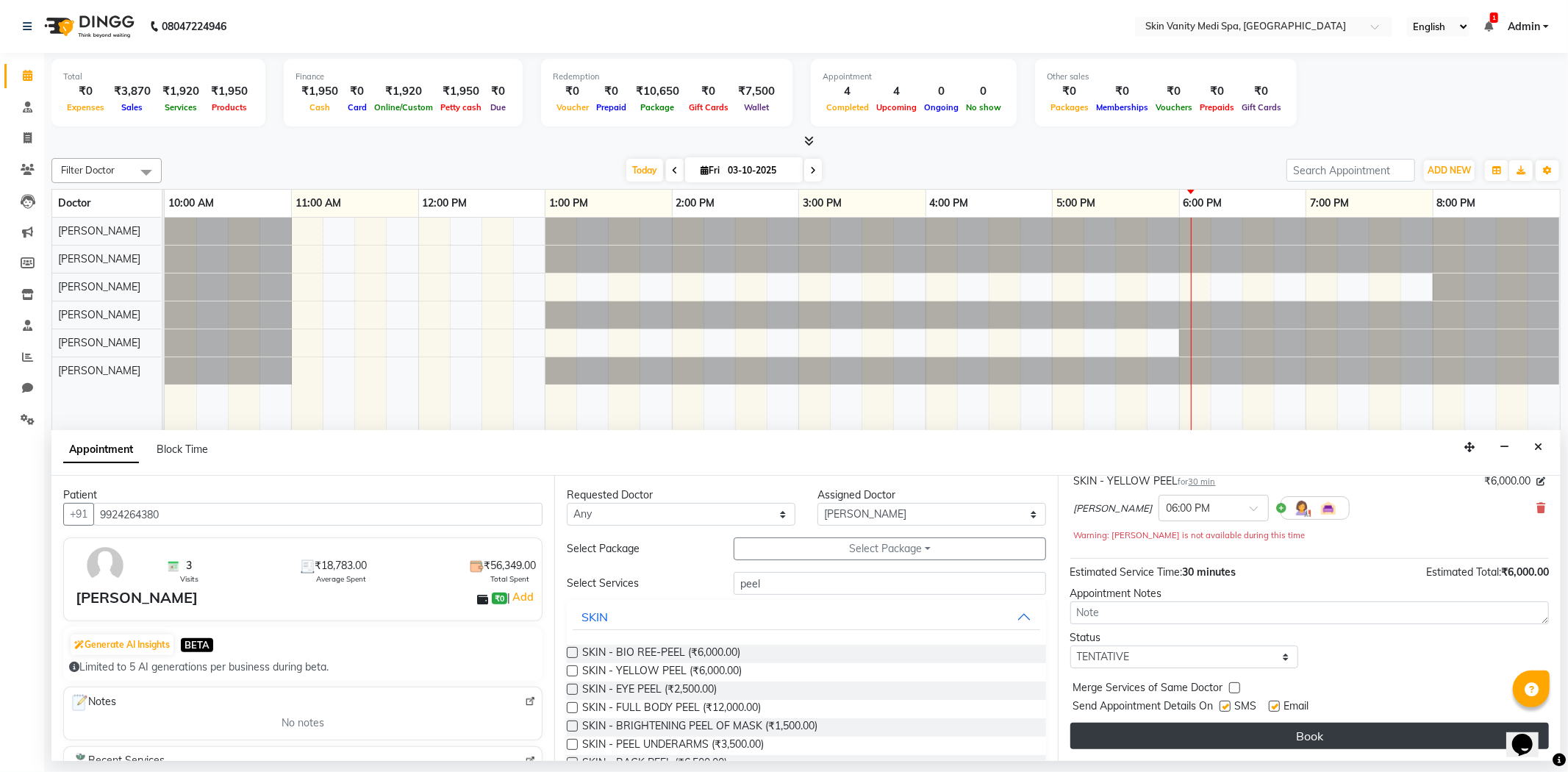
click at [1322, 745] on button "Book" at bounding box center [1309, 736] width 478 height 27
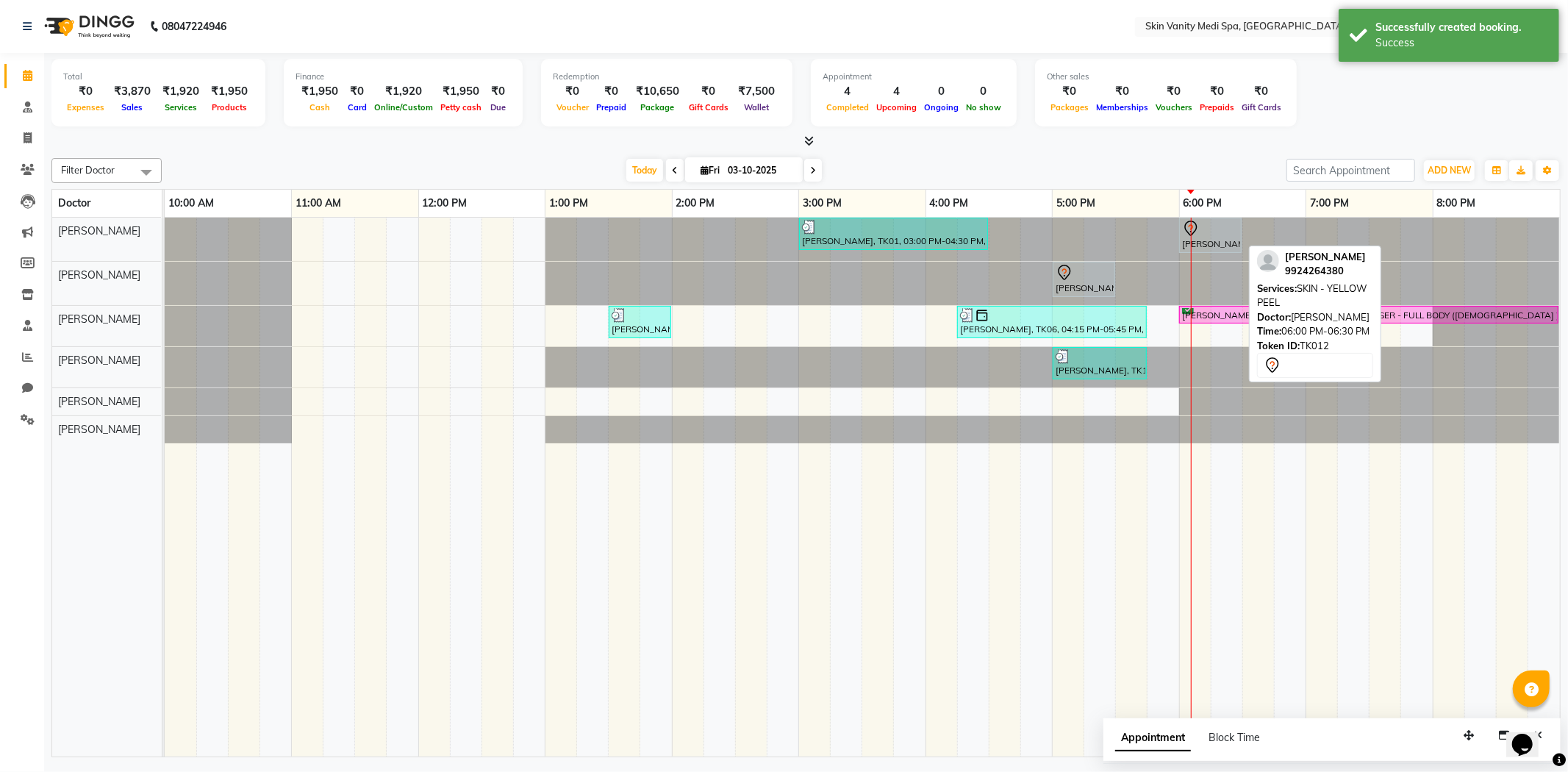
click at [1200, 238] on div "[PERSON_NAME], TK12, 06:00 PM-06:30 PM, SKIN - YELLOW PEEL" at bounding box center [1210, 235] width 60 height 31
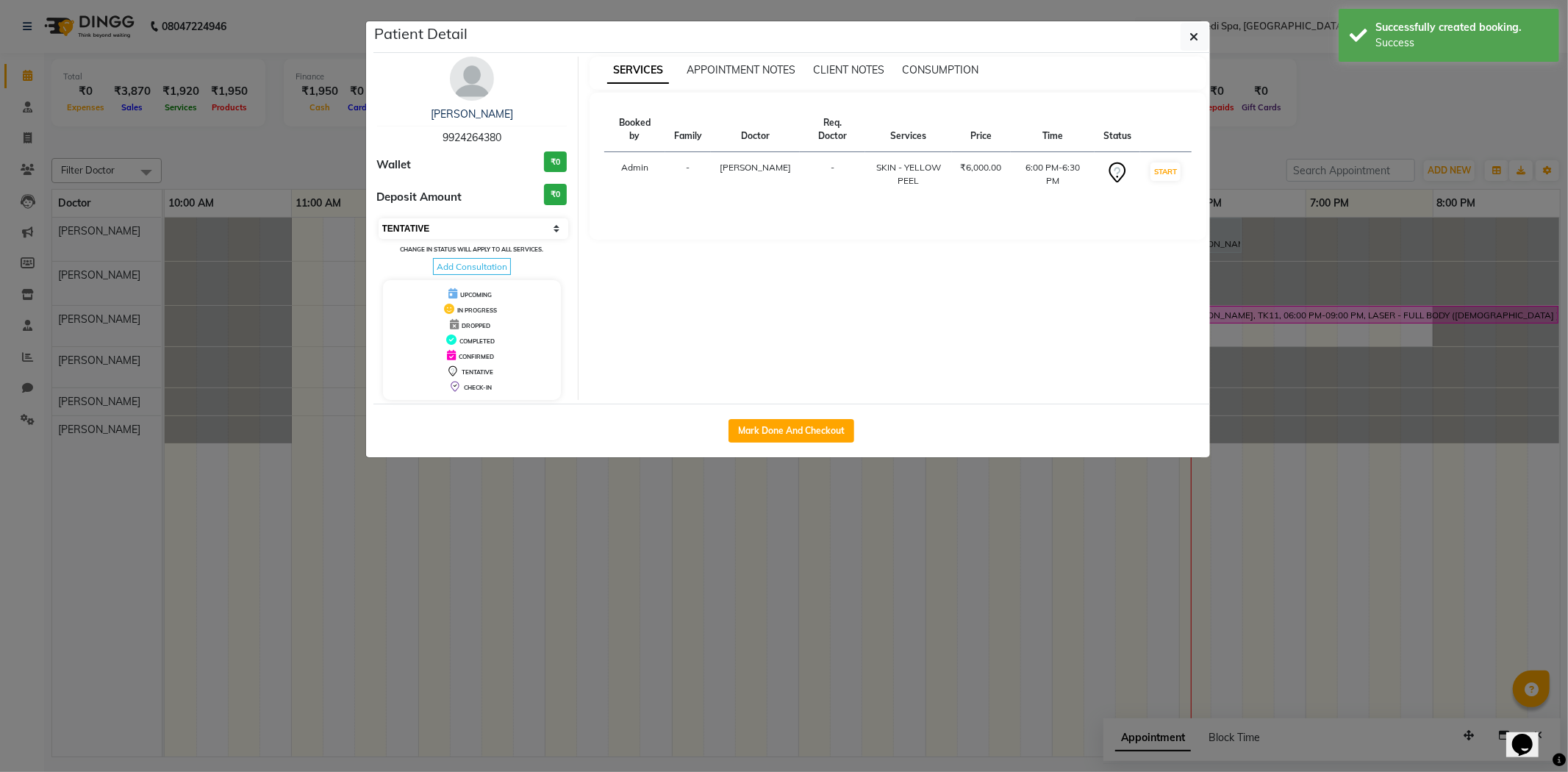
click at [409, 226] on select "Select IN SERVICE CONFIRMED TENTATIVE CHECK IN MARK DONE DROPPED UPCOMING" at bounding box center [473, 229] width 190 height 21
select select "1"
click at [378, 218] on select "Select IN SERVICE CONFIRMED TENTATIVE CHECK IN MARK DONE DROPPED UPCOMING" at bounding box center [473, 229] width 190 height 21
click at [1192, 38] on icon "button" at bounding box center [1194, 37] width 9 height 12
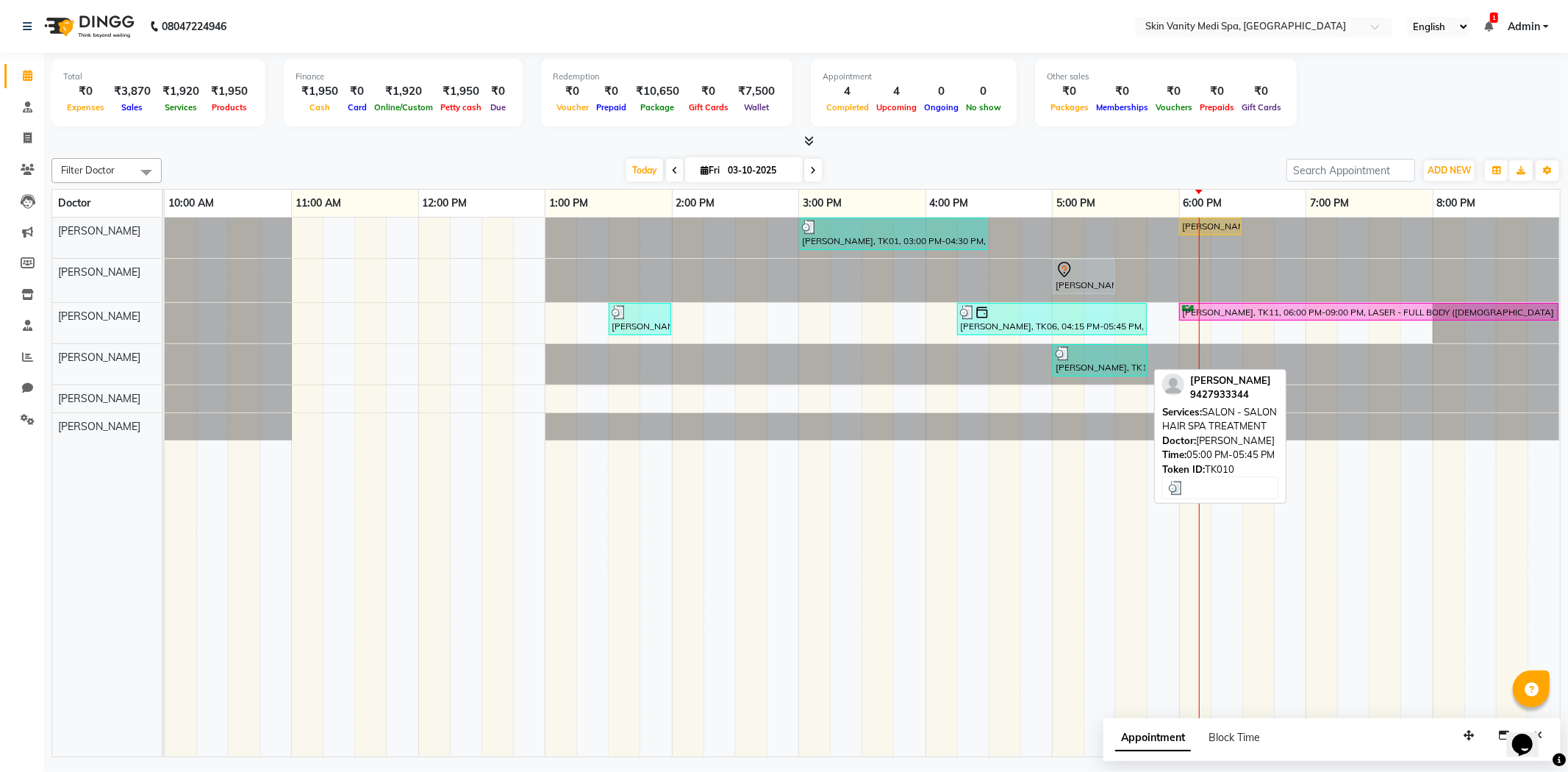
click at [1076, 366] on div "[PERSON_NAME], TK10, 05:00 PM-05:45 PM, SALON - SALON HAIR SPA TREATMENT" at bounding box center [1100, 361] width 91 height 28
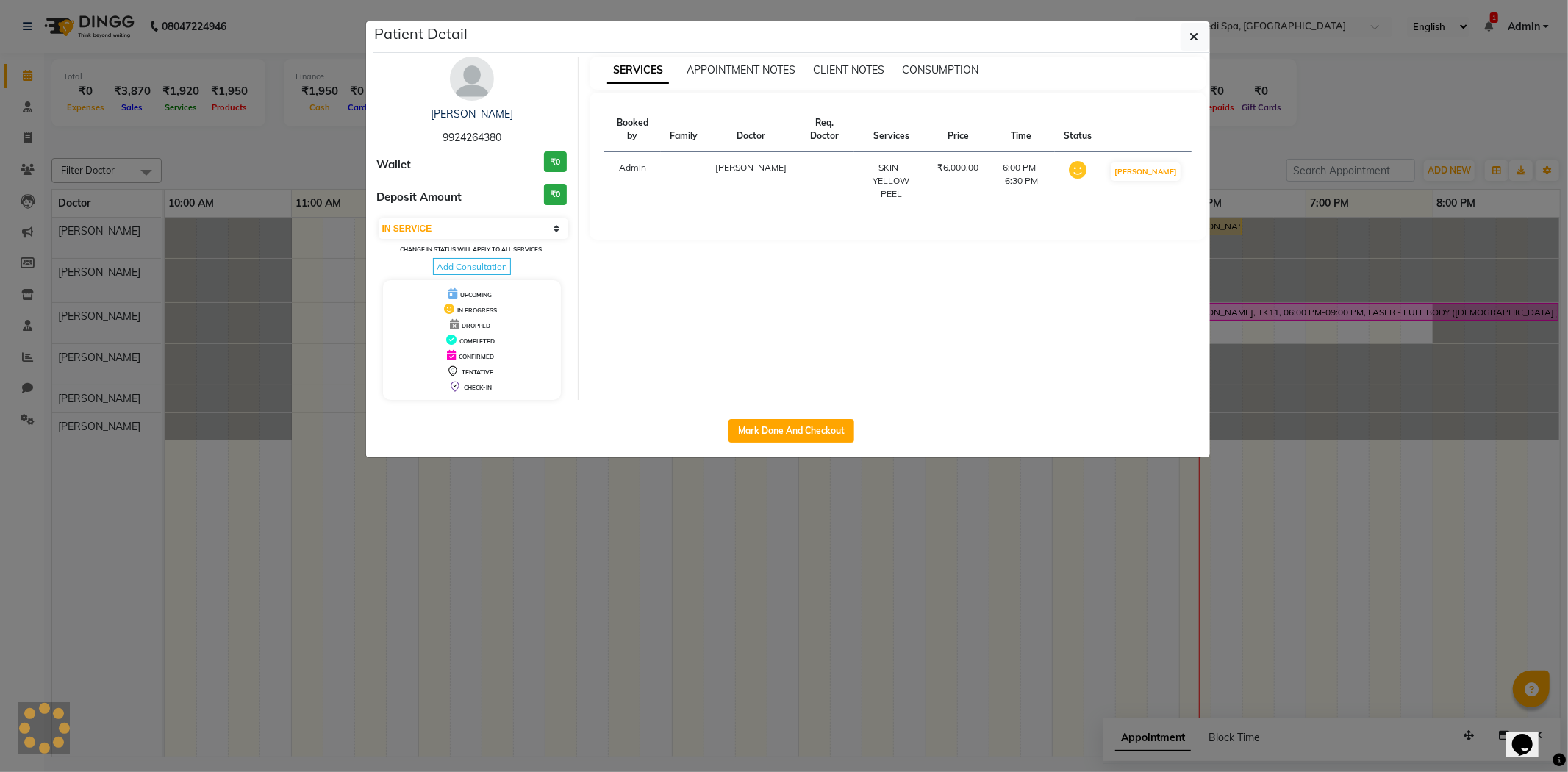
select select "3"
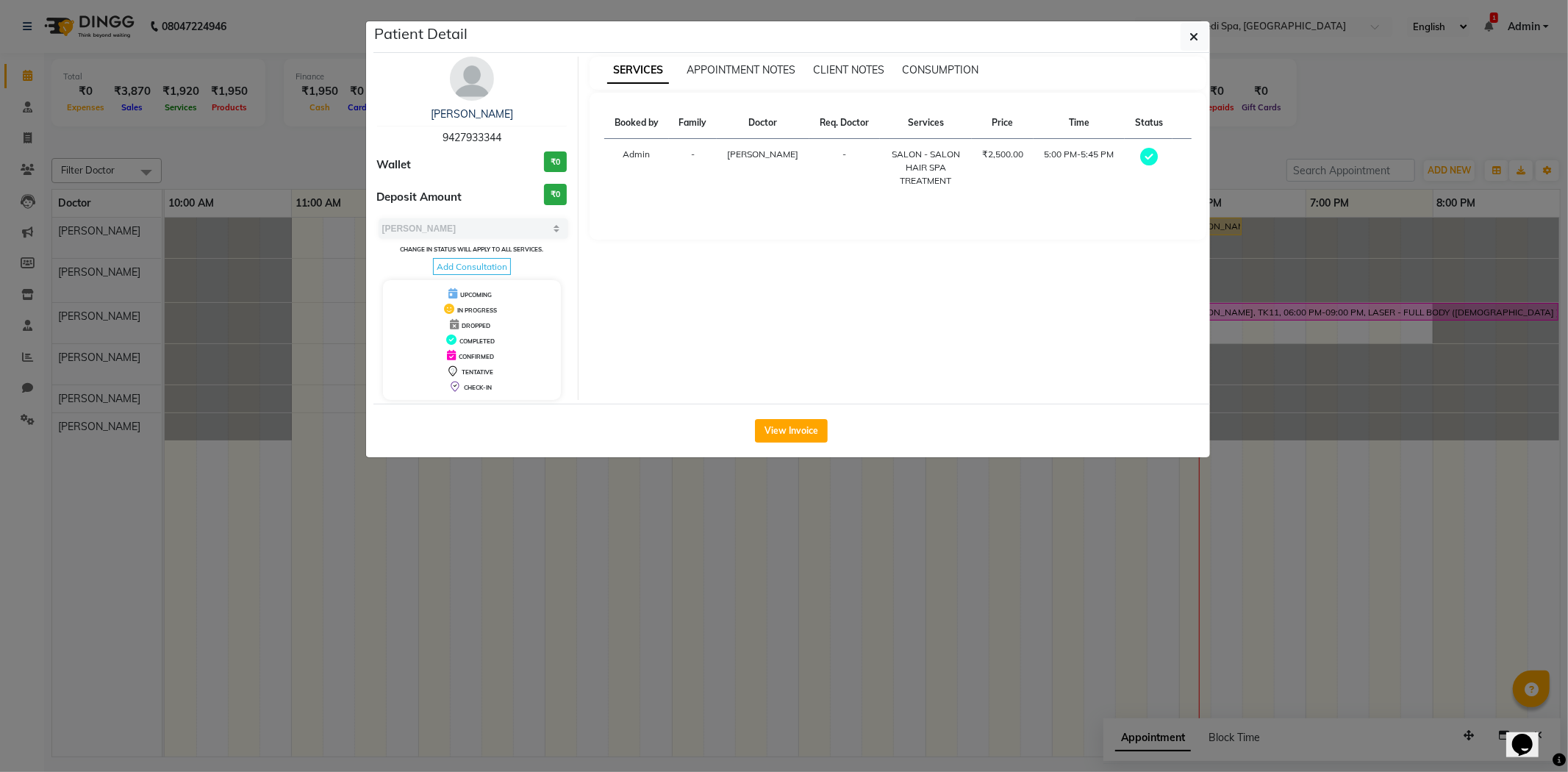
drag, startPoint x: 439, startPoint y: 129, endPoint x: 511, endPoint y: 143, distance: 73.3
click at [511, 143] on div "[PERSON_NAME] 9427933344" at bounding box center [472, 126] width 190 height 39
copy span "9427933344"
click at [658, 607] on ngb-modal-window "Patient Detail [PERSON_NAME] 9427933344 Wallet ₹0 Deposit Amount ₹0 Select MARK…" at bounding box center [784, 386] width 1568 height 772
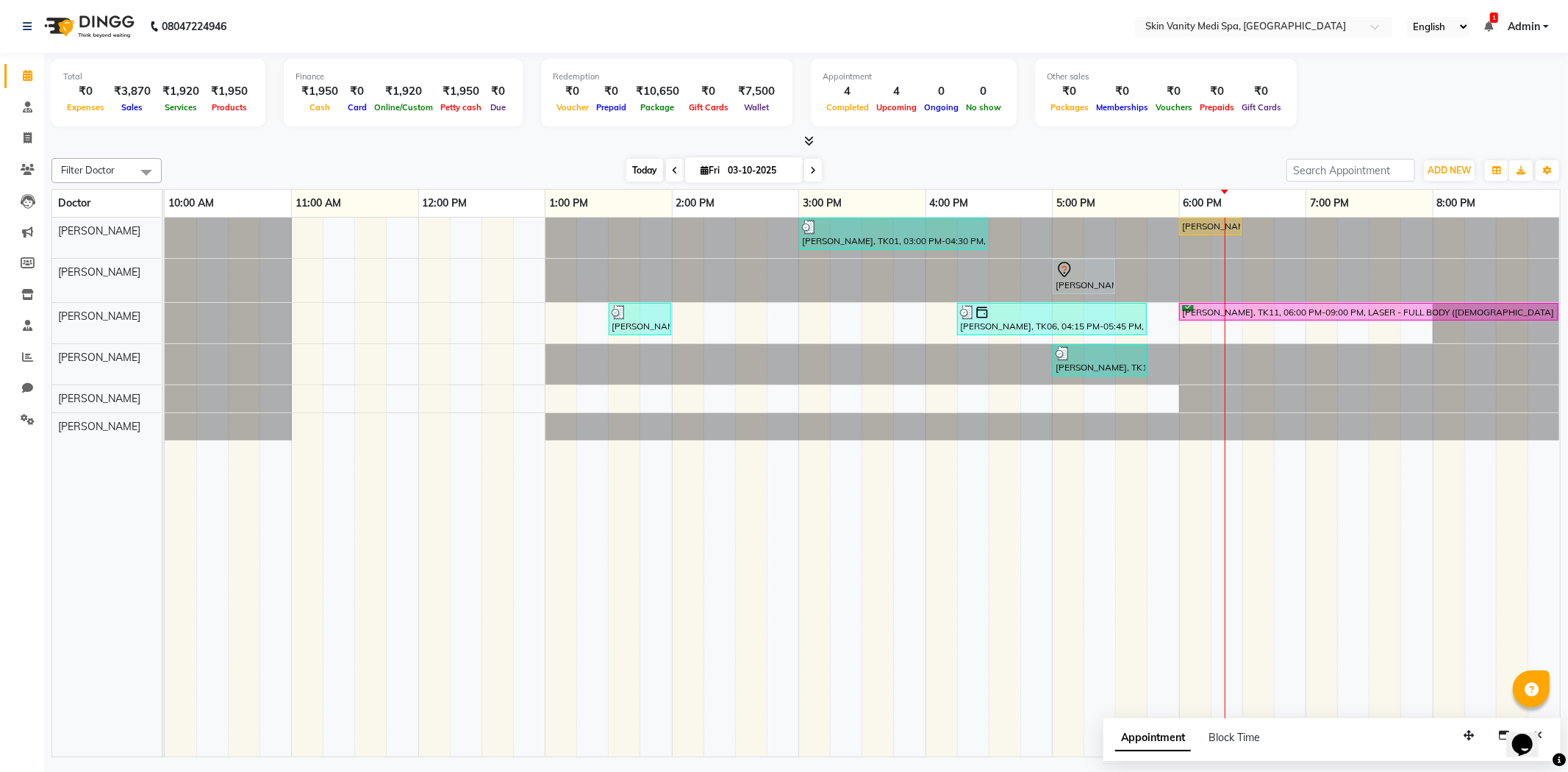
click at [647, 172] on span "Today" at bounding box center [644, 170] width 37 height 23
click at [814, 167] on span at bounding box center [813, 170] width 18 height 23
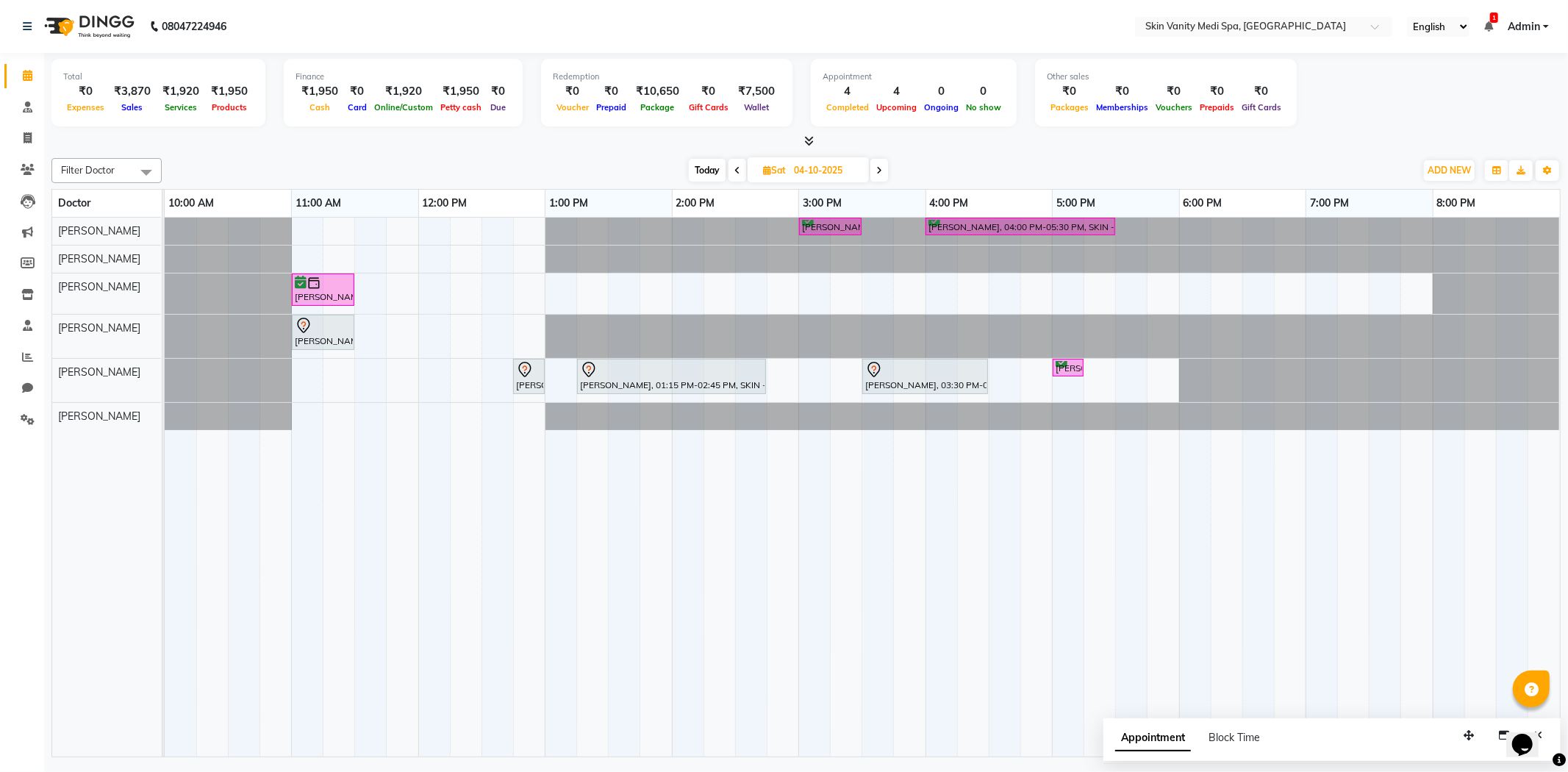
click at [877, 172] on icon at bounding box center [879, 170] width 6 height 9
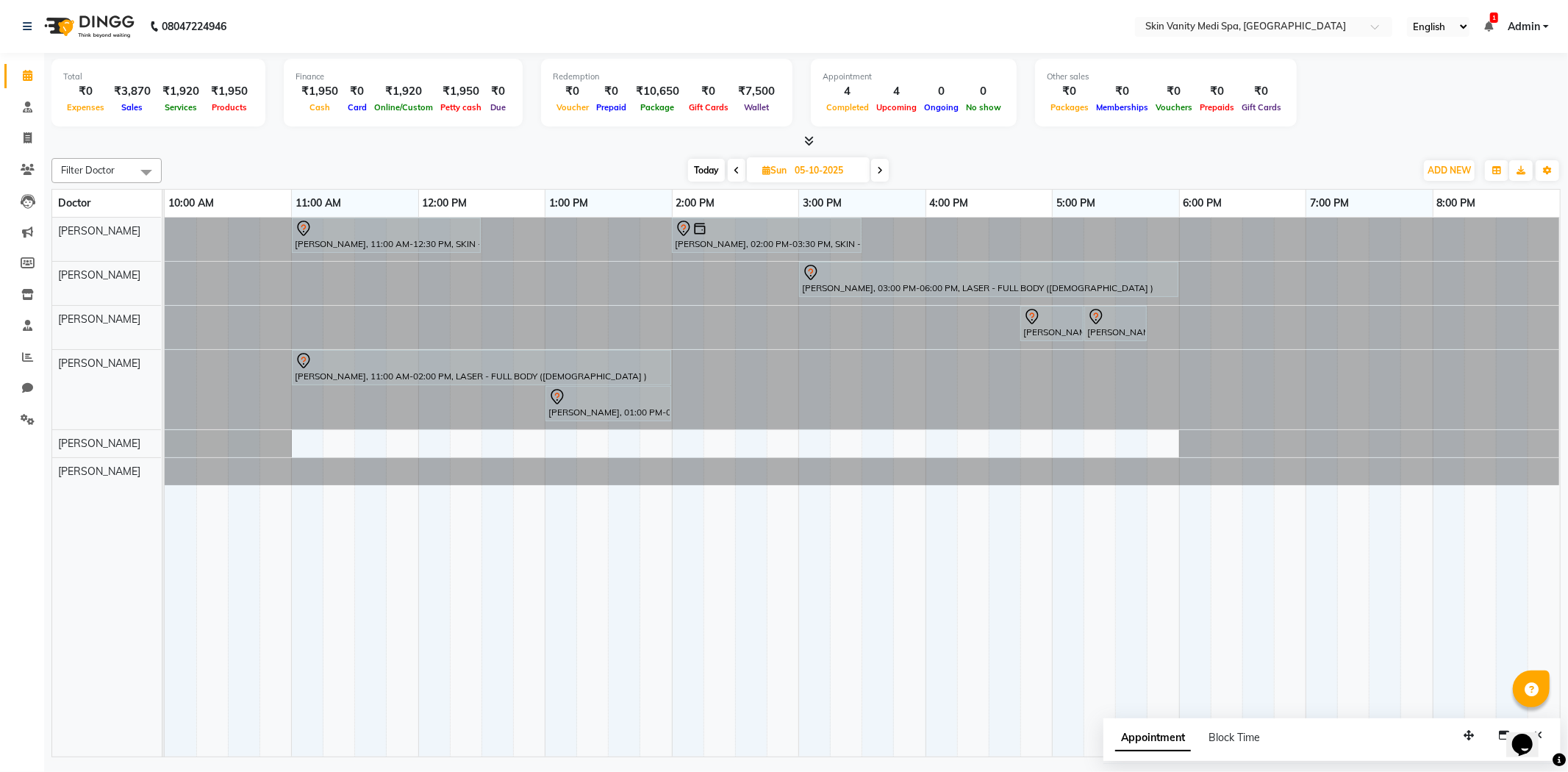
click at [715, 170] on span "Today" at bounding box center [706, 170] width 37 height 23
type input "03-10-2025"
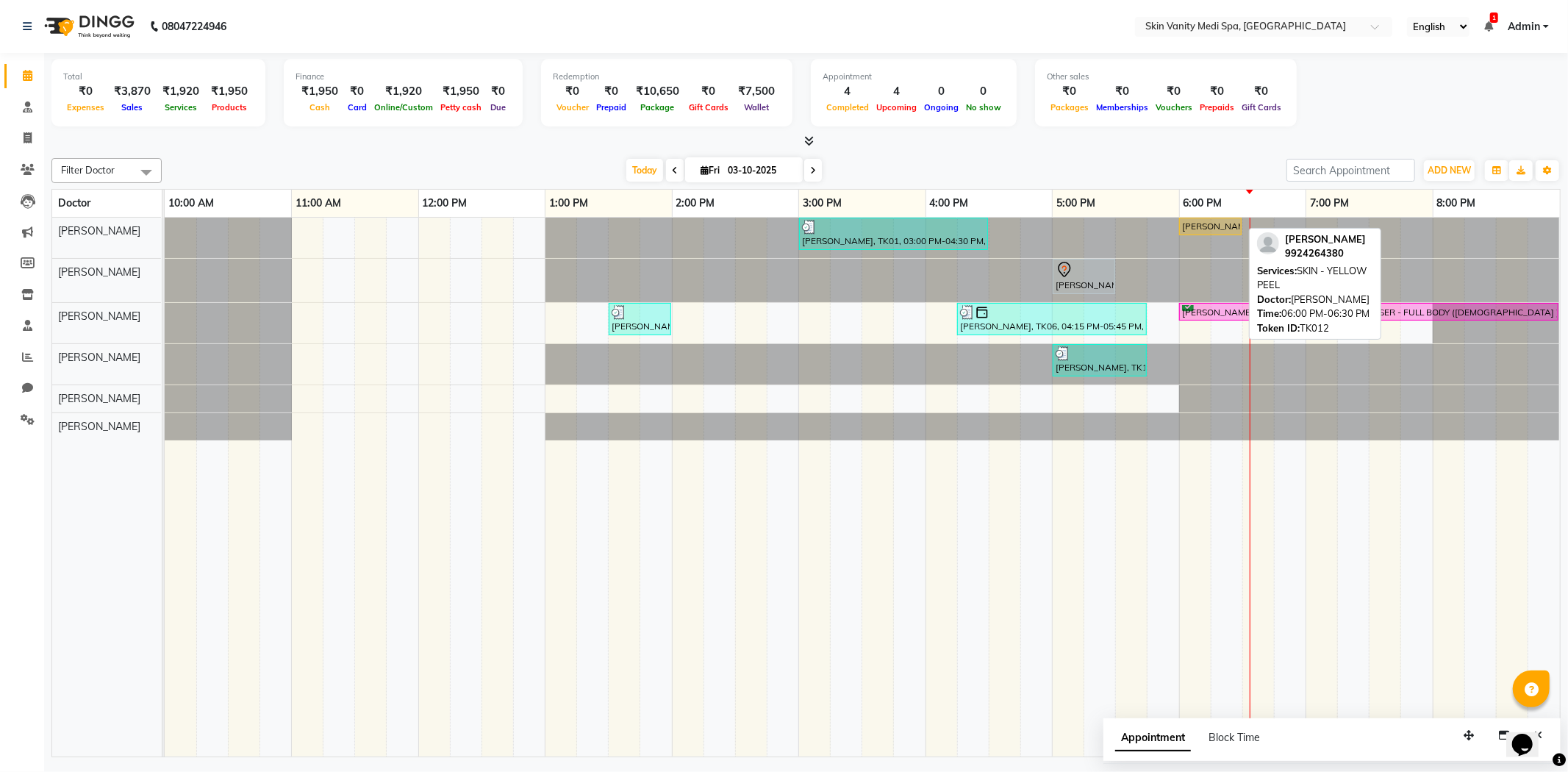
click at [1217, 226] on div "[PERSON_NAME], TK12, 06:00 PM-06:30 PM, SKIN - YELLOW PEEL" at bounding box center [1210, 226] width 60 height 13
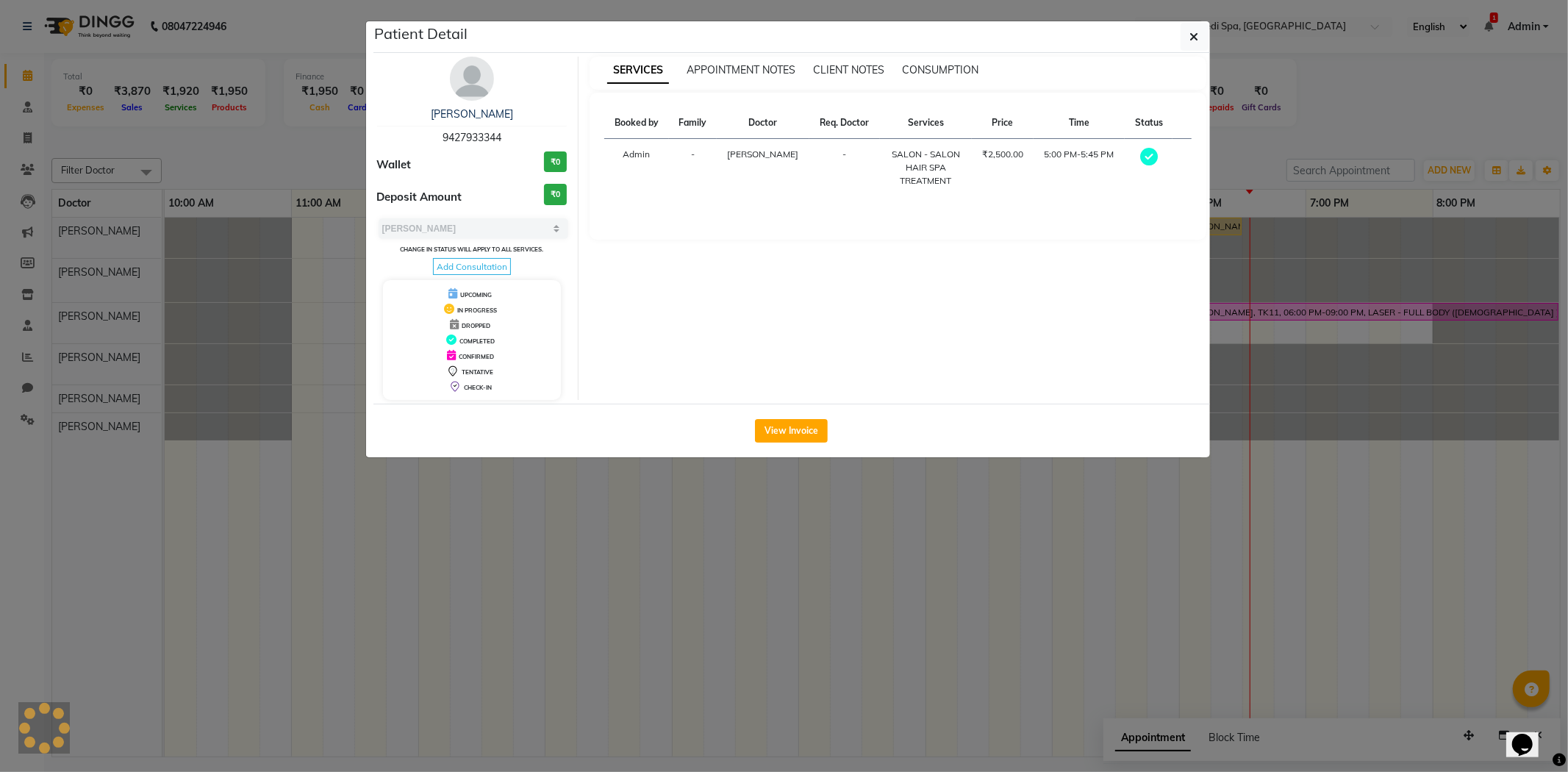
select select "1"
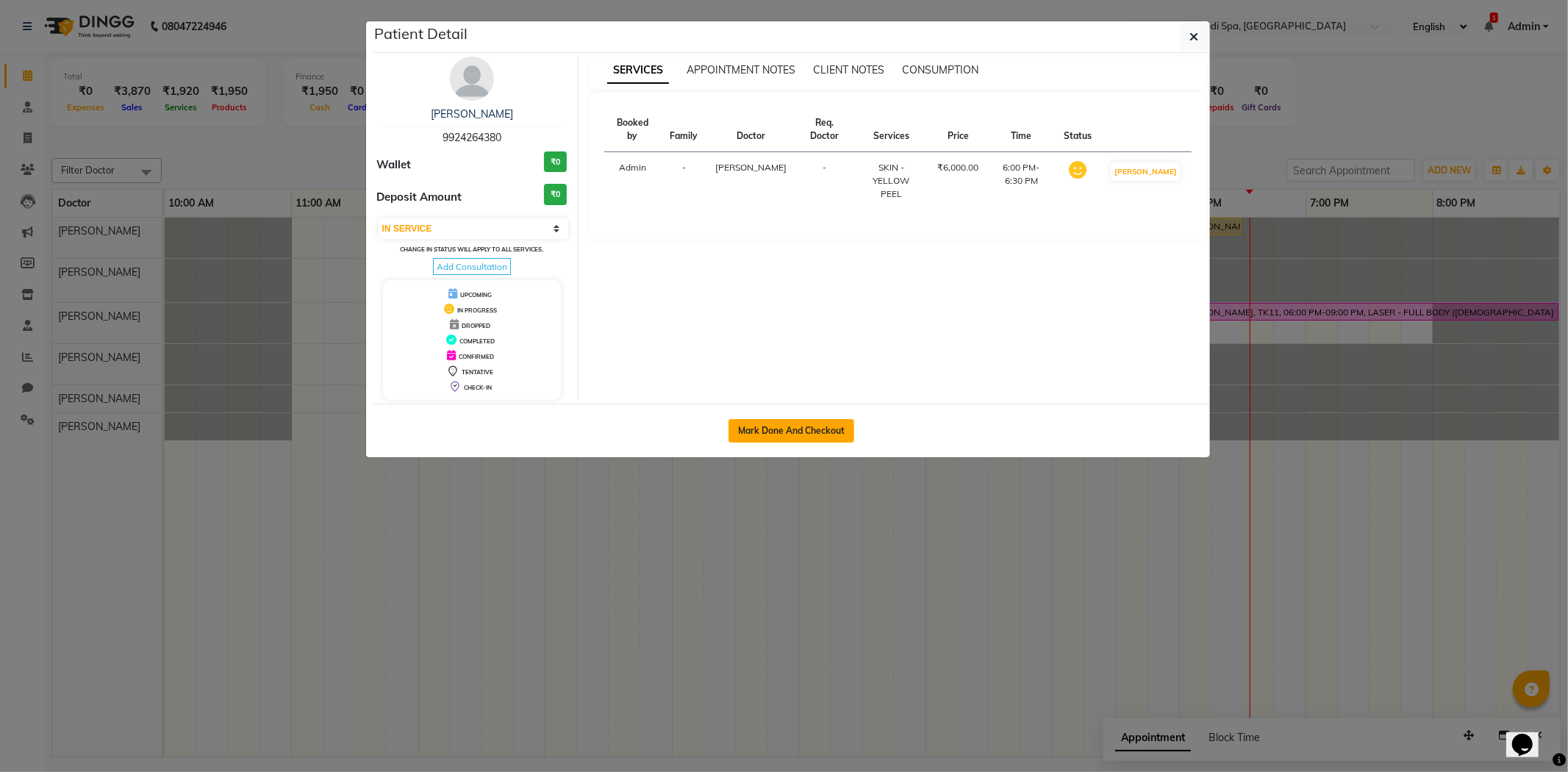
click at [823, 428] on button "Mark Done And Checkout" at bounding box center [791, 431] width 125 height 24
select select "service"
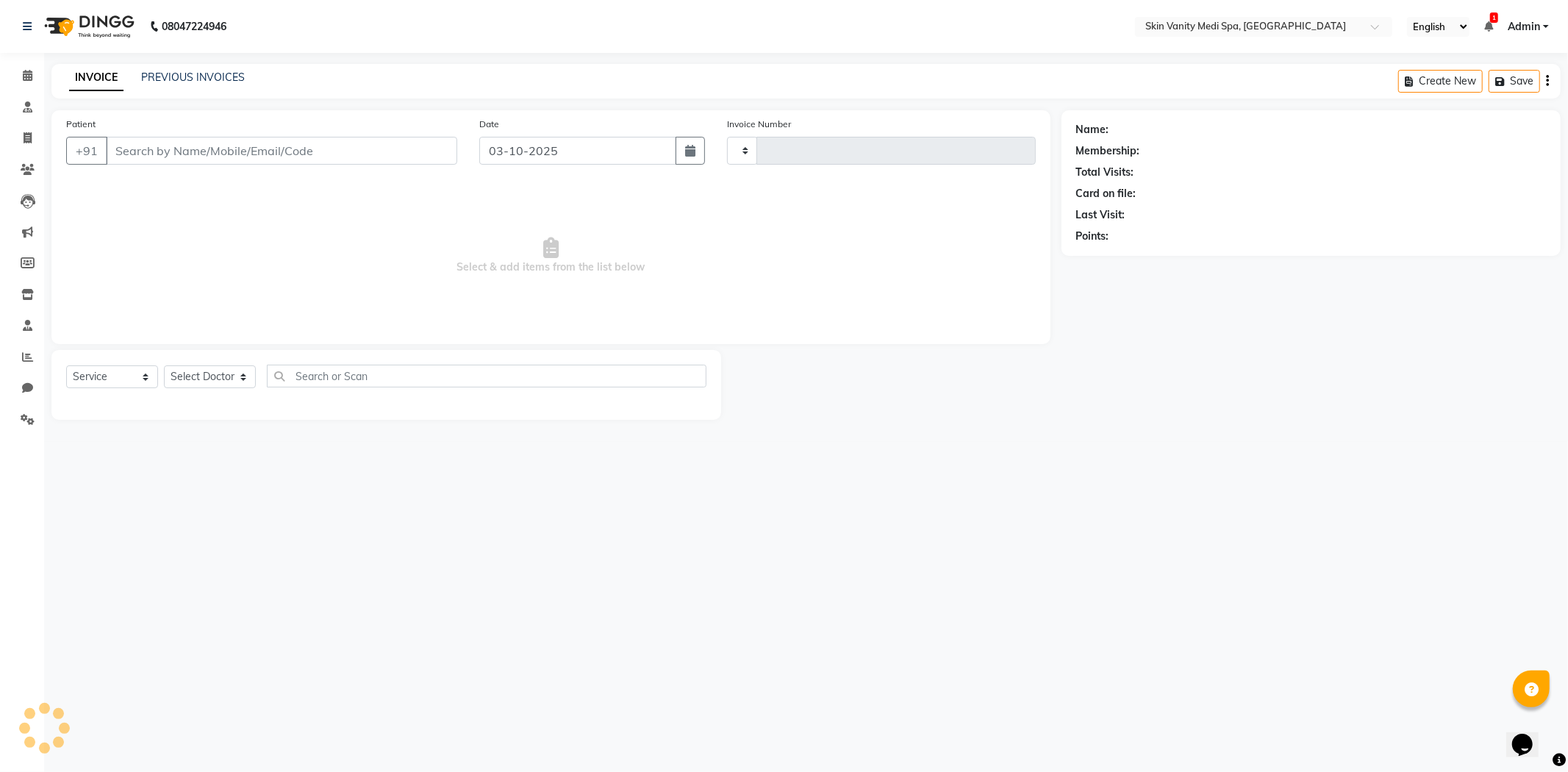
type input "0856"
select select "7826"
type input "9924264380"
select select "70346"
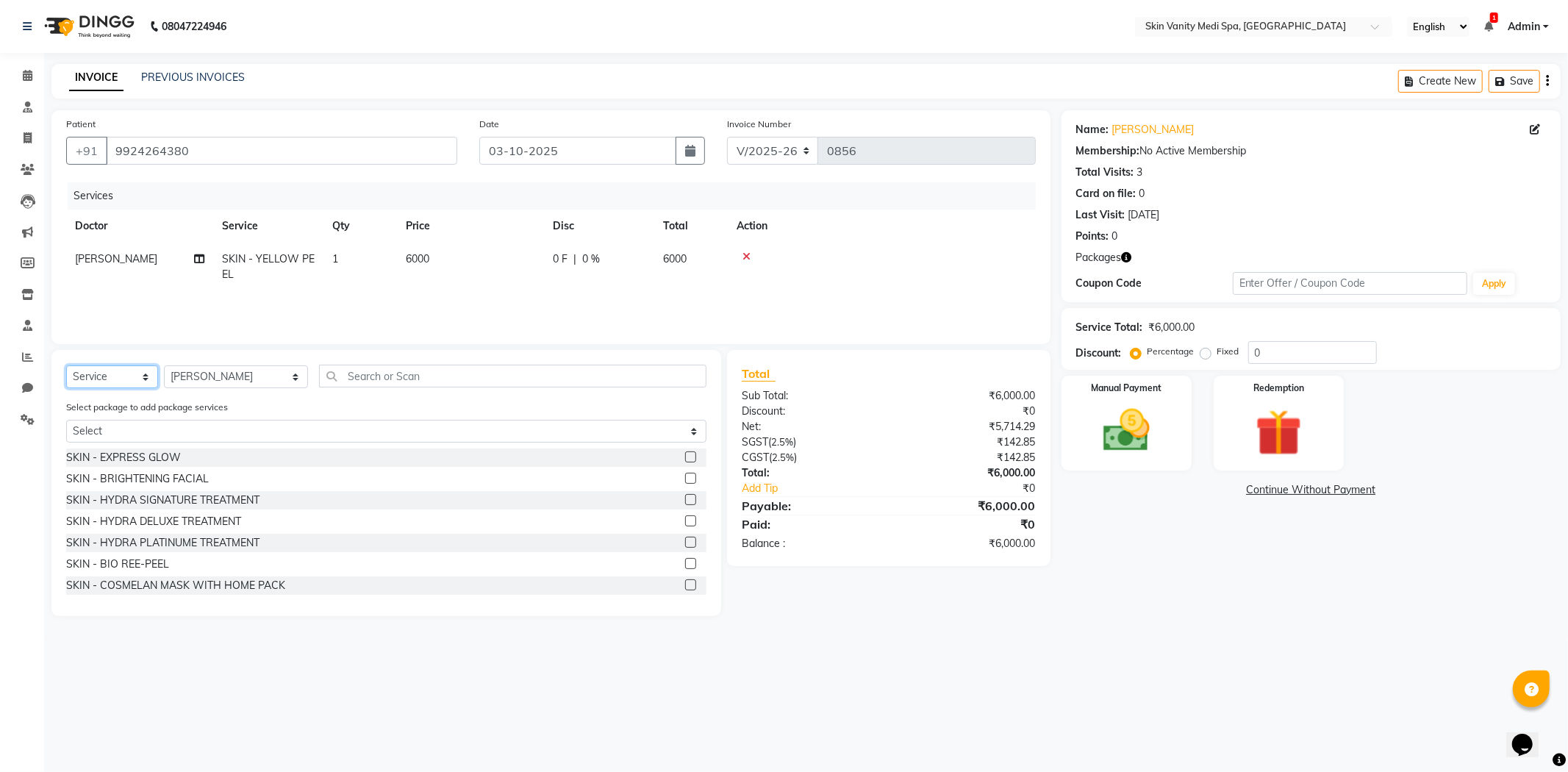
click at [141, 377] on select "Select Service Product Membership Package Voucher Prepaid Gift Card" at bounding box center [112, 377] width 92 height 23
select select "product"
click at [66, 366] on select "Select Service Product Membership Package Voucher Prepaid Gift Card" at bounding box center [112, 377] width 92 height 23
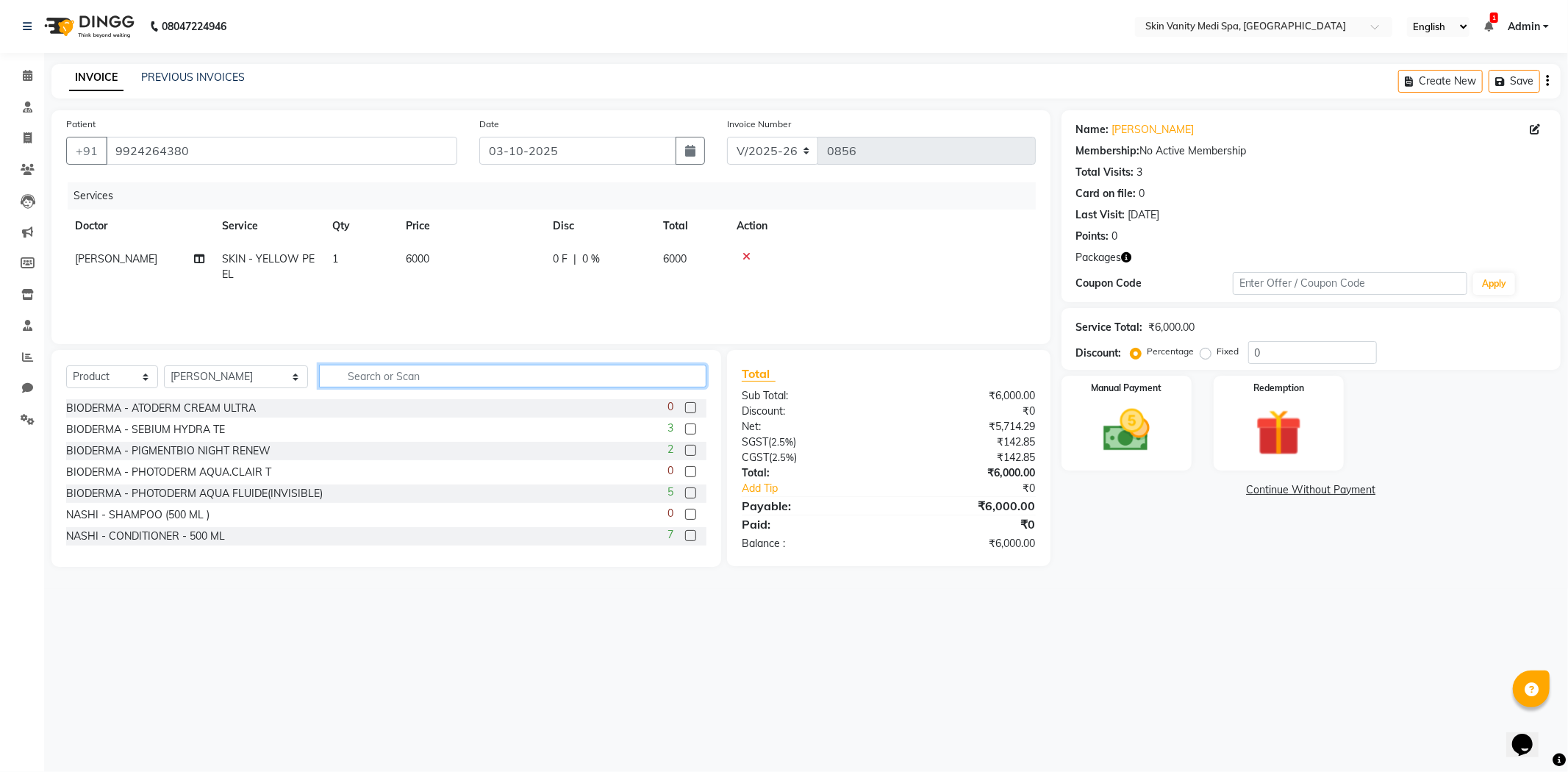
click at [364, 378] on input "text" at bounding box center [512, 376] width 387 height 23
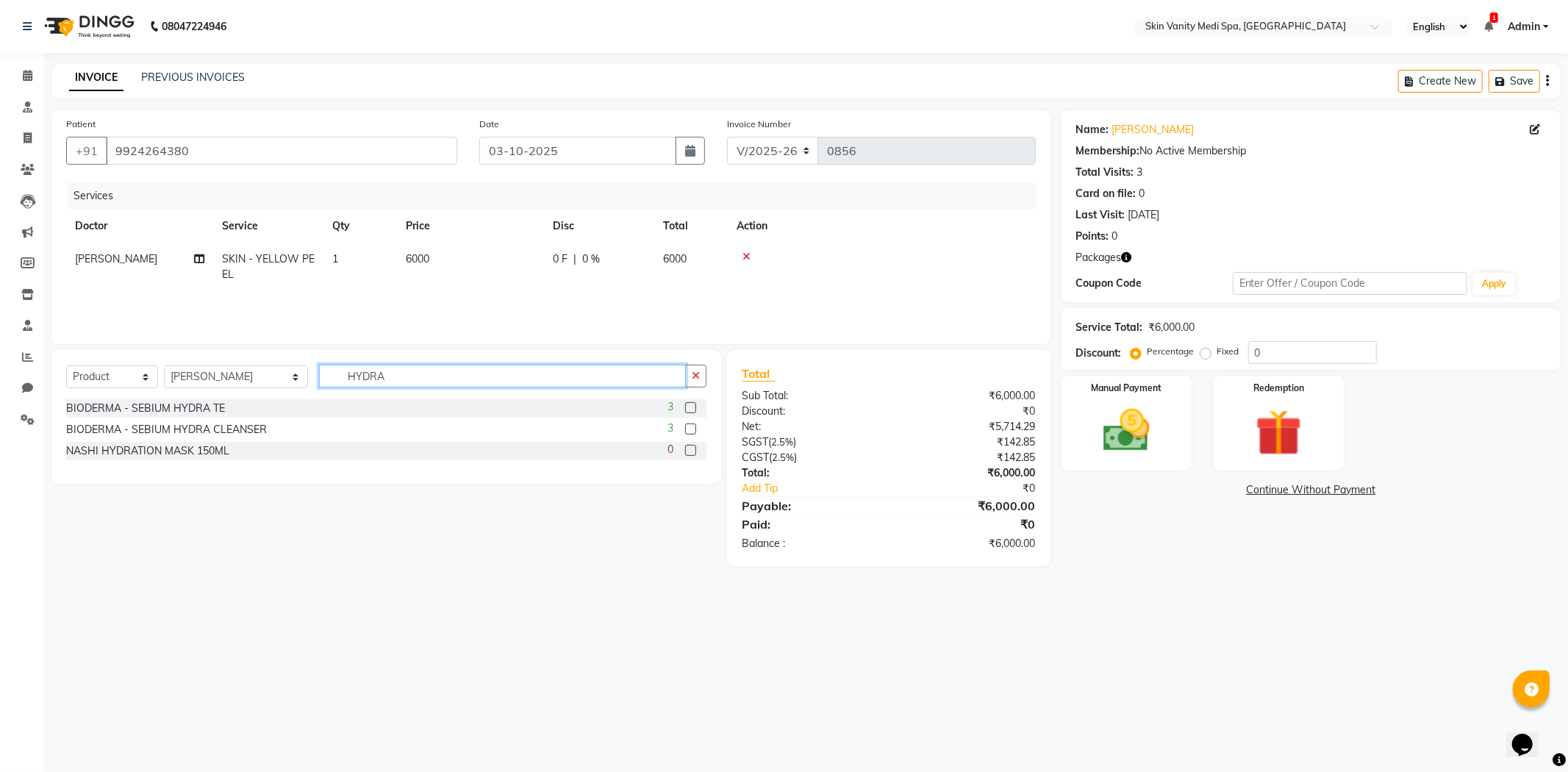
type input "HYDRA"
click at [689, 408] on label at bounding box center [690, 407] width 11 height 11
click at [689, 408] on input "checkbox" at bounding box center [689, 408] width 10 height 10
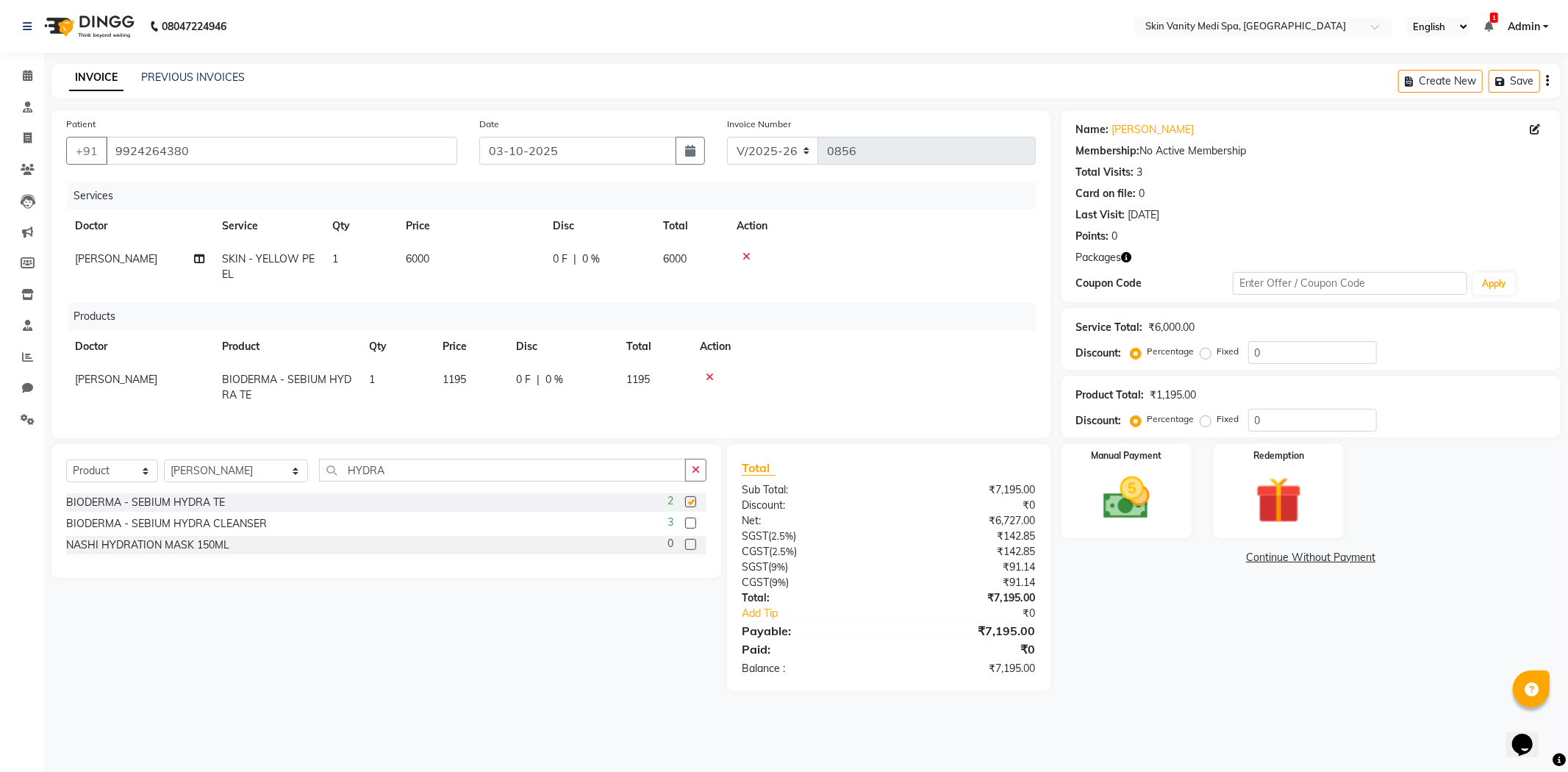
checkbox input "false"
click at [368, 481] on input "HYDRA" at bounding box center [502, 470] width 366 height 23
type input "H"
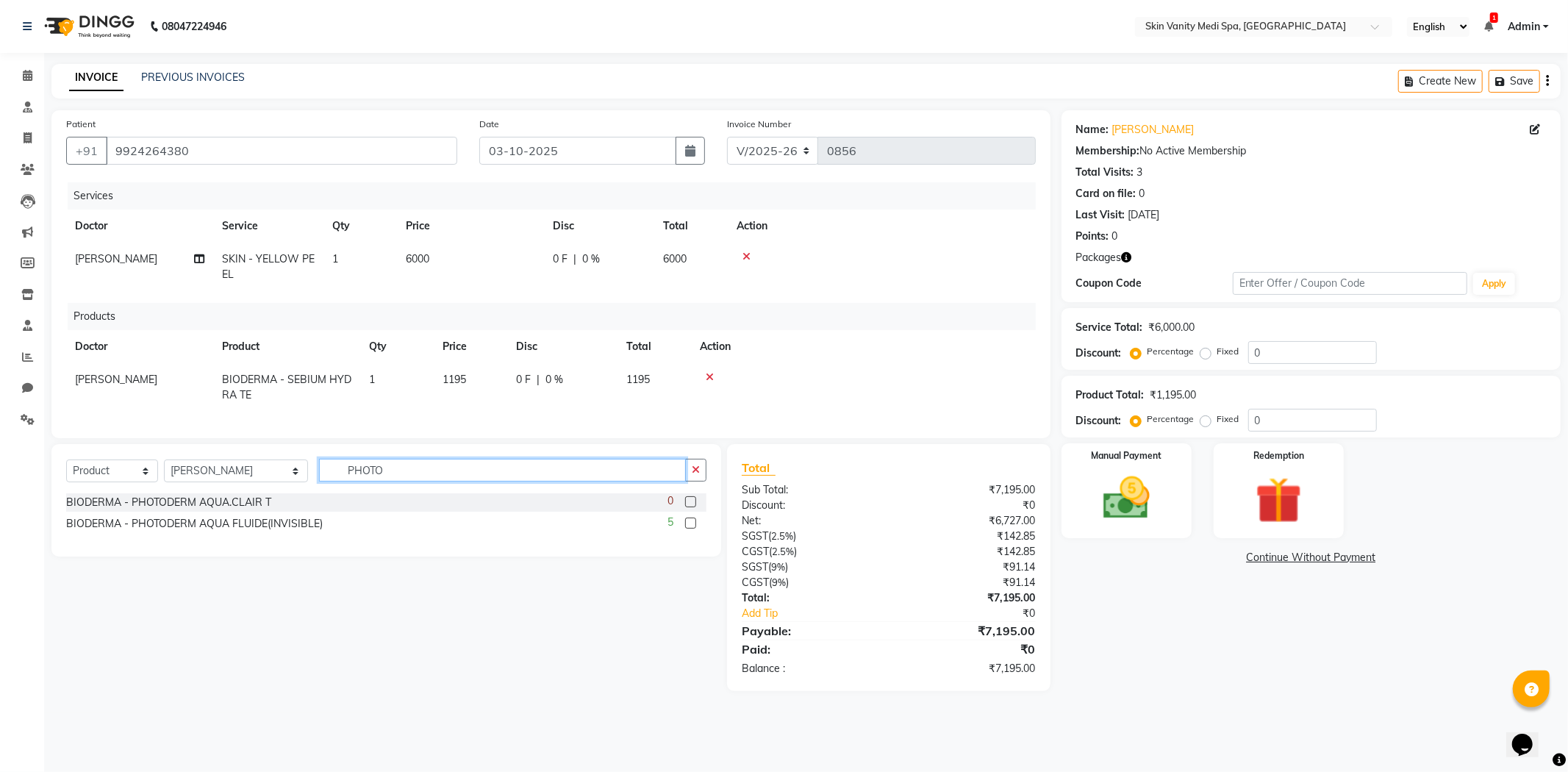
type input "PHOTO"
click at [697, 533] on div "5" at bounding box center [686, 524] width 39 height 18
click at [691, 529] on label at bounding box center [690, 523] width 11 height 11
click at [691, 529] on input "checkbox" at bounding box center [689, 524] width 10 height 10
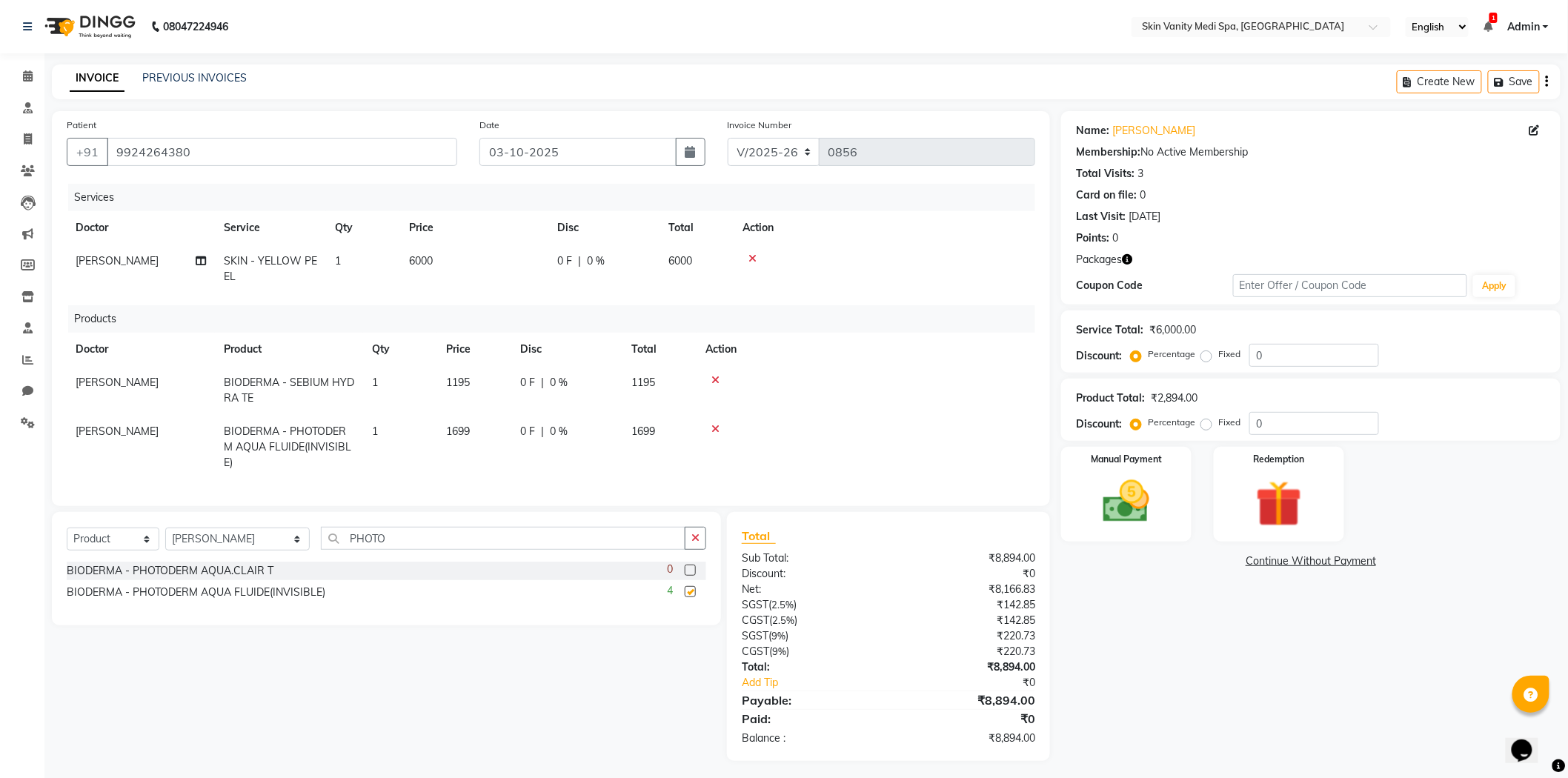
checkbox input "false"
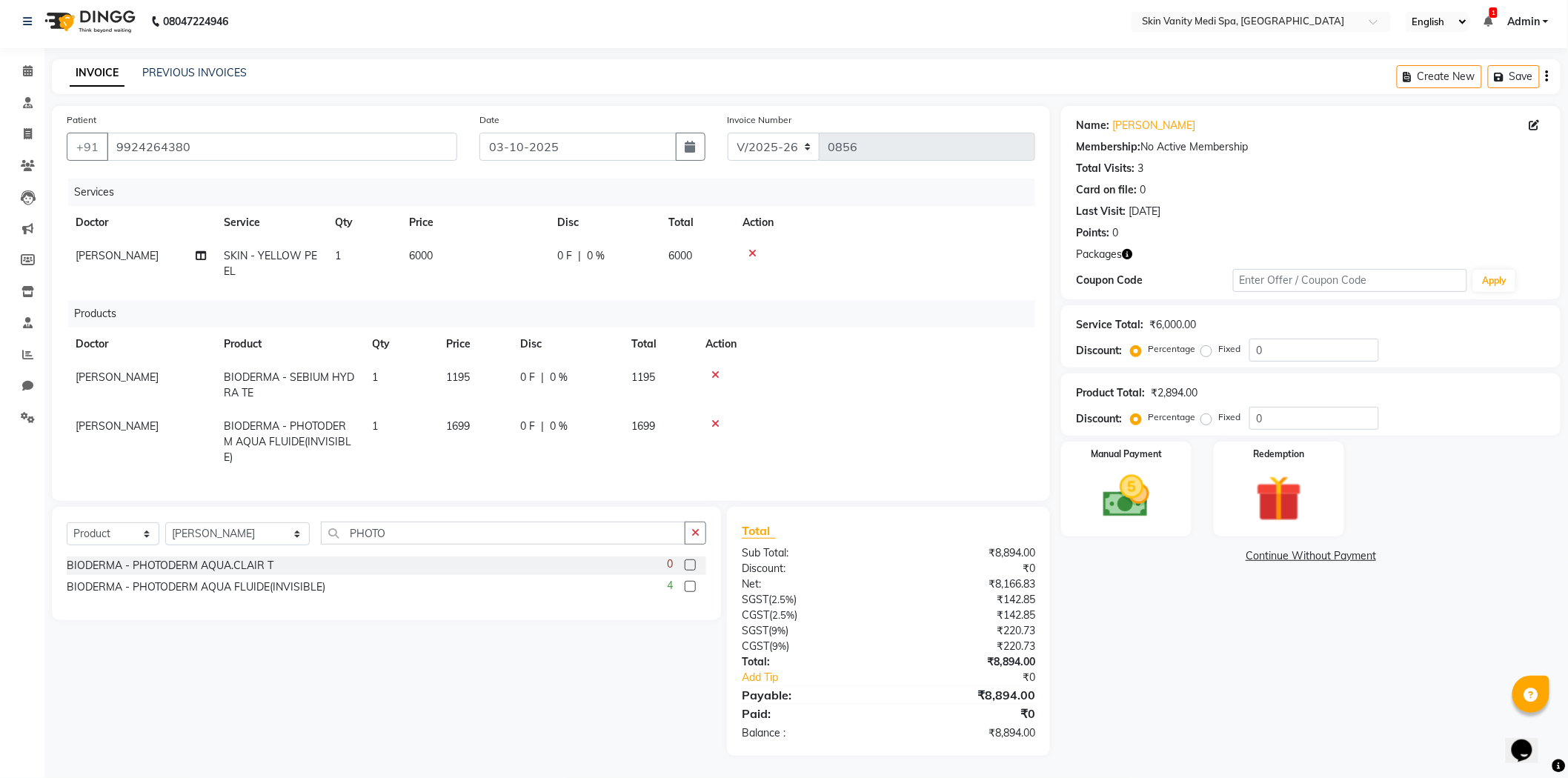
scroll to position [17, 0]
click at [1164, 493] on img at bounding box center [1127, 496] width 79 height 56
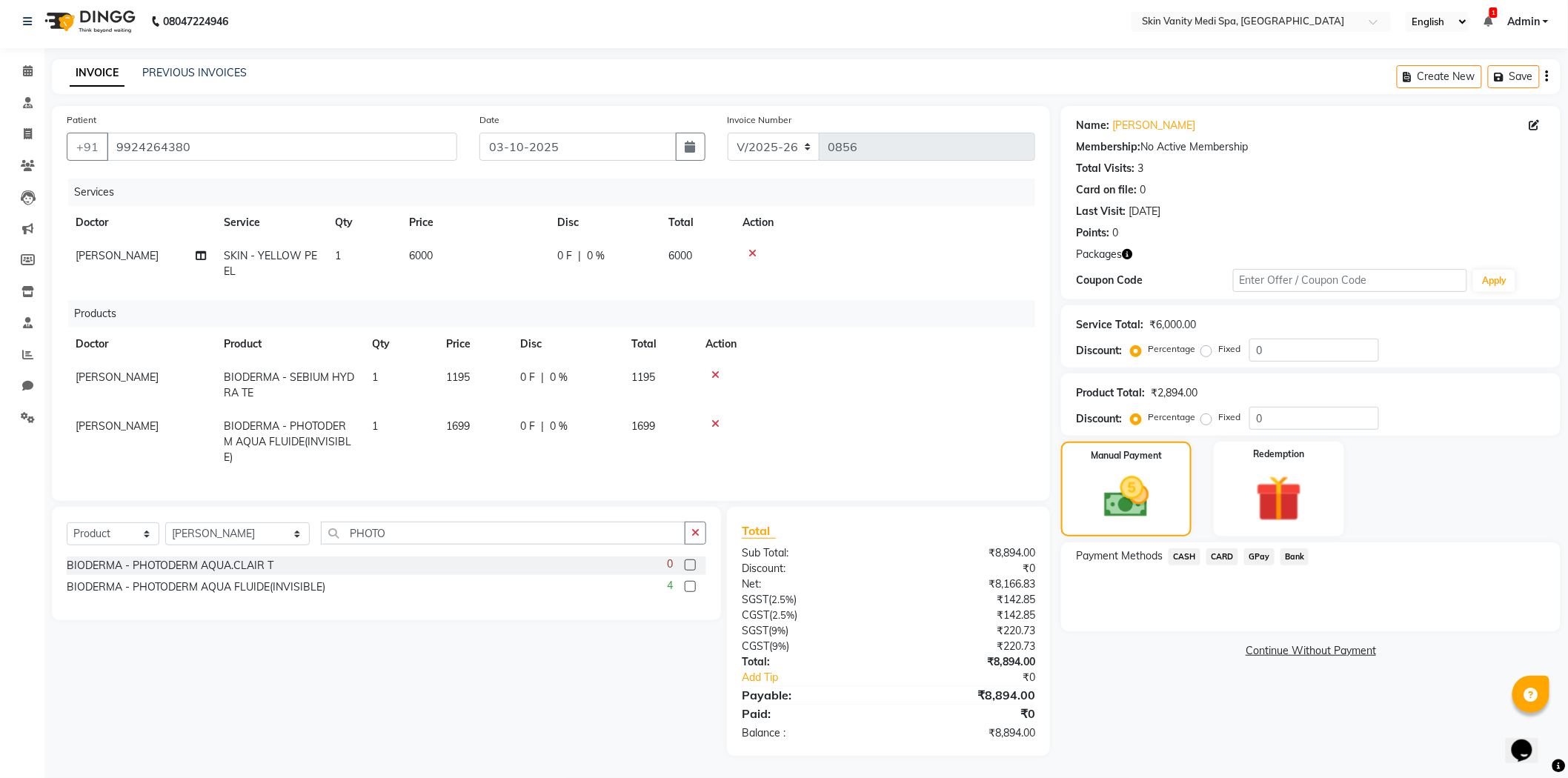
click at [1231, 548] on span "CARD" at bounding box center [1222, 557] width 32 height 17
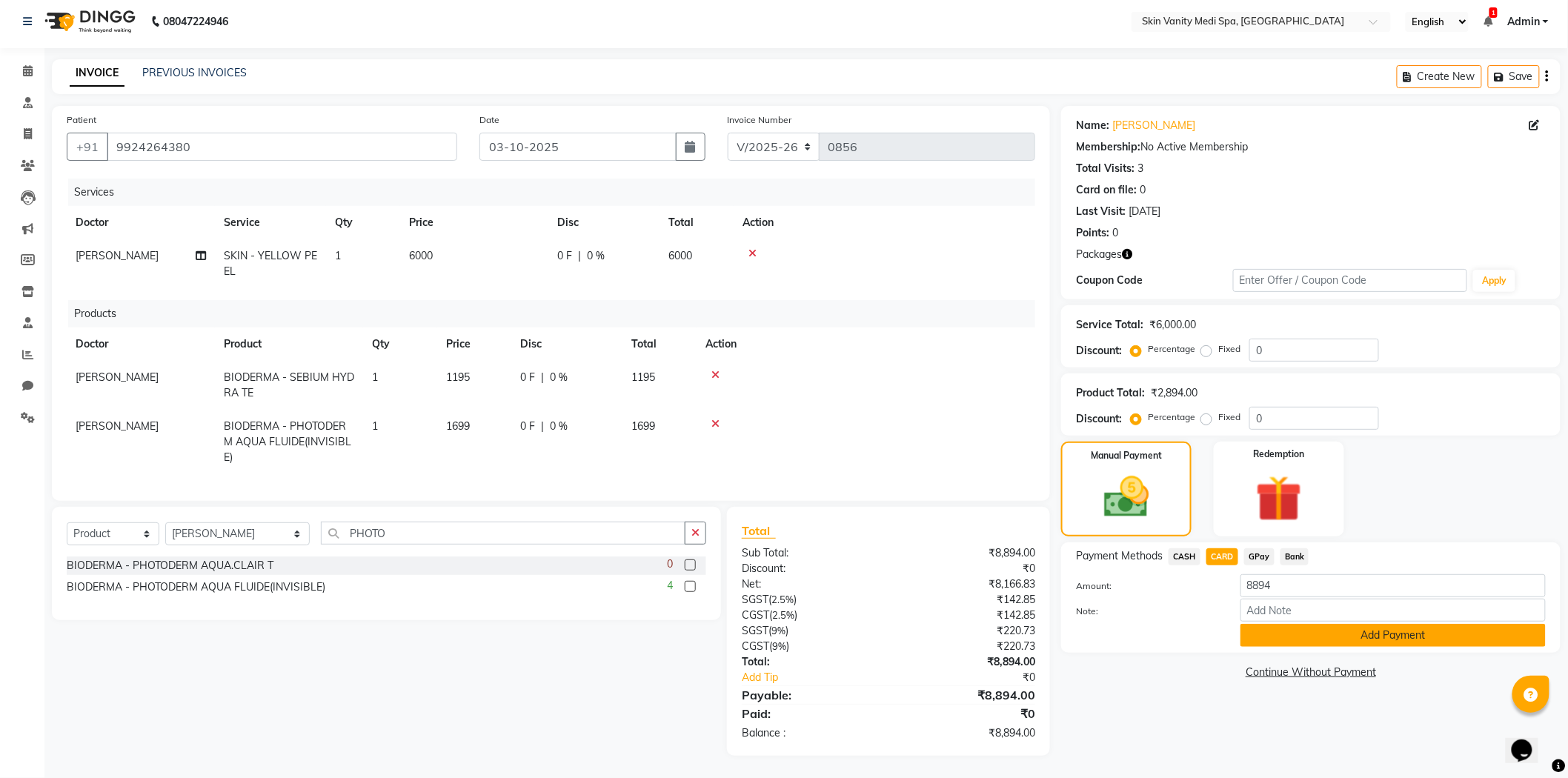
click at [1286, 623] on button "Add Payment" at bounding box center [1393, 635] width 305 height 23
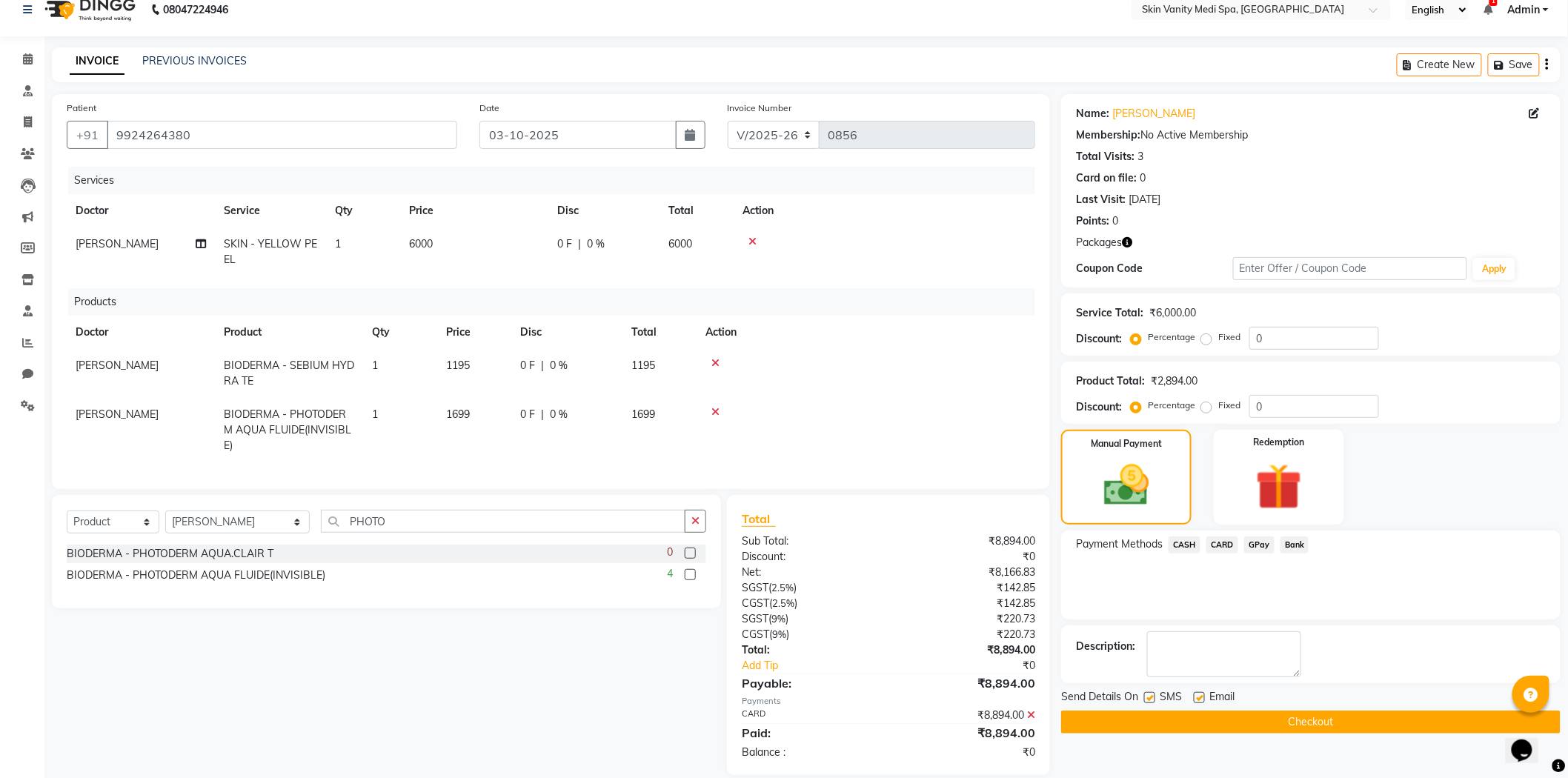
click at [1170, 722] on button "Checkout" at bounding box center [1311, 722] width 499 height 23
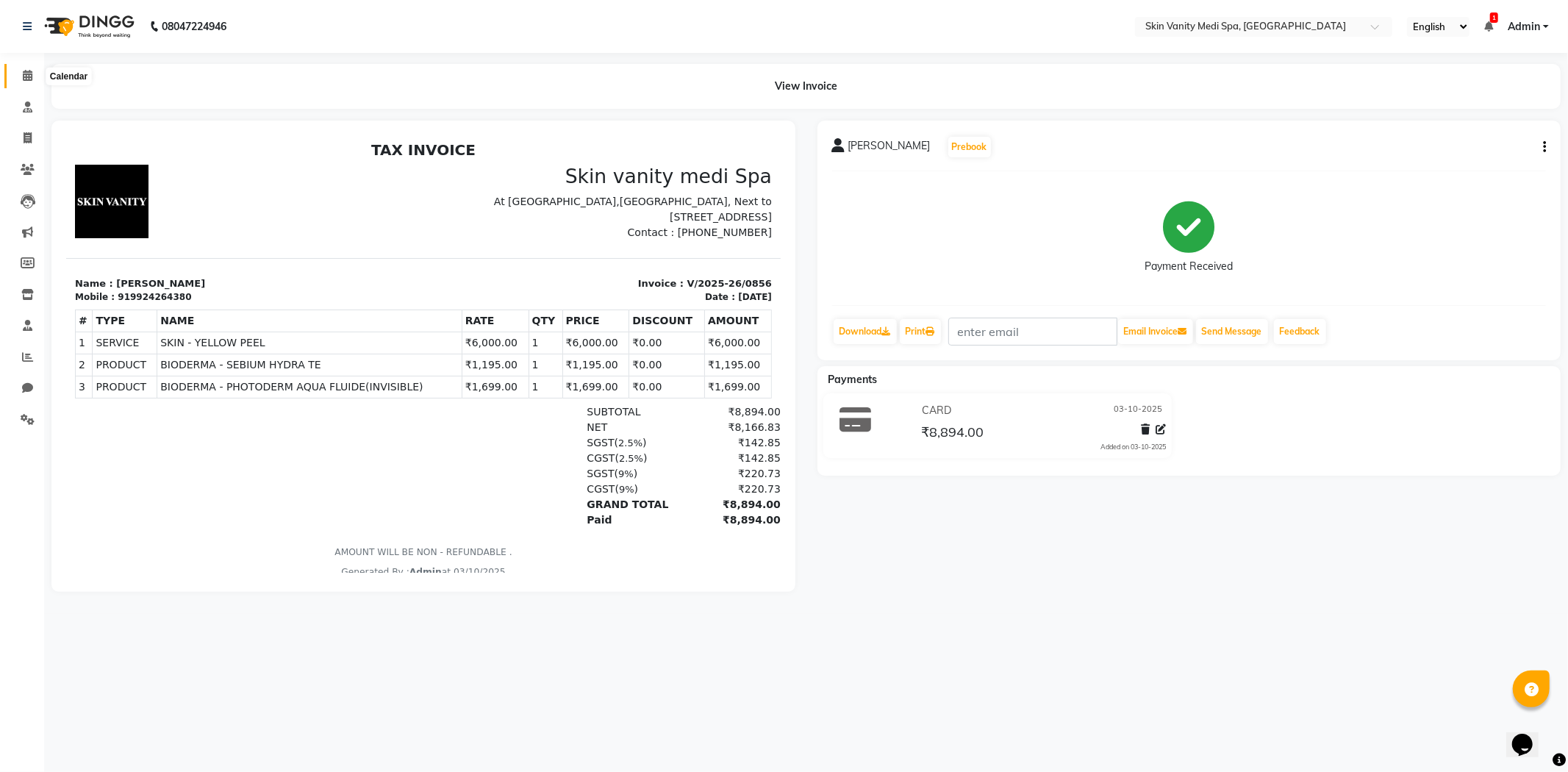
click at [28, 71] on icon at bounding box center [27, 75] width 10 height 11
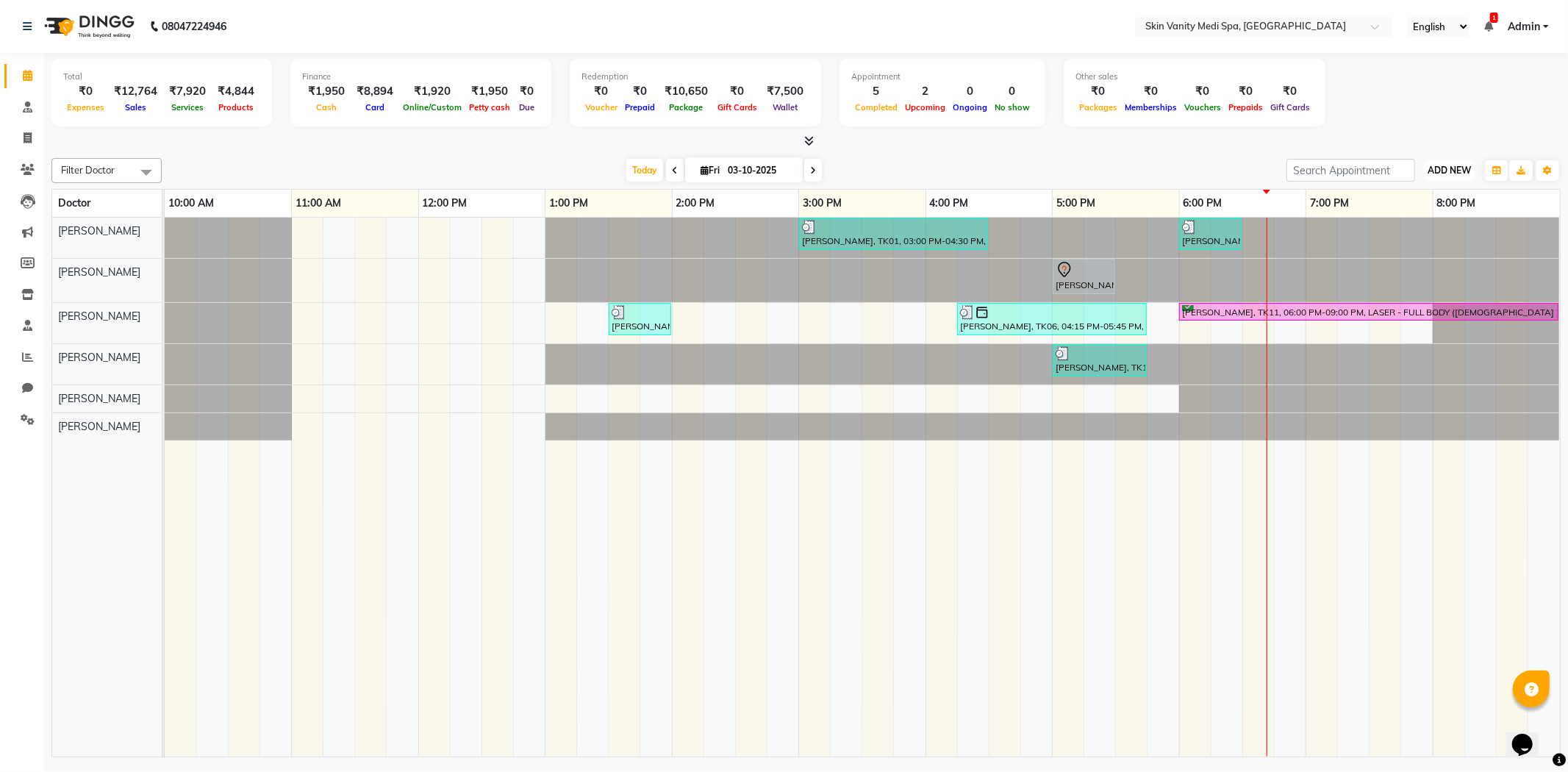
click at [1448, 166] on span "ADD NEW" at bounding box center [1449, 170] width 43 height 11
click at [1415, 211] on link "Add Invoice" at bounding box center [1415, 217] width 116 height 19
select select "service"
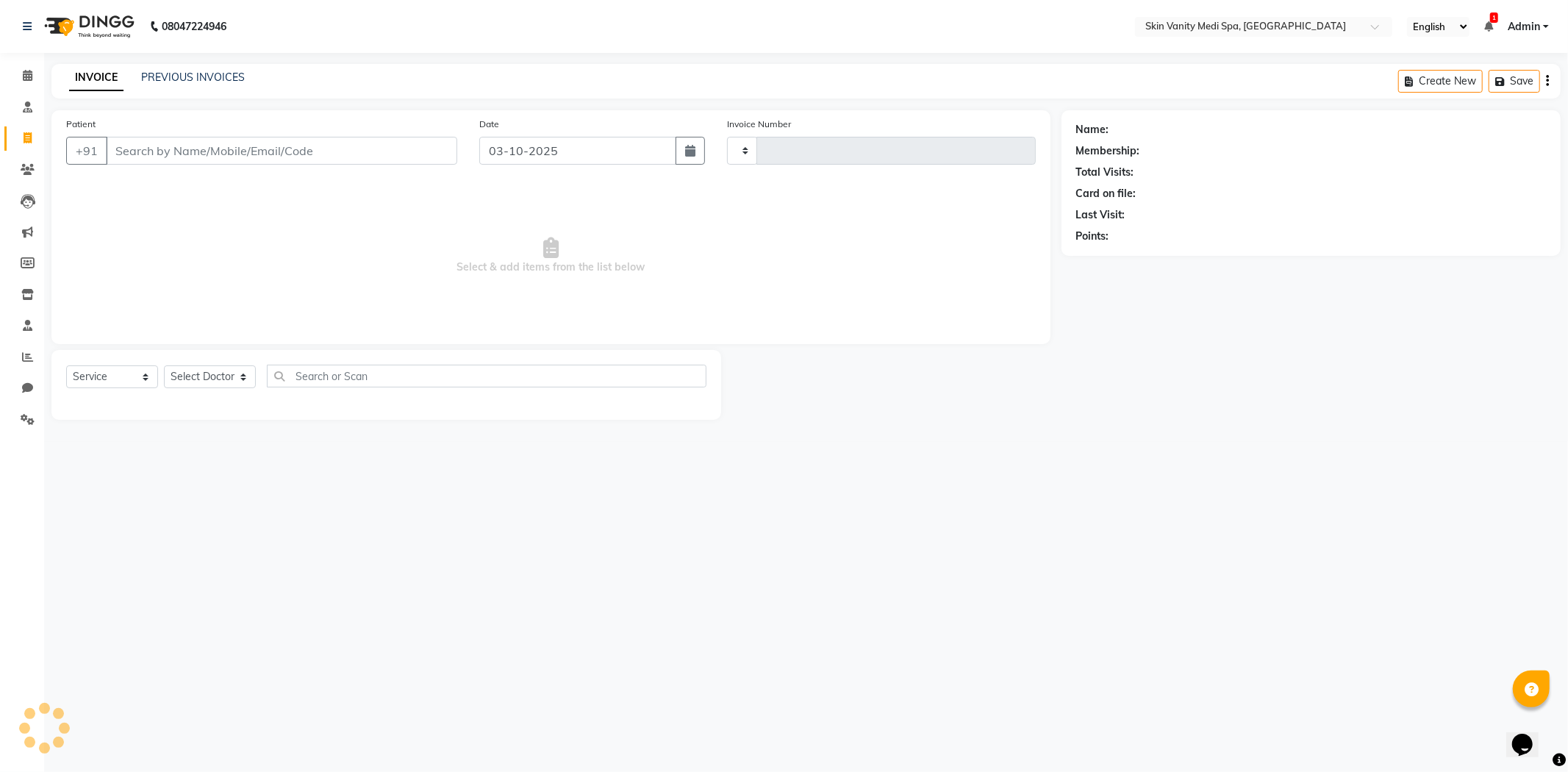
type input "0857"
select select "7826"
click at [226, 74] on link "PREVIOUS INVOICES" at bounding box center [192, 77] width 104 height 13
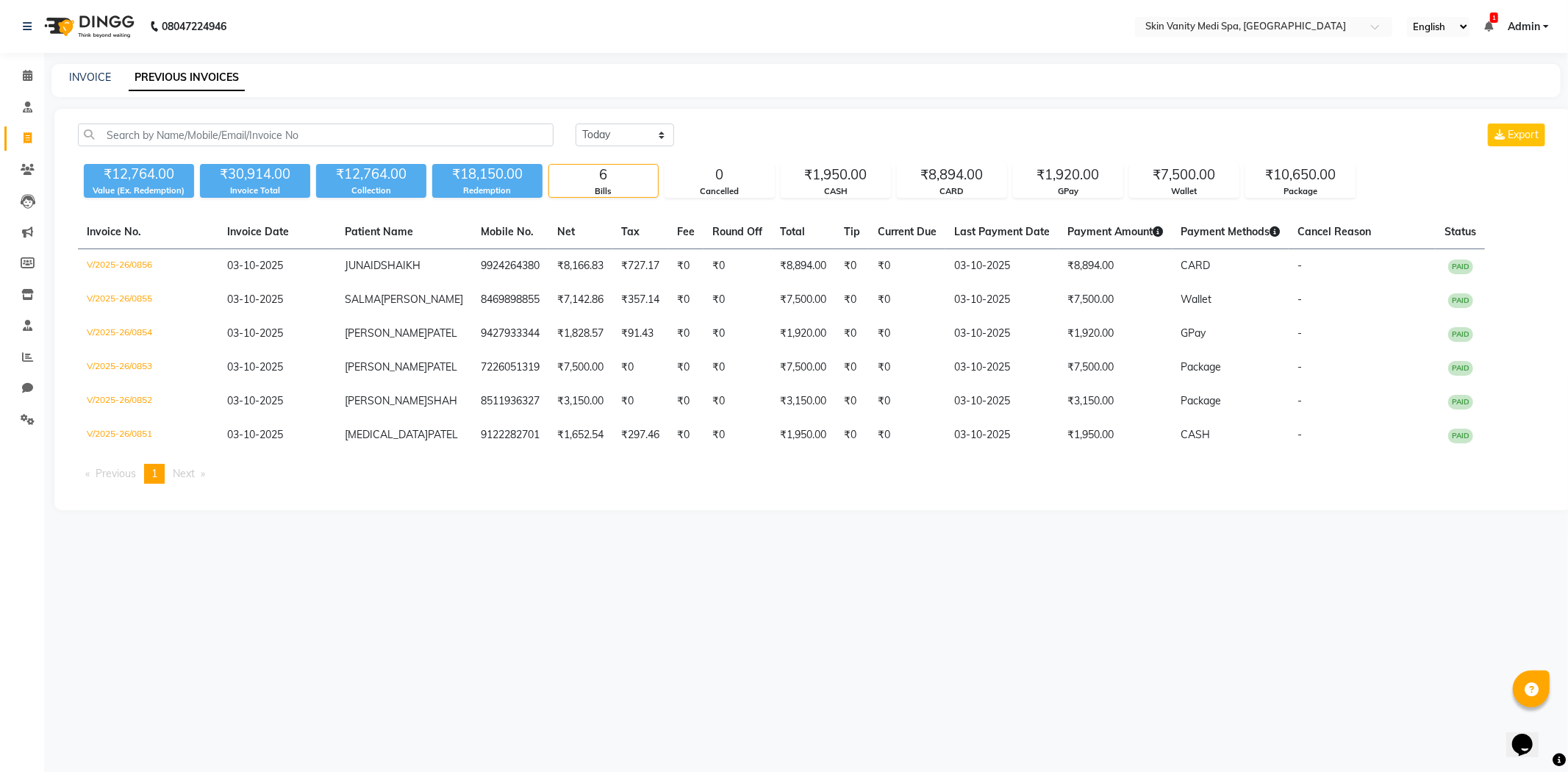
click at [698, 497] on div "[DATE] [DATE] Custom Range Export ₹12,764.00 Value (Ex. Redemption) ₹30,914.00 …" at bounding box center [813, 310] width 1517 height 401
click at [13, 83] on link "Calendar" at bounding box center [22, 76] width 35 height 24
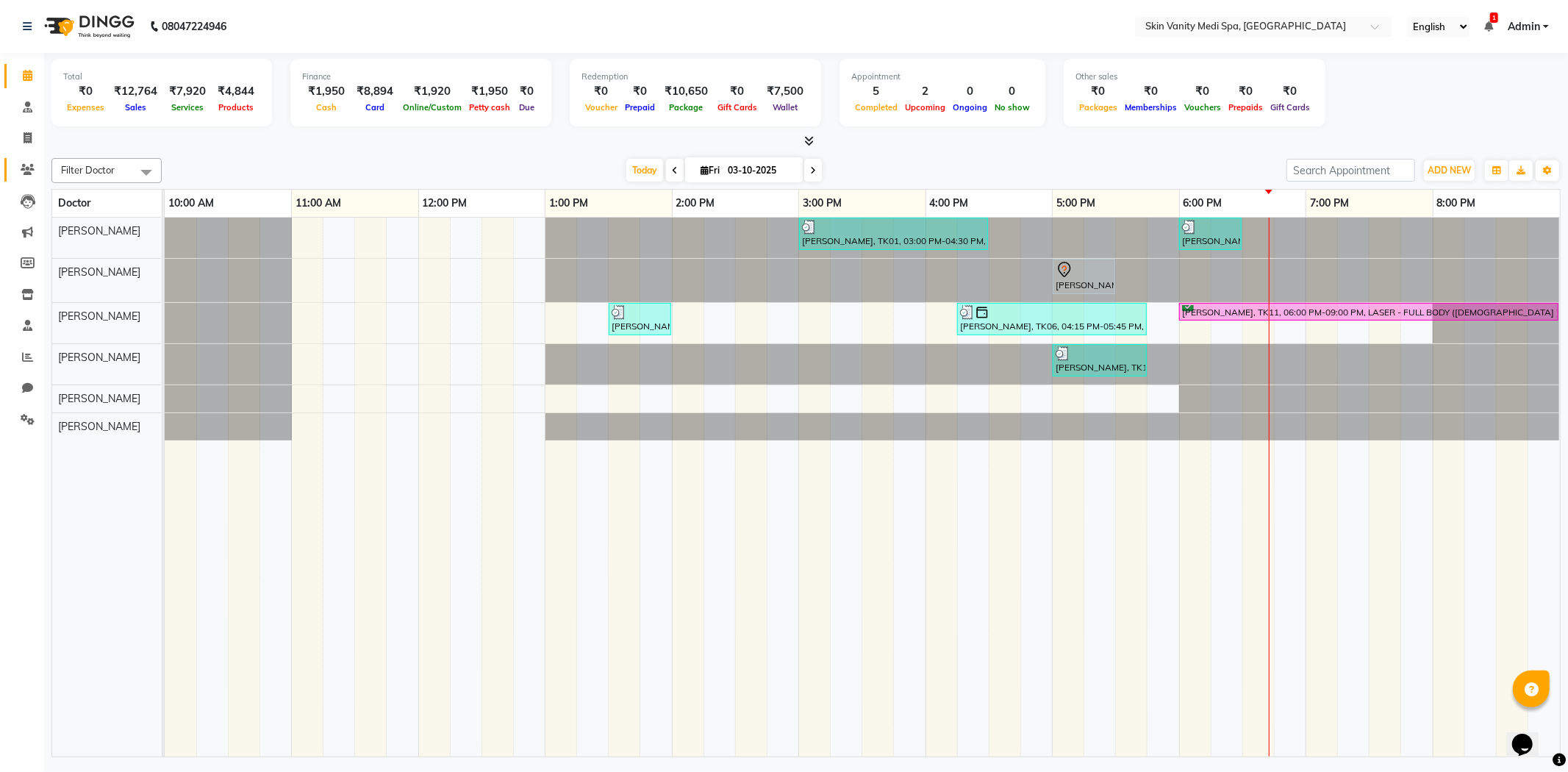
click at [20, 159] on link "Patients" at bounding box center [22, 170] width 35 height 24
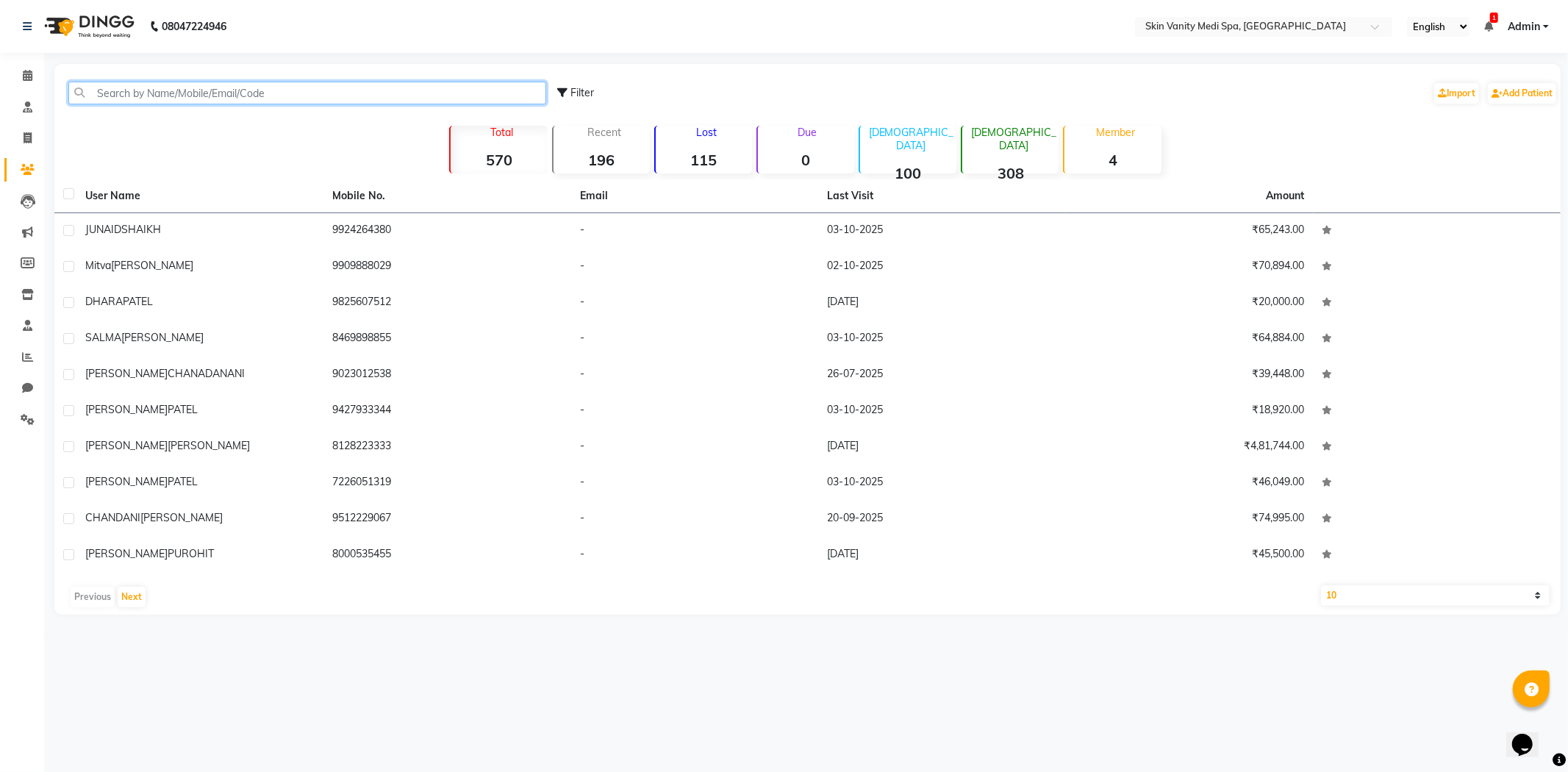
click at [97, 98] on input "text" at bounding box center [307, 93] width 478 height 23
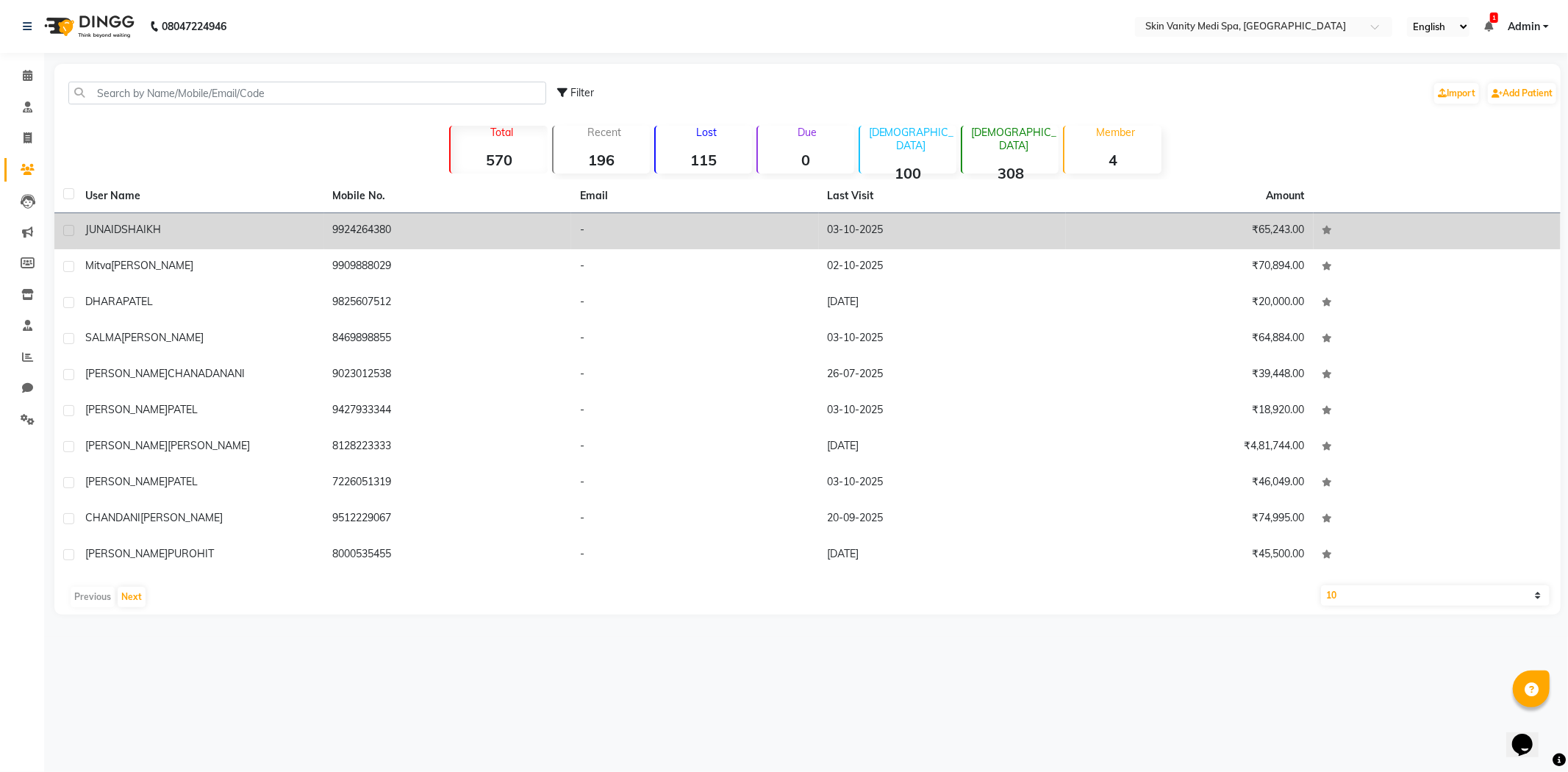
click at [330, 232] on td "9924264380" at bounding box center [448, 231] width 248 height 36
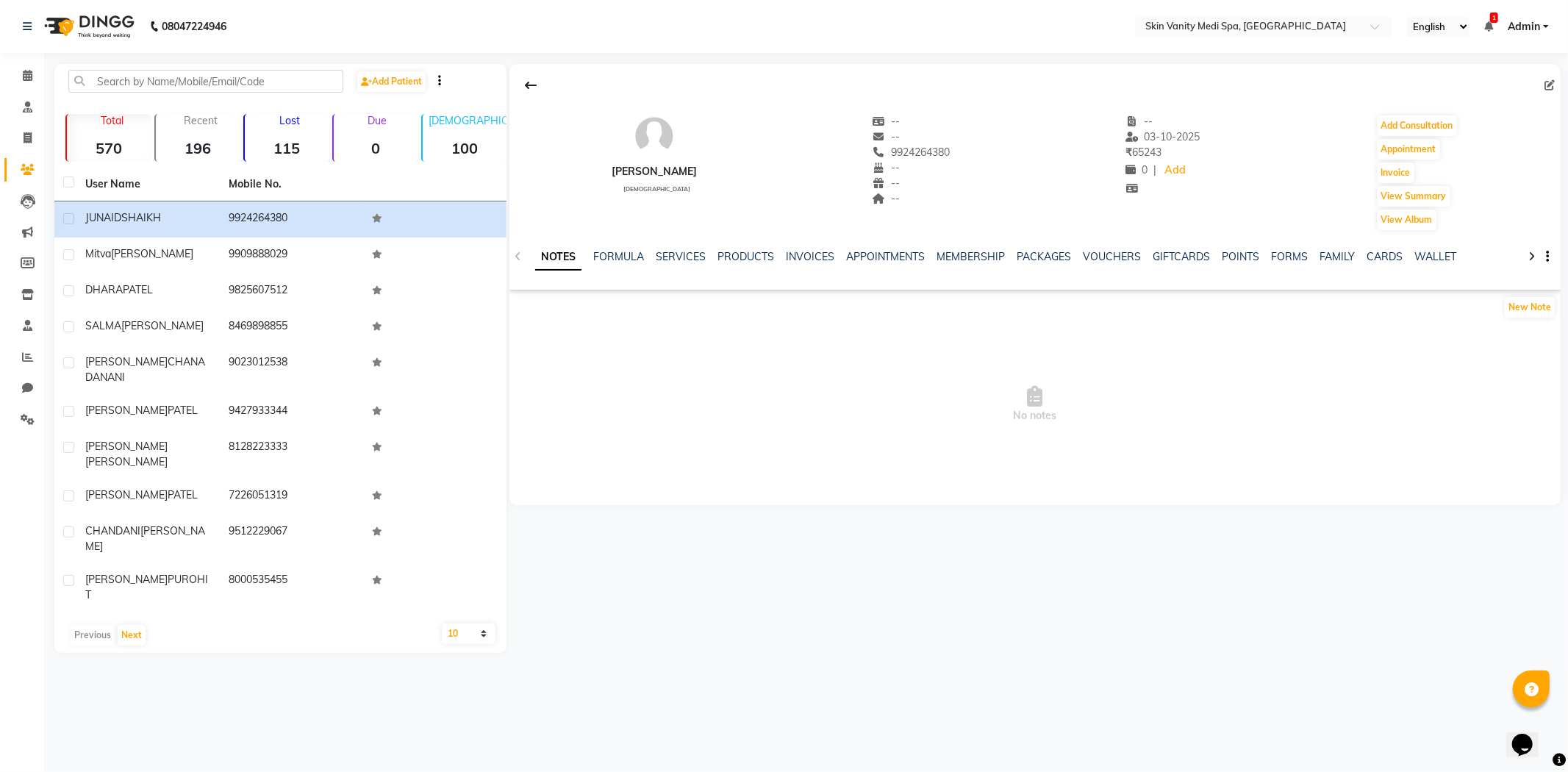
drag, startPoint x: 888, startPoint y: 153, endPoint x: 952, endPoint y: 156, distance: 64.1
click at [952, 156] on div "[PERSON_NAME] [DEMOGRAPHIC_DATA] -- -- 9924264380 -- -- -- -- [DATE] ₹ 65243 0 …" at bounding box center [1035, 165] width 1051 height 132
copy span "9924264380"
click at [30, 69] on span at bounding box center [27, 76] width 26 height 17
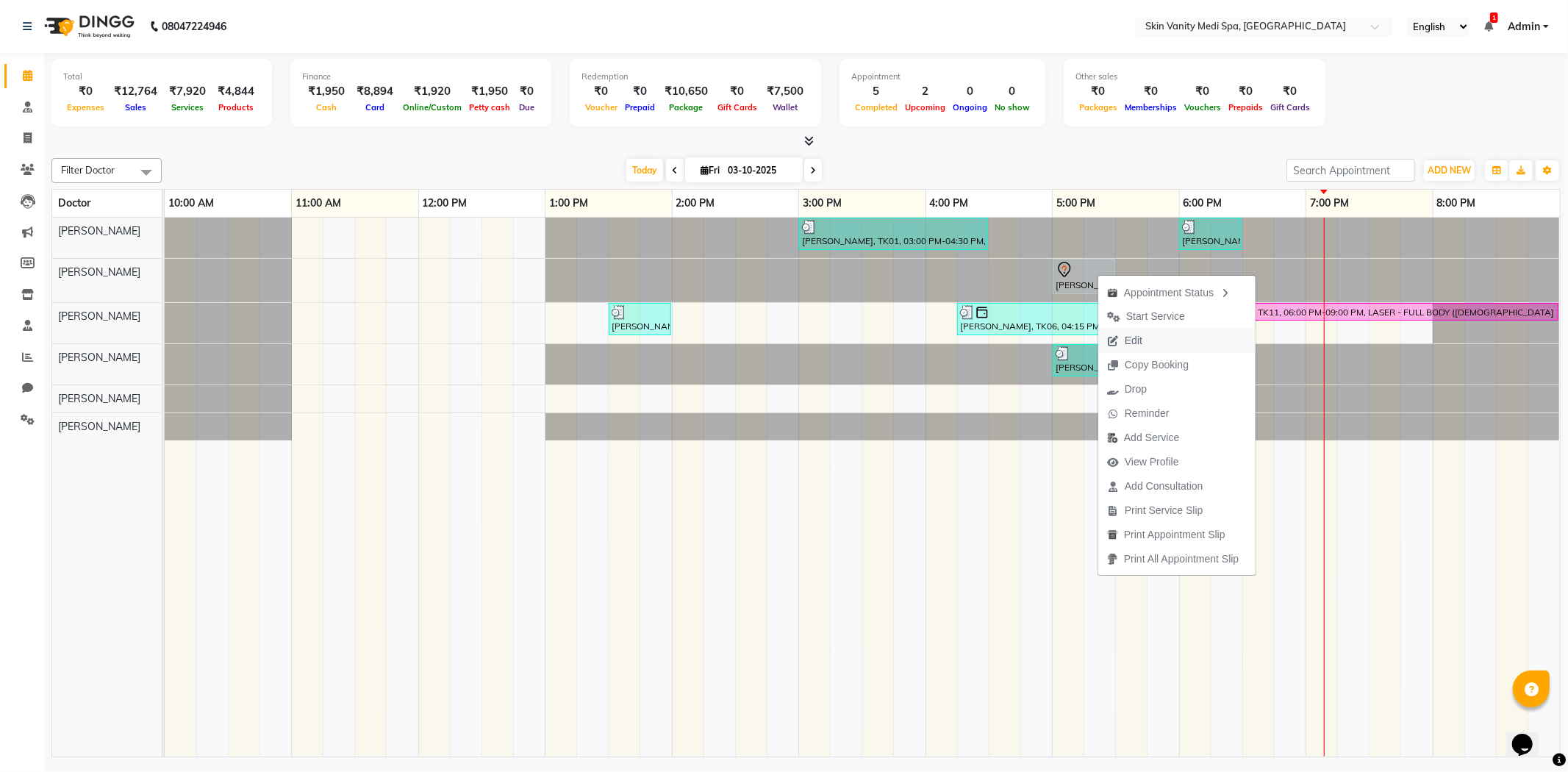
click at [1152, 340] on button "Edit" at bounding box center [1177, 341] width 157 height 24
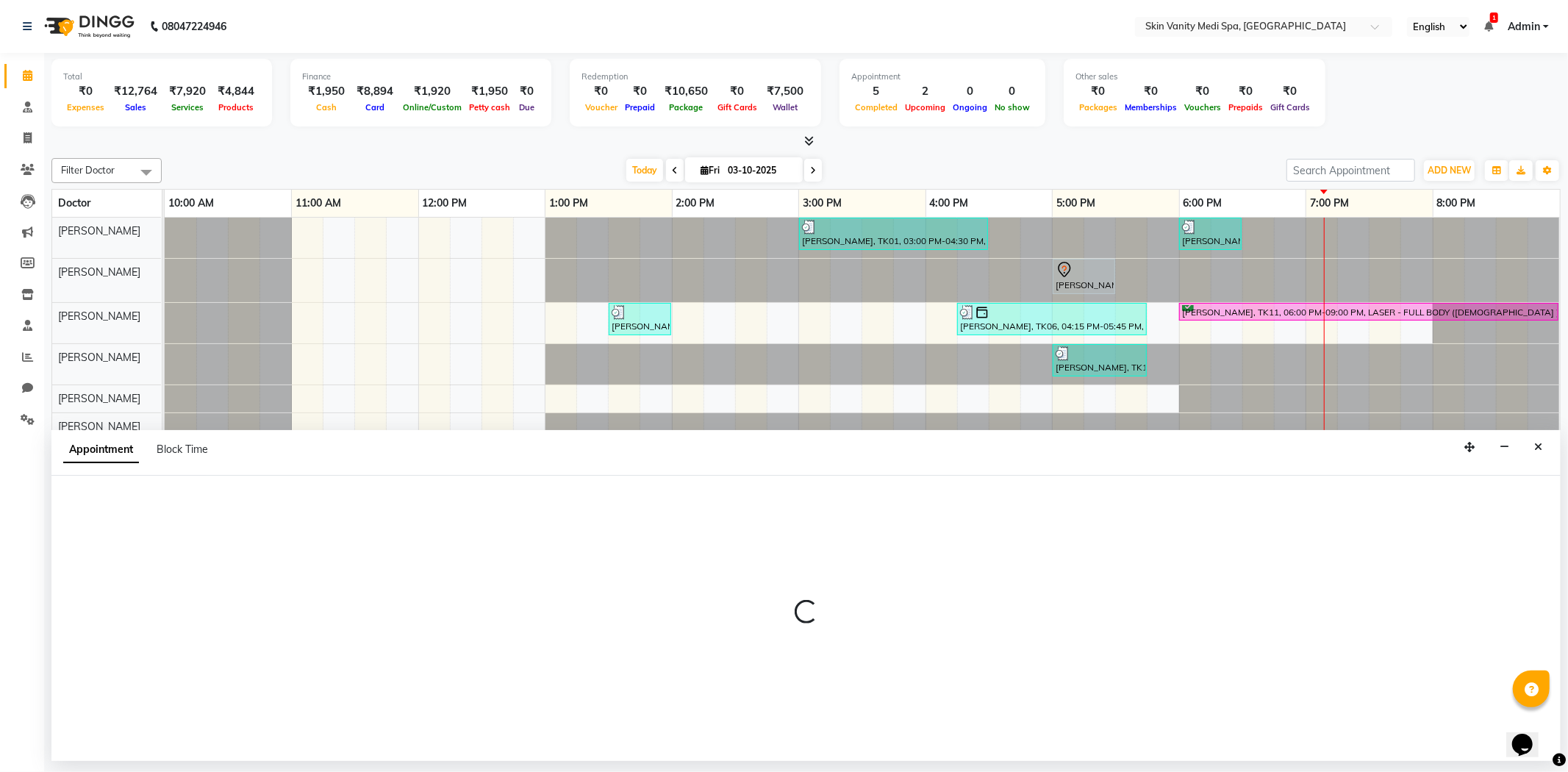
select select "tentative"
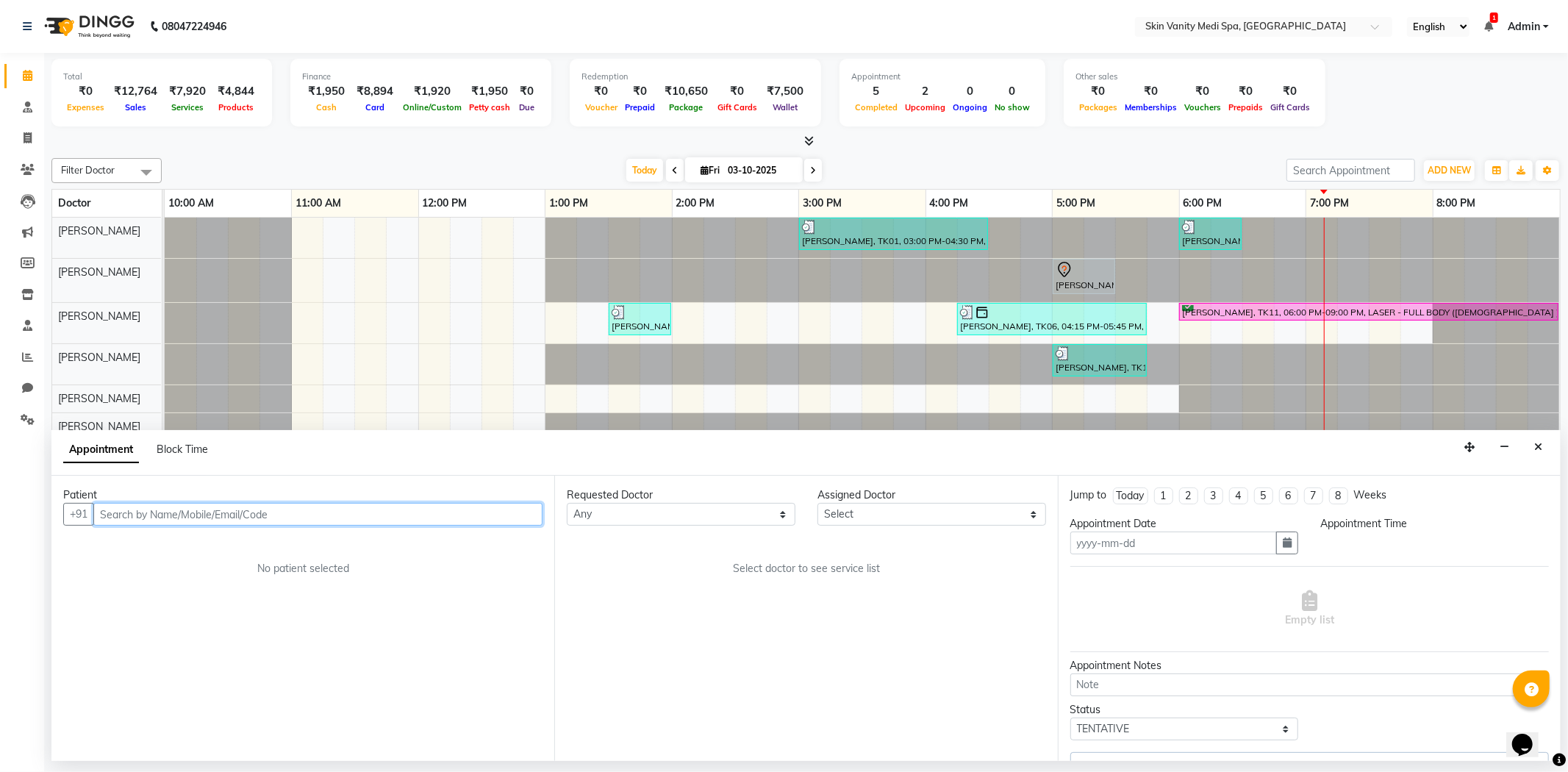
type input "03-10-2025"
select select "1020"
select select "70347"
select select "3954"
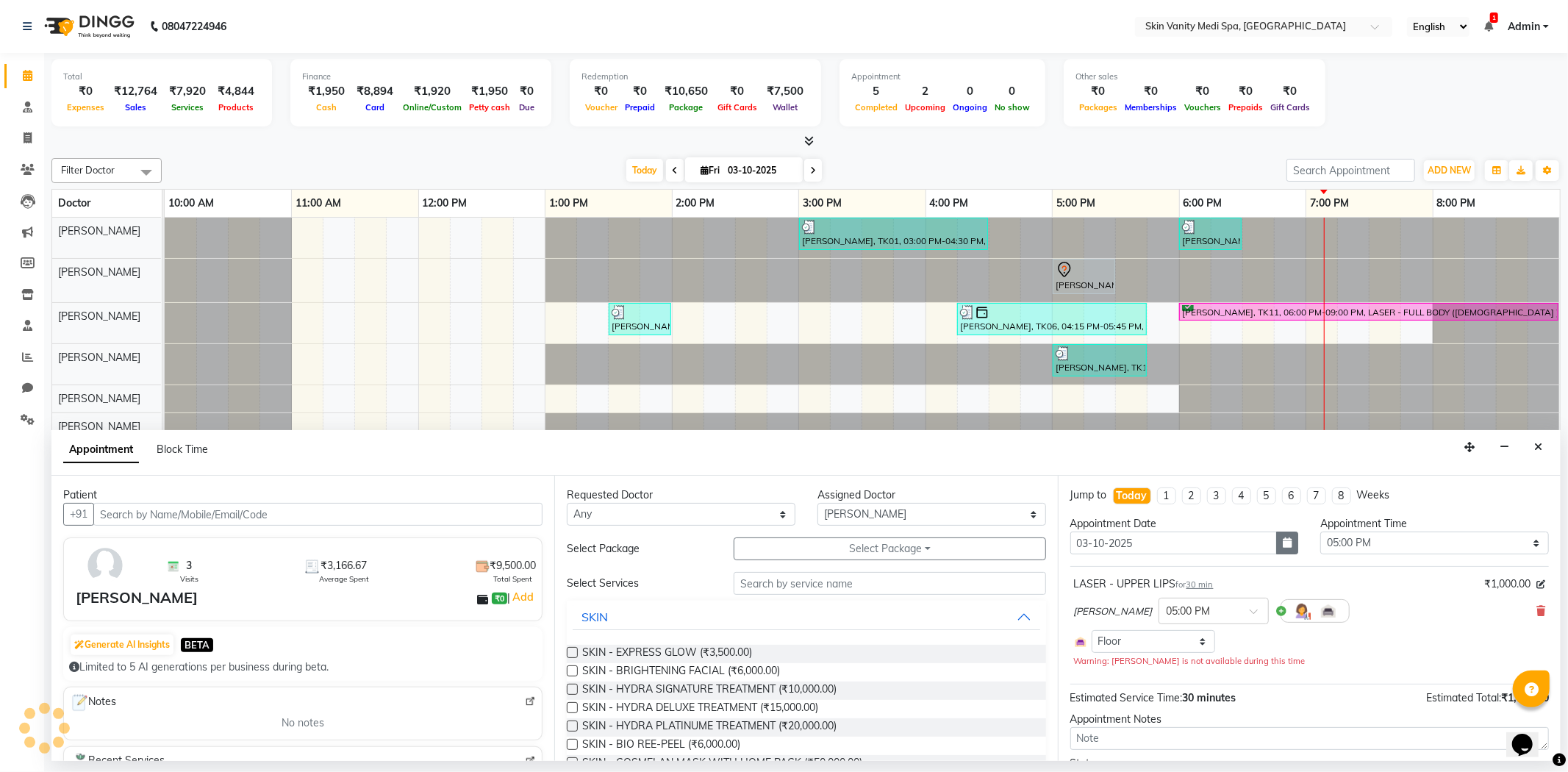
click at [1283, 543] on icon "button" at bounding box center [1287, 543] width 9 height 10
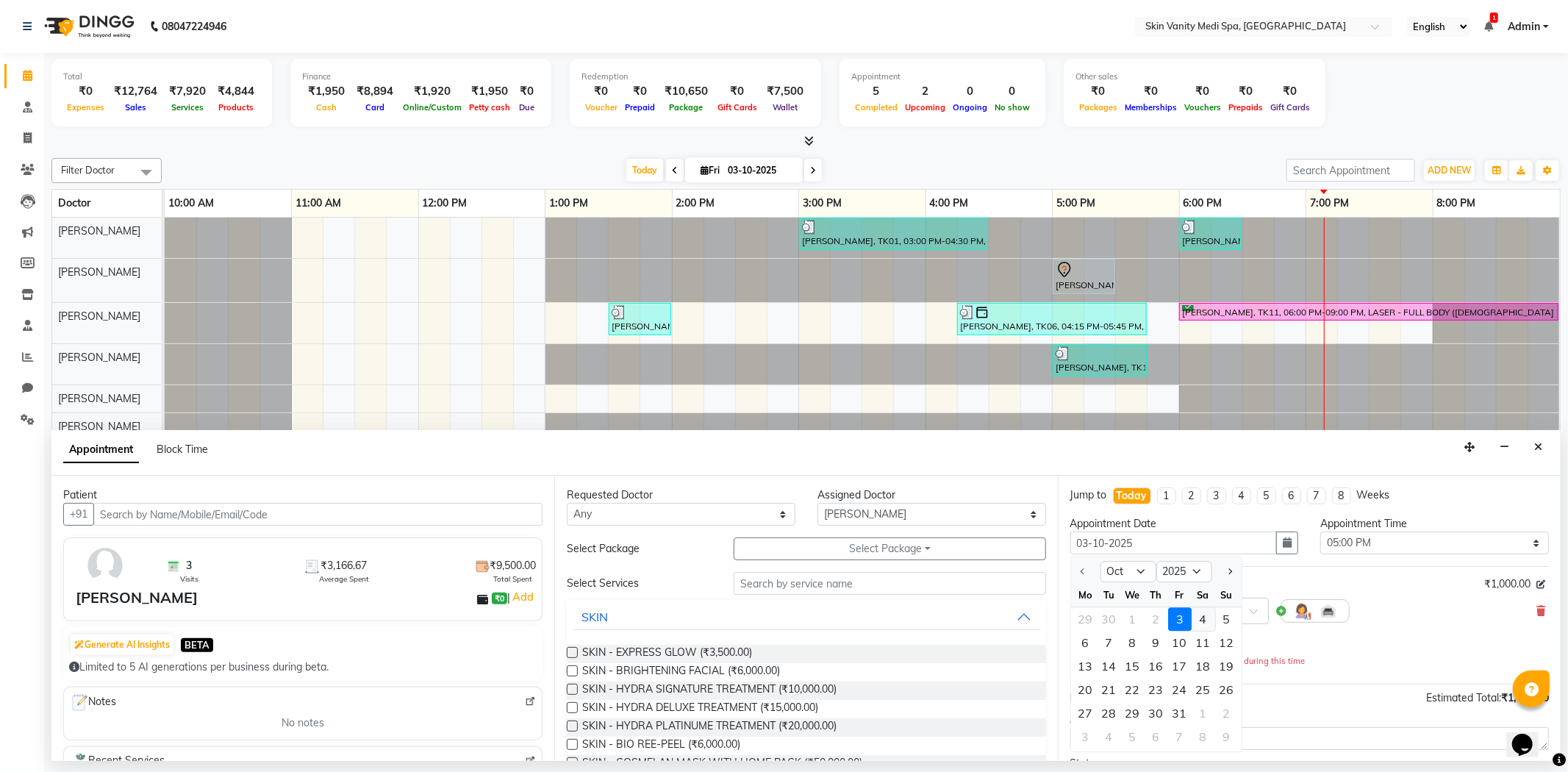
click at [1202, 617] on div "4" at bounding box center [1203, 620] width 24 height 24
type input "04-10-2025"
select select "1020"
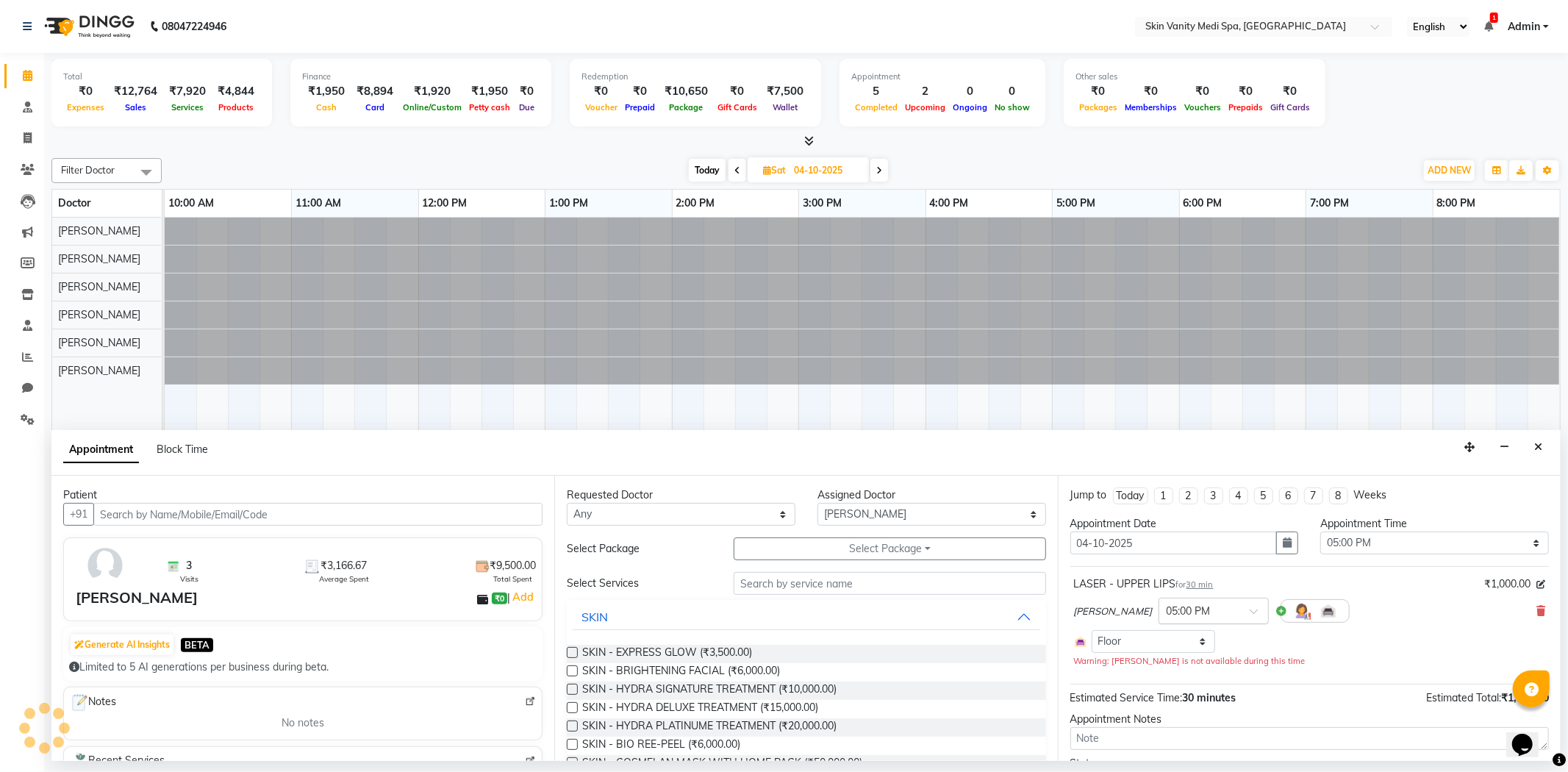
scroll to position [83, 0]
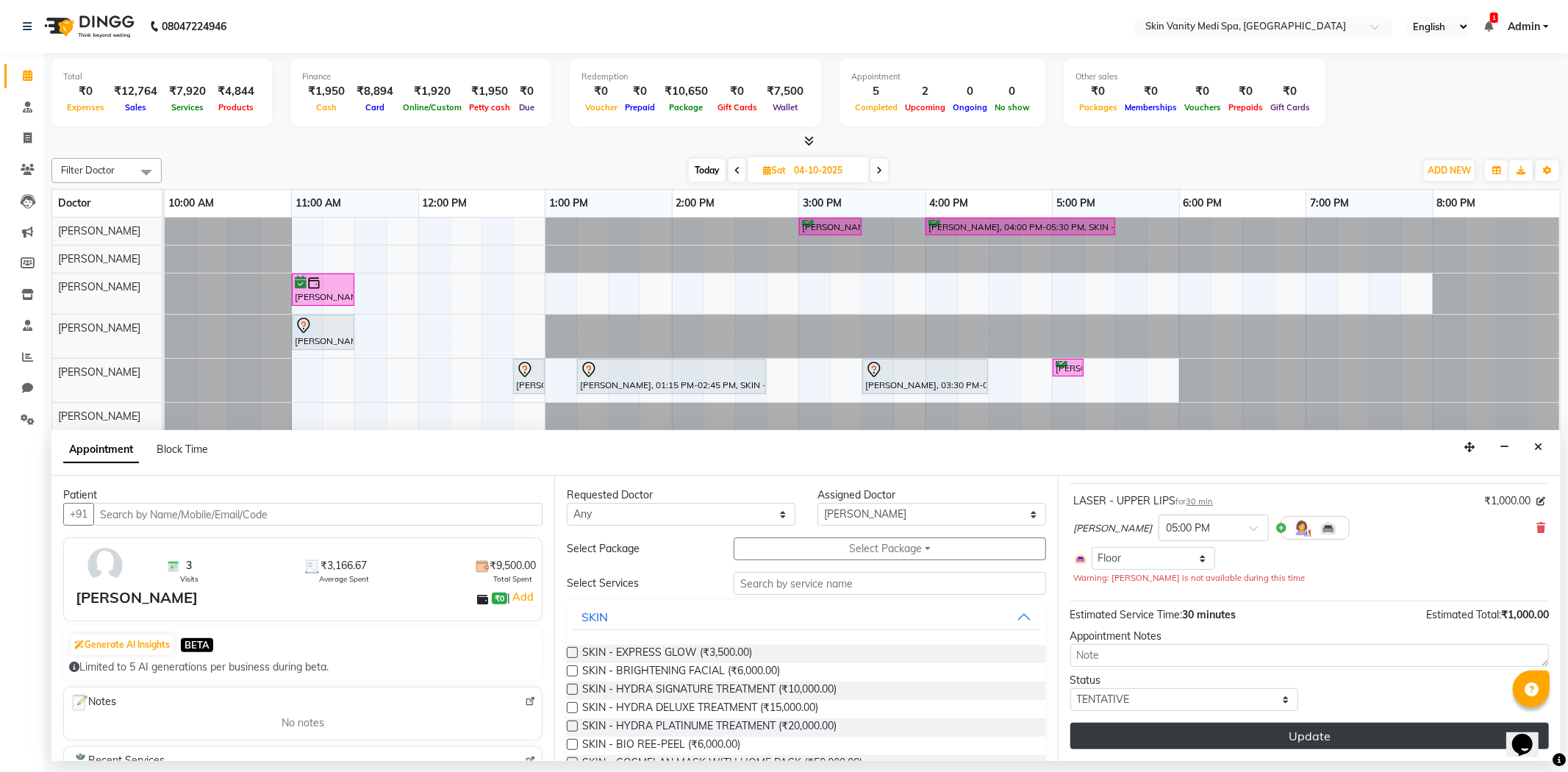
click at [1250, 735] on button "Update" at bounding box center [1309, 736] width 478 height 27
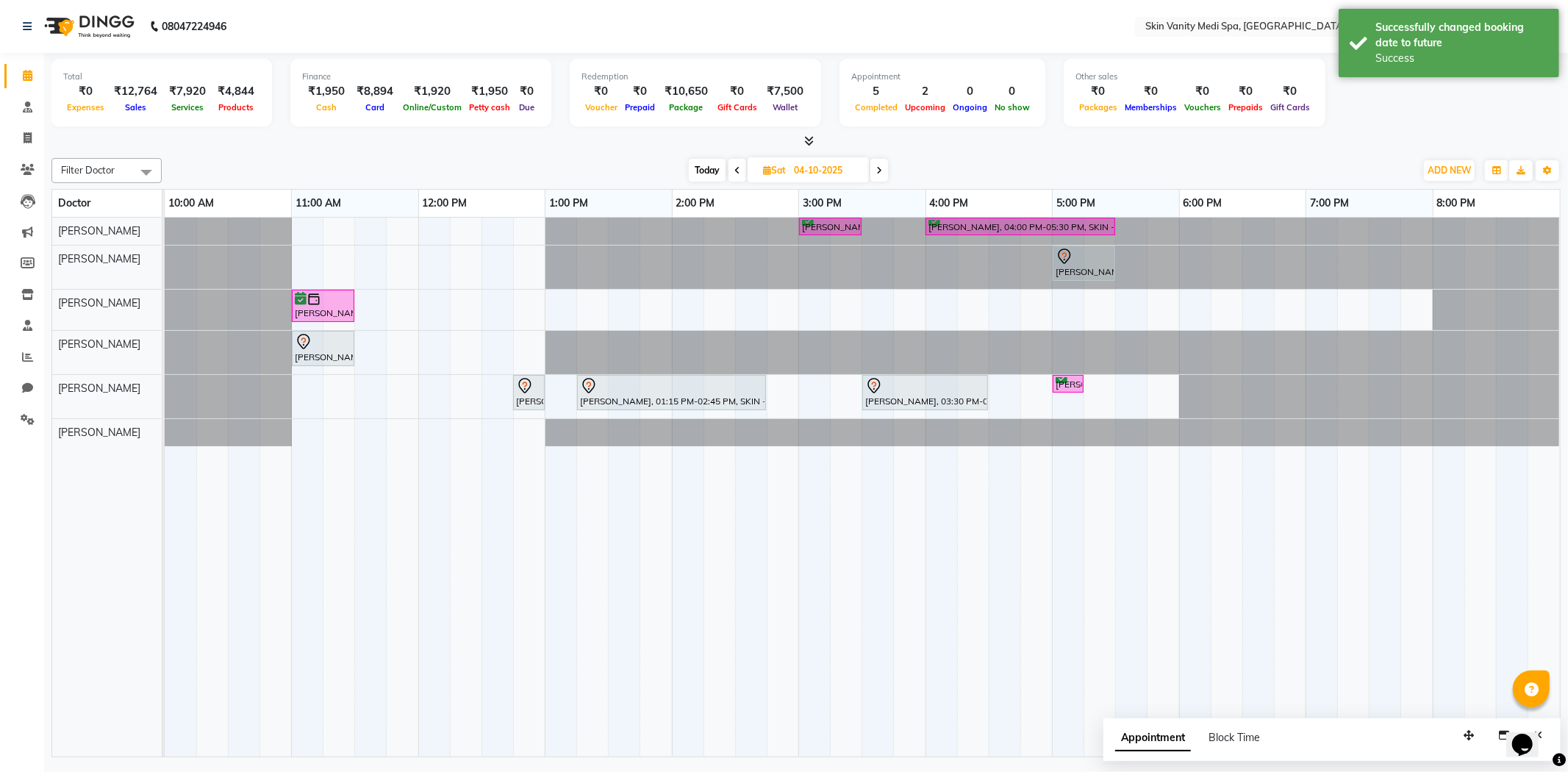
click at [697, 166] on span "Today" at bounding box center [707, 170] width 37 height 23
type input "03-10-2025"
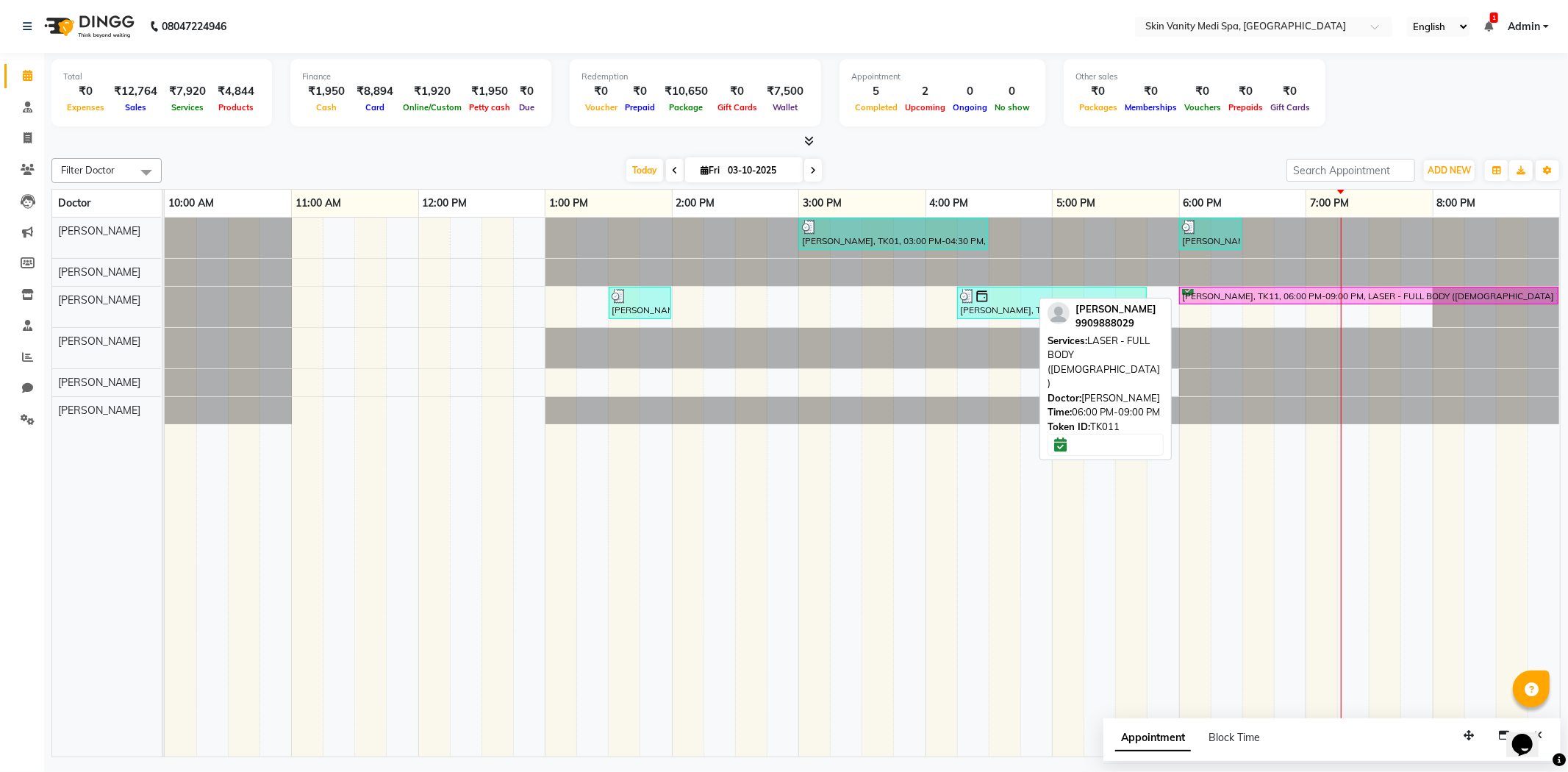
click at [1268, 294] on div "[PERSON_NAME], TK11, 06:00 PM-09:00 PM, LASER - FULL BODY ([DEMOGRAPHIC_DATA] )" at bounding box center [1368, 296] width 376 height 14
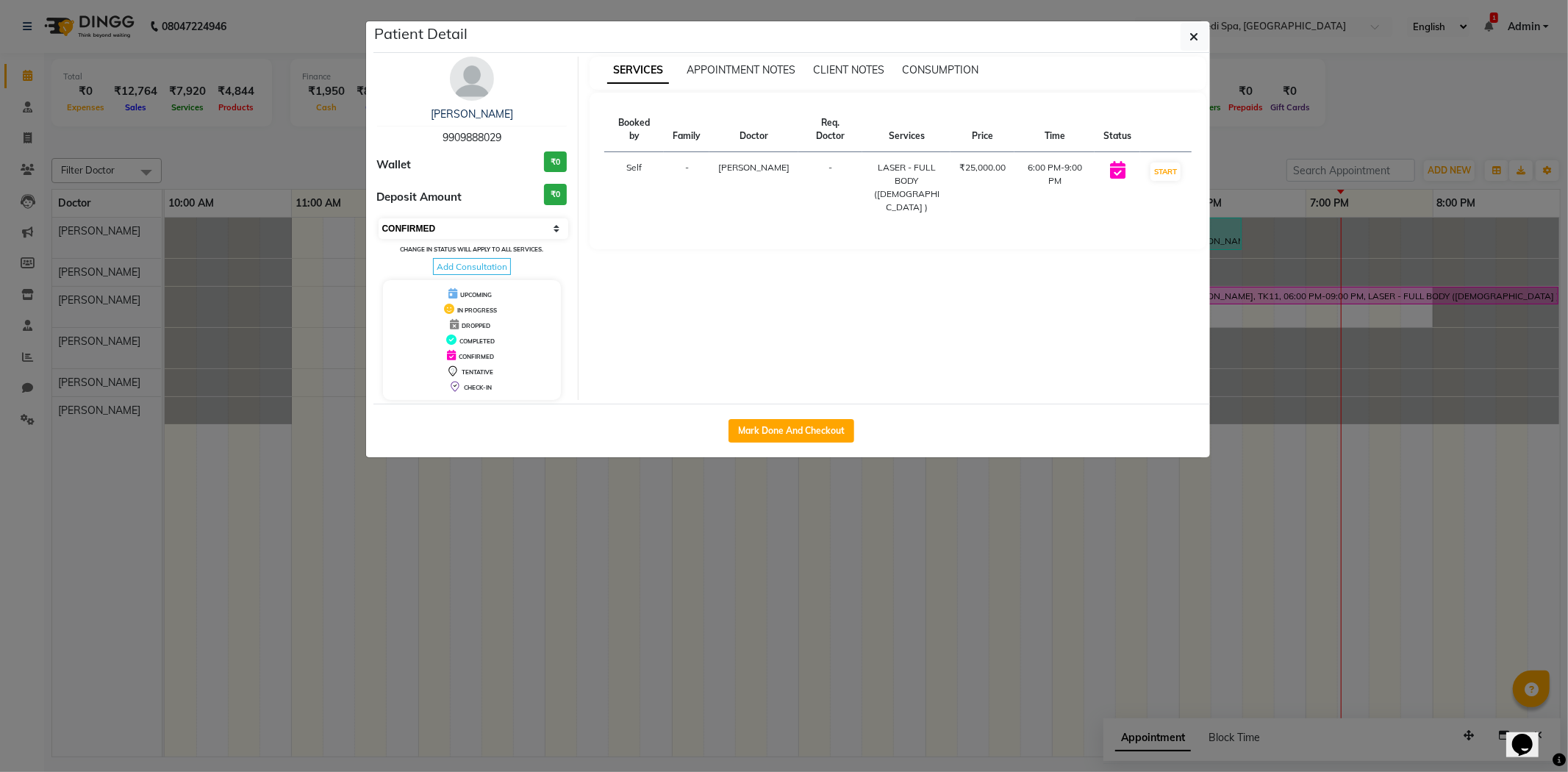
click at [483, 237] on select "Select IN SERVICE CONFIRMED TENTATIVE CHECK IN MARK DONE DROPPED UPCOMING" at bounding box center [473, 229] width 190 height 21
select select "1"
click at [378, 218] on select "Select IN SERVICE CONFIRMED TENTATIVE CHECK IN MARK DONE DROPPED UPCOMING" at bounding box center [473, 229] width 190 height 21
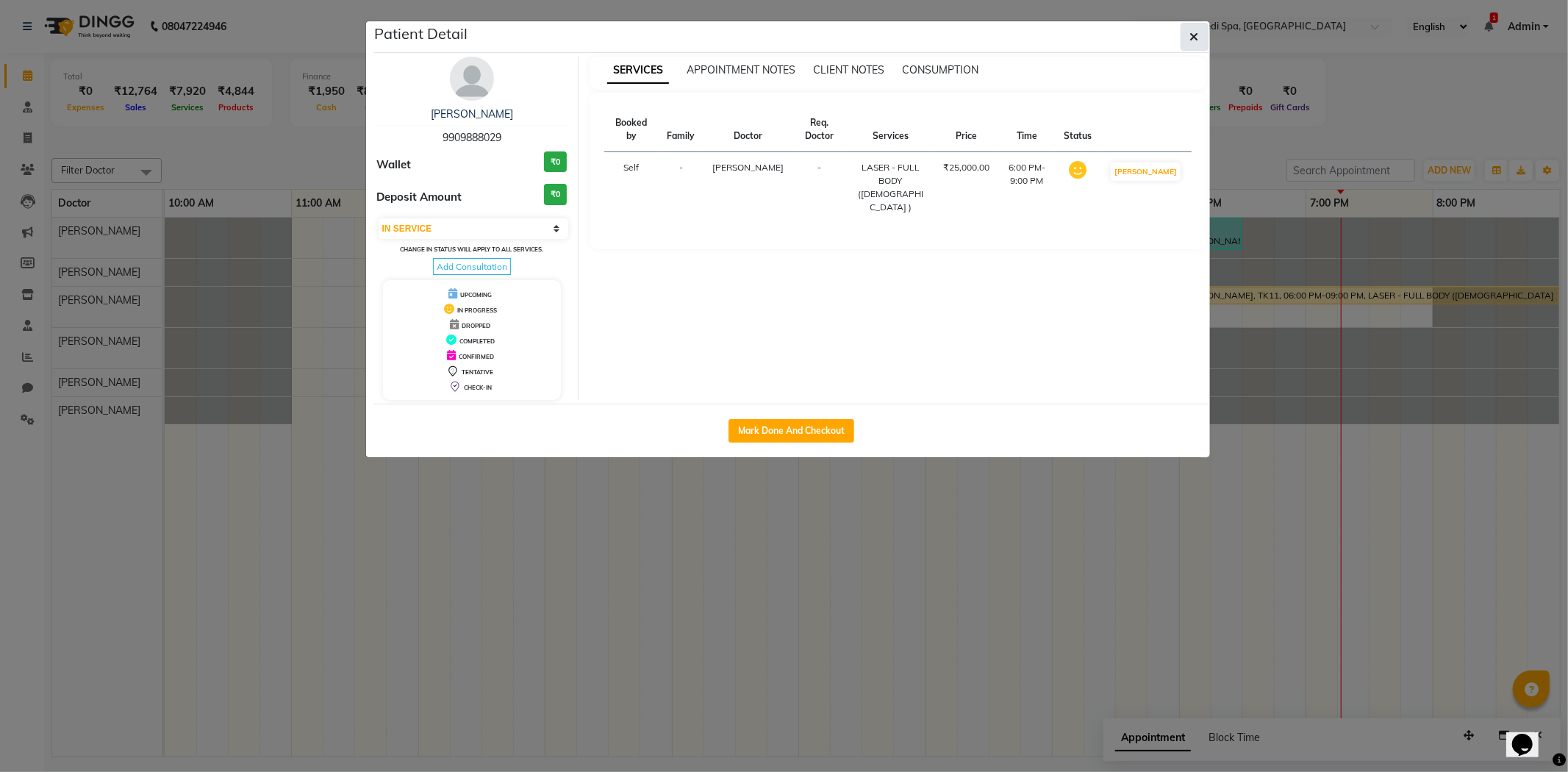
click at [1185, 41] on button "button" at bounding box center [1194, 37] width 28 height 28
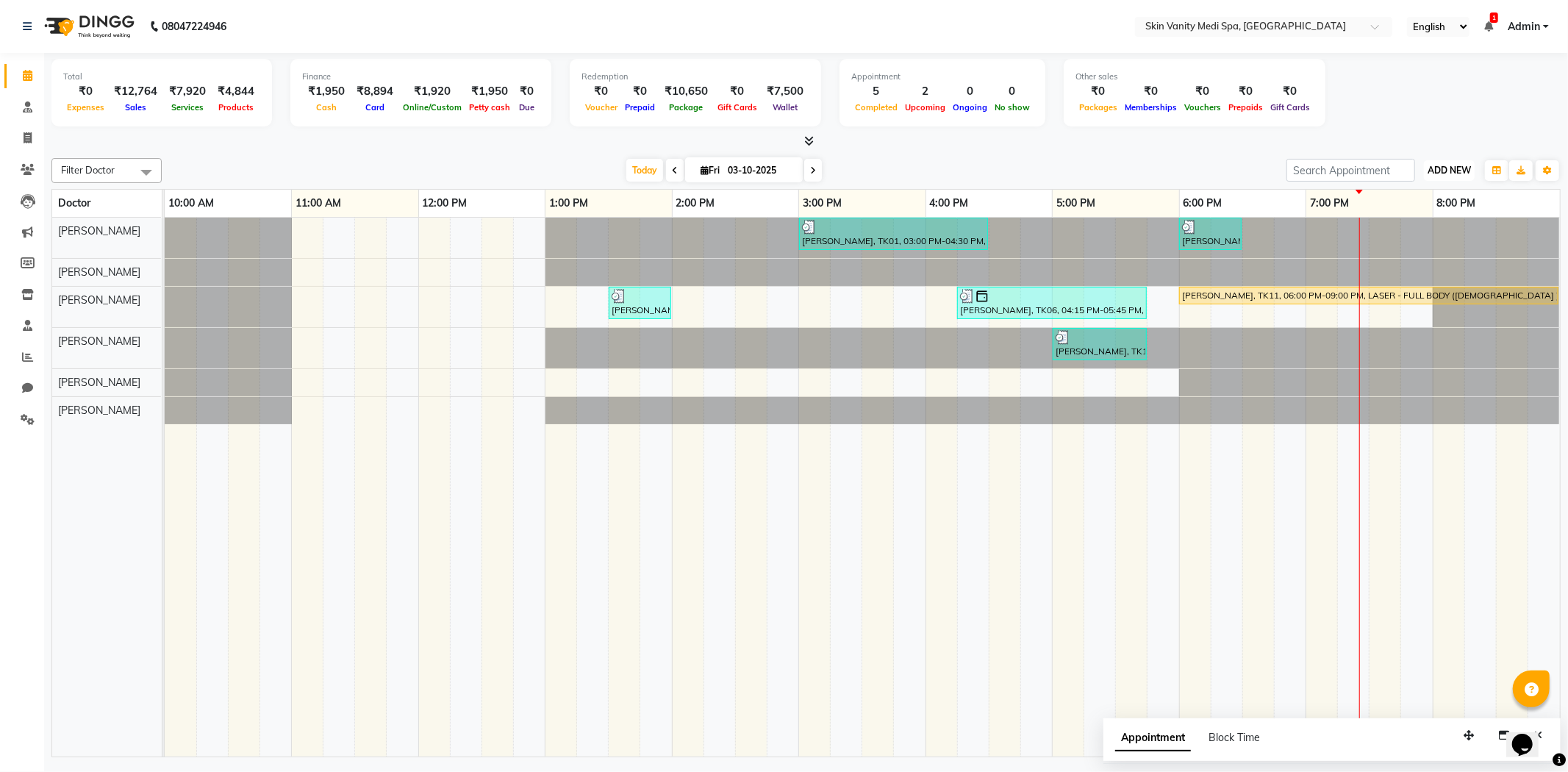
click at [1446, 173] on span "ADD NEW" at bounding box center [1449, 170] width 43 height 11
click at [1394, 215] on link "Add Invoice" at bounding box center [1415, 217] width 116 height 19
select select "service"
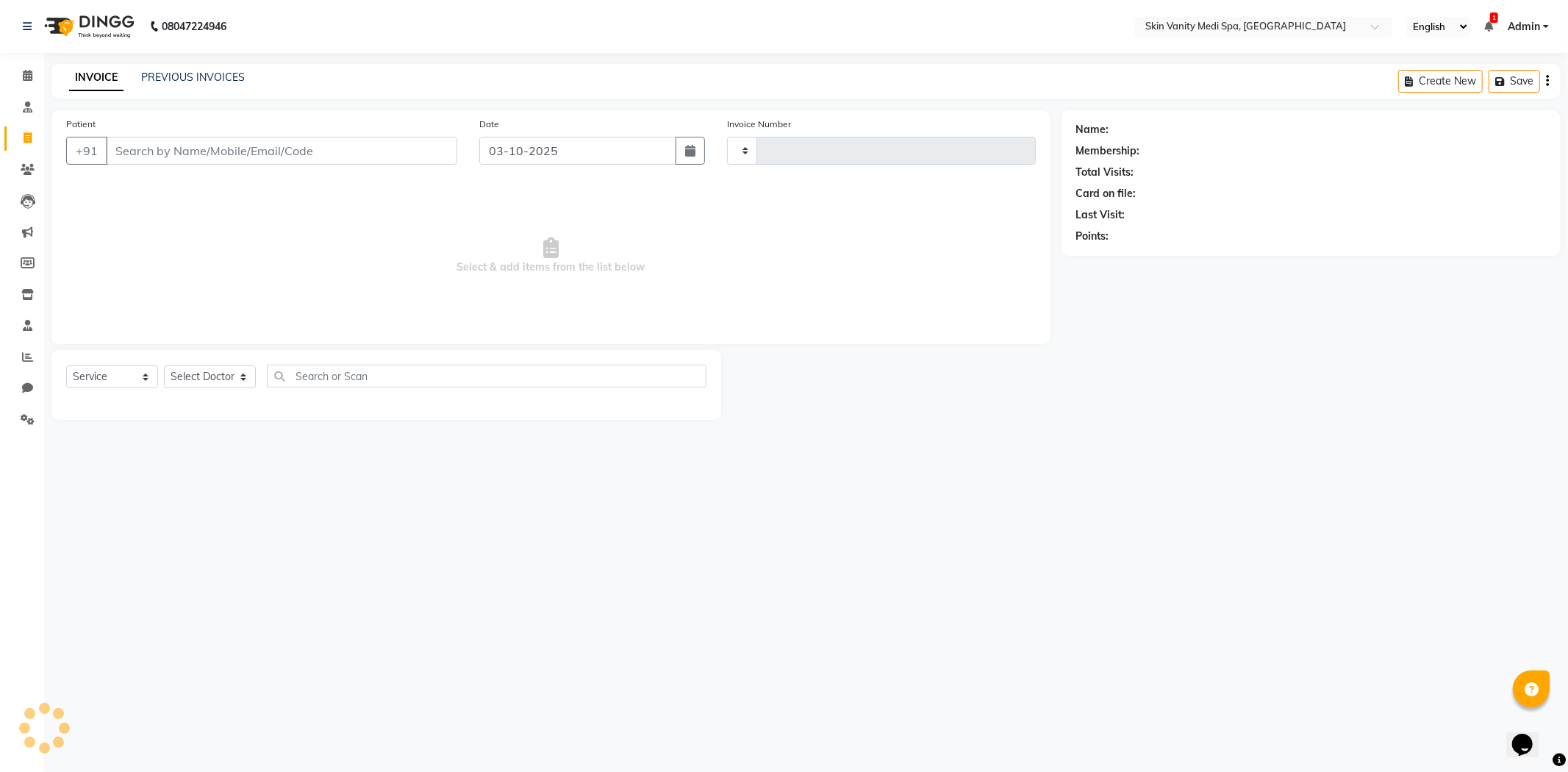
type input "0857"
select select "7826"
click at [209, 71] on link "PREVIOUS INVOICES" at bounding box center [192, 77] width 104 height 13
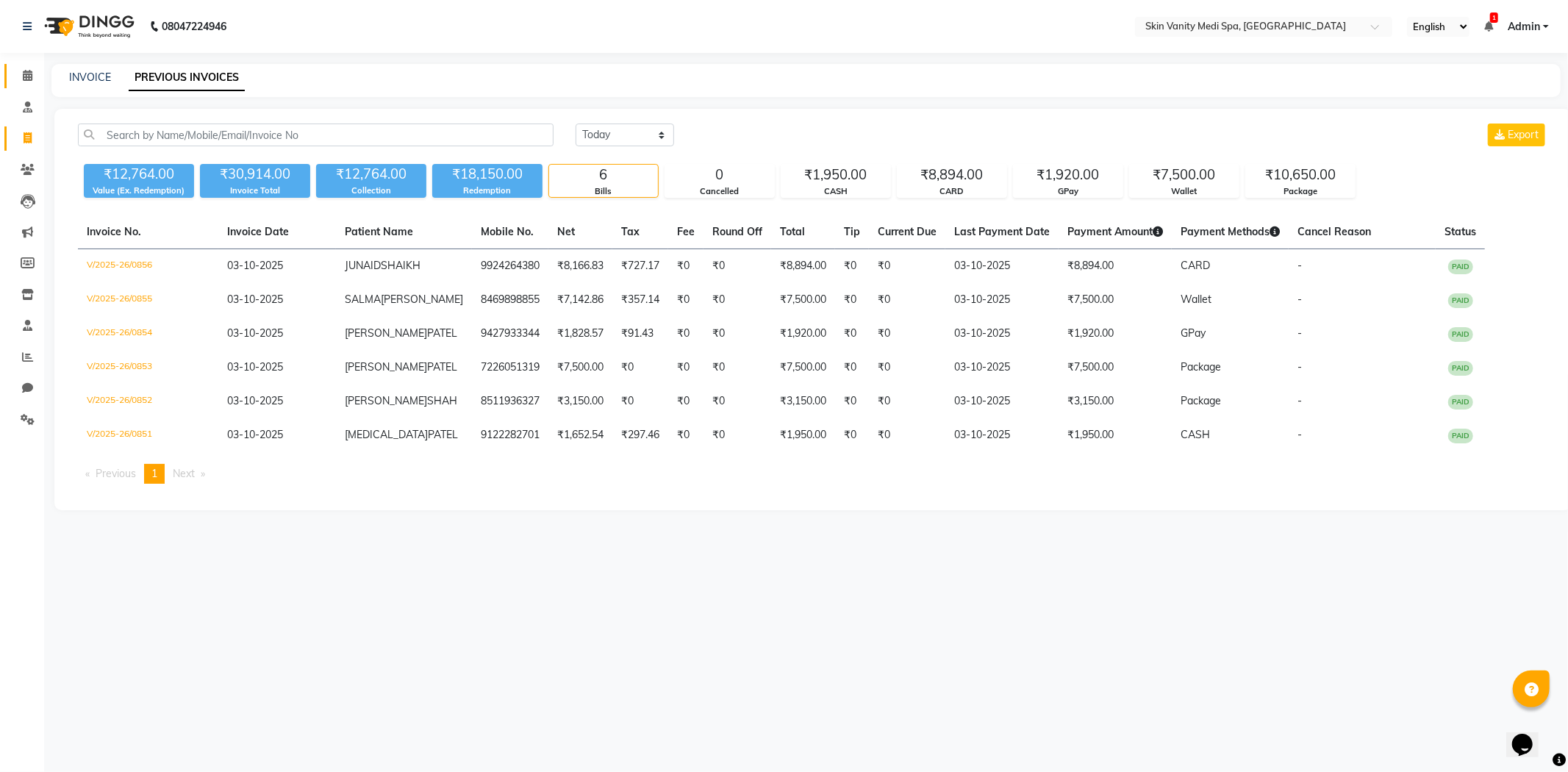
click at [26, 66] on link "Calendar" at bounding box center [22, 76] width 35 height 24
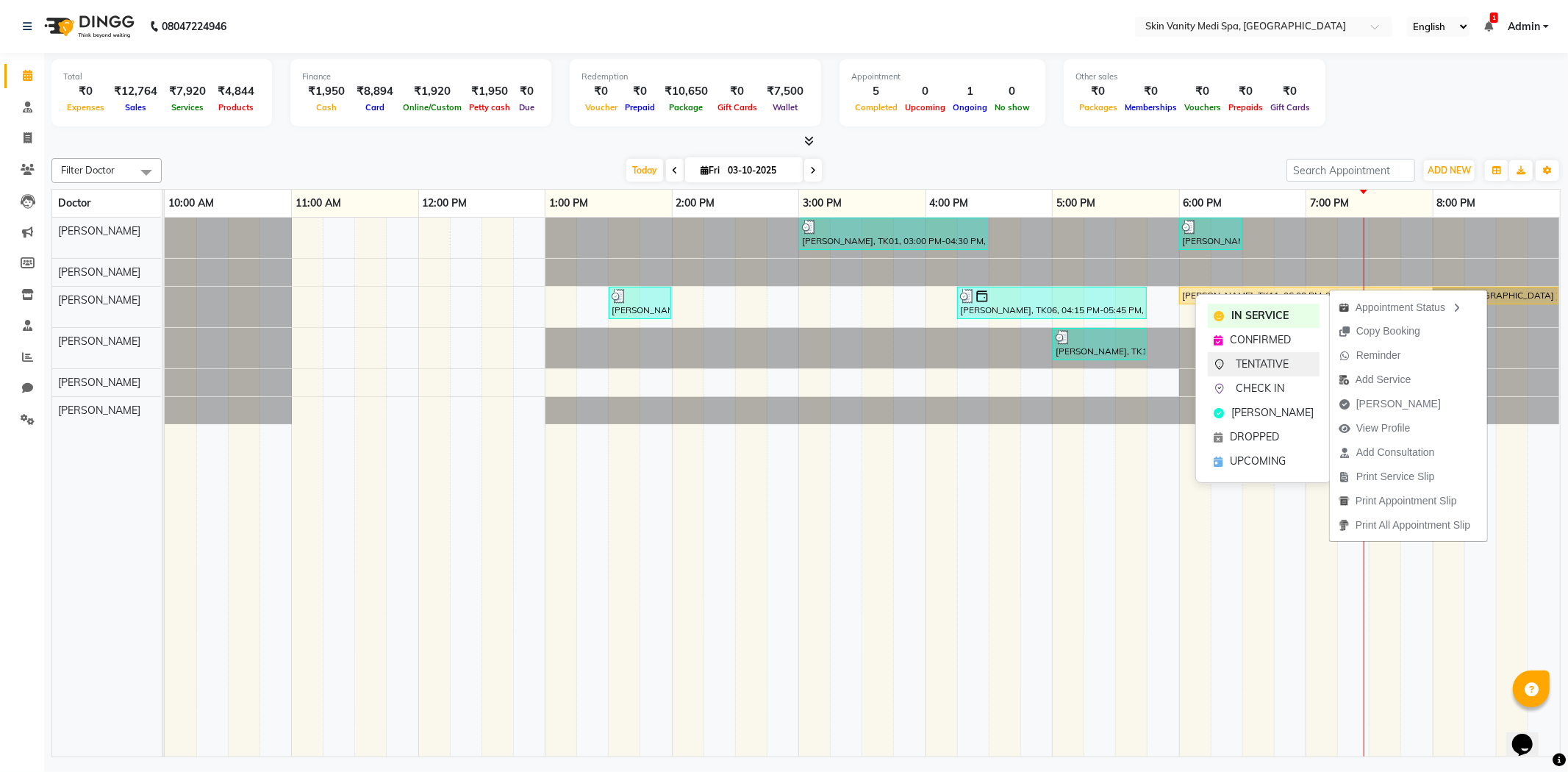
click at [1275, 354] on div "TENTATIVE" at bounding box center [1264, 364] width 112 height 24
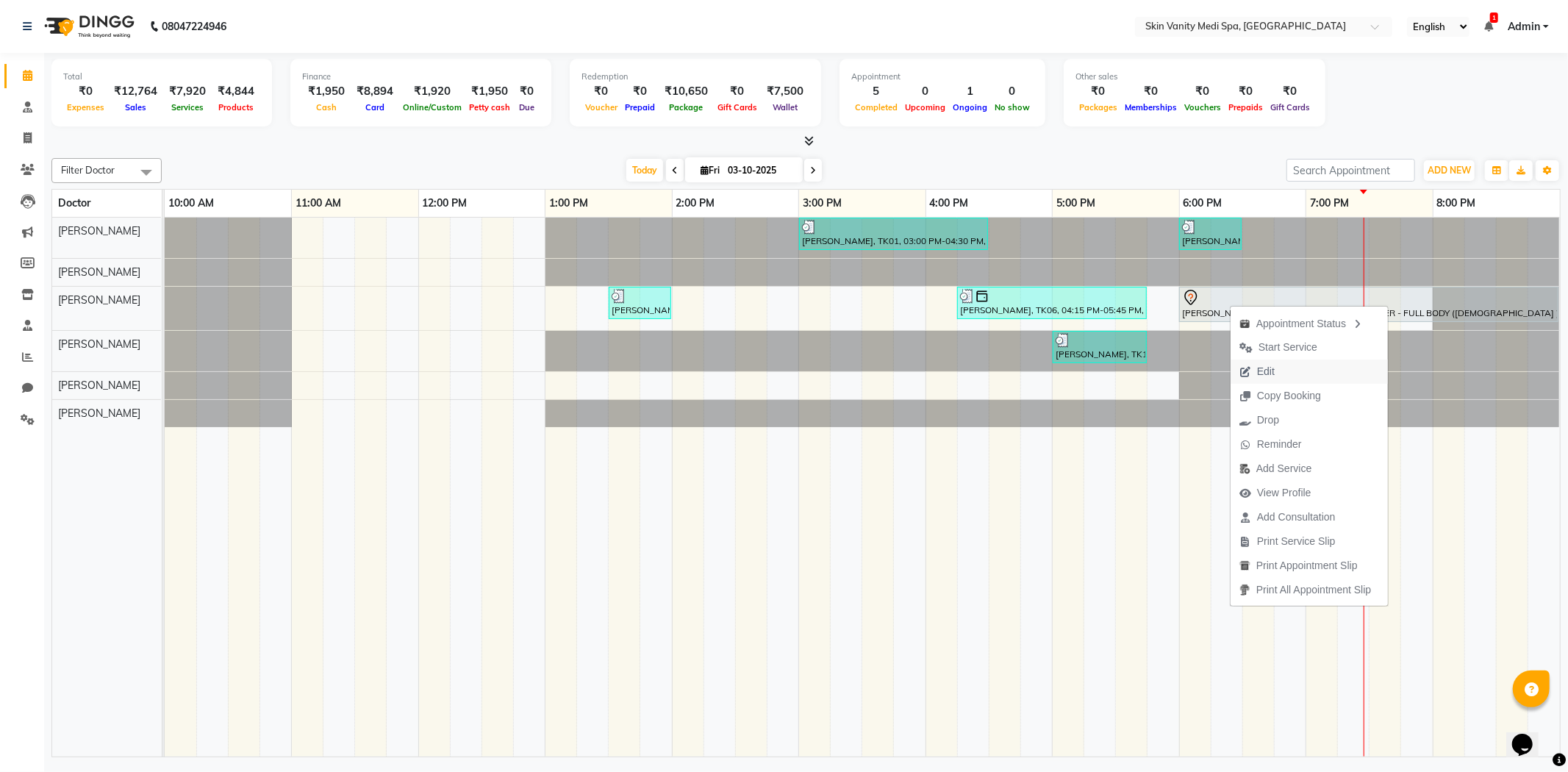
click at [1282, 370] on span "Edit" at bounding box center [1257, 372] width 53 height 24
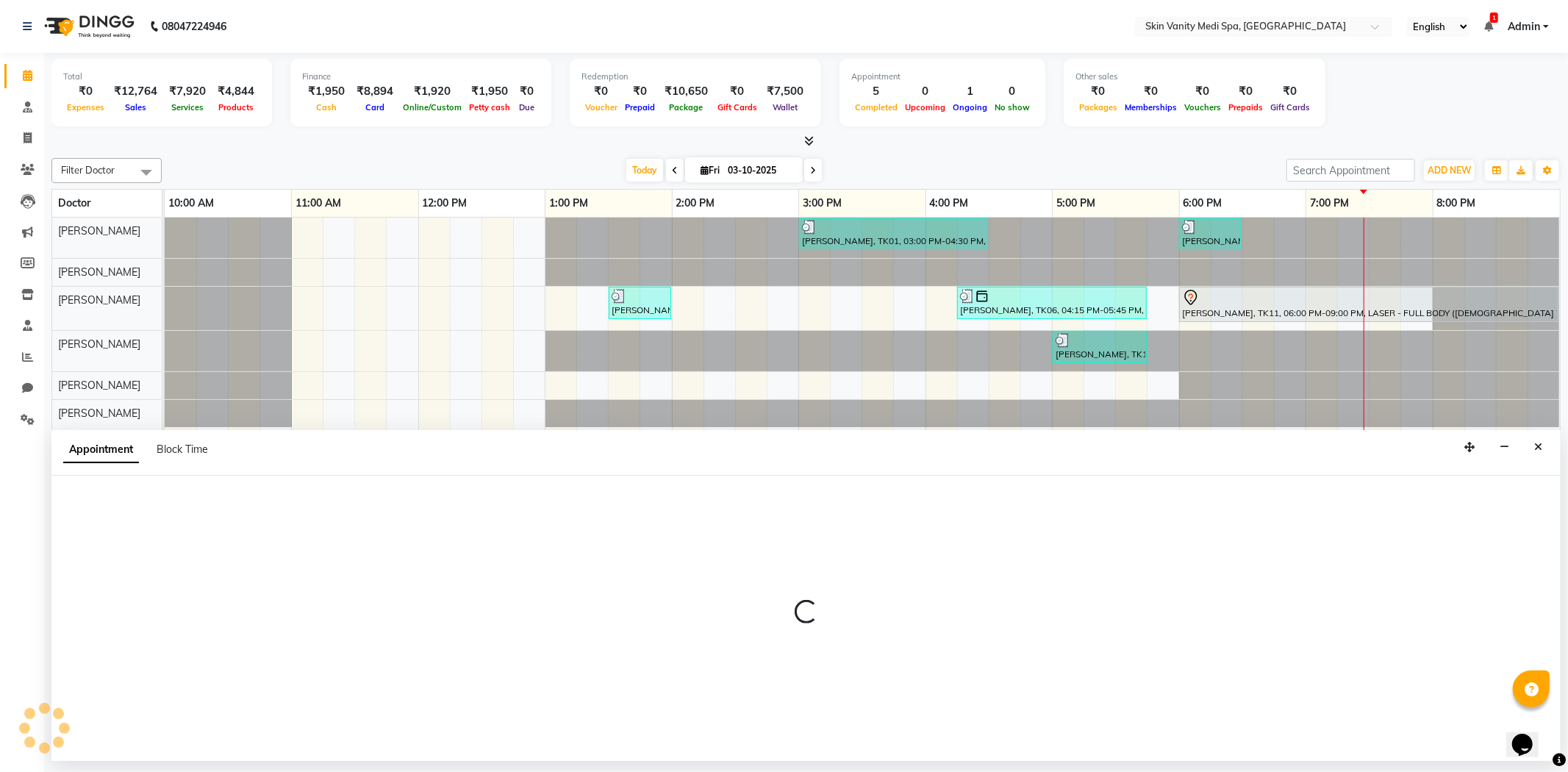
select select "tentative"
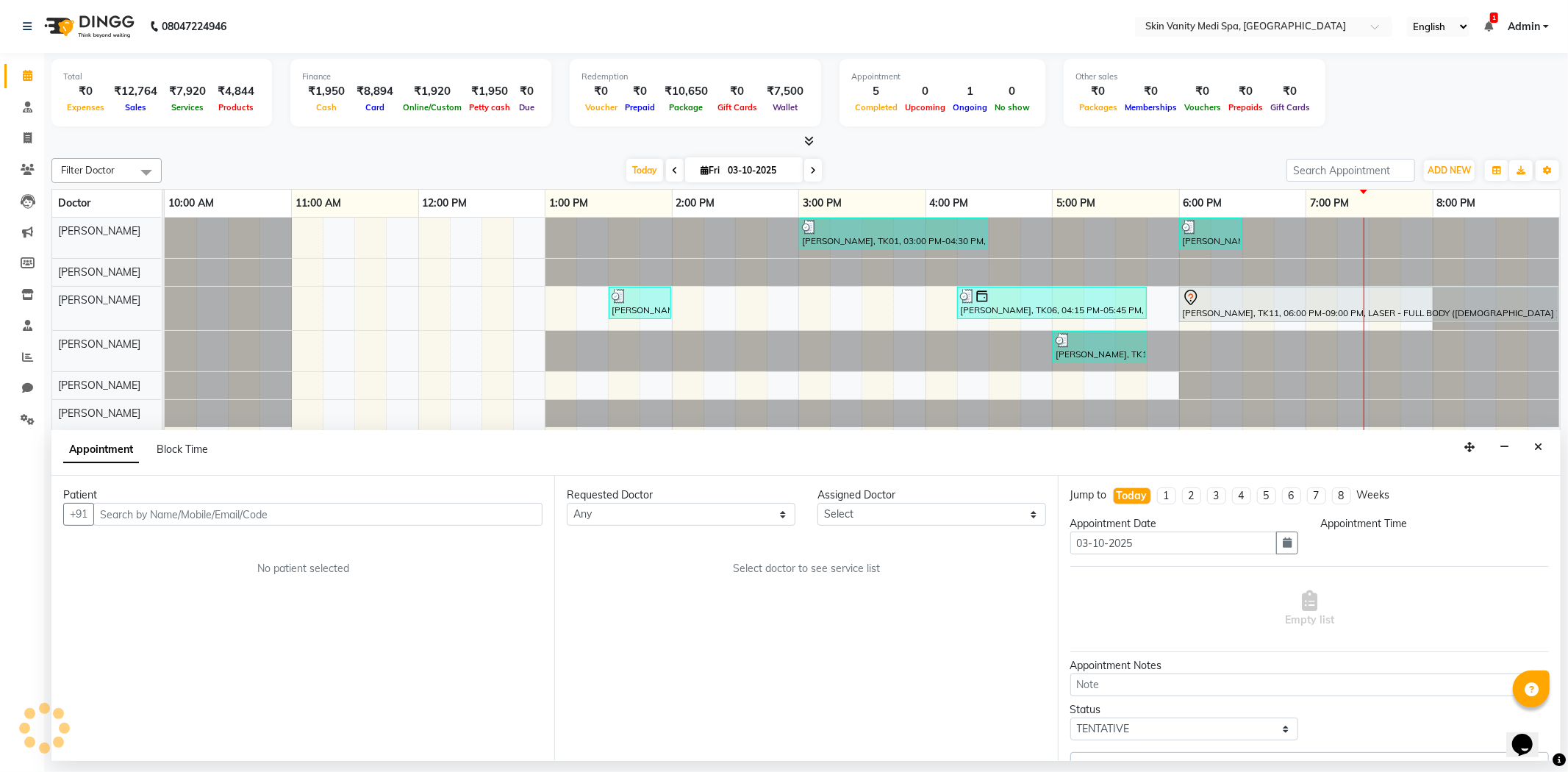
select select "70348"
select select "1080"
select select "3954"
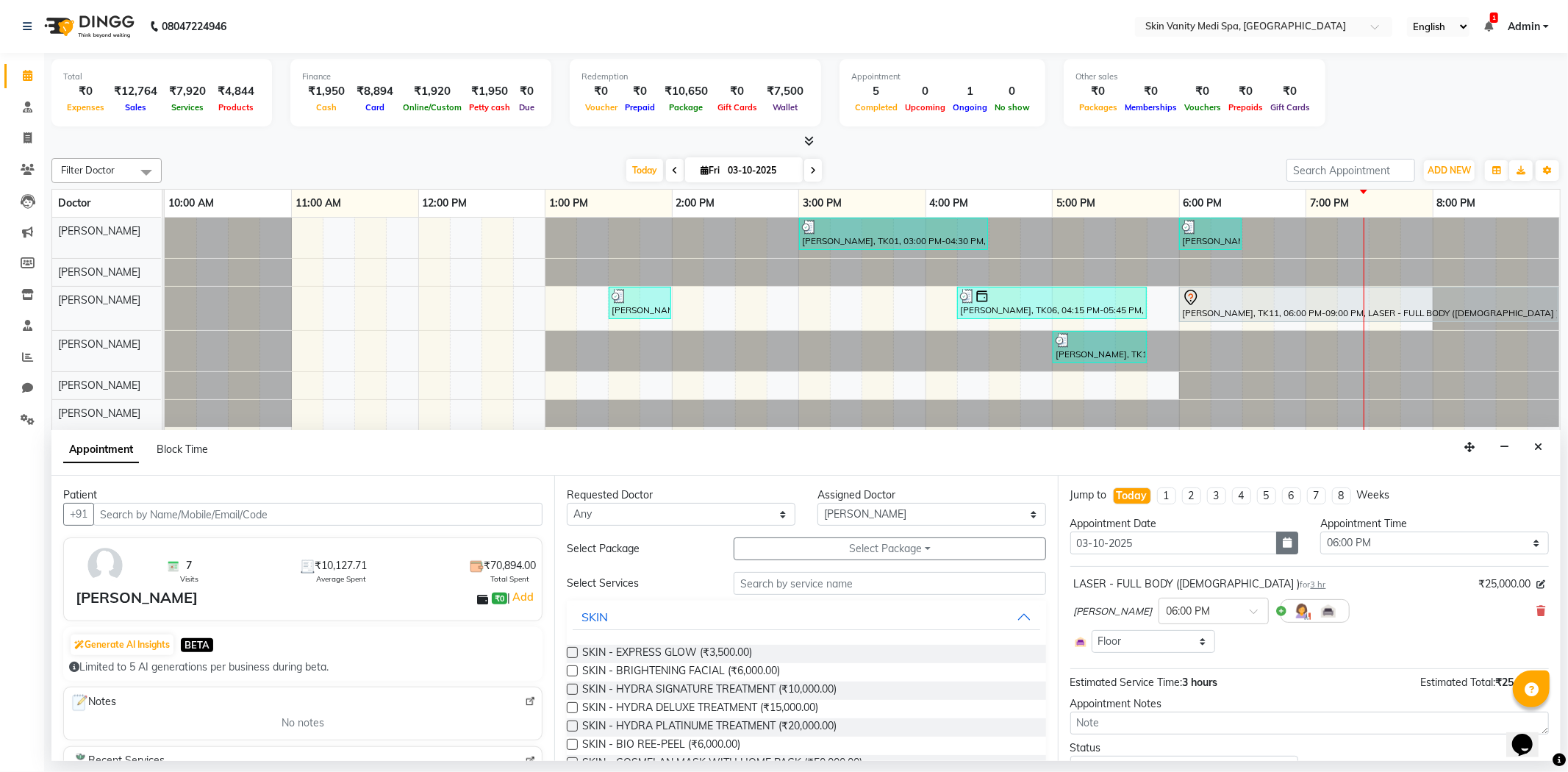
click at [1283, 546] on icon "button" at bounding box center [1287, 543] width 9 height 10
click at [1209, 619] on div "4" at bounding box center [1203, 620] width 24 height 24
type input "04-10-2025"
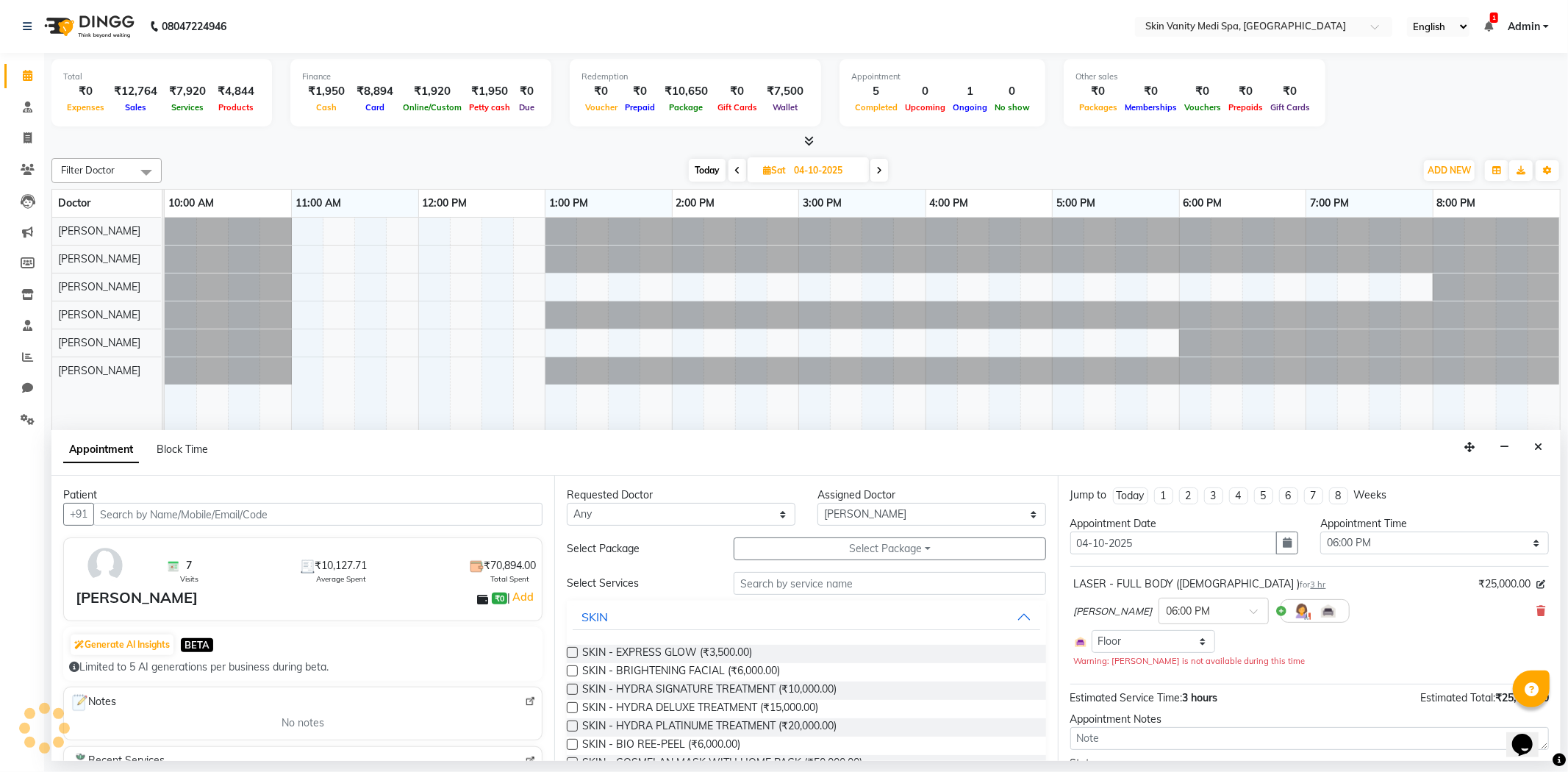
scroll to position [69, 0]
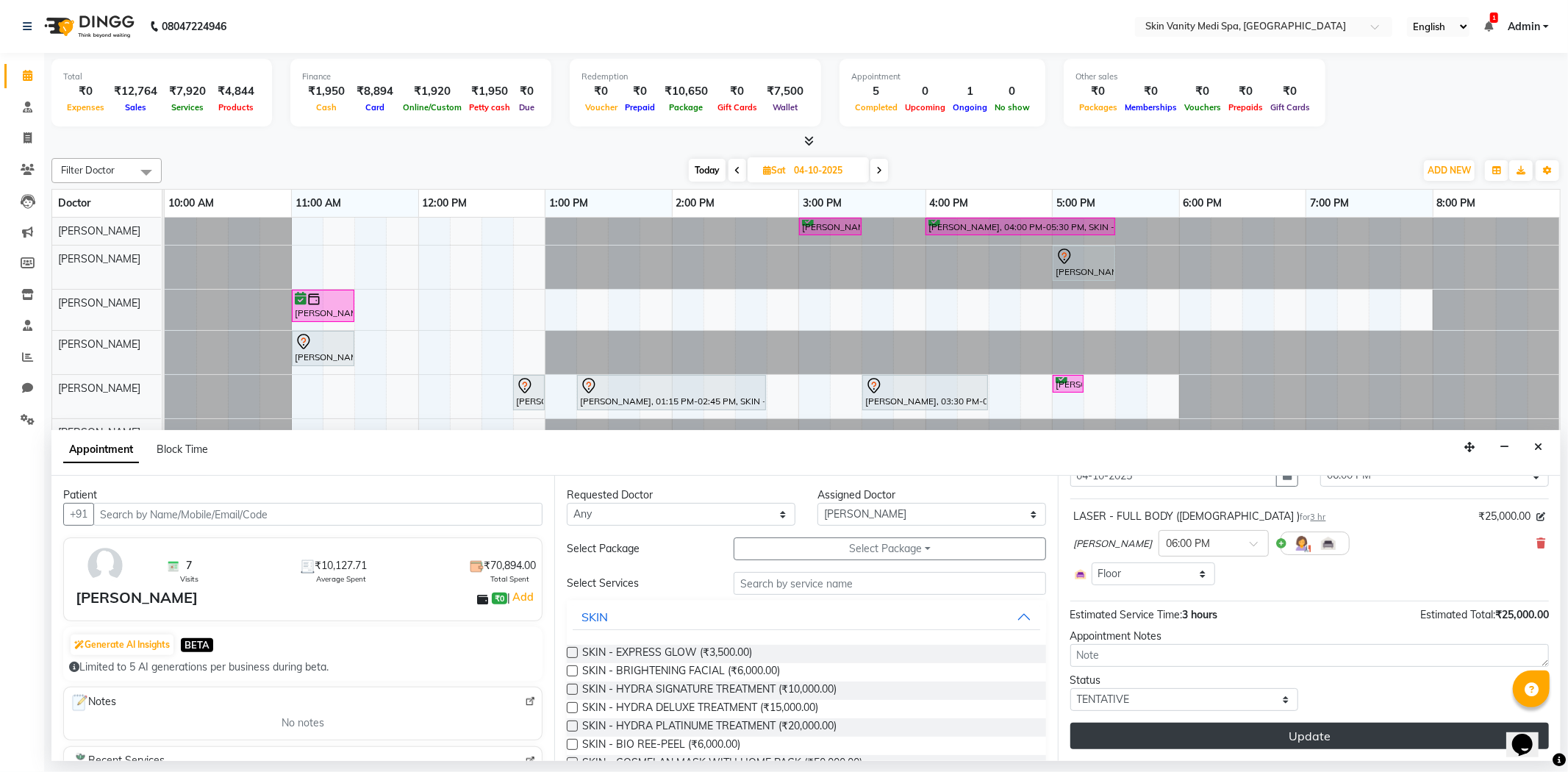
click at [1261, 730] on button "Update" at bounding box center [1309, 736] width 478 height 27
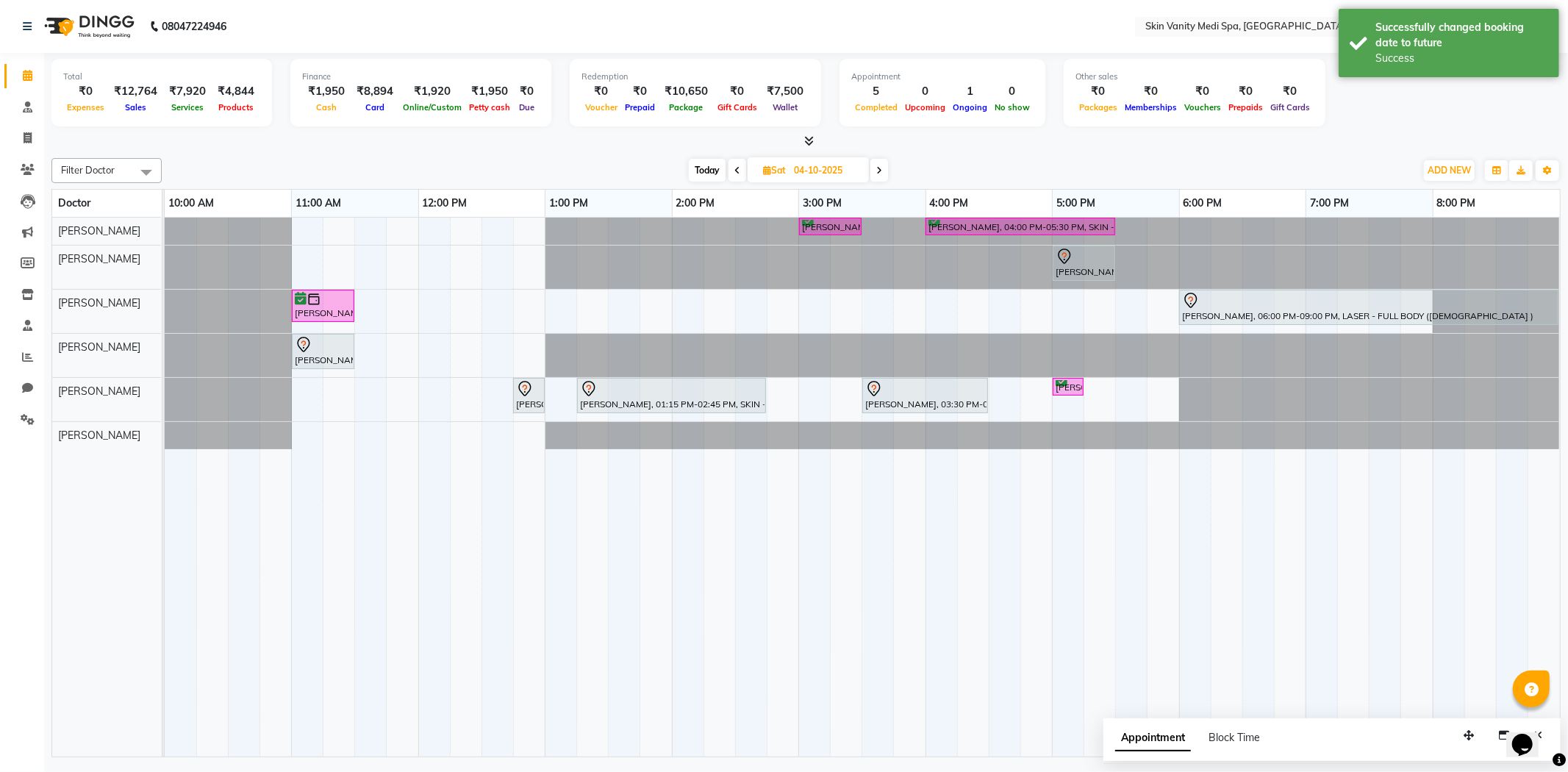
click at [708, 170] on span "Today" at bounding box center [707, 170] width 37 height 23
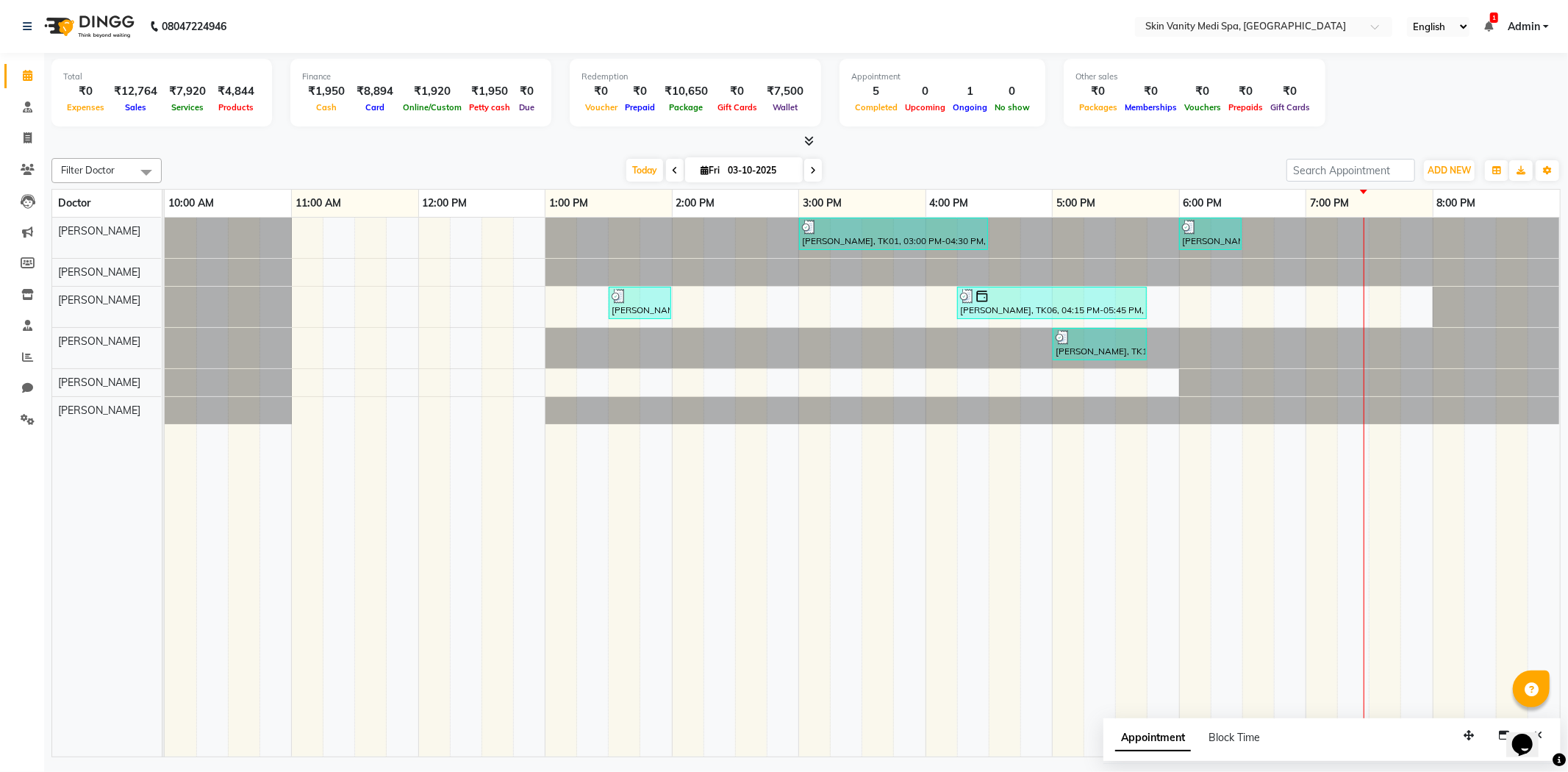
click at [810, 167] on icon at bounding box center [813, 170] width 6 height 9
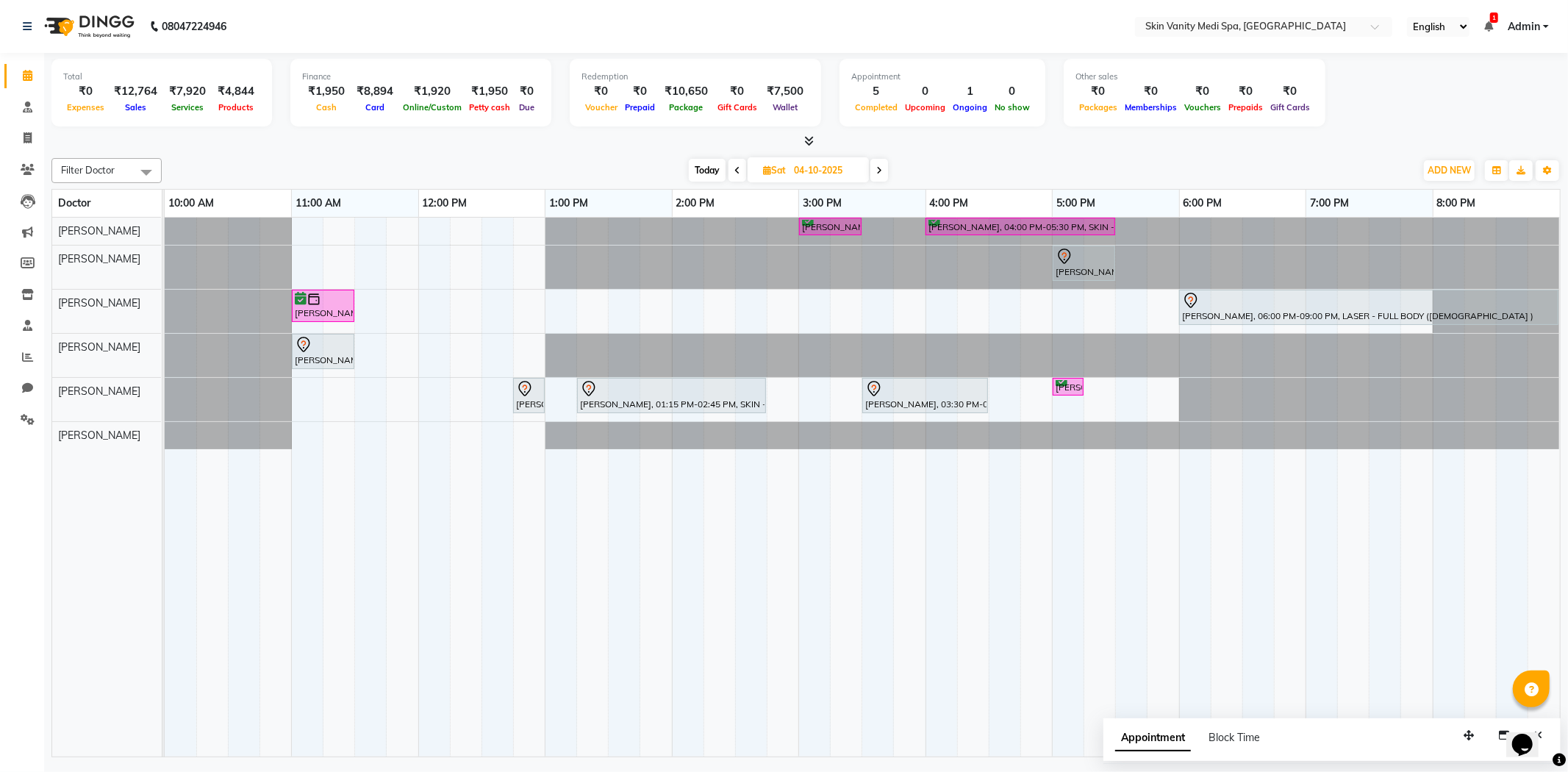
click at [876, 167] on icon at bounding box center [879, 170] width 6 height 9
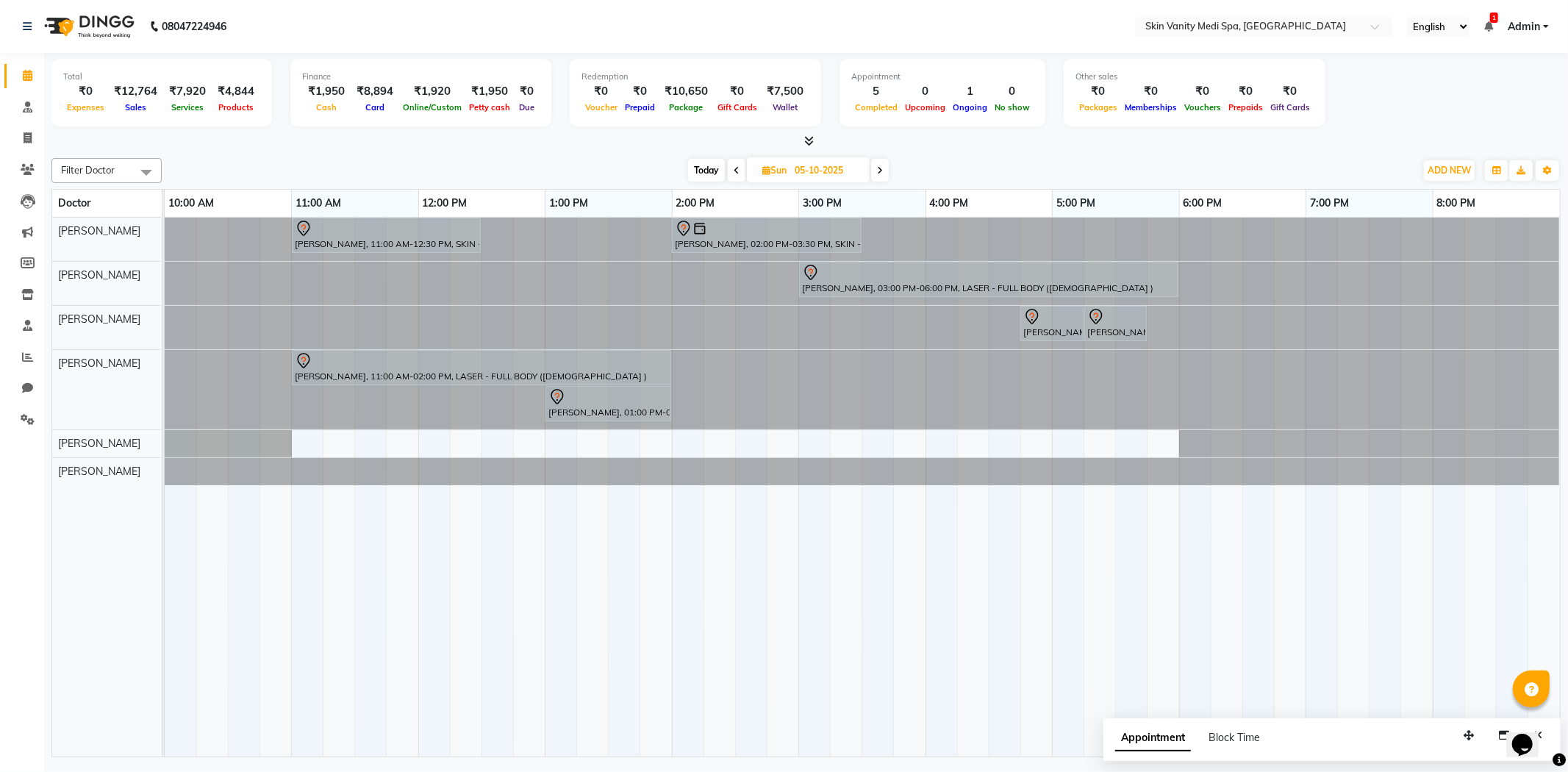
click at [877, 170] on span at bounding box center [879, 170] width 18 height 23
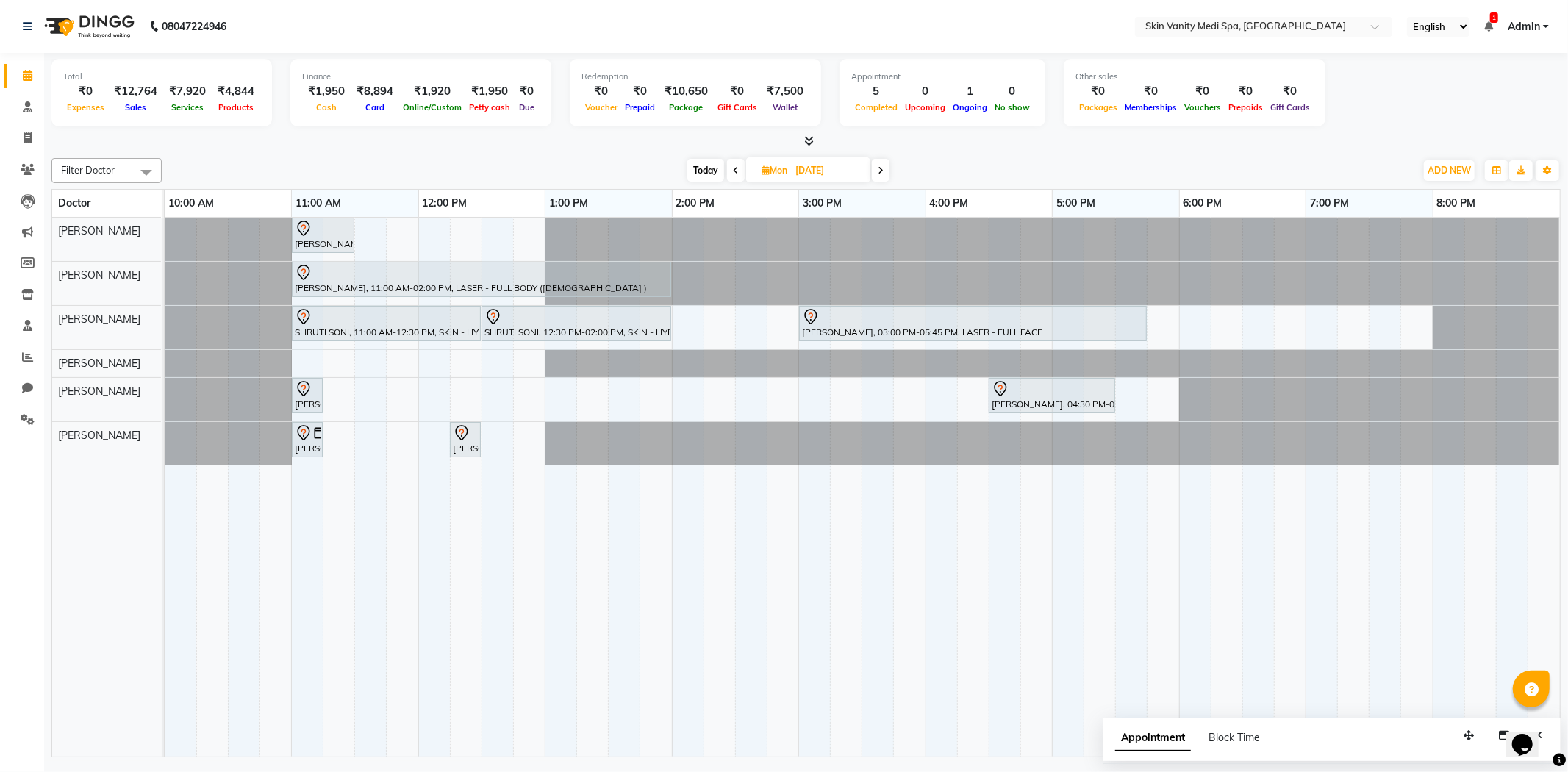
click at [691, 159] on span "Today" at bounding box center [705, 170] width 37 height 23
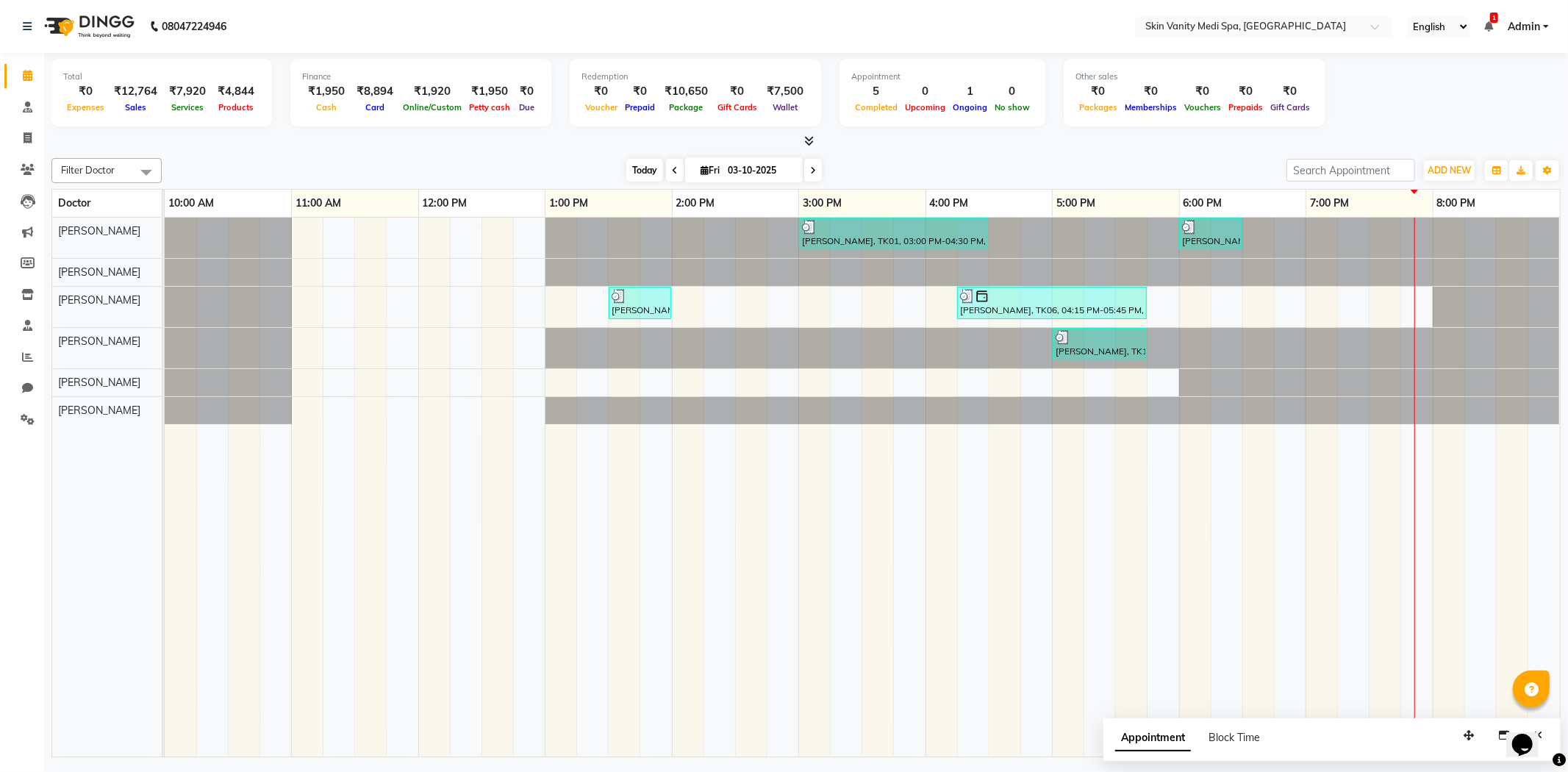
click at [630, 167] on span "Today" at bounding box center [644, 170] width 37 height 23
click at [810, 167] on icon at bounding box center [813, 170] width 6 height 9
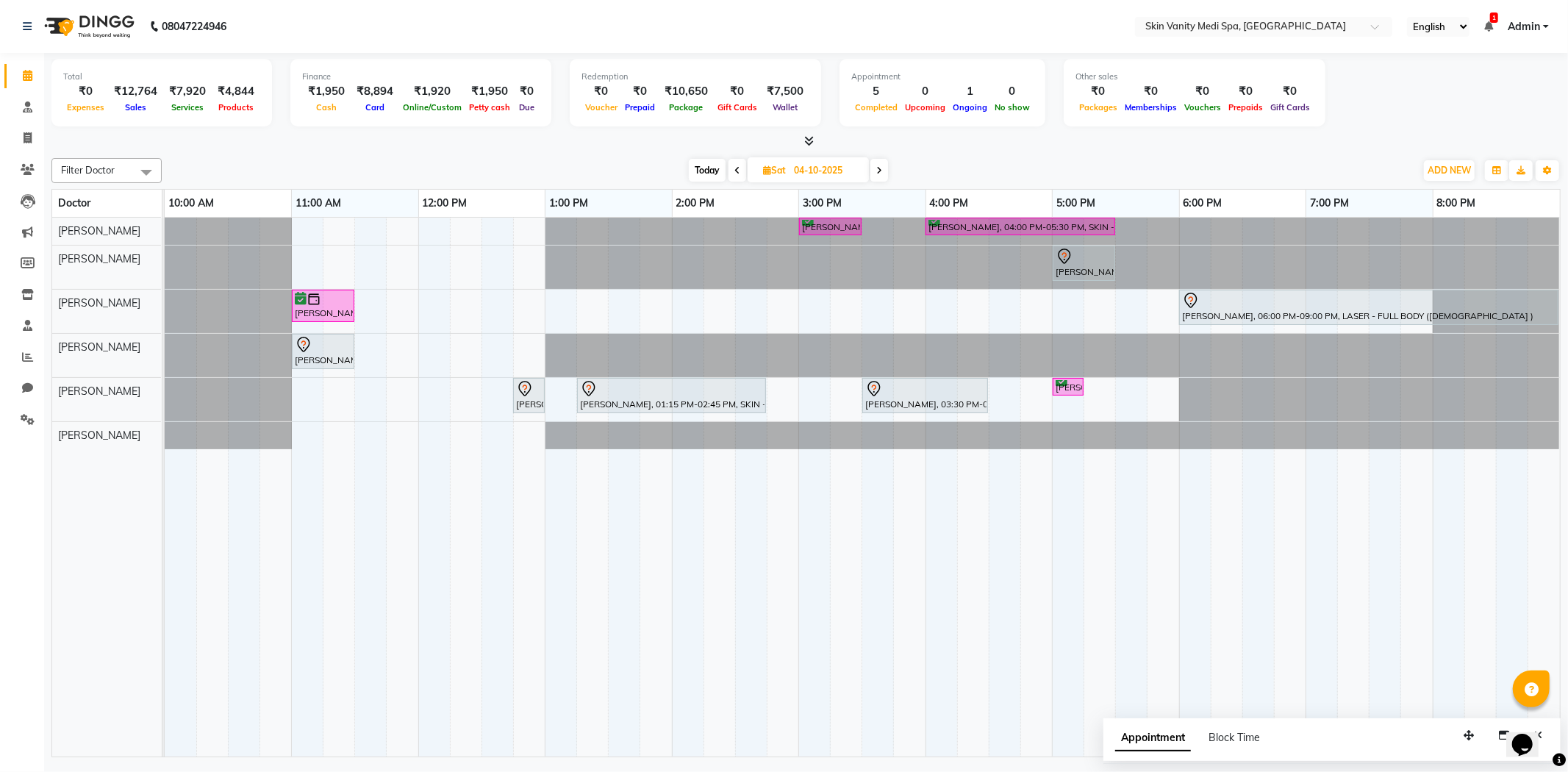
click at [884, 164] on span at bounding box center [879, 170] width 18 height 23
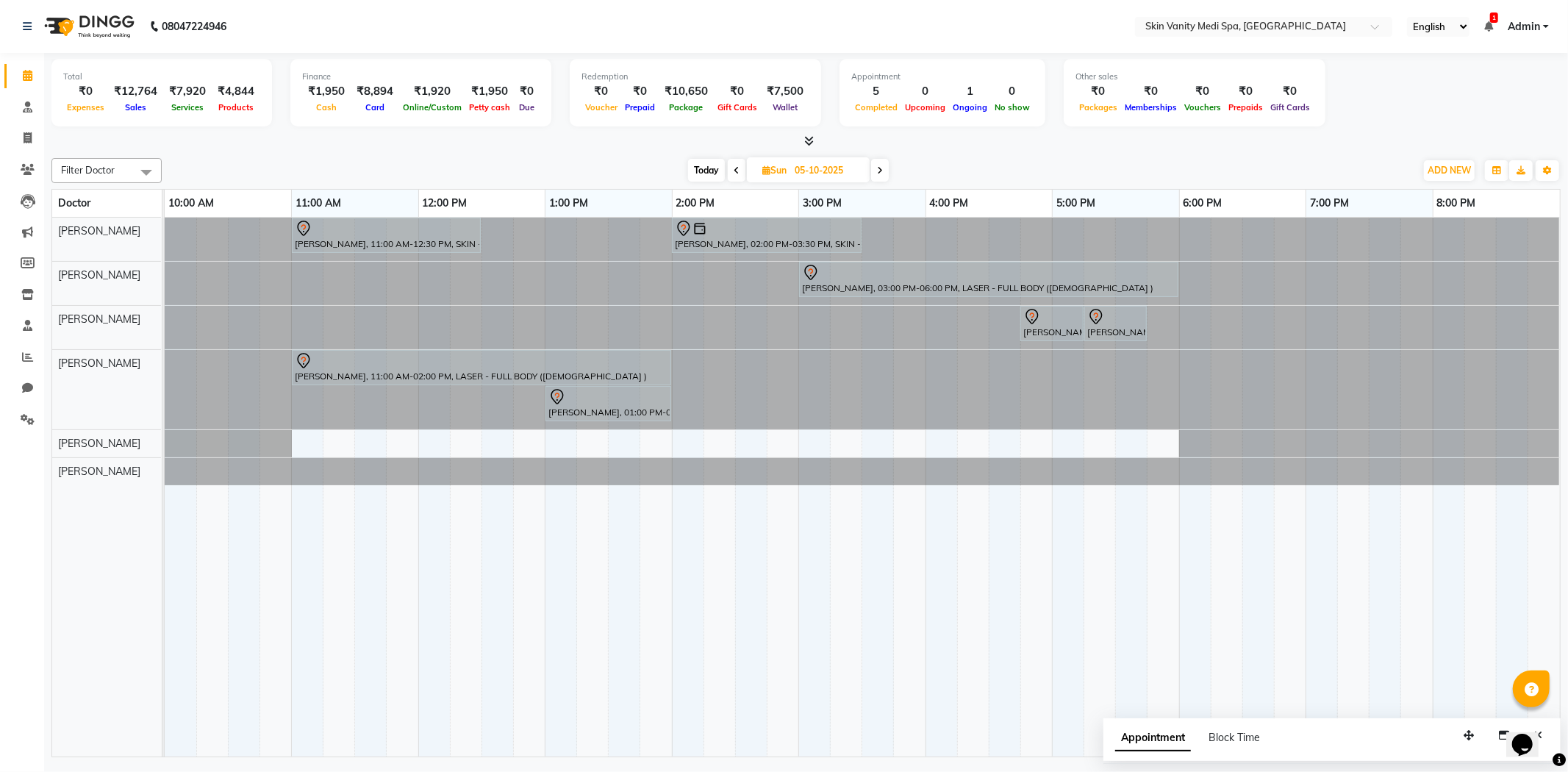
click at [711, 167] on span "Today" at bounding box center [706, 170] width 37 height 23
